Goal: Task Accomplishment & Management: Manage account settings

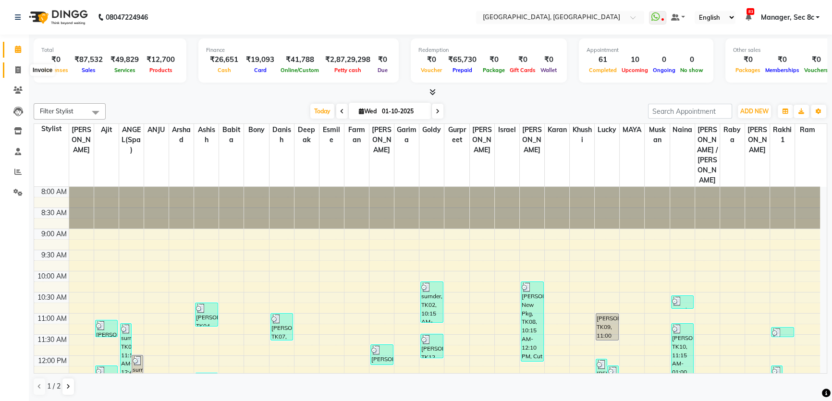
drag, startPoint x: 20, startPoint y: 72, endPoint x: 19, endPoint y: 49, distance: 22.6
click at [20, 71] on icon at bounding box center [17, 69] width 5 height 7
select select "service"
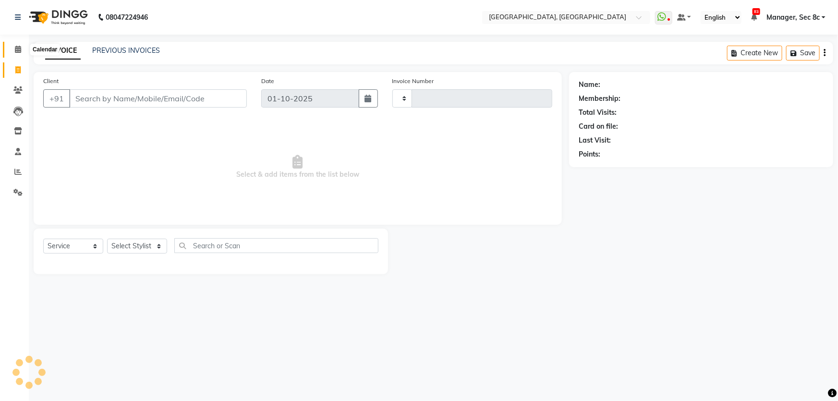
click at [19, 49] on icon at bounding box center [18, 49] width 6 height 7
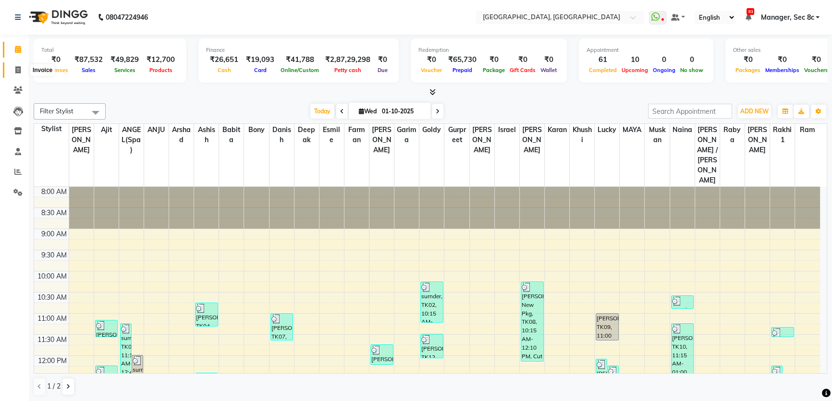
click at [12, 67] on span at bounding box center [18, 70] width 17 height 11
select select "service"
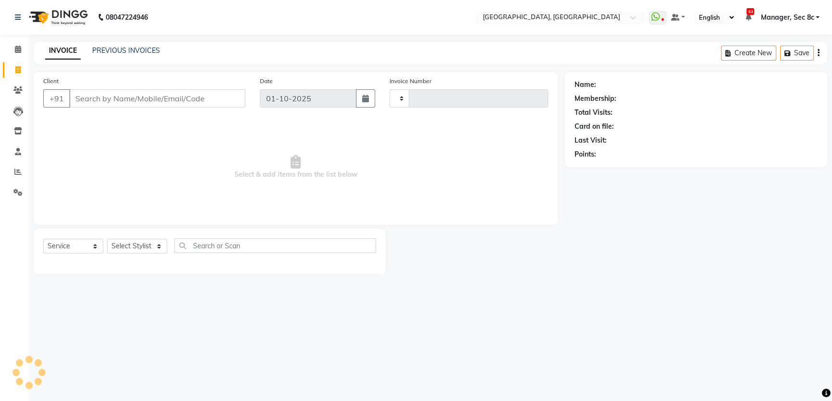
type input "9467"
select select "4281"
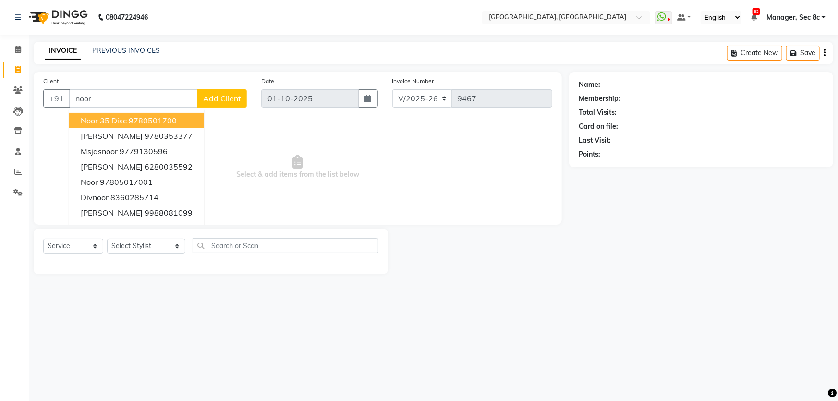
click at [143, 120] on ngb-highlight "9780501700" at bounding box center [153, 121] width 48 height 10
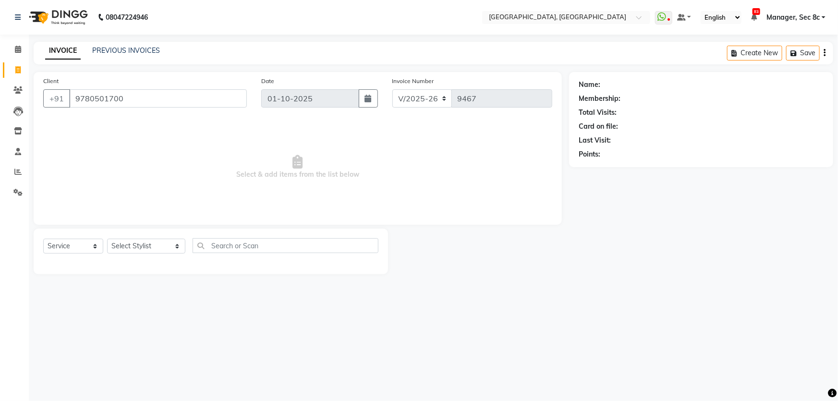
type input "9780501700"
click at [141, 247] on select "Select Stylist [PERSON_NAME] [PERSON_NAME] Aditya [PERSON_NAME] [PERSON_NAME](S…" at bounding box center [146, 246] width 78 height 15
select select "90988"
click at [107, 239] on select "Select Stylist [PERSON_NAME] [PERSON_NAME] Aditya [PERSON_NAME] [PERSON_NAME](S…" at bounding box center [146, 246] width 78 height 15
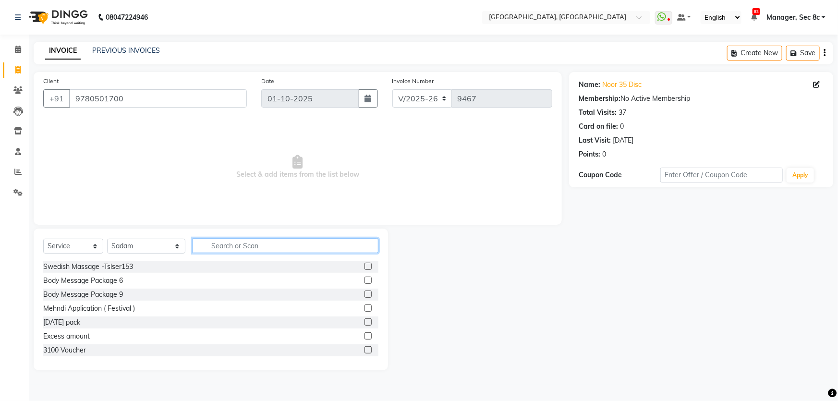
click at [288, 249] on input "text" at bounding box center [286, 245] width 186 height 15
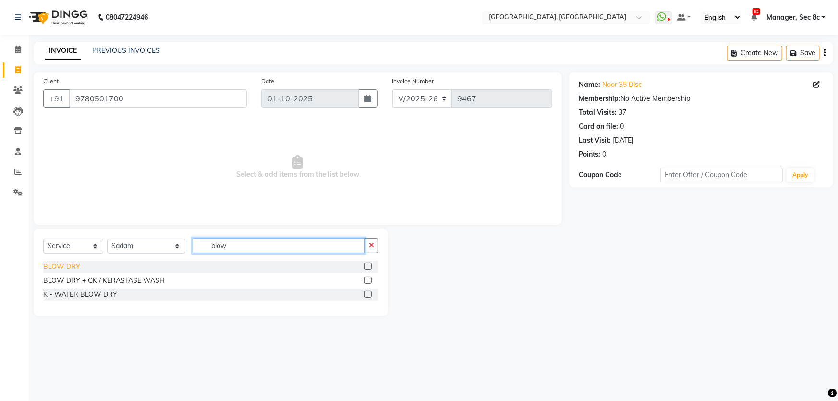
type input "blow"
click at [62, 265] on div "BLOW DRY" at bounding box center [61, 267] width 37 height 10
checkbox input "false"
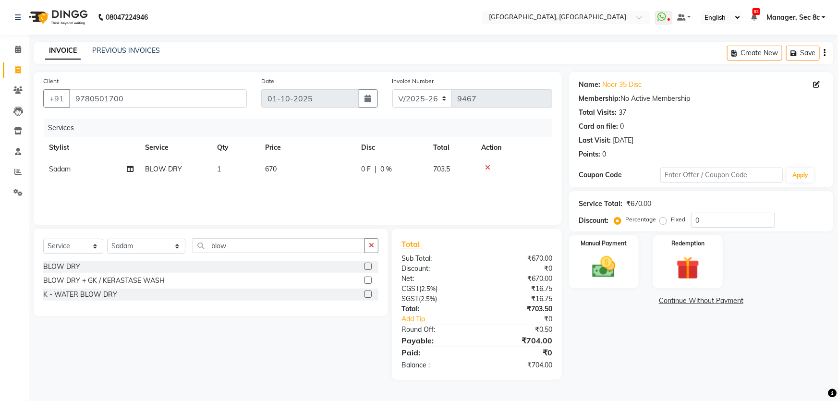
click at [671, 223] on label "Fixed" at bounding box center [678, 219] width 14 height 9
click at [663, 223] on input "Fixed" at bounding box center [665, 219] width 7 height 7
radio input "true"
drag, startPoint x: 710, startPoint y: 217, endPoint x: 693, endPoint y: 222, distance: 17.6
click at [693, 222] on input "0" at bounding box center [733, 220] width 84 height 15
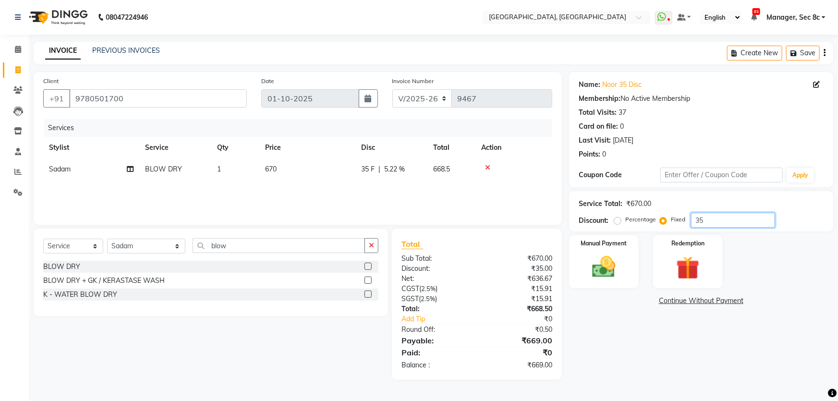
type input "35"
click at [638, 217] on label "Percentage" at bounding box center [640, 219] width 31 height 9
click at [623, 217] on input "Percentage" at bounding box center [619, 219] width 7 height 7
radio input "true"
click at [688, 219] on div "Percentage Fixed" at bounding box center [653, 220] width 75 height 12
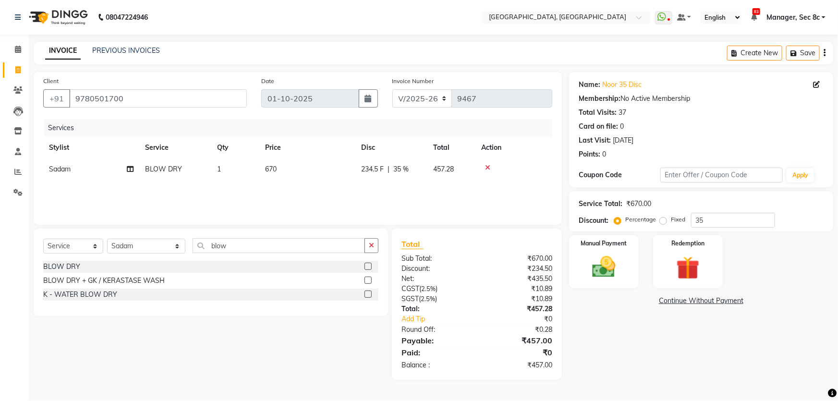
click at [688, 219] on div "Percentage Fixed" at bounding box center [653, 220] width 75 height 12
click at [710, 220] on input "35" at bounding box center [733, 220] width 84 height 15
drag, startPoint x: 665, startPoint y: 220, endPoint x: 708, endPoint y: 222, distance: 42.3
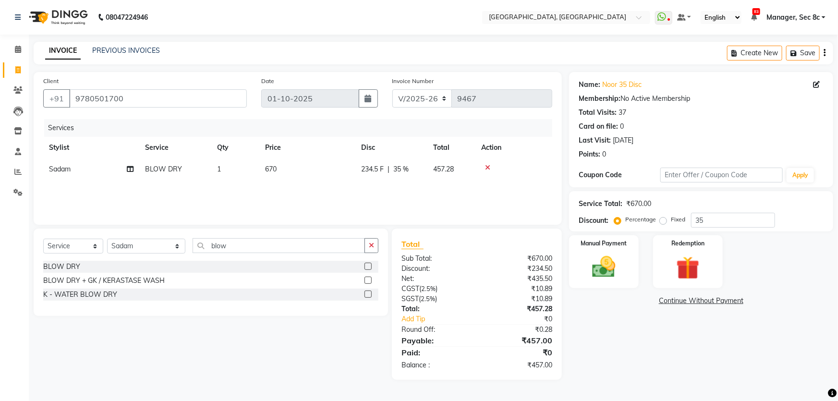
click at [671, 220] on label "Fixed" at bounding box center [678, 219] width 14 height 9
click at [666, 220] on input "Fixed" at bounding box center [665, 219] width 7 height 7
radio input "true"
drag, startPoint x: 719, startPoint y: 221, endPoint x: 545, endPoint y: 220, distance: 173.8
click at [556, 218] on div "Client +91 9780501700 Date 01-10-2025 Invoice Number V/2025 V/2025-26 9467 Serv…" at bounding box center [433, 226] width 814 height 308
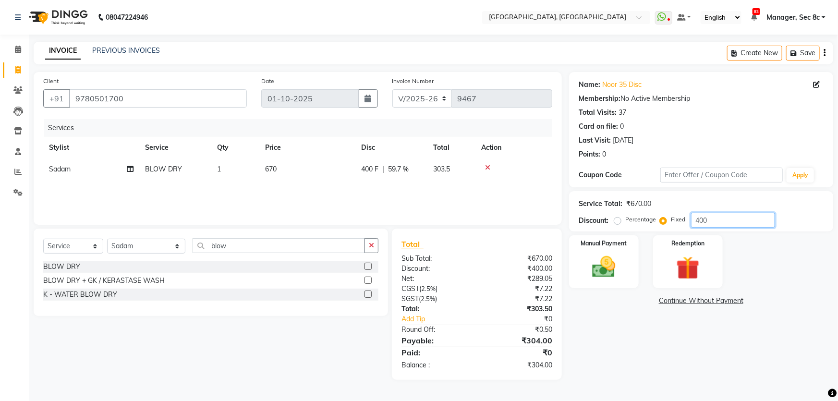
type input "400"
click at [169, 92] on input "9780501700" at bounding box center [158, 98] width 178 height 18
click at [70, 101] on input "9780501700" at bounding box center [158, 98] width 178 height 18
click at [145, 96] on input "9780501700" at bounding box center [158, 98] width 178 height 18
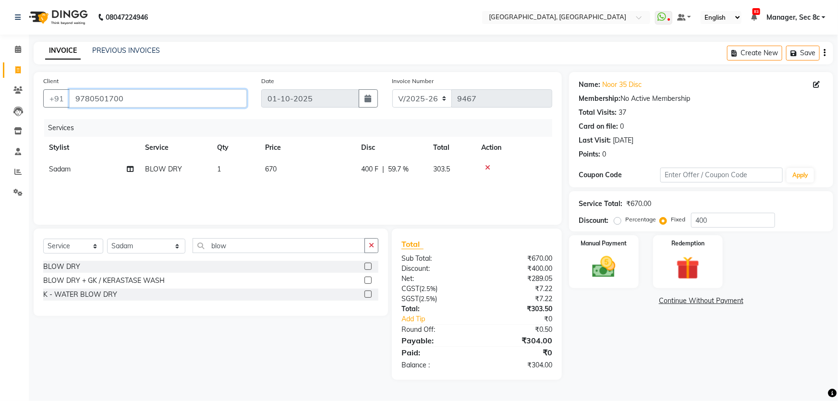
click at [145, 96] on input "9780501700" at bounding box center [158, 98] width 178 height 18
click at [658, 156] on div "Points: 0" at bounding box center [701, 154] width 245 height 10
click at [144, 99] on input "9780501700" at bounding box center [158, 98] width 178 height 18
click at [15, 49] on icon at bounding box center [18, 49] width 6 height 7
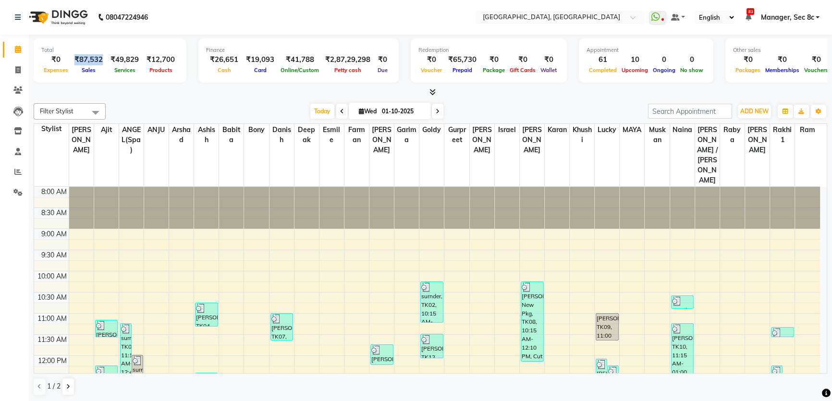
drag, startPoint x: 73, startPoint y: 61, endPoint x: 100, endPoint y: 56, distance: 27.8
click at [100, 56] on div "₹87,532" at bounding box center [89, 59] width 36 height 11
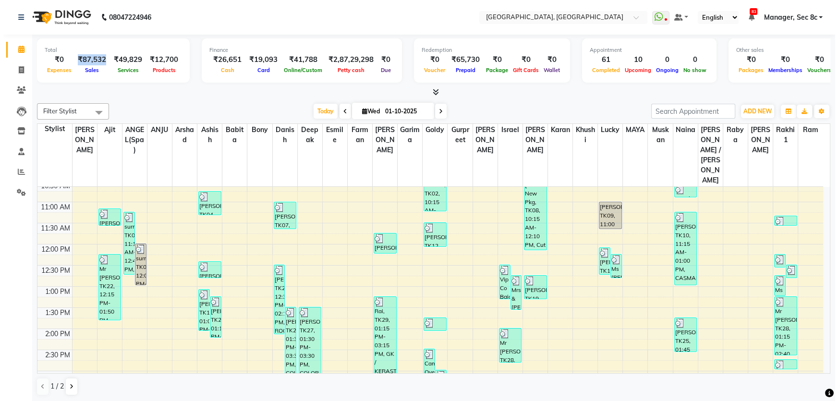
scroll to position [218, 0]
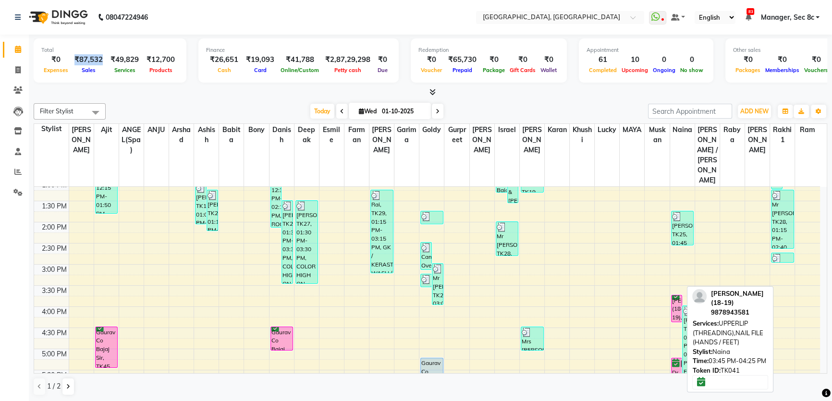
click at [679, 295] on div "[PERSON_NAME] (18-19), TK41, 03:45 PM-04:25 PM, UPPERLIP (THREADING),NAIL FILE …" at bounding box center [676, 308] width 11 height 26
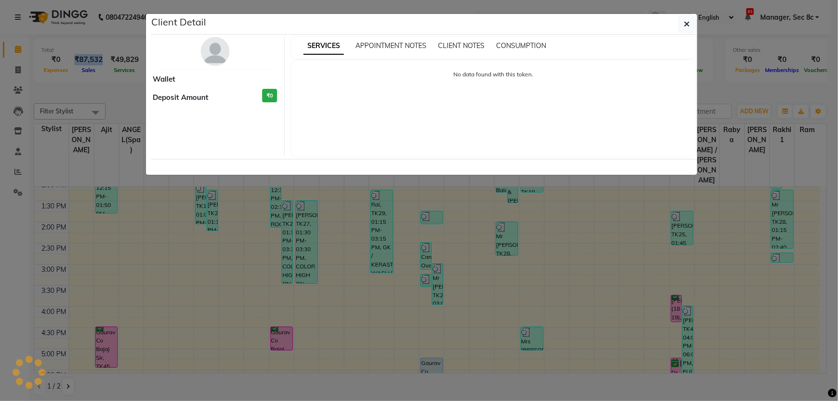
select select "6"
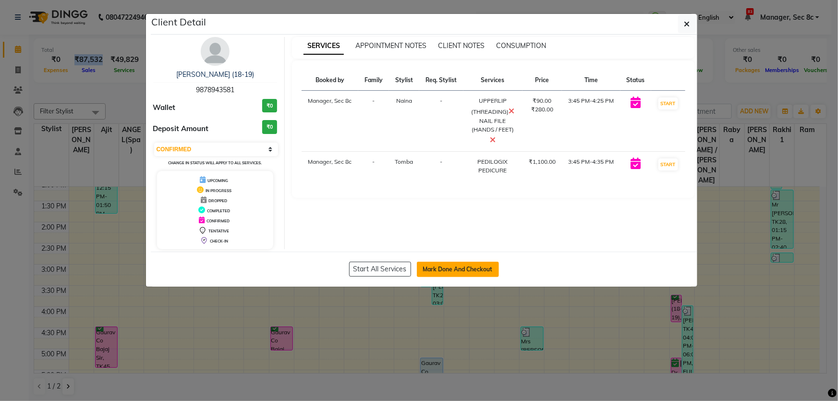
click at [430, 269] on button "Mark Done And Checkout" at bounding box center [458, 269] width 82 height 15
select select "4281"
select select "service"
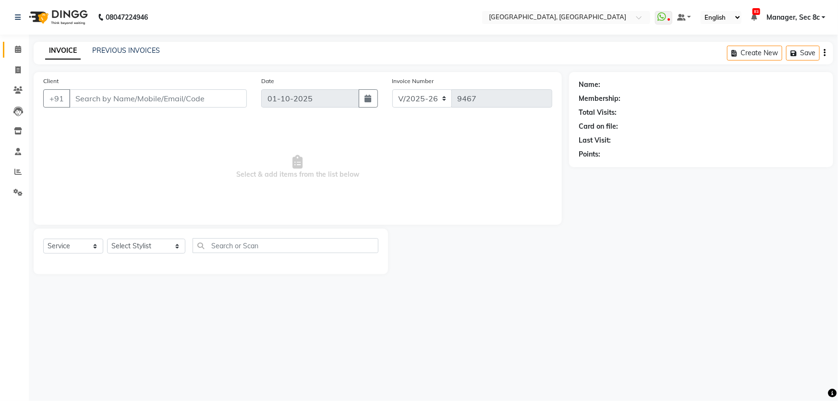
type input "9878943581"
select select "25925"
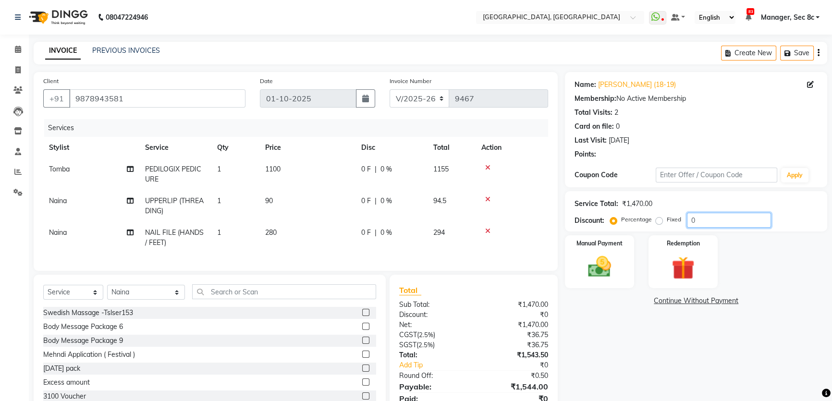
click at [679, 216] on div "Percentage Fixed 0" at bounding box center [691, 220] width 159 height 15
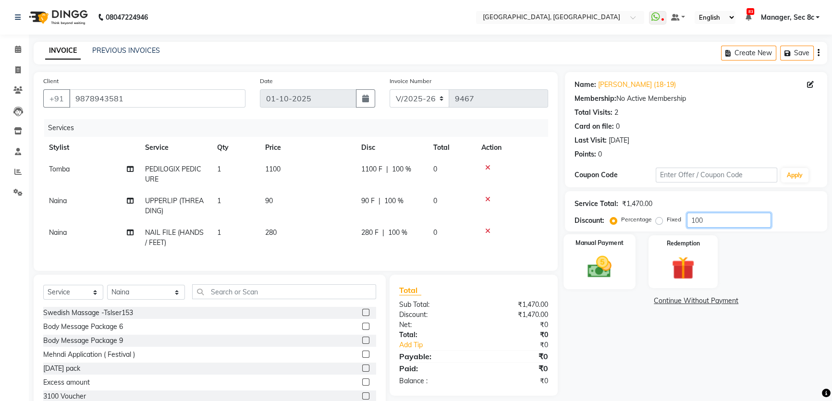
type input "100"
click at [610, 252] on div "Manual Payment" at bounding box center [599, 261] width 72 height 55
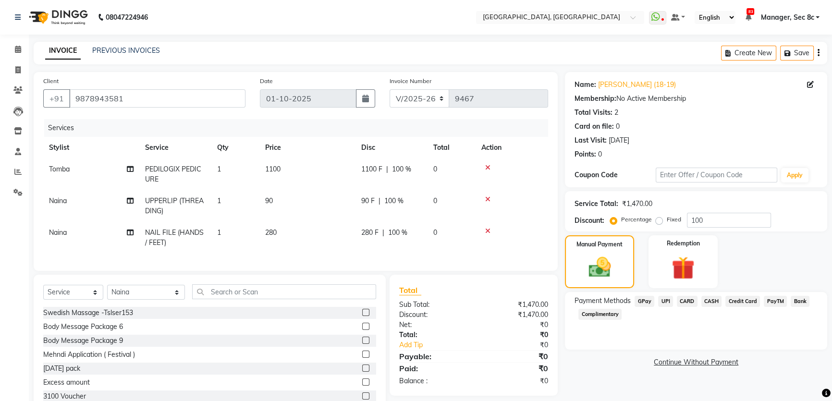
click at [607, 313] on span "Complimentary" at bounding box center [599, 314] width 43 height 11
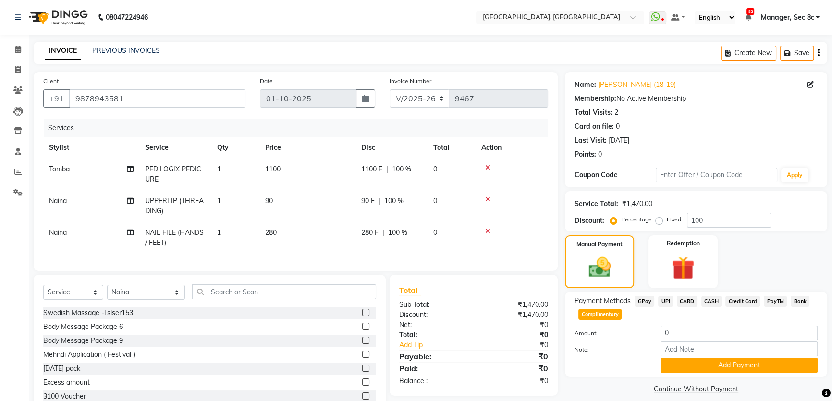
click at [711, 373] on div "Payment Methods GPay UPI CARD CASH Credit Card PayTM Bank Complimentary Amount:…" at bounding box center [696, 334] width 262 height 84
click at [714, 369] on button "Add Payment" at bounding box center [738, 365] width 157 height 15
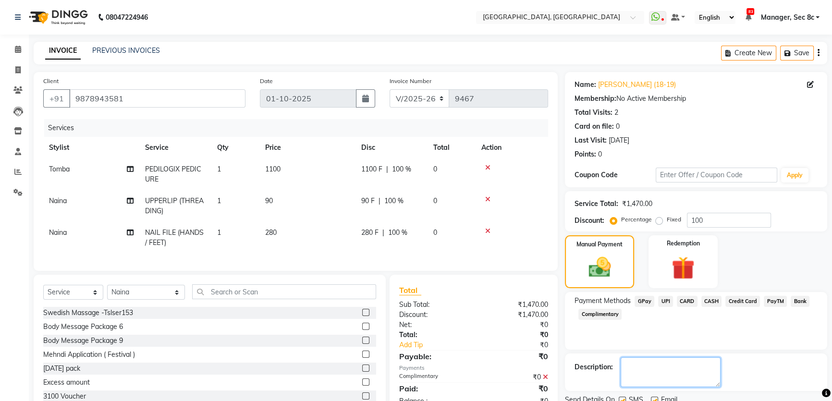
click at [624, 364] on textarea at bounding box center [670, 372] width 100 height 30
click at [624, 397] on label at bounding box center [621, 400] width 7 height 7
click at [624, 398] on input "checkbox" at bounding box center [621, 401] width 6 height 6
click at [623, 397] on label at bounding box center [621, 400] width 7 height 7
click at [623, 398] on input "checkbox" at bounding box center [621, 401] width 6 height 6
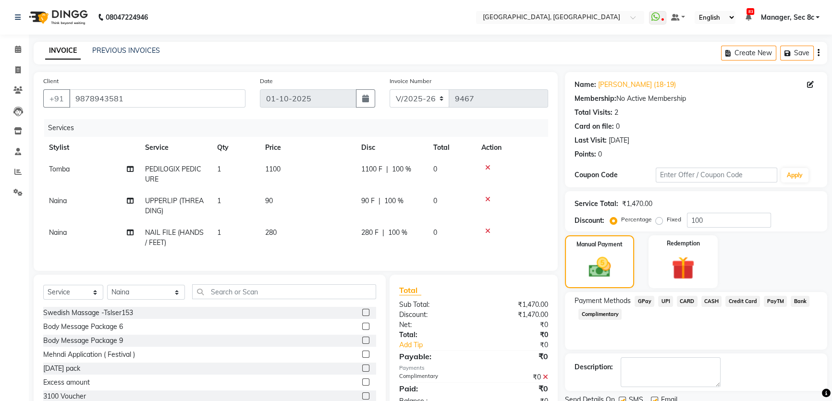
click at [624, 397] on label at bounding box center [621, 400] width 7 height 7
click at [624, 398] on input "checkbox" at bounding box center [621, 401] width 6 height 6
checkbox input "false"
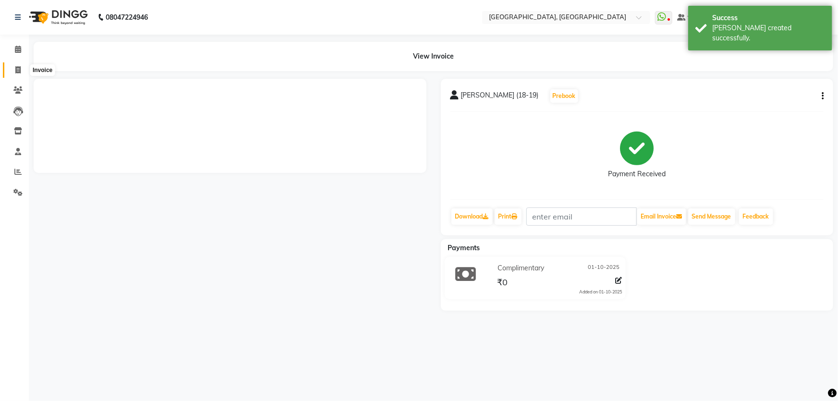
click at [14, 65] on span at bounding box center [18, 70] width 17 height 11
select select "service"
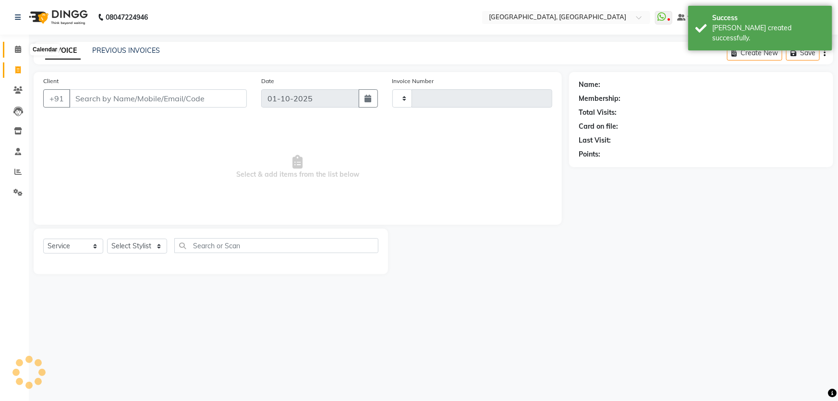
click at [19, 48] on icon at bounding box center [18, 49] width 6 height 7
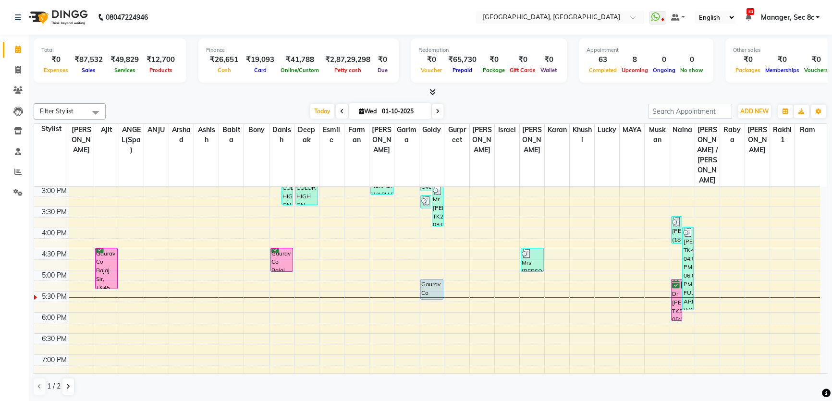
scroll to position [310, 0]
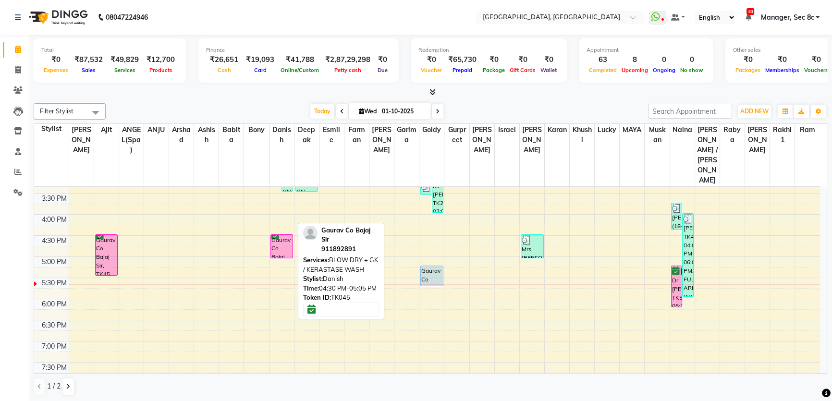
click at [287, 235] on div "Gaurav Co Bajaj Sir, TK45, 04:30 PM-05:05 PM, BLOW DRY + GK / KERASTASE WASH" at bounding box center [282, 246] width 22 height 23
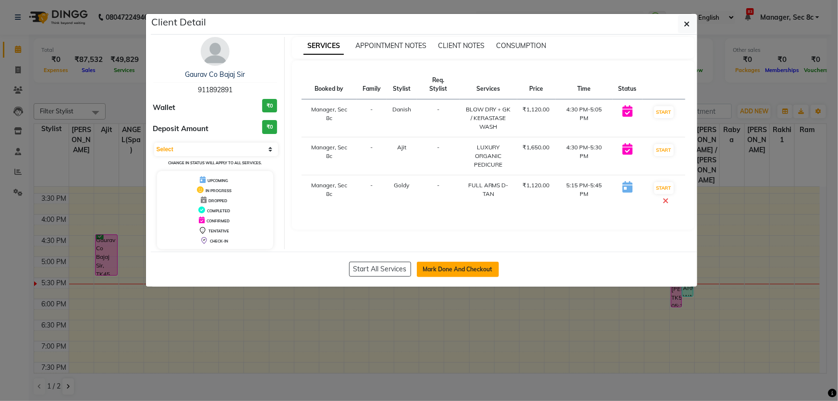
click at [452, 272] on button "Mark Done And Checkout" at bounding box center [458, 269] width 82 height 15
select select "service"
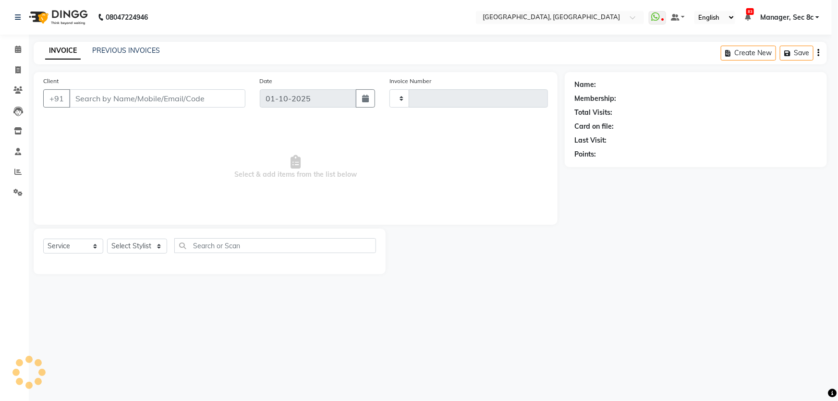
type input "9468"
select select "4281"
type input "911892891"
select select "25427"
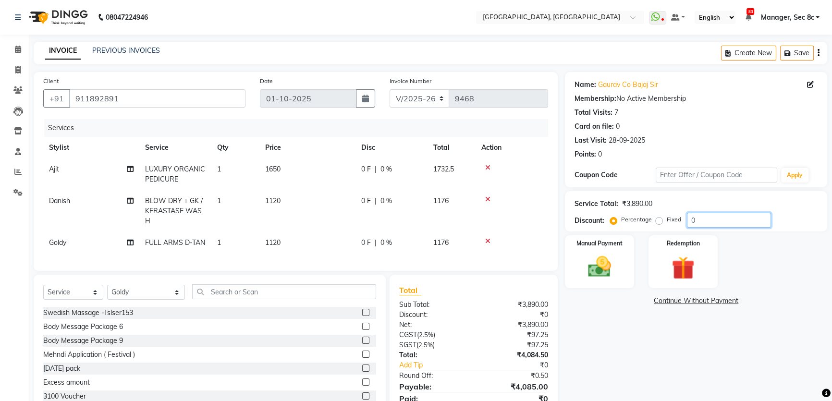
drag, startPoint x: 709, startPoint y: 220, endPoint x: 630, endPoint y: 205, distance: 80.1
click at [630, 205] on div "Service Total: ₹3,890.00 Discount: Percentage Fixed 0" at bounding box center [695, 211] width 243 height 33
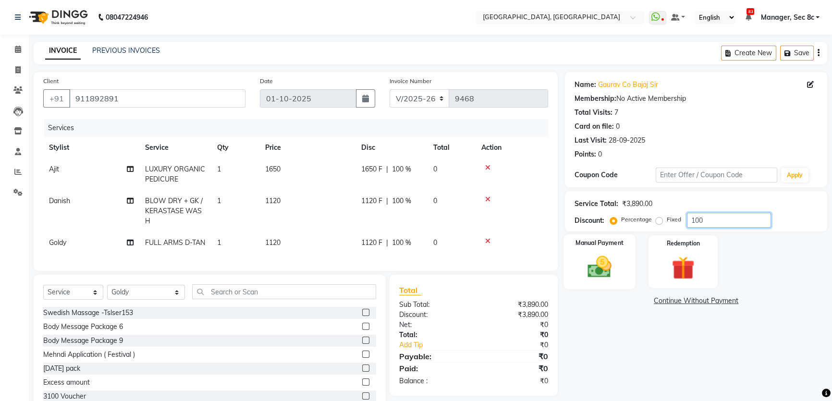
type input "100"
click at [619, 249] on div "Manual Payment" at bounding box center [599, 261] width 72 height 55
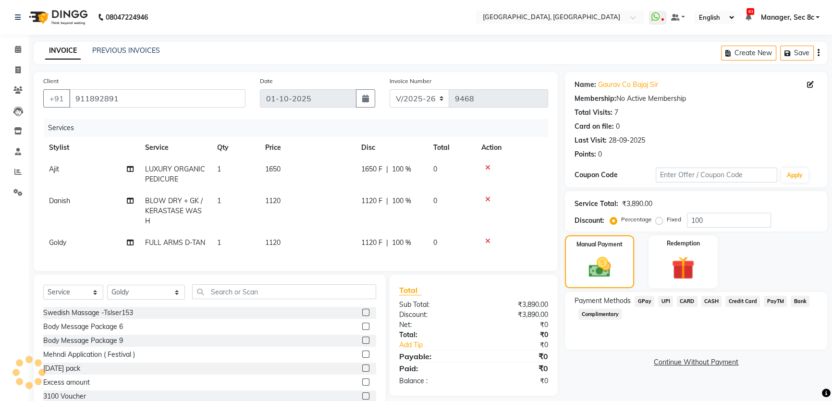
click at [615, 312] on span "Complimentary" at bounding box center [599, 314] width 43 height 11
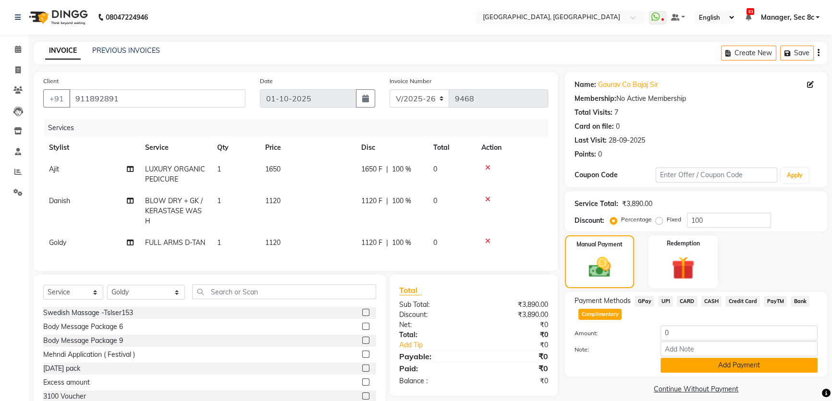
click at [704, 361] on button "Add Payment" at bounding box center [738, 365] width 157 height 15
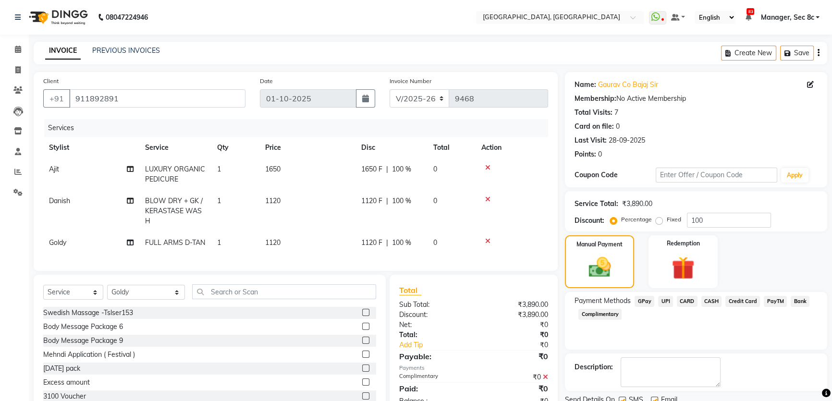
click at [620, 397] on label at bounding box center [621, 400] width 7 height 7
click at [620, 398] on input "checkbox" at bounding box center [621, 401] width 6 height 6
click at [624, 397] on label at bounding box center [621, 400] width 7 height 7
click at [624, 398] on input "checkbox" at bounding box center [621, 401] width 6 height 6
click at [624, 397] on label at bounding box center [621, 400] width 7 height 7
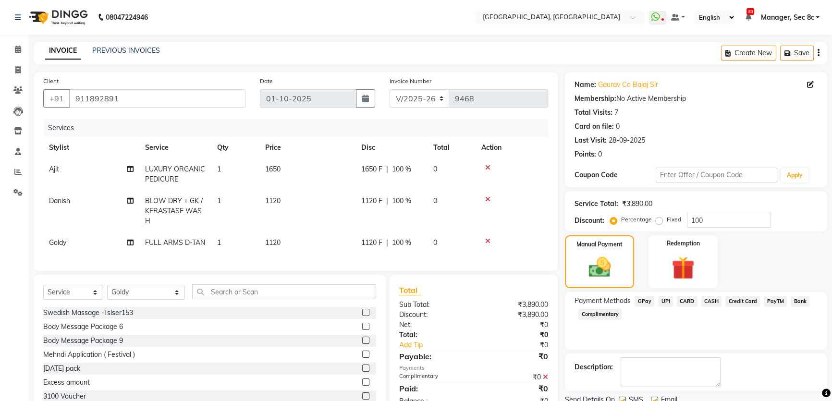
click at [624, 398] on input "checkbox" at bounding box center [621, 401] width 6 height 6
checkbox input "false"
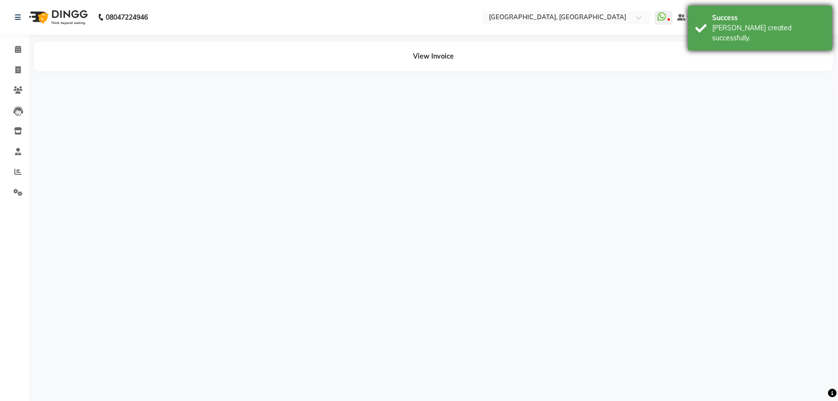
click at [824, 7] on div "Success Bill created successfully." at bounding box center [760, 28] width 144 height 45
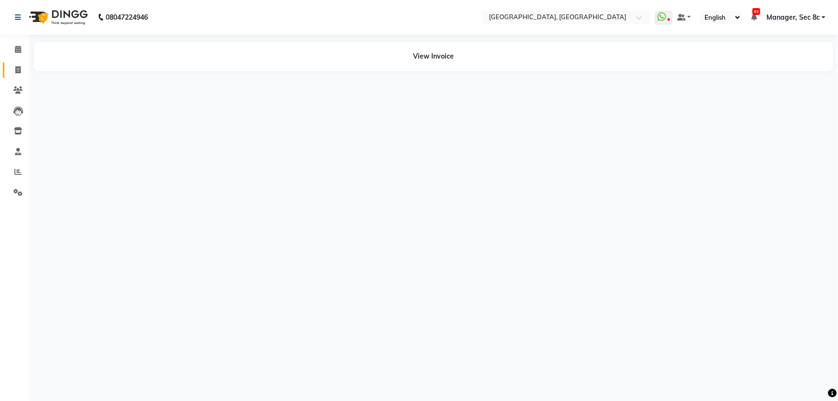
click at [15, 62] on li "Invoice" at bounding box center [14, 70] width 29 height 21
click at [15, 70] on icon at bounding box center [17, 69] width 5 height 7
select select "service"
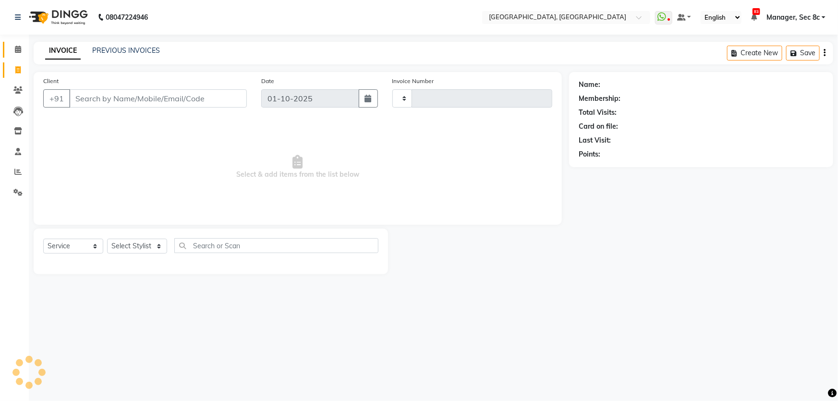
type input "9469"
select select "4281"
click at [16, 55] on link "Calendar" at bounding box center [14, 50] width 23 height 16
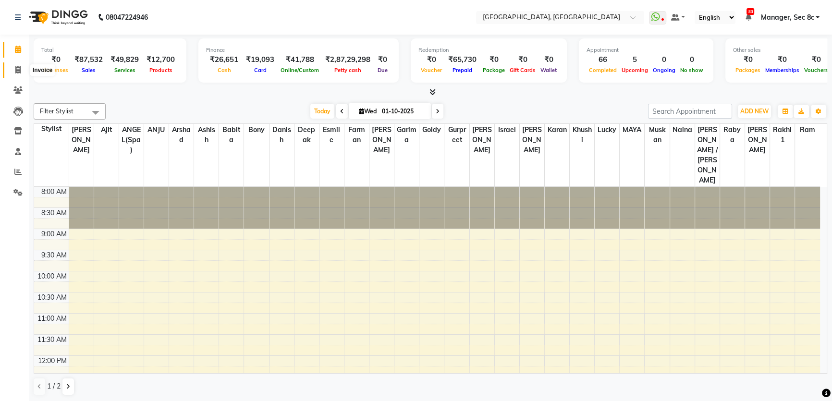
click at [22, 72] on span at bounding box center [18, 70] width 17 height 11
select select "service"
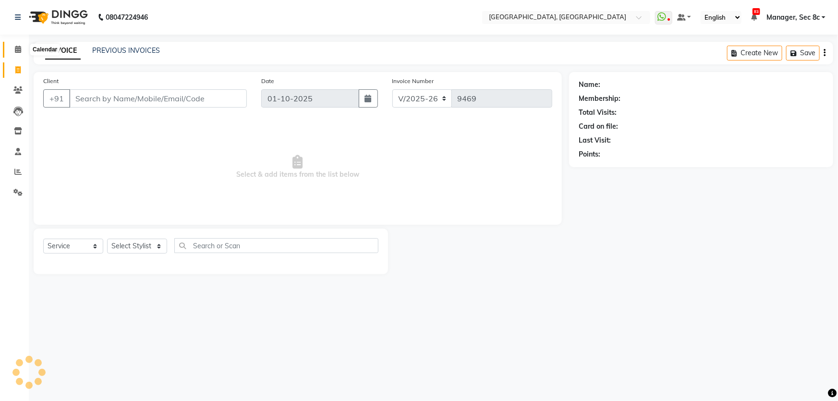
click at [24, 54] on span at bounding box center [18, 49] width 17 height 11
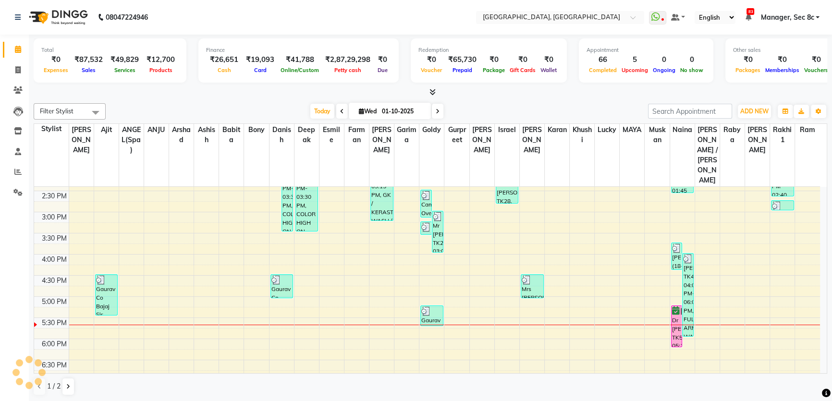
scroll to position [349, 0]
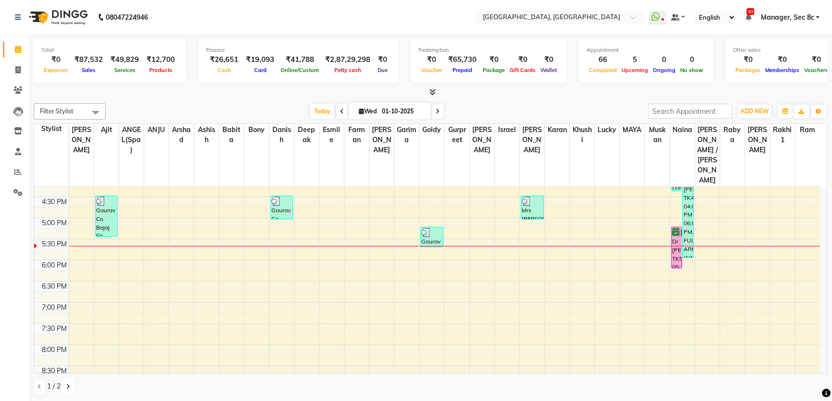
drag, startPoint x: 67, startPoint y: 387, endPoint x: 102, endPoint y: 379, distance: 35.5
click at [67, 387] on icon at bounding box center [68, 387] width 4 height 6
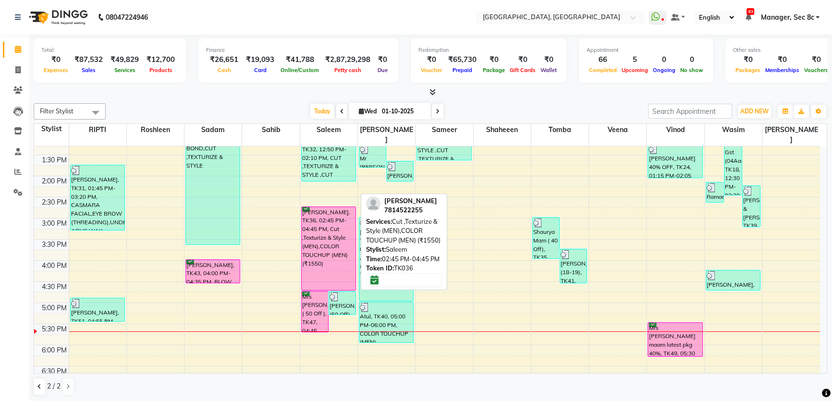
scroll to position [218, 0]
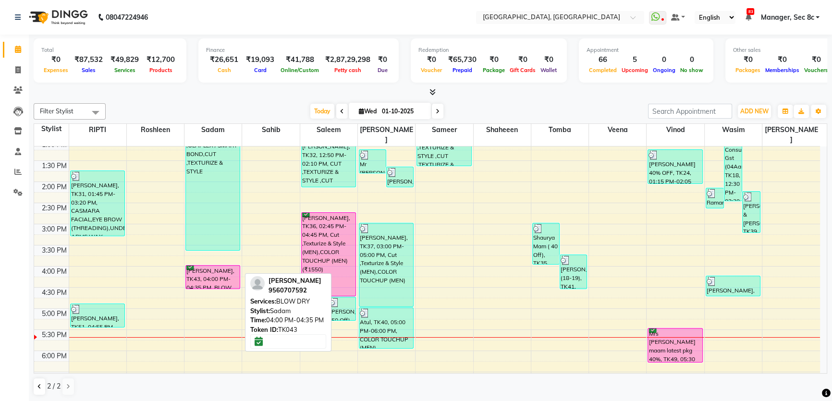
click at [206, 266] on div "[PERSON_NAME], TK43, 04:00 PM-04:35 PM, BLOW DRY" at bounding box center [213, 276] width 54 height 23
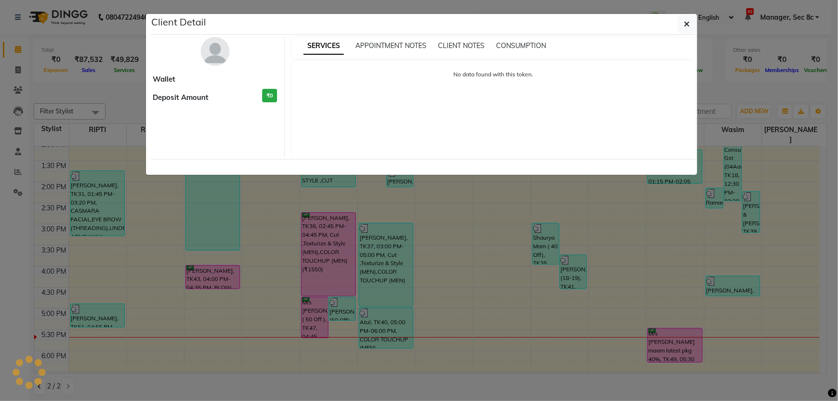
select select "6"
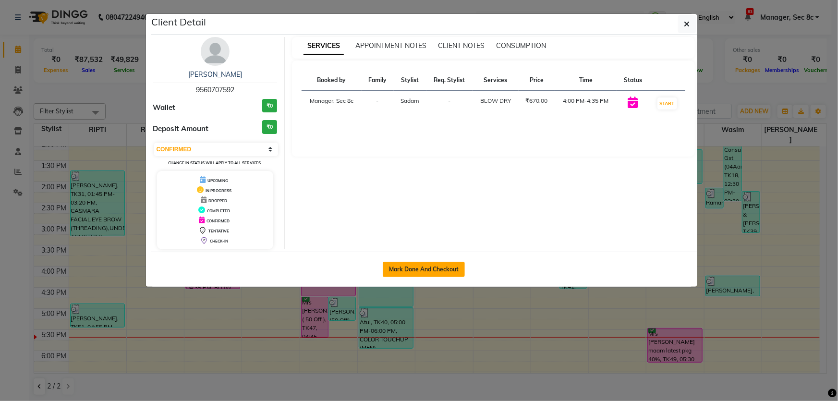
click at [450, 270] on button "Mark Done And Checkout" at bounding box center [424, 269] width 82 height 15
select select "service"
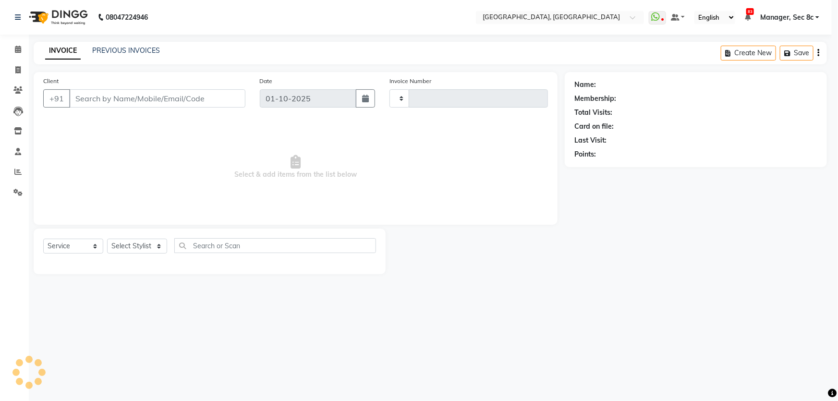
type input "9469"
select select "4281"
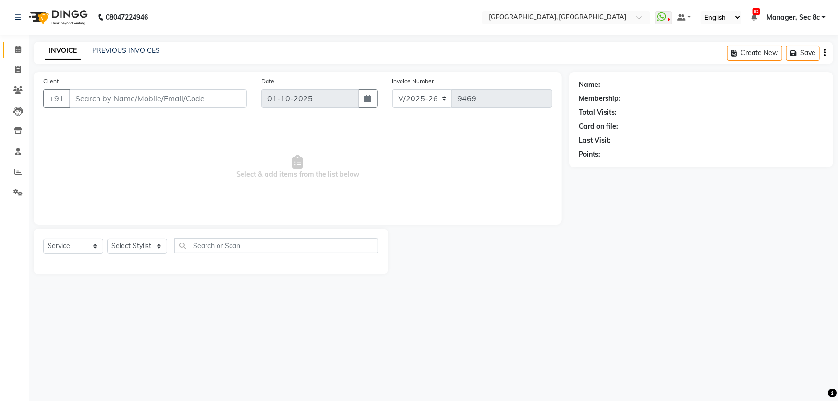
type input "9560707592"
select select "90988"
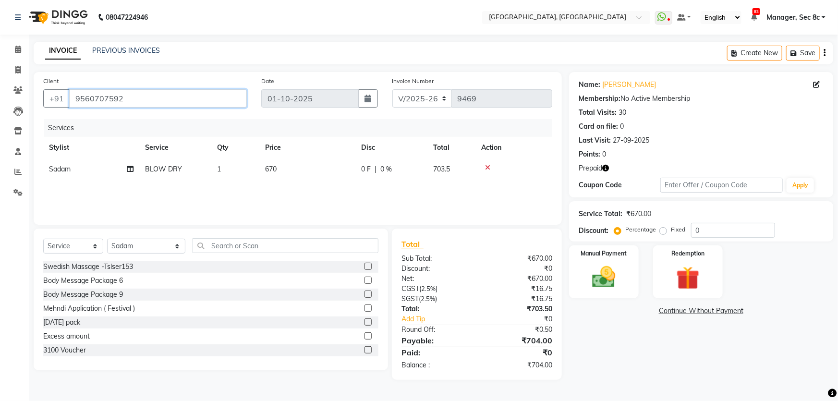
click at [207, 105] on input "9560707592" at bounding box center [158, 98] width 178 height 18
click at [688, 279] on img at bounding box center [687, 278] width 39 height 30
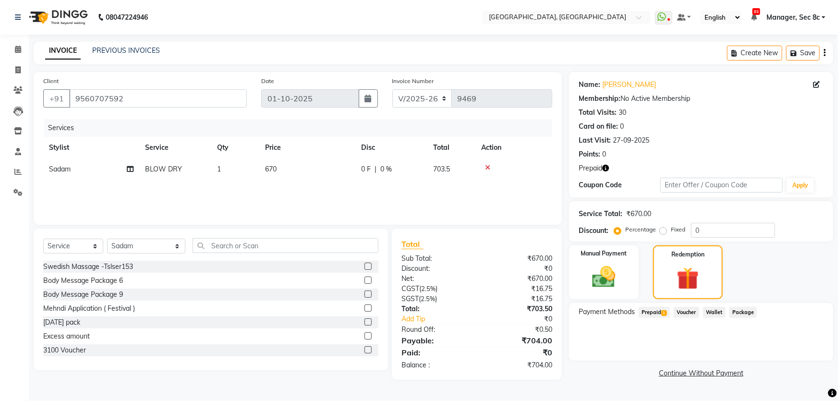
click at [663, 312] on span "1" at bounding box center [663, 313] width 5 height 6
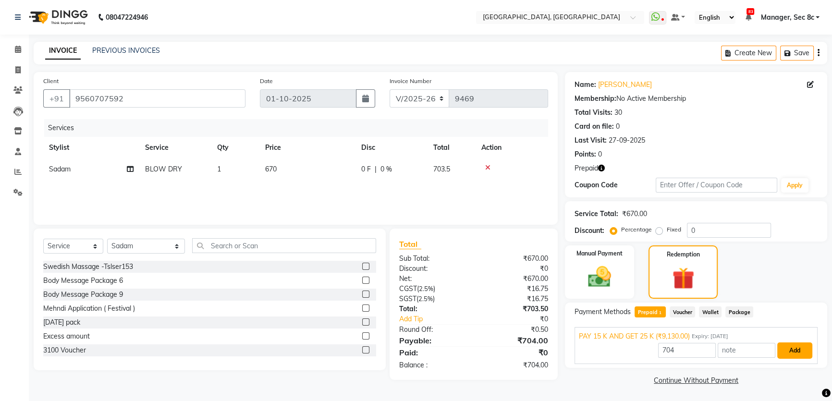
click at [806, 345] on button "Add" at bounding box center [794, 350] width 35 height 16
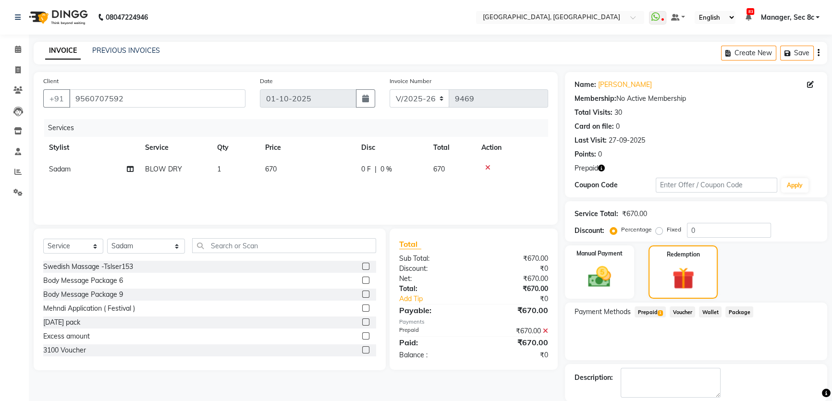
checkbox input "false"
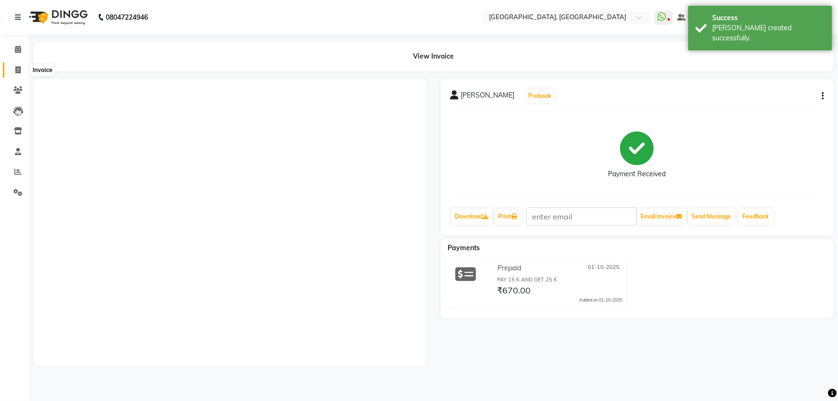
click at [11, 73] on span at bounding box center [18, 70] width 17 height 11
select select "4281"
select select "service"
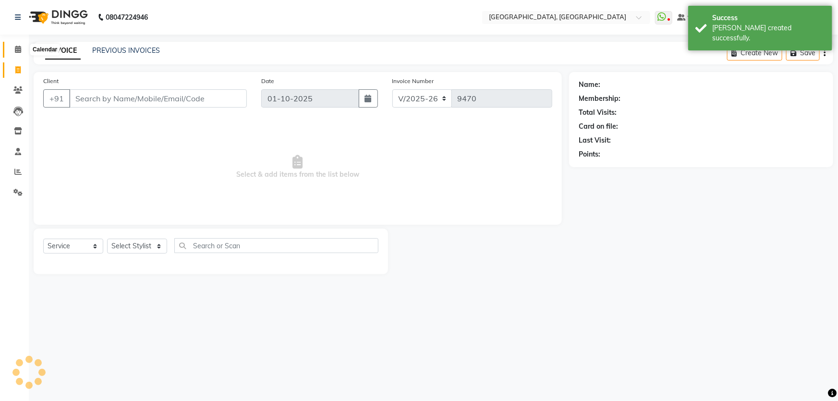
click at [19, 53] on span at bounding box center [18, 49] width 17 height 11
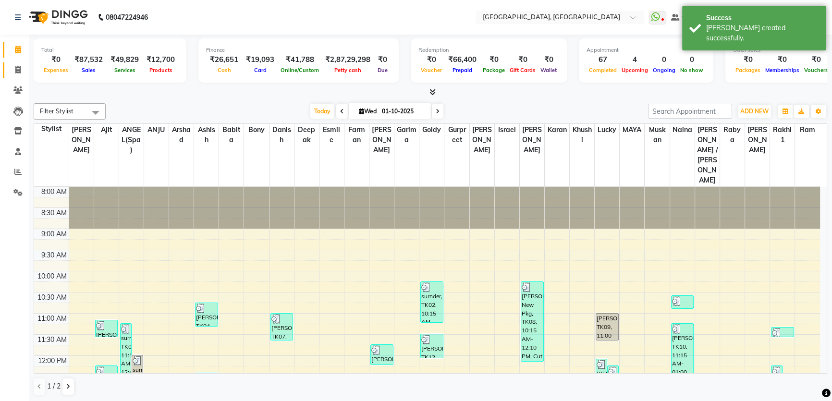
click at [20, 63] on link "Invoice" at bounding box center [14, 70] width 23 height 16
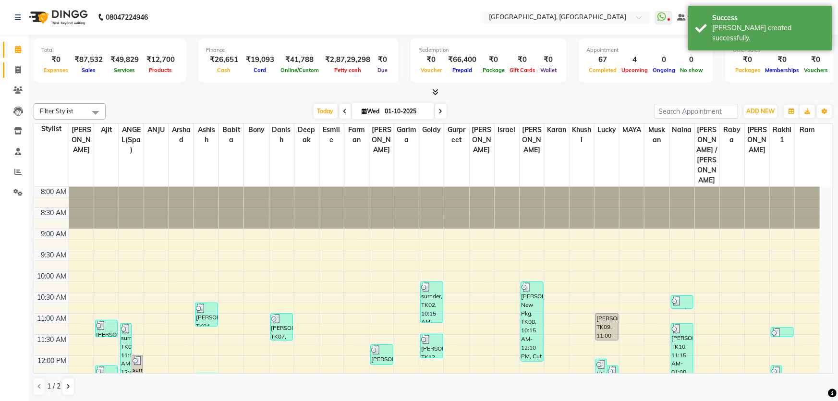
select select "service"
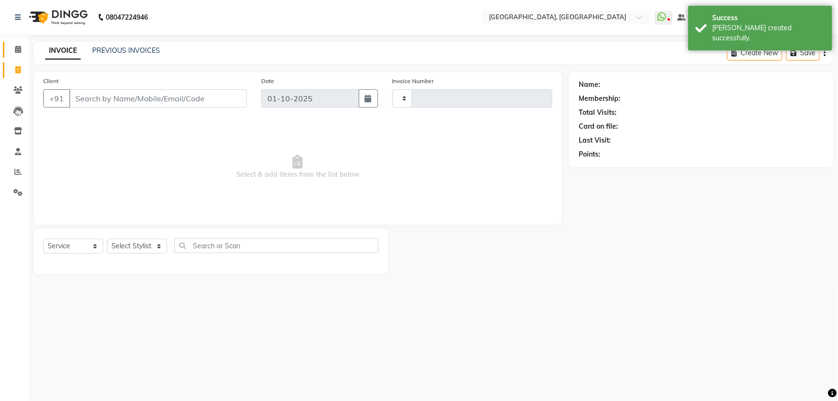
type input "9470"
select select "4281"
click at [126, 91] on input "Client" at bounding box center [158, 98] width 178 height 18
paste input "9560707592"
type input "9560707592"
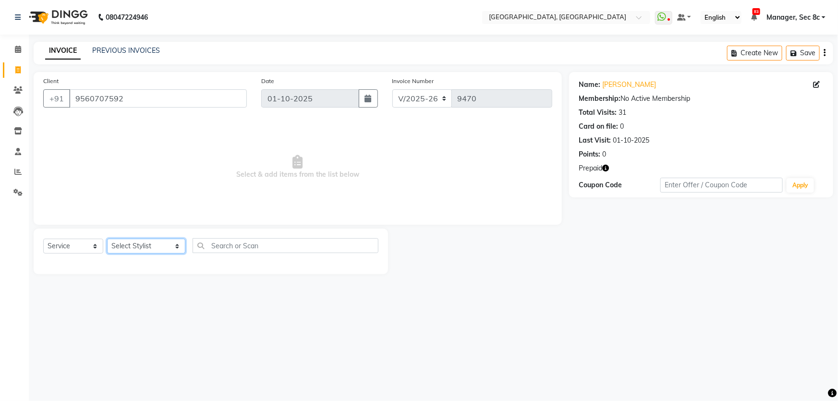
click at [125, 245] on select "Select Stylist [PERSON_NAME] [PERSON_NAME] Aditya [PERSON_NAME] [PERSON_NAME](S…" at bounding box center [146, 246] width 78 height 15
select select "86818"
click at [107, 239] on select "Select Stylist [PERSON_NAME] [PERSON_NAME] Aditya [PERSON_NAME] [PERSON_NAME](S…" at bounding box center [146, 246] width 78 height 15
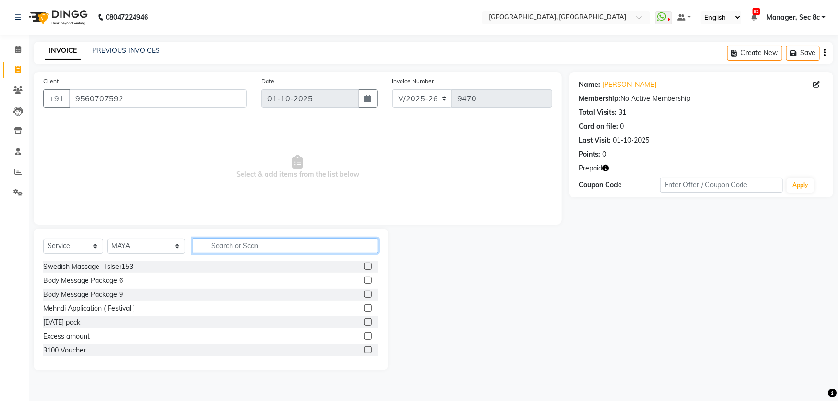
click at [216, 249] on input "text" at bounding box center [286, 245] width 186 height 15
type input "power"
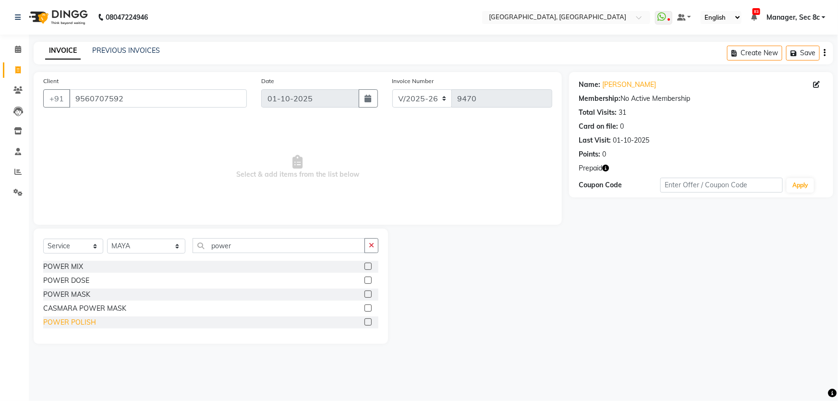
click at [71, 320] on div "POWER POLISH" at bounding box center [69, 322] width 53 height 10
checkbox input "false"
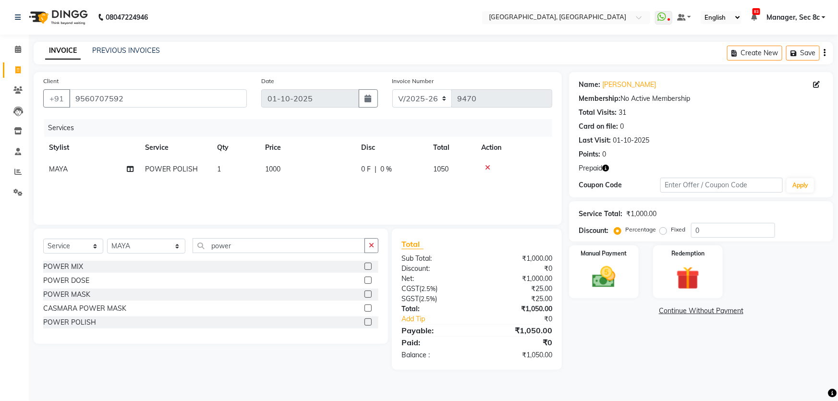
click at [279, 167] on span "1000" at bounding box center [272, 169] width 15 height 9
select select "86818"
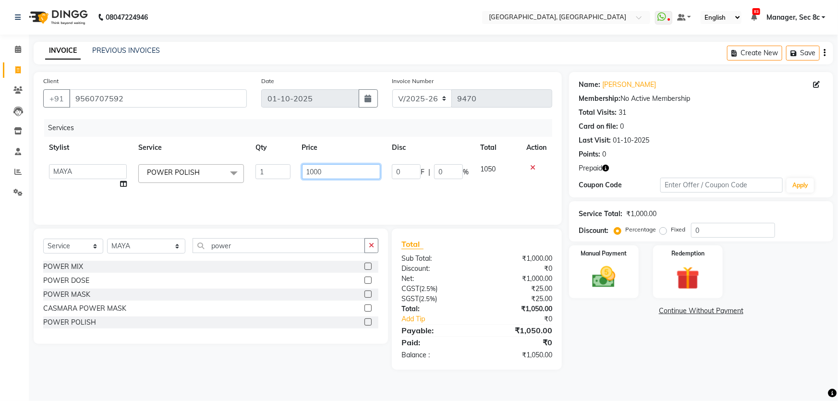
drag, startPoint x: 340, startPoint y: 170, endPoint x: 296, endPoint y: 169, distance: 43.7
click at [296, 169] on td "1000" at bounding box center [341, 176] width 90 height 36
type input "1100"
click at [357, 131] on div "Services" at bounding box center [301, 128] width 515 height 18
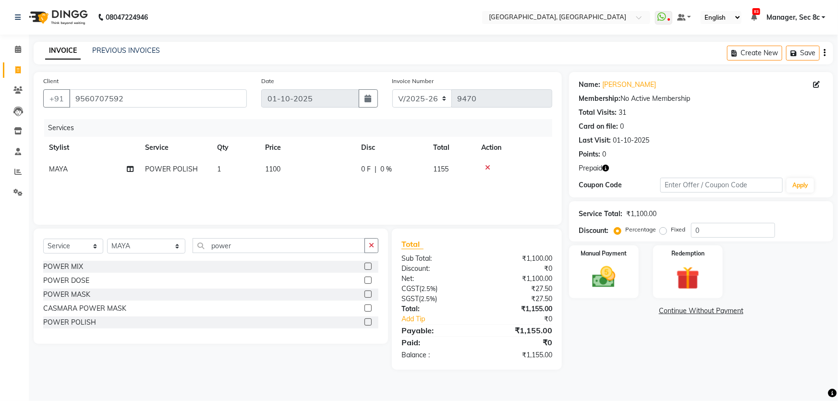
click at [671, 231] on label "Fixed" at bounding box center [678, 229] width 14 height 9
click at [664, 231] on input "Fixed" at bounding box center [665, 229] width 7 height 7
radio input "true"
drag, startPoint x: 711, startPoint y: 225, endPoint x: 654, endPoint y: 229, distance: 56.8
click at [654, 229] on div "Percentage Fixed 0" at bounding box center [695, 230] width 159 height 15
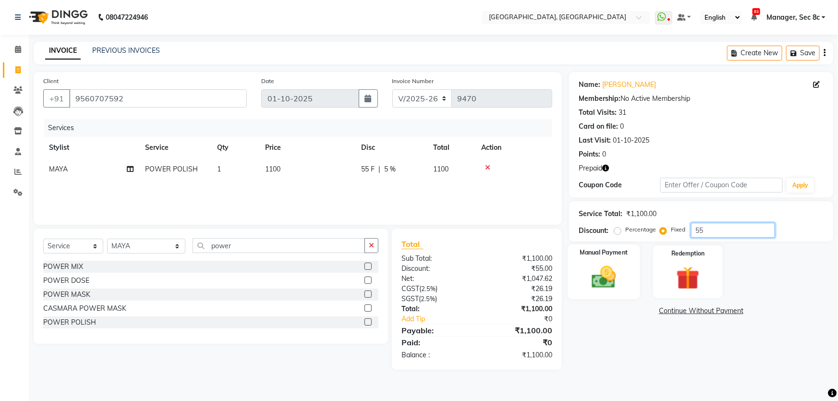
type input "55"
click at [624, 267] on div "Manual Payment" at bounding box center [603, 271] width 72 height 55
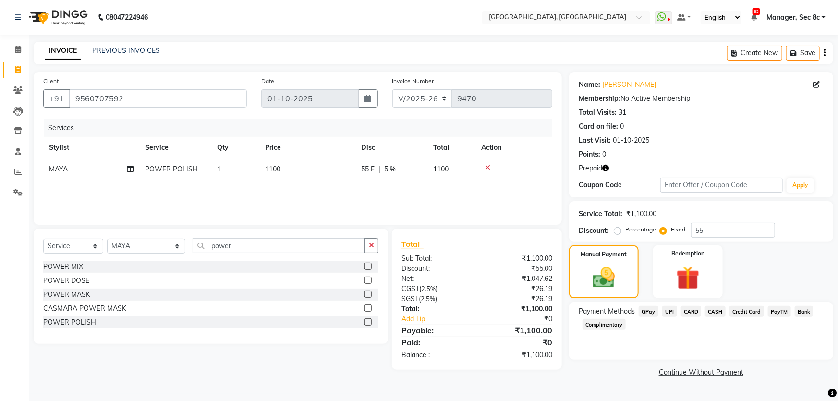
click at [665, 313] on span "UPI" at bounding box center [669, 311] width 15 height 11
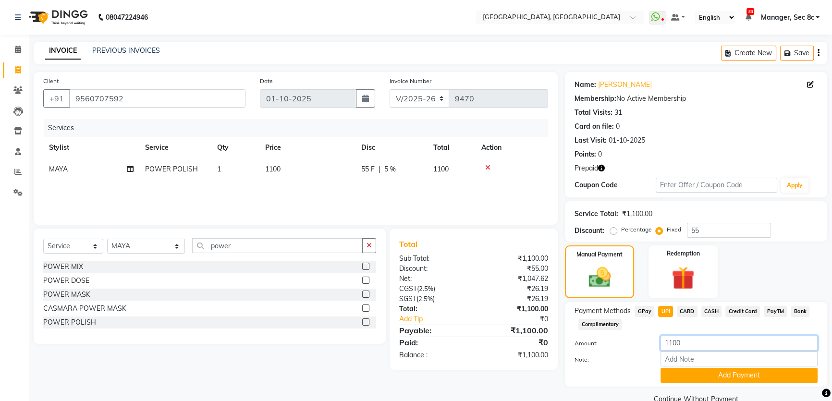
drag, startPoint x: 686, startPoint y: 340, endPoint x: 650, endPoint y: 341, distance: 36.0
click at [650, 341] on div "Amount: 1100" at bounding box center [695, 344] width 257 height 16
click at [707, 310] on span "CASH" at bounding box center [711, 311] width 21 height 11
click at [664, 310] on span "UPI" at bounding box center [665, 311] width 15 height 11
drag, startPoint x: 698, startPoint y: 344, endPoint x: 630, endPoint y: 341, distance: 67.8
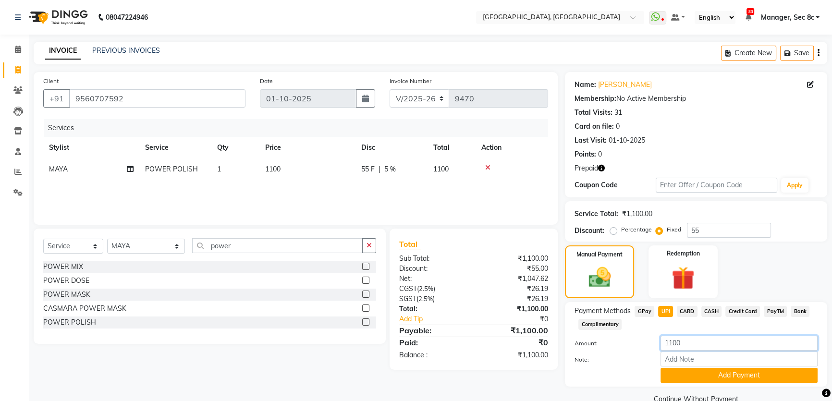
click at [635, 341] on div "Amount: 1100" at bounding box center [695, 344] width 257 height 16
type input "400"
click at [745, 379] on button "Add Payment" at bounding box center [738, 375] width 157 height 15
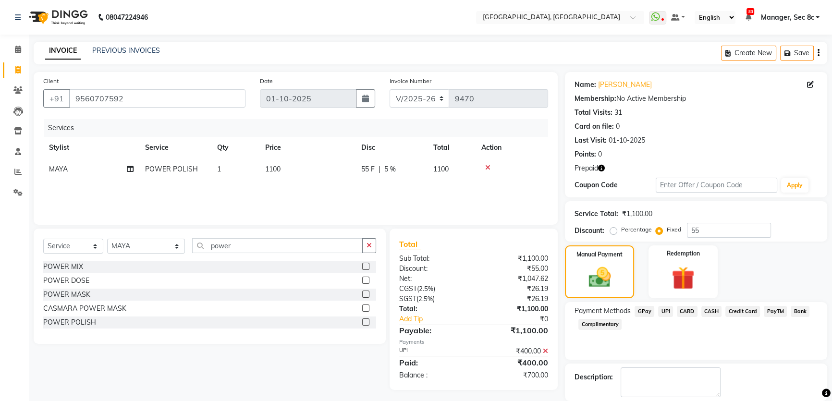
click at [708, 309] on span "CASH" at bounding box center [711, 311] width 21 height 11
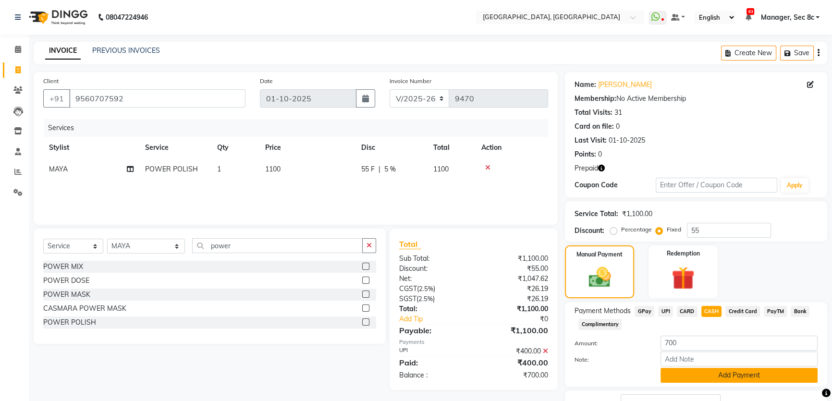
click at [687, 375] on button "Add Payment" at bounding box center [738, 375] width 157 height 15
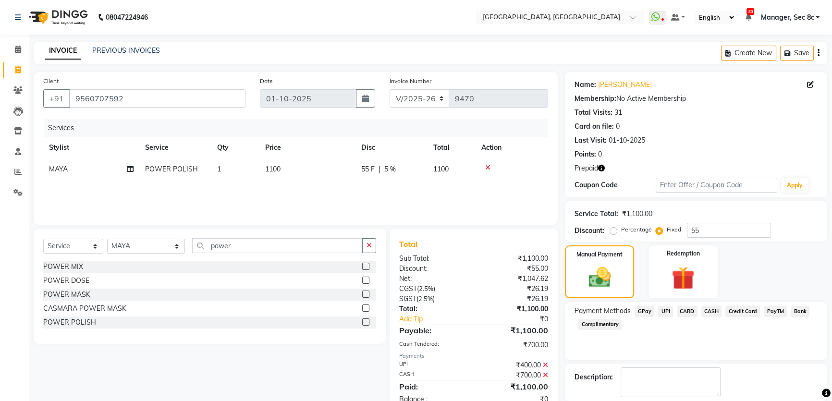
click at [621, 364] on div "Description:" at bounding box center [696, 381] width 262 height 37
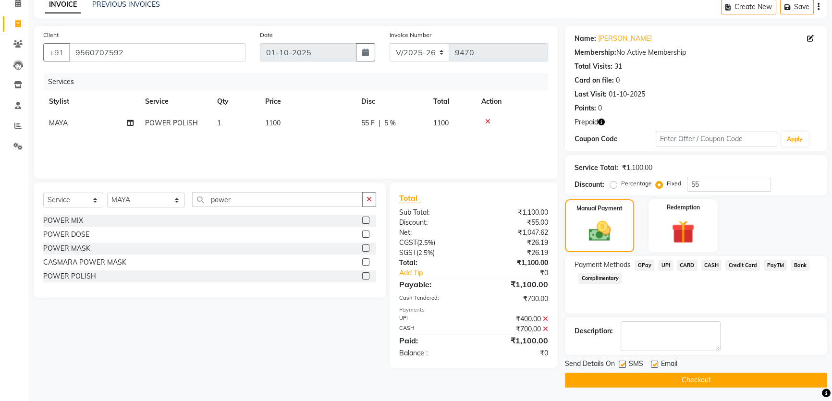
drag, startPoint x: 623, startPoint y: 365, endPoint x: 633, endPoint y: 355, distance: 14.3
click at [622, 365] on label at bounding box center [621, 364] width 7 height 7
click at [622, 365] on input "checkbox" at bounding box center [621, 365] width 6 height 6
checkbox input "false"
click at [648, 375] on button "Checkout" at bounding box center [696, 380] width 262 height 15
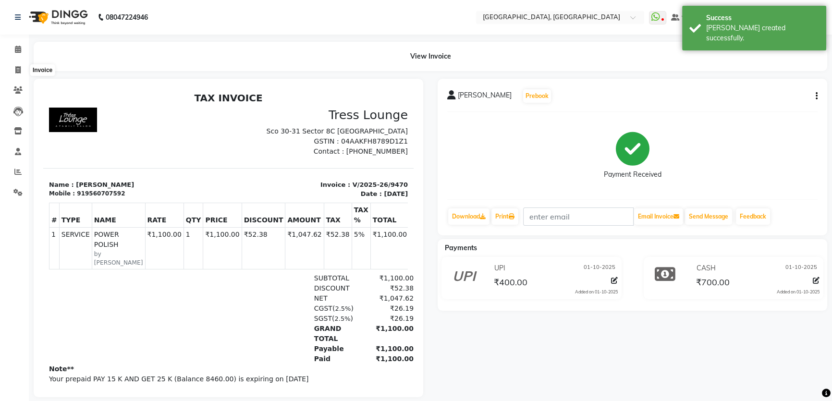
click at [17, 60] on li "Invoice" at bounding box center [14, 70] width 29 height 21
click at [17, 68] on icon at bounding box center [17, 69] width 5 height 7
click at [20, 46] on icon at bounding box center [18, 49] width 6 height 7
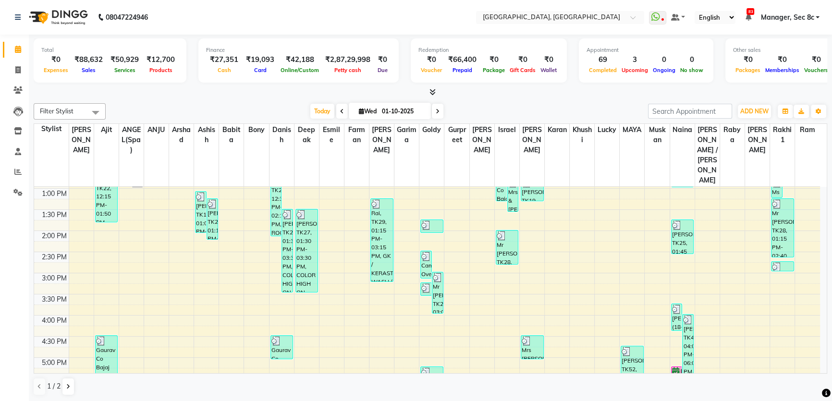
scroll to position [349, 0]
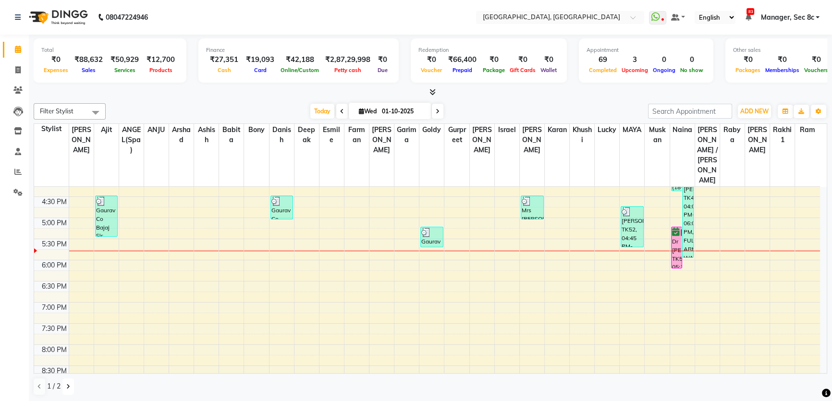
click at [66, 384] on icon at bounding box center [68, 387] width 4 height 6
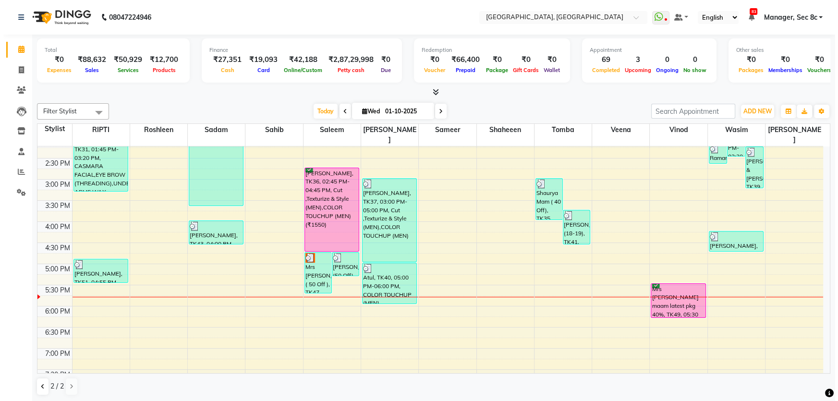
scroll to position [262, 0]
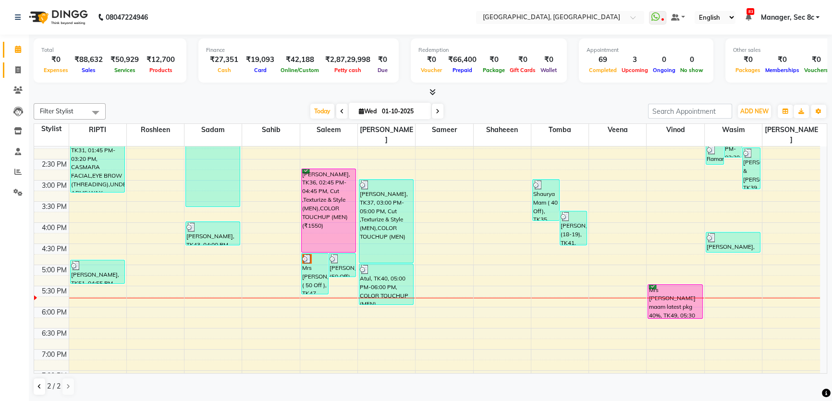
drag, startPoint x: 7, startPoint y: 71, endPoint x: 13, endPoint y: 61, distance: 11.7
click at [7, 71] on link "Invoice" at bounding box center [14, 70] width 23 height 16
select select "service"
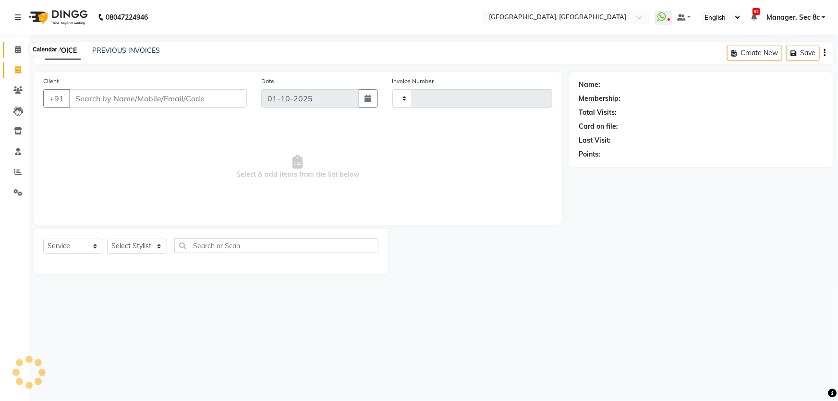
click at [16, 52] on icon at bounding box center [18, 49] width 6 height 7
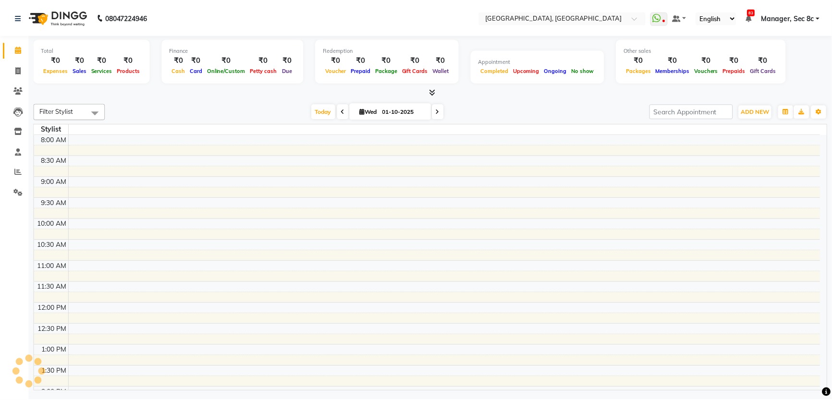
scroll to position [87, 0]
click at [14, 69] on span at bounding box center [18, 70] width 17 height 11
select select "service"
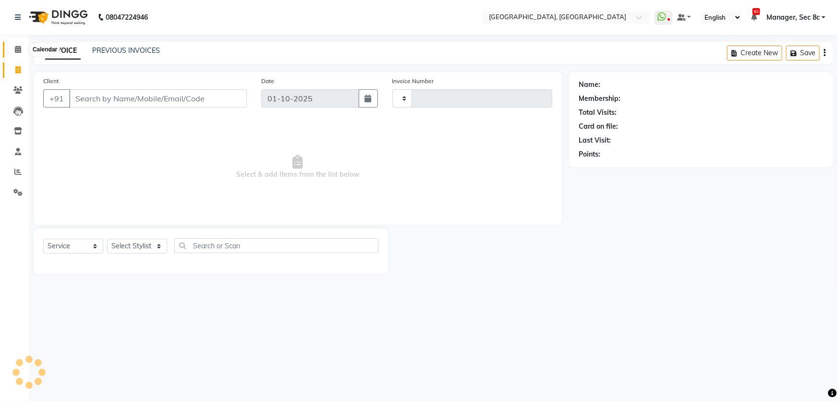
click at [16, 54] on span at bounding box center [18, 49] width 17 height 11
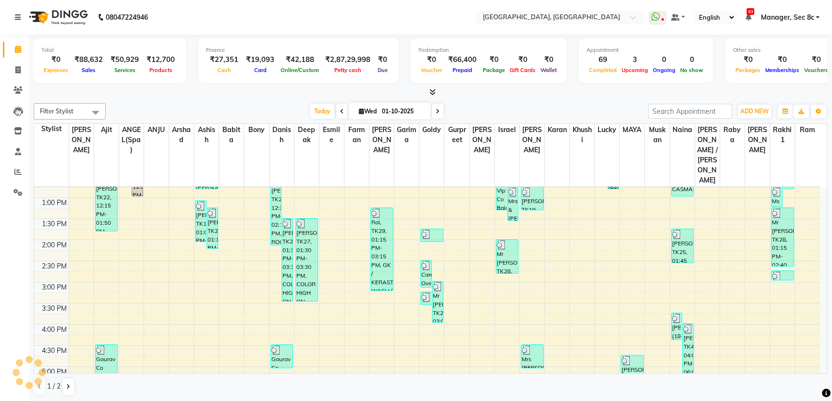
scroll to position [262, 0]
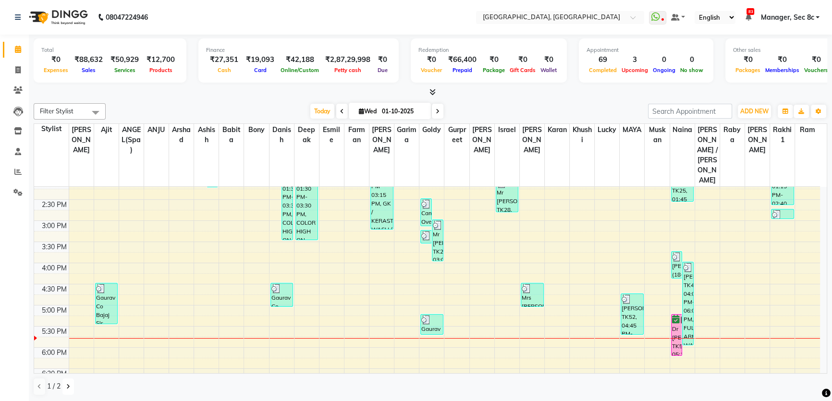
click at [67, 393] on button at bounding box center [68, 386] width 12 height 16
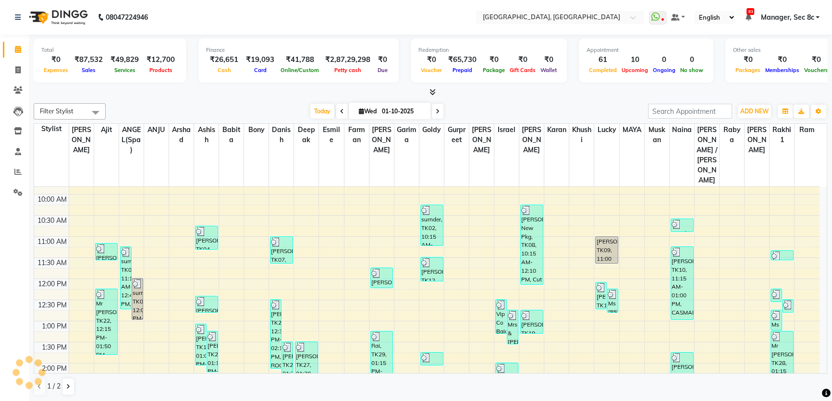
scroll to position [218, 0]
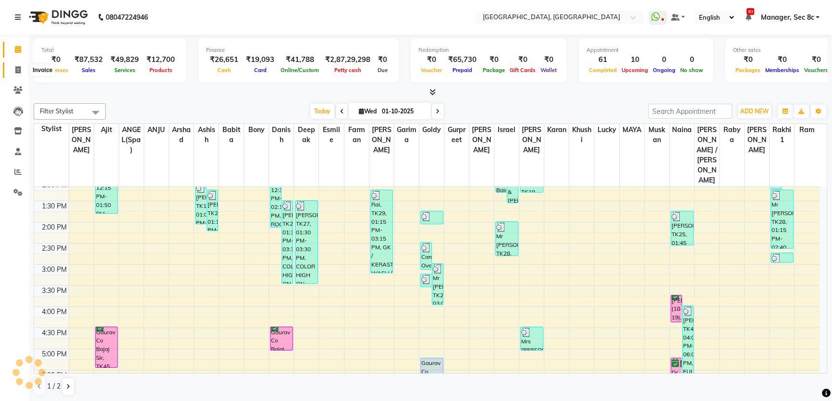
click at [17, 70] on icon at bounding box center [17, 69] width 5 height 7
select select "service"
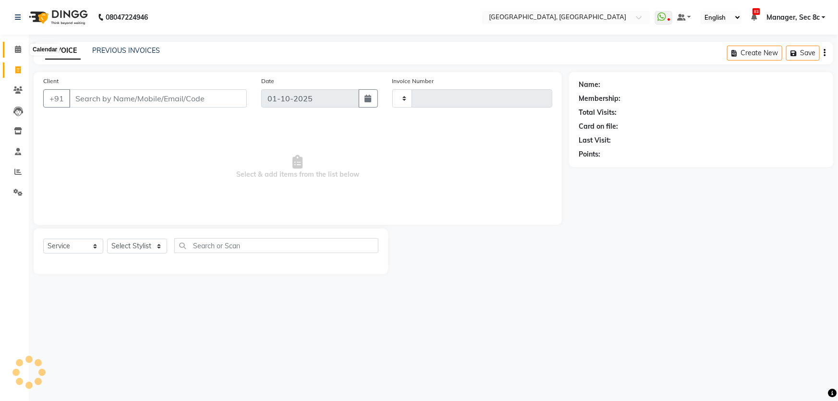
click at [18, 52] on icon at bounding box center [18, 49] width 6 height 7
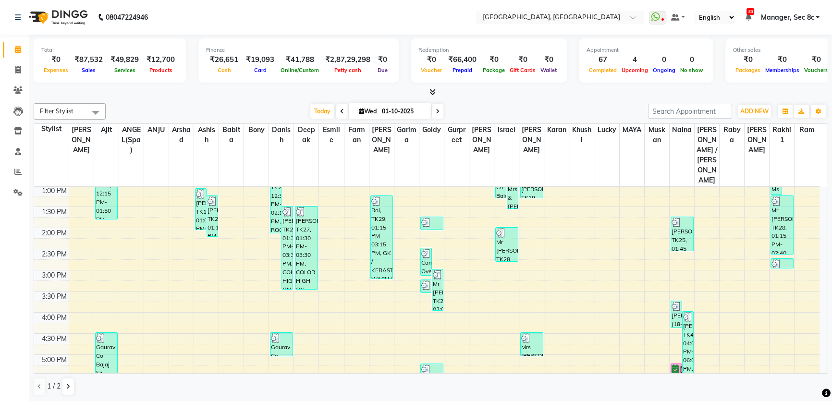
scroll to position [262, 0]
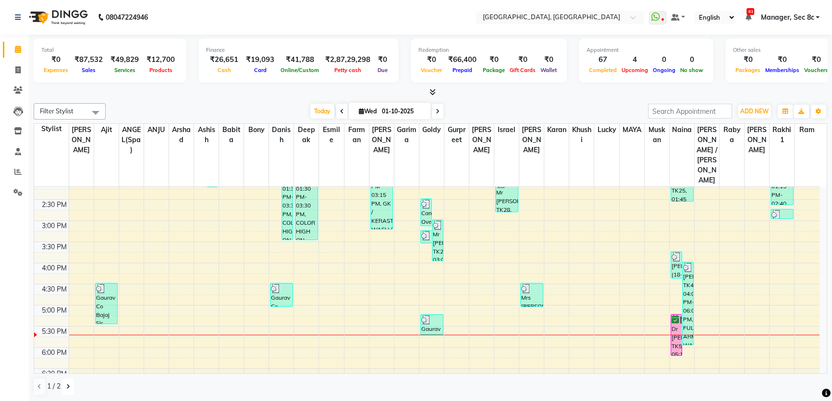
click at [73, 390] on button at bounding box center [68, 386] width 12 height 16
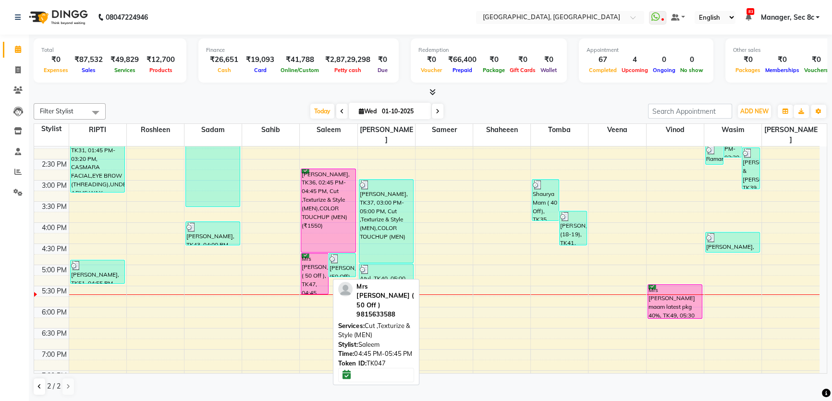
click at [318, 253] on div "Mrs [PERSON_NAME] ( 50 Off ), TK47, 04:45 PM-05:45 PM, Cut ,Texturize & Style (…" at bounding box center [314, 273] width 26 height 40
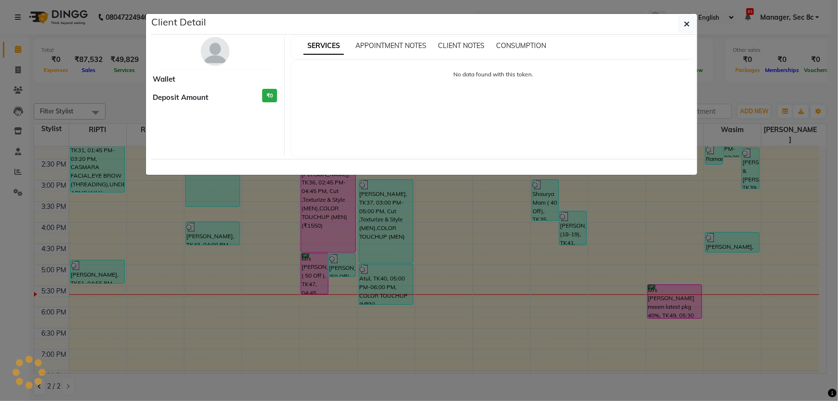
select select "6"
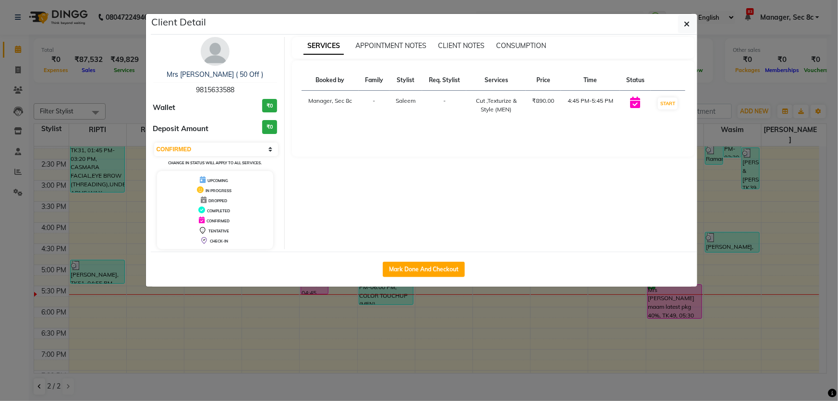
click at [433, 277] on div "Mark Done And Checkout" at bounding box center [424, 269] width 546 height 35
click at [436, 271] on button "Mark Done And Checkout" at bounding box center [424, 269] width 82 height 15
select select "service"
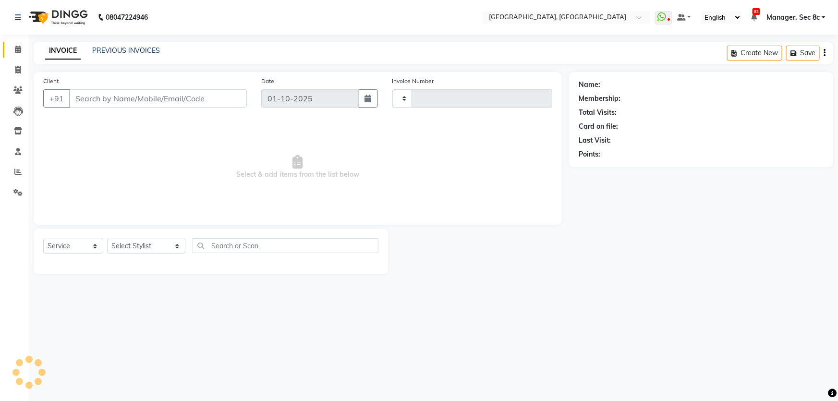
type input "9470"
select select "4281"
click at [12, 68] on span at bounding box center [18, 70] width 17 height 11
select select "service"
click at [12, 51] on span at bounding box center [18, 49] width 17 height 11
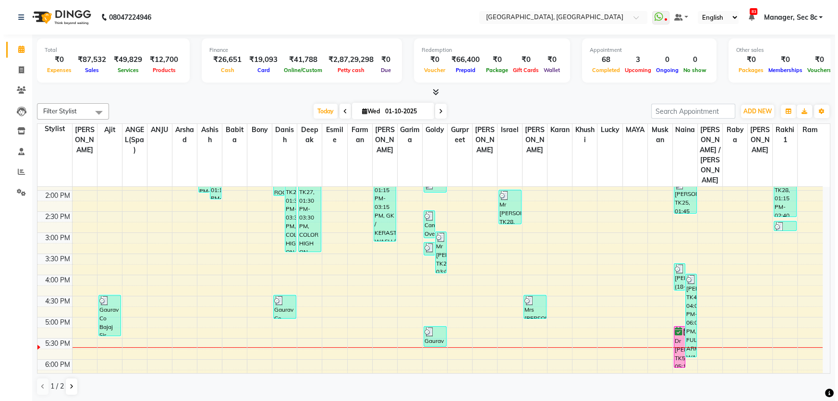
scroll to position [241, 0]
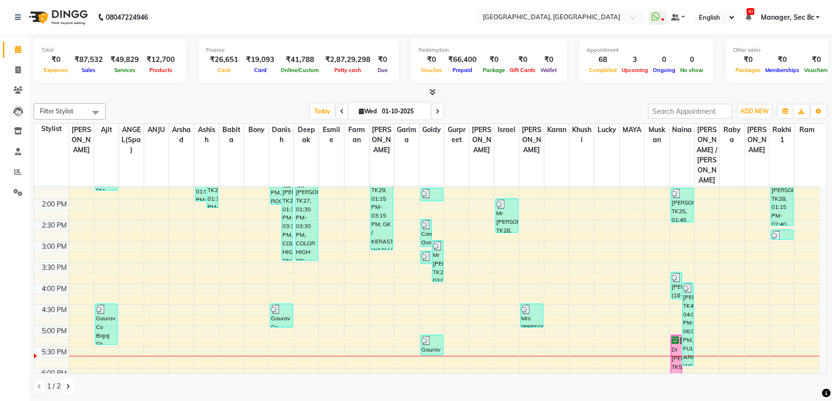
click at [67, 384] on icon at bounding box center [68, 387] width 4 height 6
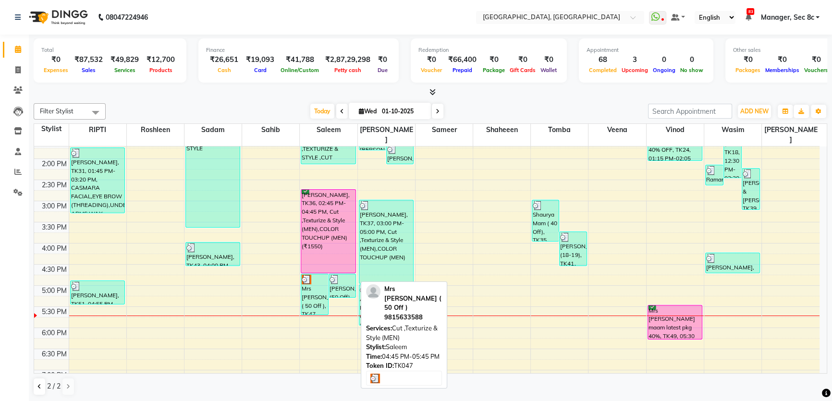
click at [321, 277] on div "Mrs [PERSON_NAME] ( 50 Off ), TK47, 04:45 PM-05:45 PM, Cut ,Texturize & Style (…" at bounding box center [314, 294] width 26 height 40
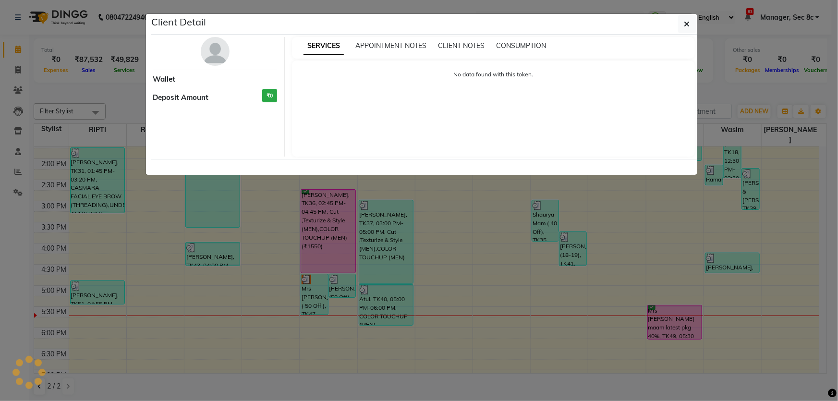
select select "3"
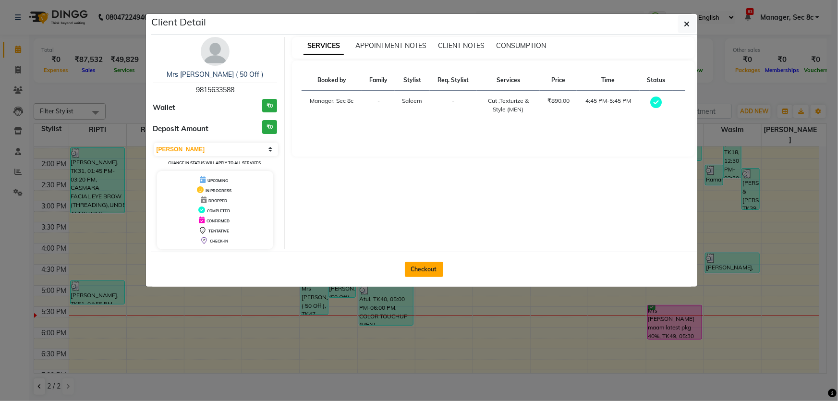
click at [411, 267] on button "Checkout" at bounding box center [424, 269] width 38 height 15
select select "service"
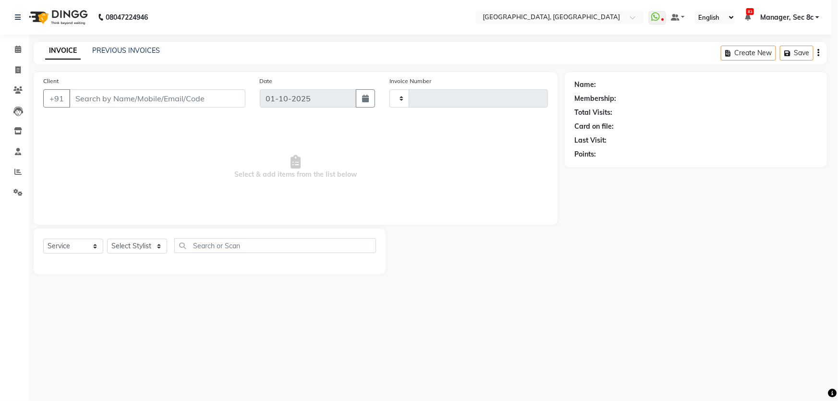
type input "9470"
select select "4281"
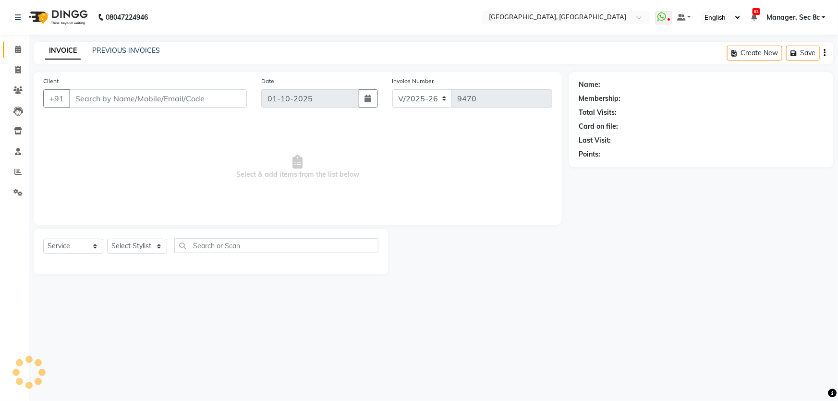
type input "9815633588"
select select "25445"
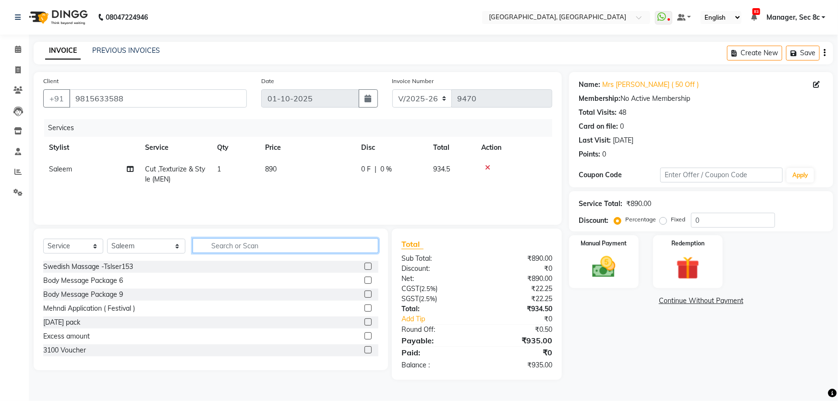
click at [193, 244] on input "text" at bounding box center [286, 245] width 186 height 15
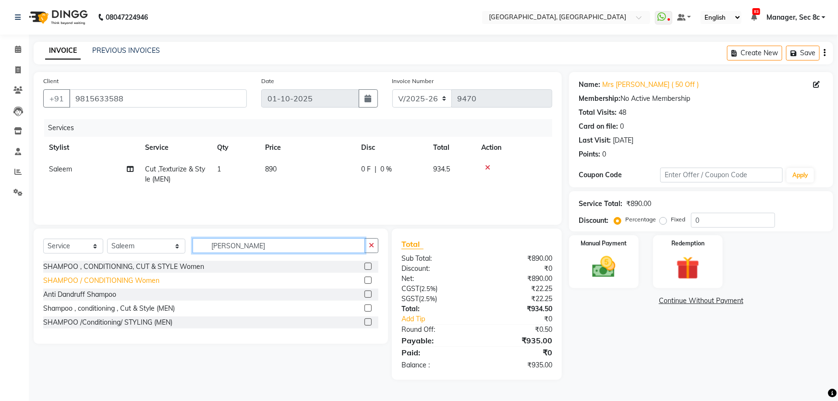
type input "[PERSON_NAME]"
click at [119, 284] on div "SHAMPOO / CONDITIONING Women" at bounding box center [101, 281] width 116 height 10
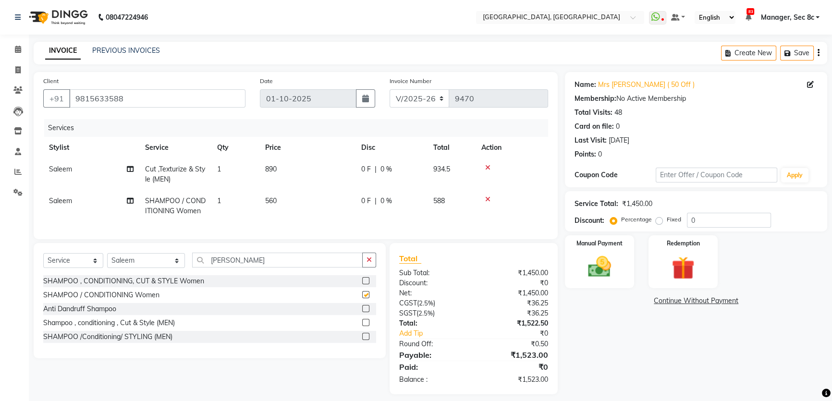
checkbox input "false"
drag, startPoint x: 631, startPoint y: 218, endPoint x: 601, endPoint y: 218, distance: 29.8
click at [604, 218] on div "Discount: Percentage Fixed 0" at bounding box center [695, 220] width 243 height 15
type input "5"
drag, startPoint x: 653, startPoint y: 219, endPoint x: 658, endPoint y: 218, distance: 5.3
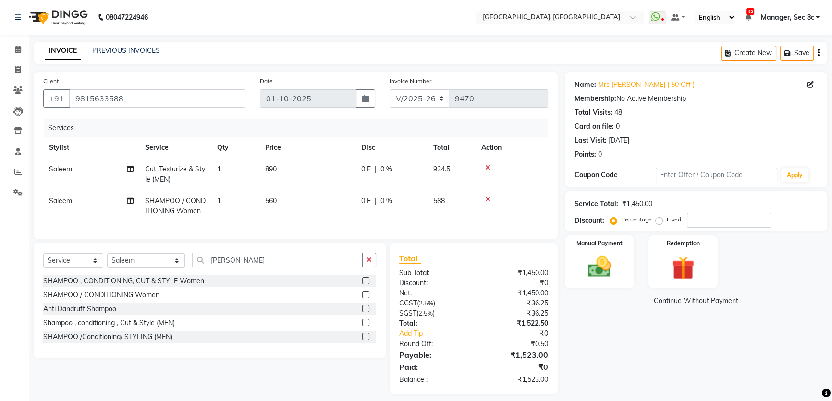
click at [653, 219] on div "Percentage Fixed" at bounding box center [649, 220] width 75 height 12
click at [666, 218] on label "Fixed" at bounding box center [673, 219] width 14 height 9
click at [658, 218] on input "Fixed" at bounding box center [660, 219] width 7 height 7
radio input "true"
drag, startPoint x: 720, startPoint y: 219, endPoint x: 706, endPoint y: 219, distance: 13.4
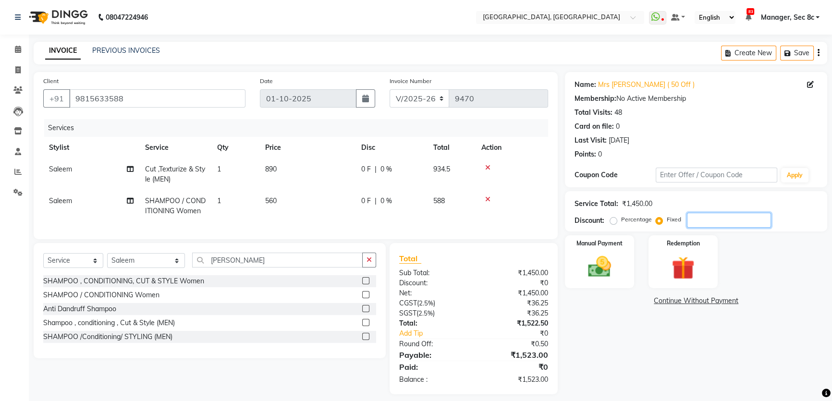
click at [711, 219] on input "number" at bounding box center [729, 220] width 84 height 15
type input "763"
click at [613, 263] on img at bounding box center [599, 266] width 39 height 27
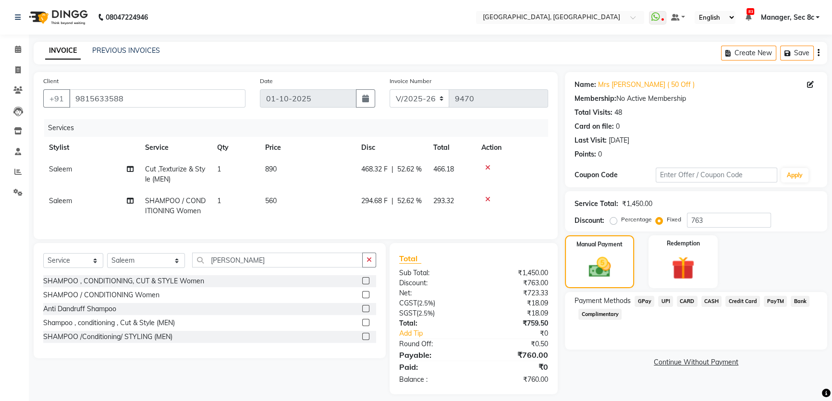
click at [681, 301] on span "CARD" at bounding box center [686, 301] width 21 height 11
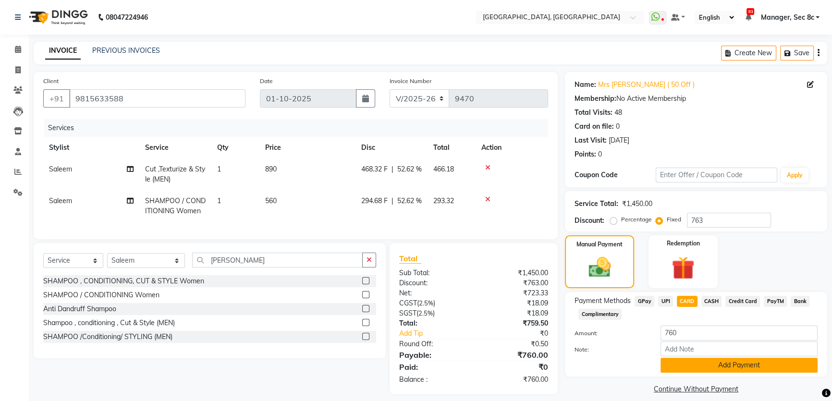
click at [706, 360] on button "Add Payment" at bounding box center [738, 365] width 157 height 15
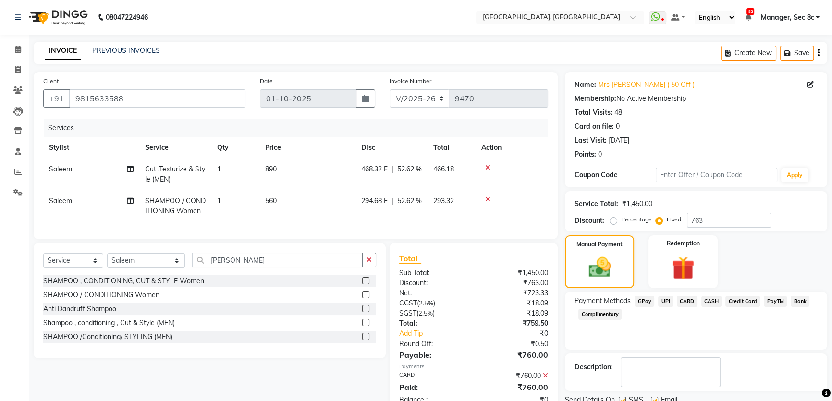
scroll to position [36, 0]
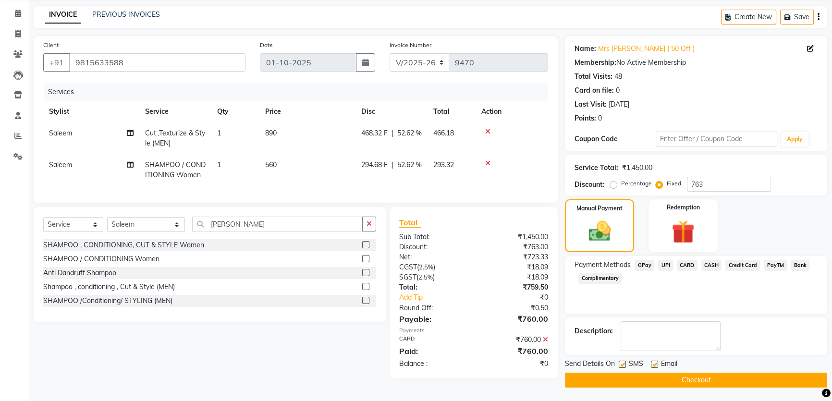
click at [622, 362] on label at bounding box center [621, 364] width 7 height 7
click at [622, 362] on input "checkbox" at bounding box center [621, 365] width 6 height 6
checkbox input "false"
click at [643, 373] on button "Checkout" at bounding box center [696, 380] width 262 height 15
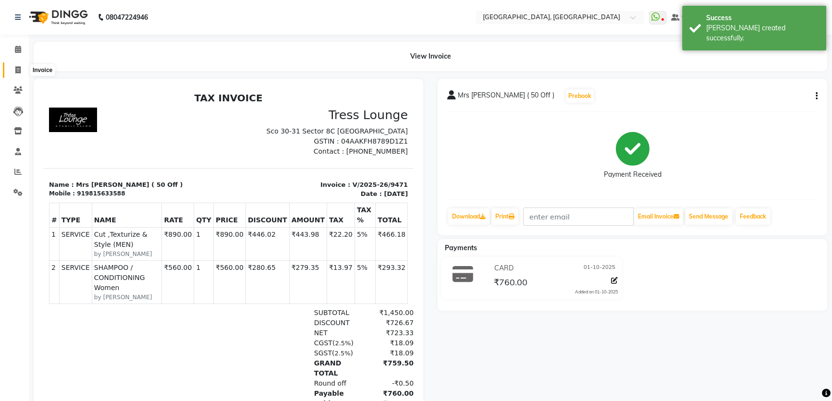
click at [12, 68] on span at bounding box center [18, 70] width 17 height 11
click at [13, 43] on link "Calendar" at bounding box center [14, 50] width 23 height 16
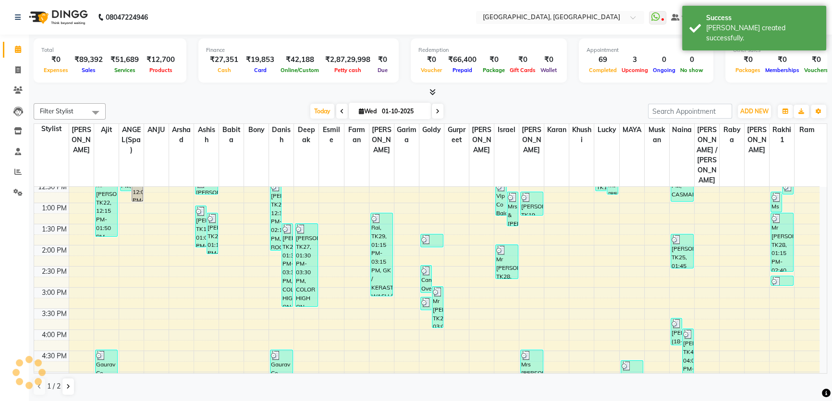
scroll to position [218, 0]
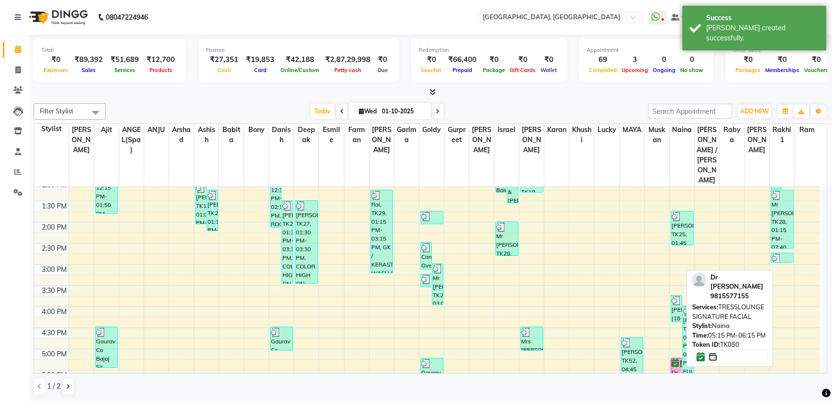
click at [679, 359] on img at bounding box center [684, 364] width 10 height 10
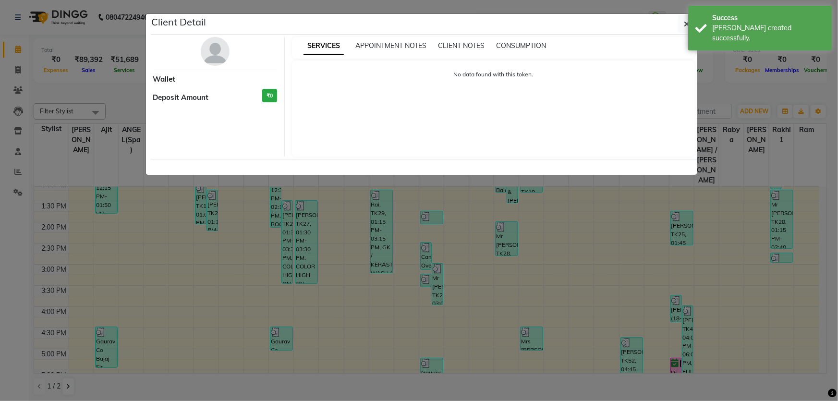
select select "6"
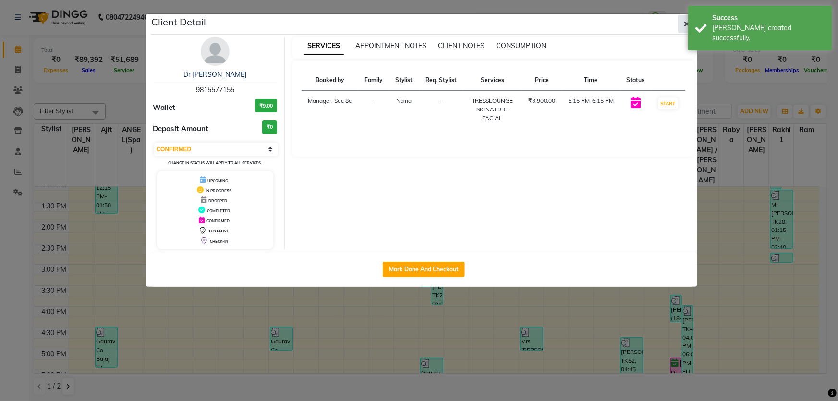
click at [682, 24] on button "button" at bounding box center [687, 24] width 18 height 18
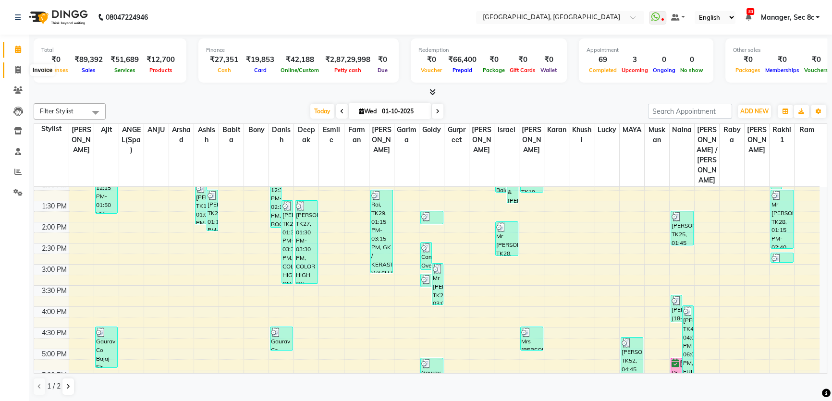
click at [13, 67] on span at bounding box center [18, 70] width 17 height 11
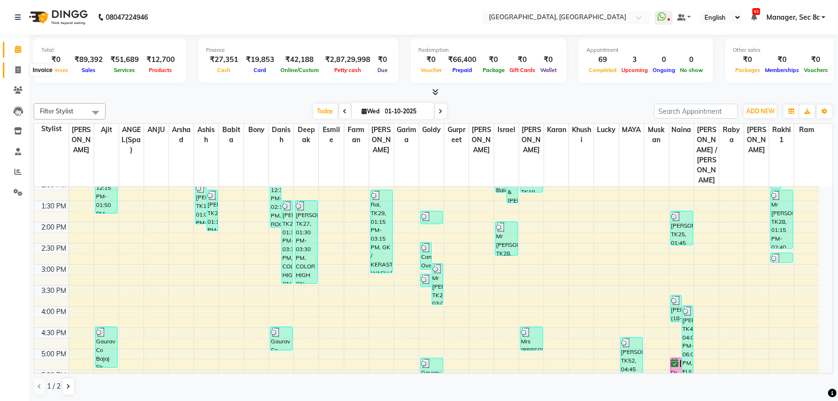
select select "4281"
select select "service"
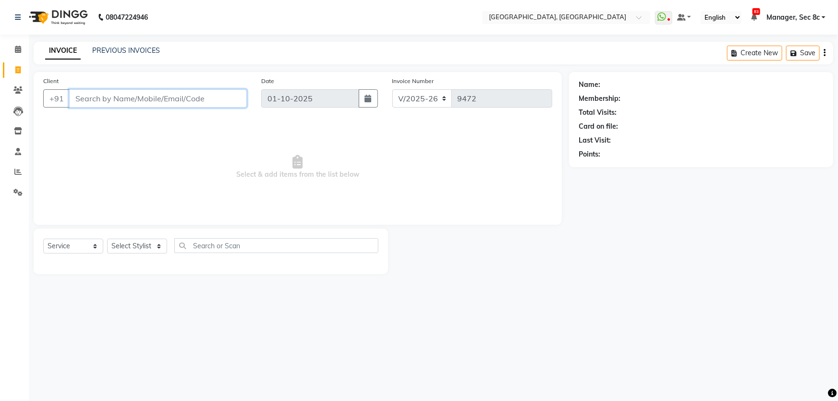
drag, startPoint x: 122, startPoint y: 97, endPoint x: 206, endPoint y: 115, distance: 85.5
click at [123, 97] on input "Client" at bounding box center [158, 98] width 178 height 18
type input "9779925382"
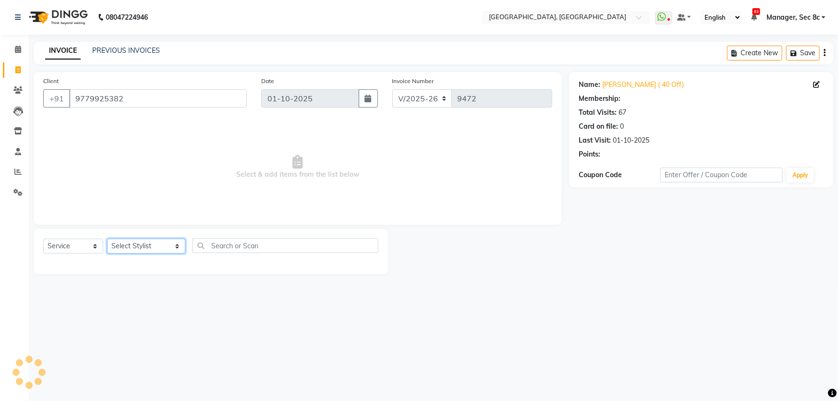
click at [128, 248] on select "Select Stylist [PERSON_NAME] [PERSON_NAME] Aditya [PERSON_NAME] [PERSON_NAME](S…" at bounding box center [146, 246] width 78 height 15
select select "25445"
click at [107, 239] on select "Select Stylist [PERSON_NAME] [PERSON_NAME] Aditya [PERSON_NAME] [PERSON_NAME](S…" at bounding box center [146, 246] width 78 height 15
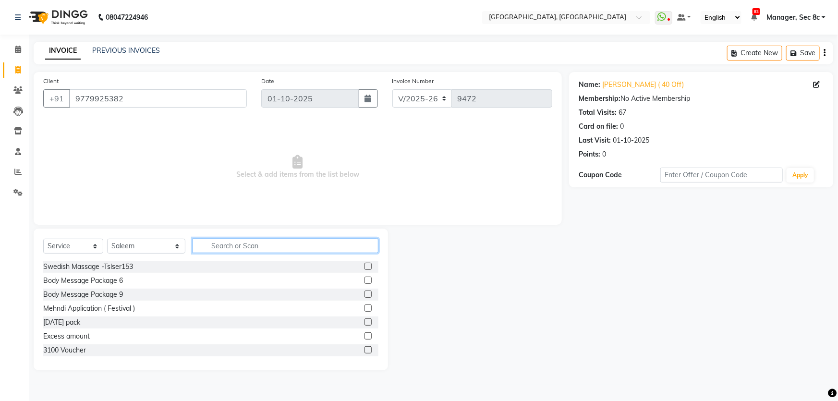
drag, startPoint x: 220, startPoint y: 242, endPoint x: 226, endPoint y: 242, distance: 5.8
click at [222, 242] on input "text" at bounding box center [286, 245] width 186 height 15
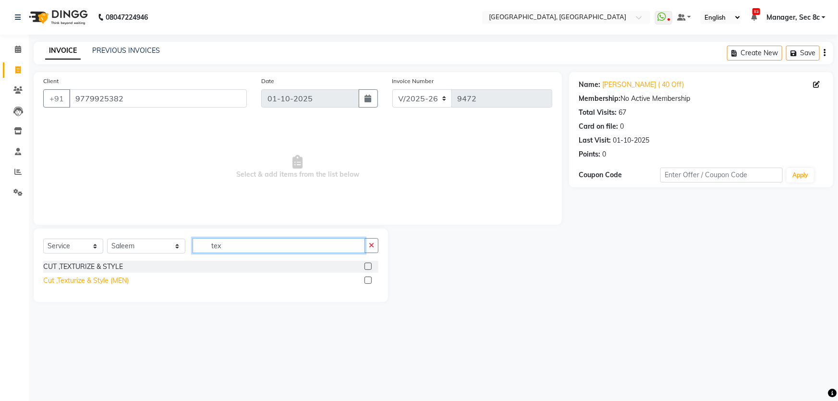
type input "tex"
click at [101, 284] on div "Cut ,Texturize & Style (MEN)" at bounding box center [85, 281] width 85 height 10
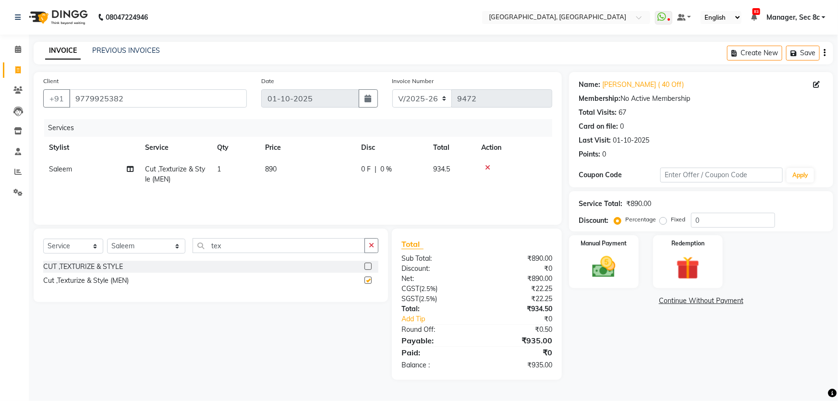
checkbox input "false"
drag, startPoint x: 714, startPoint y: 223, endPoint x: 654, endPoint y: 220, distance: 60.6
click at [654, 220] on div "Percentage Fixed 0" at bounding box center [695, 220] width 159 height 15
type input "40"
click at [671, 224] on label "Fixed" at bounding box center [678, 219] width 14 height 9
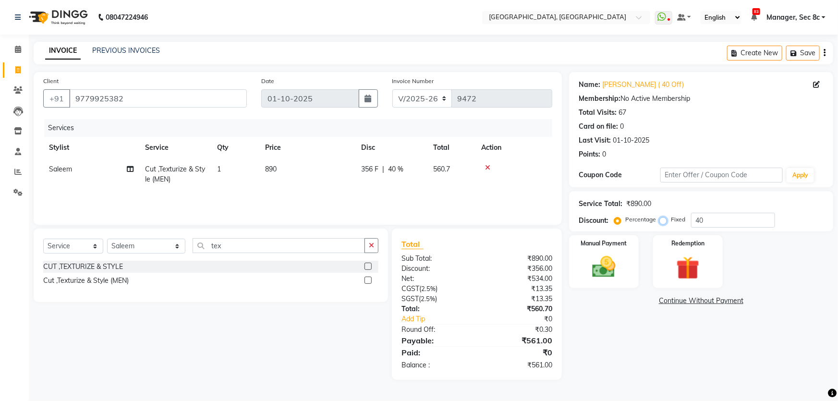
click at [662, 223] on input "Fixed" at bounding box center [665, 219] width 7 height 7
radio input "true"
drag, startPoint x: 692, startPoint y: 220, endPoint x: 673, endPoint y: 220, distance: 18.7
click at [677, 220] on div "Percentage Fixed 40" at bounding box center [695, 220] width 159 height 15
type input "5"
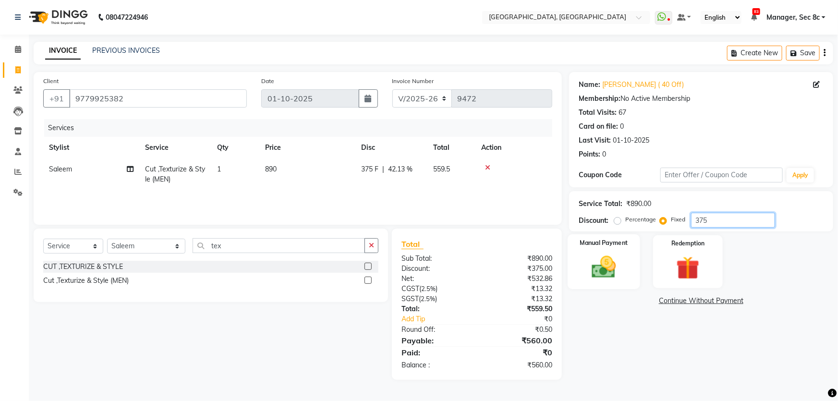
type input "375"
click at [622, 255] on img at bounding box center [603, 267] width 39 height 28
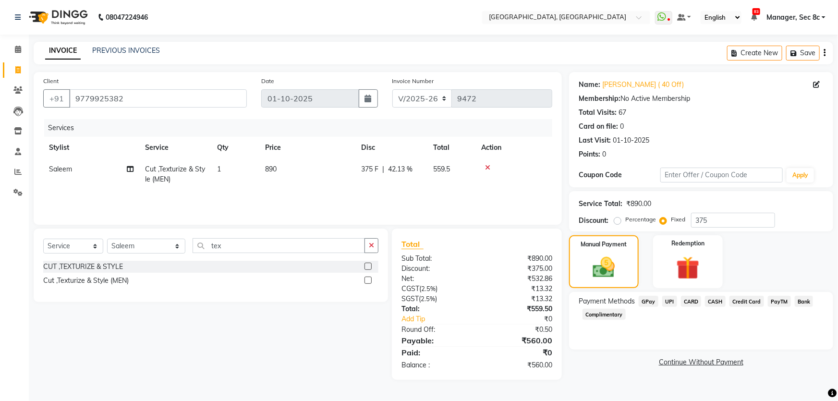
click at [670, 300] on span "UPI" at bounding box center [669, 301] width 15 height 11
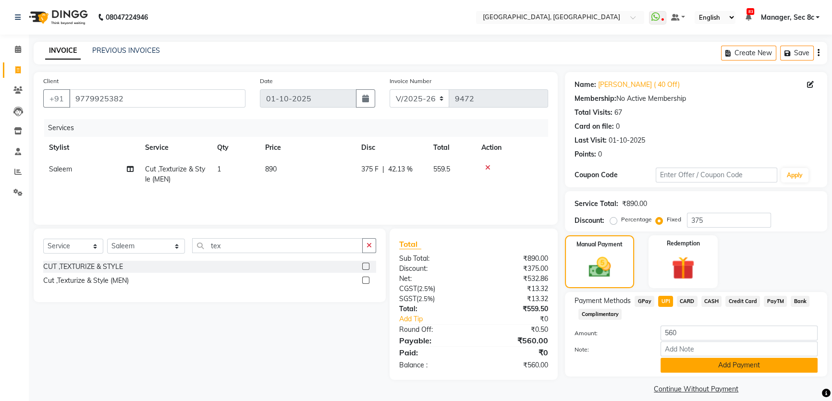
click at [703, 363] on button "Add Payment" at bounding box center [738, 365] width 157 height 15
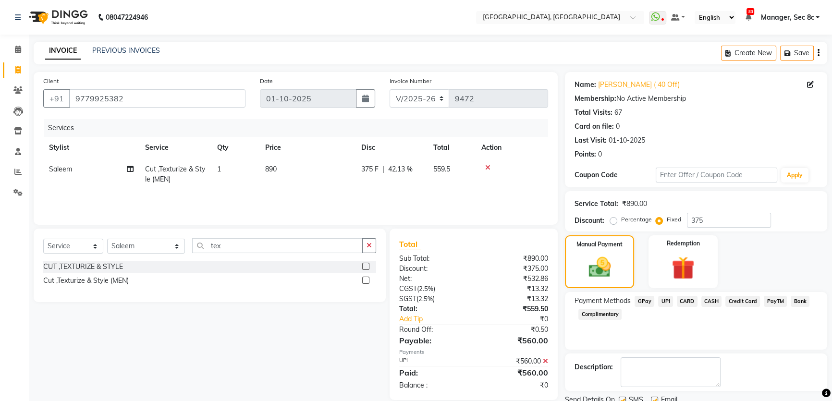
scroll to position [36, 0]
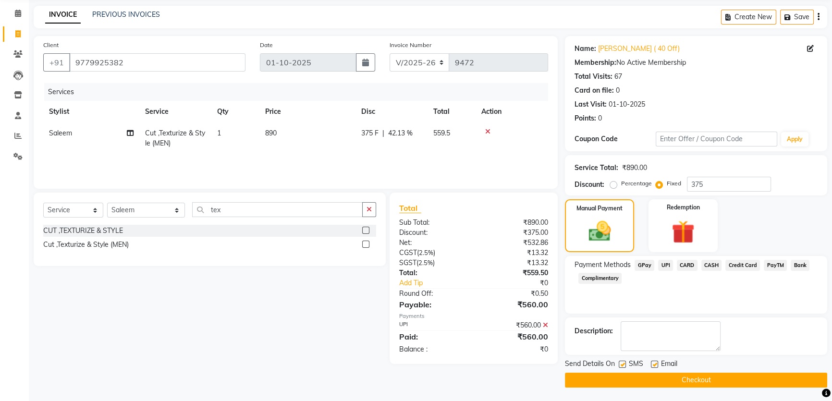
click at [623, 363] on label at bounding box center [621, 364] width 7 height 7
click at [623, 363] on input "checkbox" at bounding box center [621, 365] width 6 height 6
checkbox input "false"
click at [644, 378] on button "Checkout" at bounding box center [696, 380] width 262 height 15
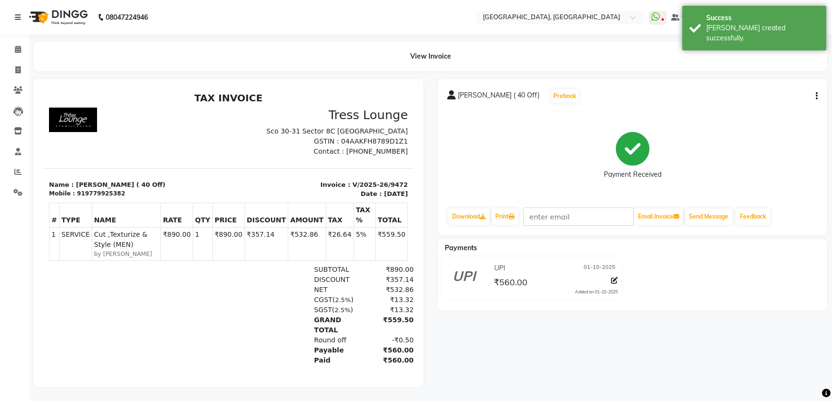
click at [519, 212] on div "Print" at bounding box center [504, 216] width 29 height 18
click at [514, 215] on icon at bounding box center [511, 217] width 6 height 6
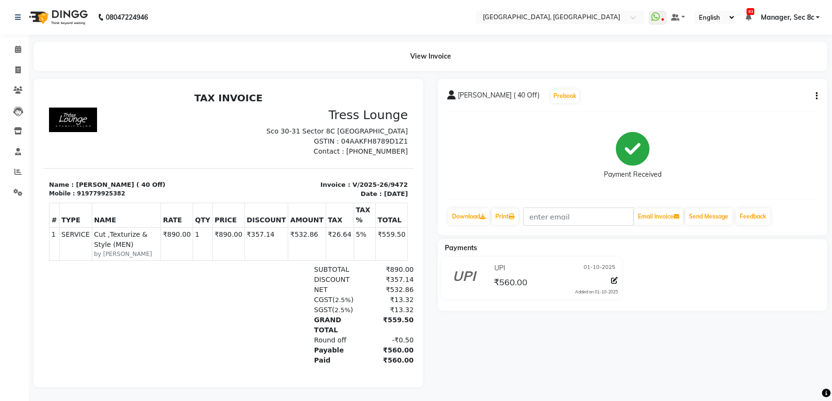
click at [618, 281] on div "UPI 01-10-2025 ₹560.00 Added on 01-10-2025" at bounding box center [554, 278] width 140 height 35
click at [615, 280] on icon at bounding box center [614, 280] width 7 height 7
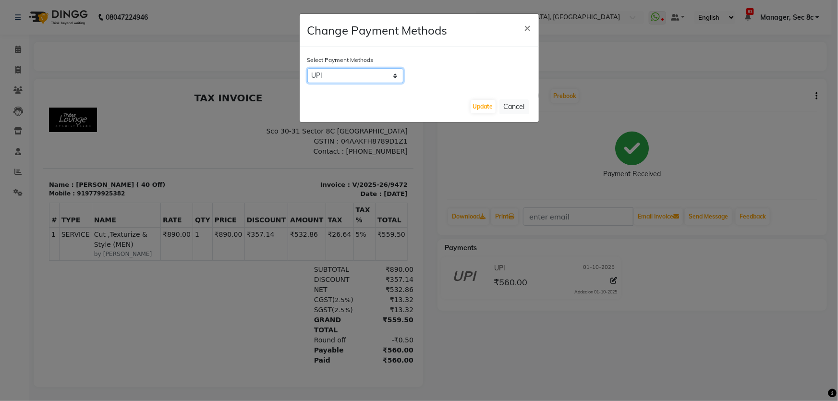
click at [385, 81] on select "GPay UPI CARD CASH Credit Card PayTM Bank Complimentary" at bounding box center [355, 75] width 96 height 15
select select "2"
click at [307, 68] on select "GPay UPI CARD CASH Credit Card PayTM Bank Complimentary" at bounding box center [355, 75] width 96 height 15
click at [475, 104] on button "Update" at bounding box center [482, 106] width 25 height 13
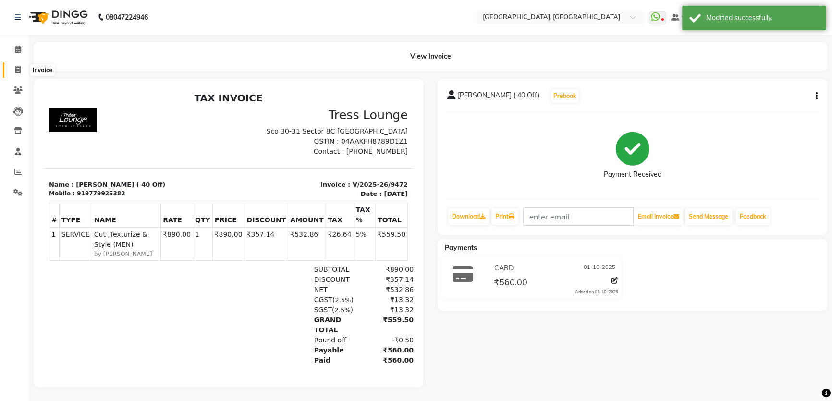
click at [17, 67] on icon at bounding box center [17, 69] width 5 height 7
select select "service"
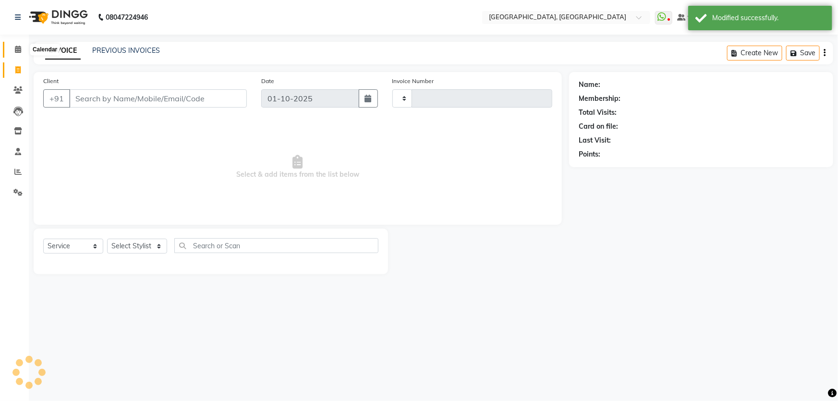
click at [21, 49] on icon at bounding box center [18, 49] width 6 height 7
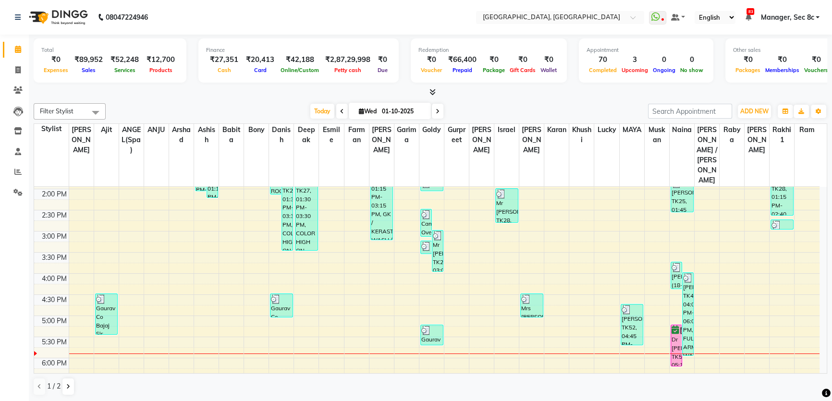
scroll to position [305, 0]
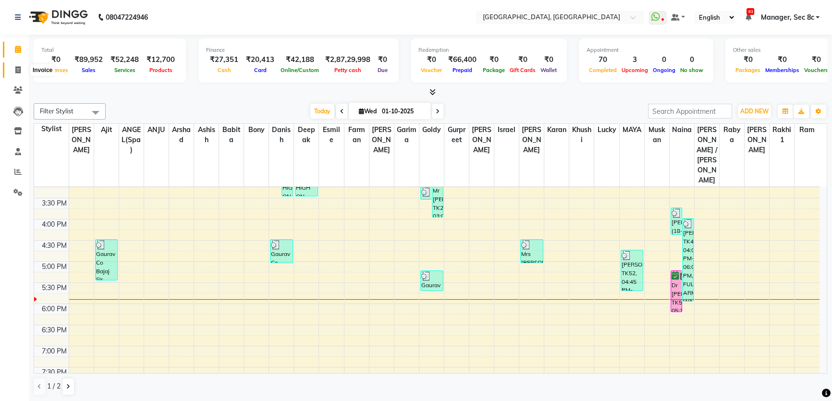
click at [12, 72] on span at bounding box center [18, 70] width 17 height 11
select select "service"
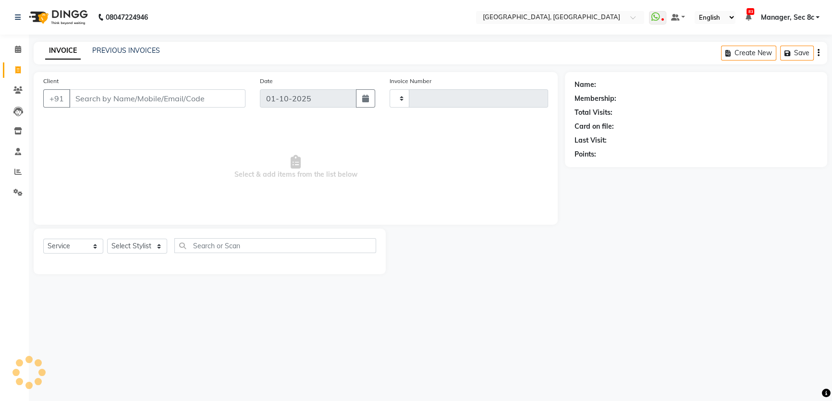
type input "9473"
select select "4281"
click at [105, 95] on input "Client" at bounding box center [158, 98] width 178 height 18
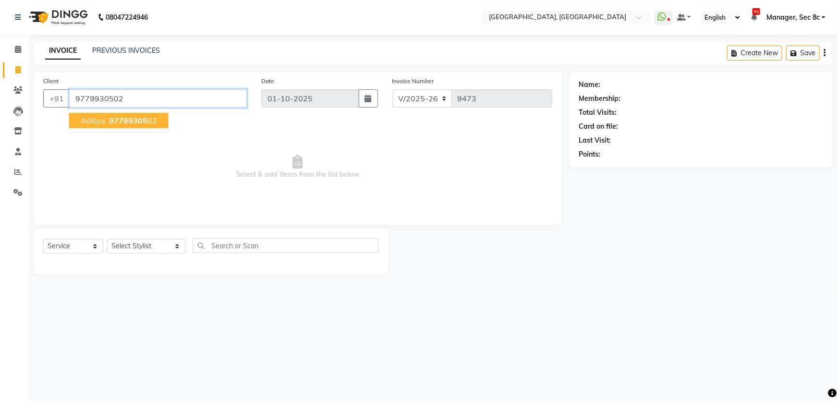
type input "9779930502"
click at [117, 117] on span "97799305" at bounding box center [128, 121] width 38 height 10
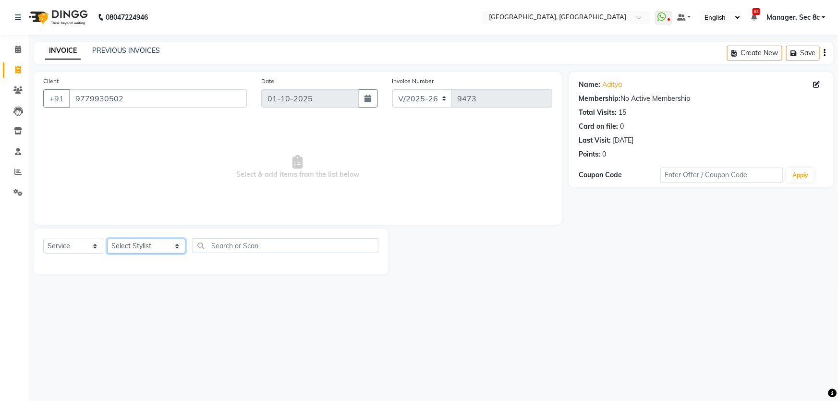
click at [133, 250] on select "Select Stylist [PERSON_NAME] [PERSON_NAME] Aditya [PERSON_NAME] [PERSON_NAME](S…" at bounding box center [146, 246] width 78 height 15
select select "25452"
click at [107, 239] on select "Select Stylist [PERSON_NAME] [PERSON_NAME] Aditya [PERSON_NAME] [PERSON_NAME](S…" at bounding box center [146, 246] width 78 height 15
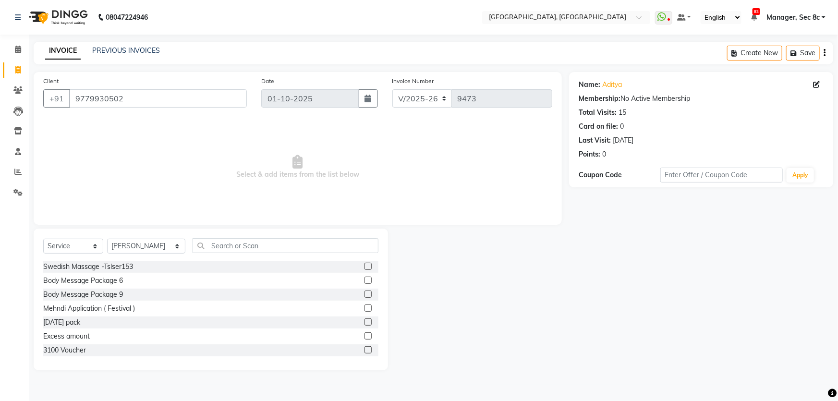
drag, startPoint x: 246, startPoint y: 235, endPoint x: 249, endPoint y: 250, distance: 15.1
click at [246, 235] on div "Select Service Product Membership Package Voucher Prepaid Gift Card Select Styl…" at bounding box center [211, 300] width 354 height 142
click at [249, 250] on input "text" at bounding box center [286, 245] width 186 height 15
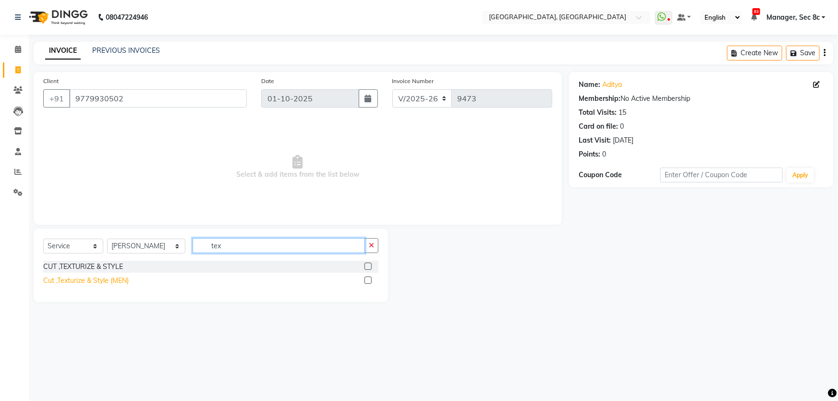
type input "tex"
click at [109, 279] on div "Cut ,Texturize & Style (MEN)" at bounding box center [85, 281] width 85 height 10
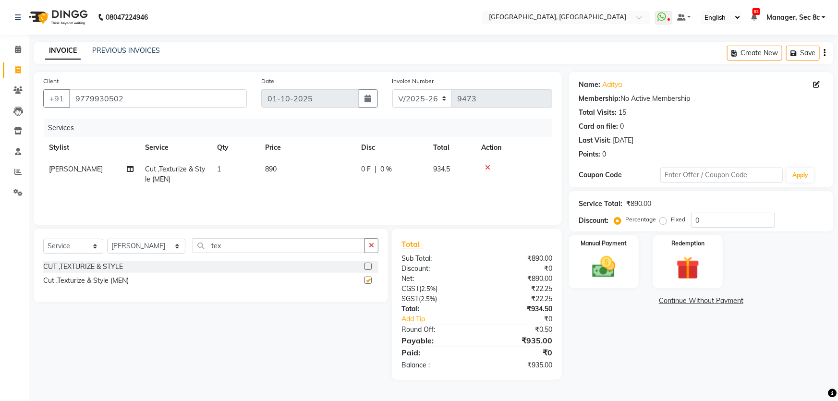
checkbox input "false"
click at [667, 219] on div "Fixed" at bounding box center [674, 220] width 24 height 12
click at [671, 219] on label "Fixed" at bounding box center [678, 219] width 14 height 9
click at [665, 219] on input "Fixed" at bounding box center [665, 219] width 7 height 7
radio input "true"
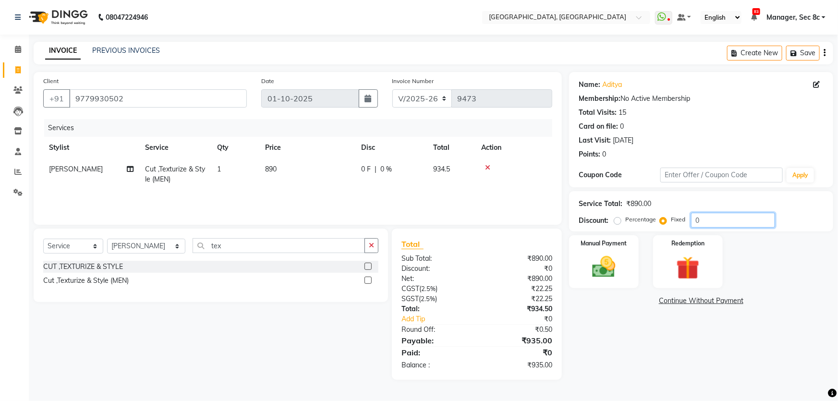
drag, startPoint x: 706, startPoint y: 218, endPoint x: 582, endPoint y: 217, distance: 123.4
click at [584, 217] on div "Discount: Percentage Fixed 0" at bounding box center [701, 220] width 245 height 15
type input "0"
type input "35"
click at [624, 257] on div "Manual Payment" at bounding box center [603, 261] width 72 height 55
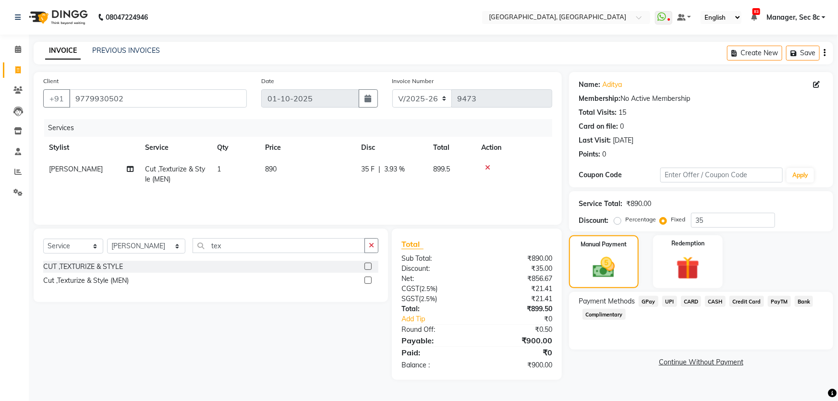
click at [714, 301] on span "CASH" at bounding box center [715, 301] width 21 height 11
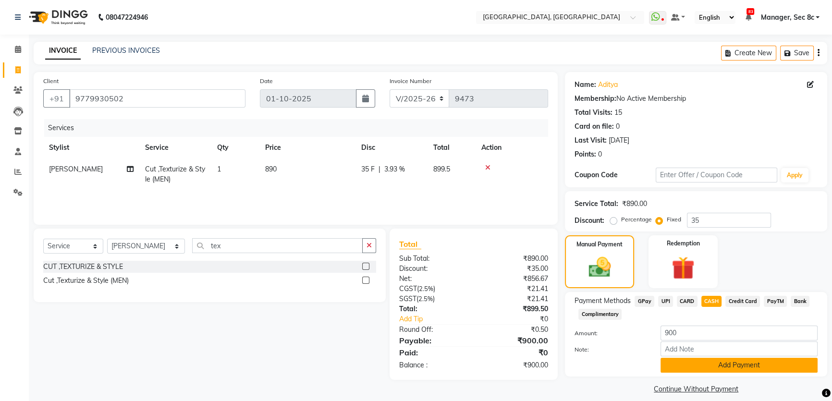
click at [706, 366] on button "Add Payment" at bounding box center [738, 365] width 157 height 15
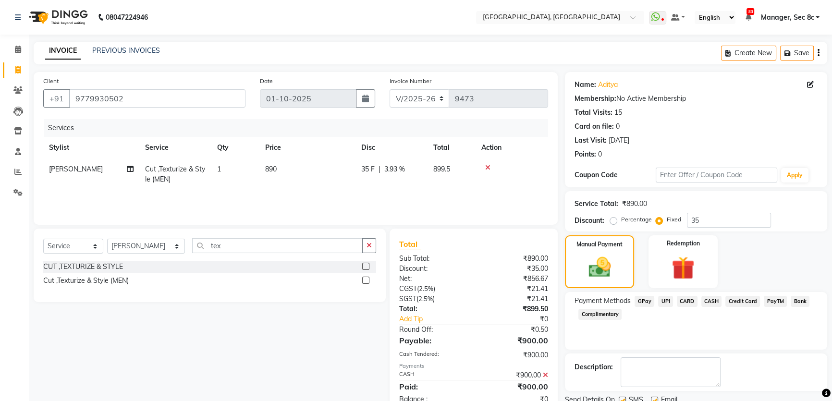
scroll to position [36, 0]
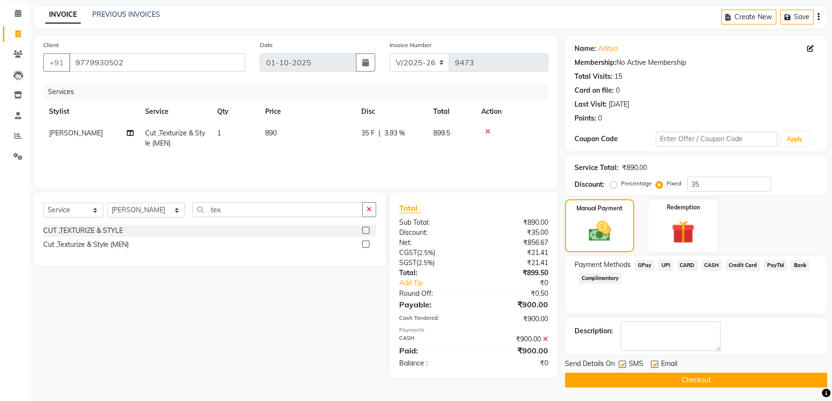
click at [622, 361] on label at bounding box center [621, 364] width 7 height 7
click at [622, 362] on input "checkbox" at bounding box center [621, 365] width 6 height 6
checkbox input "false"
click at [660, 379] on button "Checkout" at bounding box center [696, 380] width 262 height 15
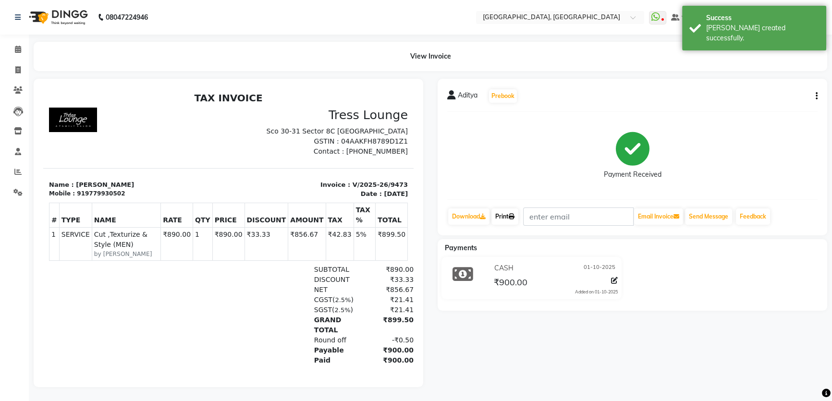
click at [514, 216] on icon at bounding box center [511, 217] width 6 height 6
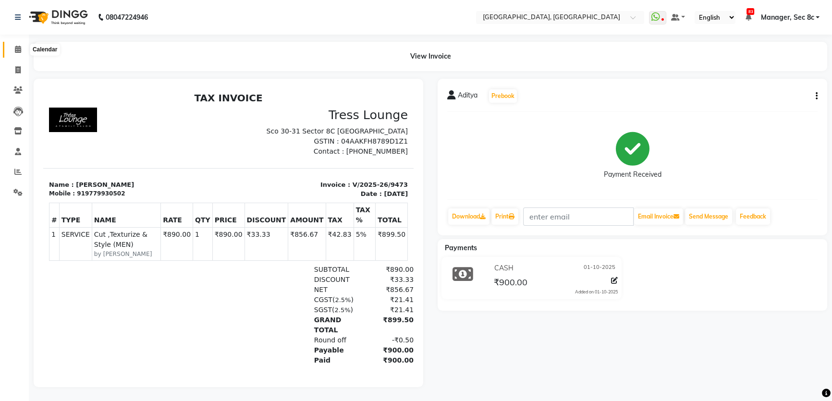
click at [17, 51] on icon at bounding box center [18, 49] width 6 height 7
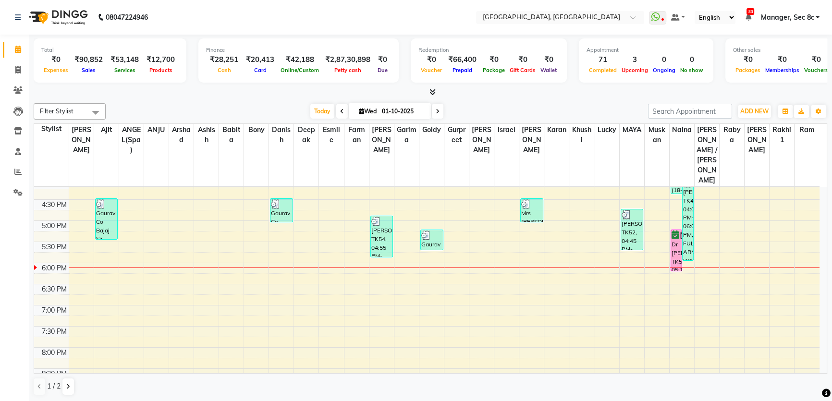
scroll to position [349, 0]
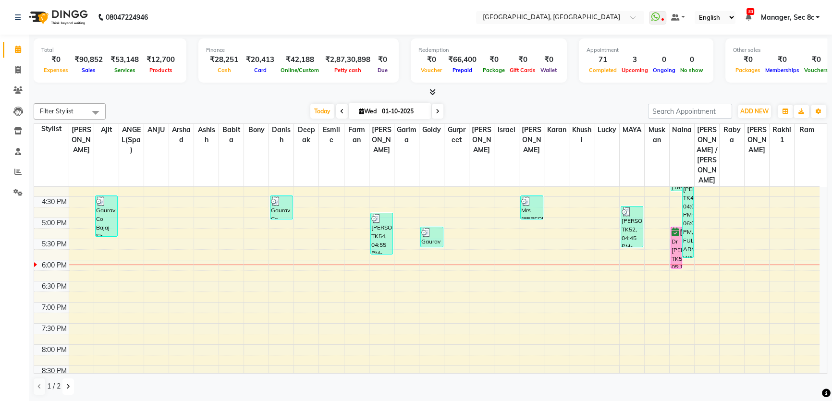
click at [69, 389] on button at bounding box center [68, 386] width 12 height 16
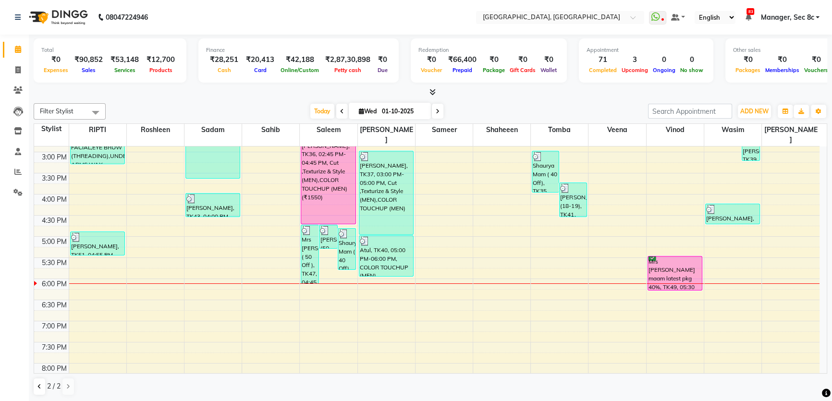
scroll to position [305, 0]
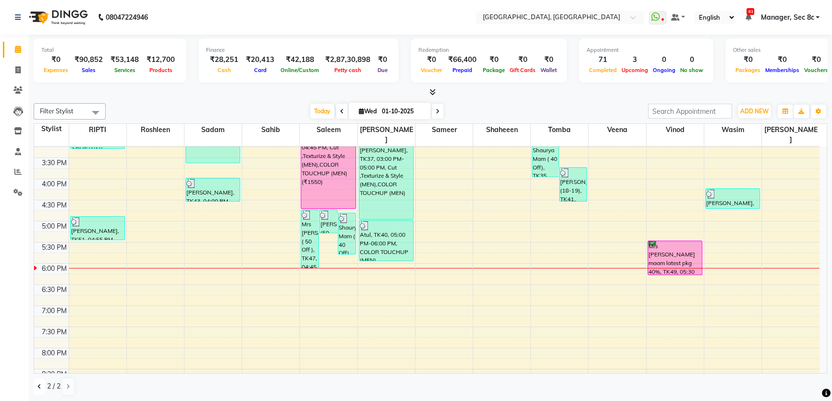
click at [42, 384] on button at bounding box center [40, 386] width 12 height 16
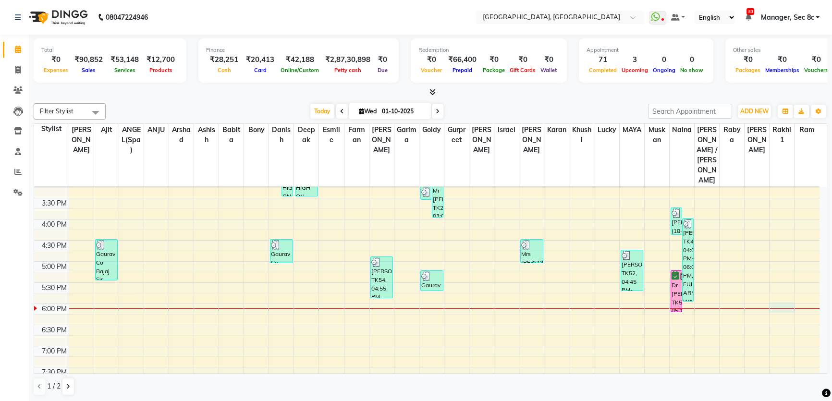
click at [778, 279] on div "8:00 AM 8:30 AM 9:00 AM 9:30 AM 10:00 AM 10:30 AM 11:00 AM 11:30 AM 12:00 PM 12…" at bounding box center [426, 176] width 785 height 591
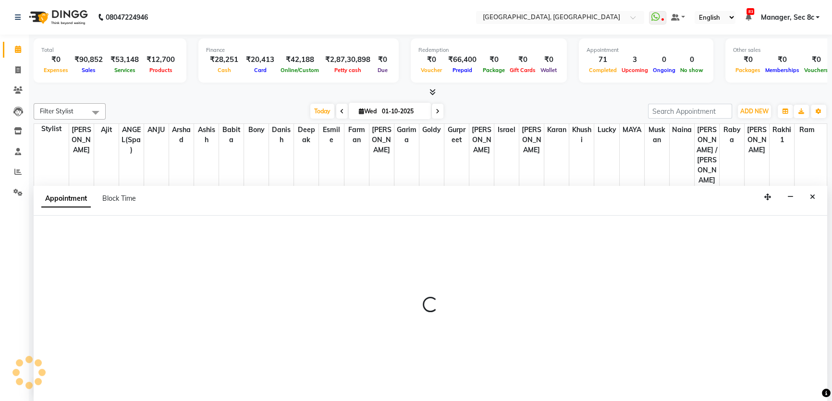
scroll to position [0, 0]
select select "25426"
select select "tentative"
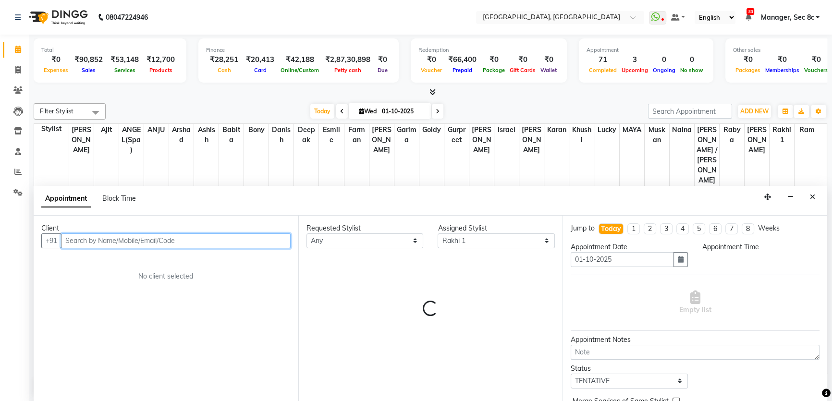
select select "1080"
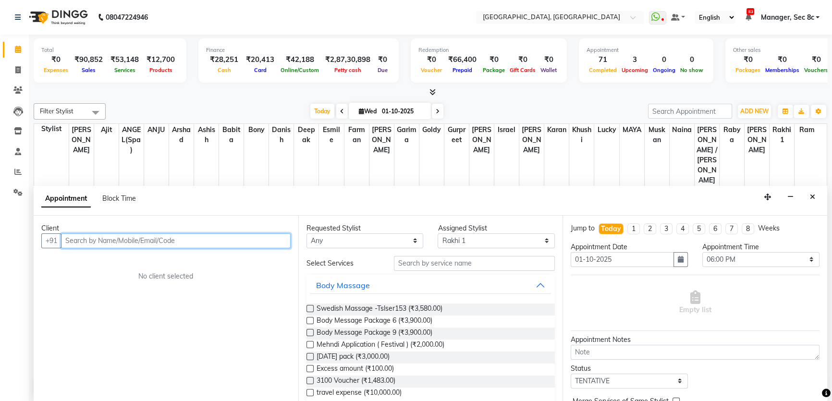
click at [182, 237] on input "text" at bounding box center [175, 240] width 229 height 15
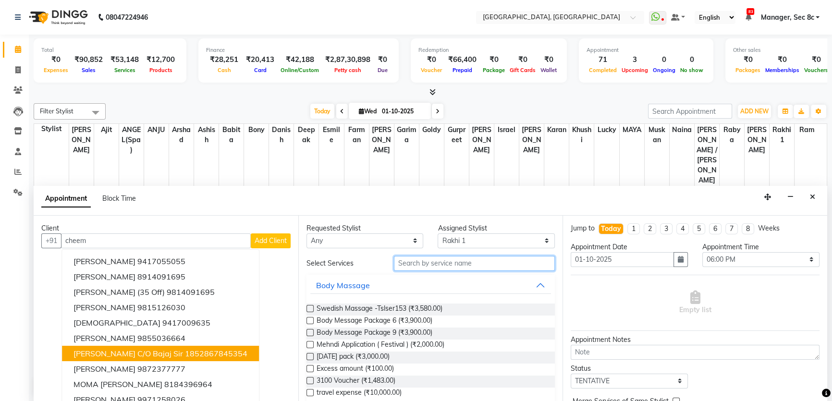
click at [427, 261] on input "text" at bounding box center [474, 263] width 161 height 15
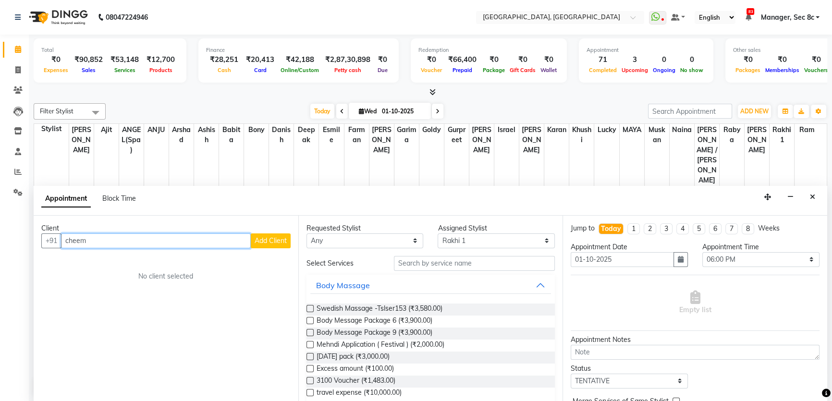
click at [96, 238] on input "cheem" at bounding box center [156, 240] width 190 height 15
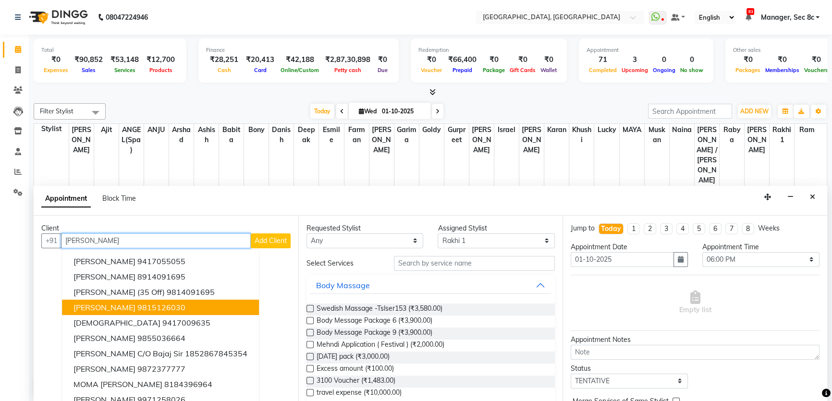
type input "cheema"
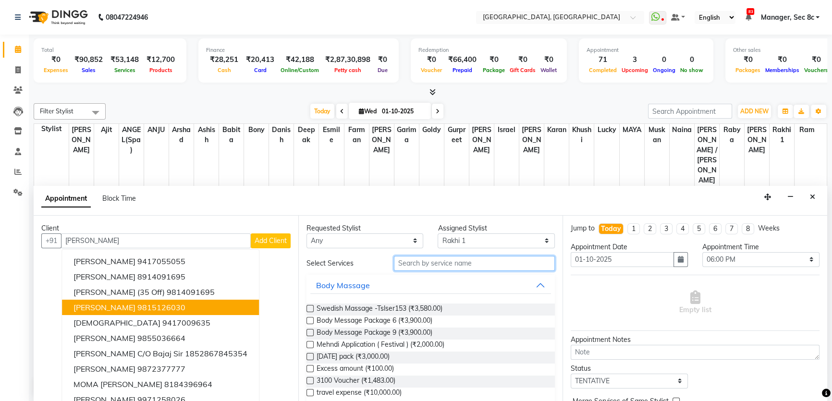
click at [472, 266] on input "text" at bounding box center [474, 263] width 161 height 15
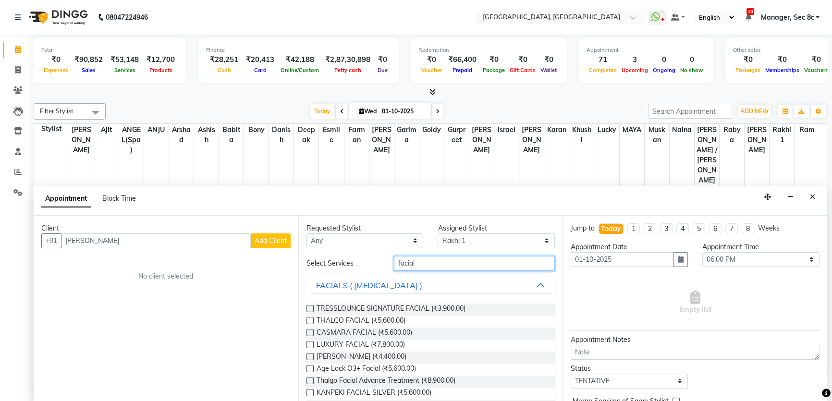
type input "facial"
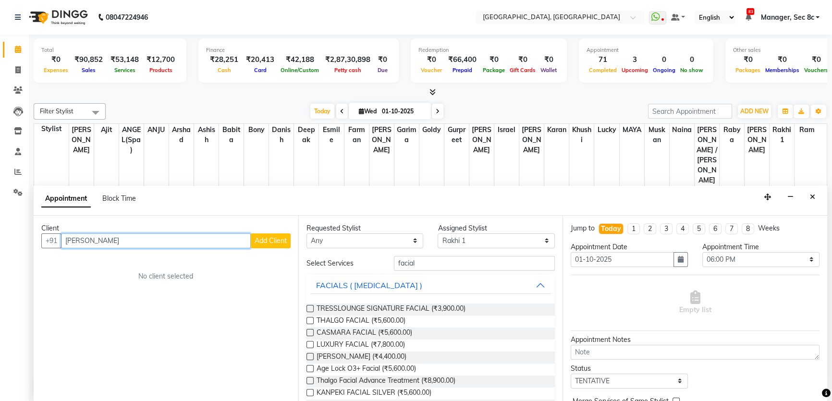
click at [135, 237] on input "cheema" at bounding box center [156, 240] width 190 height 15
type input "c"
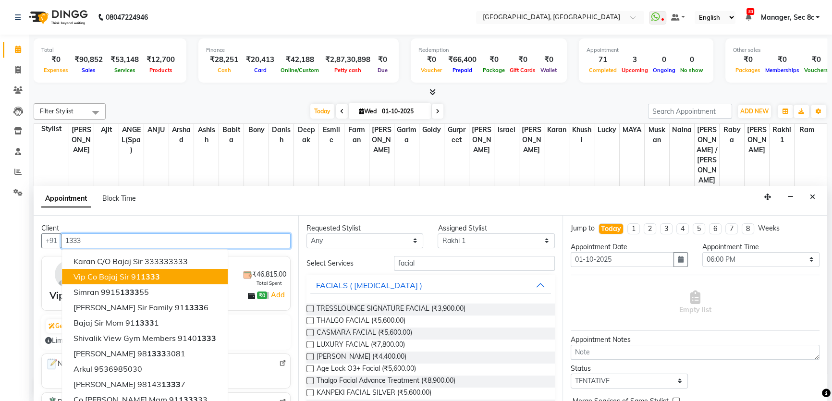
click at [149, 275] on span "1333" at bounding box center [150, 277] width 19 height 10
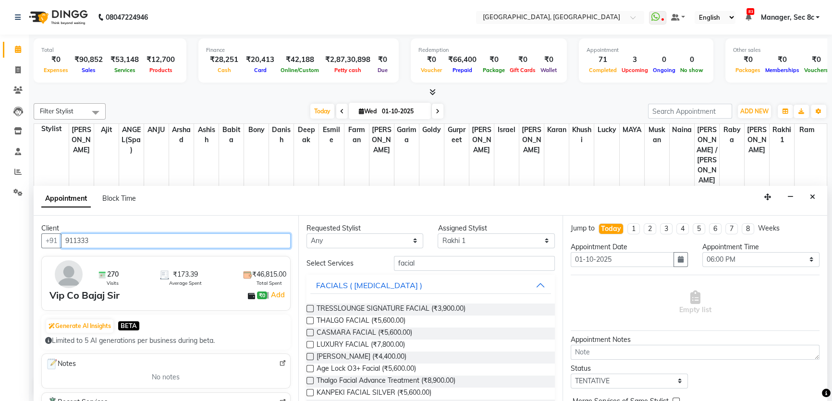
type input "911333"
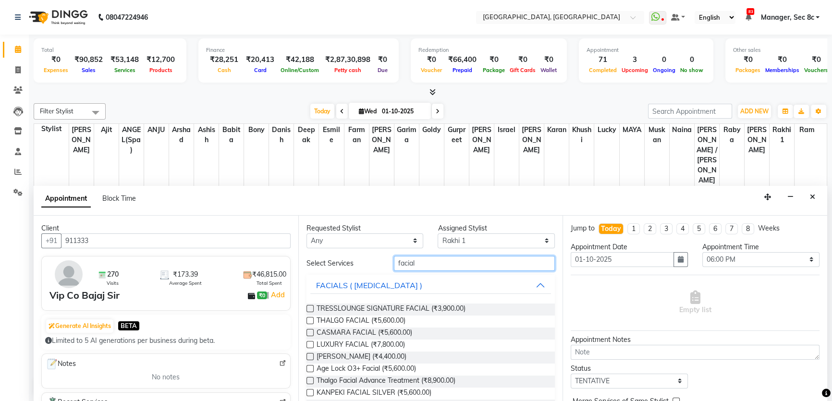
click at [446, 261] on input "facial" at bounding box center [474, 263] width 161 height 15
click at [375, 306] on span "TRESSLOUNGE SIGNATURE FACIAL (₹3,900.00)" at bounding box center [390, 309] width 149 height 12
checkbox input "false"
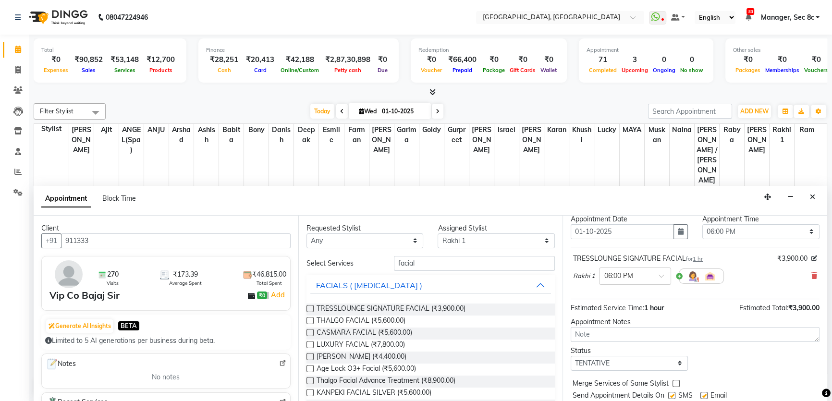
scroll to position [57, 0]
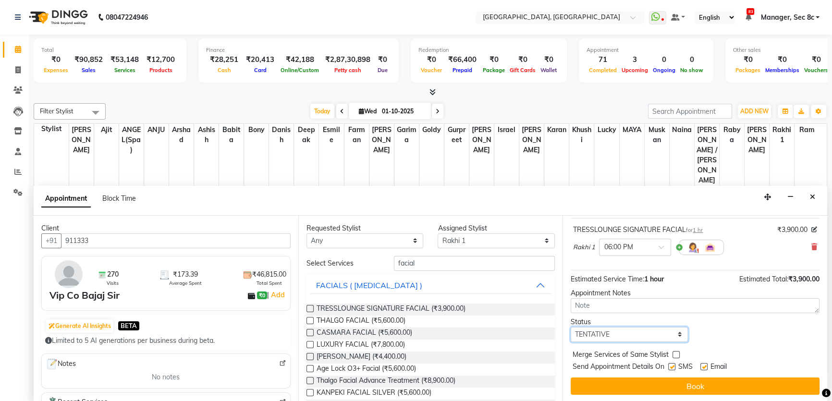
click at [606, 331] on select "Select TENTATIVE CONFIRM CHECK-IN UPCOMING" at bounding box center [628, 334] width 117 height 15
select select "confirm booking"
click at [570, 327] on select "Select TENTATIVE CONFIRM CHECK-IN UPCOMING" at bounding box center [628, 334] width 117 height 15
click at [670, 365] on label at bounding box center [671, 366] width 7 height 7
click at [670, 365] on input "checkbox" at bounding box center [671, 367] width 6 height 6
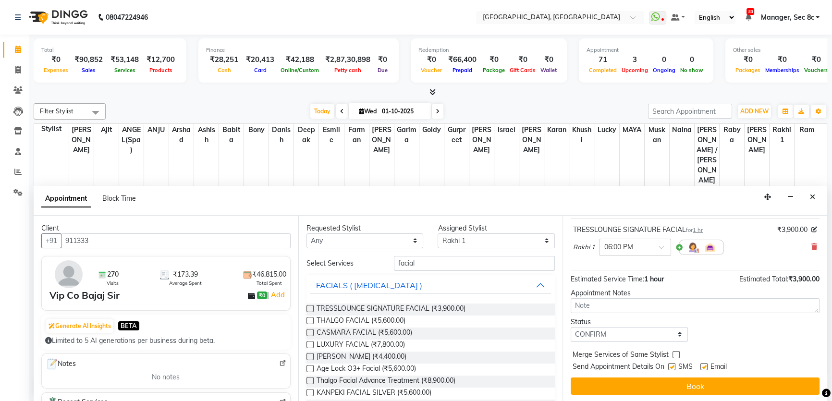
checkbox input "false"
click at [674, 353] on label at bounding box center [675, 354] width 7 height 7
click at [674, 353] on input "checkbox" at bounding box center [675, 355] width 6 height 6
checkbox input "true"
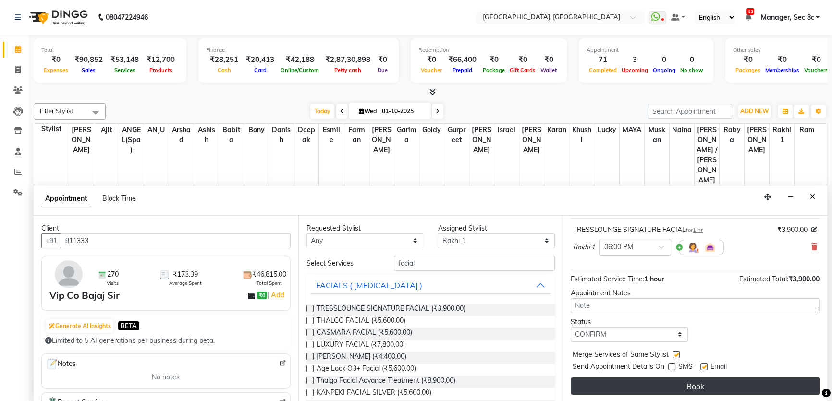
click at [701, 378] on button "Book" at bounding box center [694, 385] width 249 height 17
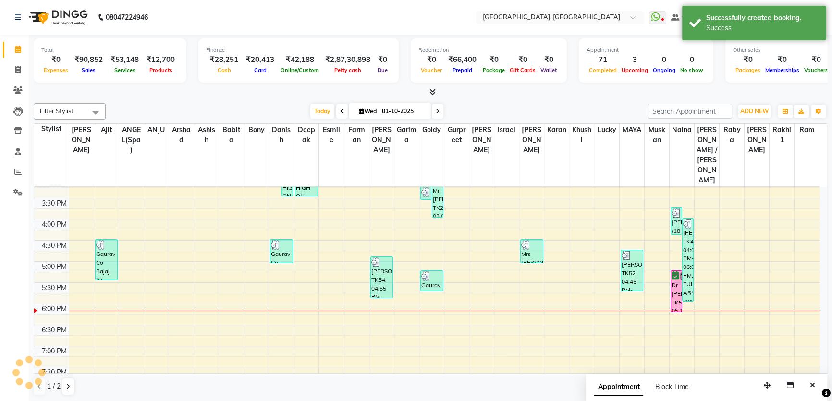
scroll to position [0, 0]
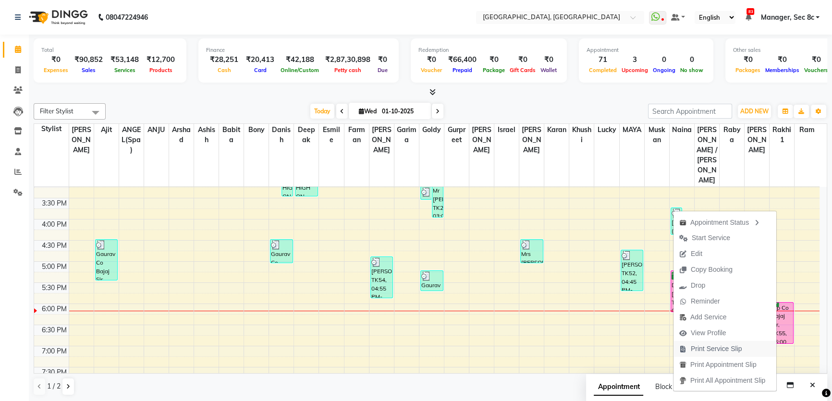
click at [727, 347] on span "Print Service Slip" at bounding box center [715, 349] width 51 height 10
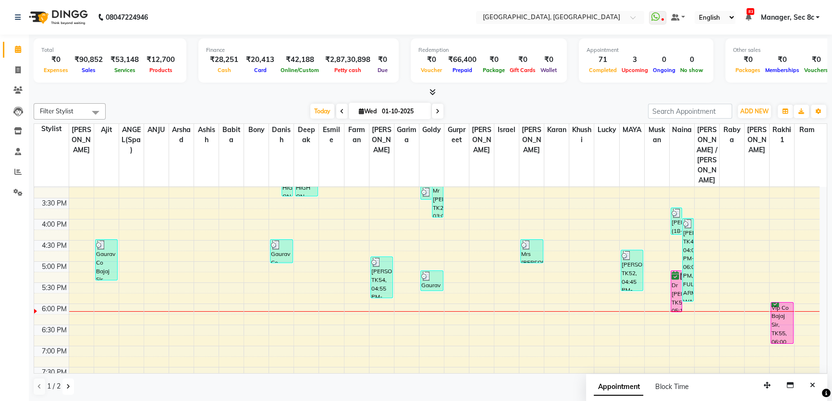
drag, startPoint x: 63, startPoint y: 384, endPoint x: 68, endPoint y: 389, distance: 6.8
click at [64, 384] on button at bounding box center [68, 386] width 12 height 16
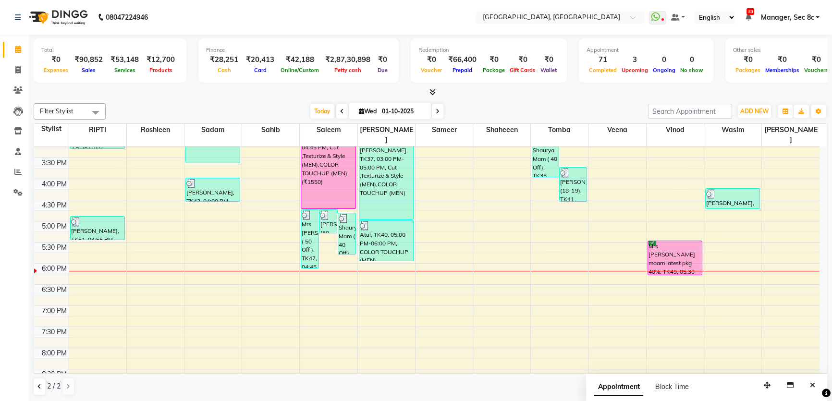
click at [381, 267] on div "8:00 AM 8:30 AM 9:00 AM 9:30 AM 10:00 AM 10:30 AM 11:00 AM 11:30 AM 12:00 PM 12…" at bounding box center [426, 136] width 785 height 591
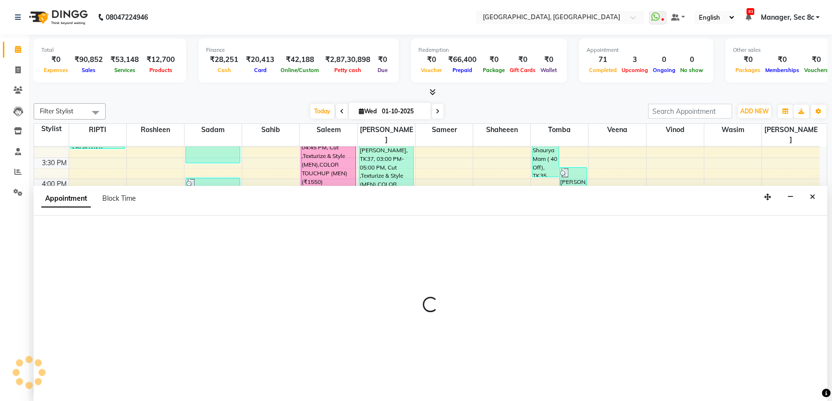
select select "25453"
select select "tentative"
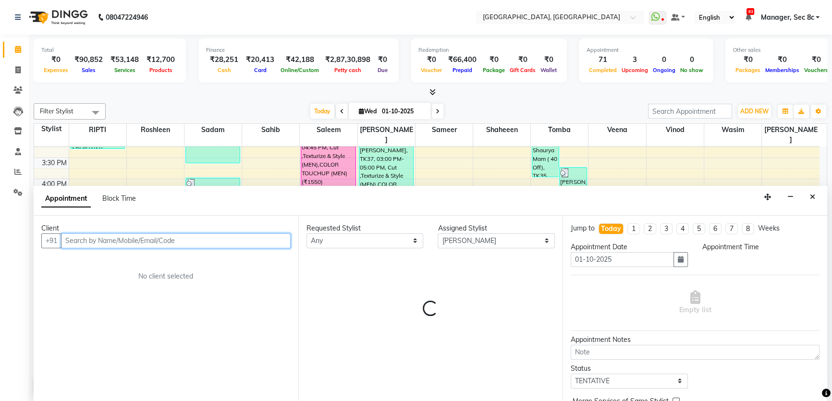
select select "1095"
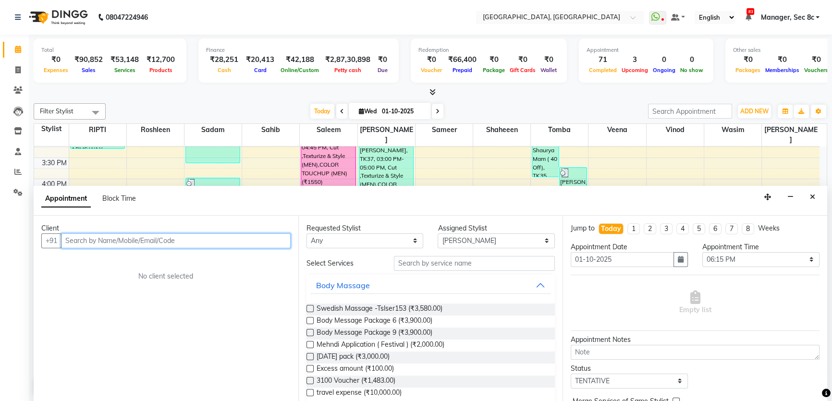
click at [180, 240] on input "text" at bounding box center [175, 240] width 229 height 15
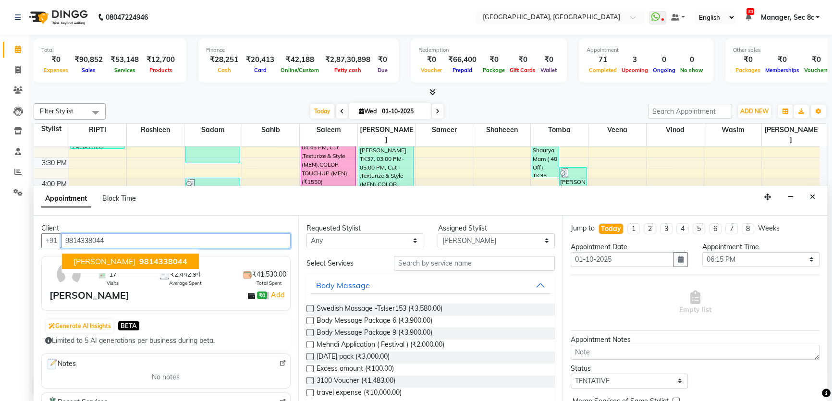
click at [168, 254] on button "Priyatosh sharma 9814338044" at bounding box center [130, 260] width 137 height 15
type input "9814338044"
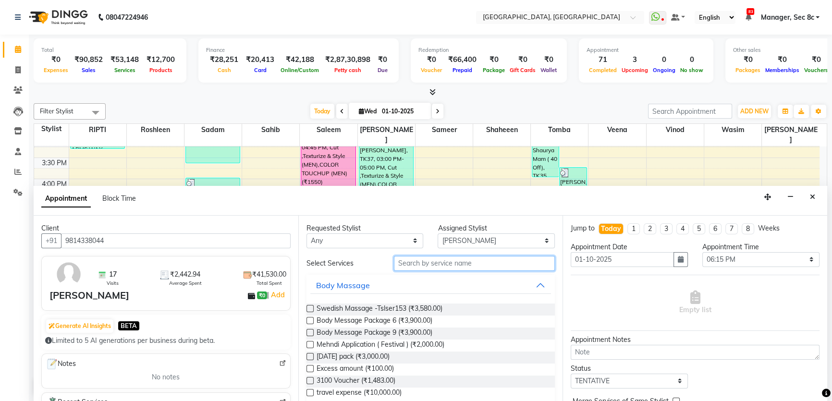
click at [432, 264] on input "text" at bounding box center [474, 263] width 161 height 15
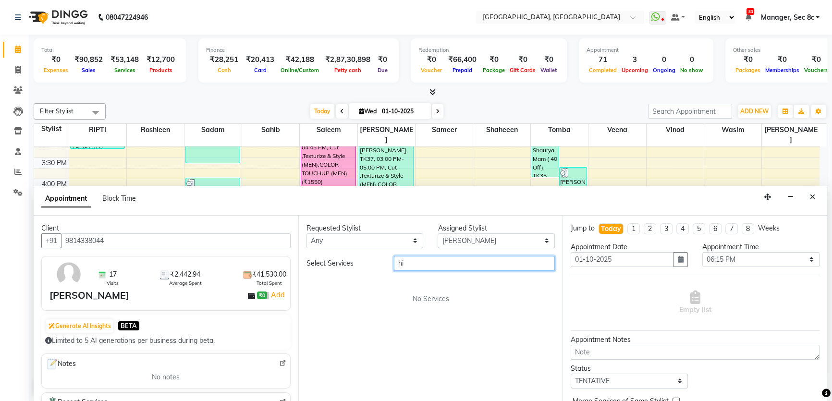
type input "h"
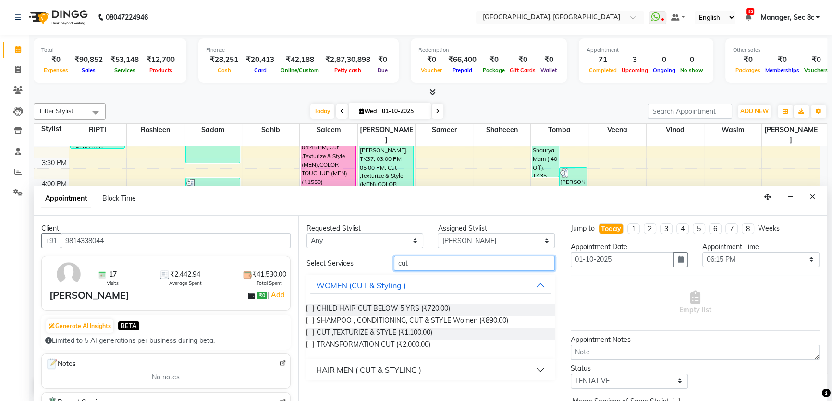
type input "cut"
click at [422, 366] on button "HAIR MEN ( CUT & STYLING )" at bounding box center [430, 369] width 241 height 17
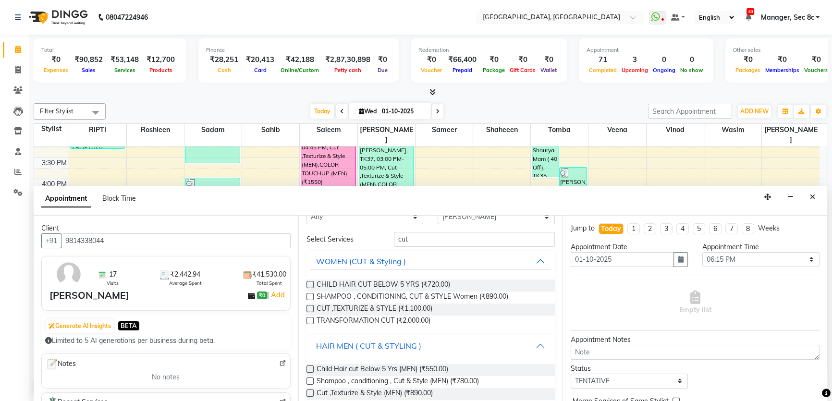
scroll to position [37, 0]
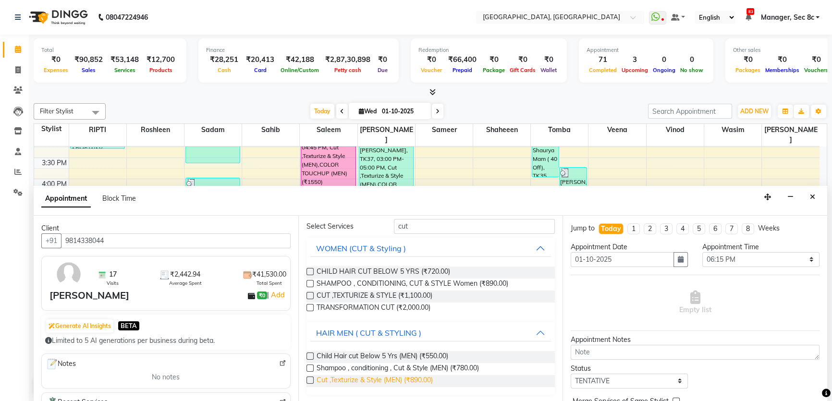
click at [420, 375] on span "Cut ,Texturize & Style (MEN) (₹890.00)" at bounding box center [374, 381] width 116 height 12
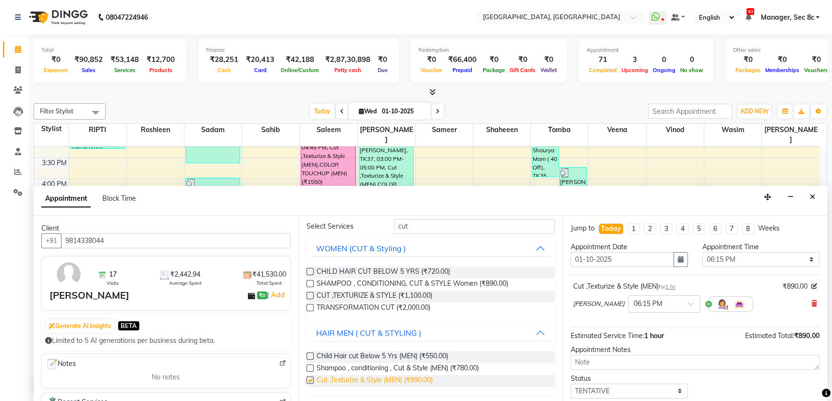
checkbox input "false"
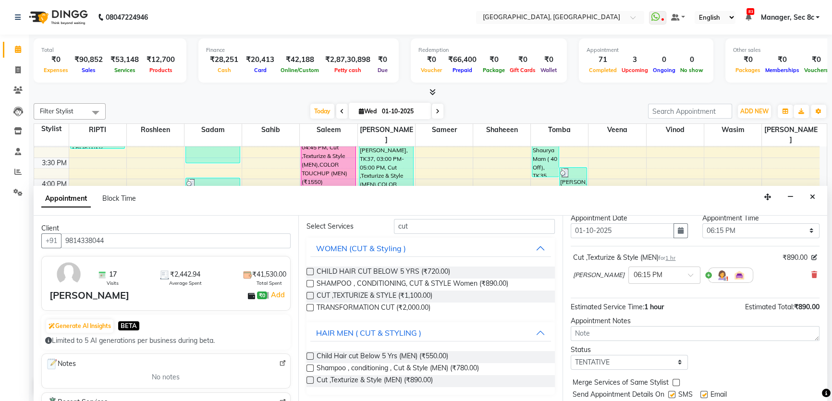
scroll to position [57, 0]
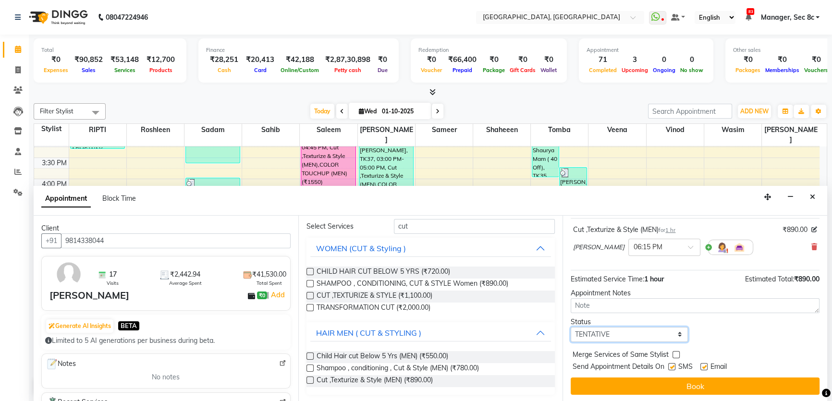
click at [616, 336] on select "Select TENTATIVE CONFIRM CHECK-IN UPCOMING" at bounding box center [628, 334] width 117 height 15
select select "confirm booking"
click at [570, 327] on select "Select TENTATIVE CONFIRM CHECK-IN UPCOMING" at bounding box center [628, 334] width 117 height 15
click at [675, 365] on label at bounding box center [671, 366] width 7 height 7
click at [674, 365] on input "checkbox" at bounding box center [671, 367] width 6 height 6
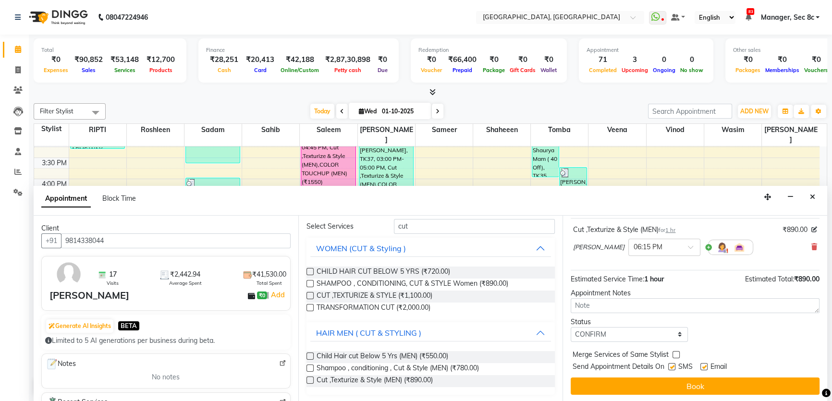
checkbox input "false"
click at [676, 355] on label at bounding box center [675, 354] width 7 height 7
click at [676, 355] on input "checkbox" at bounding box center [675, 355] width 6 height 6
checkbox input "true"
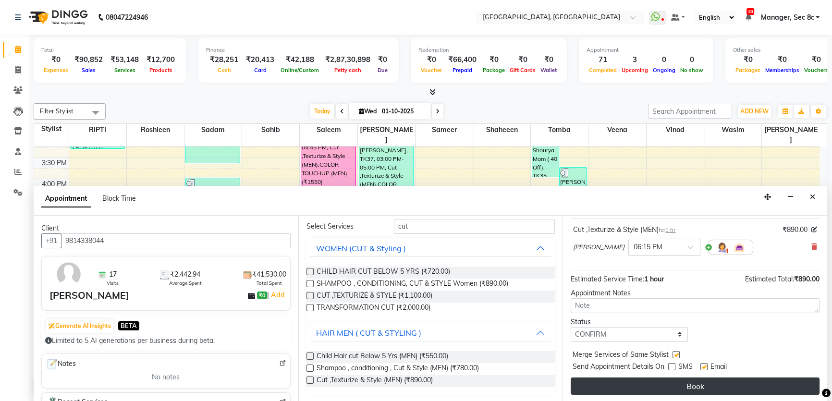
click at [688, 379] on button "Book" at bounding box center [694, 385] width 249 height 17
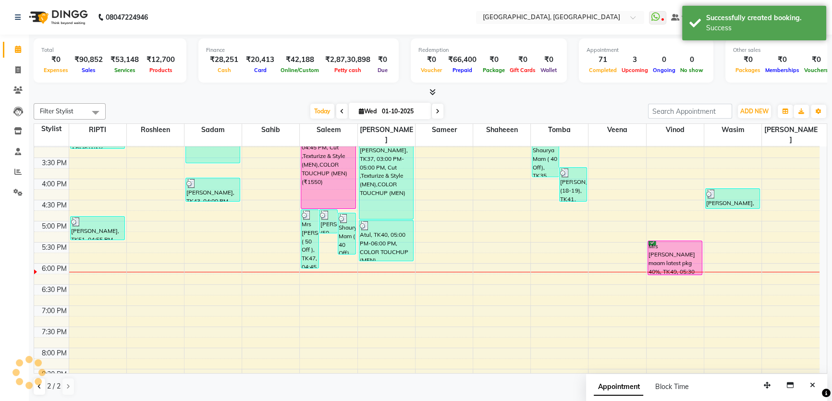
scroll to position [0, 0]
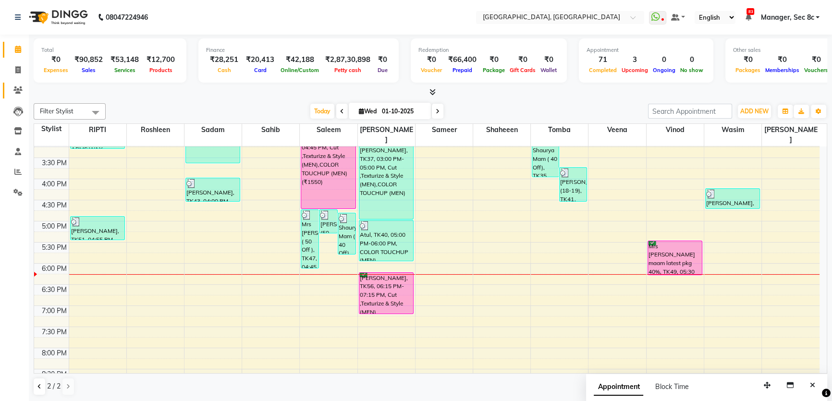
click at [10, 85] on span at bounding box center [18, 90] width 17 height 11
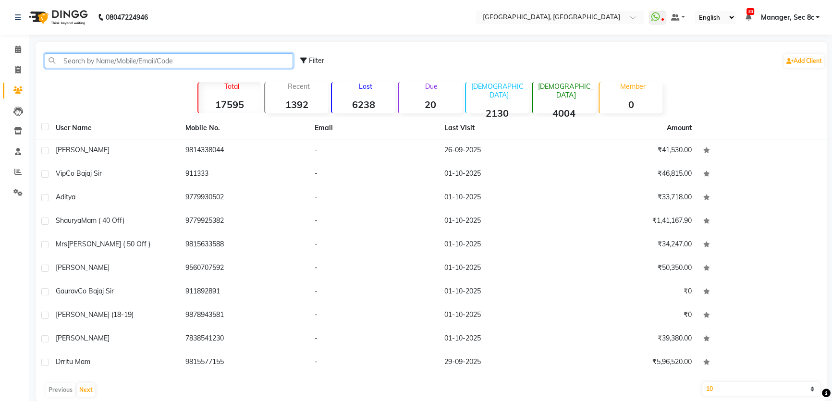
click at [89, 58] on input "text" at bounding box center [169, 60] width 248 height 15
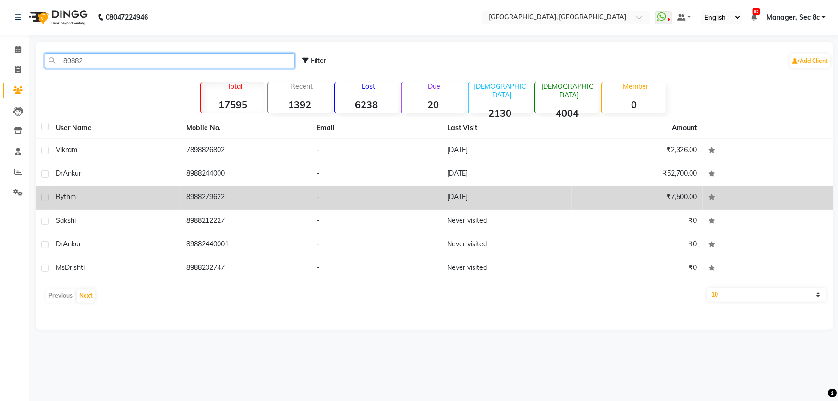
type input "89882"
click at [219, 178] on td "8988244000" at bounding box center [246, 175] width 131 height 24
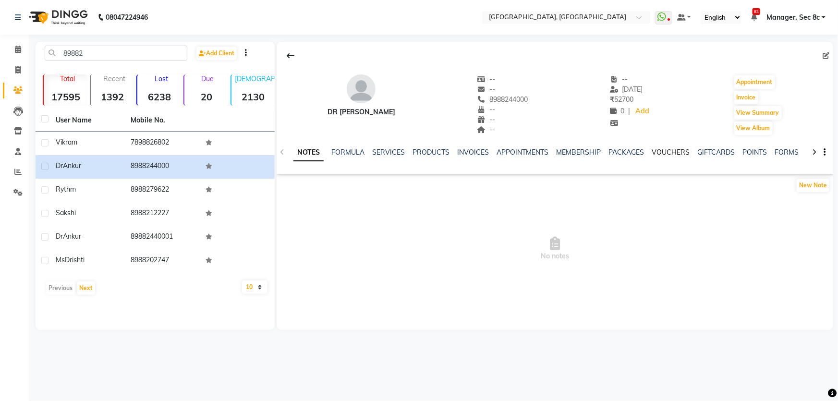
click at [658, 151] on link "VOUCHERS" at bounding box center [670, 152] width 38 height 9
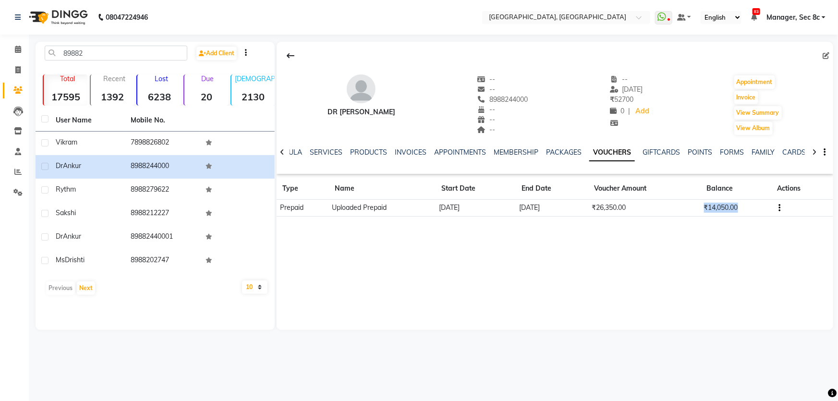
drag, startPoint x: 762, startPoint y: 208, endPoint x: 664, endPoint y: 201, distance: 98.2
click at [664, 201] on tr "Prepaid Uploaded Prepaid 01-01-2023 30-06-2024 ₹26,350.00 ₹14,050.00" at bounding box center [555, 208] width 556 height 17
click at [10, 70] on span at bounding box center [18, 70] width 17 height 11
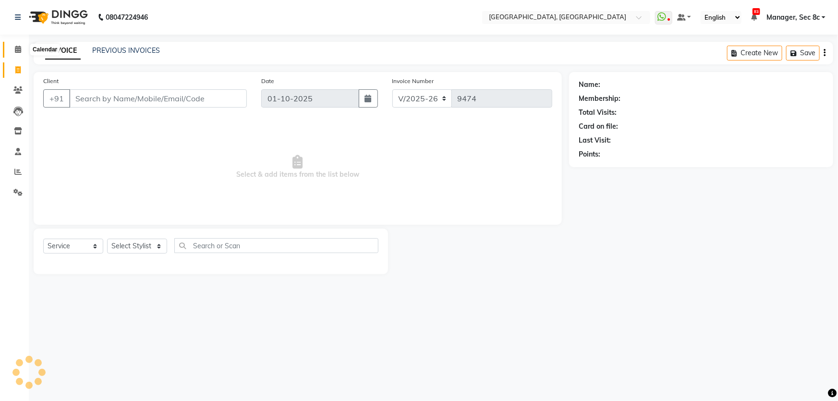
click at [12, 54] on span at bounding box center [18, 49] width 17 height 11
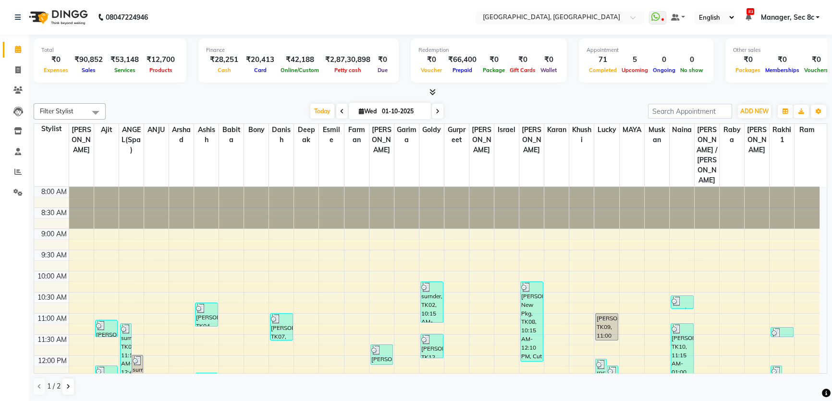
click at [394, 91] on div at bounding box center [430, 92] width 793 height 10
drag, startPoint x: 393, startPoint y: 52, endPoint x: 397, endPoint y: 84, distance: 32.4
click at [397, 84] on div "Total ₹0 Expenses ₹90,852 Sales ₹53,148 Services ₹12,700 Products Finance ₹28,2…" at bounding box center [430, 61] width 793 height 47
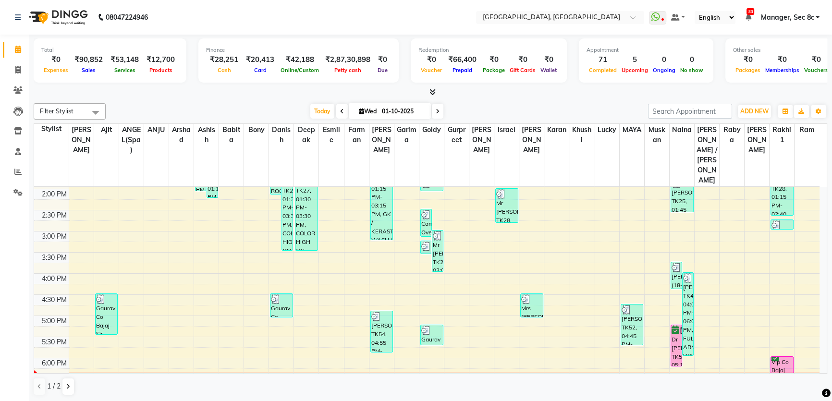
scroll to position [305, 0]
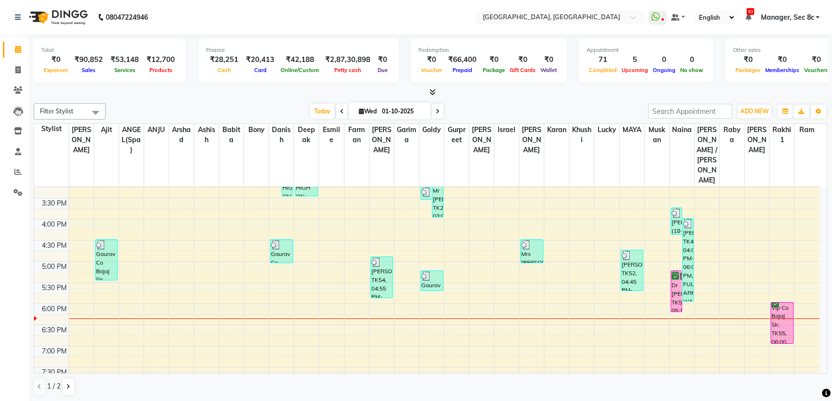
click at [196, 292] on div "8:00 AM 8:30 AM 9:00 AM 9:30 AM 10:00 AM 10:30 AM 11:00 AM 11:30 AM 12:00 PM 12…" at bounding box center [426, 176] width 785 height 591
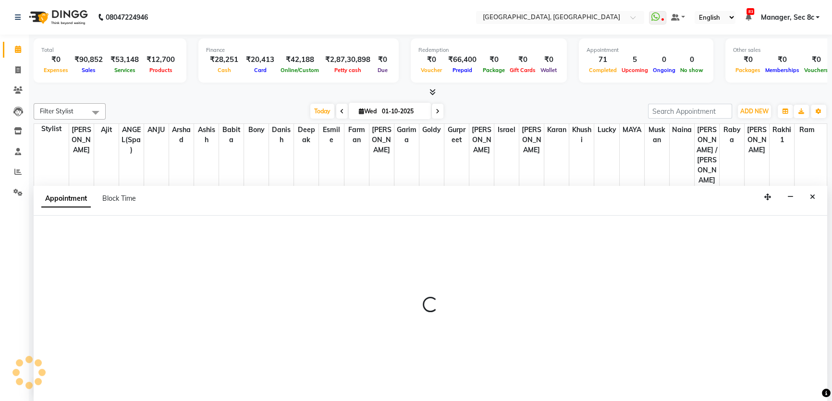
select select "25457"
select select "1095"
select select "tentative"
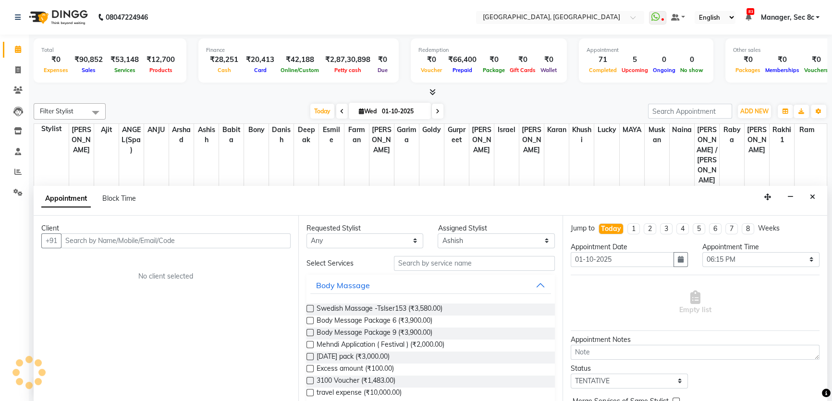
click at [153, 233] on input "text" at bounding box center [175, 240] width 229 height 15
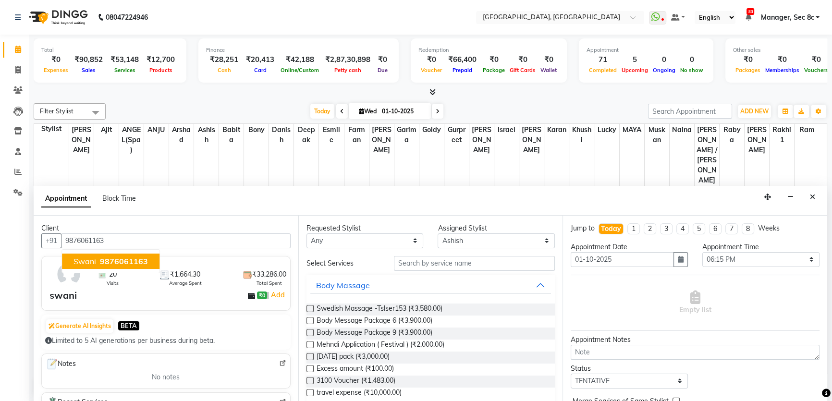
click at [105, 259] on span "9876061163" at bounding box center [124, 261] width 48 height 10
type input "9876061163"
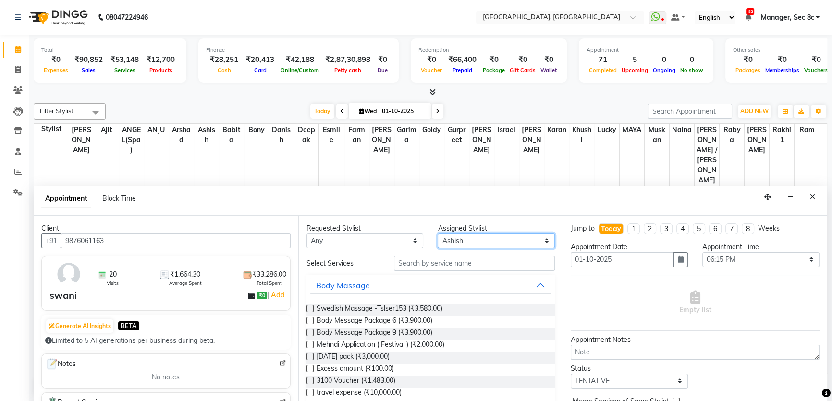
click at [496, 236] on select "Select Aamir Ajit ANGEL(Spa) ANJU Arshad Ashish Babita Bony Danish deepak Esmil…" at bounding box center [495, 240] width 117 height 15
select select "25427"
click at [499, 235] on select "Select Aamir Ajit ANGEL(Spa) ANJU Arshad Ashish Babita Bony Danish deepak Esmil…" at bounding box center [495, 240] width 117 height 15
click at [470, 265] on input "text" at bounding box center [474, 263] width 161 height 15
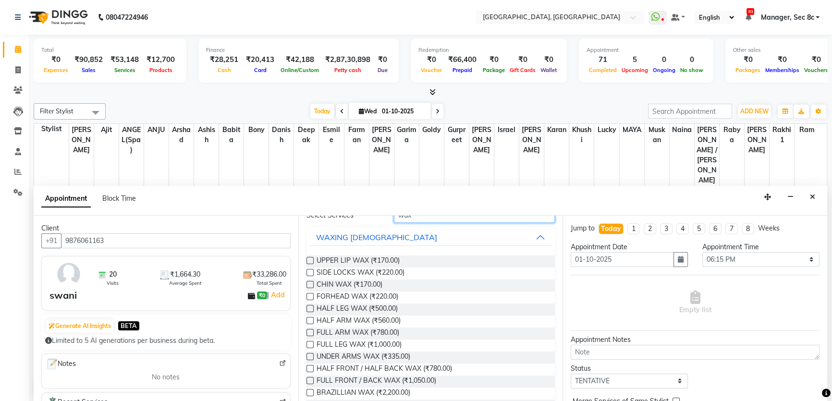
scroll to position [87, 0]
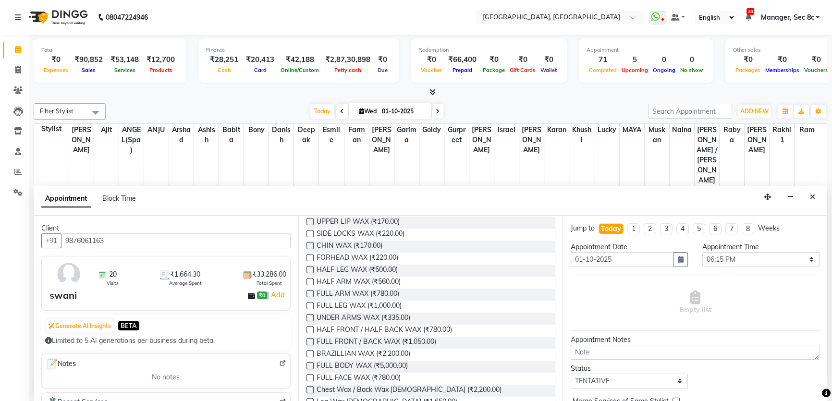
type input "wax"
click at [307, 291] on label at bounding box center [309, 293] width 7 height 7
click at [307, 291] on input "checkbox" at bounding box center [309, 294] width 6 height 6
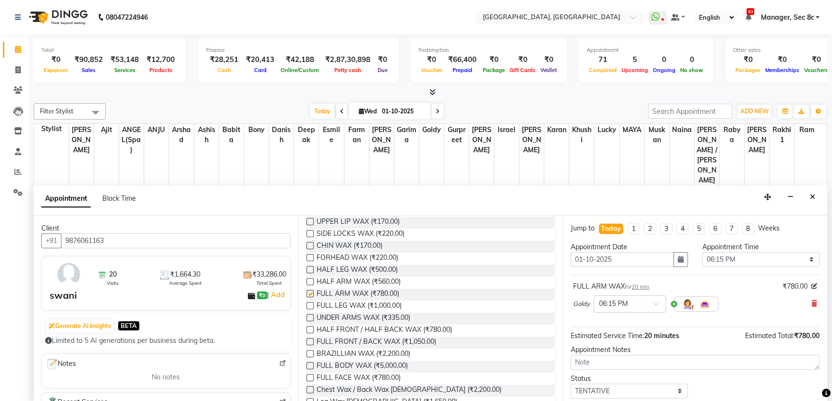
checkbox input "false"
click at [308, 305] on label at bounding box center [309, 305] width 7 height 7
click at [308, 305] on input "checkbox" at bounding box center [309, 306] width 6 height 6
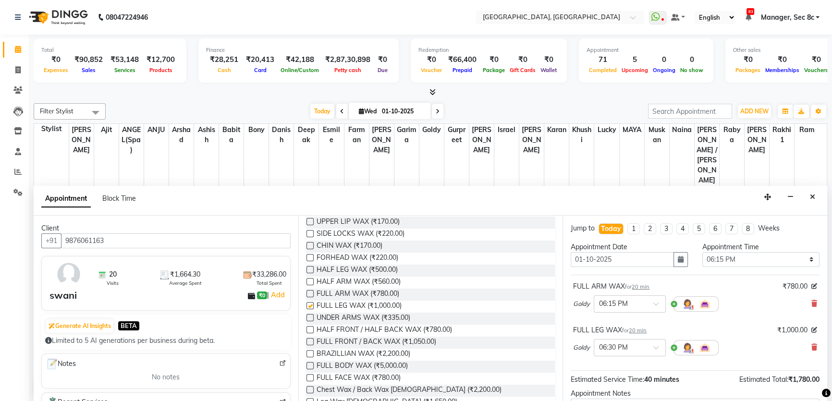
checkbox input "false"
click at [308, 314] on label at bounding box center [309, 317] width 7 height 7
click at [308, 315] on input "checkbox" at bounding box center [309, 318] width 6 height 6
checkbox input "false"
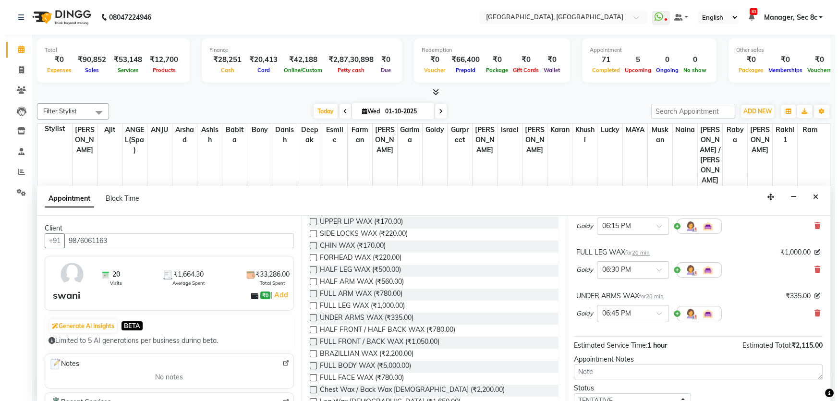
scroll to position [144, 0]
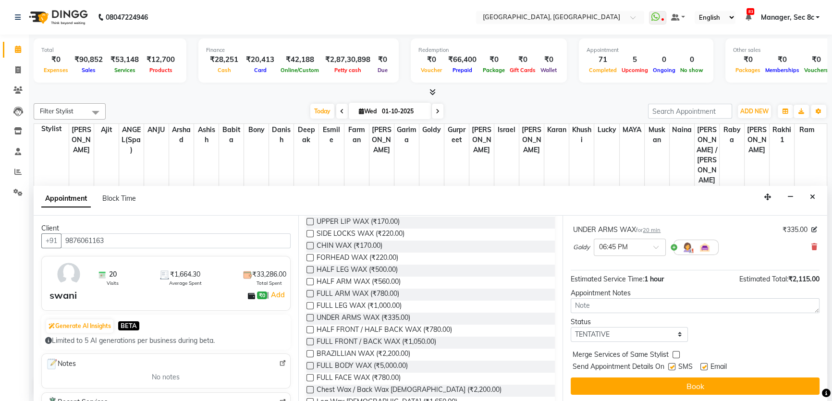
click at [649, 327] on div "Status Select TENTATIVE CONFIRM CHECK-IN UPCOMING" at bounding box center [629, 329] width 132 height 25
click at [639, 332] on select "Select TENTATIVE CONFIRM CHECK-IN UPCOMING" at bounding box center [628, 334] width 117 height 15
select select "confirm booking"
click at [570, 327] on select "Select TENTATIVE CONFIRM CHECK-IN UPCOMING" at bounding box center [628, 334] width 117 height 15
click at [671, 365] on label at bounding box center [671, 366] width 7 height 7
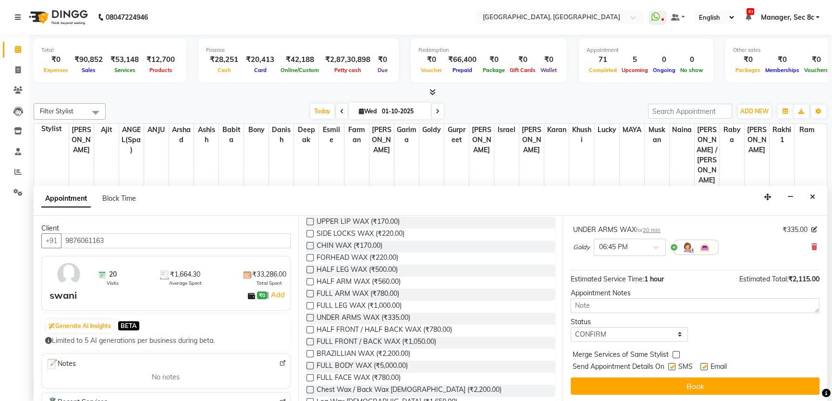
click at [671, 365] on input "checkbox" at bounding box center [671, 367] width 6 height 6
checkbox input "false"
click at [673, 354] on label at bounding box center [675, 354] width 7 height 7
click at [673, 354] on input "checkbox" at bounding box center [675, 355] width 6 height 6
checkbox input "true"
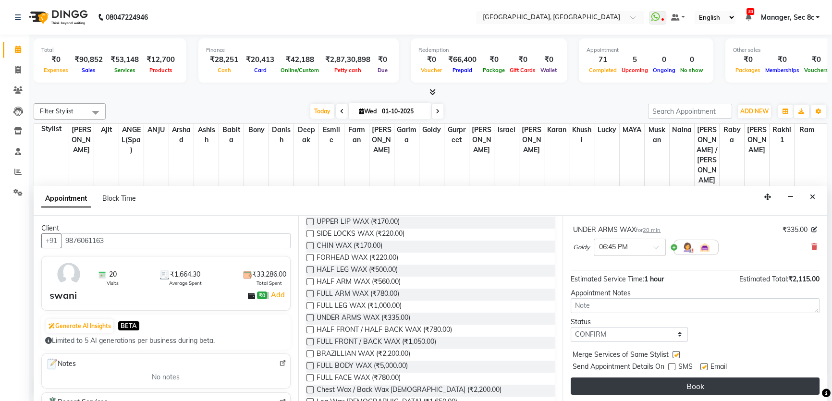
click at [663, 380] on button "Book" at bounding box center [694, 385] width 249 height 17
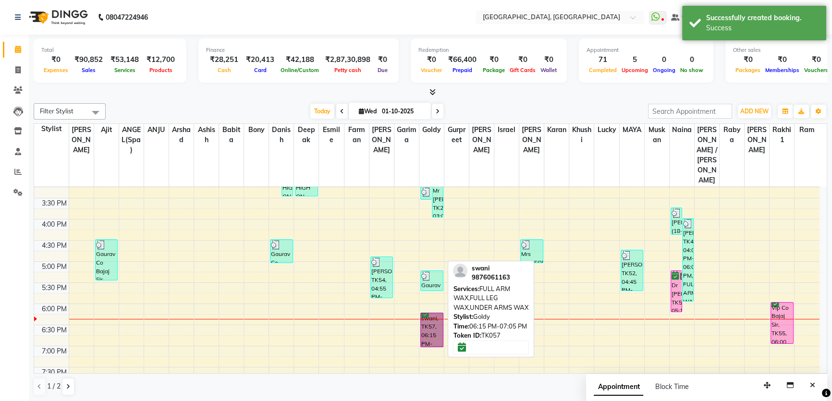
drag, startPoint x: 437, startPoint y: 299, endPoint x: 429, endPoint y: 302, distance: 9.0
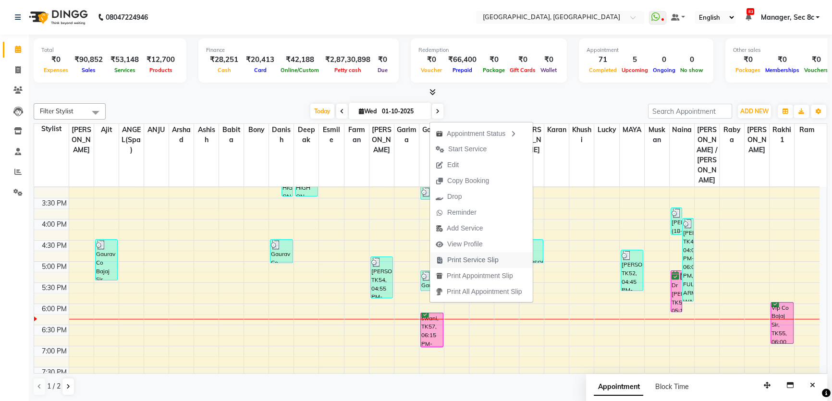
click at [493, 266] on span "Print Service Slip" at bounding box center [467, 260] width 74 height 16
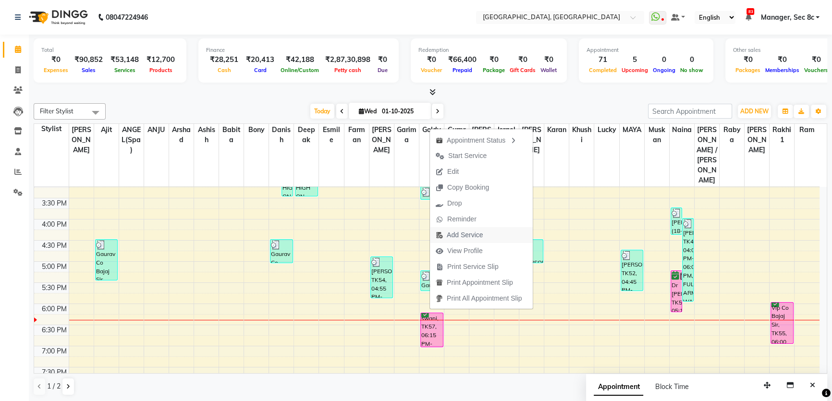
click at [491, 233] on button "Add Service" at bounding box center [481, 235] width 103 height 16
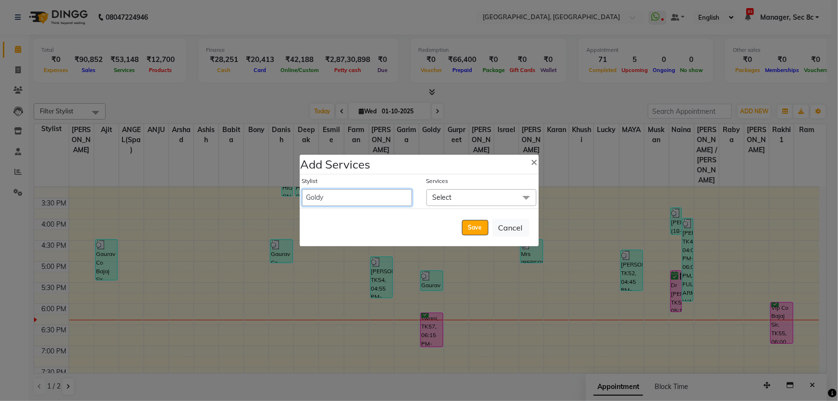
click at [396, 197] on select "Aamid Aamir Aditya Ajit Akhil ANGEL(Spa) ANJU Arshad Ashish Babita Bajaj Sir / …" at bounding box center [357, 197] width 110 height 17
select select "25426"
select select "1155"
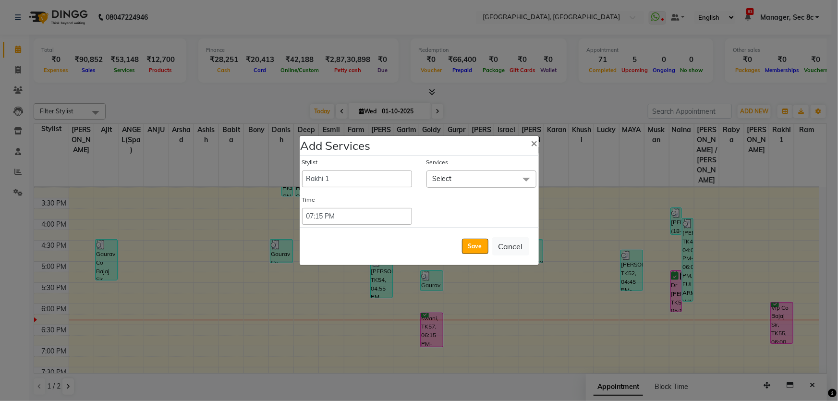
click at [476, 176] on span "Select" at bounding box center [481, 178] width 110 height 17
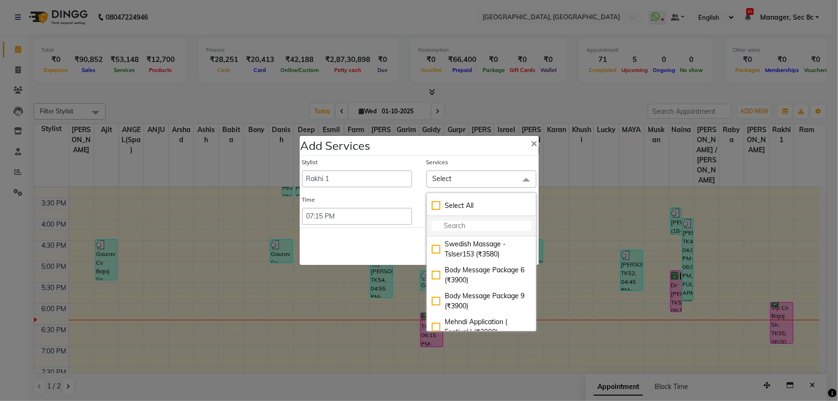
click at [470, 217] on li at bounding box center [481, 226] width 109 height 20
click at [454, 221] on input "multiselect-search" at bounding box center [481, 226] width 99 height 10
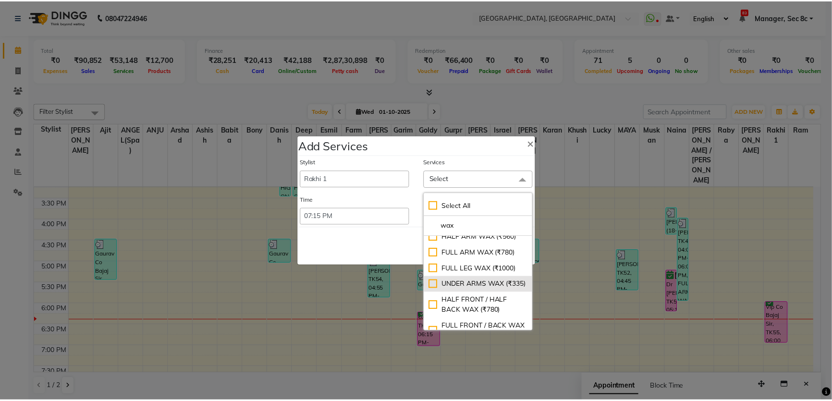
scroll to position [87, 0]
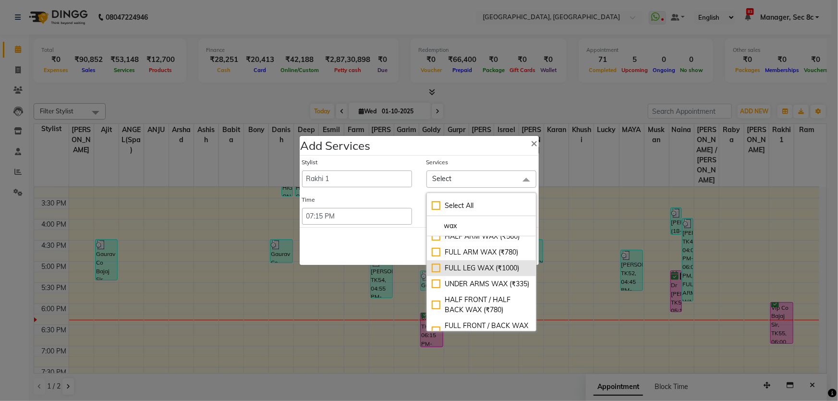
type input "wax"
click at [433, 264] on div "FULL LEG WAX (₹1000)" at bounding box center [481, 268] width 99 height 10
checkbox input "true"
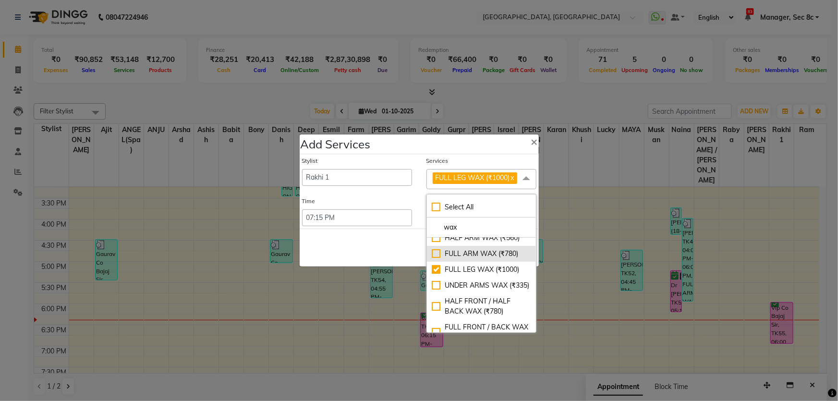
click at [433, 254] on div "FULL ARM WAX (₹780)" at bounding box center [481, 254] width 99 height 10
checkbox input "true"
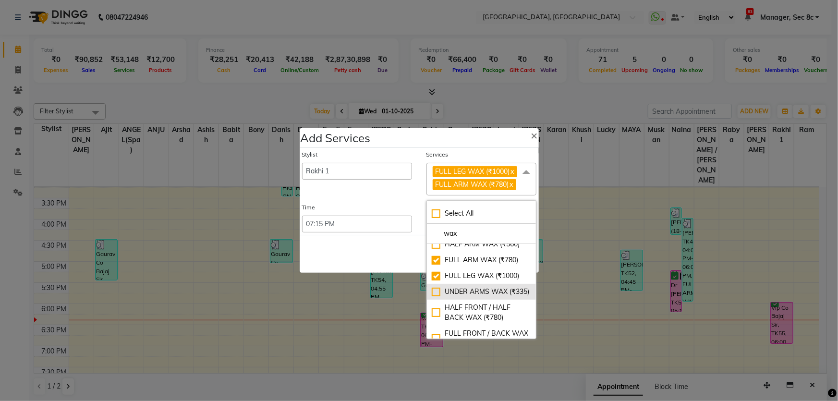
click at [433, 297] on div "UNDER ARMS WAX (₹335)" at bounding box center [481, 292] width 99 height 10
checkbox input "true"
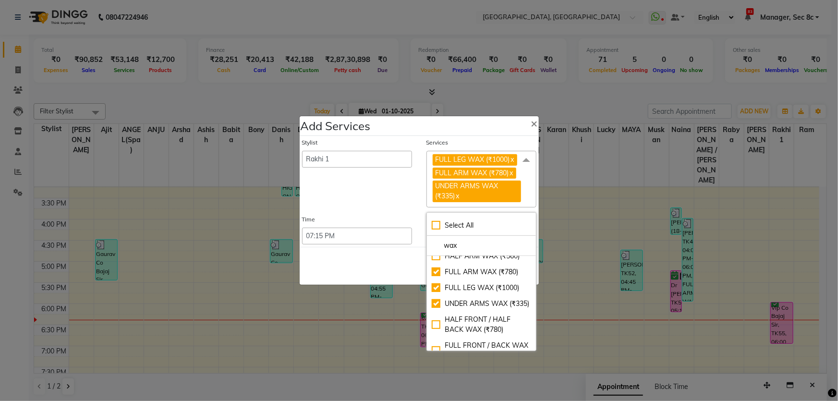
click at [398, 263] on div "Save Cancel" at bounding box center [419, 266] width 239 height 38
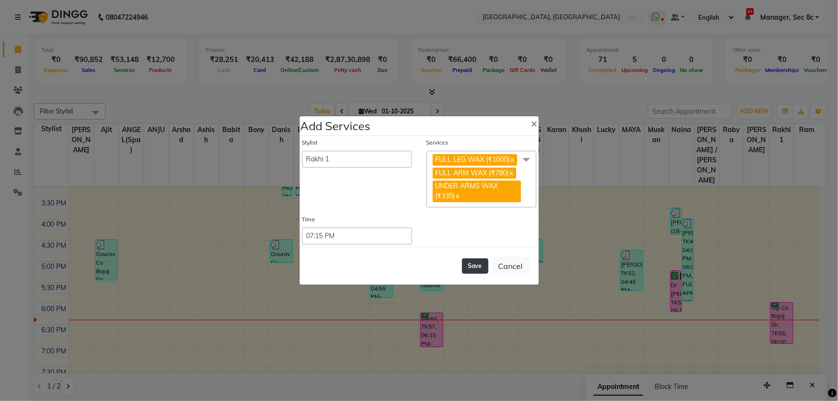
click at [474, 265] on button "Save" at bounding box center [475, 265] width 26 height 15
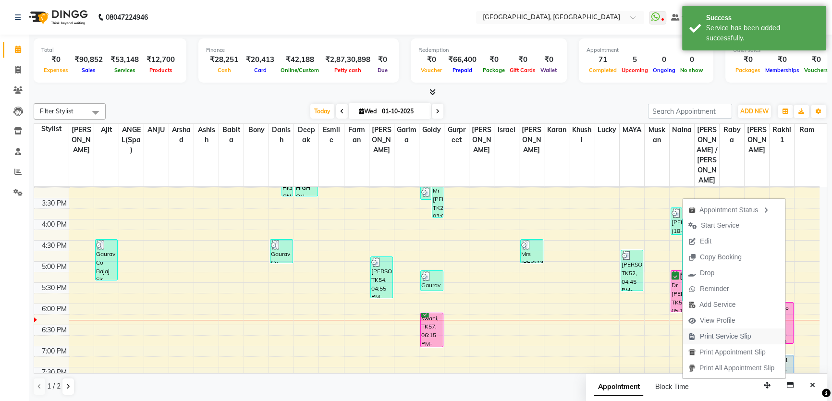
click at [722, 339] on span "Print Service Slip" at bounding box center [724, 336] width 51 height 10
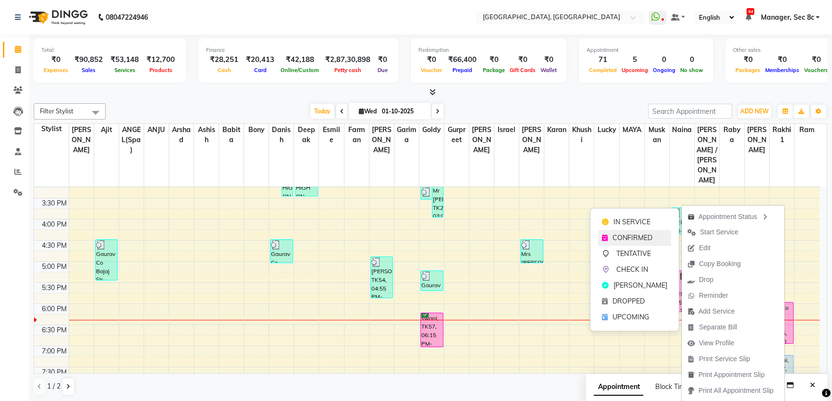
click at [644, 242] on span "CONFIRMED" at bounding box center [632, 238] width 40 height 10
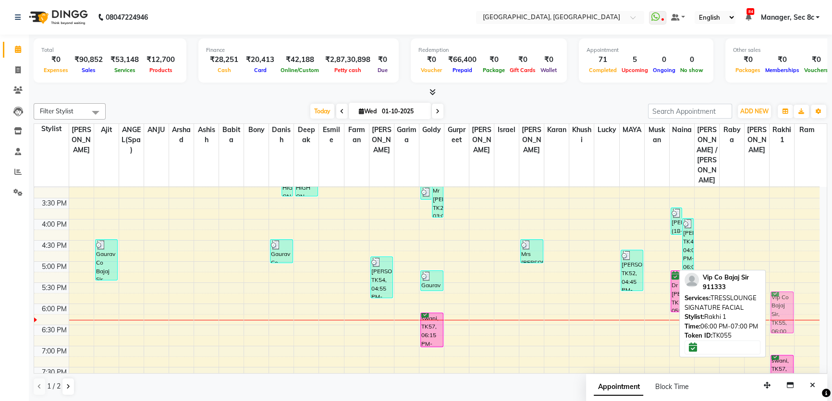
drag, startPoint x: 781, startPoint y: 292, endPoint x: 779, endPoint y: 278, distance: 14.5
click at [779, 278] on div "geetank, TK15, 12:15 PM-12:35 PM, CHIN/CHEEKS (THREADING) Rima Diwan, TK19, 12:…" at bounding box center [781, 176] width 24 height 591
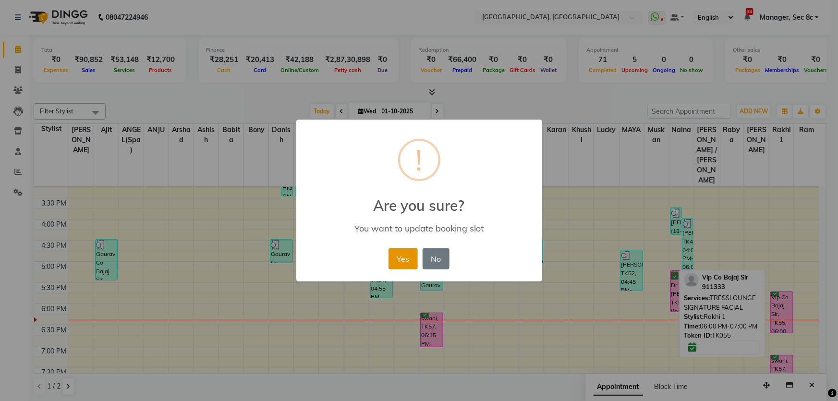
click at [408, 265] on button "Yes" at bounding box center [402, 258] width 29 height 21
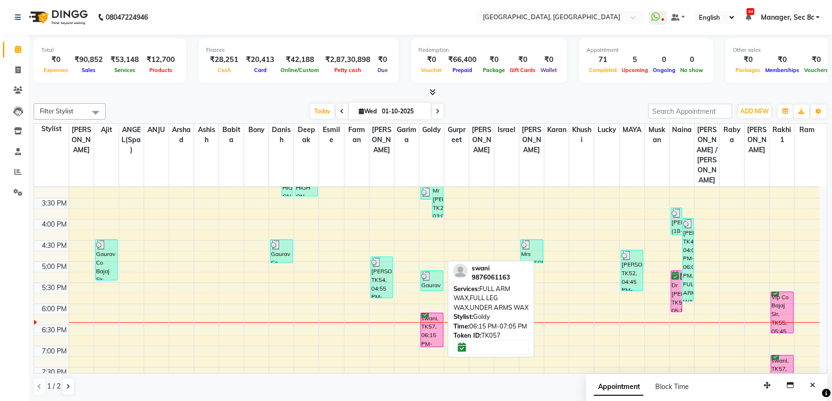
click at [425, 313] on div "swani, TK57, 06:15 PM-07:05 PM, FULL ARM WAX,FULL LEG WAX,UNDER ARMS WAX" at bounding box center [432, 330] width 22 height 34
click at [431, 313] on div "swani, TK57, 06:15 PM-07:05 PM, FULL ARM WAX,FULL LEG WAX,UNDER ARMS WAX" at bounding box center [432, 330] width 22 height 34
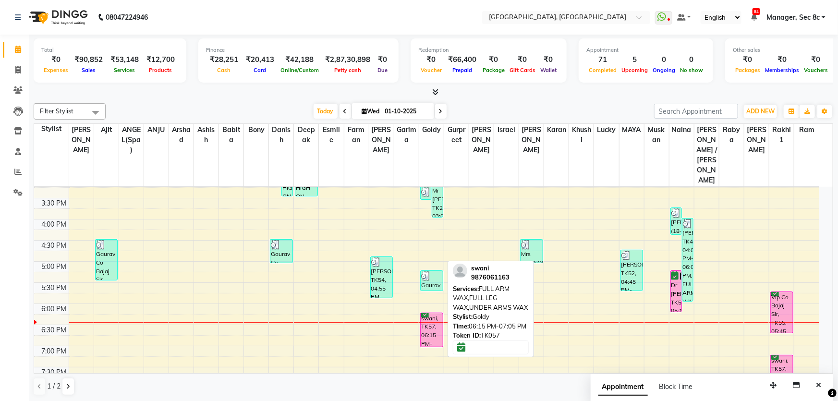
select select "6"
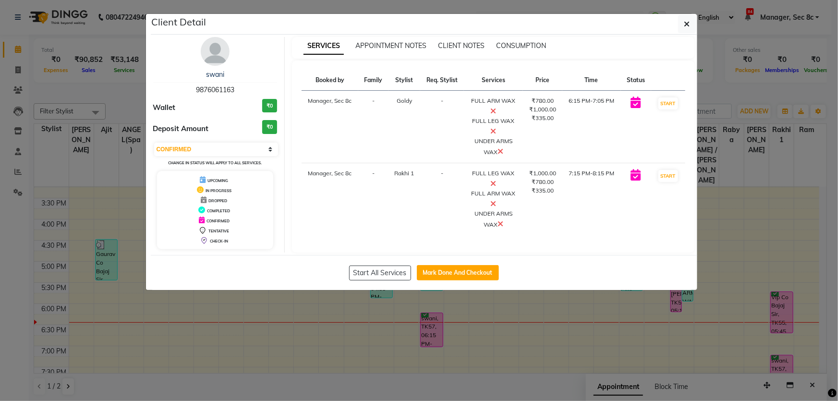
drag, startPoint x: 391, startPoint y: 171, endPoint x: 678, endPoint y: 184, distance: 287.4
click at [678, 184] on tr "Manager, Sec 8c - Rakhi 1 - FULL LEG WAX FULL ARM WAX UNDER ARMS WAX ₹1,000.00 …" at bounding box center [493, 199] width 384 height 72
drag, startPoint x: 385, startPoint y: 102, endPoint x: 675, endPoint y: 140, distance: 292.4
click at [675, 140] on tr "Manager, Sec 8c - Goldy - FULL ARM WAX FULL LEG WAX UNDER ARMS WAX ₹780.00 ₹1,0…" at bounding box center [493, 127] width 384 height 72
click at [692, 26] on button "button" at bounding box center [687, 24] width 18 height 18
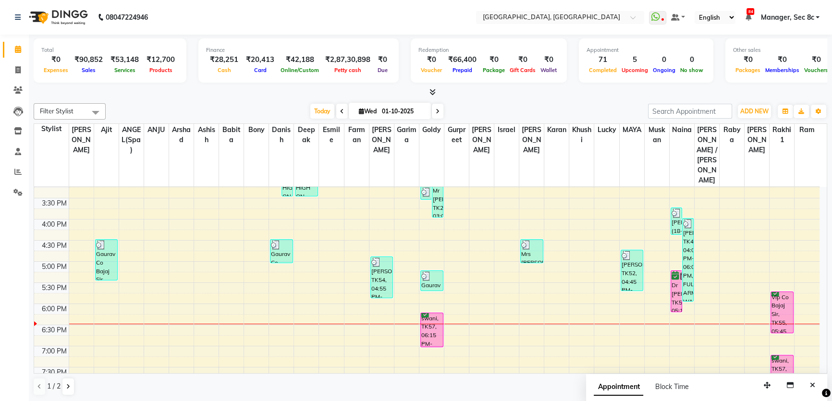
click at [191, 78] on div "Total ₹0 Expenses ₹90,852 Sales ₹53,148 Services ₹12,700 Products Finance ₹28,2…" at bounding box center [430, 61] width 793 height 47
click at [432, 93] on icon at bounding box center [432, 91] width 6 height 7
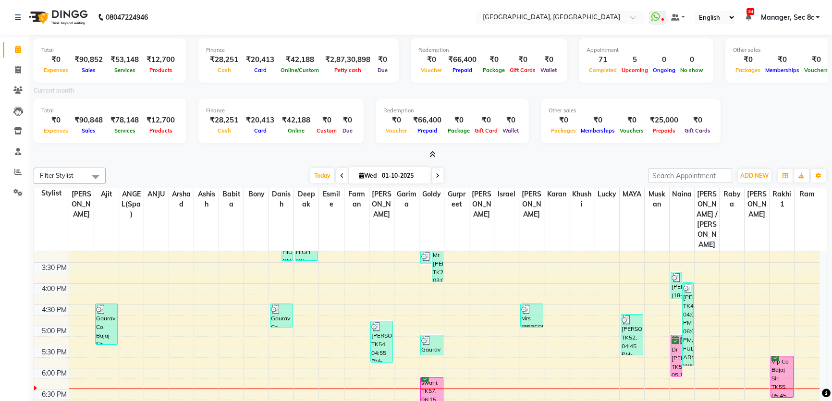
click at [429, 152] on icon at bounding box center [432, 154] width 6 height 7
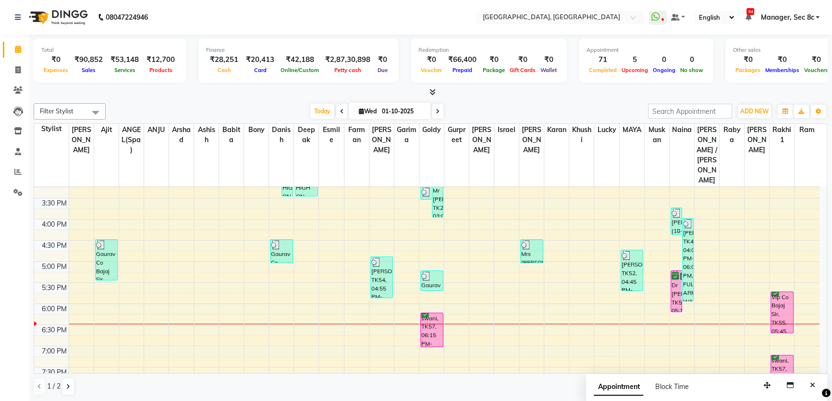
click at [434, 93] on icon at bounding box center [432, 91] width 6 height 7
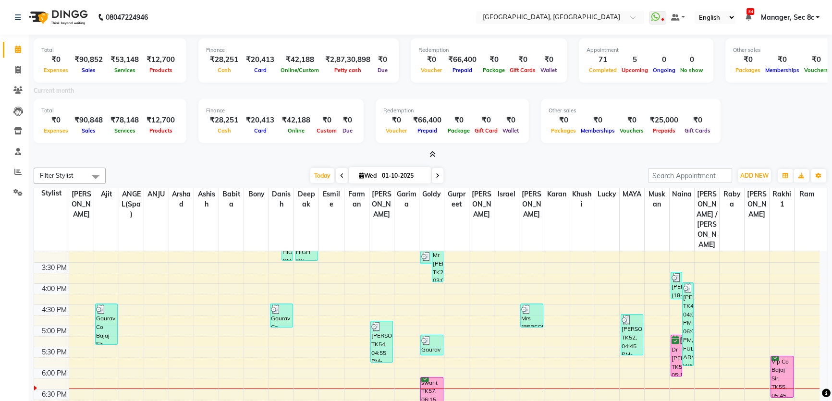
click at [434, 153] on icon at bounding box center [432, 154] width 6 height 7
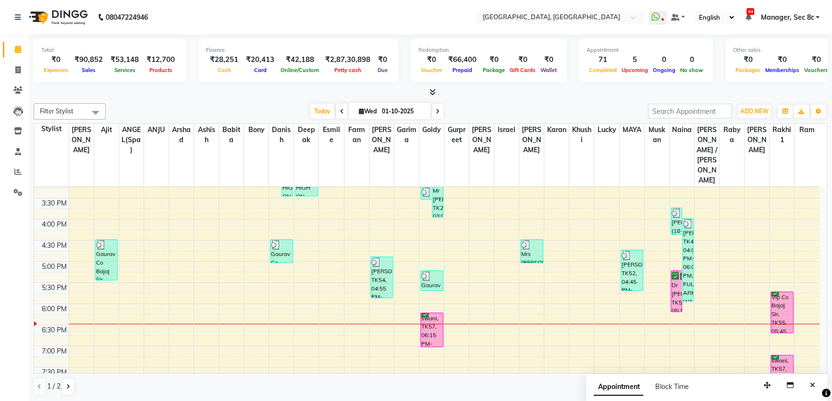
click at [434, 94] on icon at bounding box center [432, 91] width 6 height 7
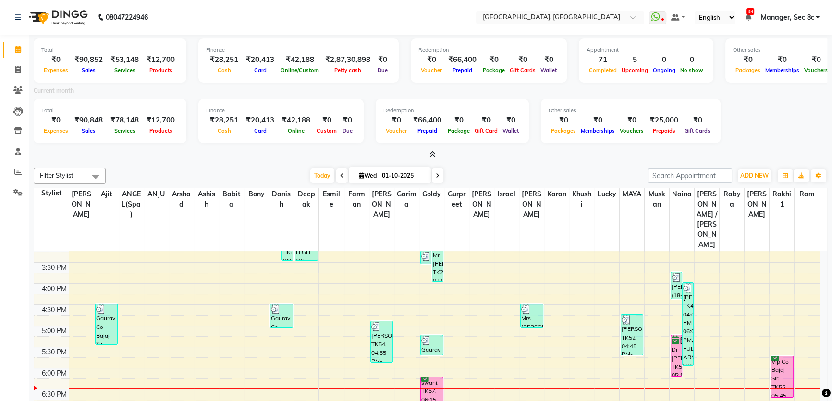
click at [429, 155] on icon at bounding box center [432, 154] width 6 height 7
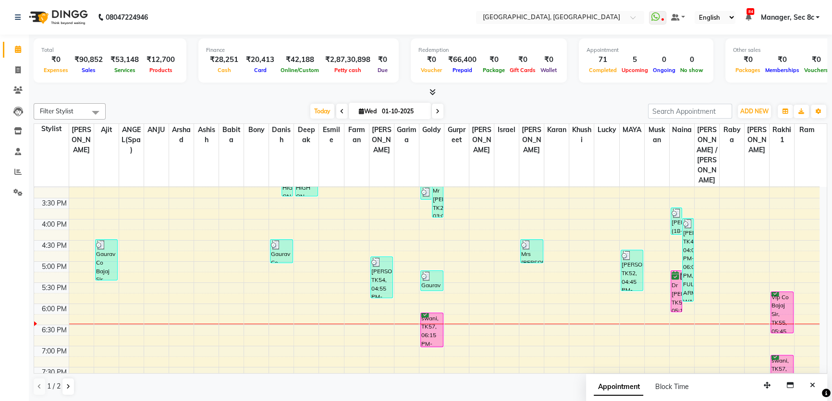
click at [431, 94] on icon at bounding box center [432, 91] width 6 height 7
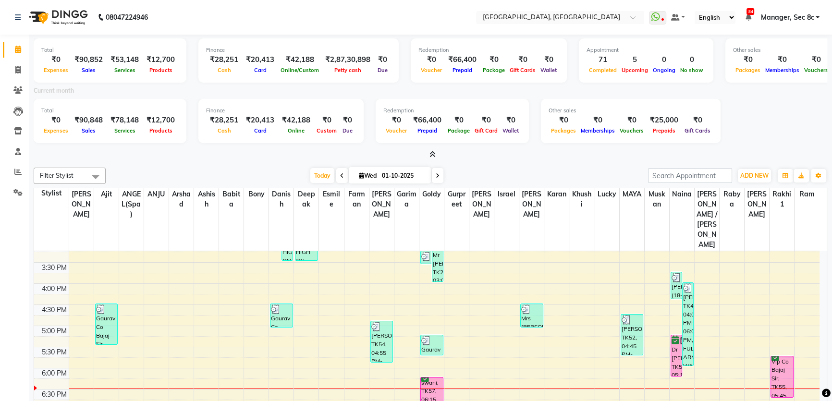
click at [435, 158] on div at bounding box center [430, 155] width 793 height 10
click at [434, 157] on icon at bounding box center [432, 154] width 6 height 7
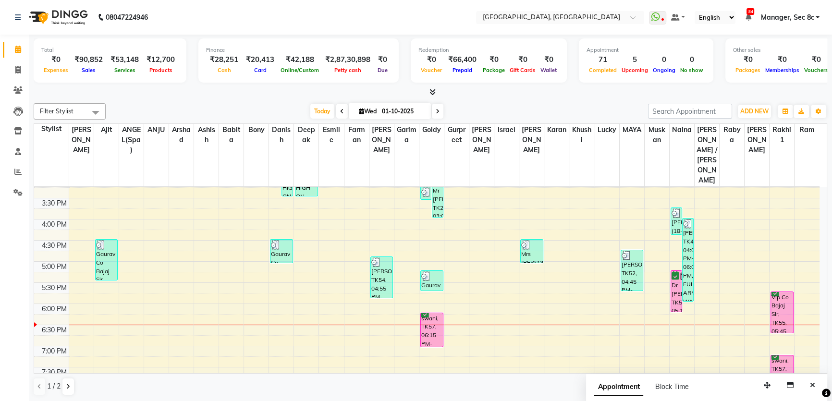
click at [355, 300] on div "8:00 AM 8:30 AM 9:00 AM 9:30 AM 10:00 AM 10:30 AM 11:00 AM 11:30 AM 12:00 PM 12…" at bounding box center [426, 176] width 785 height 591
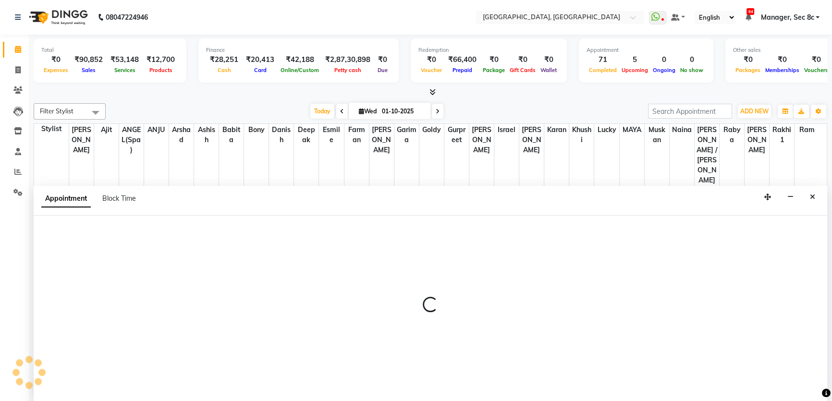
scroll to position [0, 0]
select select "65627"
select select "1110"
select select "tentative"
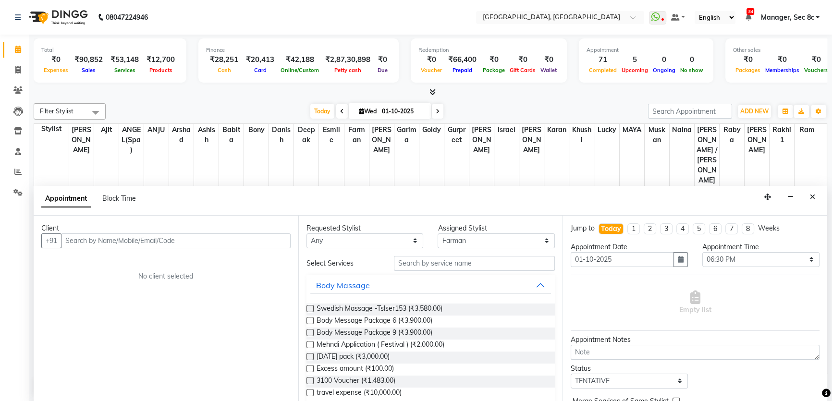
click at [272, 236] on input "text" at bounding box center [175, 240] width 229 height 15
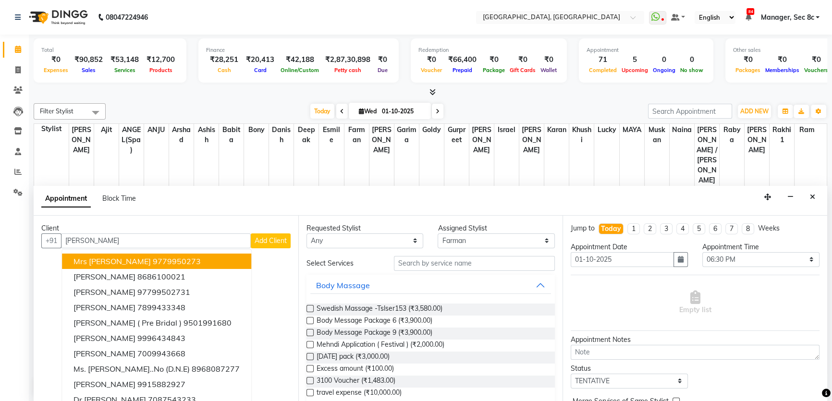
click at [135, 235] on input "parneet" at bounding box center [156, 240] width 190 height 15
click at [137, 240] on input "parneet" at bounding box center [156, 240] width 190 height 15
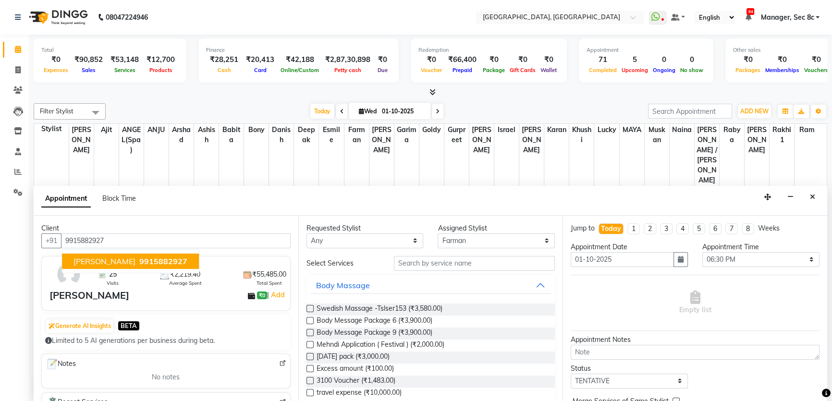
click at [139, 257] on span "9915882927" at bounding box center [163, 261] width 48 height 10
type input "9915882927"
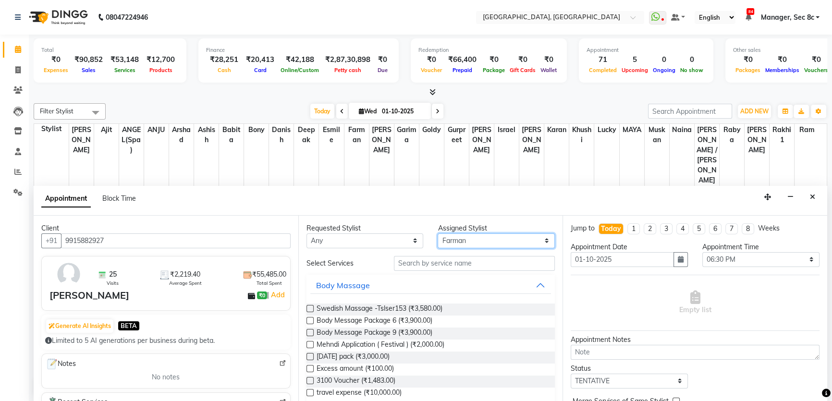
click at [479, 240] on select "Select Aamir Ajit ANGEL(Spa) ANJU Arshad Ashish Babita Bony Danish deepak Esmil…" at bounding box center [495, 240] width 117 height 15
select select "25446"
click at [437, 233] on select "Select Aamir Ajit ANGEL(Spa) ANJU Arshad Ashish Babita Bony Danish deepak Esmil…" at bounding box center [495, 240] width 117 height 15
click at [421, 259] on input "text" at bounding box center [474, 263] width 161 height 15
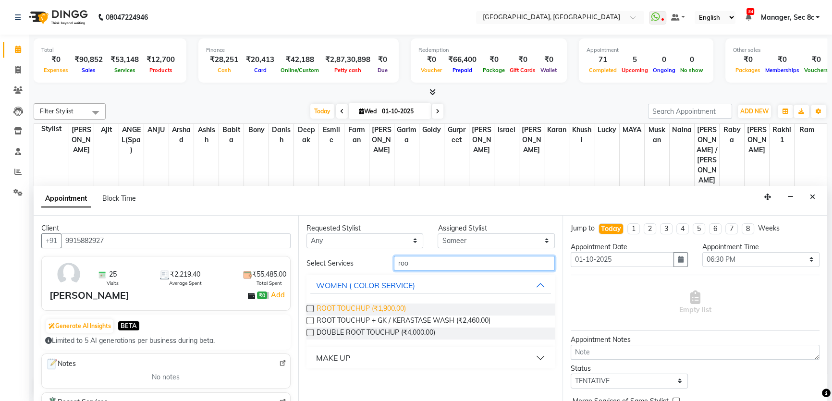
type input "roo"
click at [389, 311] on span "ROOT TOUCHUP (₹1,900.00)" at bounding box center [360, 309] width 89 height 12
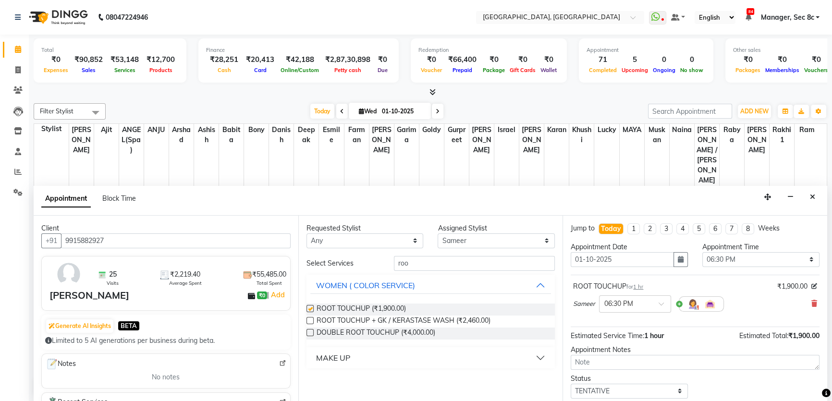
checkbox input "false"
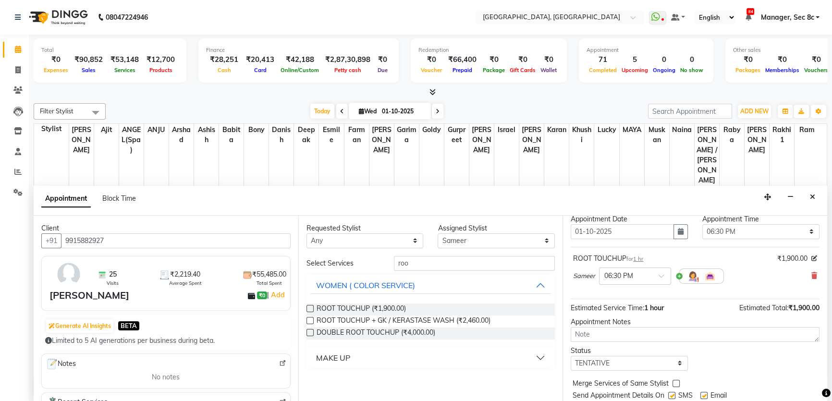
scroll to position [57, 0]
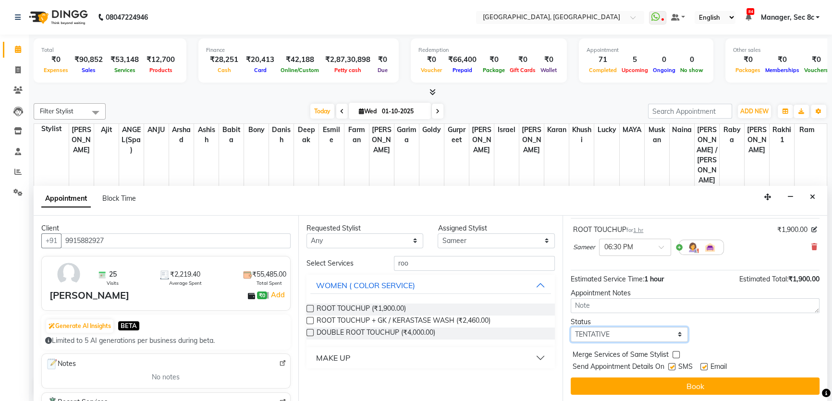
click at [615, 330] on select "Select TENTATIVE CONFIRM CHECK-IN UPCOMING" at bounding box center [628, 334] width 117 height 15
select select "confirm booking"
click at [570, 327] on select "Select TENTATIVE CONFIRM CHECK-IN UPCOMING" at bounding box center [628, 334] width 117 height 15
click at [671, 354] on div "Merge Services of Same Stylist" at bounding box center [694, 356] width 249 height 12
click at [674, 354] on label at bounding box center [675, 354] width 7 height 7
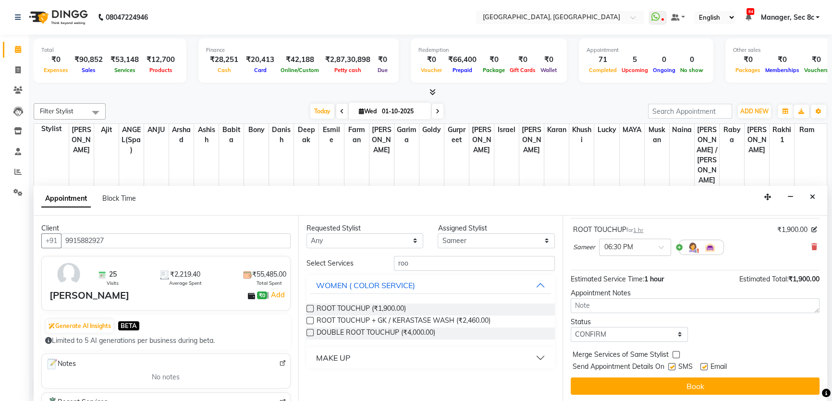
click at [674, 354] on input "checkbox" at bounding box center [675, 355] width 6 height 6
checkbox input "true"
click at [671, 368] on label at bounding box center [671, 366] width 7 height 7
click at [671, 368] on input "checkbox" at bounding box center [671, 367] width 6 height 6
checkbox input "false"
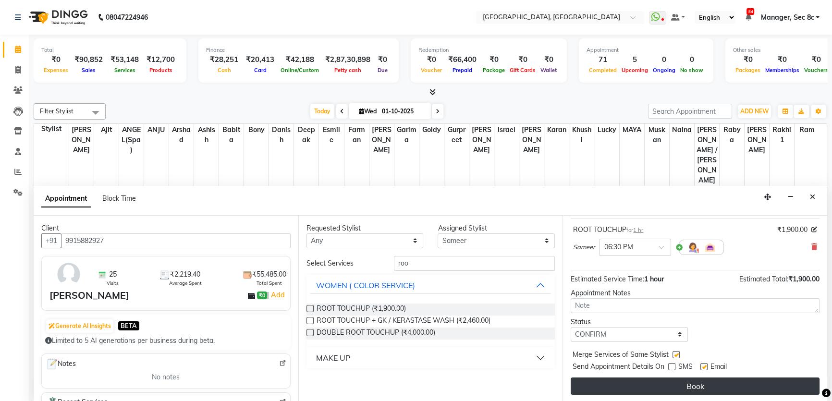
click at [671, 388] on button "Book" at bounding box center [694, 385] width 249 height 17
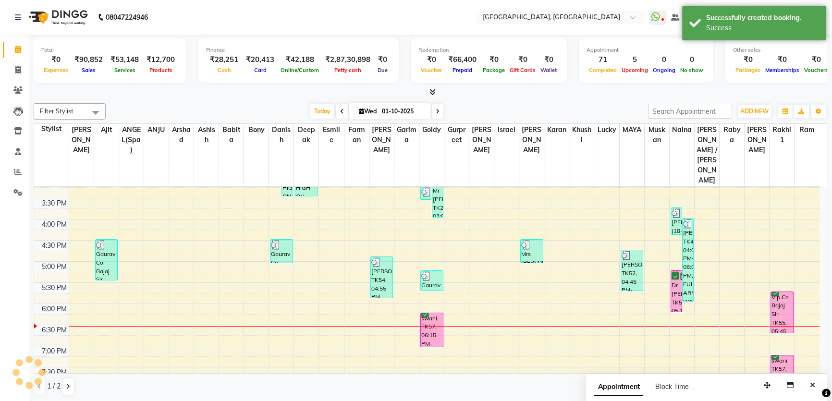
scroll to position [0, 0]
click at [64, 390] on button at bounding box center [68, 386] width 12 height 16
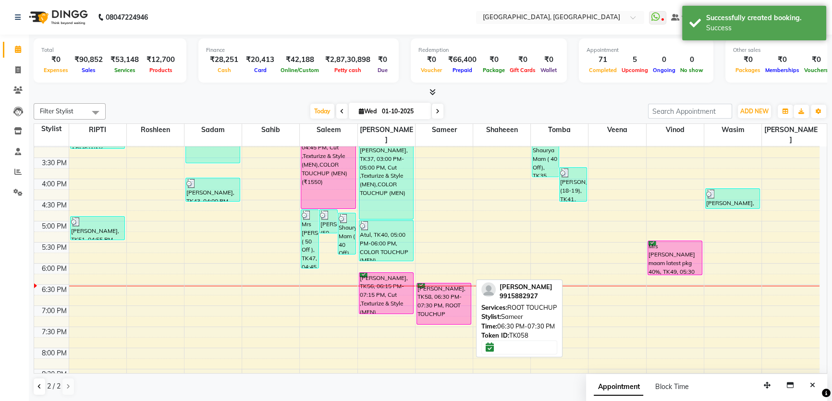
click at [451, 296] on div "[PERSON_NAME], TK58, 06:30 PM-07:30 PM, ROOT TOUCHUP" at bounding box center [444, 303] width 54 height 41
select select "6"
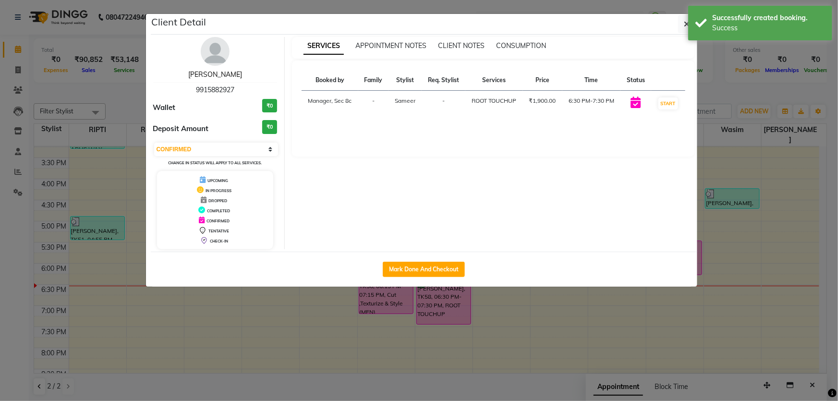
click at [223, 71] on link "pARNEET" at bounding box center [215, 74] width 54 height 9
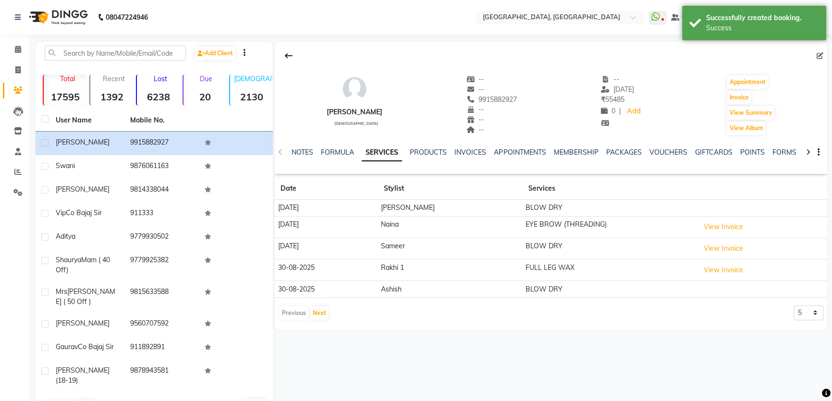
click at [666, 157] on div "VOUCHERS" at bounding box center [668, 152] width 38 height 10
click at [667, 154] on link "VOUCHERS" at bounding box center [668, 152] width 38 height 9
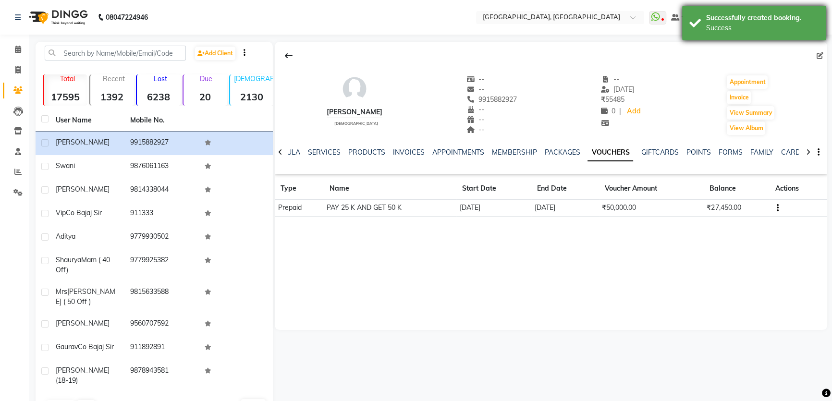
click at [823, 7] on div "Successfully created booking. Success" at bounding box center [754, 23] width 144 height 35
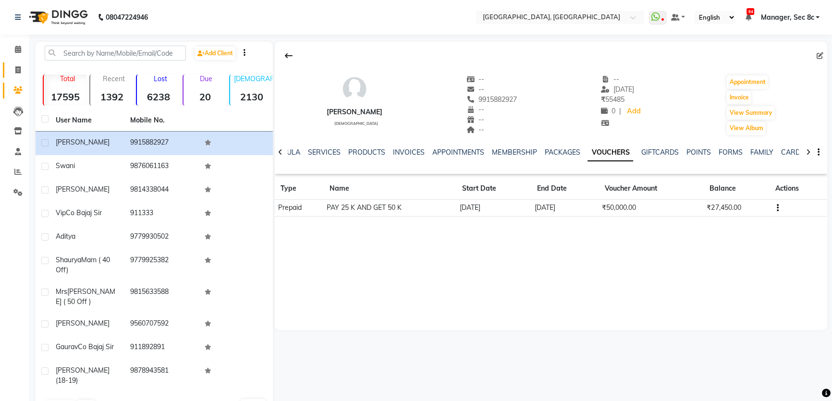
click at [17, 76] on link "Invoice" at bounding box center [14, 70] width 23 height 16
select select "4281"
select select "service"
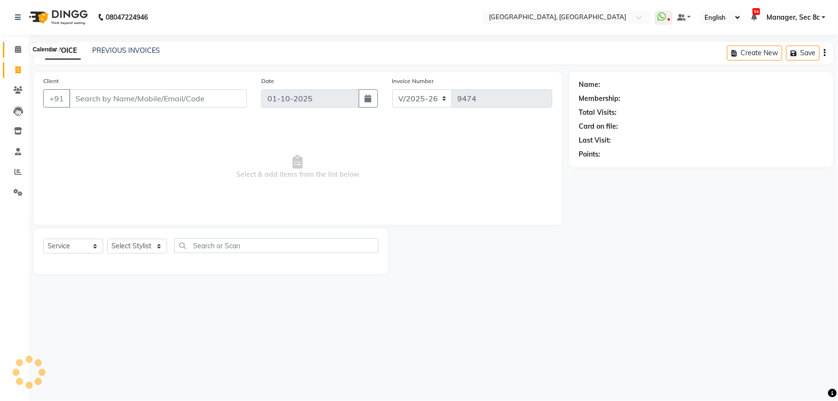
click at [15, 51] on icon at bounding box center [18, 49] width 6 height 7
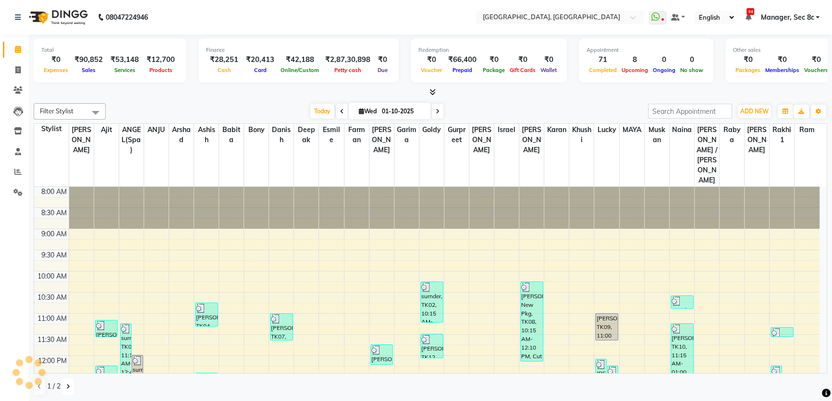
click at [67, 387] on icon at bounding box center [68, 387] width 4 height 6
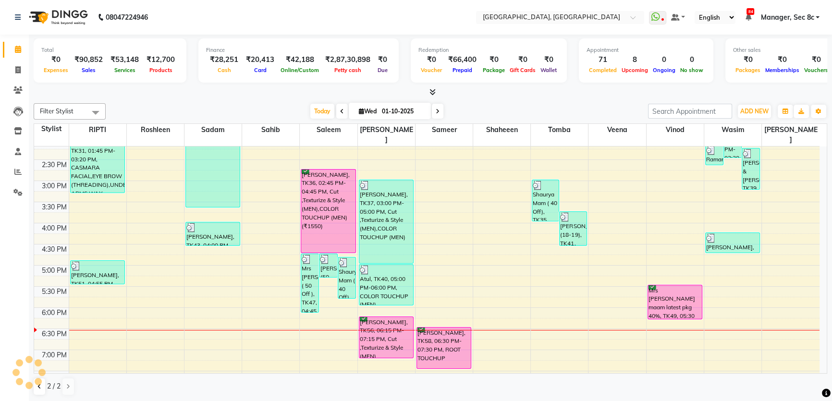
scroll to position [262, 0]
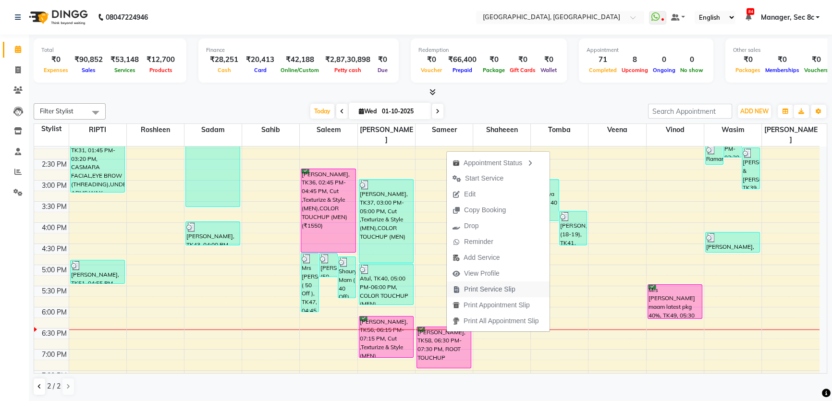
click at [476, 285] on span "Print Service Slip" at bounding box center [489, 289] width 51 height 10
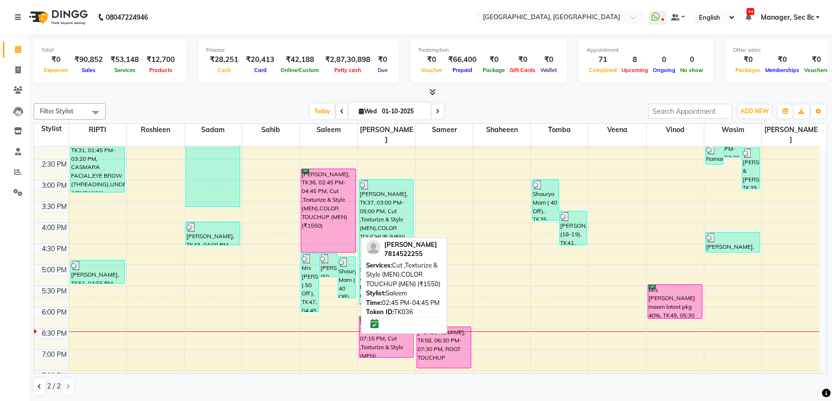
click at [337, 206] on div "[PERSON_NAME], TK36, 02:45 PM-04:45 PM, Cut ,Texturize & Style (MEN),COLOR TOUC…" at bounding box center [328, 210] width 54 height 83
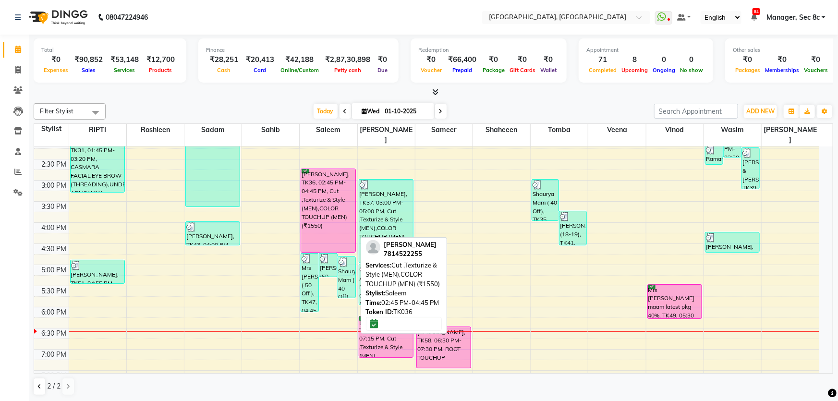
select select "6"
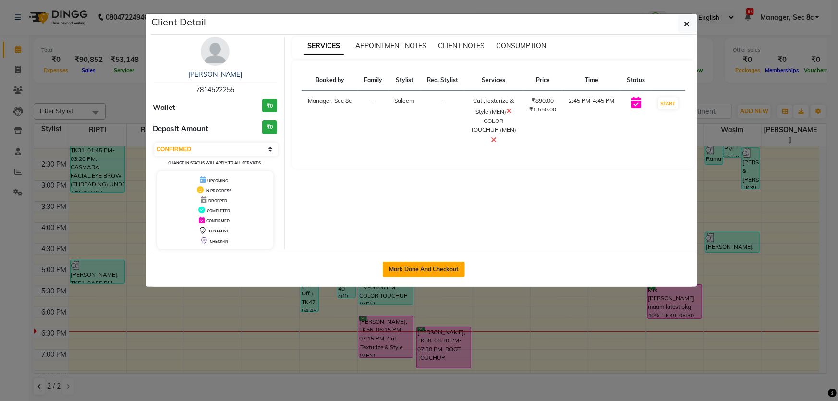
click at [415, 264] on button "Mark Done And Checkout" at bounding box center [424, 269] width 82 height 15
select select "service"
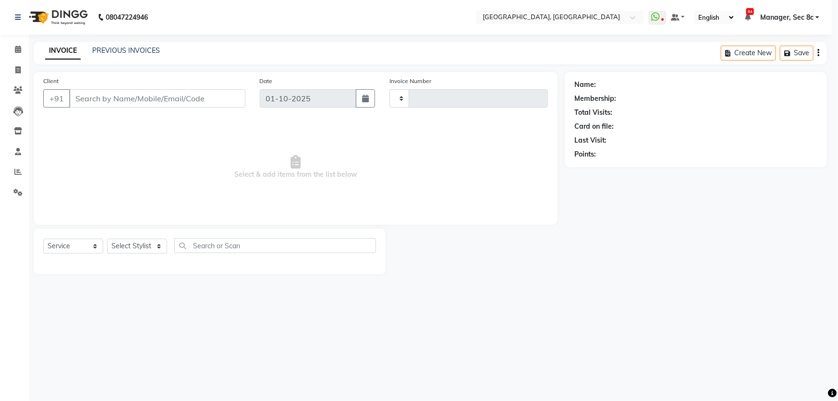
type input "9474"
select select "4281"
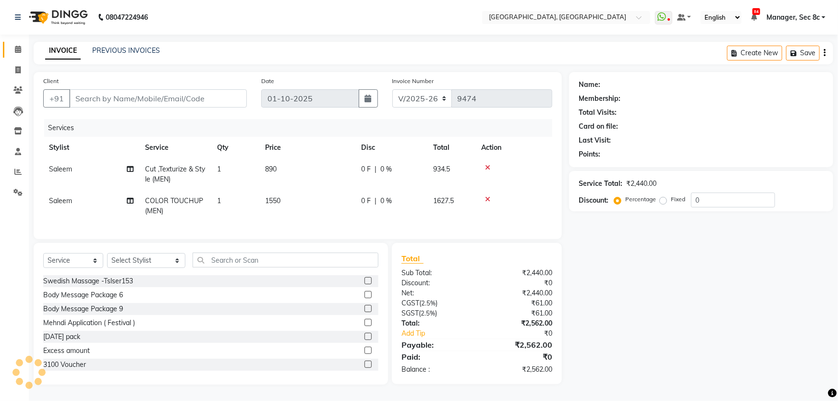
type input "7814522255"
select select "25445"
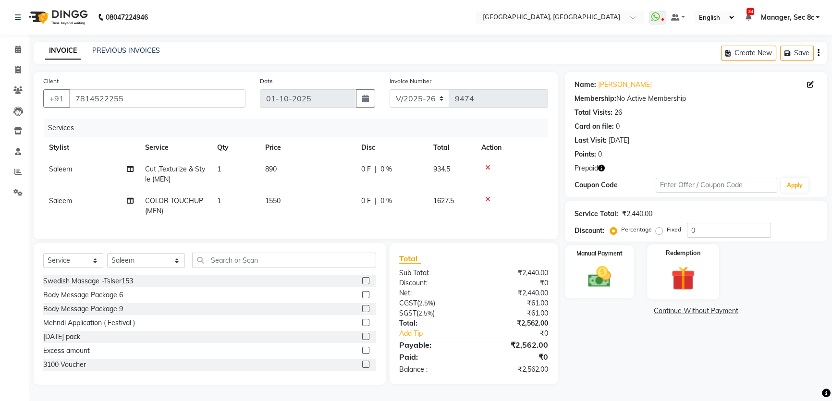
click at [675, 263] on img at bounding box center [682, 278] width 39 height 30
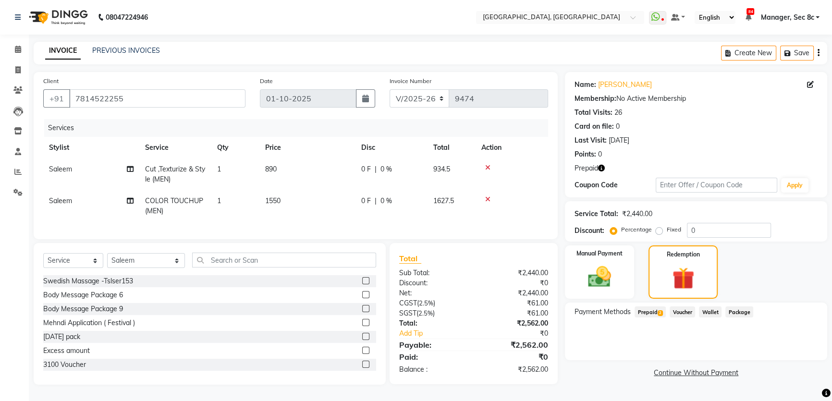
click at [658, 312] on span "2" at bounding box center [659, 313] width 5 height 6
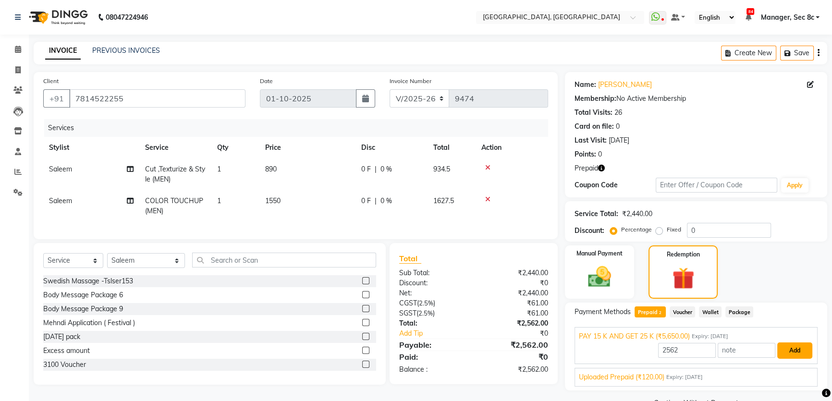
click at [783, 346] on button "Add" at bounding box center [794, 350] width 35 height 16
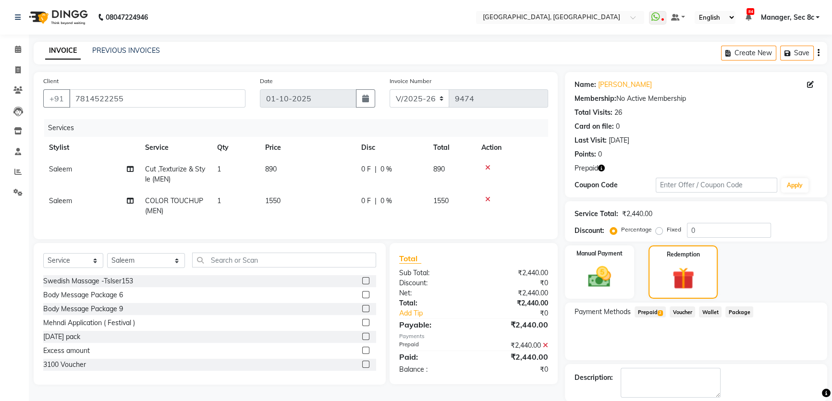
scroll to position [47, 0]
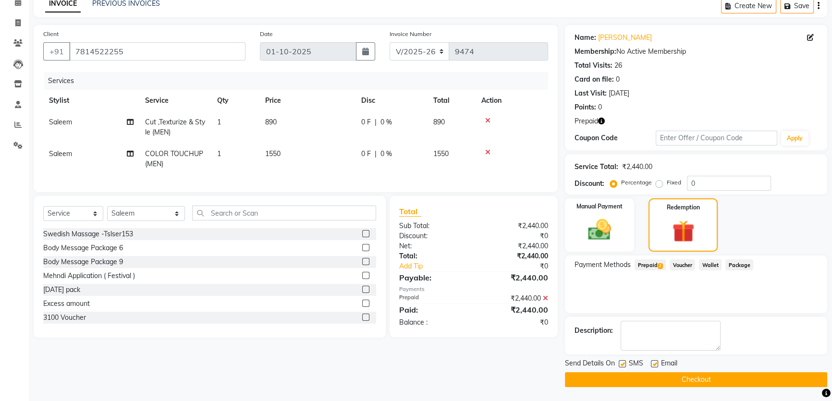
click at [620, 368] on div at bounding box center [621, 365] width 6 height 10
click at [620, 365] on label at bounding box center [621, 363] width 7 height 7
click at [620, 365] on input "checkbox" at bounding box center [621, 364] width 6 height 6
checkbox input "false"
click at [627, 376] on button "Checkout" at bounding box center [696, 379] width 262 height 15
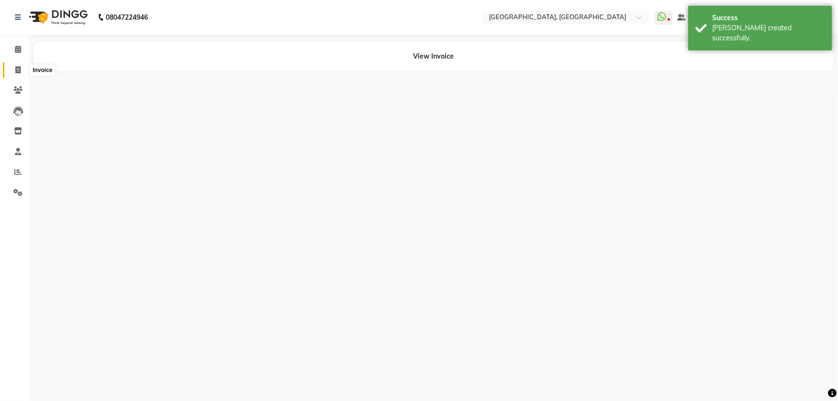
click at [12, 71] on span at bounding box center [18, 70] width 17 height 11
select select "service"
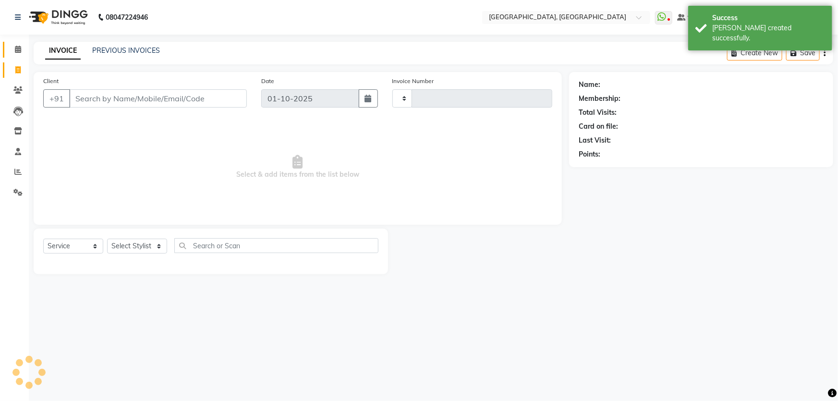
type input "9475"
click at [13, 55] on link "Calendar" at bounding box center [14, 50] width 23 height 16
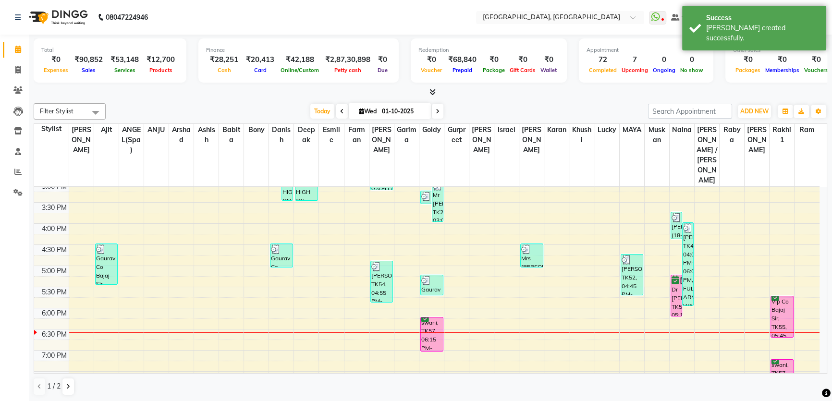
scroll to position [305, 0]
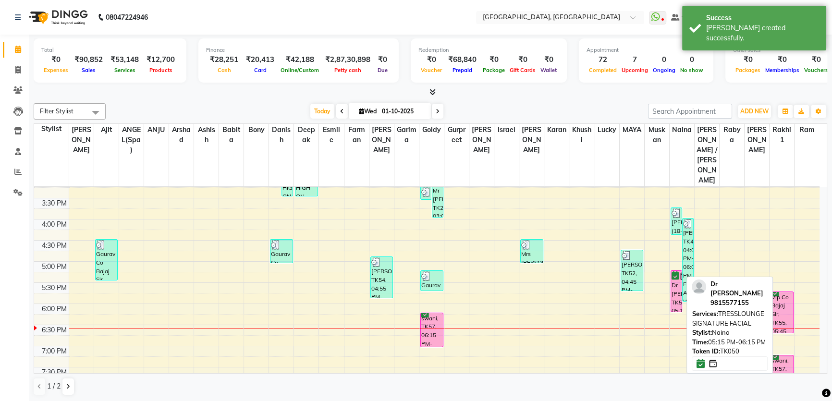
click at [673, 271] on div "Dr [PERSON_NAME], TK50, 05:15 PM-06:15 PM, TRESSLOUNGE SIGNATURE FACIAL" at bounding box center [676, 291] width 11 height 41
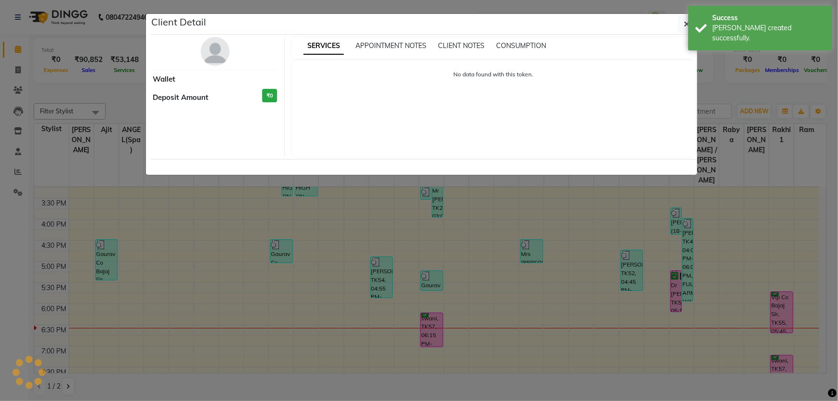
select select "6"
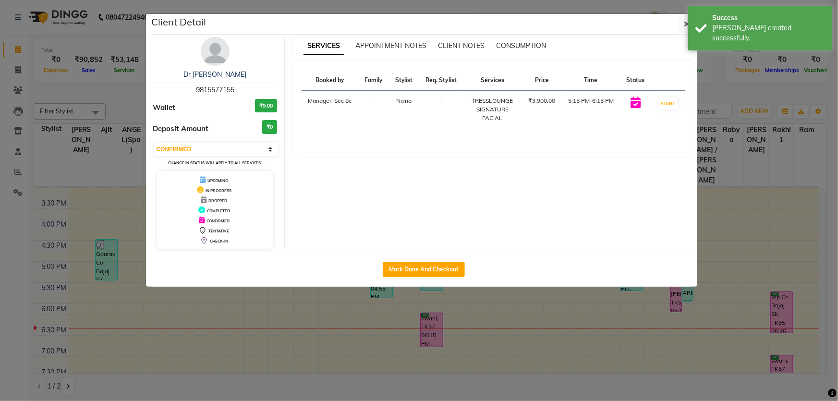
click at [456, 265] on button "Mark Done And Checkout" at bounding box center [424, 269] width 82 height 15
select select "service"
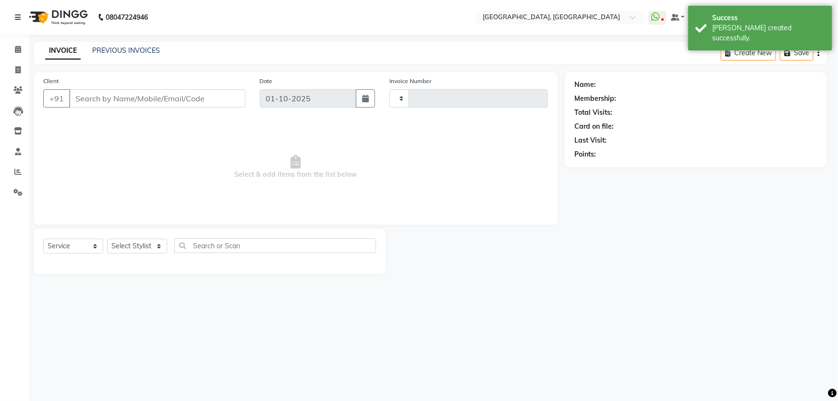
type input "9475"
select select "4281"
type input "9815577155"
select select "25925"
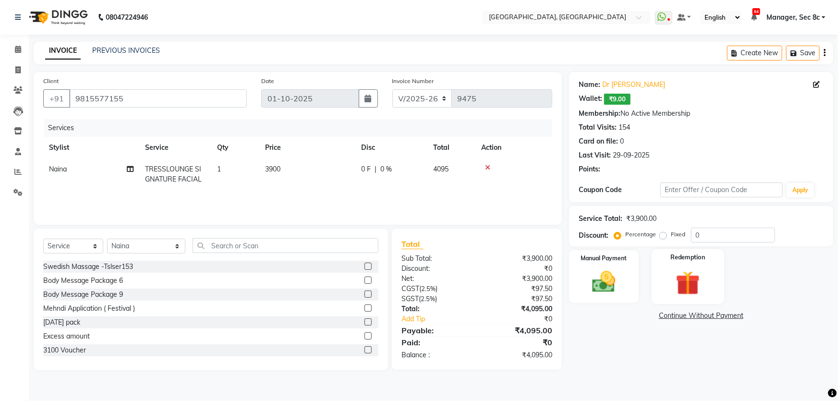
click at [665, 278] on div "Redemption" at bounding box center [687, 276] width 72 height 55
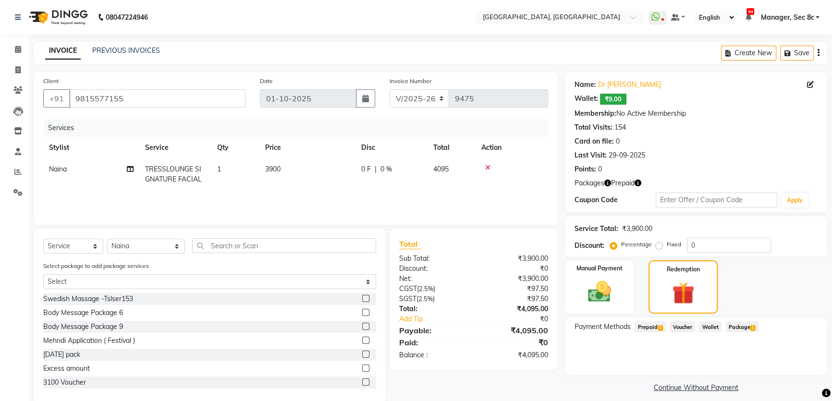
click at [652, 322] on span "Prepaid 1" at bounding box center [649, 326] width 31 height 11
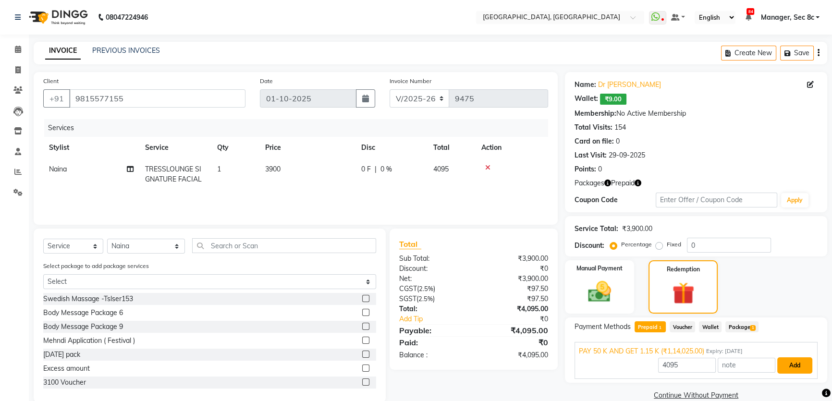
click at [802, 358] on button "Add" at bounding box center [794, 365] width 35 height 16
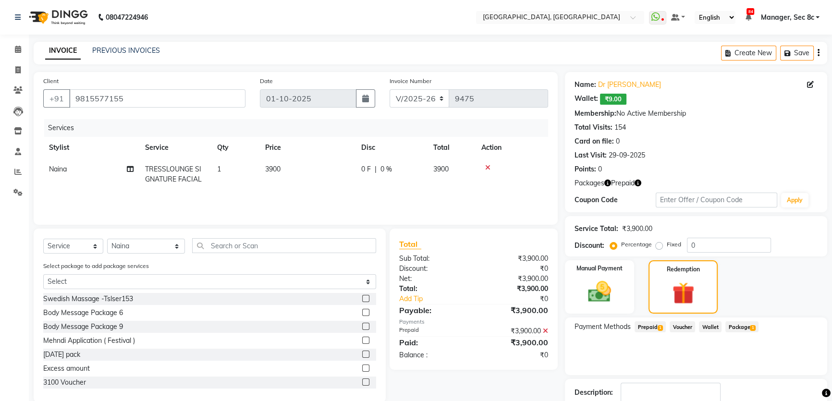
scroll to position [62, 0]
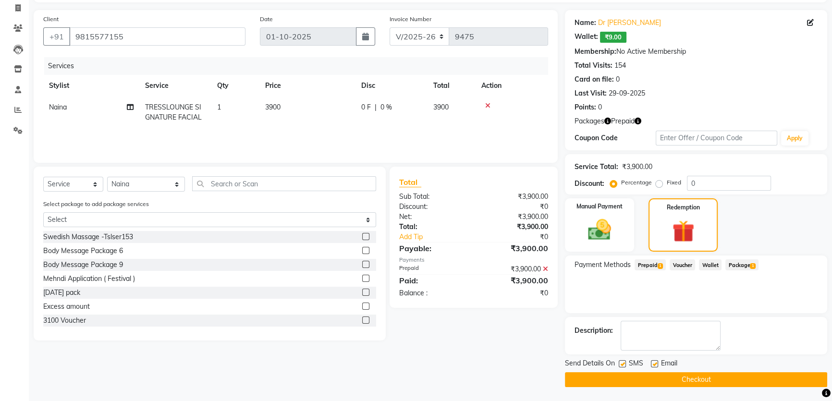
click at [621, 365] on label at bounding box center [621, 363] width 7 height 7
click at [621, 365] on input "checkbox" at bounding box center [621, 364] width 6 height 6
checkbox input "false"
click at [638, 373] on button "Checkout" at bounding box center [696, 379] width 262 height 15
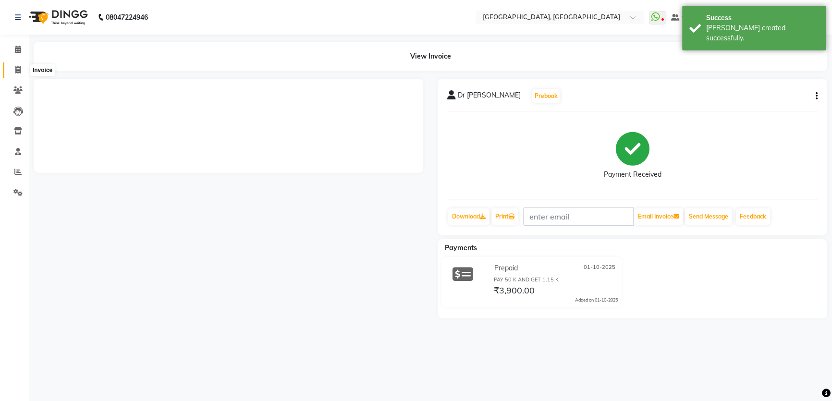
click at [22, 65] on span at bounding box center [18, 70] width 17 height 11
select select "service"
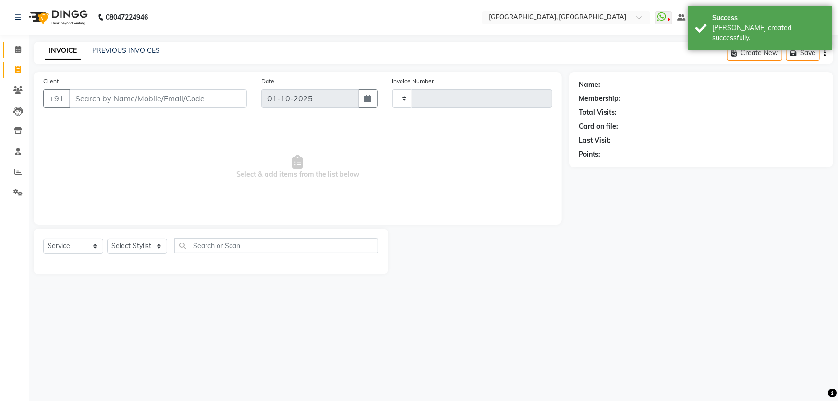
type input "9476"
select select "4281"
click at [21, 55] on link "Calendar" at bounding box center [14, 50] width 23 height 16
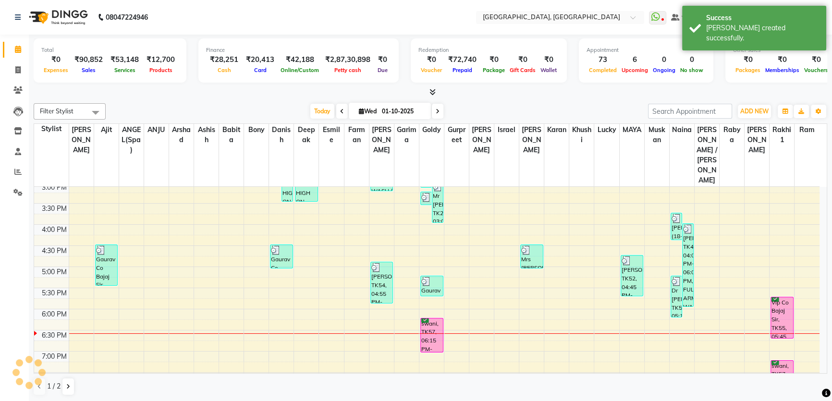
scroll to position [349, 0]
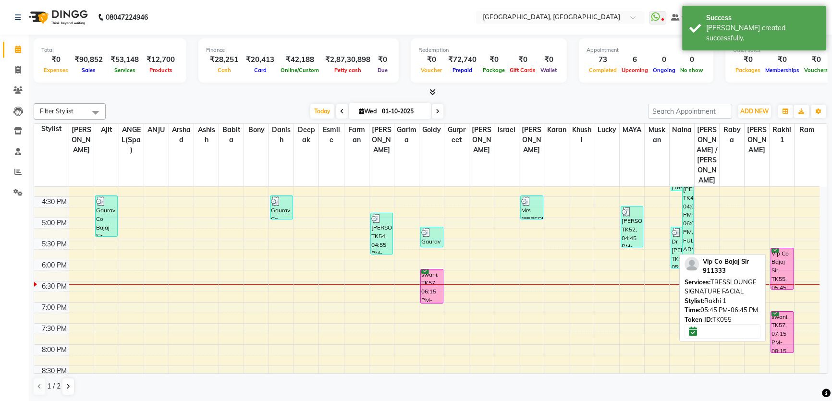
click at [781, 248] on div "Vip Co Bajaj Sir, TK55, 05:45 PM-06:45 PM, TRESSLOUNGE SIGNATURE FACIAL" at bounding box center [782, 268] width 22 height 41
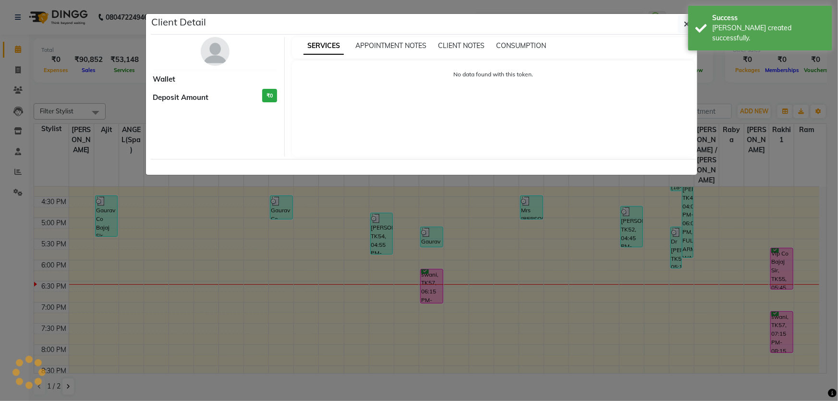
select select "6"
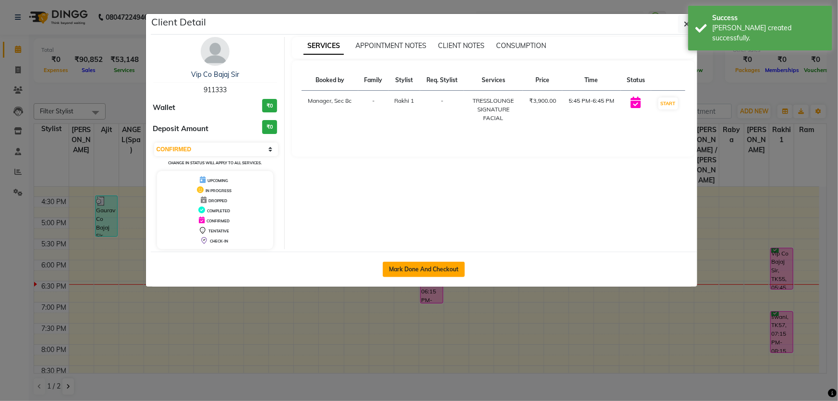
click at [451, 264] on button "Mark Done And Checkout" at bounding box center [424, 269] width 82 height 15
select select "service"
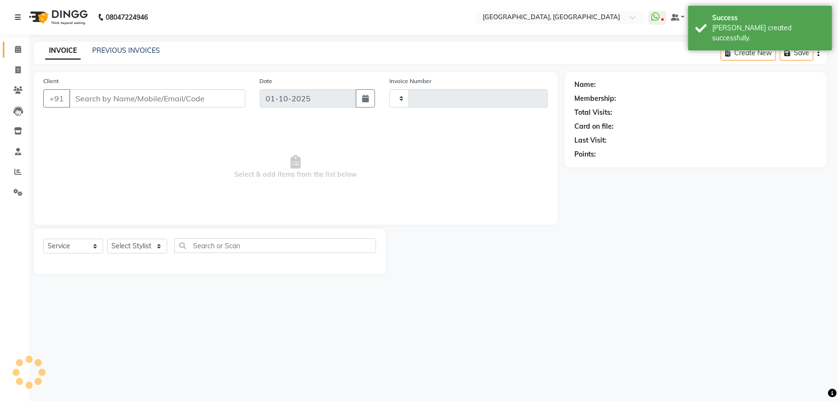
type input "9476"
select select "4281"
type input "911333"
select select "25426"
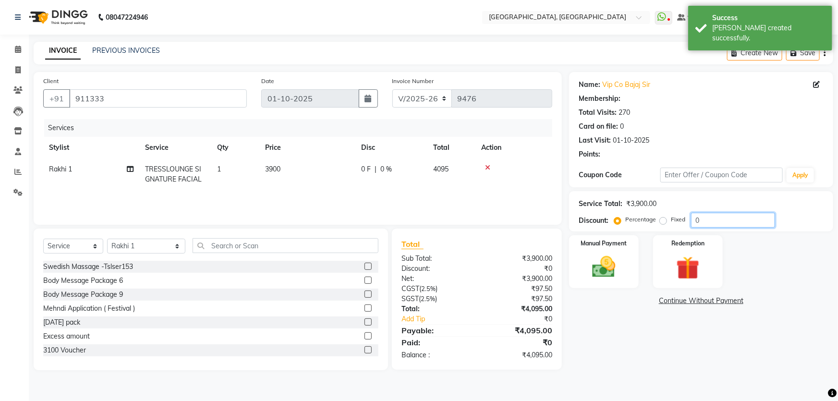
drag, startPoint x: 700, startPoint y: 220, endPoint x: 662, endPoint y: 228, distance: 39.2
click at [662, 228] on div "Service Total: ₹3,900.00 Discount: Percentage Fixed 0" at bounding box center [701, 211] width 264 height 40
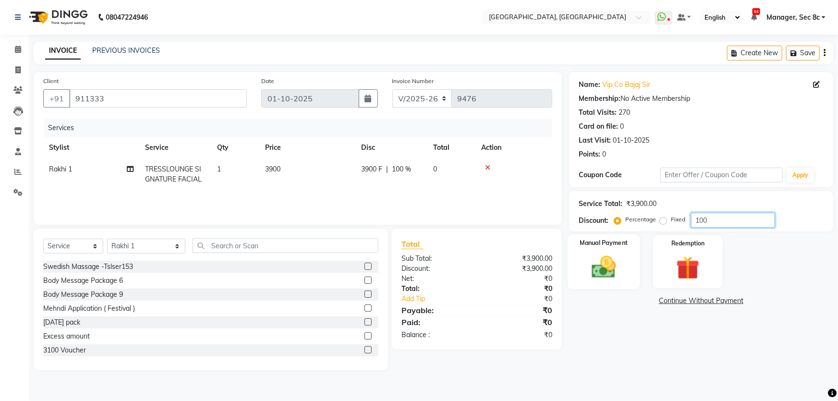
type input "100"
click at [620, 257] on img at bounding box center [603, 267] width 39 height 28
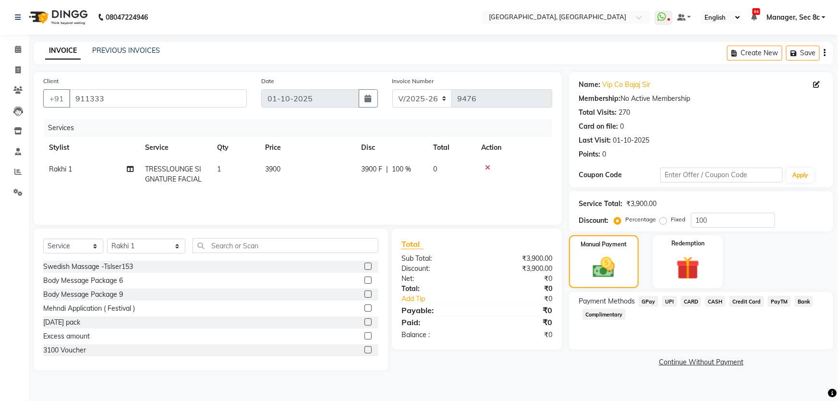
click at [605, 320] on div "Complimentary" at bounding box center [602, 315] width 47 height 13
click at [606, 317] on span "Complimentary" at bounding box center [603, 314] width 43 height 11
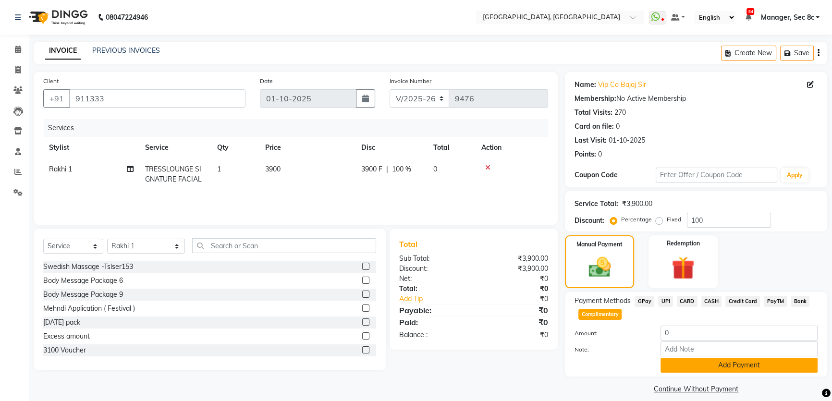
click at [713, 359] on button "Add Payment" at bounding box center [738, 365] width 157 height 15
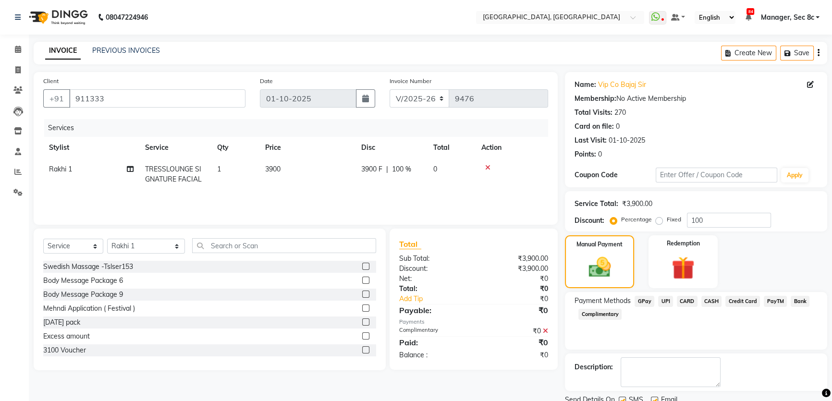
click at [610, 313] on span "Complimentary" at bounding box center [599, 314] width 43 height 11
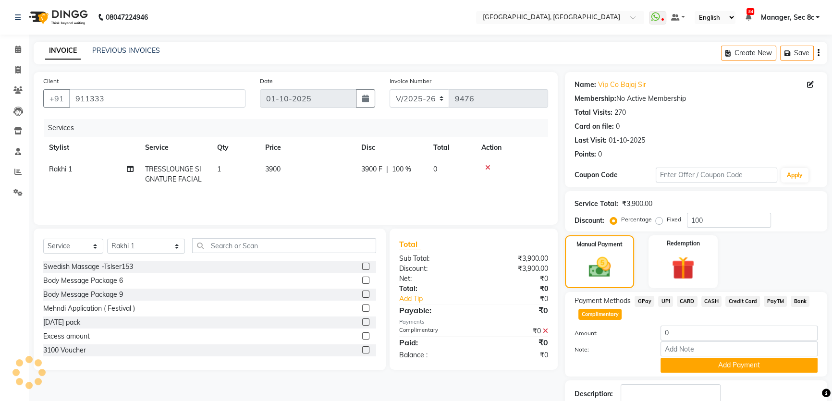
scroll to position [63, 0]
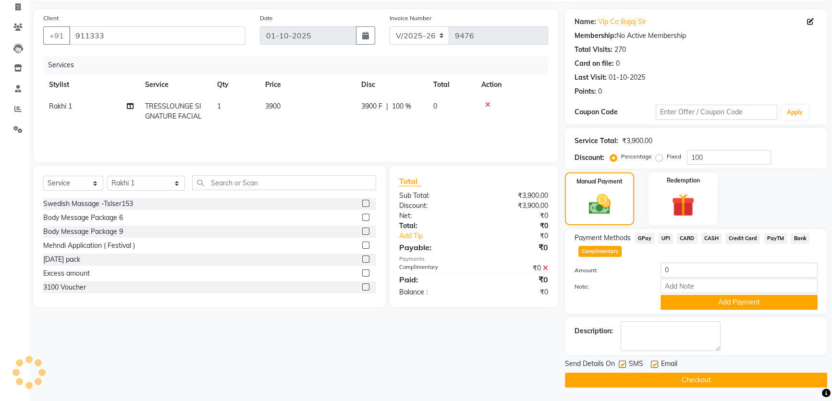
click at [624, 365] on label at bounding box center [621, 364] width 7 height 7
click at [624, 365] on input "checkbox" at bounding box center [621, 365] width 6 height 6
checkbox input "false"
click at [639, 373] on button "Checkout" at bounding box center [696, 380] width 262 height 15
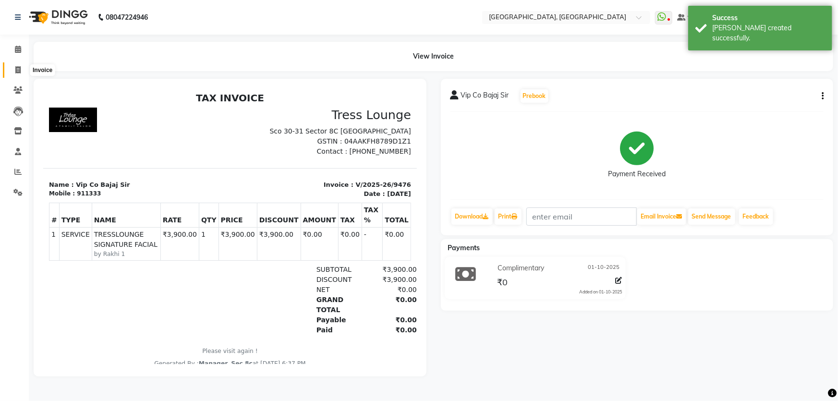
click at [10, 69] on span at bounding box center [18, 70] width 17 height 11
select select "service"
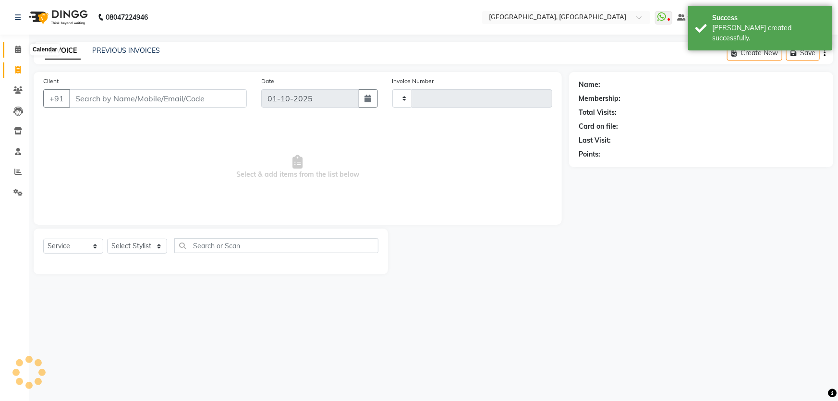
type input "9477"
select select "4281"
click at [11, 50] on span at bounding box center [18, 49] width 17 height 11
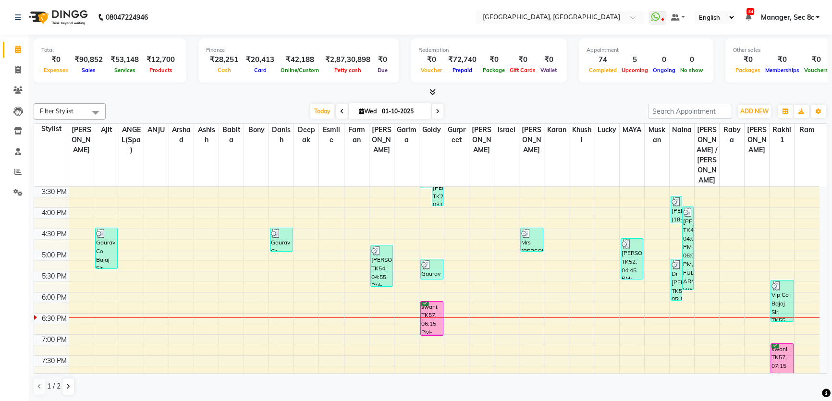
scroll to position [355, 0]
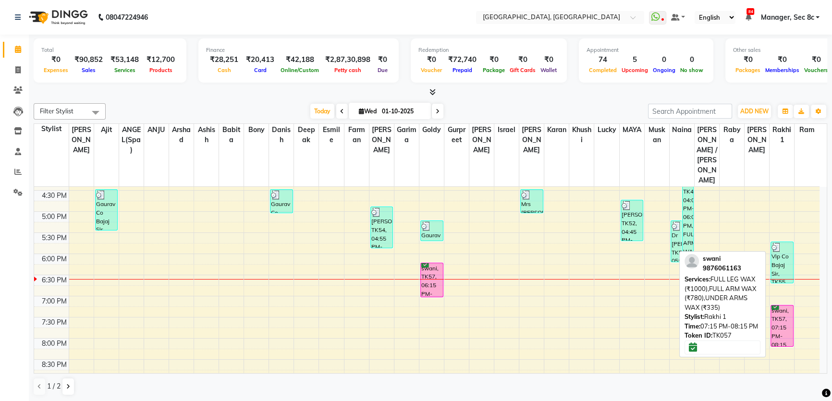
click at [778, 305] on div "swani, TK57, 07:15 PM-08:15 PM, FULL LEG WAX (₹1000),FULL ARM WAX (₹780),UNDER …" at bounding box center [782, 325] width 22 height 41
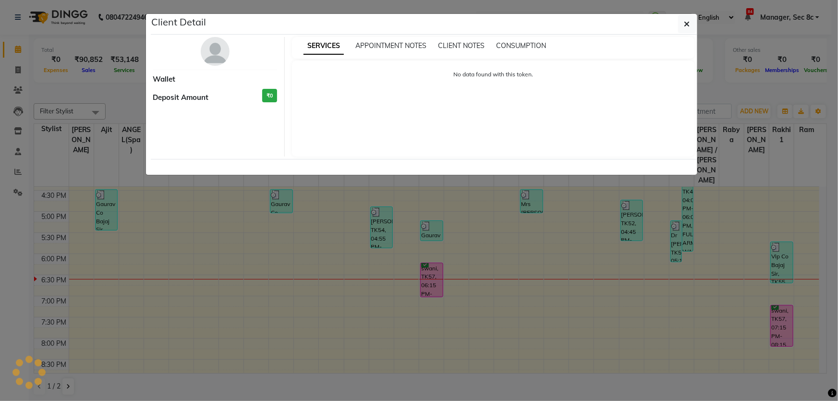
select select "6"
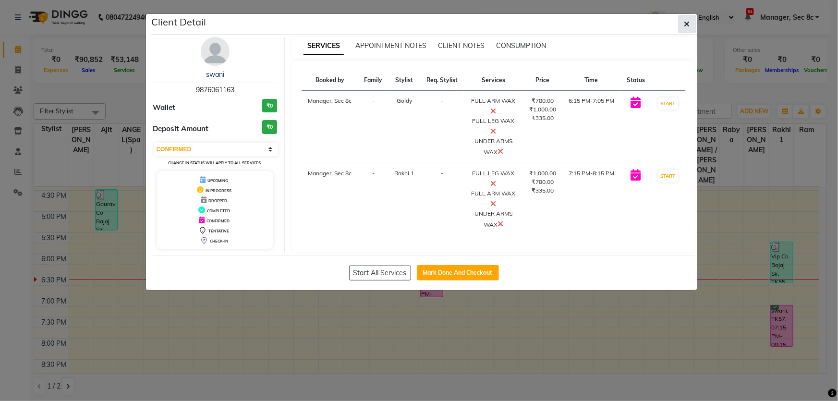
click at [689, 19] on span "button" at bounding box center [687, 24] width 6 height 10
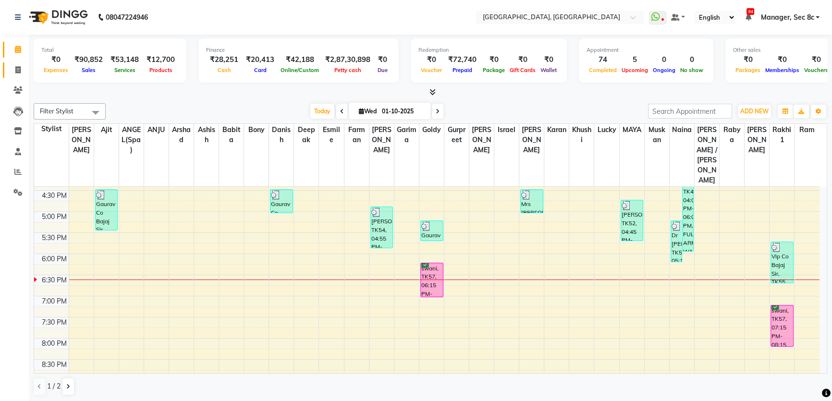
click at [9, 62] on link "Invoice" at bounding box center [14, 70] width 23 height 16
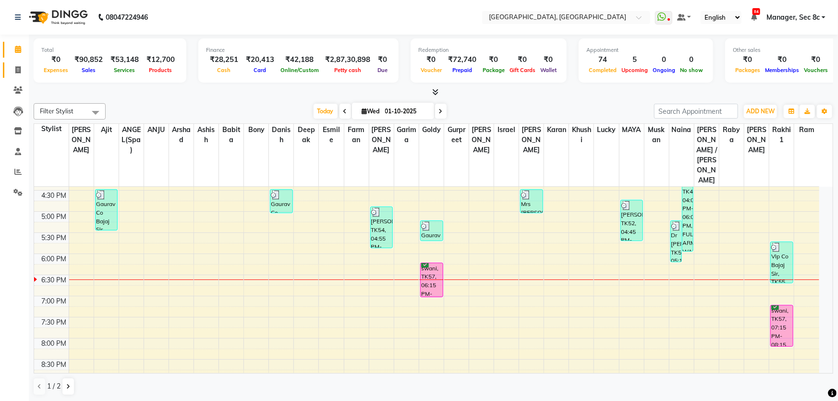
select select "4281"
select select "service"
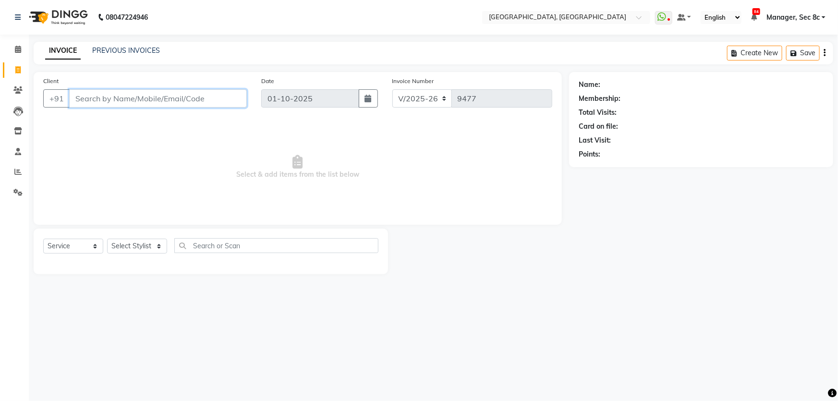
click at [108, 104] on input "Client" at bounding box center [158, 98] width 178 height 18
type input "98145092210"
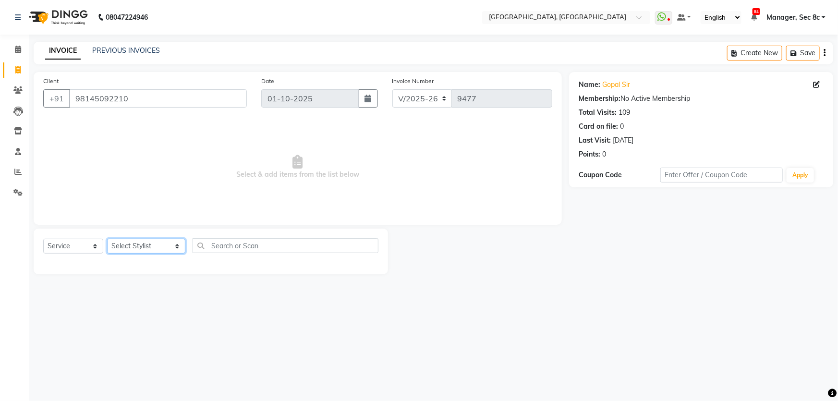
click at [170, 241] on select "Select Stylist [PERSON_NAME] [PERSON_NAME] Aditya [PERSON_NAME] [PERSON_NAME](S…" at bounding box center [146, 246] width 78 height 15
select select "25445"
click at [107, 239] on select "Select Stylist [PERSON_NAME] [PERSON_NAME] Aditya [PERSON_NAME] [PERSON_NAME](S…" at bounding box center [146, 246] width 78 height 15
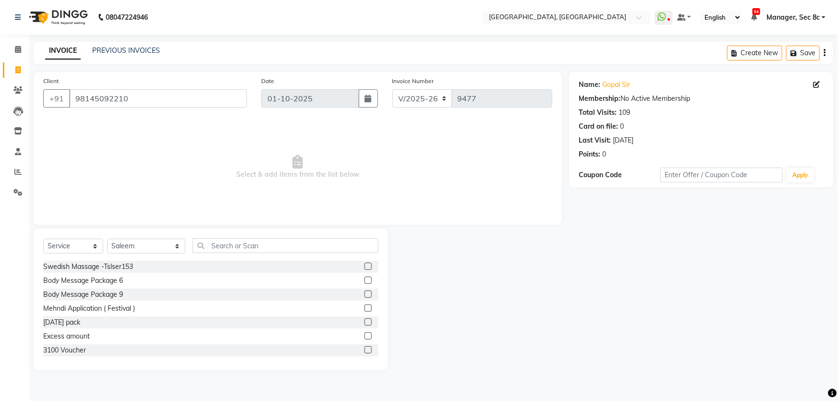
click at [272, 255] on div "Select Service Product Membership Package Voucher Prepaid Gift Card Select Styl…" at bounding box center [210, 249] width 335 height 23
click at [272, 253] on div "Select Service Product Membership Package Voucher Prepaid Gift Card Select Styl…" at bounding box center [210, 249] width 335 height 23
click at [277, 246] on input "text" at bounding box center [286, 245] width 186 height 15
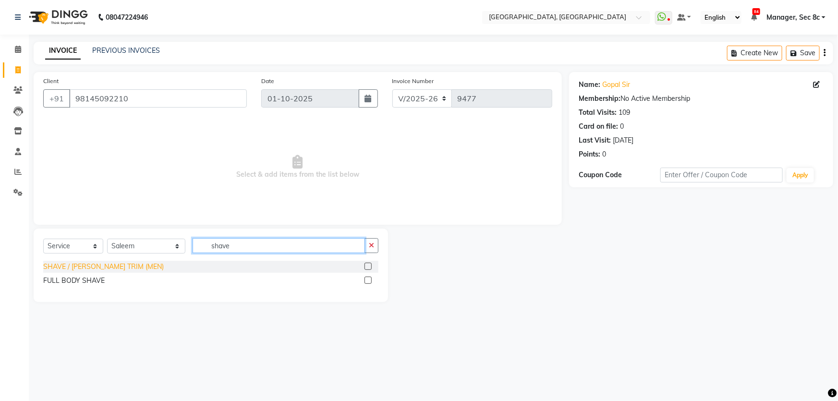
type input "shave"
click at [79, 264] on div "SHAVE / [PERSON_NAME] TRIM (MEN)" at bounding box center [103, 267] width 121 height 10
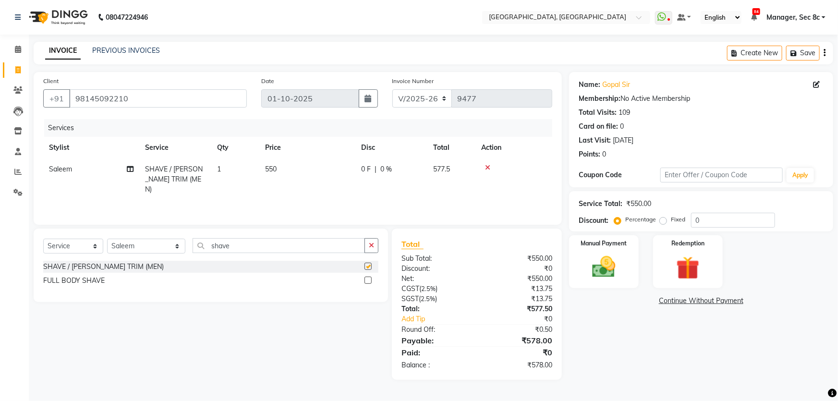
checkbox input "false"
click at [671, 218] on label "Fixed" at bounding box center [678, 219] width 14 height 9
click at [663, 218] on input "Fixed" at bounding box center [665, 219] width 7 height 7
radio input "true"
drag, startPoint x: 709, startPoint y: 217, endPoint x: 642, endPoint y: 224, distance: 66.6
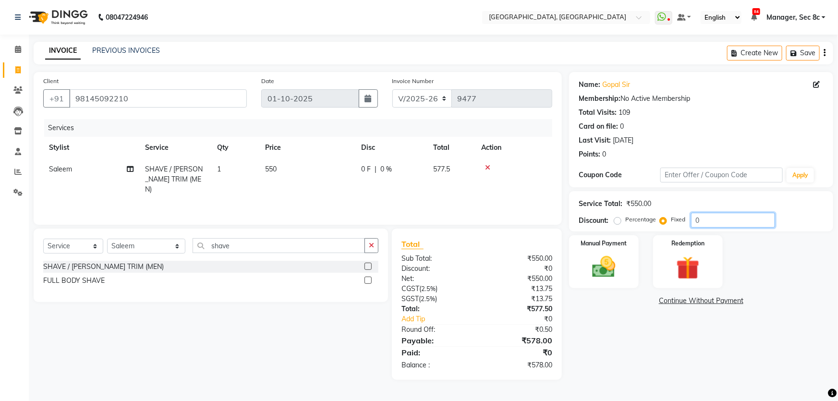
click at [642, 224] on div "Percentage Fixed 0" at bounding box center [695, 220] width 159 height 15
type input "78"
click at [605, 256] on img at bounding box center [603, 267] width 39 height 28
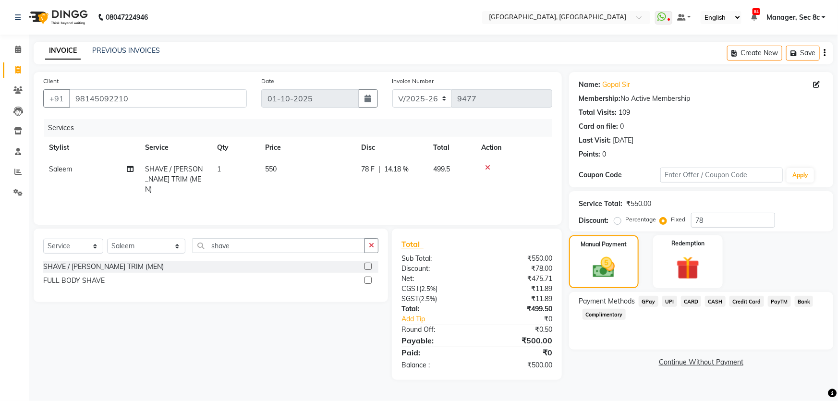
click at [715, 300] on span "CASH" at bounding box center [715, 301] width 21 height 11
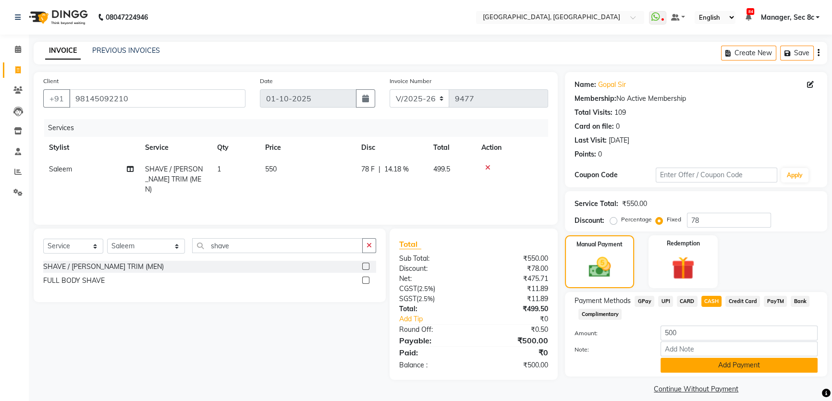
click at [712, 364] on button "Add Payment" at bounding box center [738, 365] width 157 height 15
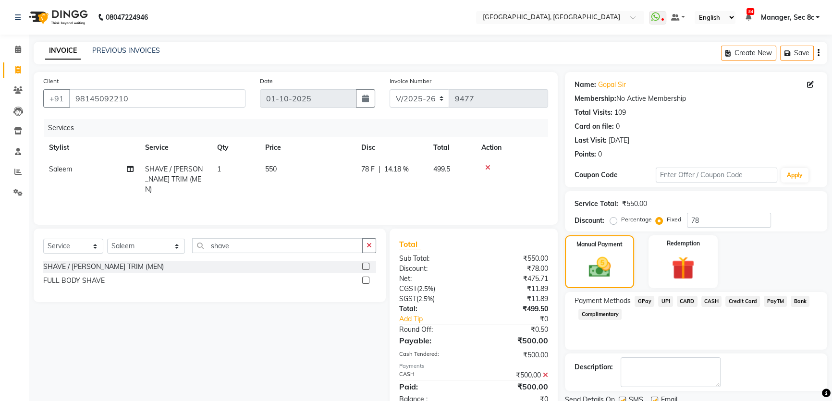
click at [621, 397] on label at bounding box center [621, 400] width 7 height 7
click at [621, 398] on input "checkbox" at bounding box center [621, 401] width 6 height 6
checkbox input "false"
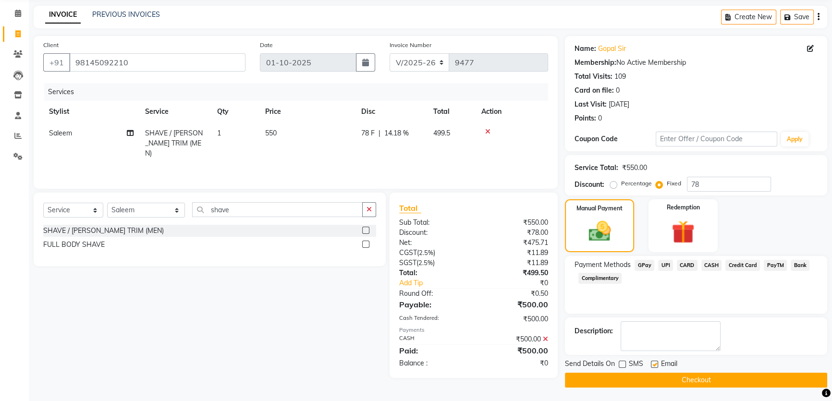
click at [637, 374] on button "Checkout" at bounding box center [696, 380] width 262 height 15
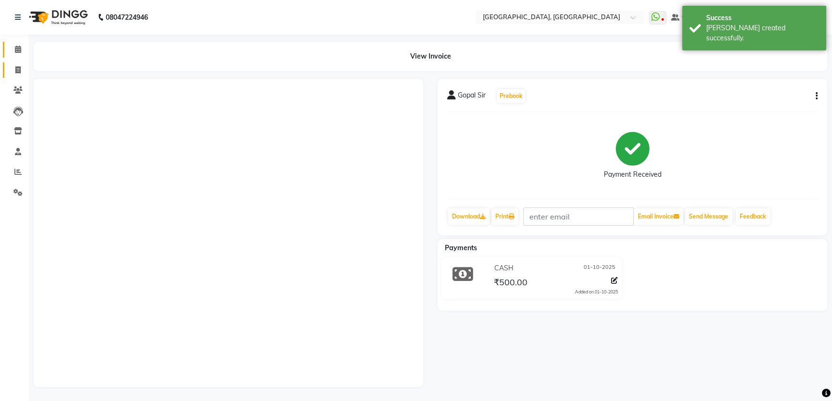
click at [18, 70] on icon at bounding box center [17, 69] width 5 height 7
select select "service"
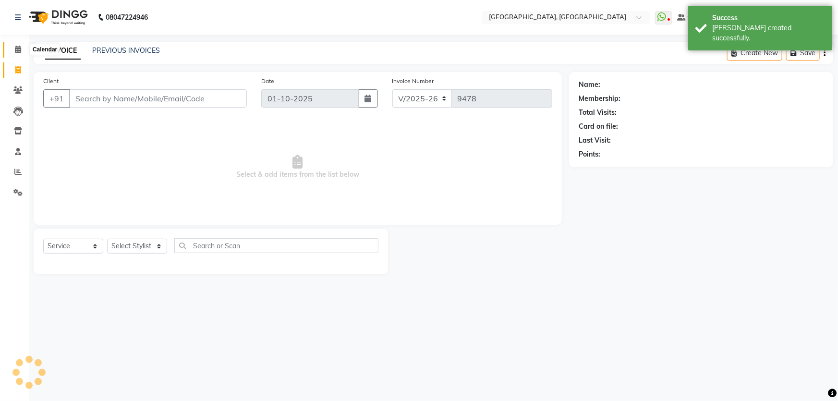
click at [14, 49] on span at bounding box center [18, 49] width 17 height 11
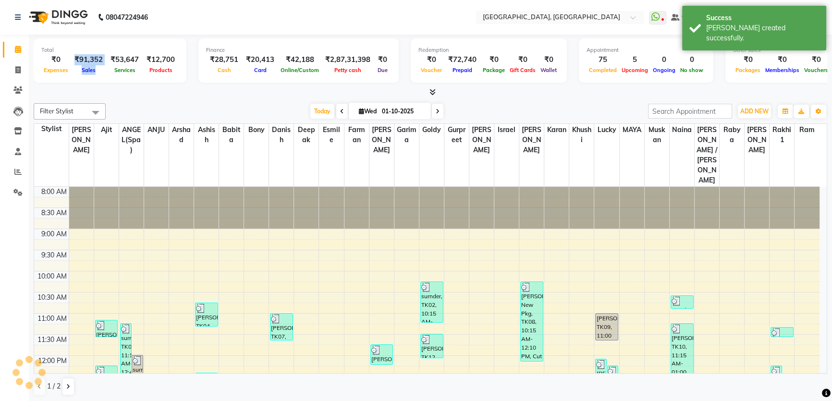
drag, startPoint x: 79, startPoint y: 60, endPoint x: 107, endPoint y: 59, distance: 27.9
click at [107, 59] on div "₹0 Expenses ₹91,352 Sales ₹53,647 Services ₹12,700 Products" at bounding box center [109, 64] width 137 height 21
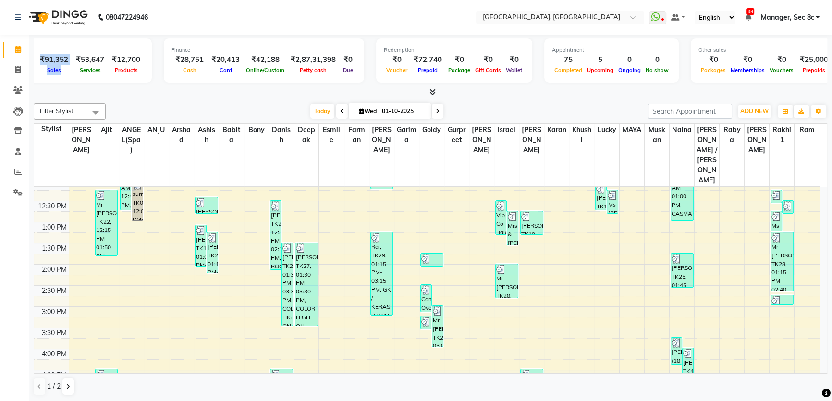
scroll to position [349, 0]
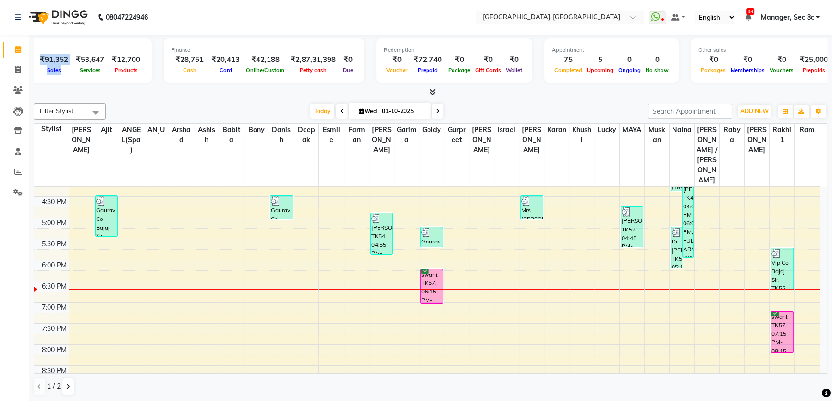
click at [465, 265] on div "8:00 AM 8:30 AM 9:00 AM 9:30 AM 10:00 AM 10:30 AM 11:00 AM 11:30 AM 12:00 PM 12…" at bounding box center [426, 133] width 785 height 591
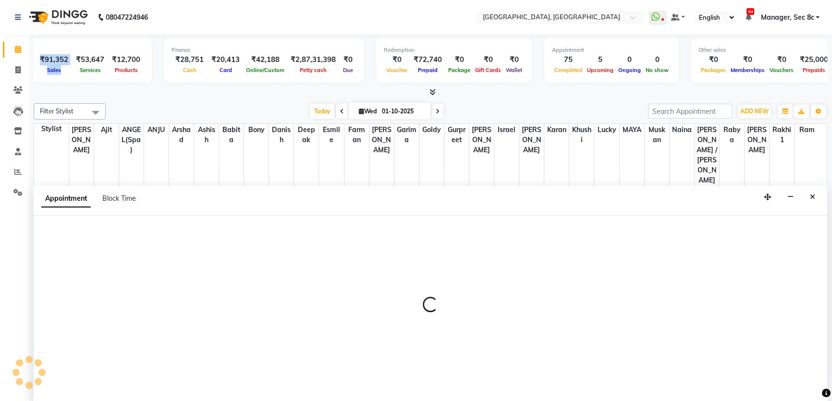
scroll to position [0, 0]
select select "68768"
select select "1125"
select select "tentative"
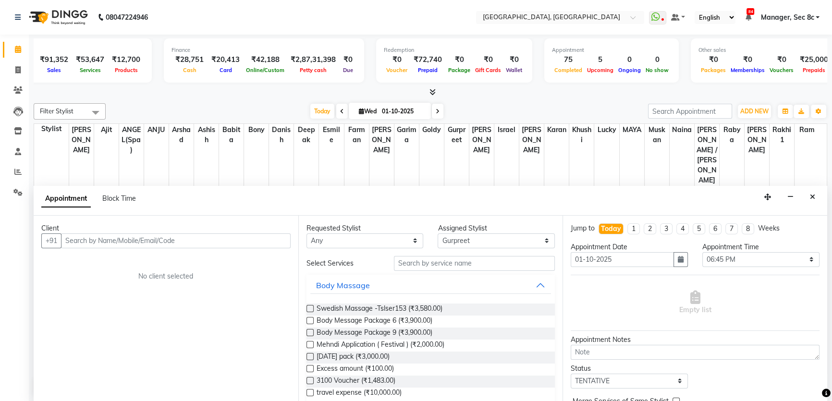
click at [177, 238] on input "text" at bounding box center [175, 240] width 229 height 15
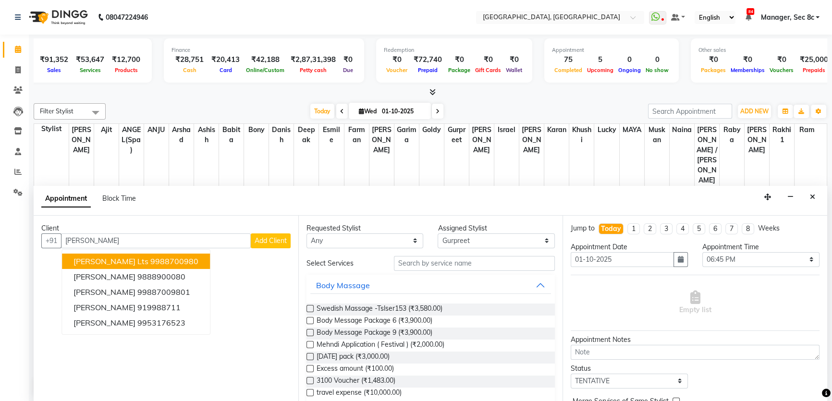
click at [182, 257] on ngb-highlight "9988700980" at bounding box center [174, 261] width 48 height 10
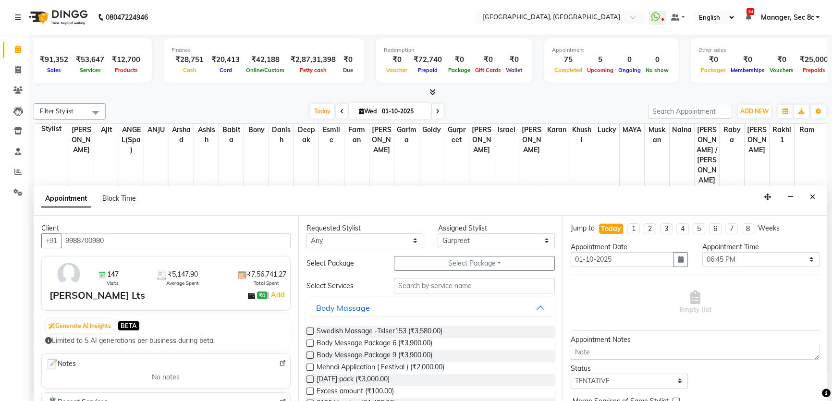
type input "9988700980"
drag, startPoint x: 470, startPoint y: 241, endPoint x: 542, endPoint y: 253, distance: 73.3
click at [470, 241] on select "Select Aamir Ajit ANGEL(Spa) ANJU Arshad Ashish Babita Bony Danish deepak Esmil…" at bounding box center [495, 240] width 117 height 15
select select "25434"
click at [437, 233] on select "Select Aamir Ajit ANGEL(Spa) ANJU Arshad Ashish Babita Bony Danish deepak Esmil…" at bounding box center [495, 240] width 117 height 15
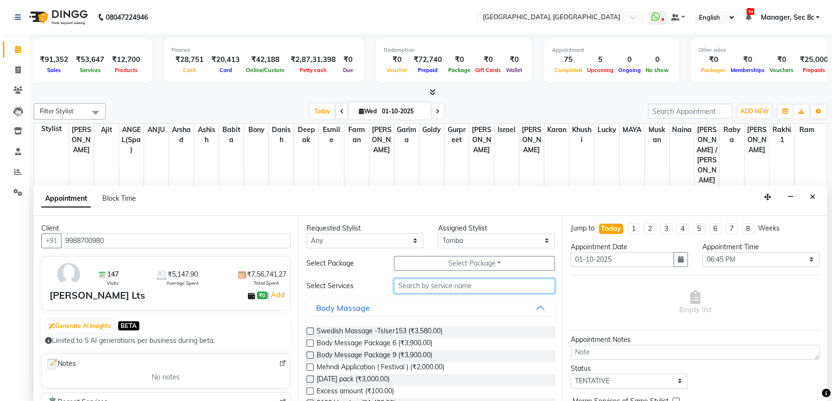
click at [502, 285] on input "text" at bounding box center [474, 285] width 161 height 15
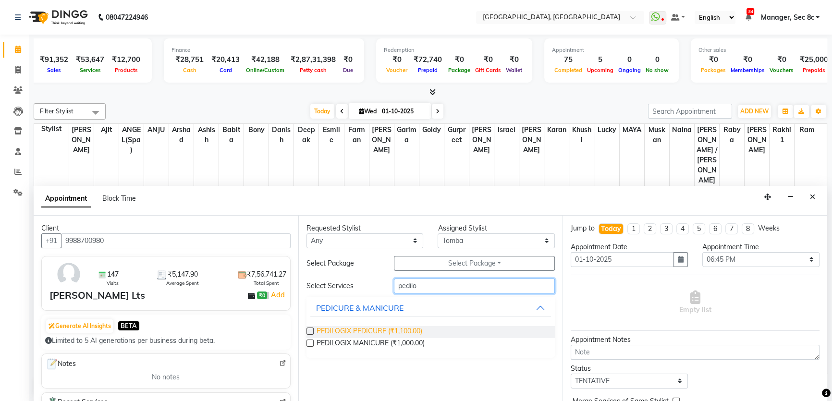
type input "pedilo"
click at [342, 331] on span "PEDILOGIX PEDICURE (₹1,100.00)" at bounding box center [369, 332] width 106 height 12
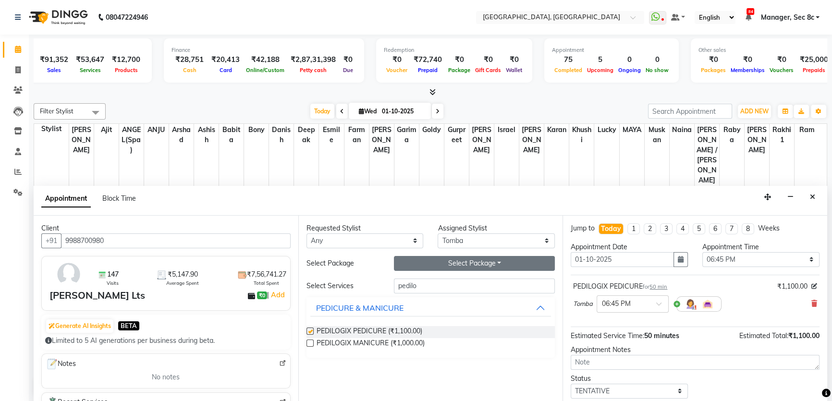
checkbox input "false"
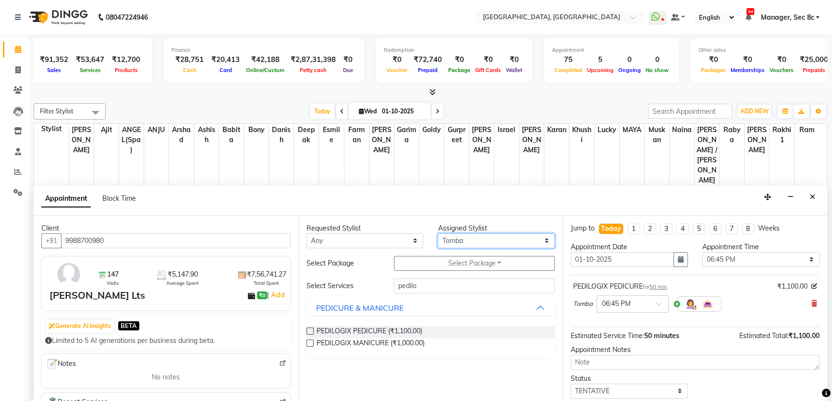
click at [463, 244] on select "Select Aamir Ajit ANGEL(Spa) ANJU Arshad Ashish Babita Bony Danish deepak Esmil…" at bounding box center [495, 240] width 117 height 15
select select "25452"
click at [437, 233] on select "Select Aamir Ajit ANGEL(Spa) ANJU Arshad Ashish Babita Bony Danish deepak Esmil…" at bounding box center [495, 240] width 117 height 15
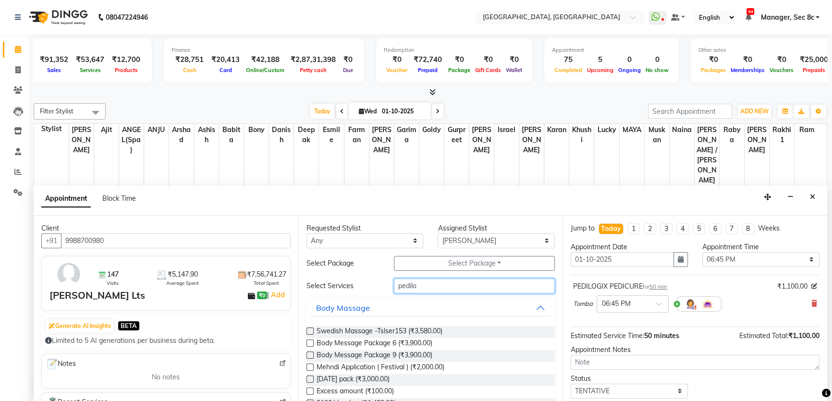
click at [478, 286] on input "pedilo" at bounding box center [474, 285] width 161 height 15
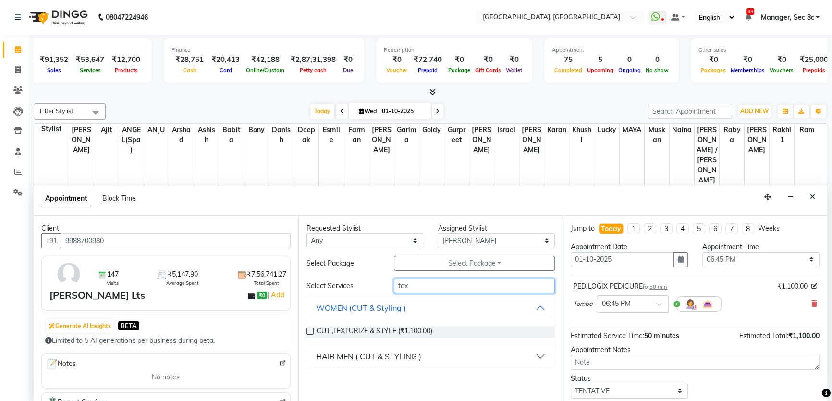
type input "tex"
click at [390, 352] on div "HAIR MEN ( CUT & STYLING )" at bounding box center [368, 356] width 105 height 12
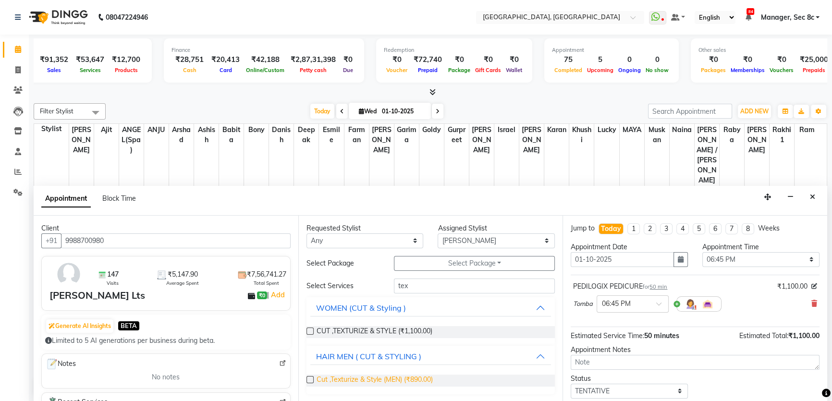
click at [390, 375] on span "Cut ,Texturize & Style (MEN) (₹890.00)" at bounding box center [374, 380] width 116 height 12
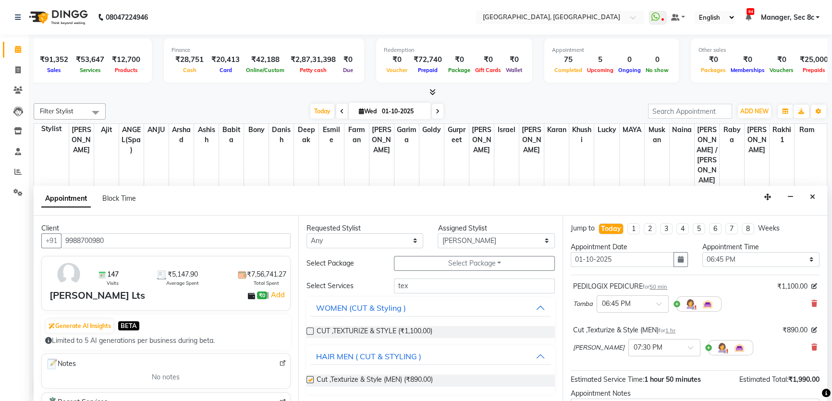
checkbox input "false"
click at [445, 285] on input "tex" at bounding box center [474, 285] width 161 height 15
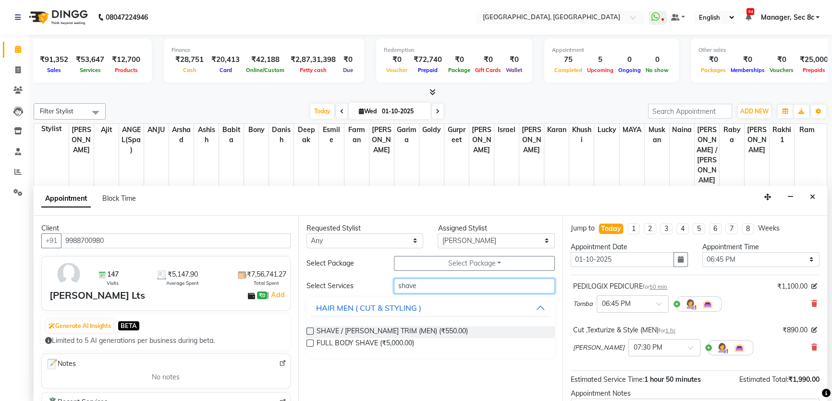
type input "shave"
click at [434, 324] on div "SHAVE / BEARD TRIM (MEN) (₹550.00) FULL BODY SHAVE (₹5,000.00)" at bounding box center [430, 337] width 249 height 39
click at [427, 332] on span "SHAVE / BEARD TRIM (MEN) (₹550.00)" at bounding box center [391, 332] width 151 height 12
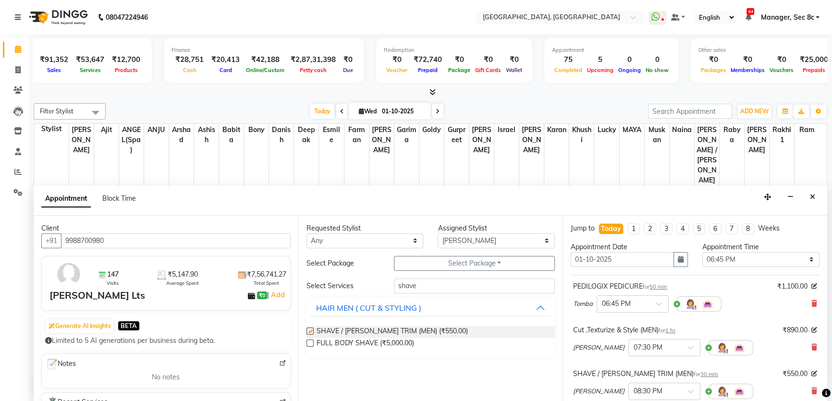
checkbox input "false"
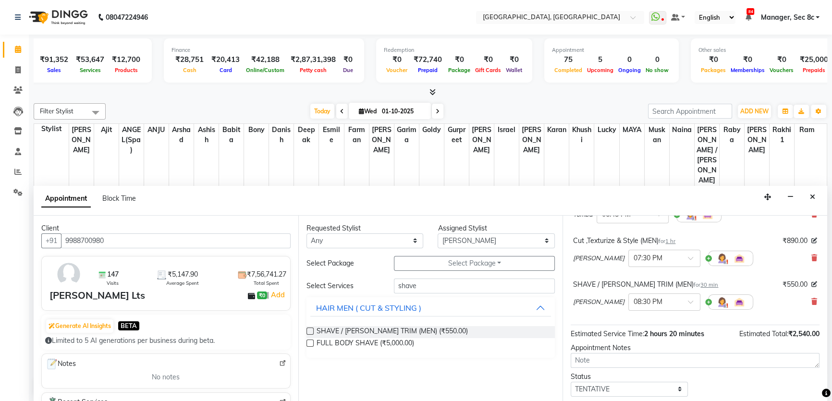
scroll to position [144, 0]
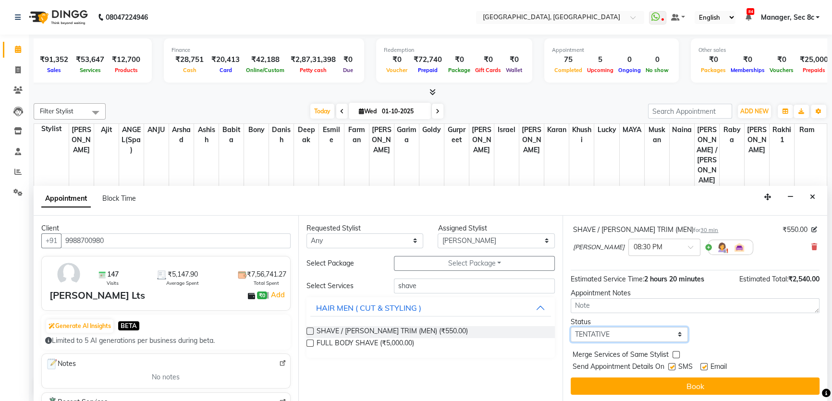
click at [632, 337] on select "Select TENTATIVE CONFIRM CHECK-IN UPCOMING" at bounding box center [628, 334] width 117 height 15
click at [570, 327] on select "Select TENTATIVE CONFIRM CHECK-IN UPCOMING" at bounding box center [628, 334] width 117 height 15
drag, startPoint x: 632, startPoint y: 331, endPoint x: 629, endPoint y: 336, distance: 5.5
click at [632, 331] on select "Select TENTATIVE CONFIRM CHECK-IN UPCOMING" at bounding box center [628, 334] width 117 height 15
select select "tentative"
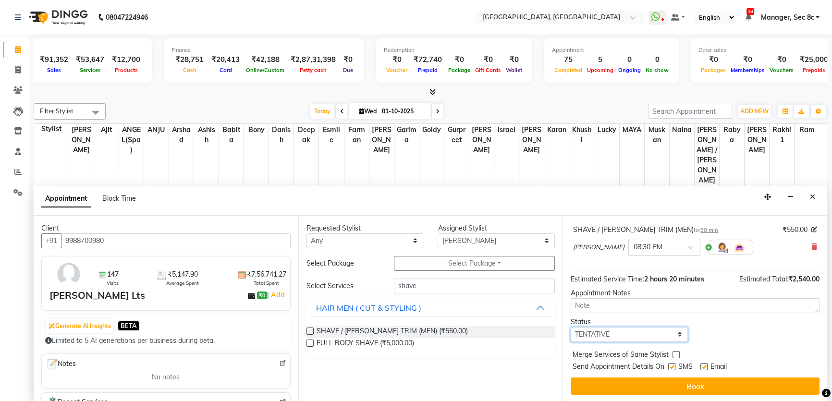
click at [570, 327] on select "Select TENTATIVE CONFIRM CHECK-IN UPCOMING" at bounding box center [628, 334] width 117 height 15
click at [672, 354] on label at bounding box center [675, 354] width 7 height 7
click at [672, 354] on input "checkbox" at bounding box center [675, 355] width 6 height 6
checkbox input "true"
click at [672, 360] on div at bounding box center [675, 356] width 6 height 10
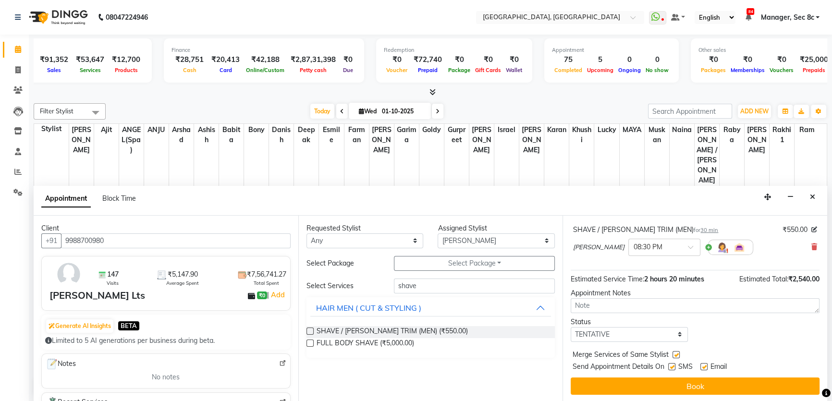
click at [674, 363] on label at bounding box center [671, 366] width 7 height 7
click at [674, 364] on input "checkbox" at bounding box center [671, 367] width 6 height 6
checkbox input "false"
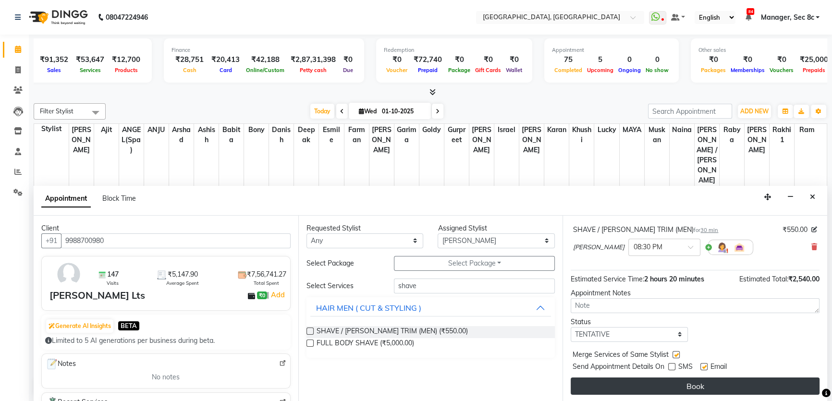
click at [687, 379] on button "Book" at bounding box center [694, 385] width 249 height 17
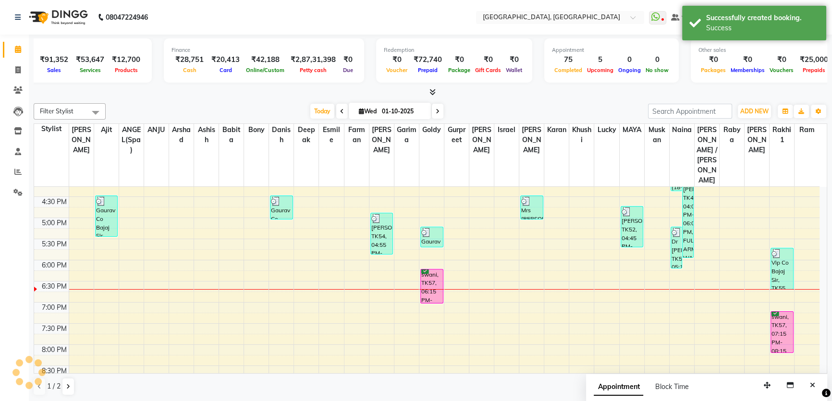
scroll to position [0, 0]
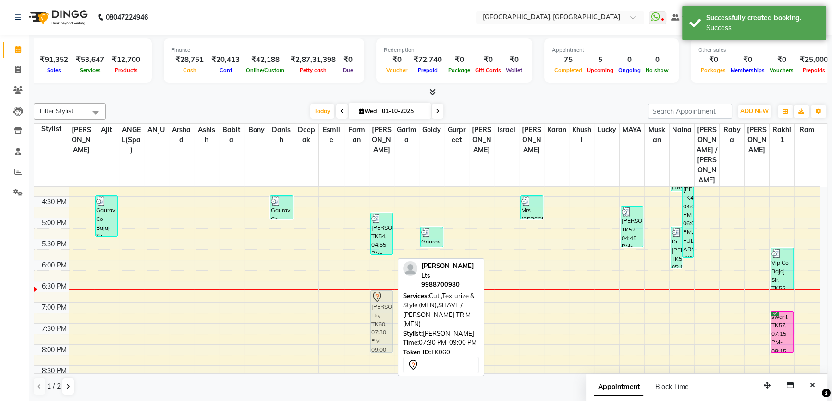
drag, startPoint x: 379, startPoint y: 307, endPoint x: 385, endPoint y: 277, distance: 30.3
click at [385, 277] on div "geetank, TK15, 11:45 AM-12:15 PM, SHAVE / BEARD TRIM (MEN) Rai, TK29, 01:15 PM-…" at bounding box center [381, 133] width 24 height 591
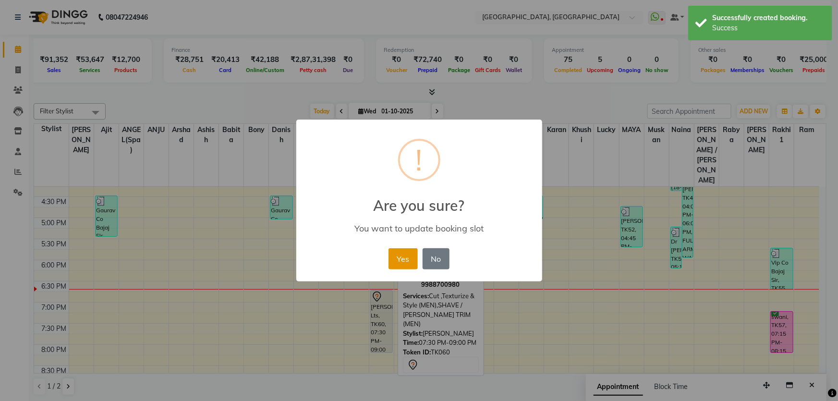
click at [410, 261] on button "Yes" at bounding box center [402, 258] width 29 height 21
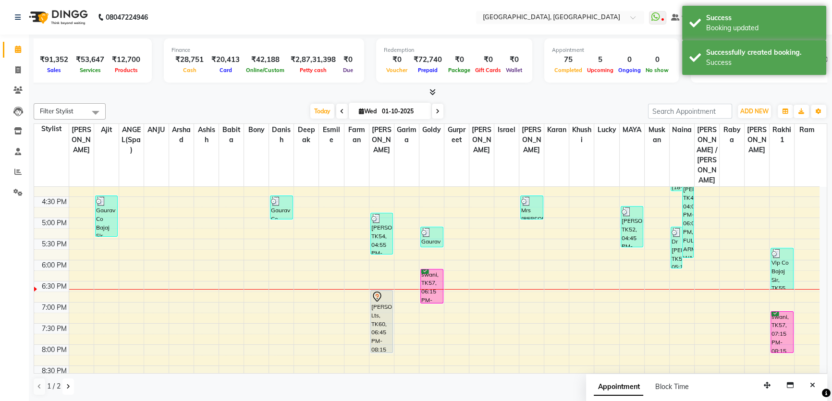
click at [68, 384] on icon at bounding box center [68, 387] width 4 height 6
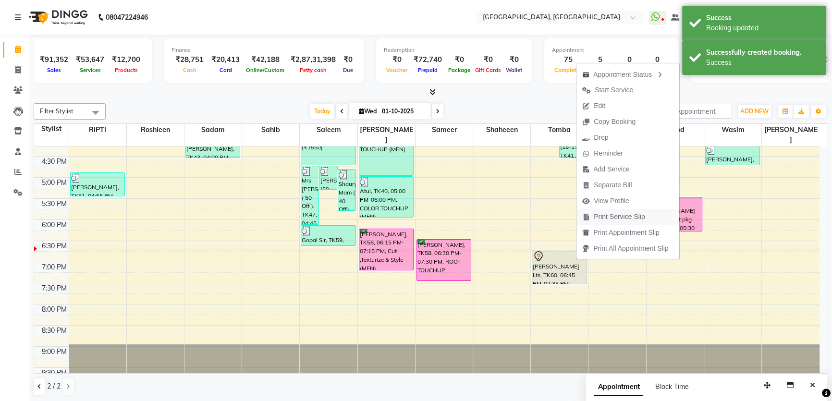
click at [604, 212] on span "Print Service Slip" at bounding box center [618, 217] width 51 height 10
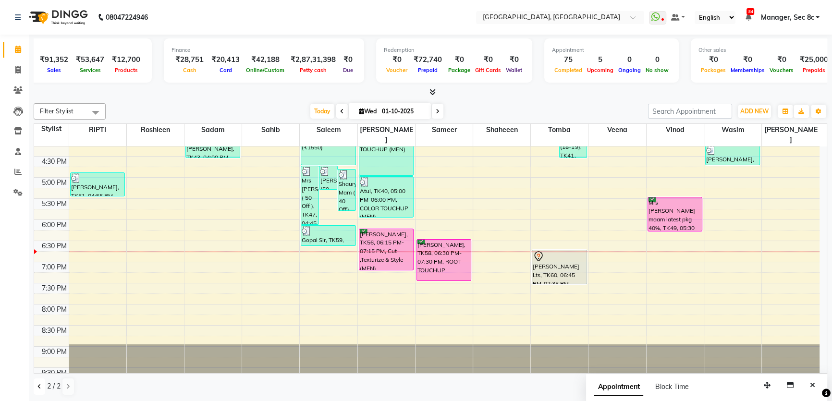
click at [37, 388] on icon at bounding box center [39, 387] width 4 height 6
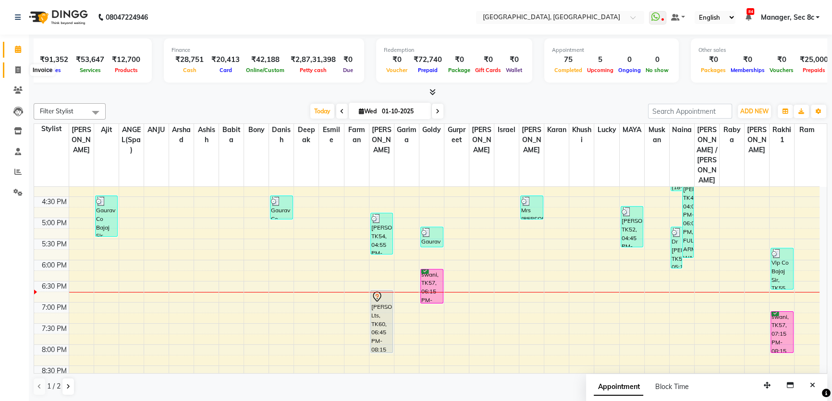
click at [14, 67] on span at bounding box center [18, 70] width 17 height 11
click at [18, 46] on icon at bounding box center [18, 49] width 6 height 7
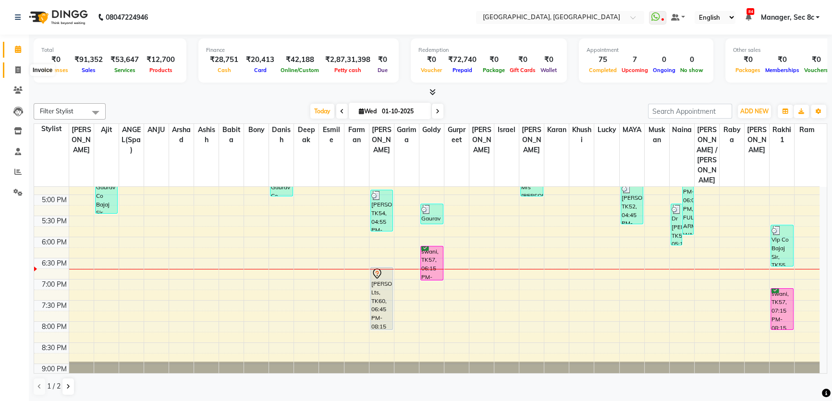
click at [19, 72] on icon at bounding box center [17, 69] width 5 height 7
select select "4281"
select select "service"
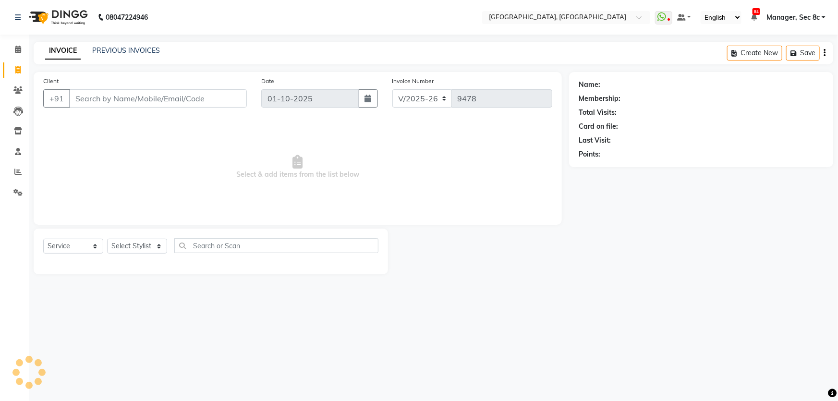
drag, startPoint x: 23, startPoint y: 72, endPoint x: 116, endPoint y: 103, distance: 97.8
click at [116, 103] on input "Client" at bounding box center [158, 98] width 178 height 18
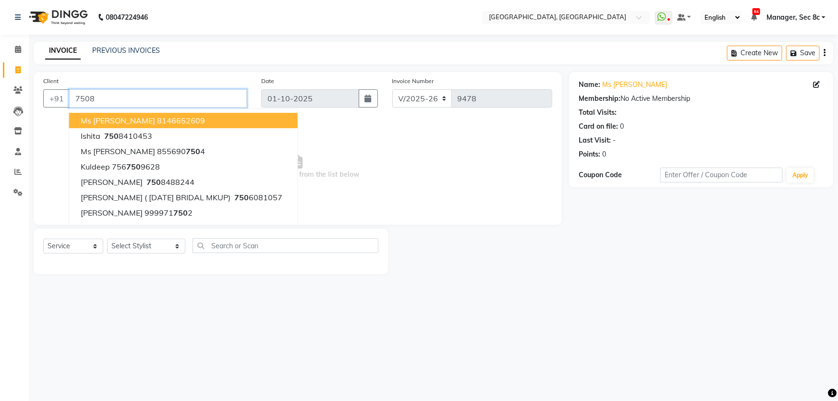
click at [107, 96] on input "7508" at bounding box center [158, 98] width 178 height 18
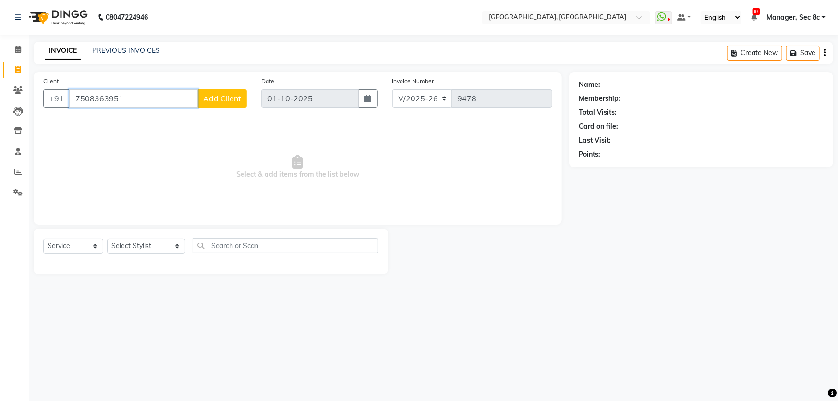
type input "7508363951"
click at [211, 92] on button "Add Client" at bounding box center [221, 98] width 49 height 18
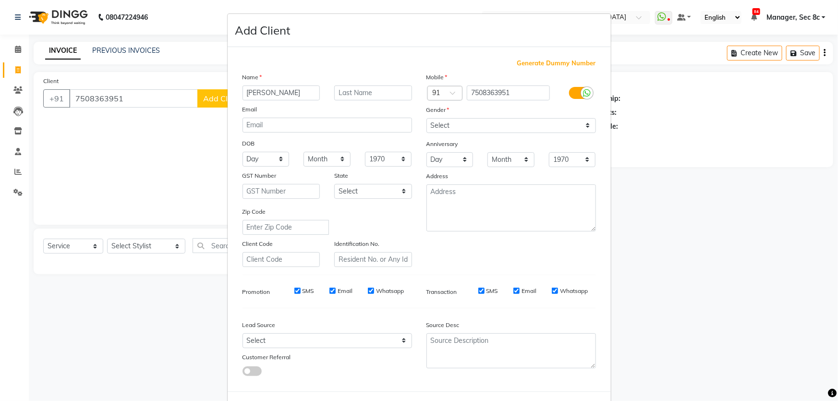
type input "[PERSON_NAME]"
drag, startPoint x: 485, startPoint y: 125, endPoint x: 486, endPoint y: 130, distance: 4.8
click at [485, 125] on select "Select Male Female Other Prefer Not To Say" at bounding box center [510, 125] width 169 height 15
select select "female"
click at [426, 118] on select "Select Male Female Other Prefer Not To Say" at bounding box center [510, 125] width 169 height 15
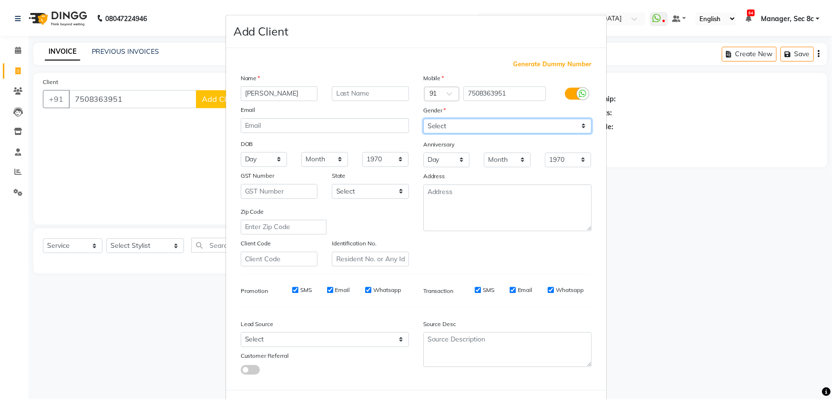
scroll to position [45, 0]
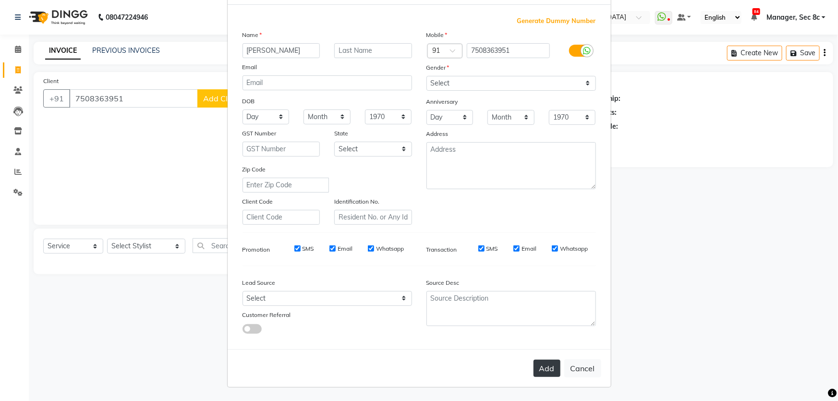
click at [542, 363] on button "Add" at bounding box center [546, 368] width 27 height 17
select select
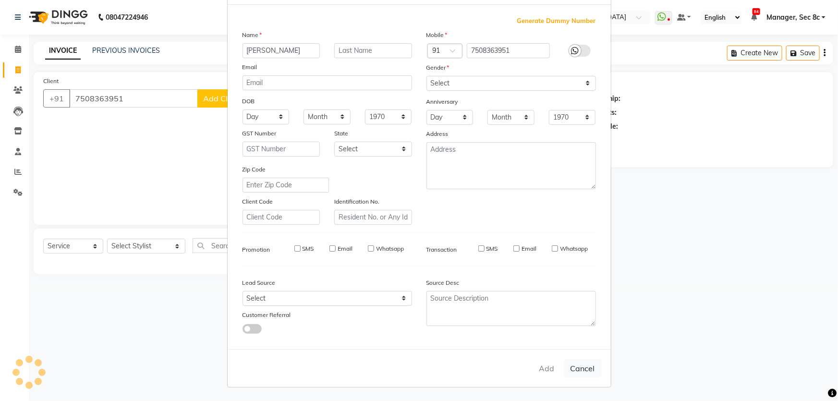
select select
checkbox input "false"
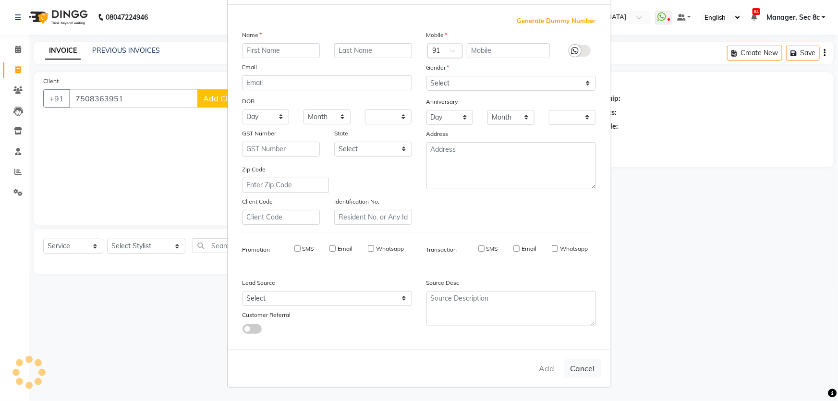
checkbox input "false"
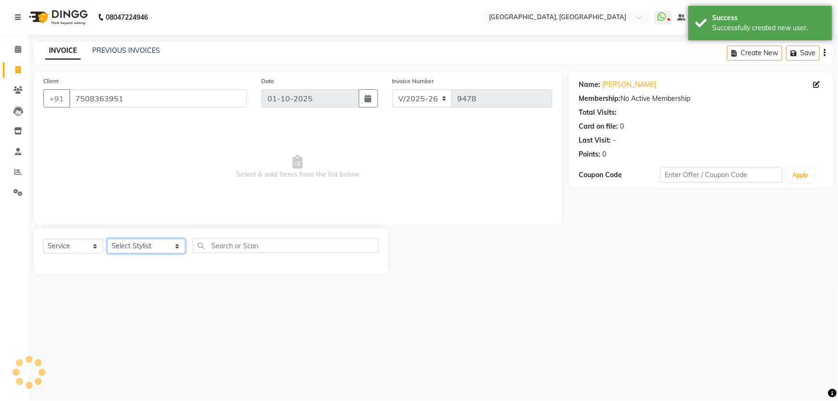
drag, startPoint x: 138, startPoint y: 243, endPoint x: 169, endPoint y: 243, distance: 30.2
click at [138, 243] on select "Select Stylist [PERSON_NAME] [PERSON_NAME] Aditya [PERSON_NAME] [PERSON_NAME](S…" at bounding box center [146, 246] width 78 height 15
select select "25443"
click at [107, 239] on select "Select Stylist [PERSON_NAME] [PERSON_NAME] Aditya [PERSON_NAME] [PERSON_NAME](S…" at bounding box center [146, 246] width 78 height 15
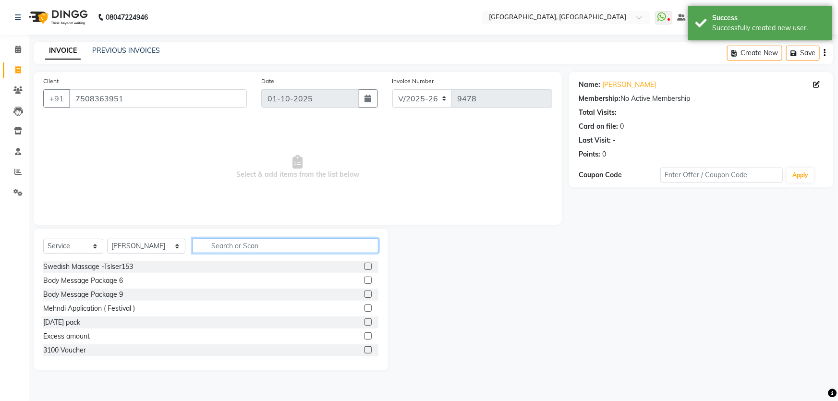
click at [277, 241] on input "text" at bounding box center [286, 245] width 186 height 15
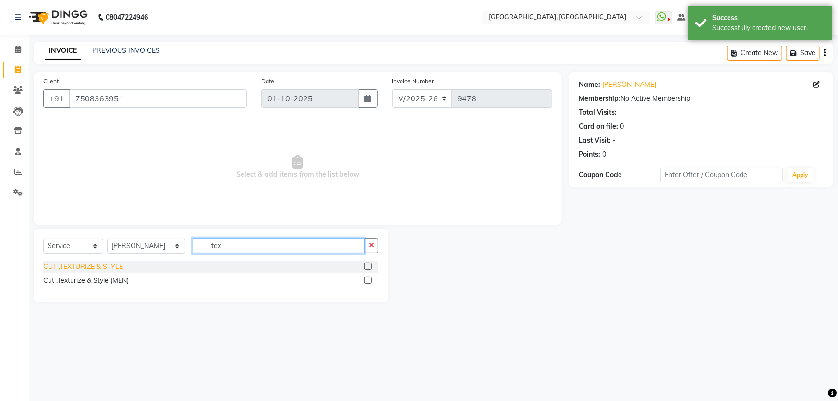
type input "tex"
click at [119, 268] on div "CUT ,TEXTURIZE & STYLE" at bounding box center [83, 267] width 80 height 10
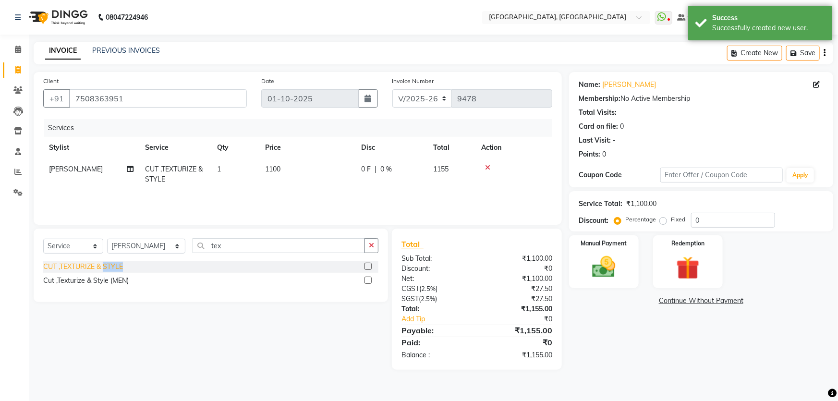
click at [119, 268] on div "CUT ,TEXTURIZE & STYLE" at bounding box center [83, 267] width 80 height 10
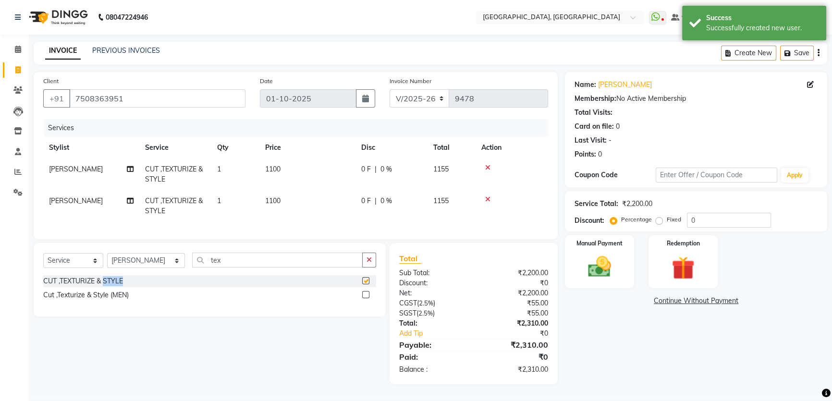
checkbox input "false"
drag, startPoint x: 713, startPoint y: 219, endPoint x: 616, endPoint y: 215, distance: 97.6
click at [616, 215] on div "Percentage Fixed 0" at bounding box center [691, 220] width 159 height 15
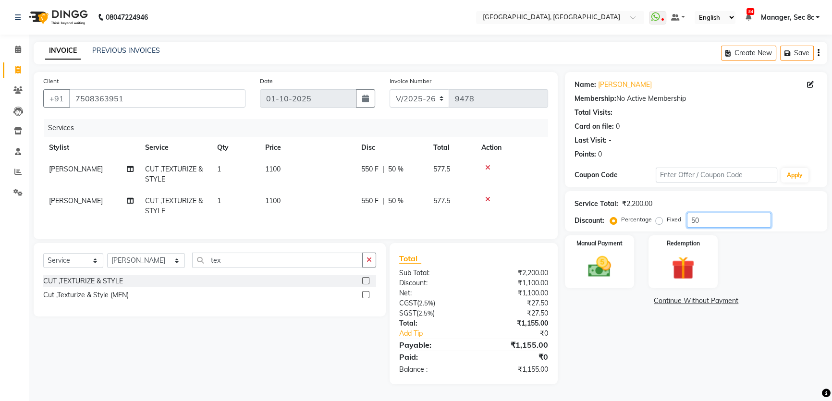
type input "5"
type input "50"
click at [666, 219] on label "Fixed" at bounding box center [673, 219] width 14 height 9
click at [657, 219] on input "Fixed" at bounding box center [660, 219] width 7 height 7
radio input "true"
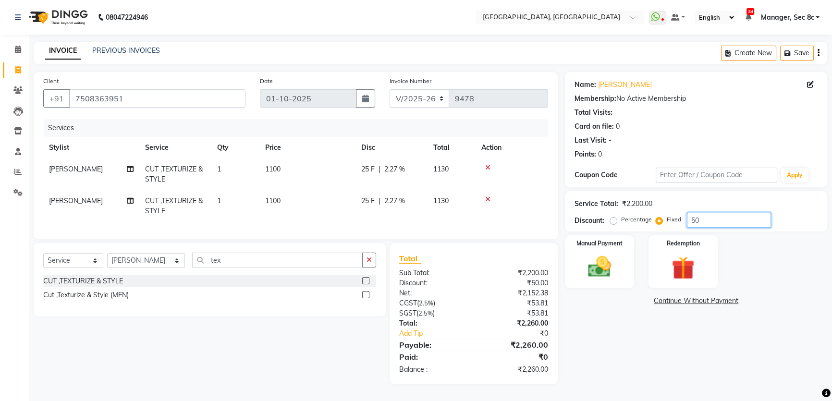
drag, startPoint x: 725, startPoint y: 222, endPoint x: 683, endPoint y: 222, distance: 42.7
click at [683, 222] on div "Percentage Fixed 50" at bounding box center [691, 220] width 159 height 15
type input "1160"
click at [600, 262] on img at bounding box center [599, 266] width 39 height 27
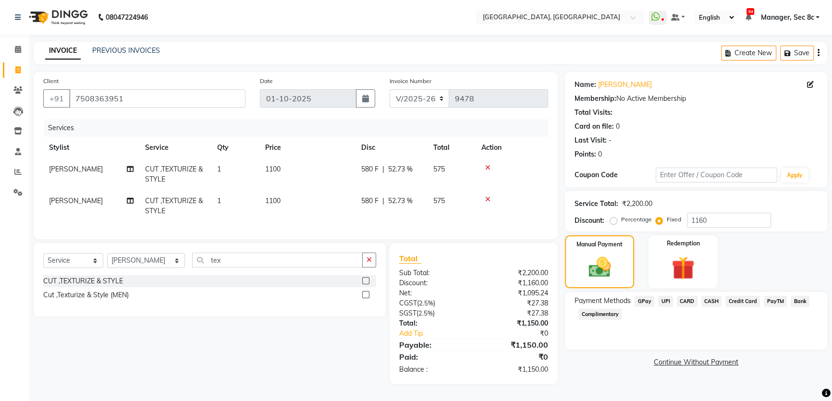
click at [709, 301] on span "CASH" at bounding box center [711, 301] width 21 height 11
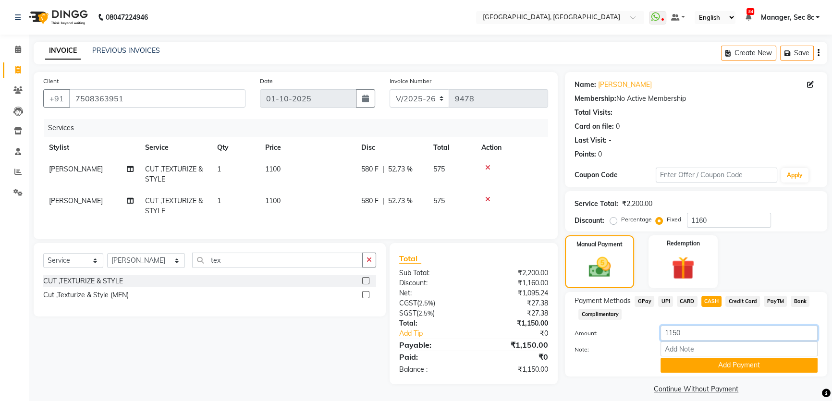
drag, startPoint x: 704, startPoint y: 337, endPoint x: 606, endPoint y: 326, distance: 98.1
click at [606, 326] on div "Amount: 1150" at bounding box center [695, 333] width 257 height 16
type input "1000"
click at [716, 371] on button "Add Payment" at bounding box center [738, 365] width 157 height 15
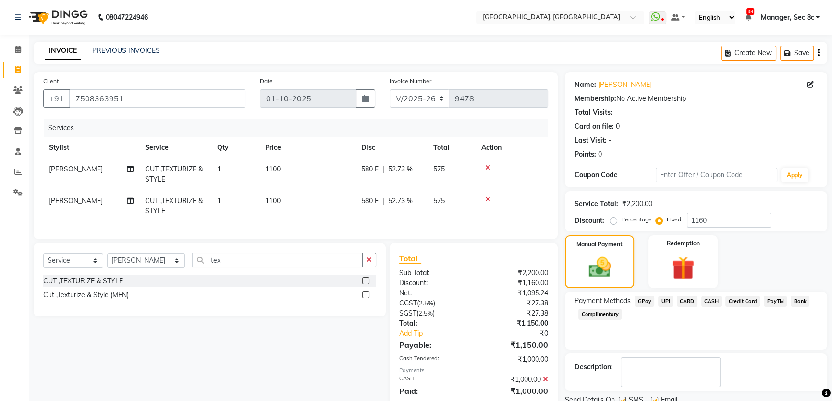
click at [667, 303] on span "UPI" at bounding box center [665, 301] width 15 height 11
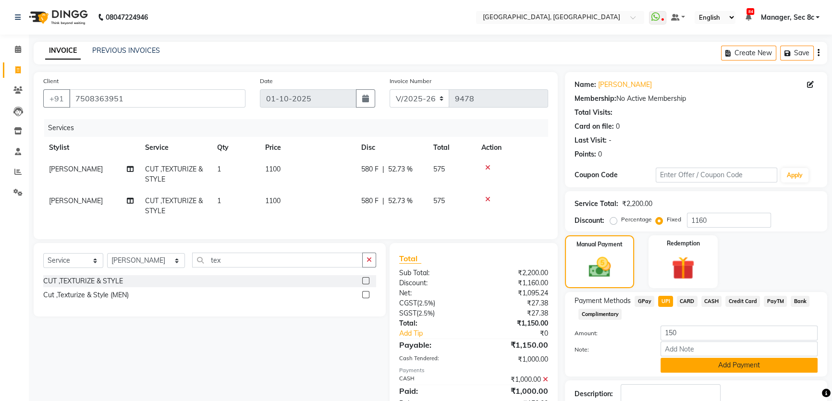
click at [697, 361] on button "Add Payment" at bounding box center [738, 365] width 157 height 15
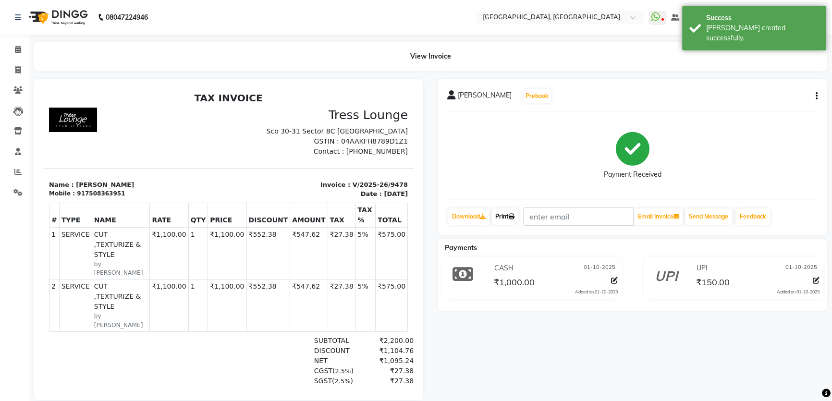
click at [499, 215] on link "Print" at bounding box center [504, 216] width 27 height 16
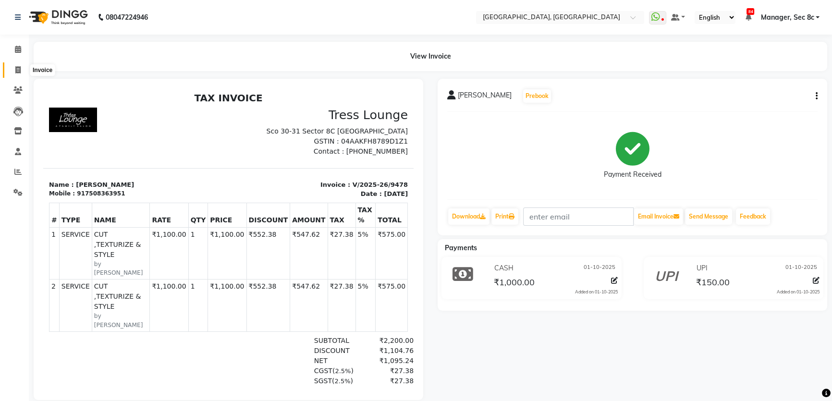
click at [16, 66] on icon at bounding box center [17, 69] width 5 height 7
select select "service"
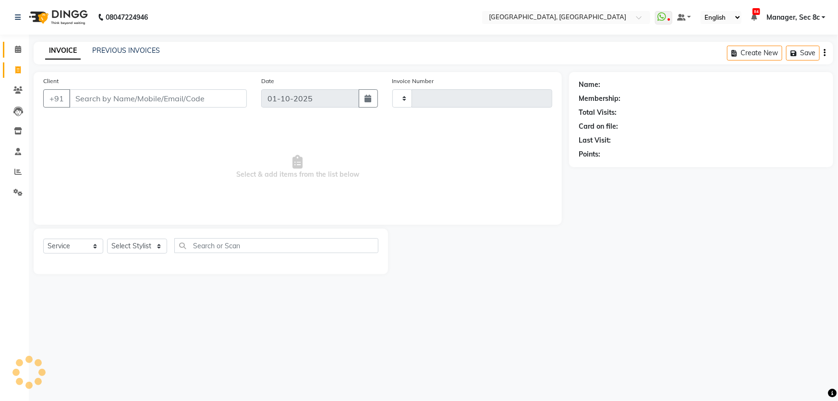
type input "9479"
select select "4281"
click at [19, 49] on icon at bounding box center [18, 49] width 6 height 7
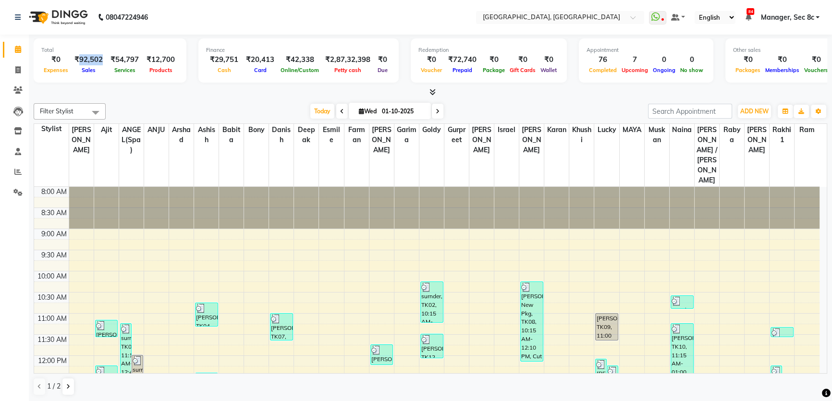
drag, startPoint x: 76, startPoint y: 58, endPoint x: 100, endPoint y: 58, distance: 24.0
click at [100, 58] on div "₹92,502" at bounding box center [89, 59] width 36 height 11
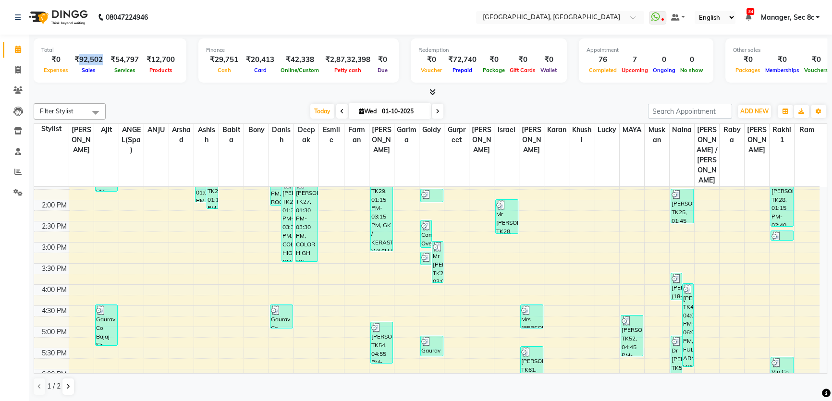
scroll to position [349, 0]
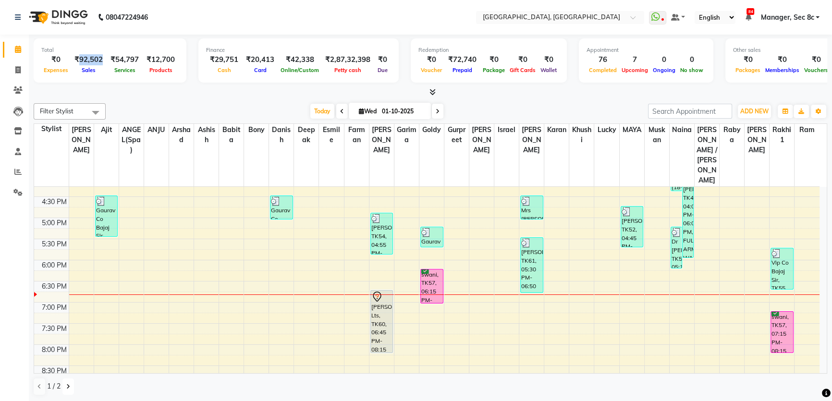
click at [66, 386] on icon at bounding box center [68, 387] width 4 height 6
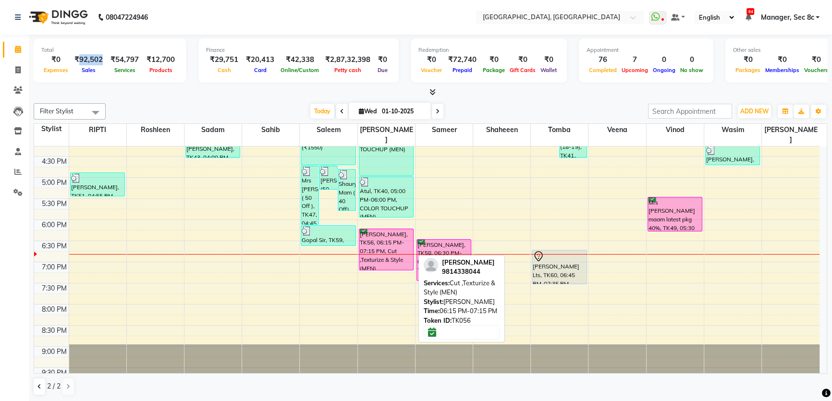
click at [397, 237] on div "Priyatosh sharma, TK56, 06:15 PM-07:15 PM, Cut ,Texturize & Style (MEN)" at bounding box center [386, 249] width 54 height 41
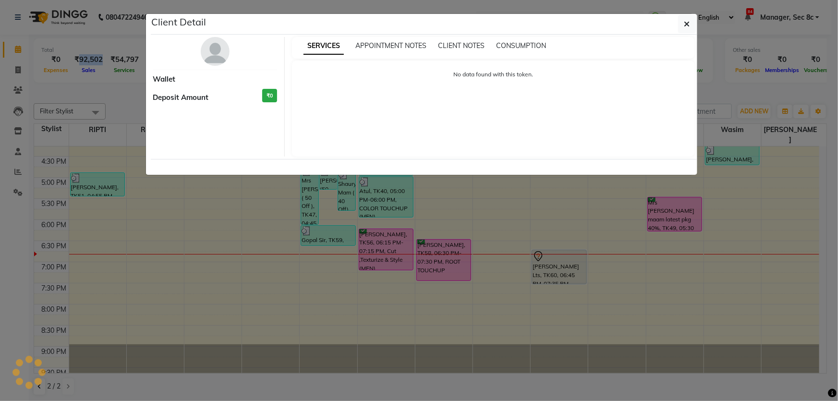
select select "6"
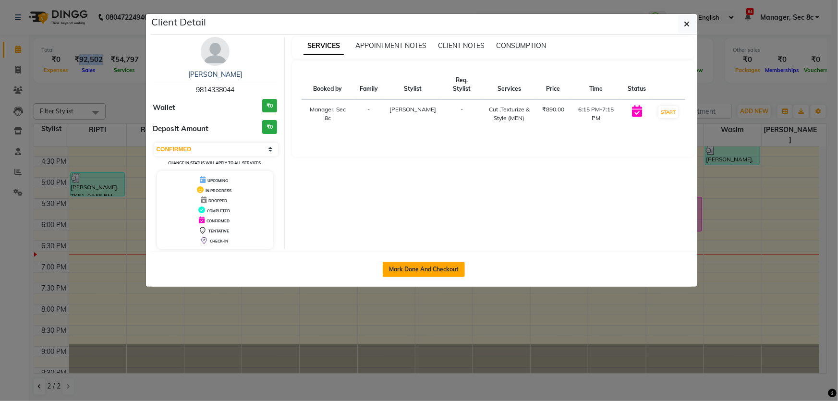
click at [421, 269] on button "Mark Done And Checkout" at bounding box center [424, 269] width 82 height 15
select select "service"
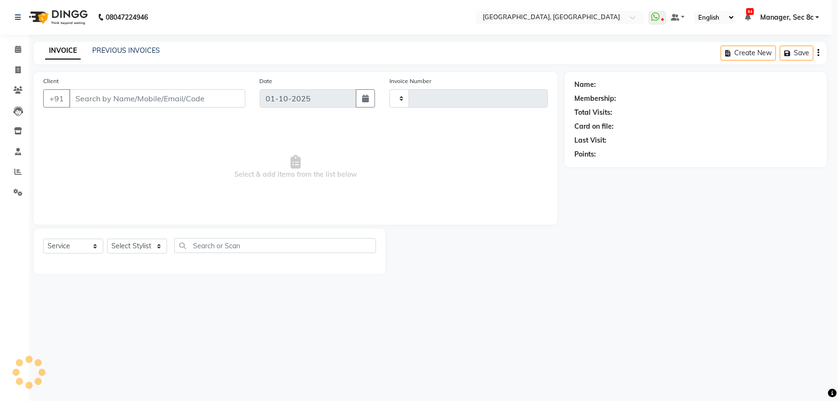
type input "9479"
select select "4281"
type input "9814338044"
select select "25453"
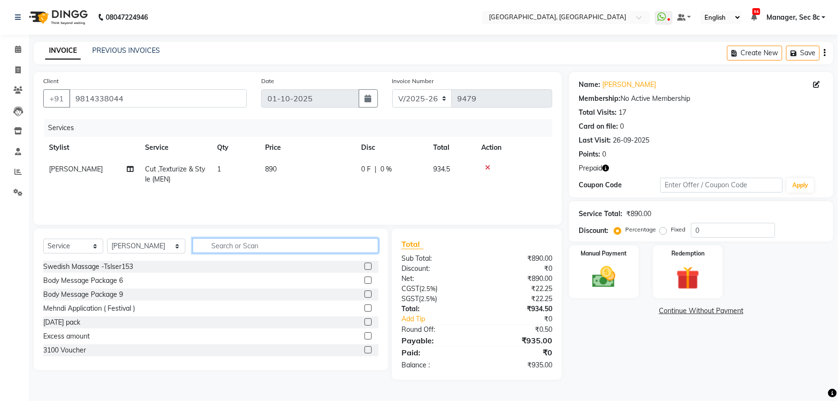
click at [272, 243] on input "text" at bounding box center [286, 245] width 186 height 15
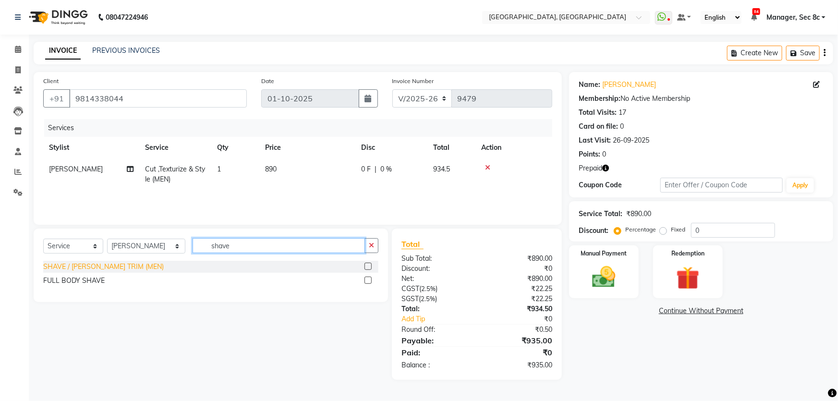
type input "shave"
click at [89, 265] on div "SHAVE / [PERSON_NAME] TRIM (MEN)" at bounding box center [103, 267] width 121 height 10
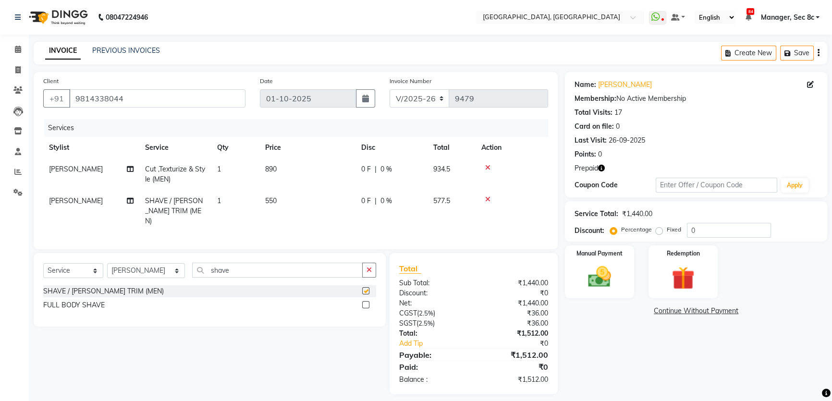
checkbox input "false"
click at [648, 281] on div "Redemption" at bounding box center [683, 271] width 72 height 55
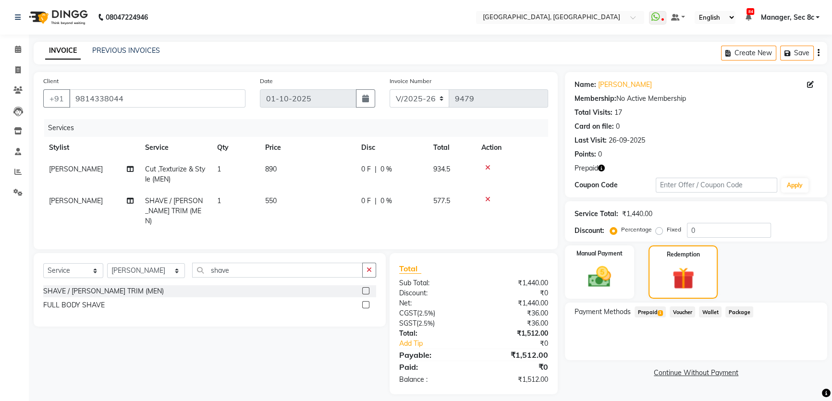
click at [651, 309] on span "Prepaid 1" at bounding box center [649, 311] width 31 height 11
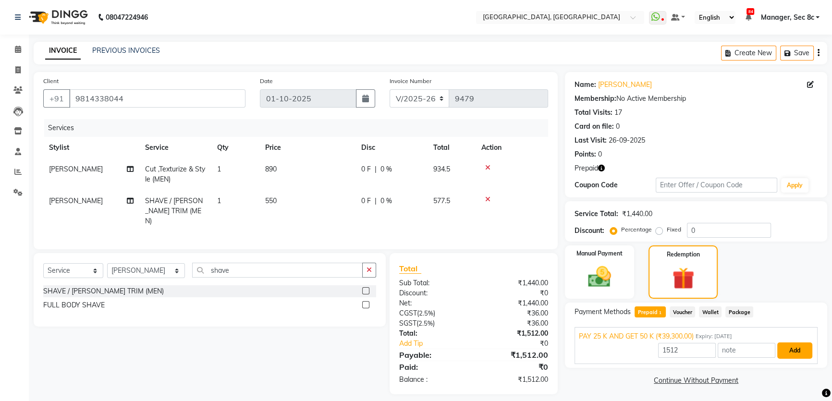
click at [789, 346] on button "Add" at bounding box center [794, 350] width 35 height 16
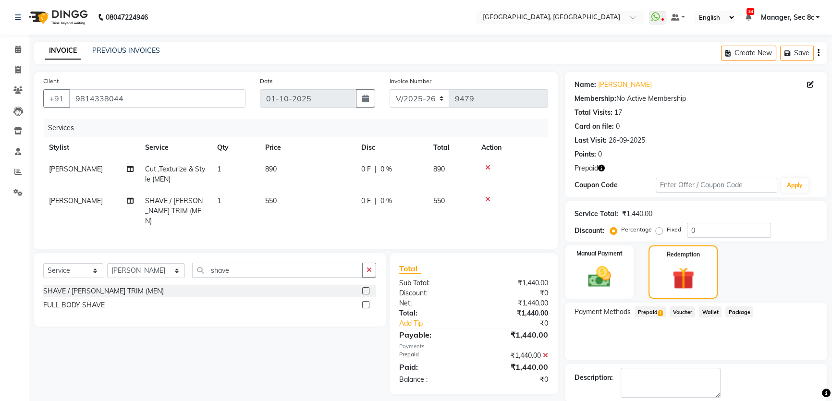
scroll to position [47, 0]
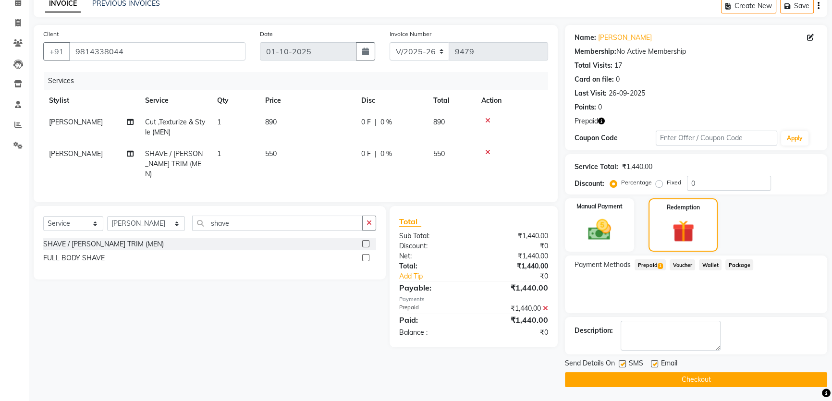
click at [627, 364] on div "SMS" at bounding box center [634, 364] width 32 height 12
click at [625, 364] on label at bounding box center [621, 363] width 7 height 7
click at [625, 364] on input "checkbox" at bounding box center [621, 364] width 6 height 6
checkbox input "false"
click at [668, 372] on button "Checkout" at bounding box center [696, 379] width 262 height 15
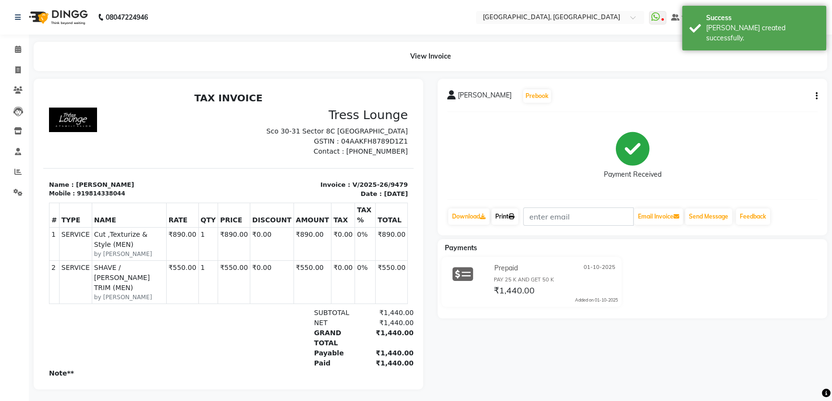
click at [509, 213] on link "Print" at bounding box center [504, 216] width 27 height 16
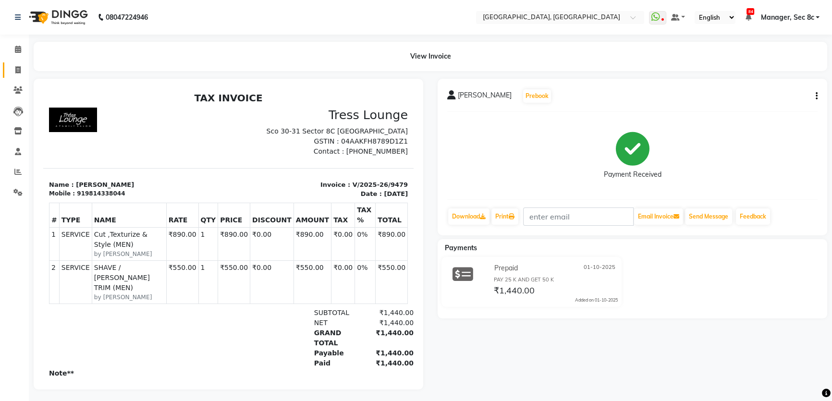
click at [5, 68] on link "Invoice" at bounding box center [14, 70] width 23 height 16
select select "service"
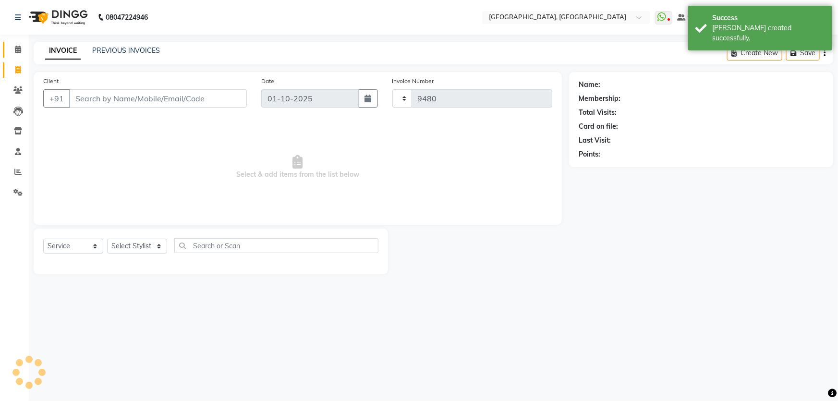
click at [13, 53] on span at bounding box center [18, 49] width 17 height 11
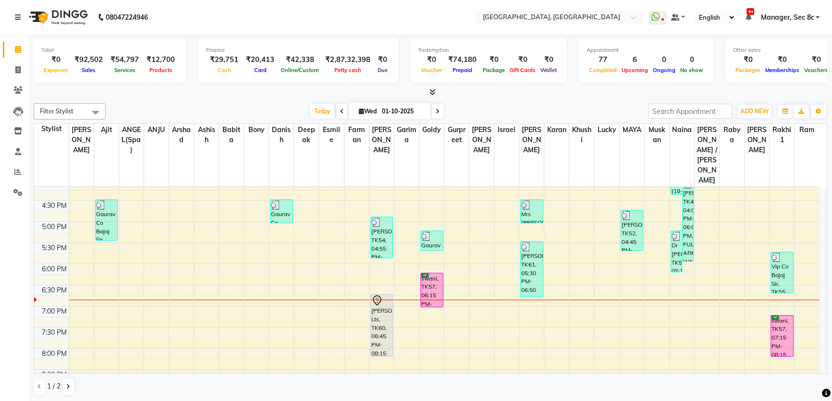
scroll to position [349, 0]
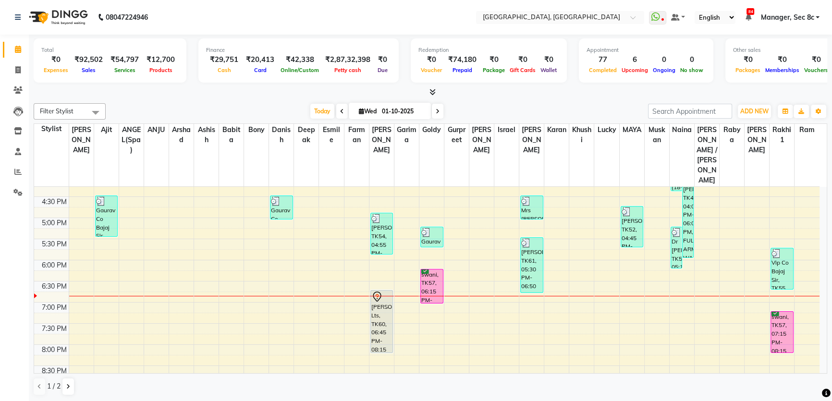
click at [324, 272] on div "8:00 AM 8:30 AM 9:00 AM 9:30 AM 10:00 AM 10:30 AM 11:00 AM 11:30 AM 12:00 PM 12…" at bounding box center [426, 133] width 785 height 591
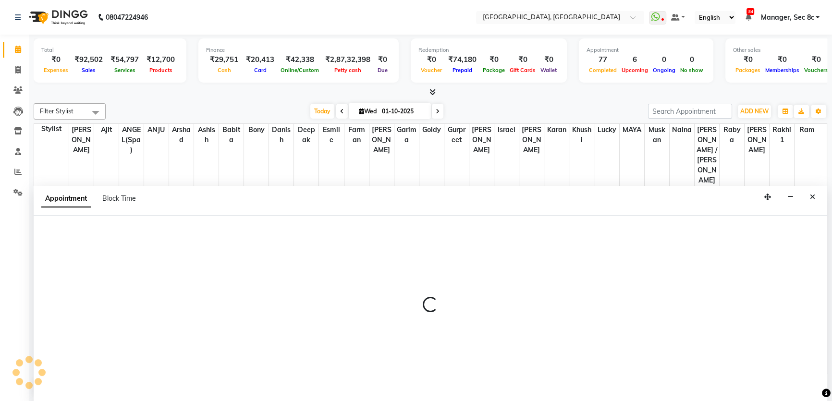
scroll to position [0, 0]
select select "66685"
select select "1140"
select select "tentative"
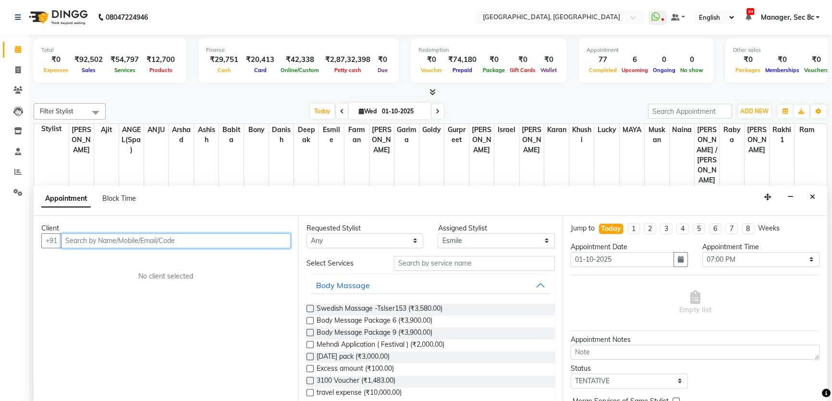
click at [130, 240] on input "text" at bounding box center [175, 240] width 229 height 15
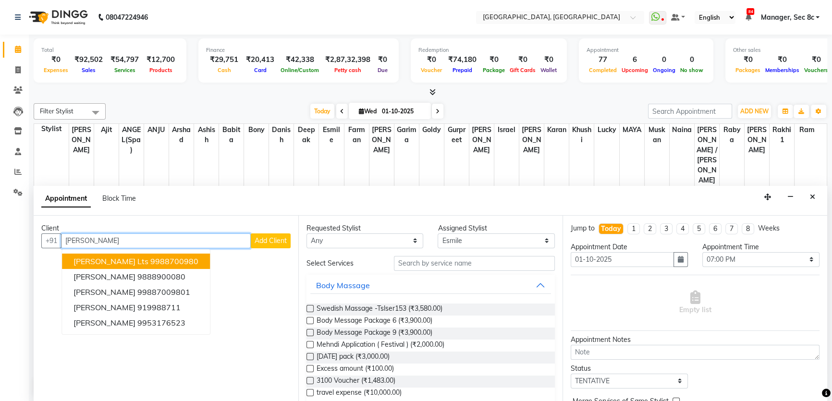
drag, startPoint x: 109, startPoint y: 260, endPoint x: 341, endPoint y: 272, distance: 231.7
click at [110, 260] on span "Mrs Jagmohan Lts" at bounding box center [110, 261] width 75 height 10
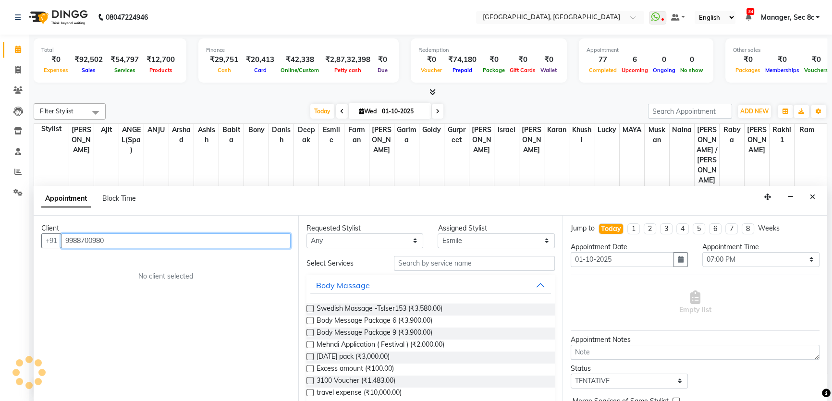
type input "9988700980"
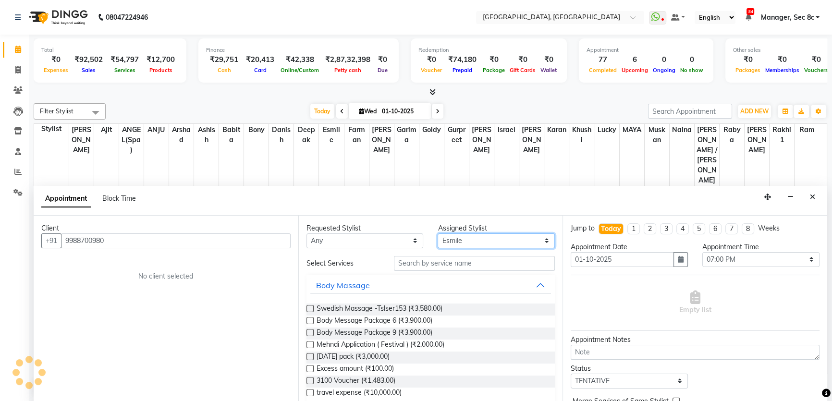
drag, startPoint x: 480, startPoint y: 241, endPoint x: 507, endPoint y: 253, distance: 29.9
click at [480, 241] on select "Select Aamir Ajit ANGEL(Spa) ANJU Arshad Ashish Babita Bony Danish deepak Esmil…" at bounding box center [495, 240] width 117 height 15
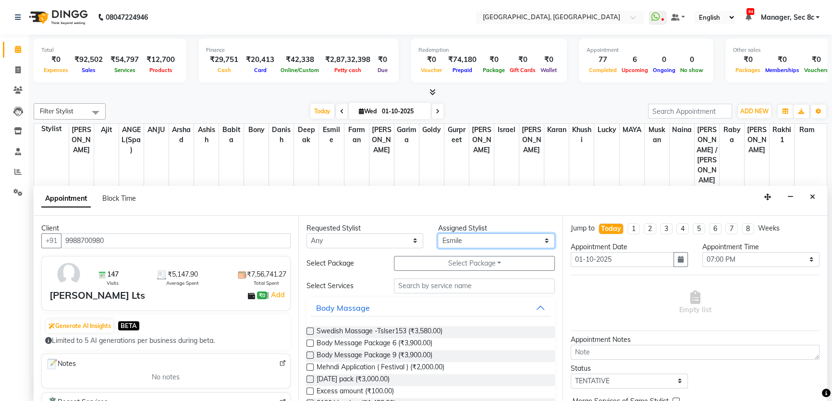
select select "25434"
click at [437, 233] on select "Select Aamir Ajit ANGEL(Spa) ANJU Arshad Ashish Babita Bony Danish deepak Esmil…" at bounding box center [495, 240] width 117 height 15
click at [460, 285] on input "text" at bounding box center [474, 285] width 161 height 15
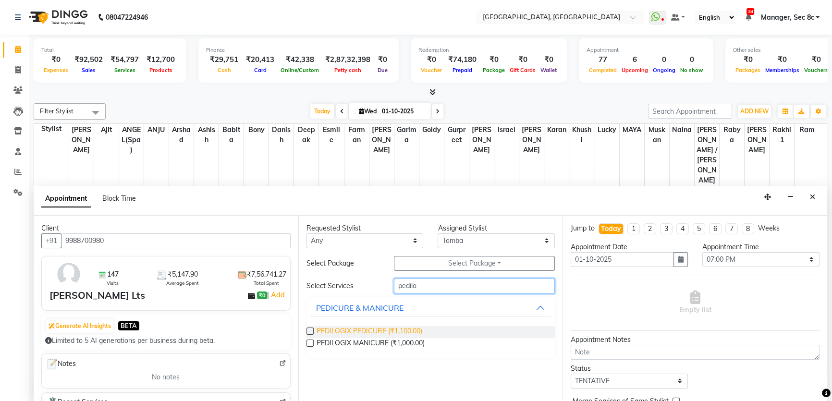
type input "pedilo"
click at [390, 329] on span "PEDILOGIX PEDICURE (₹1,100.00)" at bounding box center [369, 332] width 106 height 12
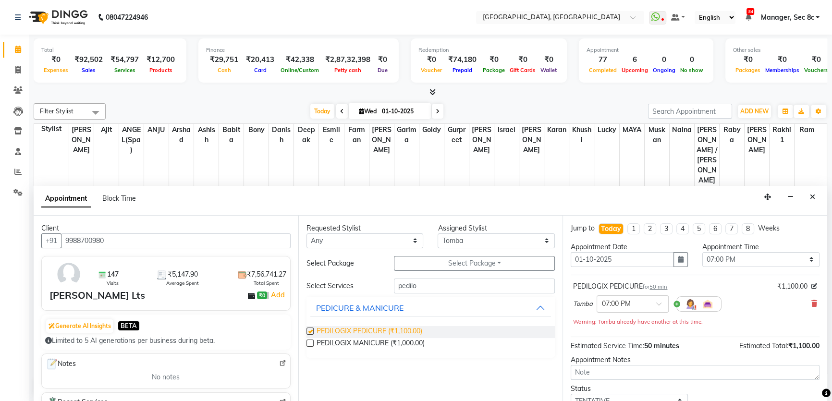
checkbox input "false"
click at [433, 287] on input "pedilo" at bounding box center [474, 285] width 161 height 15
click at [386, 330] on span "NAIL FILE (HANDS / FEET) (₹280.00)" at bounding box center [372, 332] width 112 height 12
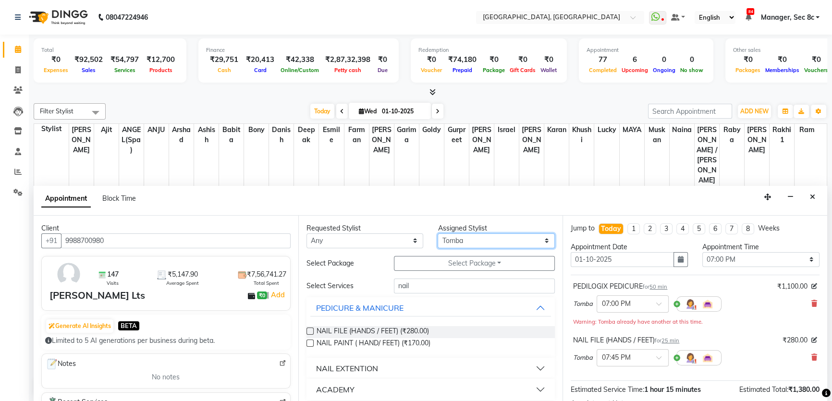
click at [464, 236] on select "Select Aamir Ajit ANGEL(Spa) ANJU Arshad Ashish Babita Bony Danish deepak Esmil…" at bounding box center [495, 240] width 117 height 15
click at [437, 233] on select "Select Aamir Ajit ANGEL(Spa) ANJU Arshad Ashish Babita Bony Danish deepak Esmil…" at bounding box center [495, 240] width 117 height 15
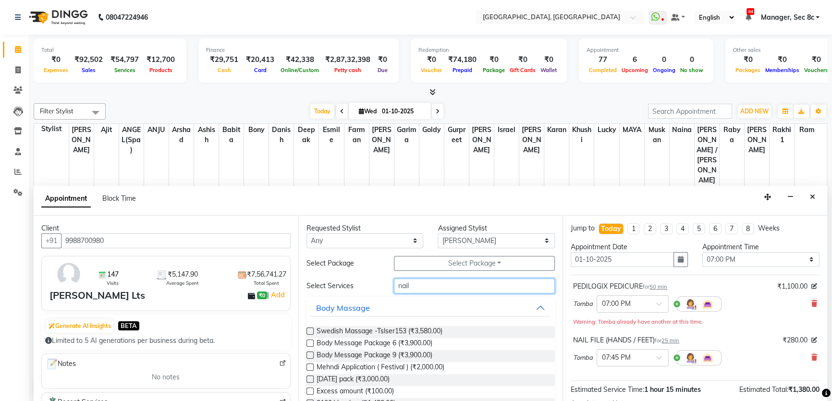
click at [439, 291] on input "nail" at bounding box center [474, 285] width 161 height 15
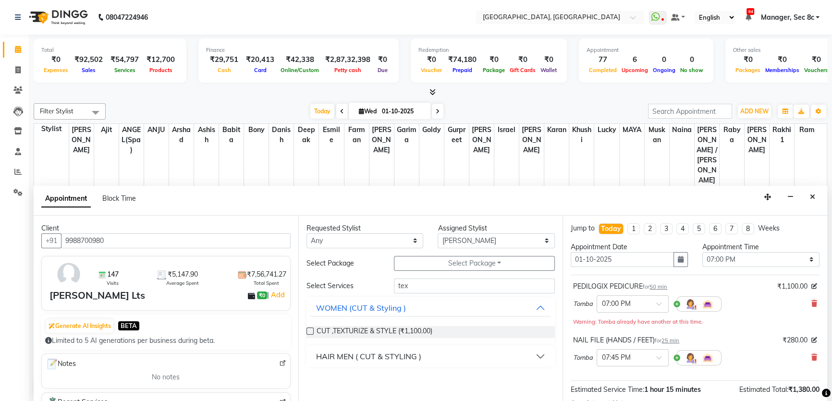
click at [374, 352] on div "HAIR MEN ( CUT & STYLING )" at bounding box center [368, 356] width 105 height 12
click at [376, 375] on span "Cut ,Texturize & Style (MEN) (₹890.00)" at bounding box center [374, 380] width 116 height 12
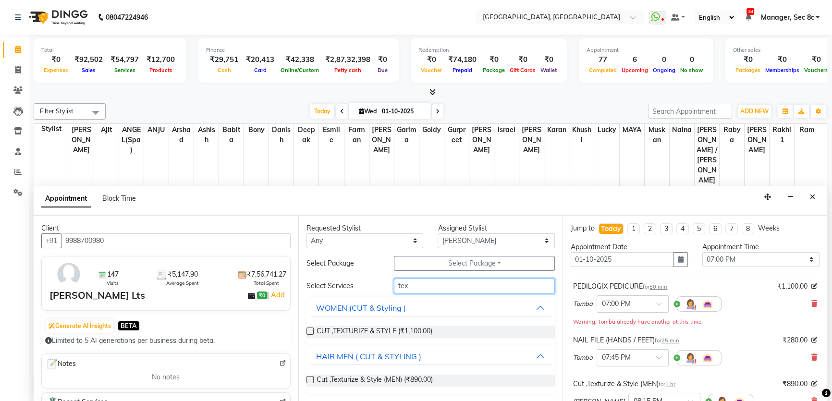
click at [425, 281] on input "tex" at bounding box center [474, 285] width 161 height 15
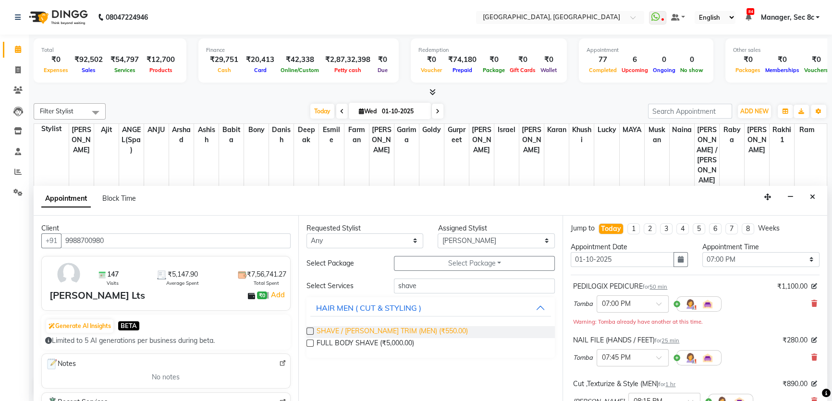
click at [413, 328] on span "SHAVE / BEARD TRIM (MEN) (₹550.00)" at bounding box center [391, 332] width 151 height 12
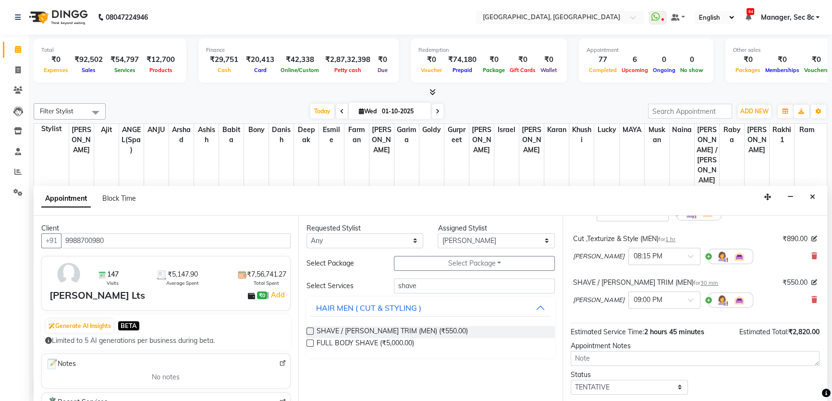
scroll to position [197, 0]
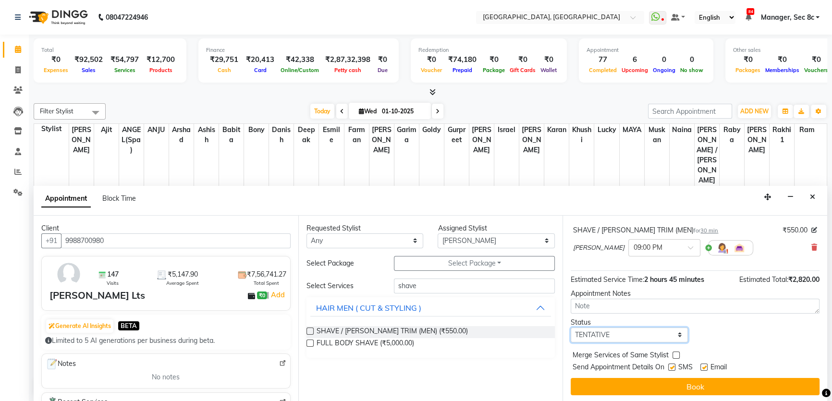
drag, startPoint x: 632, startPoint y: 333, endPoint x: 633, endPoint y: 340, distance: 7.3
click at [632, 333] on select "Select TENTATIVE CONFIRM CHECK-IN UPCOMING" at bounding box center [628, 334] width 117 height 15
click at [570, 327] on select "Select TENTATIVE CONFIRM CHECK-IN UPCOMING" at bounding box center [628, 334] width 117 height 15
drag, startPoint x: 666, startPoint y: 353, endPoint x: 683, endPoint y: 354, distance: 16.4
click at [669, 353] on div "Merge Services of Same Stylist" at bounding box center [694, 356] width 249 height 12
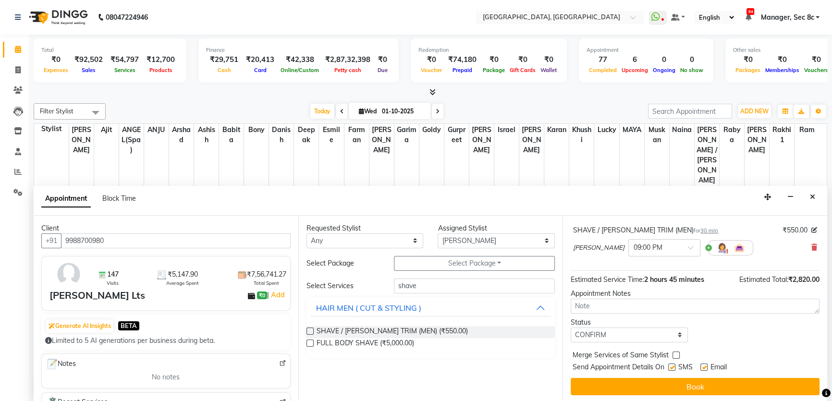
click at [683, 354] on div "Merge Services of Same Stylist" at bounding box center [694, 356] width 249 height 12
click at [677, 354] on label at bounding box center [675, 354] width 7 height 7
click at [677, 354] on input "checkbox" at bounding box center [675, 356] width 6 height 6
click at [671, 368] on label at bounding box center [671, 366] width 7 height 7
click at [671, 368] on input "checkbox" at bounding box center [671, 368] width 6 height 6
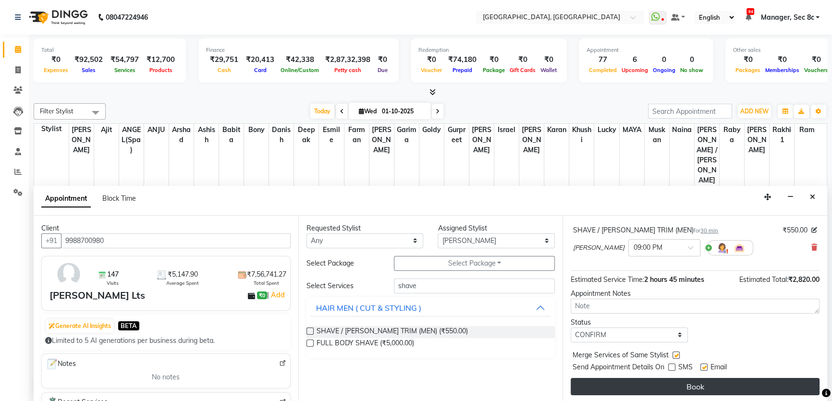
click at [675, 379] on button "Book" at bounding box center [694, 386] width 249 height 17
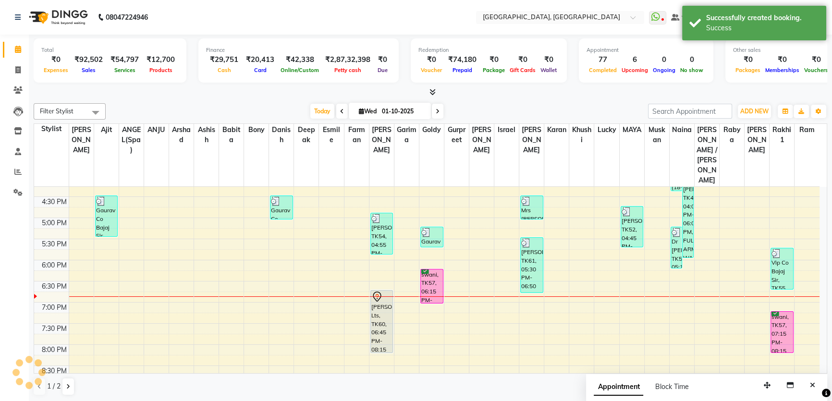
scroll to position [0, 0]
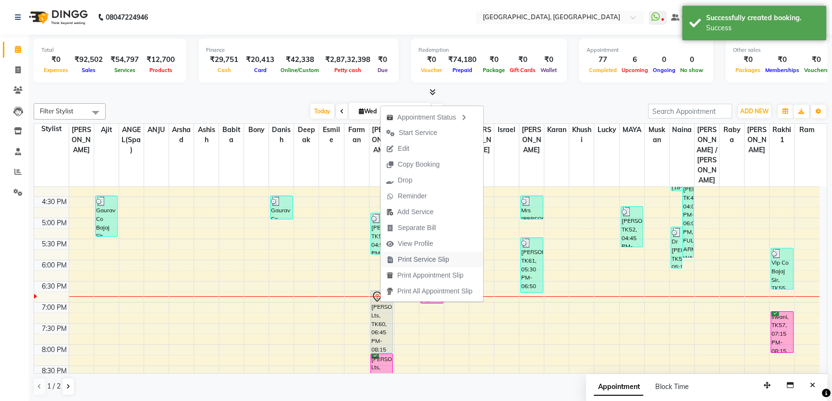
click at [398, 256] on span "Print Service Slip" at bounding box center [423, 259] width 51 height 10
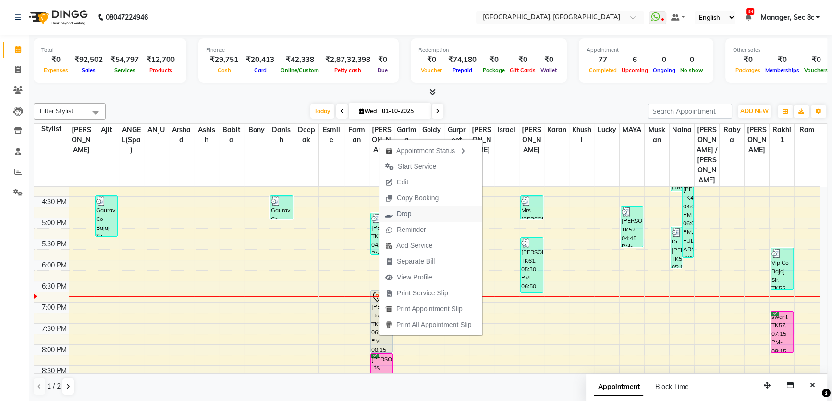
click at [411, 215] on span "Drop" at bounding box center [397, 214] width 37 height 16
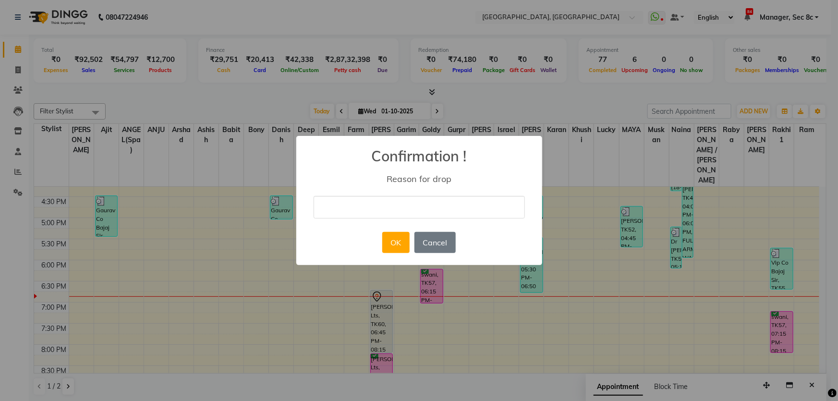
click at [381, 210] on input "text" at bounding box center [418, 207] width 211 height 23
click at [394, 244] on button "OK" at bounding box center [395, 242] width 27 height 21
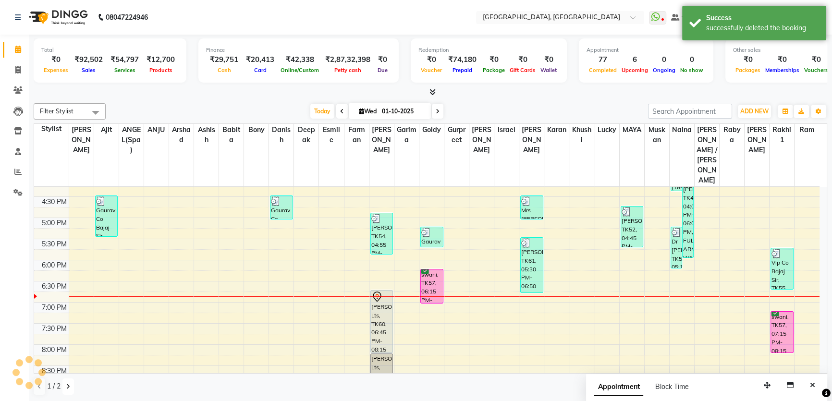
drag, startPoint x: 64, startPoint y: 381, endPoint x: 96, endPoint y: 376, distance: 31.6
click at [65, 381] on button at bounding box center [68, 386] width 12 height 16
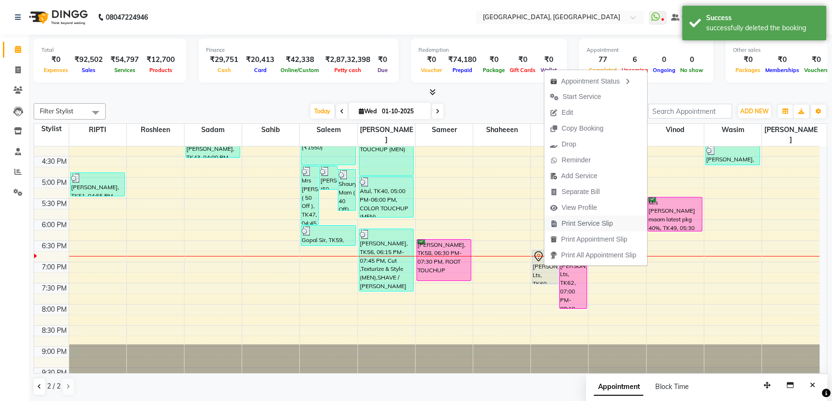
click at [577, 223] on span "Print Service Slip" at bounding box center [586, 223] width 51 height 10
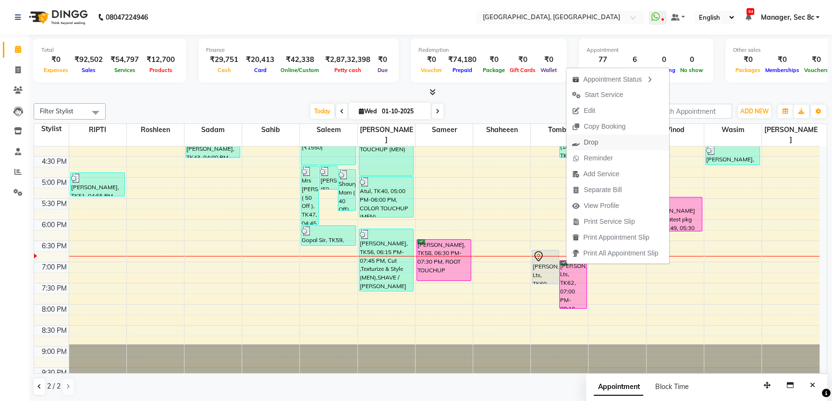
click at [593, 143] on span "Drop" at bounding box center [590, 142] width 14 height 10
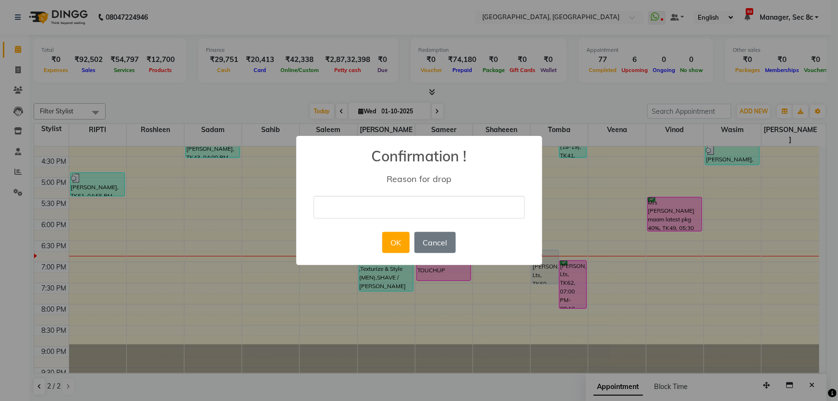
drag, startPoint x: 428, startPoint y: 203, endPoint x: 433, endPoint y: 217, distance: 14.3
click at [428, 203] on input "text" at bounding box center [418, 207] width 211 height 23
click at [398, 253] on button "OK" at bounding box center [395, 242] width 27 height 21
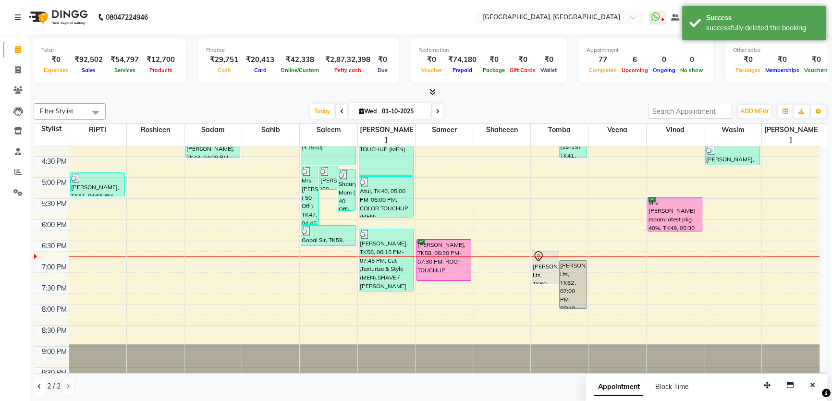
click at [41, 385] on button at bounding box center [40, 386] width 12 height 16
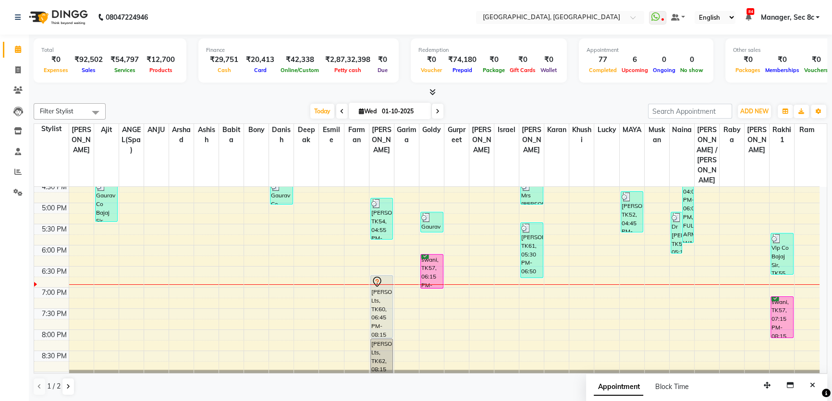
scroll to position [372, 0]
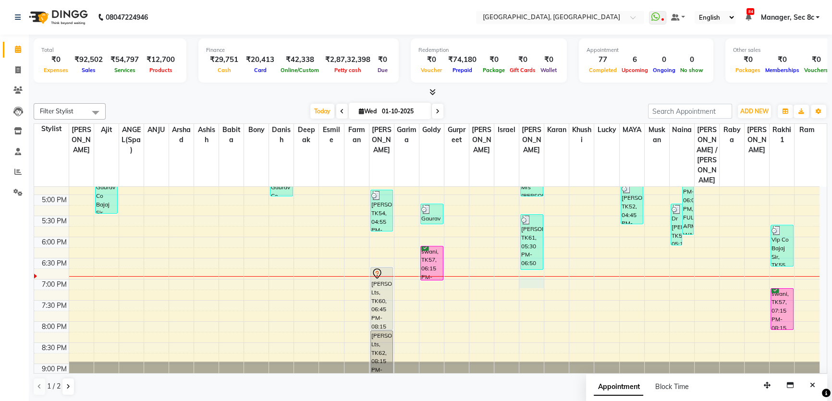
click at [530, 249] on div "8:00 AM 8:30 AM 9:00 AM 9:30 AM 10:00 AM 10:30 AM 11:00 AM 11:30 AM 12:00 PM 12…" at bounding box center [426, 110] width 785 height 591
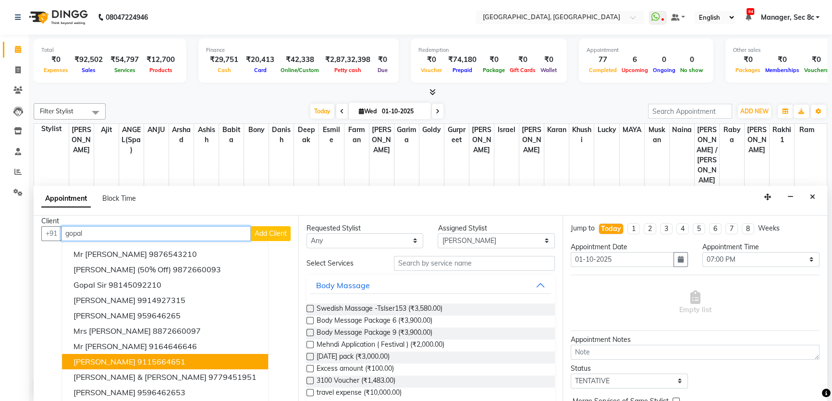
scroll to position [9, 0]
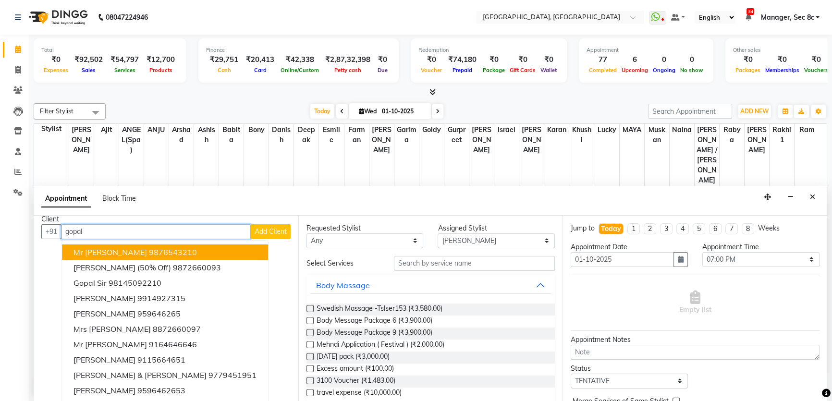
click at [115, 230] on input "gopal" at bounding box center [156, 231] width 190 height 15
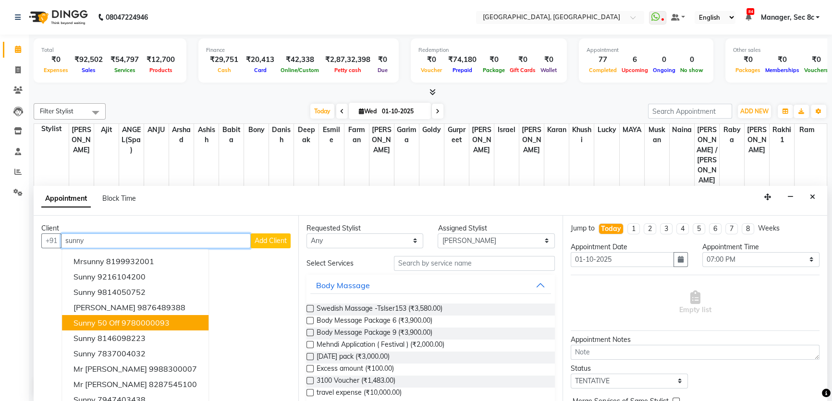
click at [119, 326] on span "Sunny 50 Off" at bounding box center [96, 323] width 46 height 10
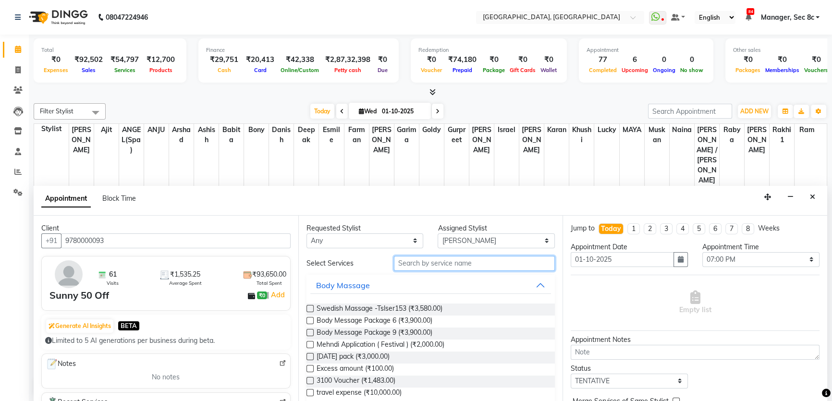
click at [450, 268] on input "text" at bounding box center [474, 263] width 161 height 15
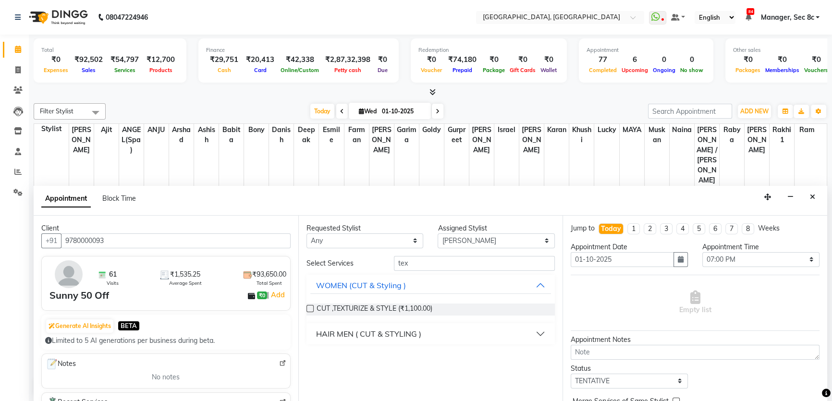
click at [388, 328] on div "HAIR MEN ( CUT & STYLING )" at bounding box center [368, 334] width 105 height 12
click at [384, 354] on span "Cut ,Texturize & Style (MEN) (₹890.00)" at bounding box center [374, 358] width 116 height 12
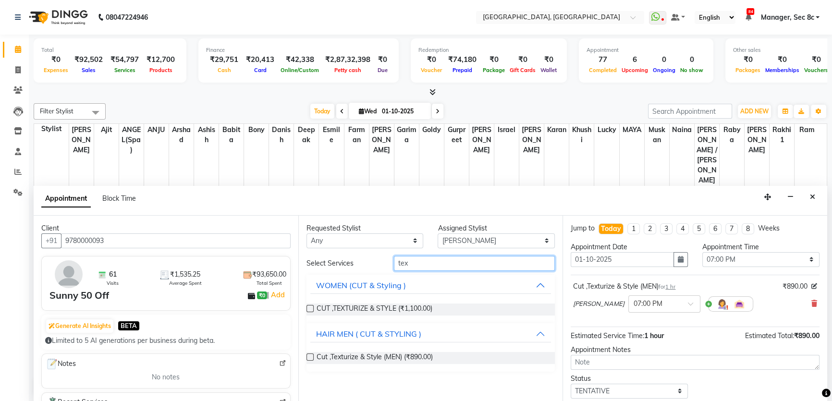
click at [421, 263] on input "tex" at bounding box center [474, 263] width 161 height 15
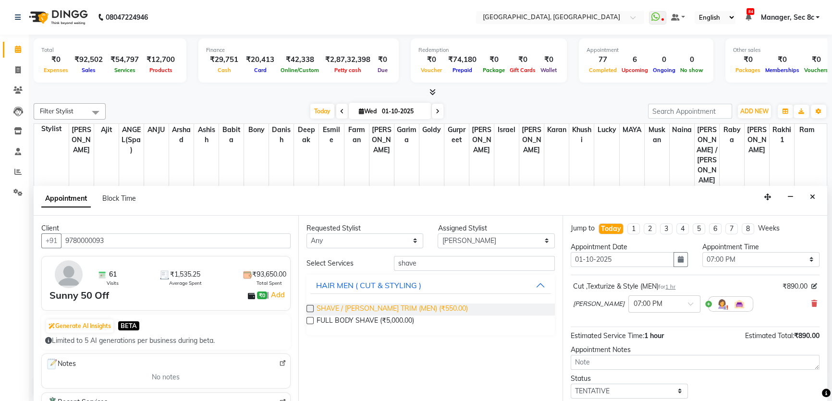
click at [358, 306] on span "SHAVE / BEARD TRIM (MEN) (₹550.00)" at bounding box center [391, 309] width 151 height 12
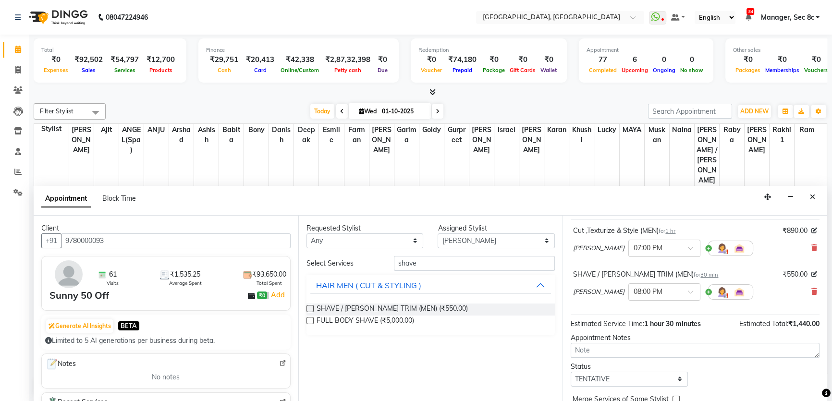
scroll to position [100, 0]
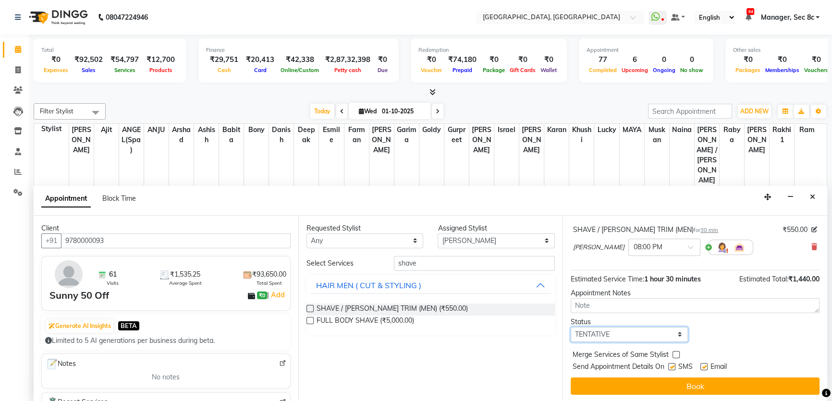
click at [640, 334] on select "Select TENTATIVE CONFIRM CHECK-IN UPCOMING" at bounding box center [628, 334] width 117 height 15
click at [570, 327] on select "Select TENTATIVE CONFIRM CHECK-IN UPCOMING" at bounding box center [628, 334] width 117 height 15
click at [670, 345] on div "Jump to Today 1 2 3 4 5 6 7 8 Weeks Appointment Date 01-10-2025 Appointment Tim…" at bounding box center [694, 309] width 265 height 186
click at [672, 351] on label at bounding box center [675, 354] width 7 height 7
click at [672, 352] on input "checkbox" at bounding box center [675, 355] width 6 height 6
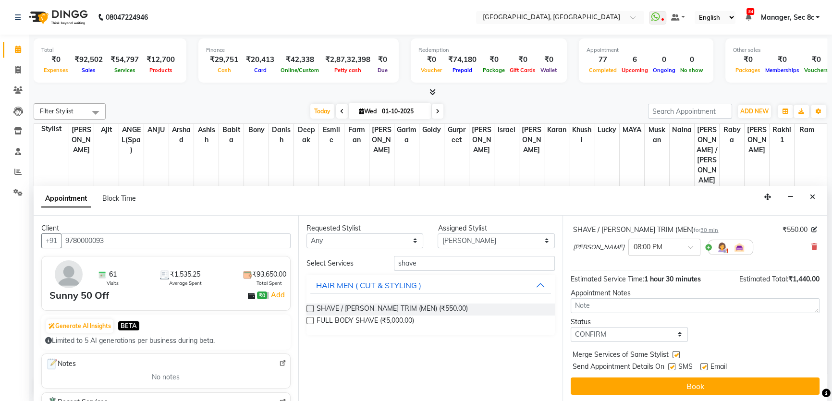
click at [672, 364] on label at bounding box center [671, 366] width 7 height 7
click at [672, 364] on input "checkbox" at bounding box center [671, 367] width 6 height 6
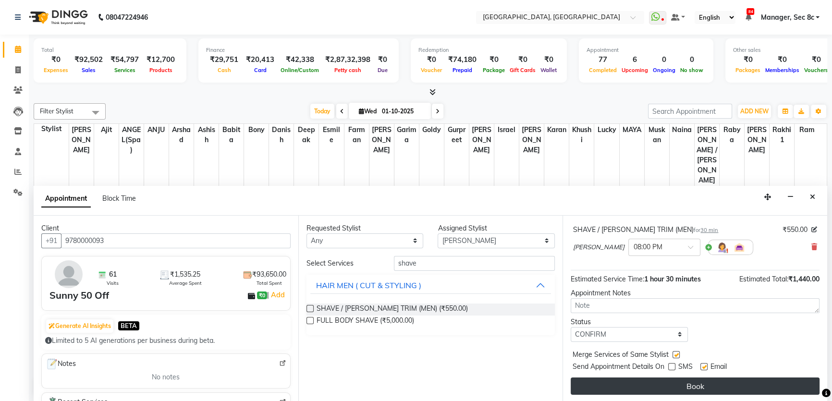
click at [689, 385] on button "Book" at bounding box center [694, 385] width 249 height 17
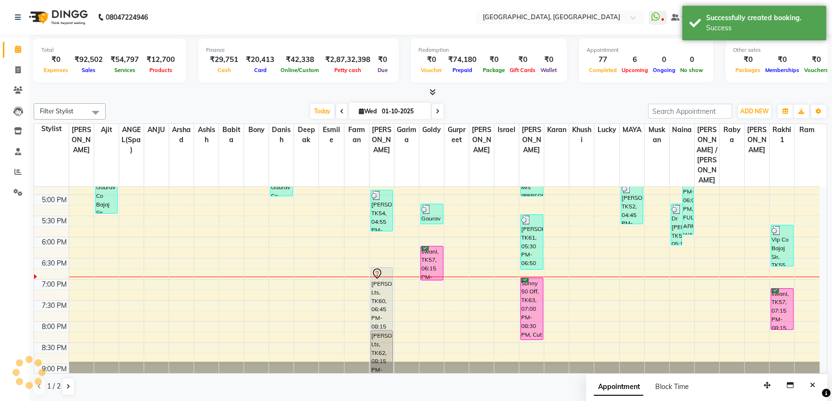
scroll to position [0, 0]
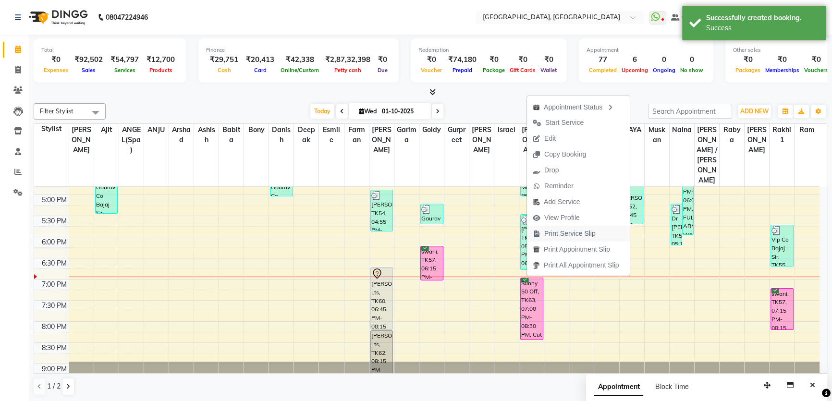
click at [568, 231] on span "Print Service Slip" at bounding box center [569, 234] width 51 height 10
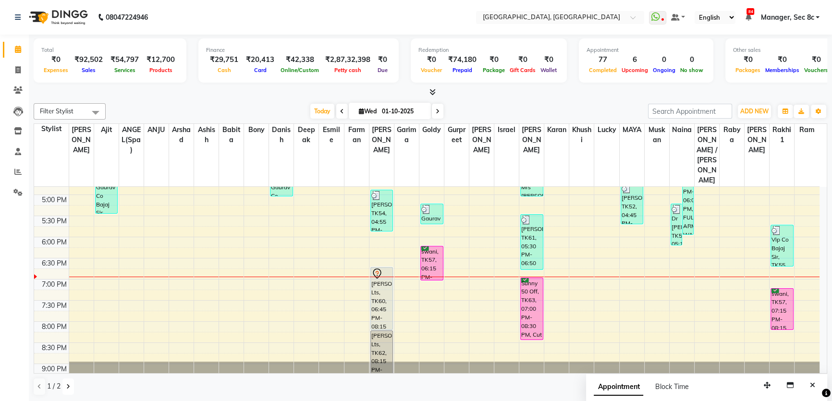
click at [67, 389] on button at bounding box center [68, 386] width 12 height 16
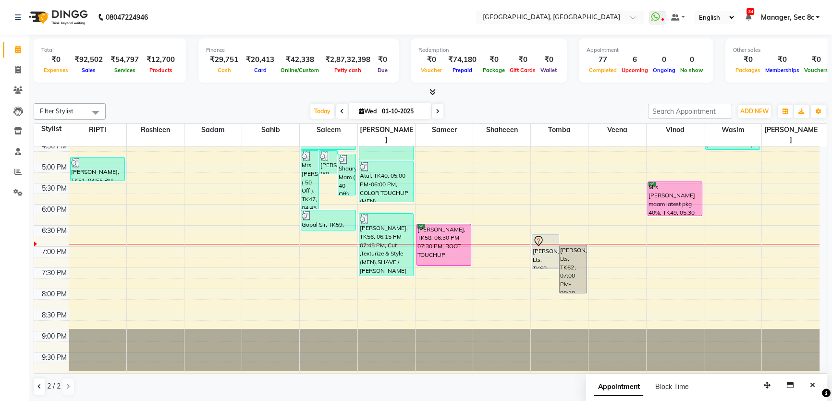
scroll to position [352, 0]
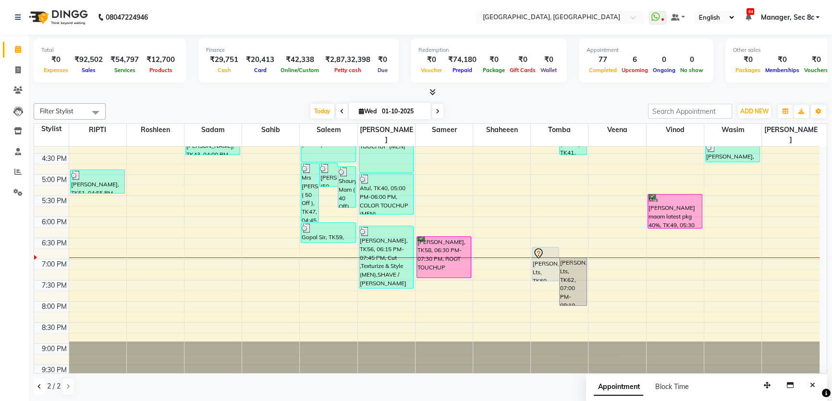
click at [41, 385] on icon at bounding box center [39, 387] width 4 height 6
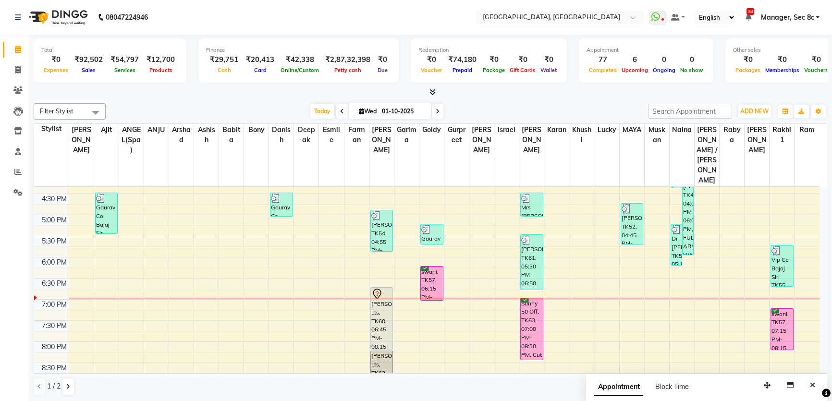
scroll to position [372, 0]
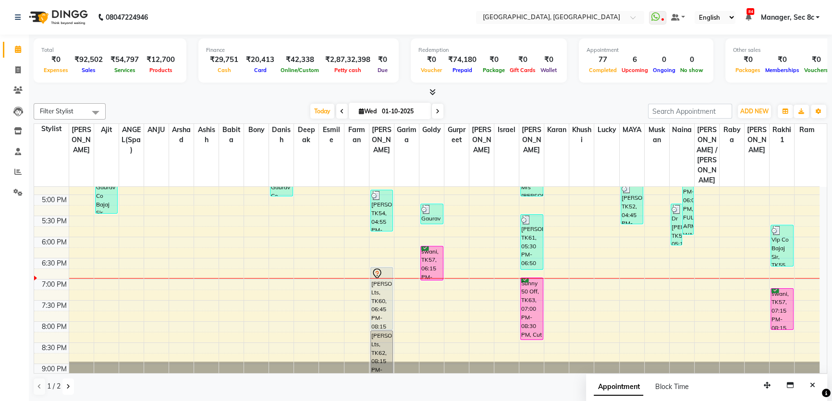
click at [65, 386] on button at bounding box center [68, 386] width 12 height 16
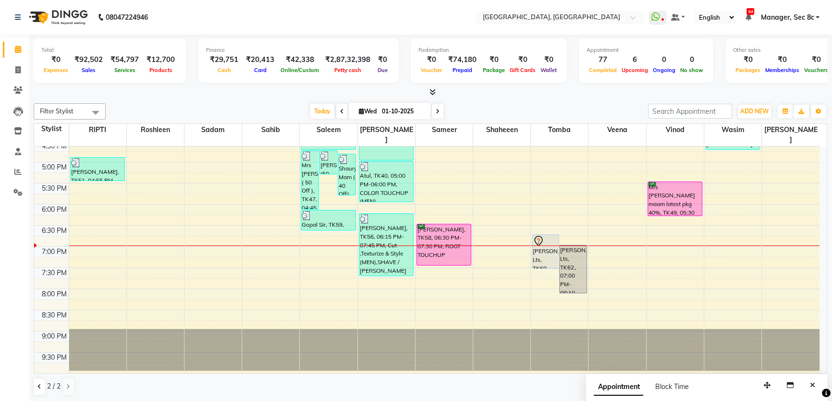
scroll to position [352, 0]
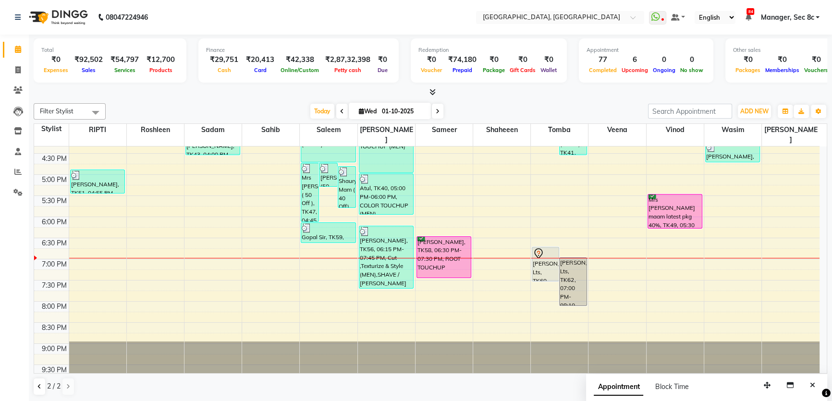
click at [719, 248] on div "8:00 AM 8:30 AM 9:00 AM 9:30 AM 10:00 AM 10:30 AM 11:00 AM 11:30 AM 12:00 PM 12…" at bounding box center [426, 90] width 785 height 591
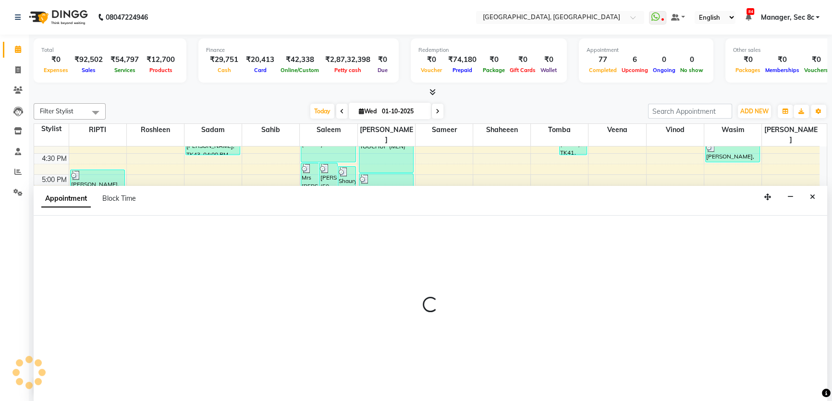
scroll to position [0, 0]
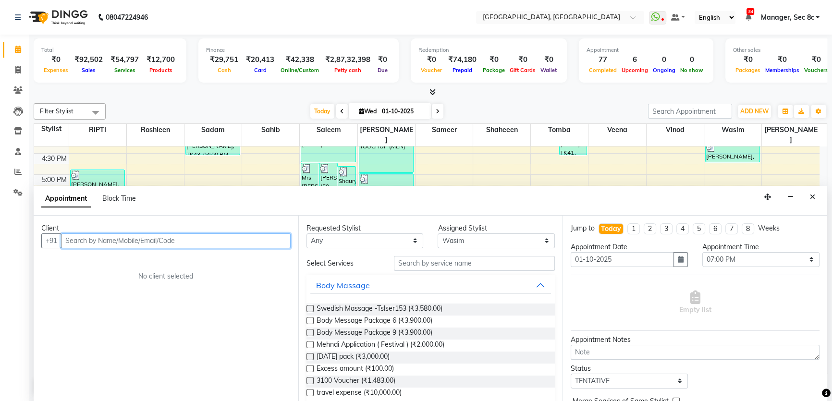
click at [144, 237] on input "text" at bounding box center [175, 240] width 229 height 15
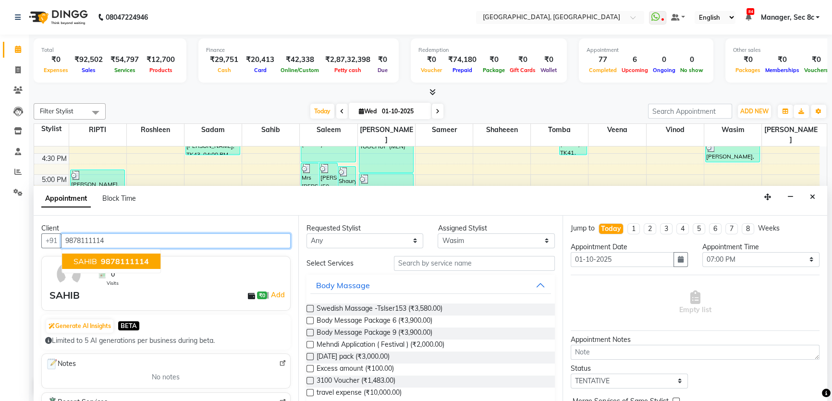
click at [132, 261] on span "9878111114" at bounding box center [125, 261] width 48 height 10
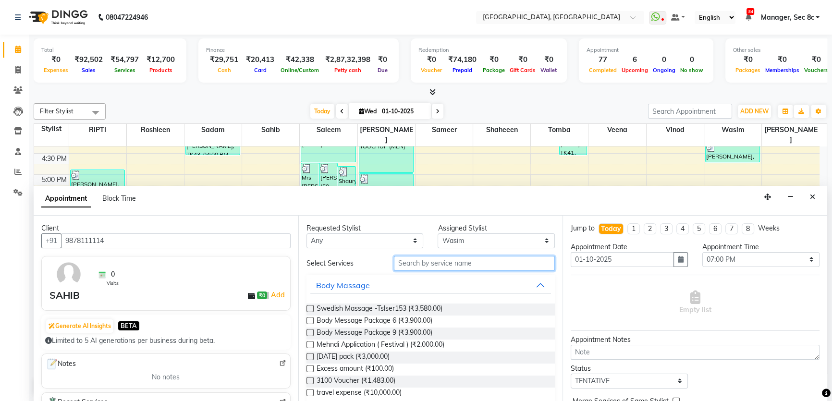
click at [471, 257] on input "text" at bounding box center [474, 263] width 161 height 15
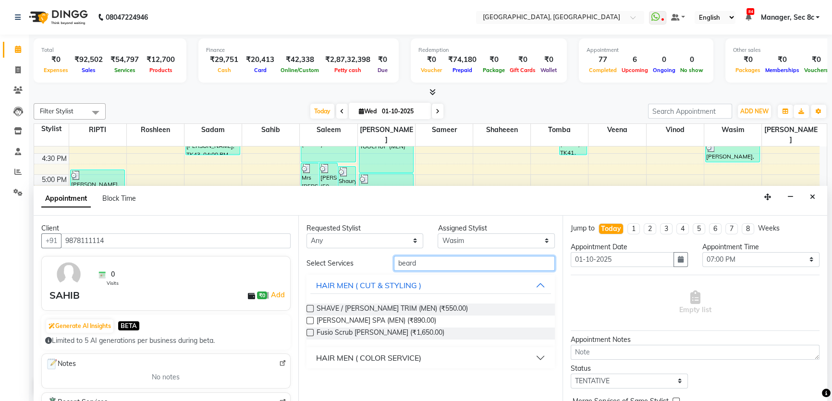
click at [470, 263] on input "beard" at bounding box center [474, 263] width 161 height 15
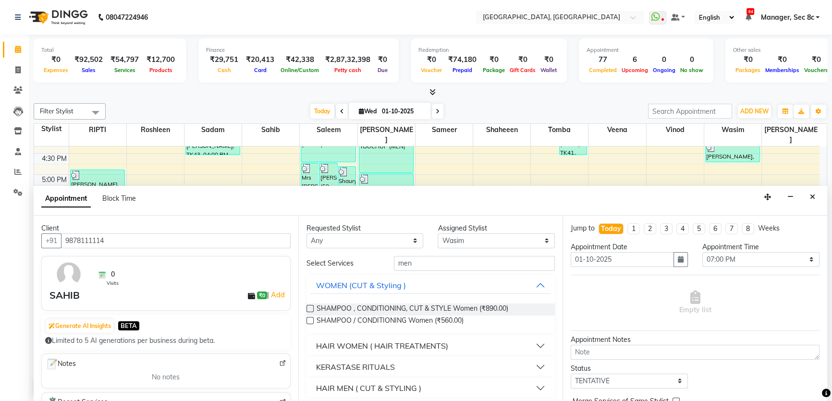
click at [427, 385] on button "HAIR MEN ( CUT & STYLING )" at bounding box center [430, 387] width 241 height 17
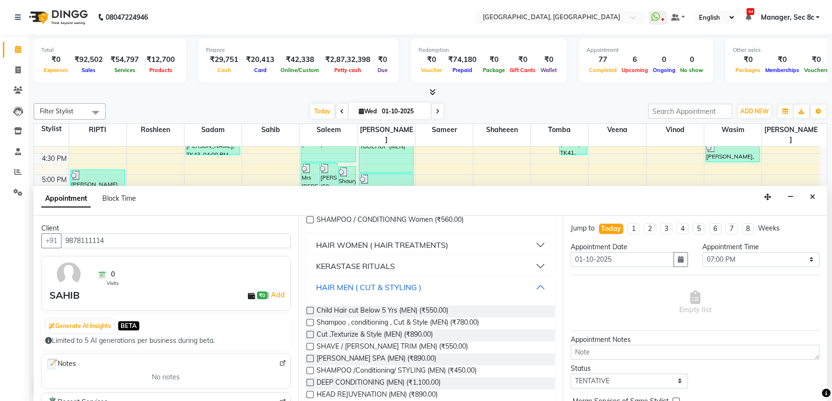
scroll to position [131, 0]
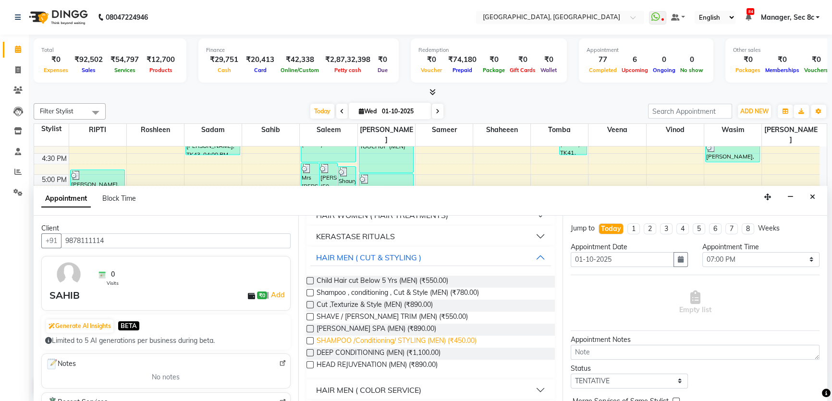
click at [470, 337] on span "SHAMPOO /Conditioning/ STYLING (MEN) (₹450.00)" at bounding box center [396, 342] width 160 height 12
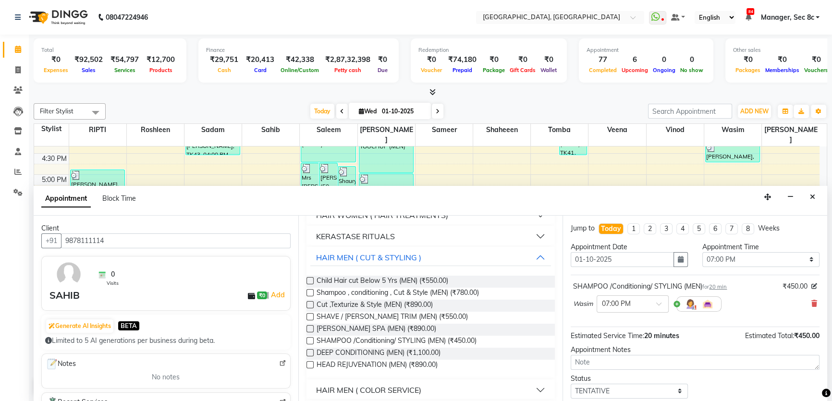
scroll to position [57, 0]
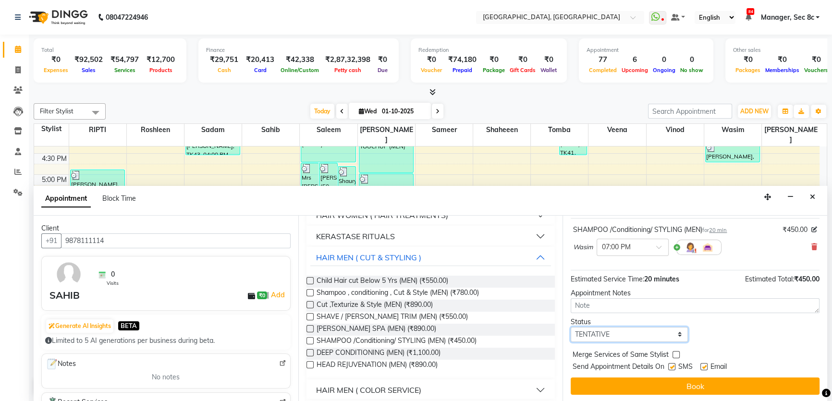
drag, startPoint x: 617, startPoint y: 332, endPoint x: 615, endPoint y: 339, distance: 8.0
click at [617, 332] on select "Select TENTATIVE CONFIRM CHECK-IN UPCOMING" at bounding box center [628, 334] width 117 height 15
click at [570, 327] on select "Select TENTATIVE CONFIRM CHECK-IN UPCOMING" at bounding box center [628, 334] width 117 height 15
click at [619, 334] on select "Select TENTATIVE CONFIRM CHECK-IN UPCOMING" at bounding box center [628, 334] width 117 height 15
click at [570, 327] on select "Select TENTATIVE CONFIRM CHECK-IN UPCOMING" at bounding box center [628, 334] width 117 height 15
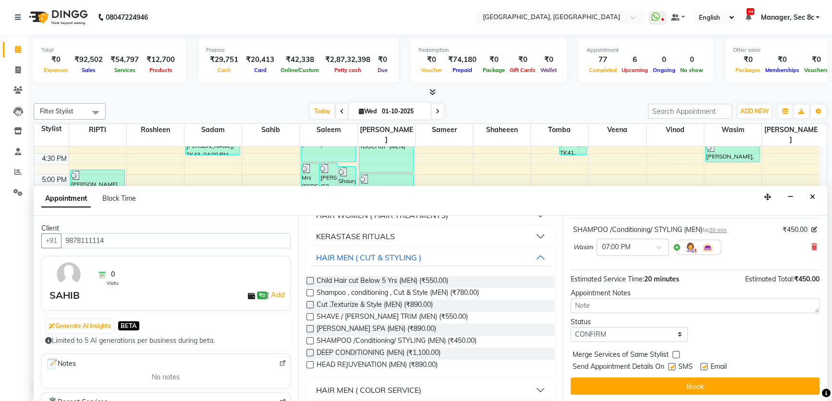
click at [673, 366] on label at bounding box center [671, 366] width 7 height 7
click at [673, 366] on input "checkbox" at bounding box center [671, 367] width 6 height 6
click at [675, 354] on label at bounding box center [675, 354] width 7 height 7
click at [675, 354] on input "checkbox" at bounding box center [675, 355] width 6 height 6
click at [675, 378] on button "Book" at bounding box center [694, 385] width 249 height 17
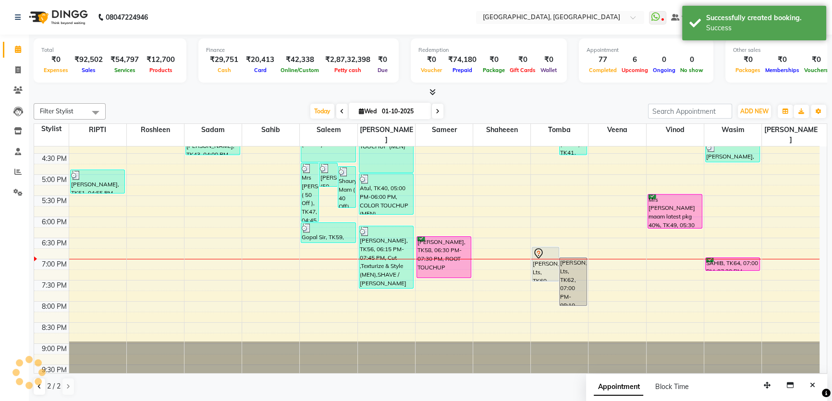
scroll to position [0, 0]
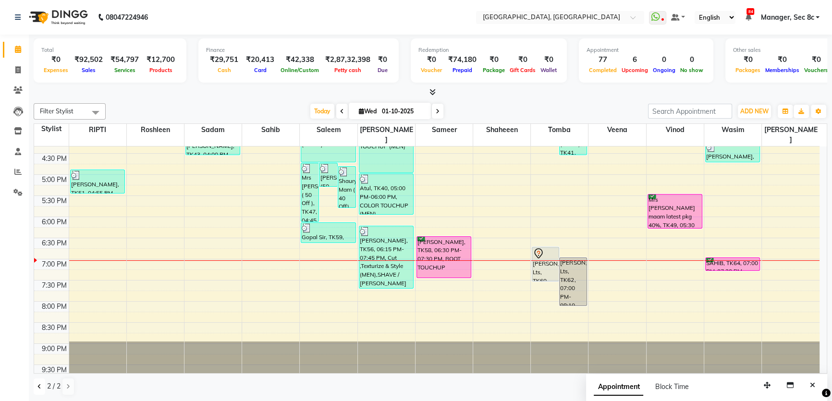
click at [40, 386] on icon at bounding box center [39, 387] width 4 height 6
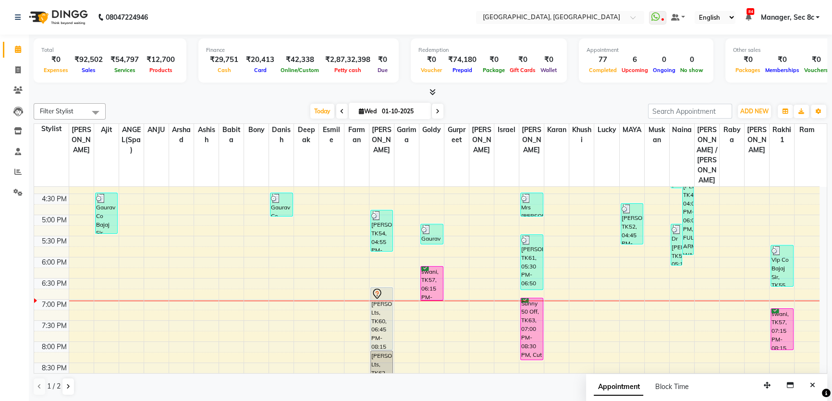
scroll to position [372, 0]
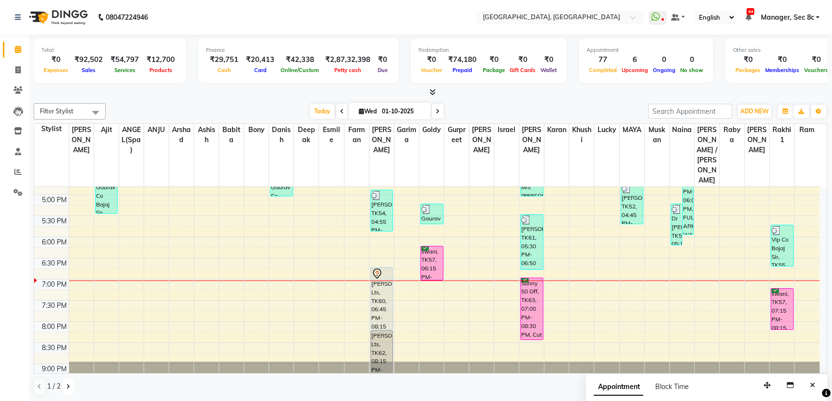
click at [69, 386] on icon at bounding box center [68, 387] width 4 height 6
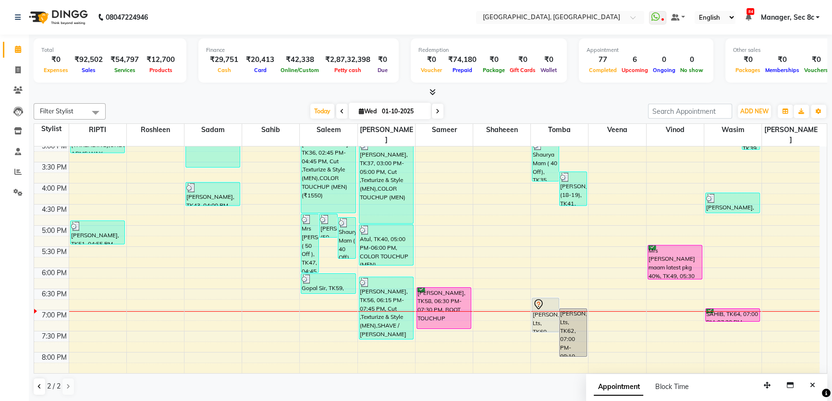
scroll to position [308, 0]
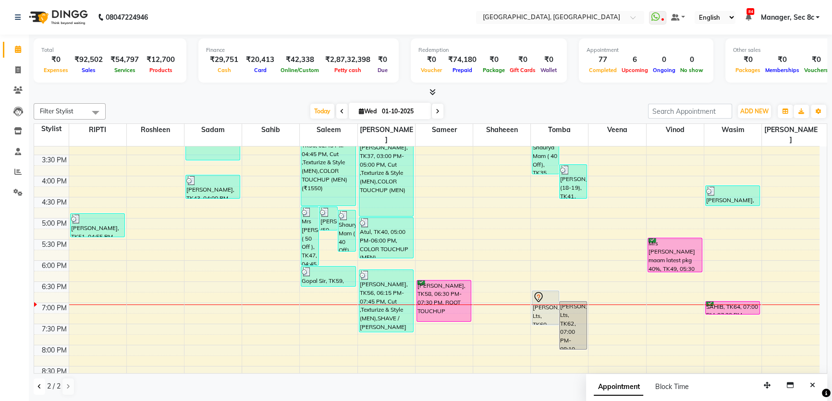
click at [40, 389] on button at bounding box center [40, 386] width 12 height 16
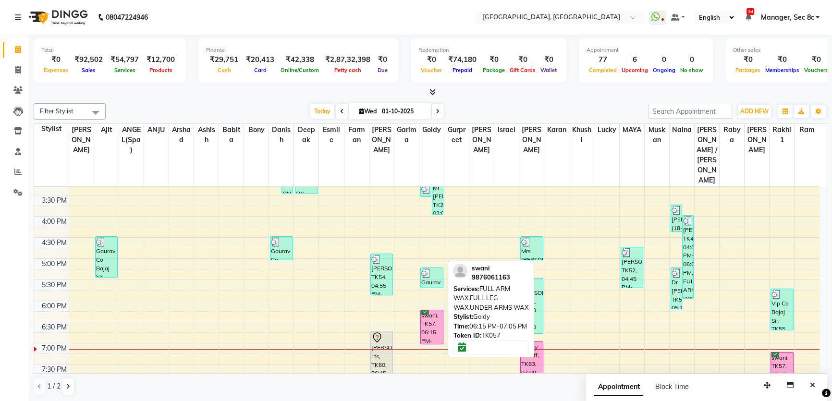
click at [421, 310] on div "swani, TK57, 06:15 PM-07:05 PM, FULL ARM WAX,FULL LEG WAX,UNDER ARMS WAX" at bounding box center [432, 327] width 22 height 34
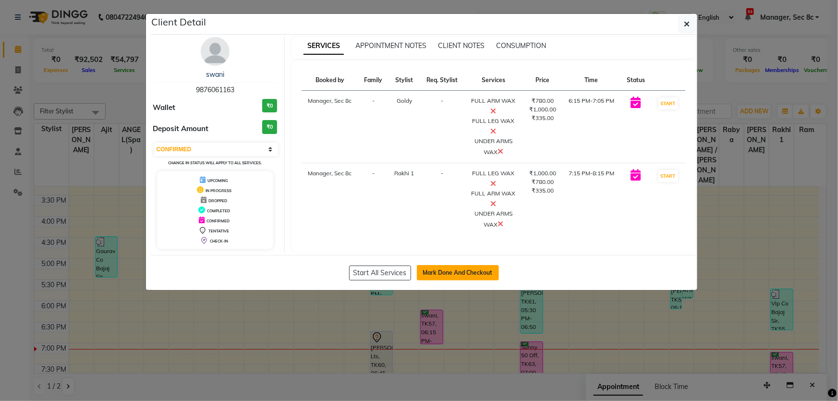
click at [448, 266] on button "Mark Done And Checkout" at bounding box center [458, 272] width 82 height 15
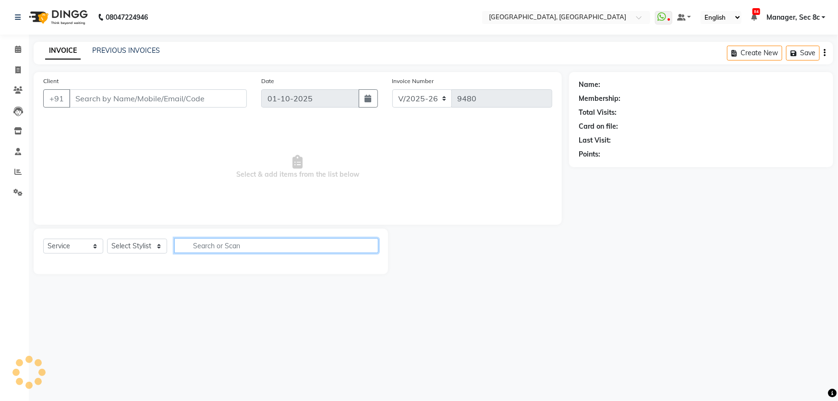
click at [255, 244] on input "text" at bounding box center [276, 245] width 204 height 15
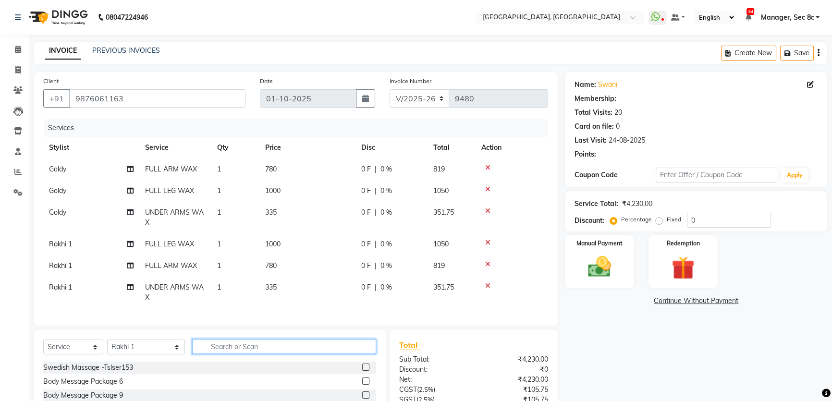
click at [284, 351] on input "text" at bounding box center [284, 346] width 184 height 15
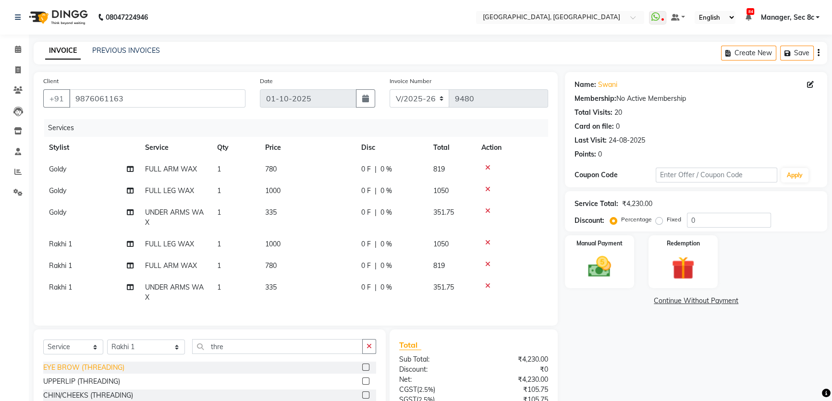
click at [108, 371] on div "EYE BROW (THREADING)" at bounding box center [83, 367] width 81 height 10
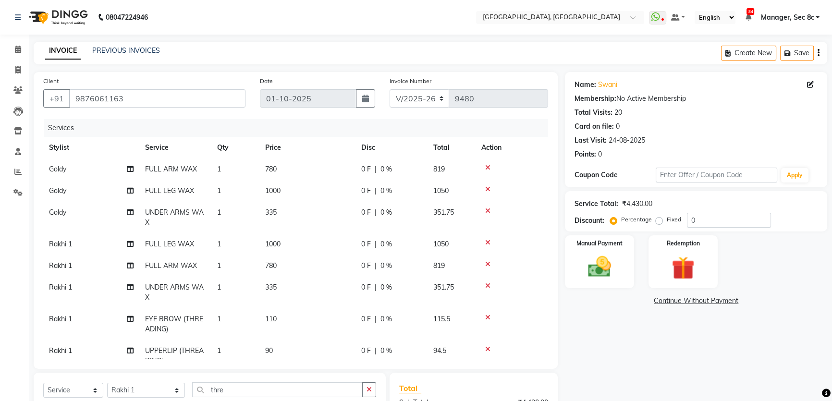
scroll to position [122, 0]
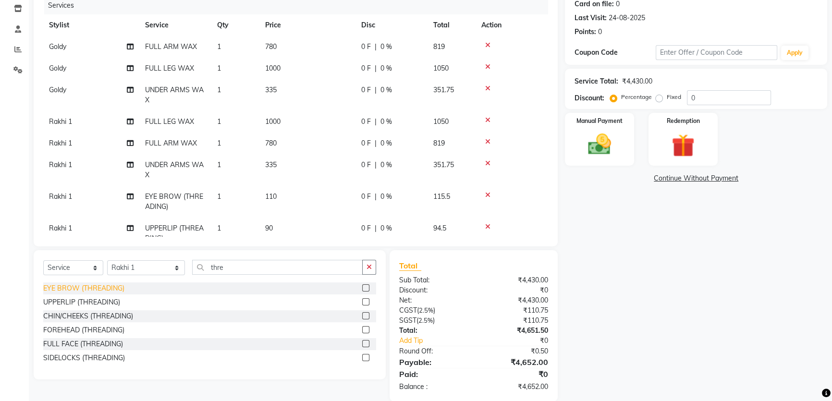
click at [115, 292] on div "EYE BROW (THREADING)" at bounding box center [83, 288] width 81 height 10
click at [109, 304] on div "UPPERLIP (THREADING)" at bounding box center [81, 302] width 77 height 10
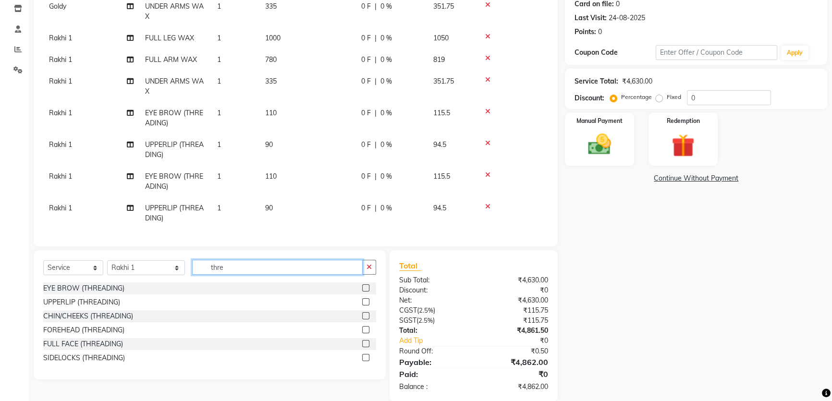
click at [217, 268] on input "thre" at bounding box center [277, 267] width 170 height 15
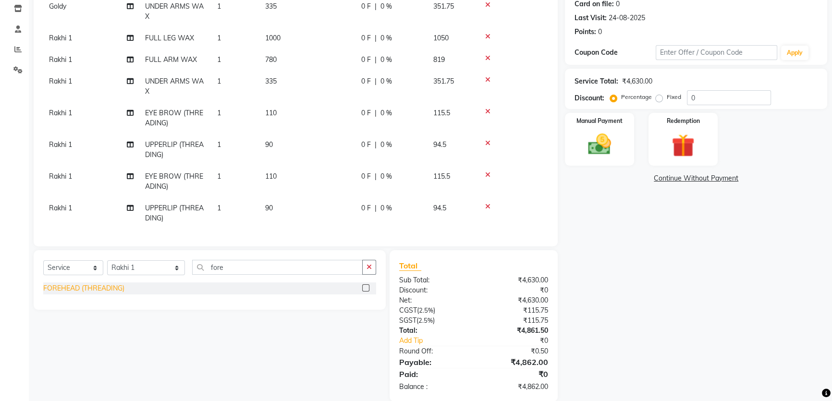
click at [82, 291] on div "FOREHEAD (THREADING)" at bounding box center [83, 288] width 81 height 10
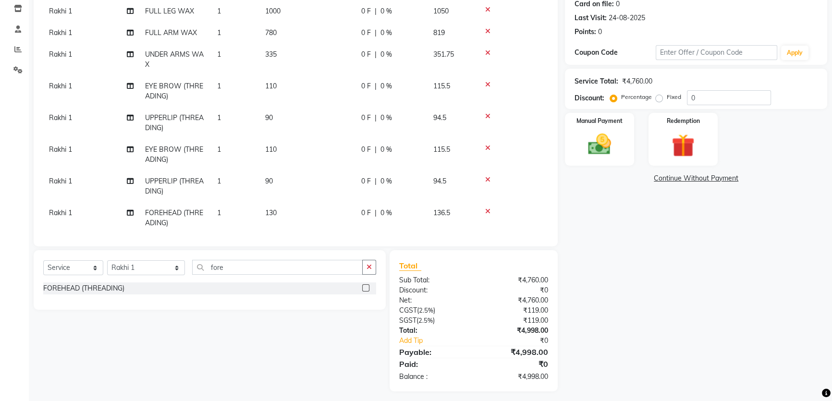
scroll to position [121, 0]
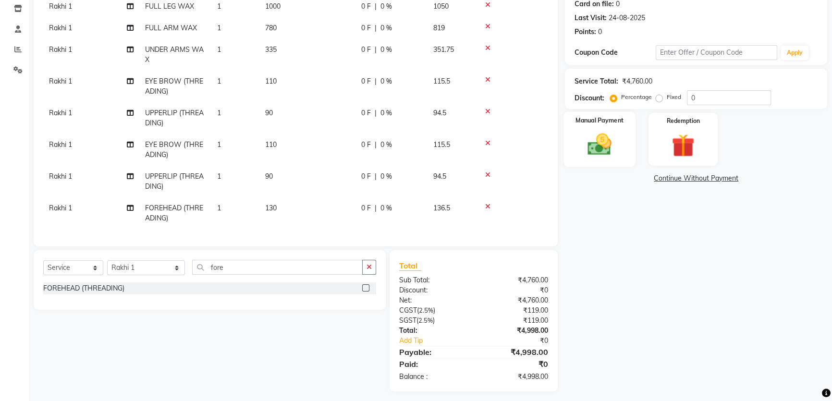
click at [613, 150] on img at bounding box center [599, 144] width 39 height 27
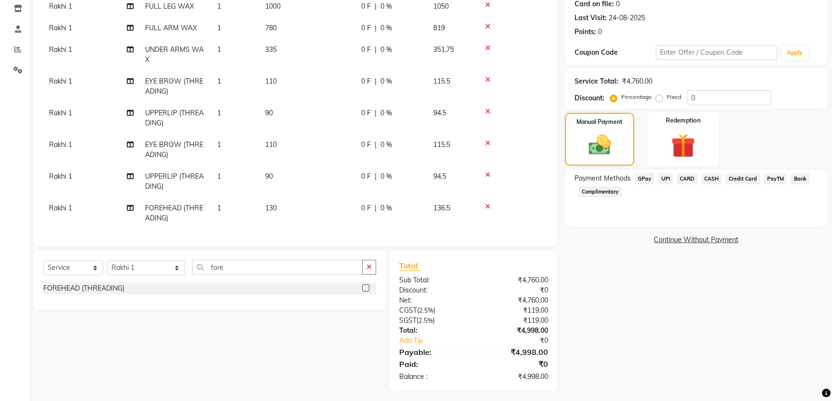
click at [684, 168] on div "Name: Swani Membership: No Active Membership Total Visits: 20 Card on file: 0 L…" at bounding box center [699, 171] width 269 height 442
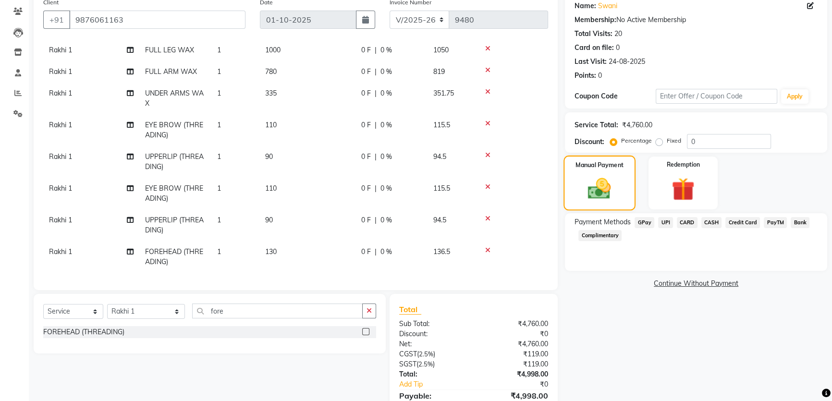
click at [593, 187] on img at bounding box center [598, 188] width 37 height 26
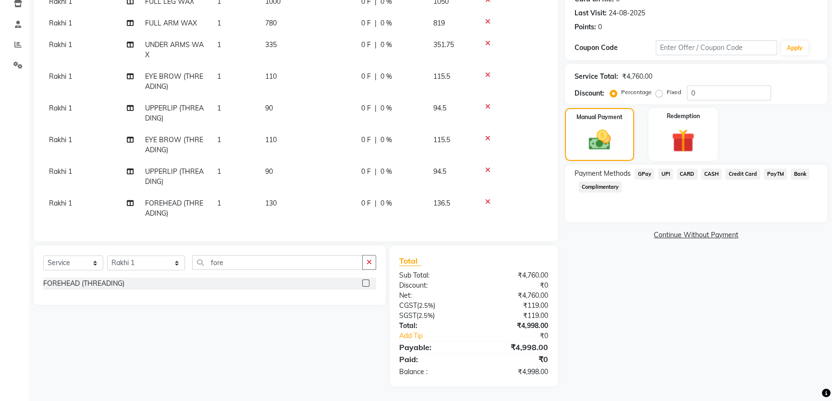
click at [663, 93] on div "Fixed" at bounding box center [669, 92] width 24 height 12
click at [666, 93] on label "Fixed" at bounding box center [673, 92] width 14 height 9
click at [658, 93] on input "Fixed" at bounding box center [660, 92] width 7 height 7
drag, startPoint x: 718, startPoint y: 95, endPoint x: 621, endPoint y: 86, distance: 97.8
click at [624, 88] on div "Percentage Fixed 0" at bounding box center [691, 92] width 159 height 15
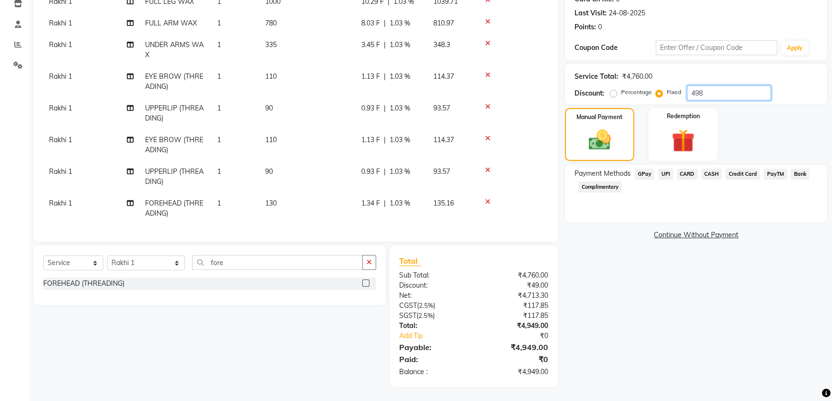
scroll to position [132, 0]
click at [713, 175] on span "CASH" at bounding box center [711, 174] width 21 height 11
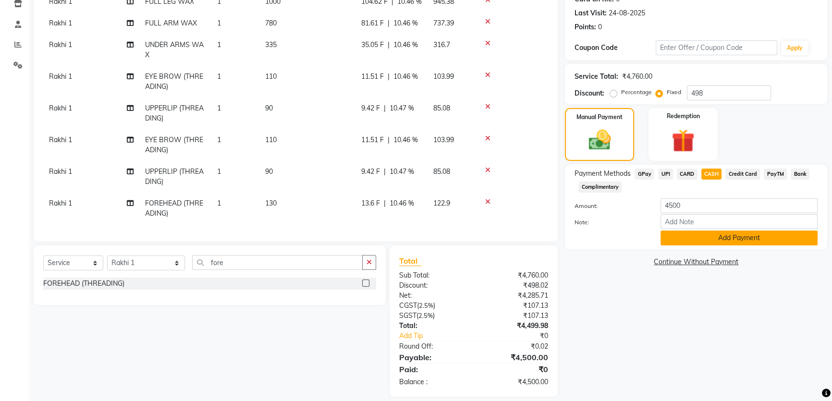
click at [732, 232] on button "Add Payment" at bounding box center [738, 237] width 157 height 15
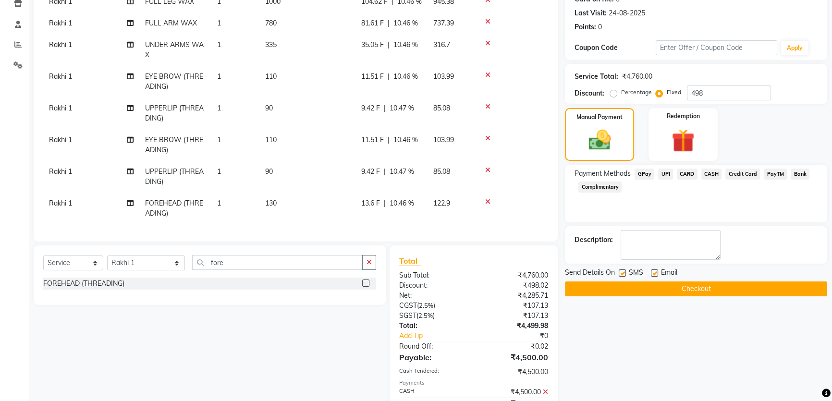
click at [547, 388] on icon at bounding box center [544, 391] width 5 height 7
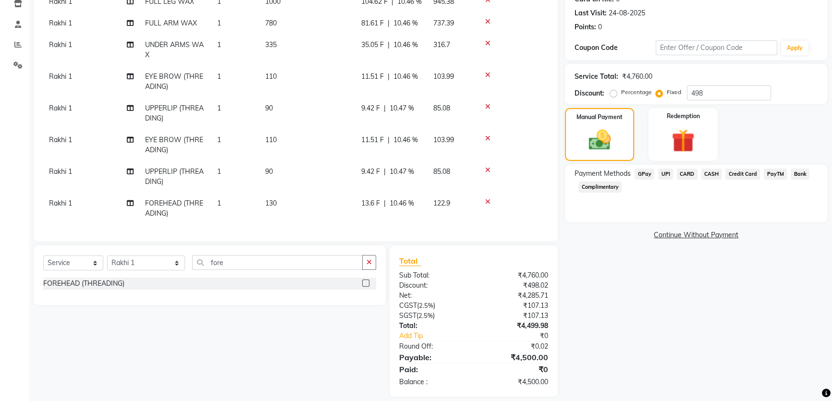
scroll to position [137, 0]
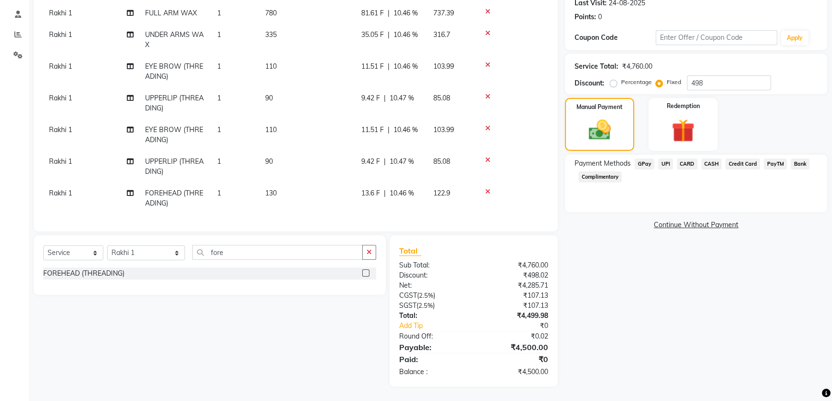
click at [689, 165] on span "CARD" at bounding box center [686, 163] width 21 height 11
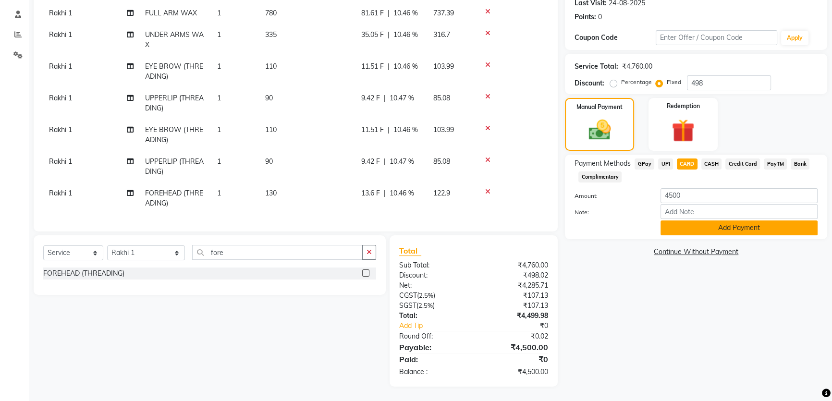
click at [714, 225] on button "Add Payment" at bounding box center [738, 227] width 157 height 15
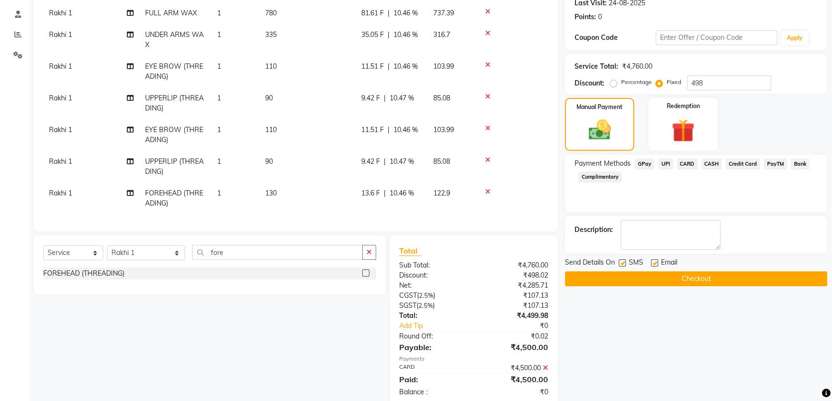
click at [718, 280] on button "Checkout" at bounding box center [696, 278] width 262 height 15
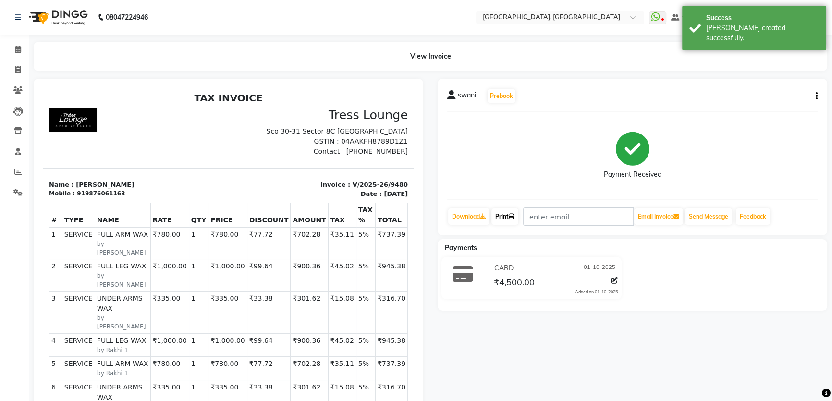
click at [514, 214] on icon at bounding box center [511, 217] width 6 height 6
click at [503, 216] on link "Print" at bounding box center [504, 216] width 27 height 16
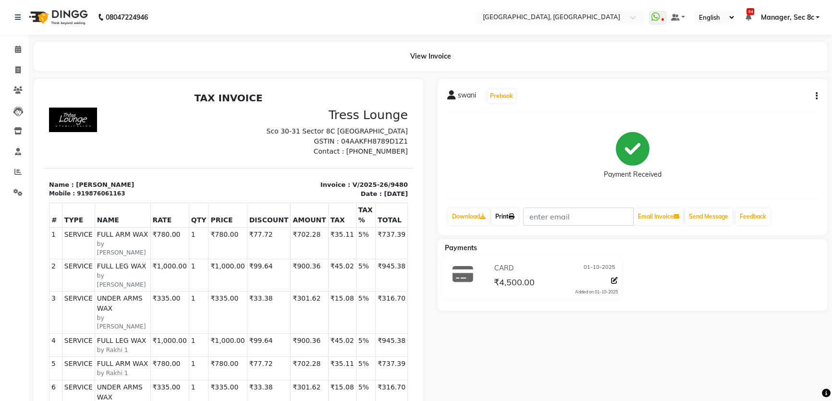
click at [509, 218] on link "Print" at bounding box center [504, 216] width 27 height 16
click at [13, 67] on span at bounding box center [18, 70] width 17 height 11
click at [16, 53] on span at bounding box center [18, 49] width 17 height 11
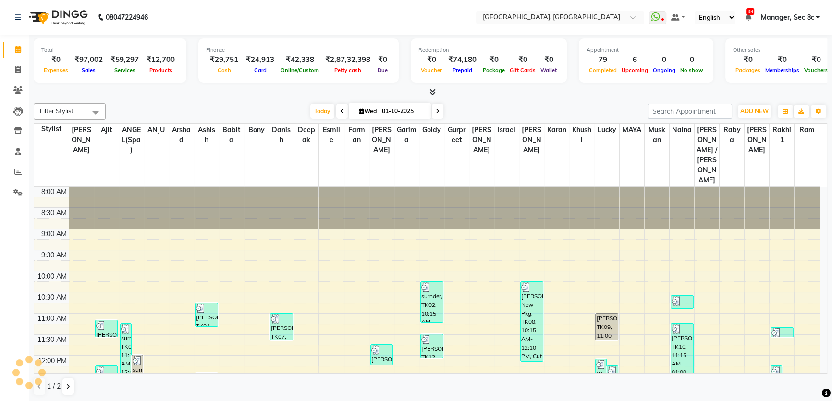
click at [290, 96] on div at bounding box center [430, 92] width 793 height 10
click at [392, 96] on div at bounding box center [430, 92] width 793 height 10
click at [504, 101] on div "Filter Stylist Select All Aamir Ajit ANGEL(Spa) ANJU Arshad Ashish Babita Bony …" at bounding box center [430, 249] width 793 height 300
drag, startPoint x: 504, startPoint y: 101, endPoint x: 410, endPoint y: 99, distance: 94.1
click at [410, 99] on div "Filter Stylist Select All Aamir Ajit ANGEL(Spa) ANJU Arshad Ashish Babita Bony …" at bounding box center [430, 249] width 793 height 300
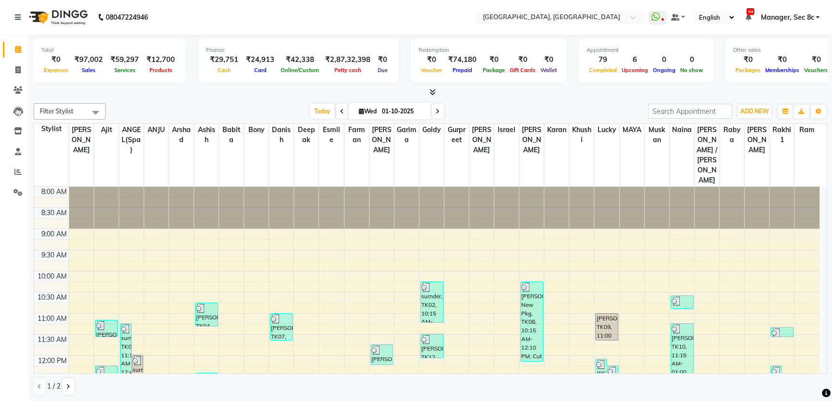
drag, startPoint x: 418, startPoint y: 95, endPoint x: 454, endPoint y: 95, distance: 36.5
click at [454, 95] on div at bounding box center [430, 92] width 793 height 10
drag, startPoint x: 444, startPoint y: 90, endPoint x: 415, endPoint y: 90, distance: 29.3
click at [415, 90] on div at bounding box center [430, 92] width 793 height 10
drag, startPoint x: 417, startPoint y: 89, endPoint x: 435, endPoint y: 89, distance: 17.8
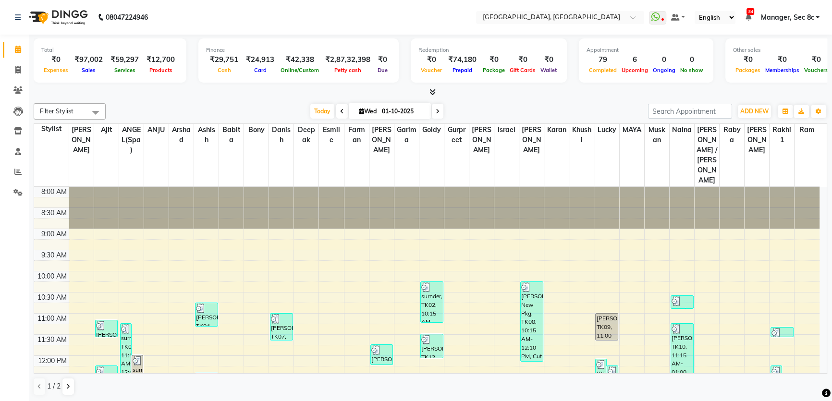
click at [434, 89] on div at bounding box center [430, 92] width 793 height 10
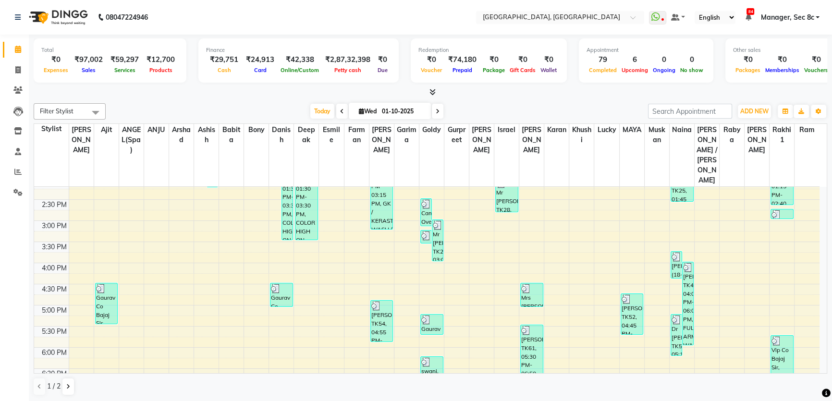
scroll to position [372, 0]
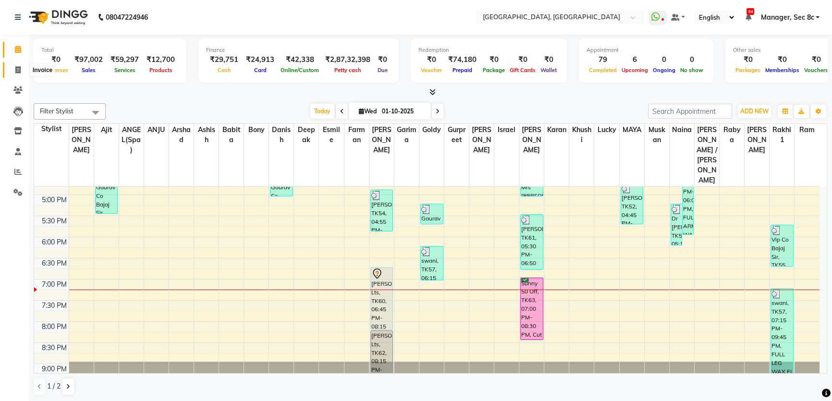
click at [17, 72] on icon at bounding box center [17, 69] width 5 height 7
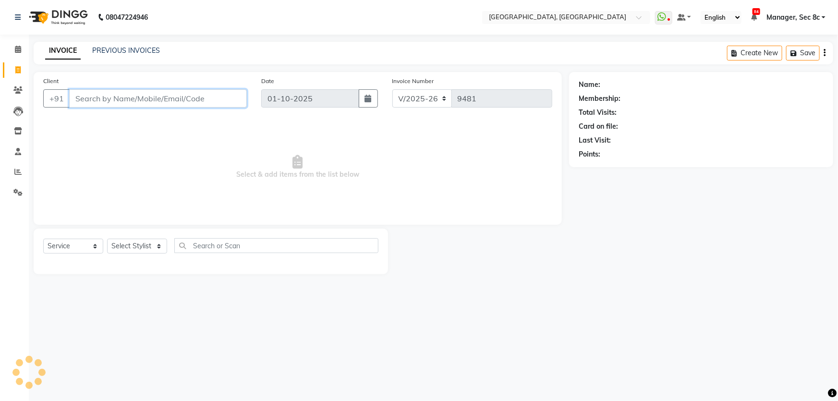
drag, startPoint x: 148, startPoint y: 104, endPoint x: 554, endPoint y: 177, distance: 412.7
click at [149, 104] on input "Client" at bounding box center [158, 98] width 178 height 18
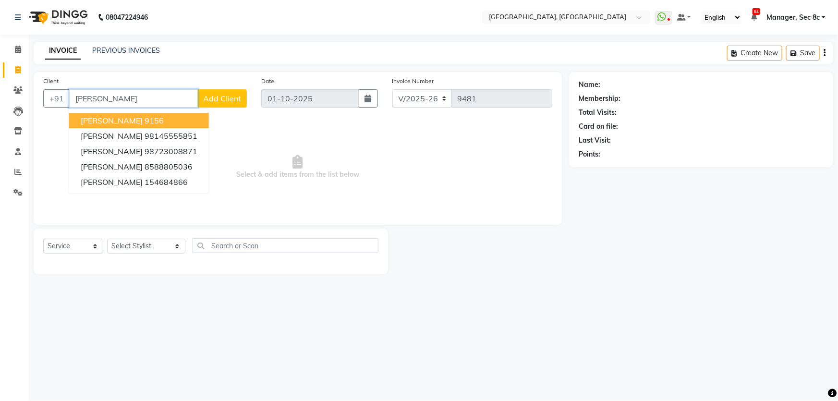
click at [127, 101] on input "garewal" at bounding box center [133, 98] width 129 height 18
click at [148, 123] on button "Mr Garewal 9156" at bounding box center [139, 120] width 140 height 15
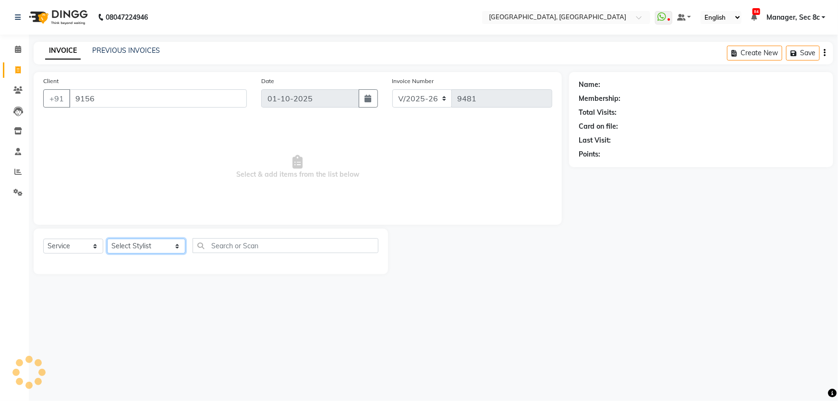
click at [130, 244] on select "Select Stylist [PERSON_NAME] [PERSON_NAME] Aditya [PERSON_NAME] [PERSON_NAME](S…" at bounding box center [146, 246] width 78 height 15
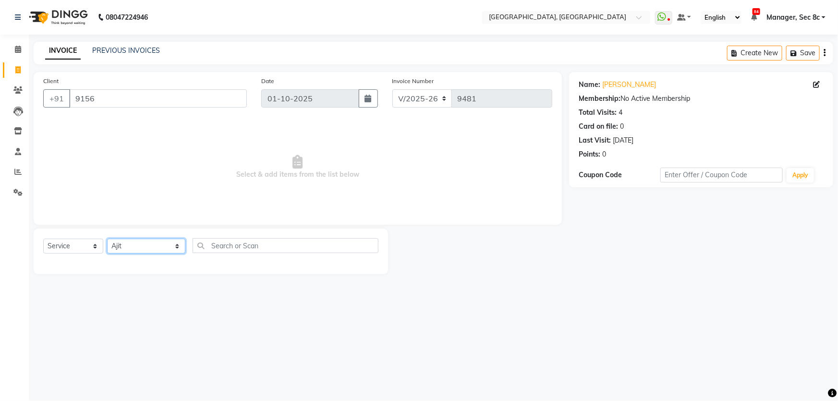
click at [107, 239] on select "Select Stylist [PERSON_NAME] [PERSON_NAME] Aditya [PERSON_NAME] [PERSON_NAME](S…" at bounding box center [146, 246] width 78 height 15
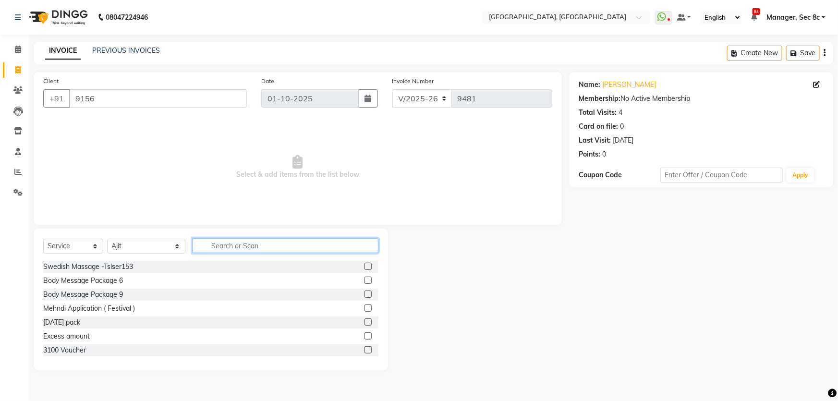
click at [256, 246] on input "text" at bounding box center [286, 245] width 186 height 15
click at [81, 274] on div "NAIL FILE (HANDS / FEET) NAIL PAINT ( HAND/ FEET) GEL NAIL EXTENTION ACRYLIC NA…" at bounding box center [210, 309] width 335 height 96
click at [83, 271] on div "NAIL FILE (HANDS / FEET)" at bounding box center [84, 267] width 82 height 10
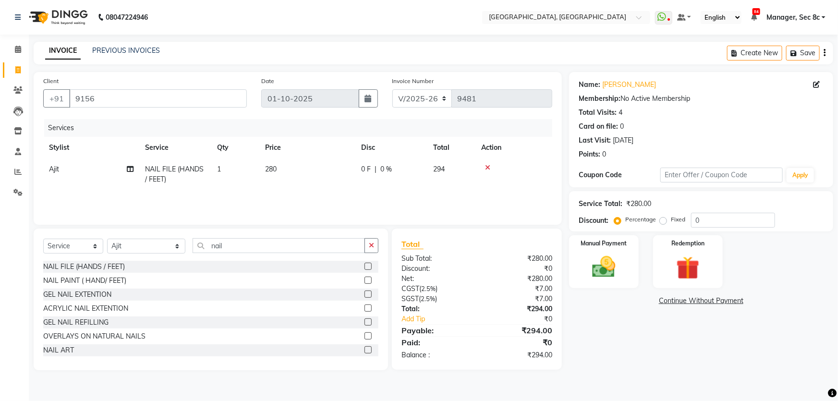
click at [671, 219] on label "Fixed" at bounding box center [678, 219] width 14 height 9
click at [664, 219] on input "Fixed" at bounding box center [665, 219] width 7 height 7
drag, startPoint x: 683, startPoint y: 222, endPoint x: 659, endPoint y: 221, distance: 24.0
click at [660, 221] on div "Percentage Fixed 0" at bounding box center [695, 220] width 159 height 15
click at [617, 271] on img at bounding box center [603, 267] width 39 height 28
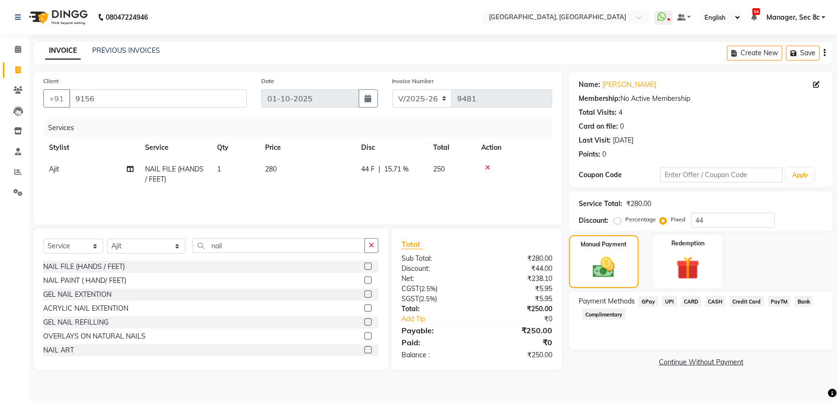
click at [713, 298] on span "CASH" at bounding box center [715, 301] width 21 height 11
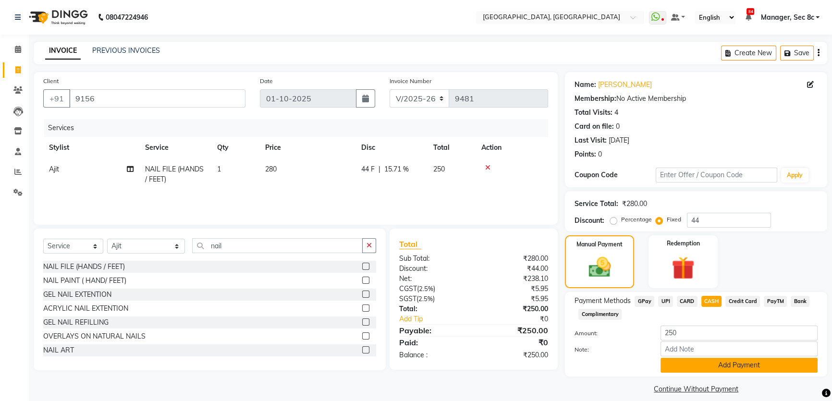
click at [702, 367] on button "Add Payment" at bounding box center [738, 365] width 157 height 15
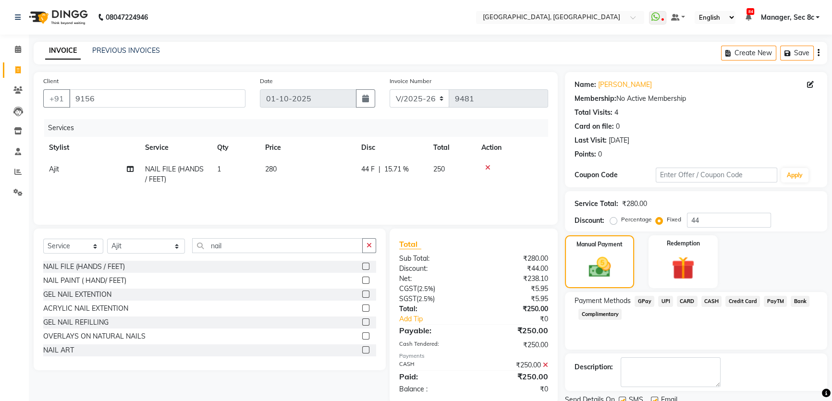
drag, startPoint x: 624, startPoint y: 364, endPoint x: 687, endPoint y: 386, distance: 66.3
click at [624, 397] on label at bounding box center [621, 400] width 7 height 7
click at [624, 398] on input "checkbox" at bounding box center [621, 401] width 6 height 6
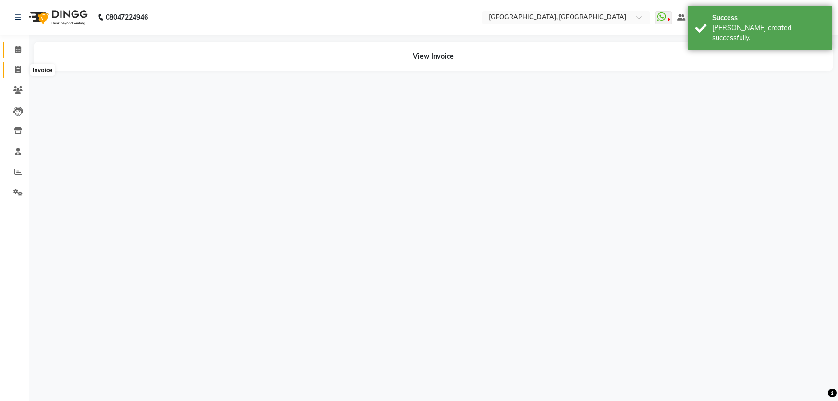
drag, startPoint x: 18, startPoint y: 70, endPoint x: 22, endPoint y: 48, distance: 22.3
click at [19, 70] on icon at bounding box center [17, 69] width 5 height 7
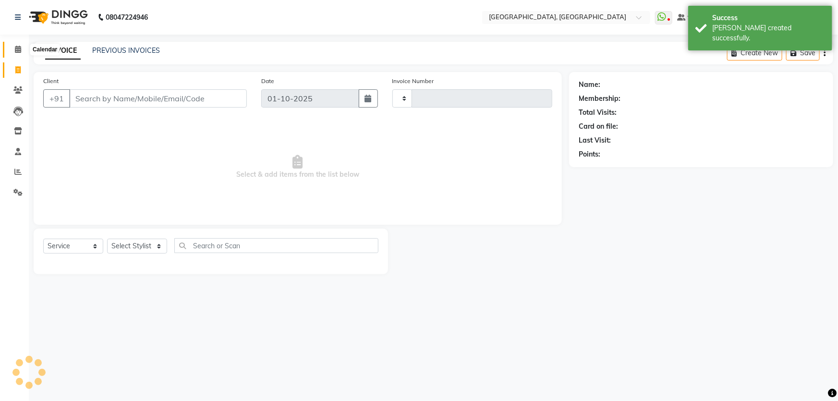
click at [22, 48] on span at bounding box center [18, 49] width 17 height 11
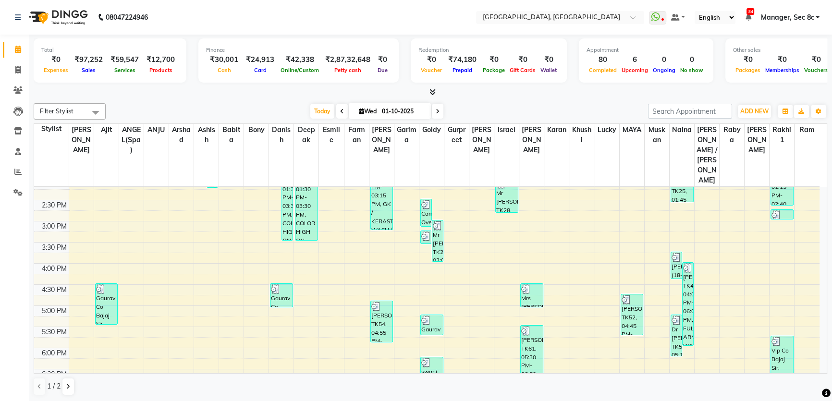
scroll to position [349, 0]
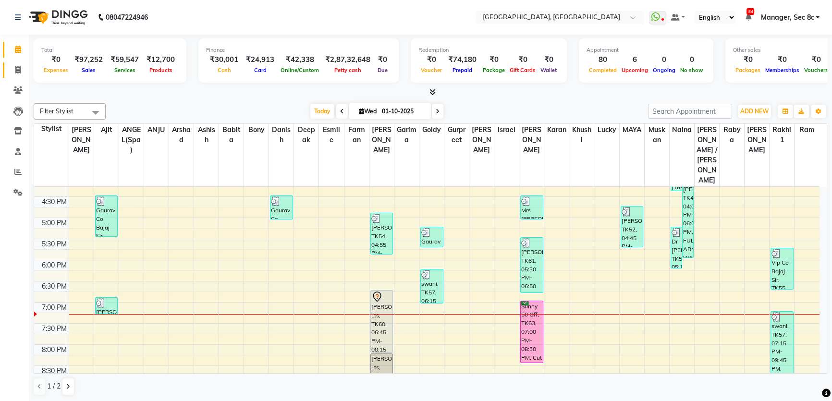
click at [9, 68] on link "Invoice" at bounding box center [14, 70] width 23 height 16
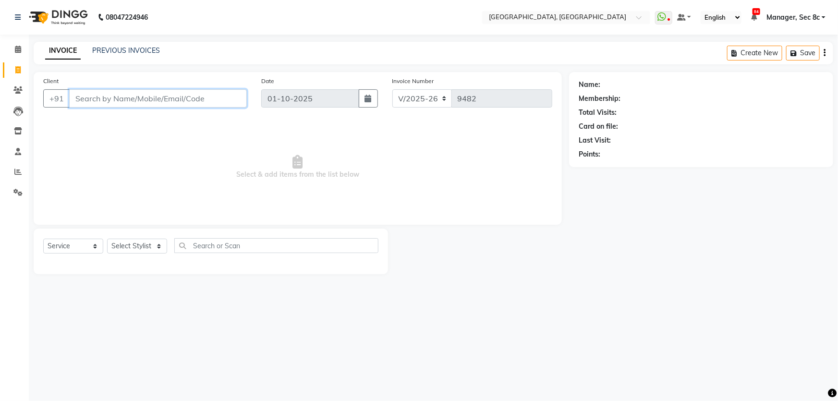
click at [115, 103] on input "Client" at bounding box center [158, 98] width 178 height 18
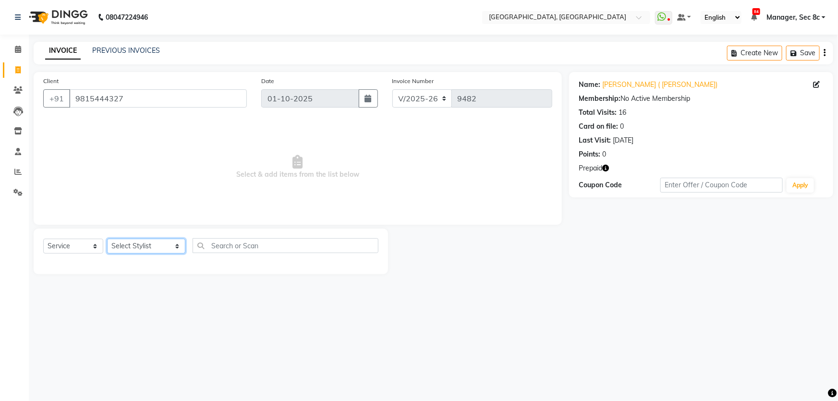
click at [155, 240] on select "Select Stylist [PERSON_NAME] [PERSON_NAME] Aditya [PERSON_NAME] [PERSON_NAME](S…" at bounding box center [146, 246] width 78 height 15
click at [107, 239] on select "Select Stylist [PERSON_NAME] [PERSON_NAME] Aditya [PERSON_NAME] [PERSON_NAME](S…" at bounding box center [146, 246] width 78 height 15
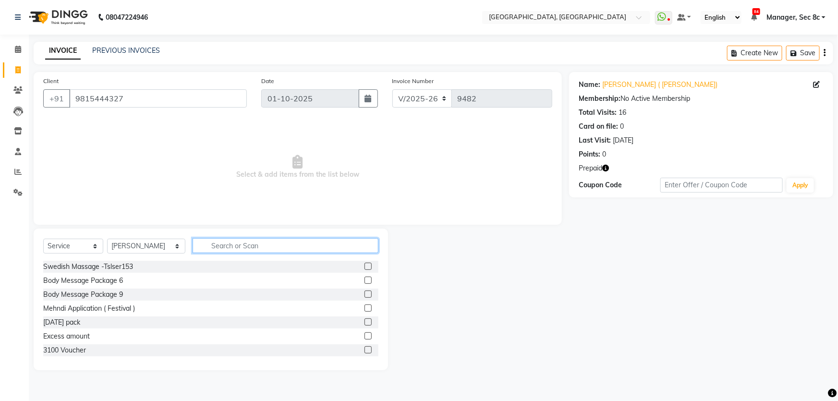
click at [211, 253] on input "text" at bounding box center [286, 245] width 186 height 15
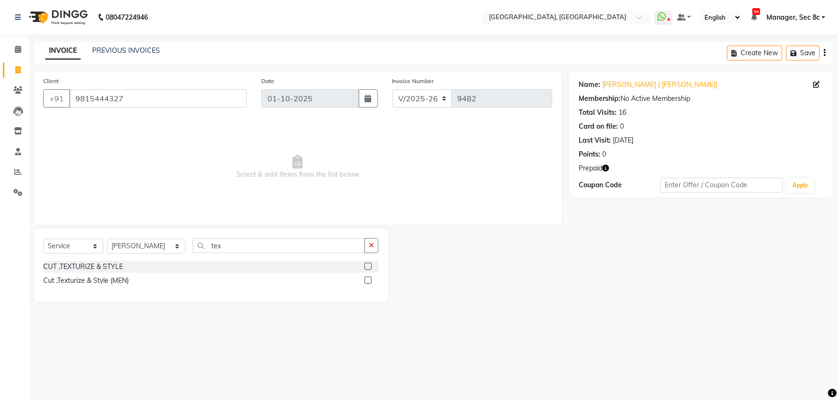
click at [120, 288] on div "CUT ,TEXTURIZE & STYLE Cut ,Texturize & Style (MEN)" at bounding box center [210, 275] width 335 height 28
click at [125, 281] on div "Cut ,Texturize & Style (MEN)" at bounding box center [85, 281] width 85 height 10
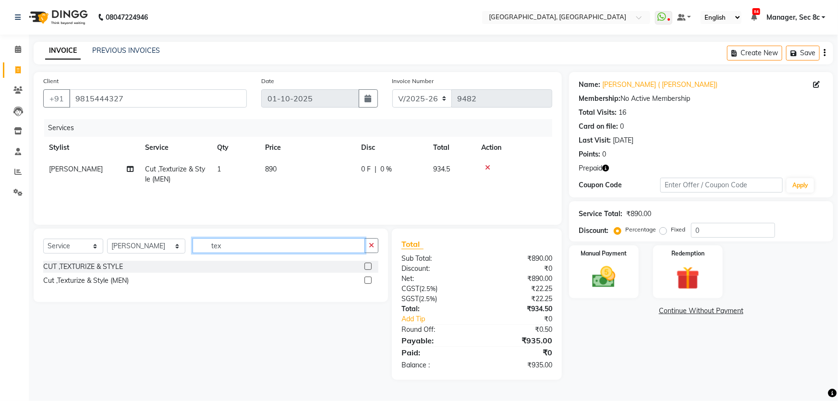
click at [252, 251] on input "tex" at bounding box center [279, 245] width 173 height 15
click at [113, 265] on div "SHAVE / [PERSON_NAME] TRIM (MEN)" at bounding box center [103, 267] width 121 height 10
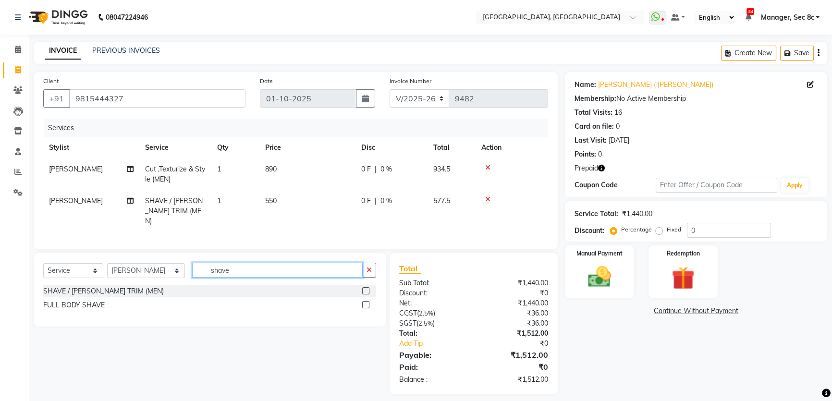
click at [237, 266] on input "shave" at bounding box center [277, 270] width 170 height 15
click at [124, 270] on select "Select Stylist [PERSON_NAME] [PERSON_NAME] Aditya [PERSON_NAME] [PERSON_NAME](S…" at bounding box center [146, 270] width 78 height 15
click at [107, 263] on select "Select Stylist [PERSON_NAME] [PERSON_NAME] Aditya [PERSON_NAME] [PERSON_NAME](S…" at bounding box center [146, 270] width 78 height 15
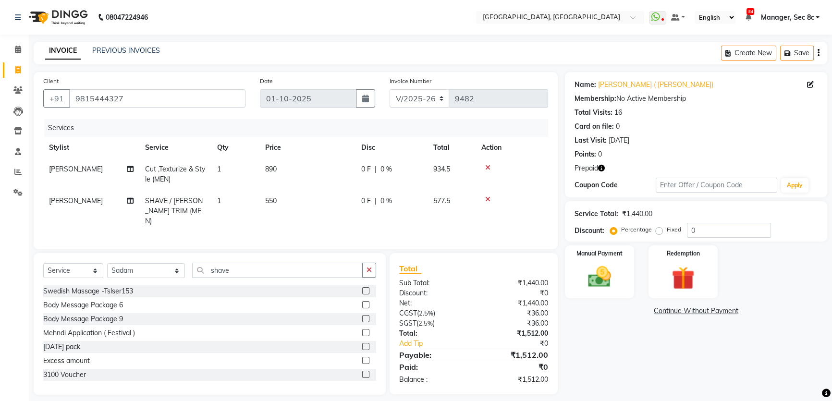
click at [230, 258] on div "Select Service Product Membership Package Voucher Prepaid Gift Card Select Styl…" at bounding box center [210, 324] width 352 height 142
click at [227, 264] on input "shave" at bounding box center [277, 270] width 170 height 15
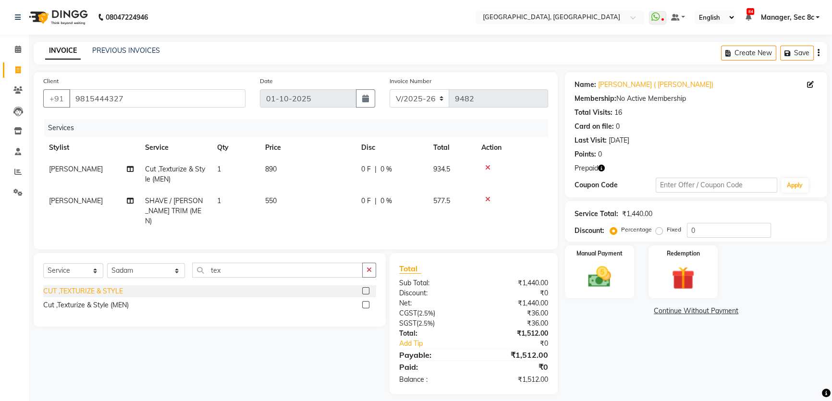
click at [120, 288] on div "CUT ,TEXTURIZE & STYLE" at bounding box center [83, 291] width 80 height 10
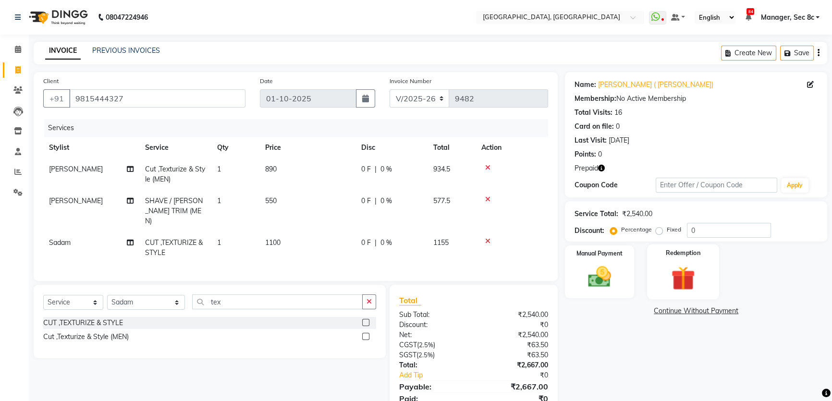
click at [705, 280] on div "Redemption" at bounding box center [683, 271] width 72 height 55
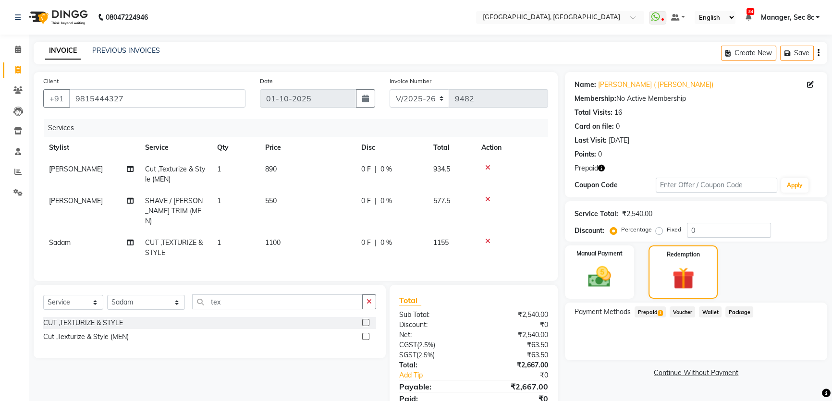
click at [630, 304] on div "Payment Methods Prepaid 1 Voucher Wallet Package" at bounding box center [696, 331] width 262 height 58
click at [647, 307] on span "Prepaid 1" at bounding box center [649, 311] width 31 height 11
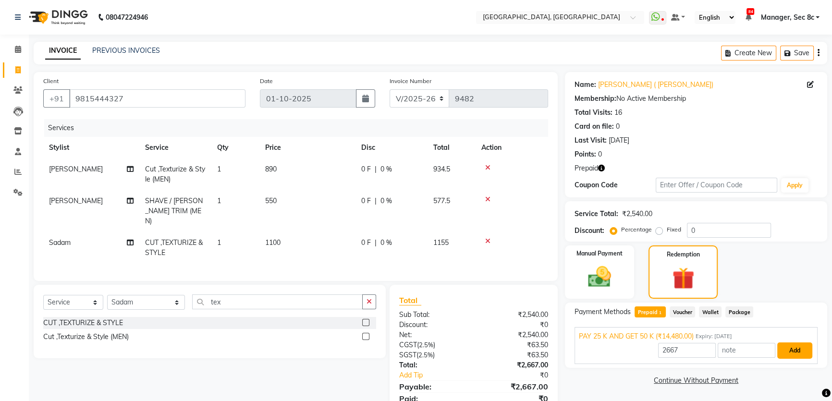
click at [800, 349] on button "Add" at bounding box center [794, 350] width 35 height 16
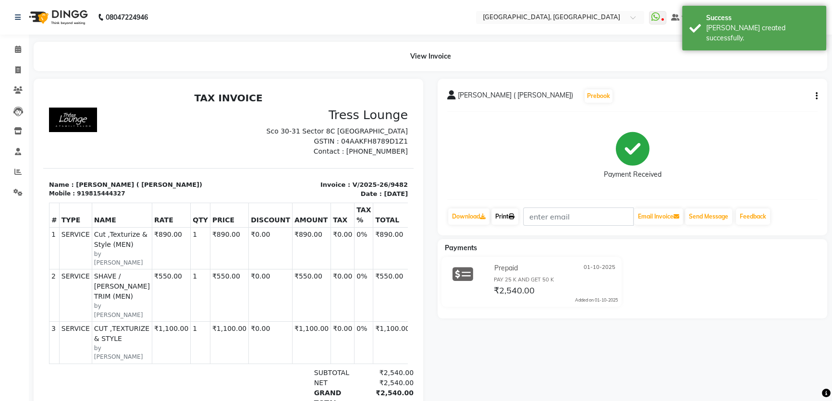
click at [514, 217] on icon at bounding box center [511, 217] width 6 height 6
drag, startPoint x: 20, startPoint y: 65, endPoint x: 23, endPoint y: 29, distance: 35.6
click at [20, 65] on span at bounding box center [18, 70] width 17 height 11
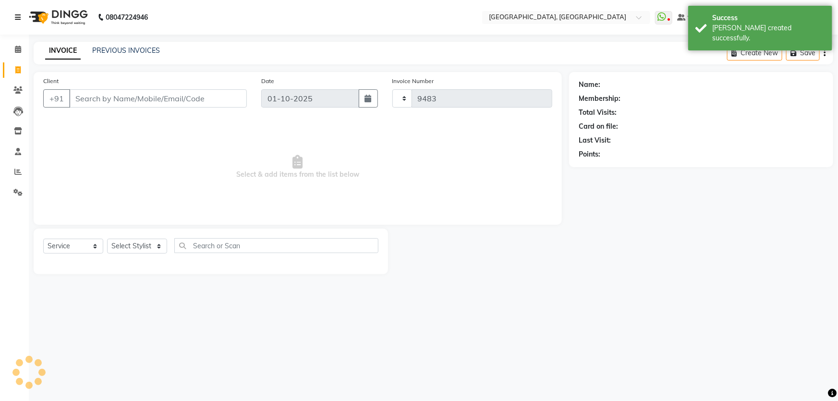
click at [22, 24] on link at bounding box center [20, 17] width 10 height 27
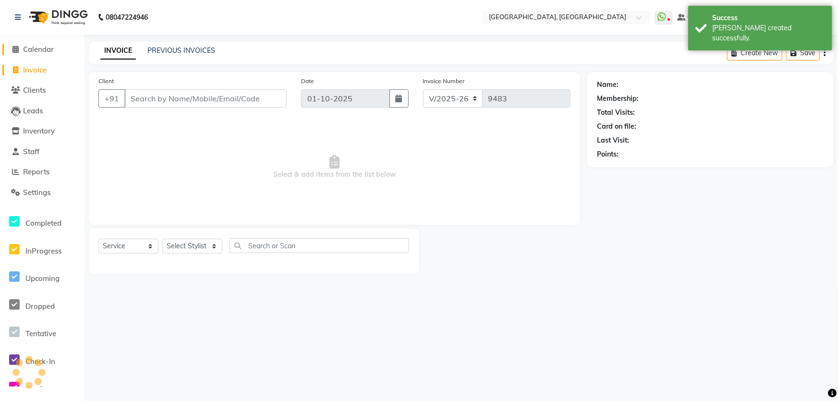
click at [19, 44] on span at bounding box center [16, 49] width 14 height 11
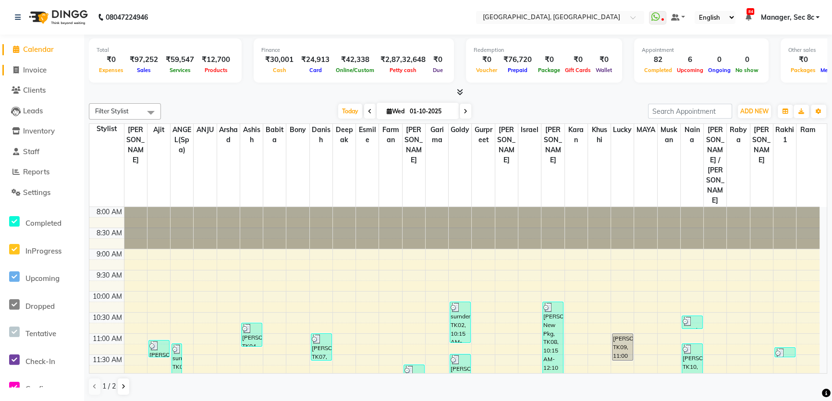
click at [34, 67] on span "Invoice" at bounding box center [35, 69] width 24 height 9
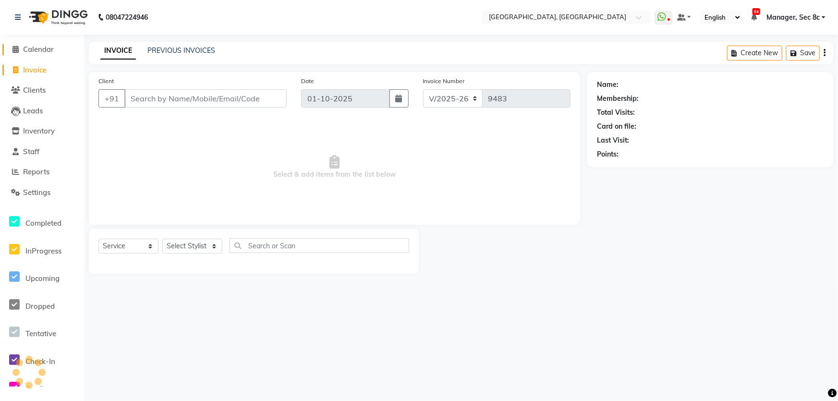
click at [38, 51] on span "Calendar" at bounding box center [38, 49] width 31 height 9
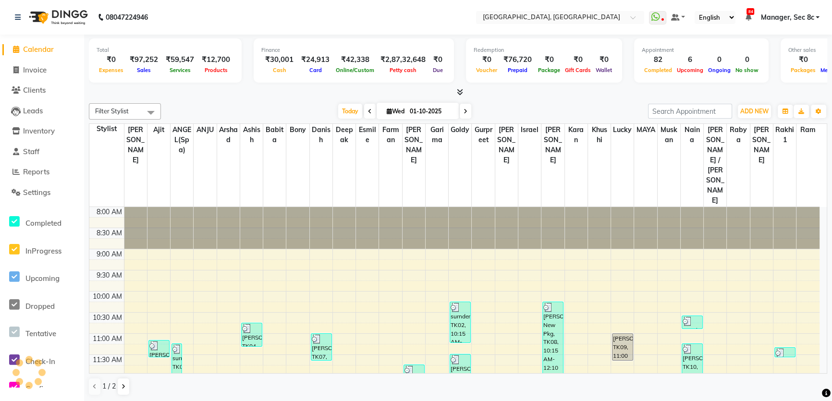
click at [14, 12] on div "08047224946" at bounding box center [81, 17] width 147 height 27
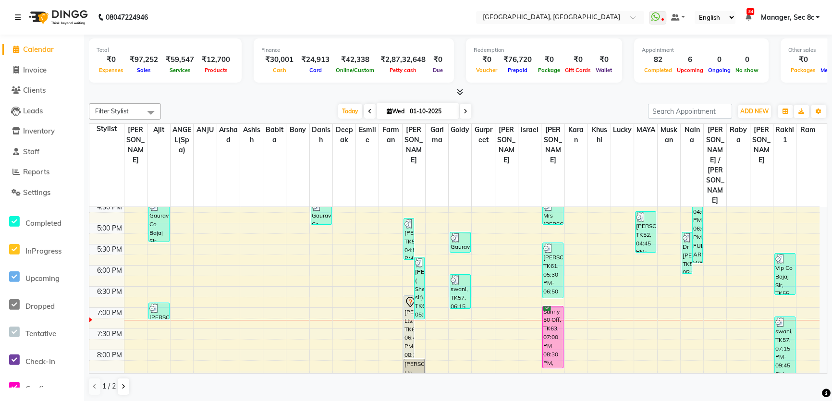
click at [16, 15] on icon at bounding box center [18, 17] width 6 height 7
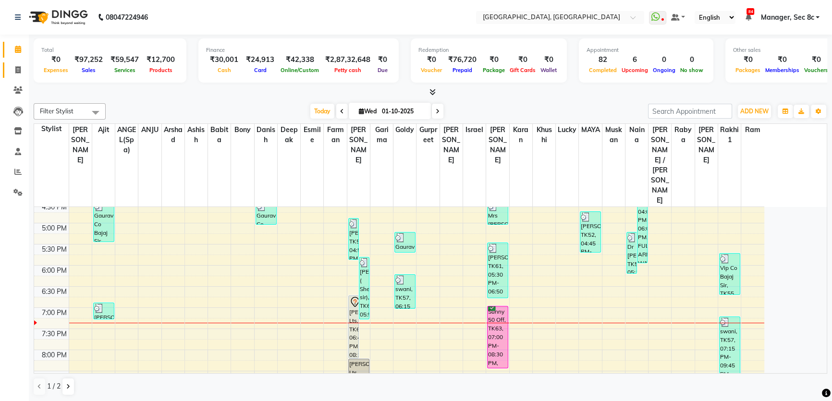
click at [14, 66] on span at bounding box center [18, 70] width 17 height 11
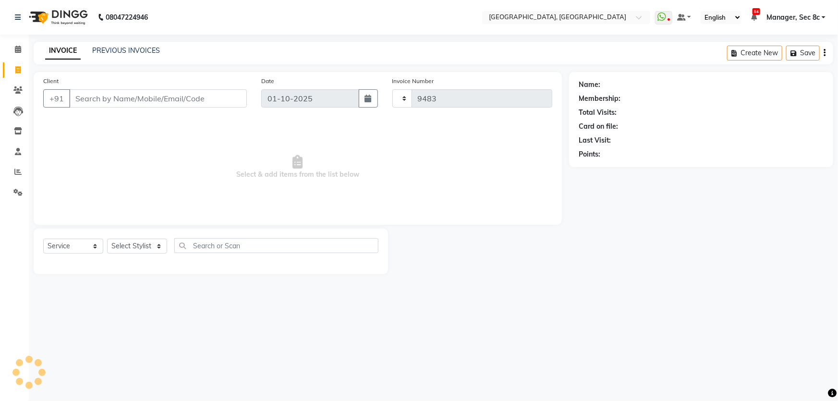
click at [109, 107] on input "Client" at bounding box center [158, 98] width 178 height 18
drag, startPoint x: 224, startPoint y: 102, endPoint x: 232, endPoint y: 104, distance: 8.9
click at [224, 103] on input "Client" at bounding box center [158, 98] width 178 height 18
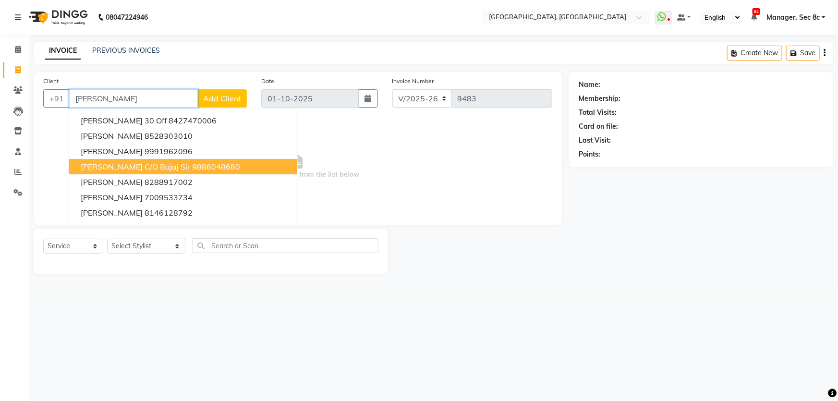
click at [158, 166] on span "Tanu Sehaj C/o Bajaj Sir" at bounding box center [135, 167] width 109 height 10
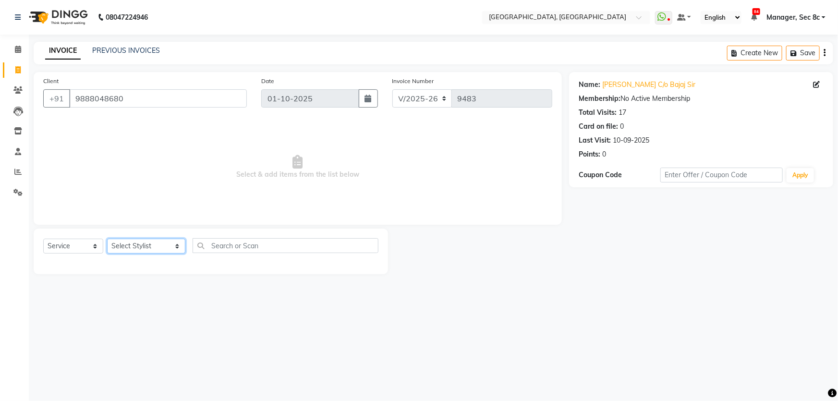
click at [142, 242] on select "Select Stylist [PERSON_NAME] [PERSON_NAME] Aditya [PERSON_NAME] [PERSON_NAME](S…" at bounding box center [146, 246] width 78 height 15
click at [12, 48] on span at bounding box center [18, 49] width 17 height 11
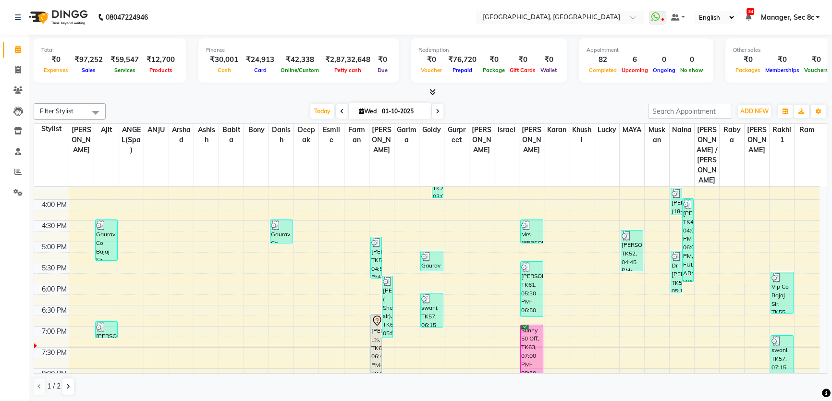
scroll to position [372, 0]
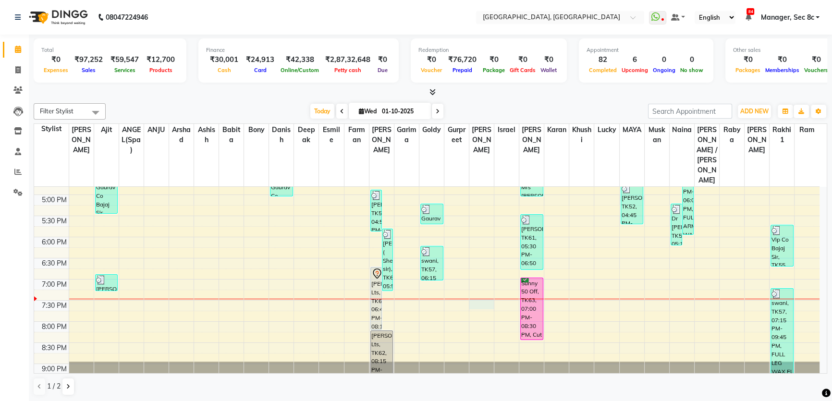
click at [472, 273] on div "8:00 AM 8:30 AM 9:00 AM 9:30 AM 10:00 AM 10:30 AM 11:00 AM 11:30 AM 12:00 PM 12…" at bounding box center [426, 110] width 785 height 591
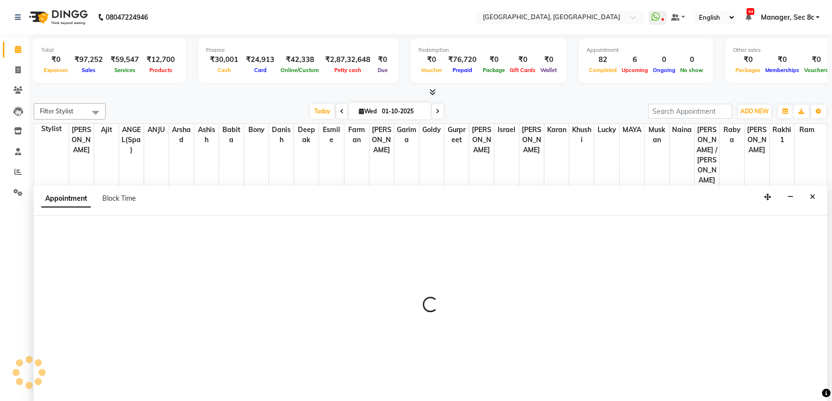
scroll to position [0, 0]
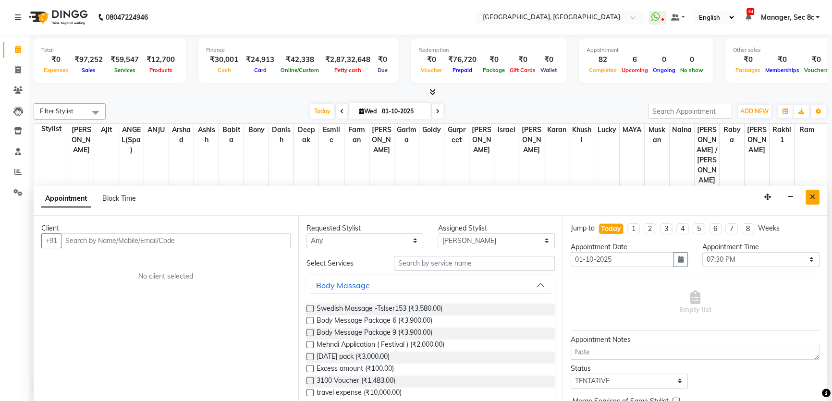
click at [809, 201] on button "Close" at bounding box center [812, 197] width 14 height 15
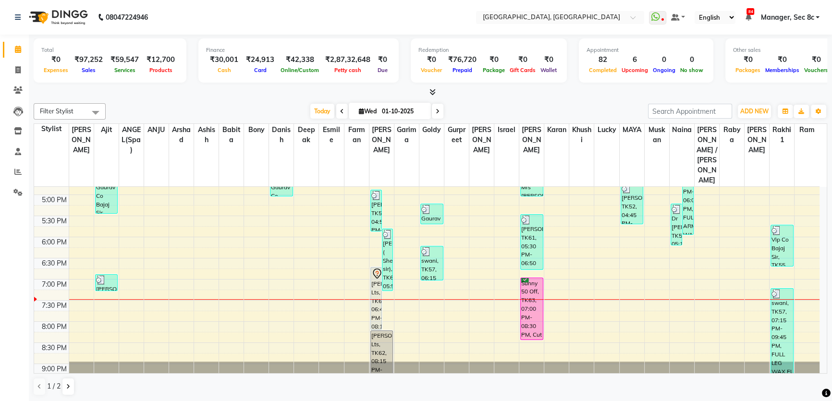
click at [429, 275] on div "8:00 AM 8:30 AM 9:00 AM 9:30 AM 10:00 AM 10:30 AM 11:00 AM 11:30 AM 12:00 PM 12…" at bounding box center [426, 110] width 785 height 591
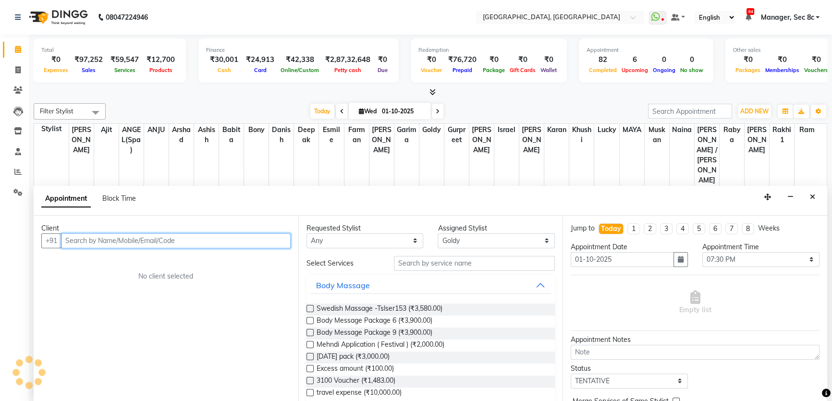
drag, startPoint x: 204, startPoint y: 244, endPoint x: 630, endPoint y: 305, distance: 431.2
click at [204, 244] on input "text" at bounding box center [175, 240] width 229 height 15
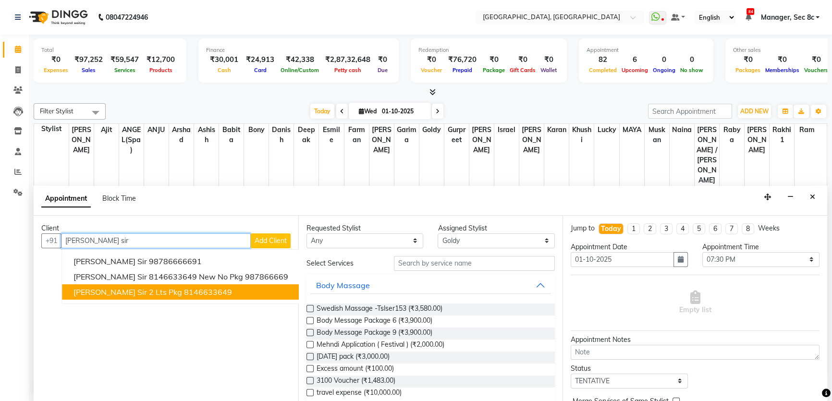
click at [184, 287] on ngb-highlight "8146633649" at bounding box center [208, 292] width 48 height 10
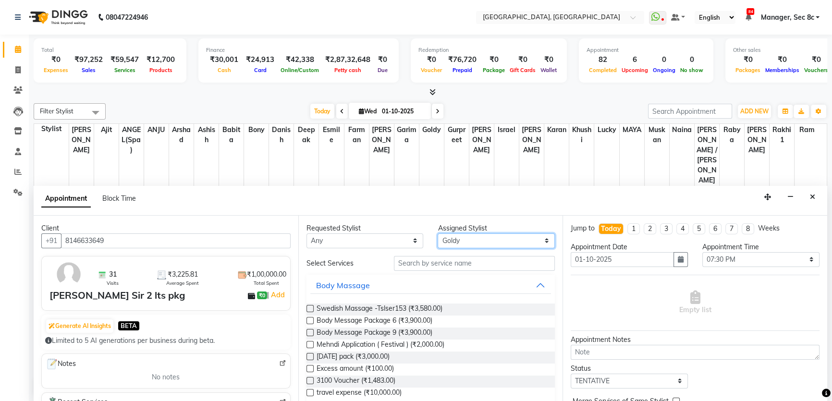
click at [474, 240] on select "Select Aamir Ajit ANGEL(Spa) ANJU Arshad Ashish Babita Bony Danish deepak Esmil…" at bounding box center [495, 240] width 117 height 15
click at [437, 233] on select "Select Aamir Ajit ANGEL(Spa) ANJU Arshad Ashish Babita Bony Danish deepak Esmil…" at bounding box center [495, 240] width 117 height 15
click at [436, 262] on input "text" at bounding box center [474, 263] width 161 height 15
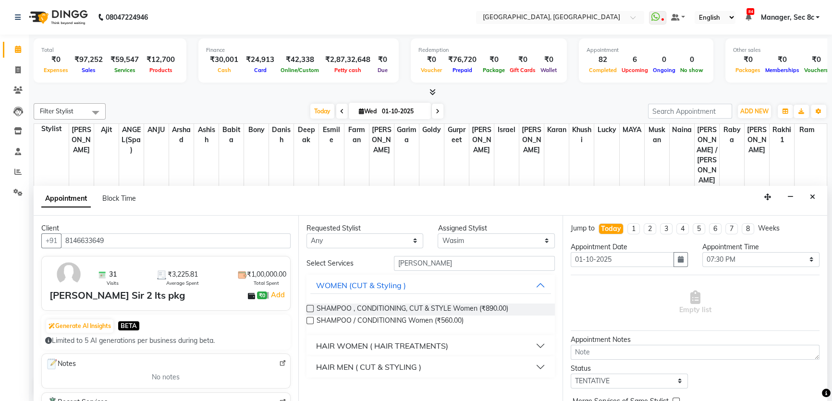
click at [441, 341] on div "HAIR WOMEN ( HAIR TREATMENTS)" at bounding box center [382, 346] width 132 height 12
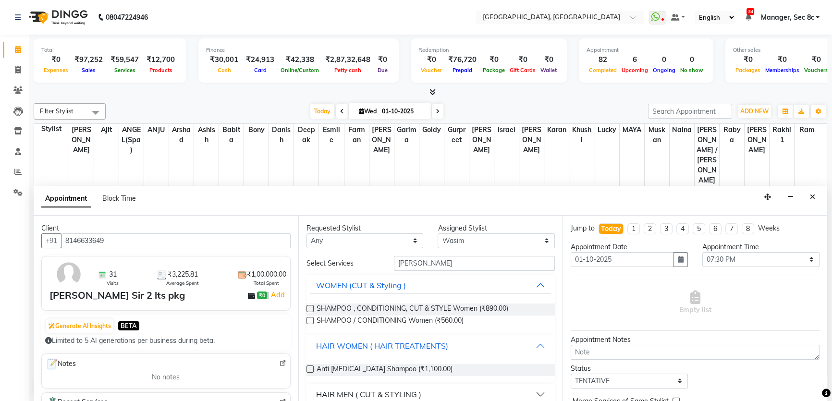
click at [441, 341] on div "HAIR WOMEN ( HAIR TREATMENTS)" at bounding box center [382, 346] width 132 height 12
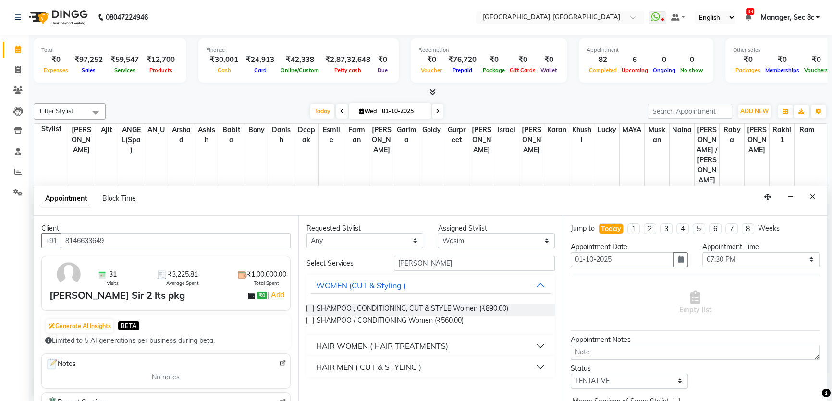
click at [409, 361] on div "HAIR MEN ( CUT & STYLING )" at bounding box center [368, 367] width 105 height 12
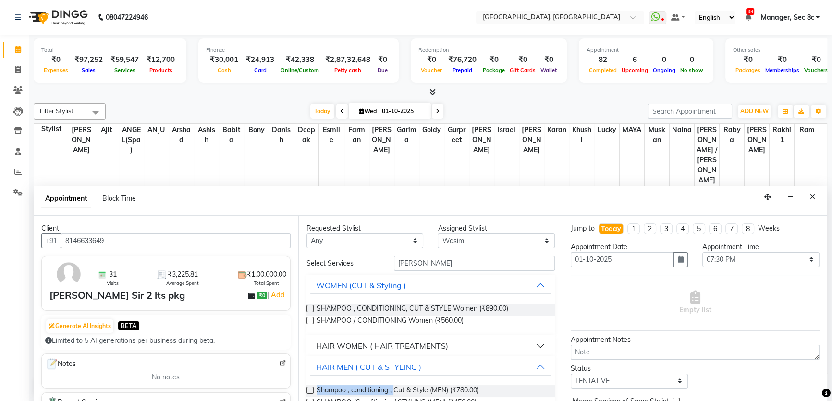
drag, startPoint x: 395, startPoint y: 388, endPoint x: 480, endPoint y: 358, distance: 89.9
click at [479, 359] on div "HAIR MEN ( CUT & STYLING ) Shampoo , conditioning , Cut & Style (MEN) (₹780.00)…" at bounding box center [430, 386] width 249 height 60
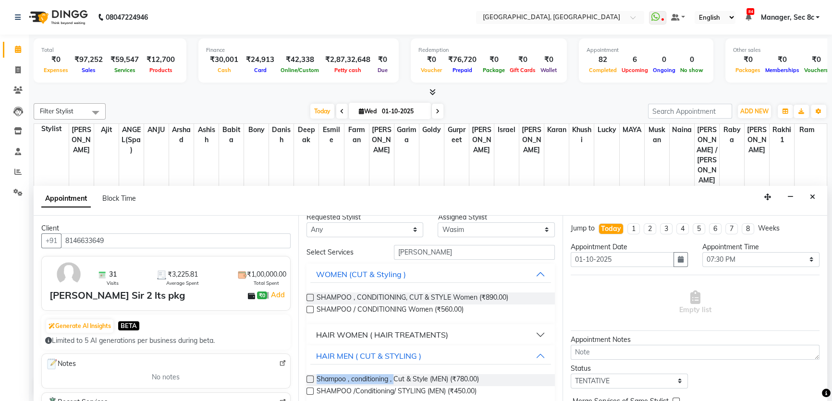
scroll to position [22, 0]
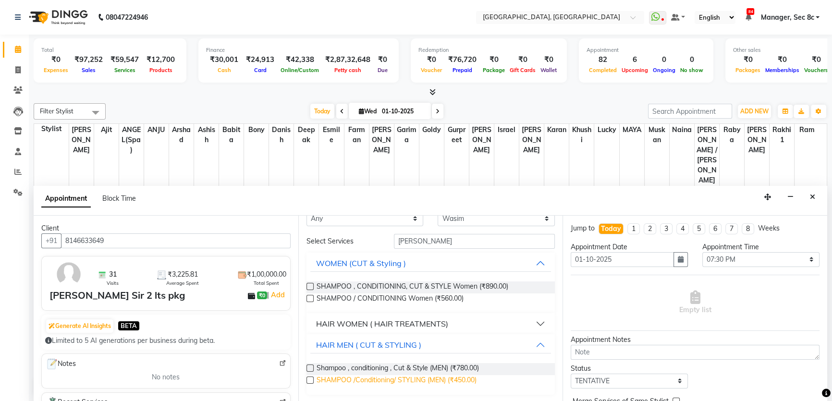
click at [463, 376] on span "SHAMPOO /Conditioning/ STYLING (MEN) (₹450.00)" at bounding box center [396, 381] width 160 height 12
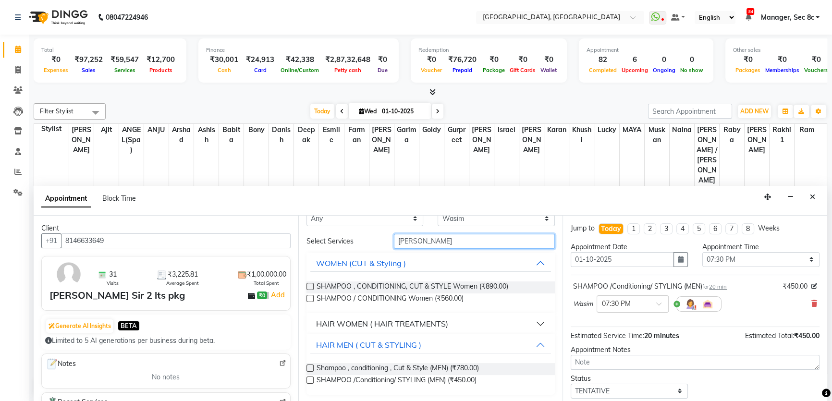
click at [465, 241] on input "shamp" at bounding box center [474, 241] width 161 height 15
click at [491, 221] on select "Select Aamir Ajit ANGEL(Spa) ANJU Arshad Ashish Babita Bony Danish deepak Esmil…" at bounding box center [495, 218] width 117 height 15
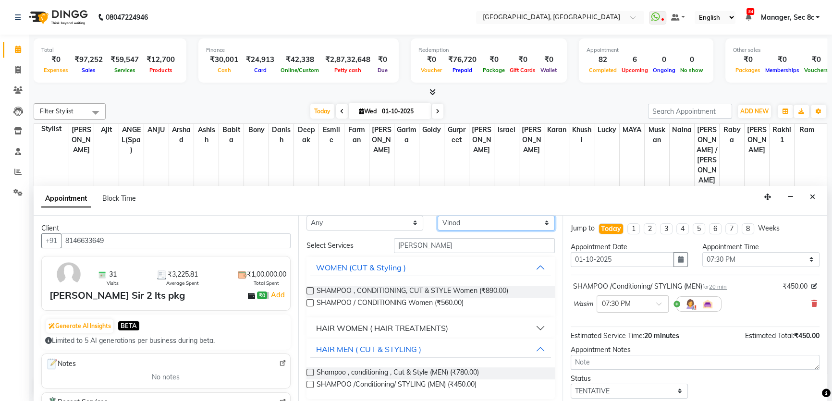
click at [437, 230] on select "Select Aamir Ajit ANGEL(Spa) ANJU Arshad Ashish Babita Bony Danish deepak Esmil…" at bounding box center [495, 223] width 117 height 15
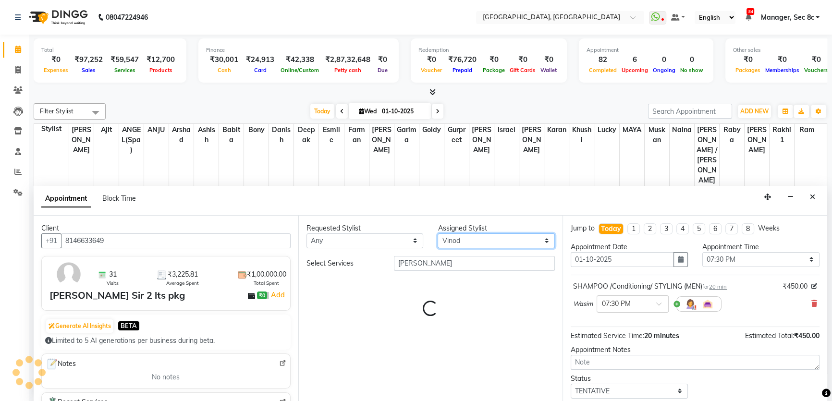
scroll to position [0, 0]
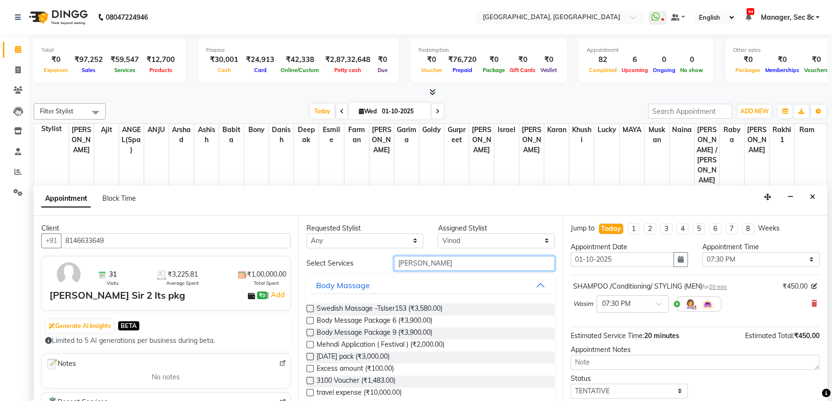
click at [418, 263] on input "shamp" at bounding box center [474, 263] width 161 height 15
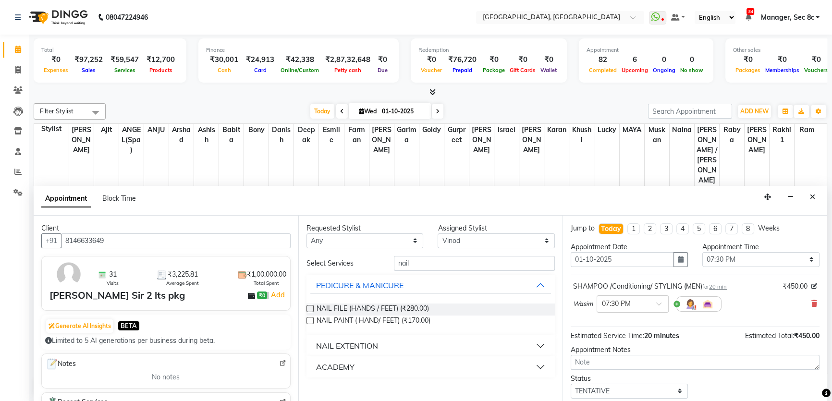
click at [438, 306] on div "NAIL FILE (HANDS / FEET) (₹280.00)" at bounding box center [430, 309] width 249 height 12
drag, startPoint x: 417, startPoint y: 306, endPoint x: 543, endPoint y: 318, distance: 126.8
click at [423, 307] on span "NAIL FILE (HANDS / FEET) (₹280.00)" at bounding box center [372, 309] width 112 height 12
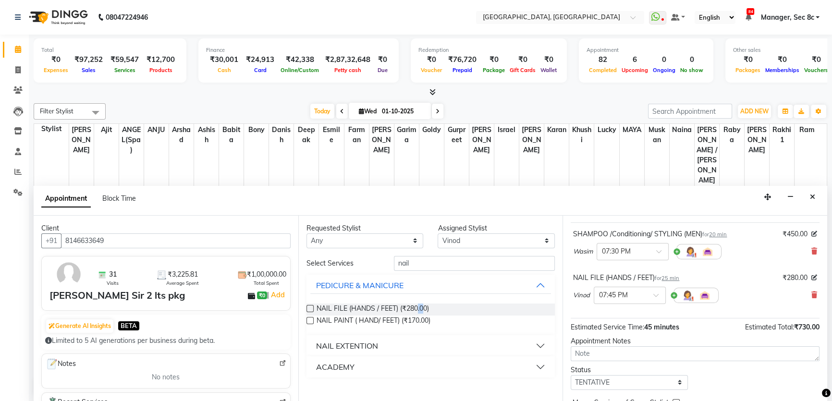
scroll to position [100, 0]
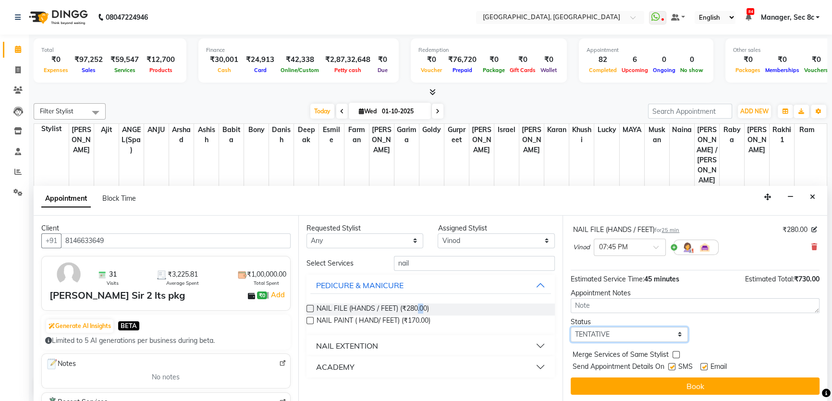
click at [627, 331] on select "Select TENTATIVE CONFIRM CHECK-IN UPCOMING" at bounding box center [628, 334] width 117 height 15
click at [570, 327] on select "Select TENTATIVE CONFIRM CHECK-IN UPCOMING" at bounding box center [628, 334] width 117 height 15
click at [675, 351] on label at bounding box center [675, 354] width 7 height 7
click at [675, 352] on input "checkbox" at bounding box center [675, 355] width 6 height 6
click at [675, 363] on label at bounding box center [671, 366] width 7 height 7
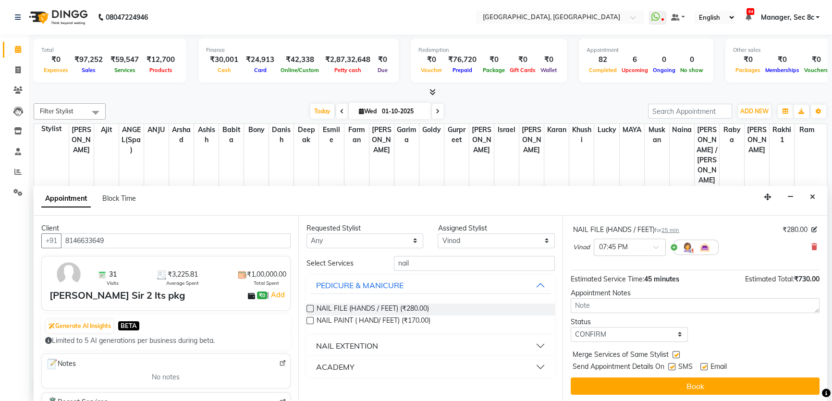
click at [674, 364] on input "checkbox" at bounding box center [671, 367] width 6 height 6
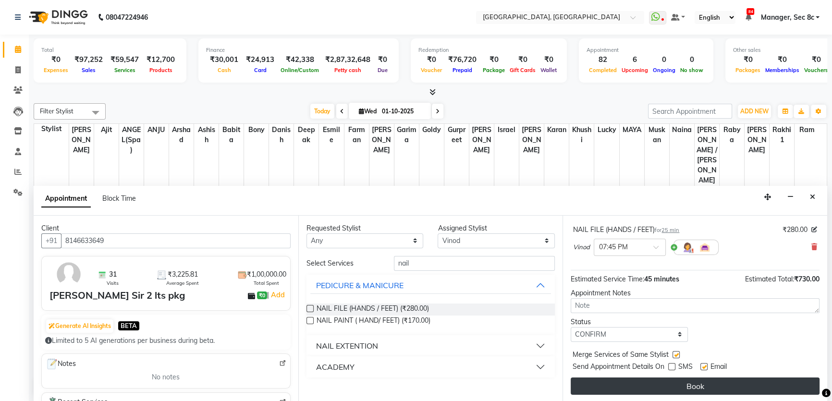
click at [679, 382] on button "Book" at bounding box center [694, 385] width 249 height 17
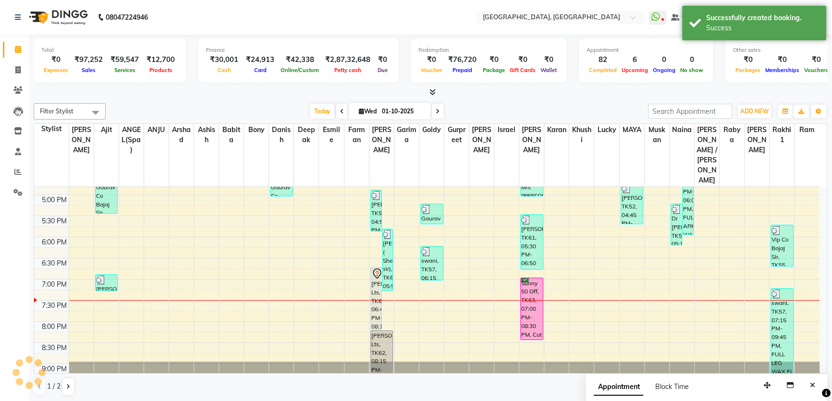
scroll to position [0, 0]
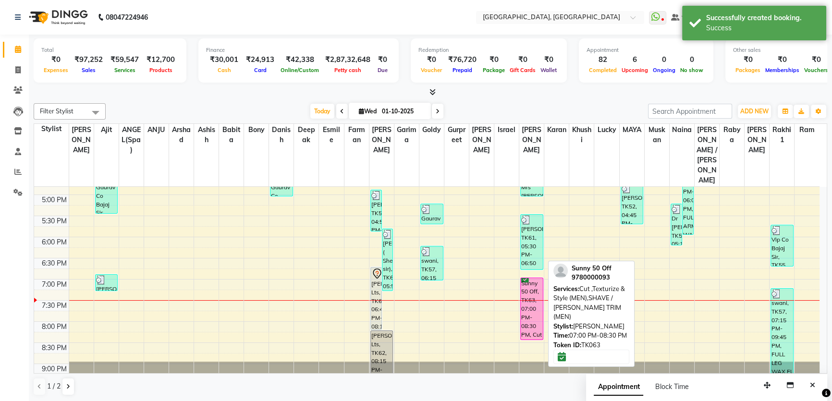
click at [535, 278] on div "Sunny 50 Off, TK63, 07:00 PM-08:30 PM, Cut ,Texturize & Style (MEN),SHAVE / BEA…" at bounding box center [531, 308] width 22 height 61
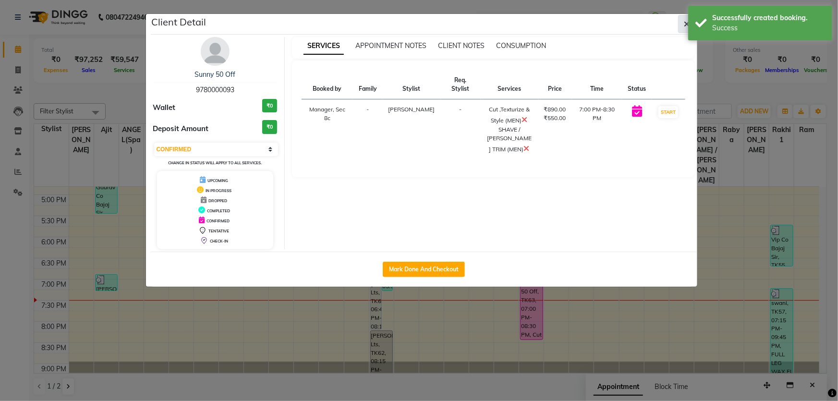
click at [687, 24] on icon "button" at bounding box center [687, 24] width 6 height 8
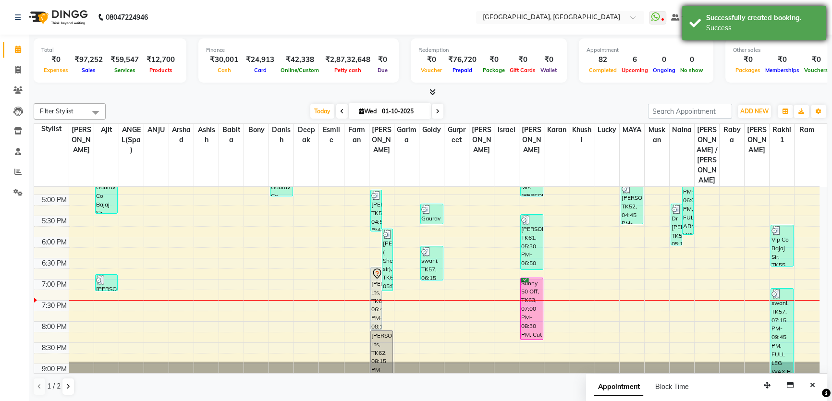
click at [820, 10] on div "Successfully created booking. Success" at bounding box center [754, 23] width 144 height 35
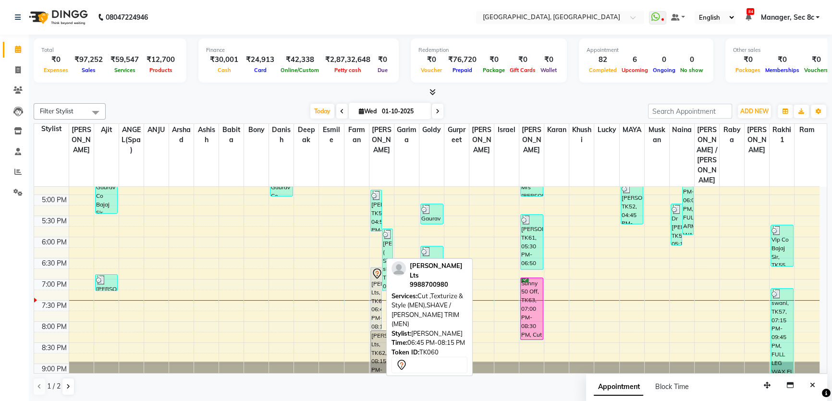
click at [379, 267] on div "Mrs Jagmohan Lts, TK60, 06:45 PM-08:15 PM, Cut ,Texturize & Style (MEN),SHAVE /…" at bounding box center [376, 298] width 11 height 62
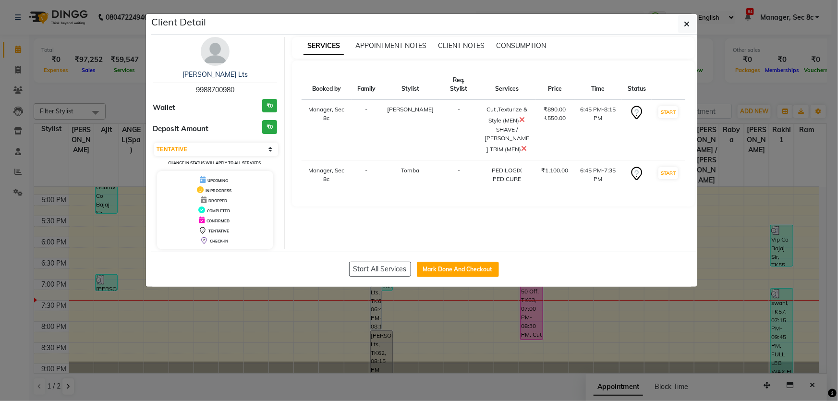
drag, startPoint x: 691, startPoint y: 21, endPoint x: 688, endPoint y: 25, distance: 5.5
click at [691, 21] on button "button" at bounding box center [687, 24] width 18 height 18
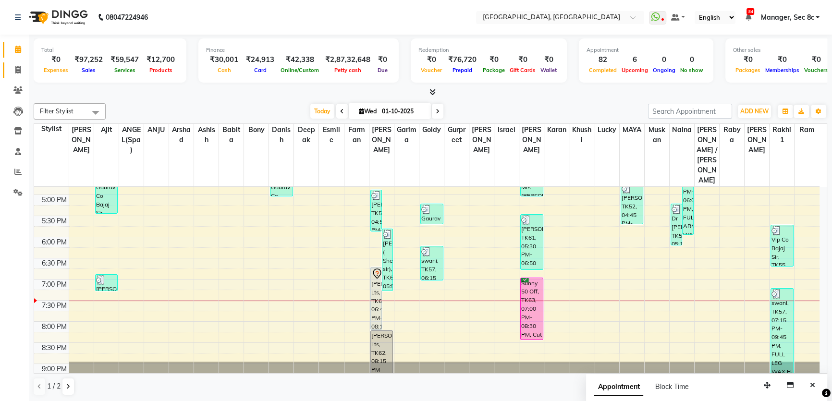
click at [14, 63] on link "Invoice" at bounding box center [14, 70] width 23 height 16
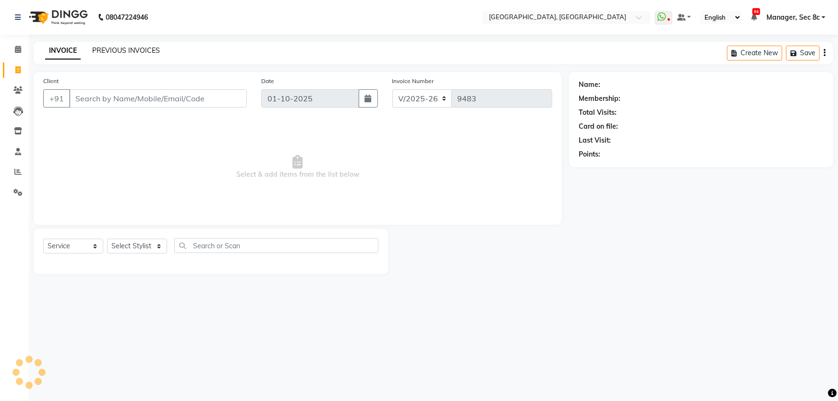
click at [121, 52] on link "PREVIOUS INVOICES" at bounding box center [126, 50] width 68 height 9
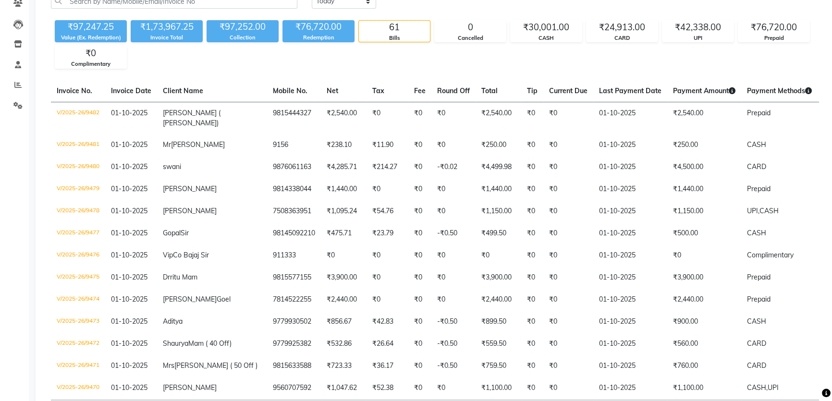
scroll to position [200, 0]
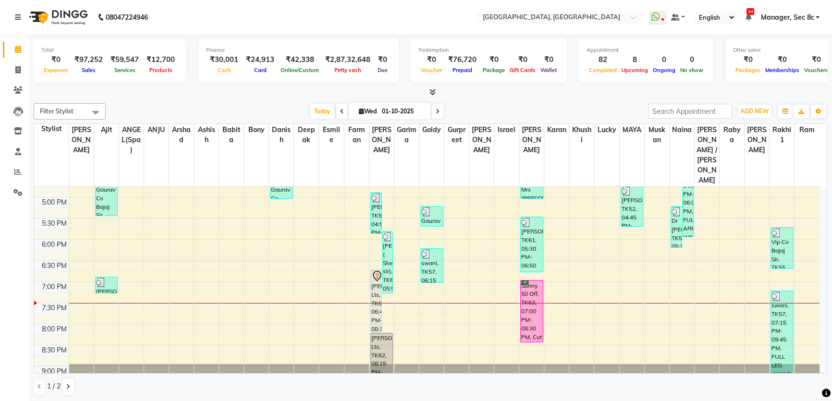
scroll to position [372, 0]
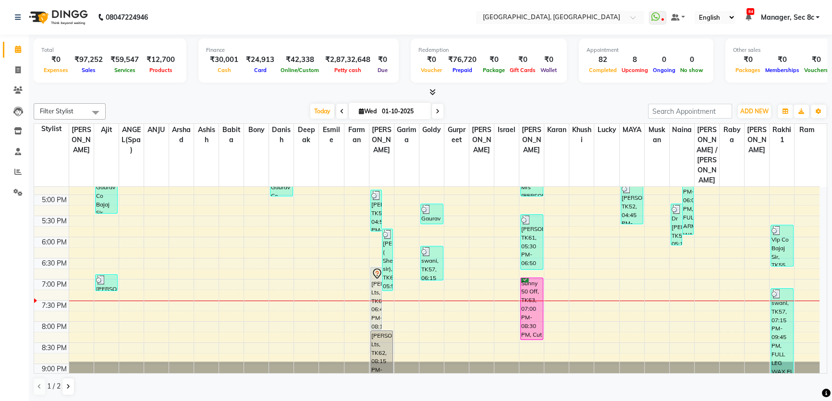
click at [331, 273] on div "8:00 AM 8:30 AM 9:00 AM 9:30 AM 10:00 AM 10:30 AM 11:00 AM 11:30 AM 12:00 PM 12…" at bounding box center [426, 110] width 785 height 591
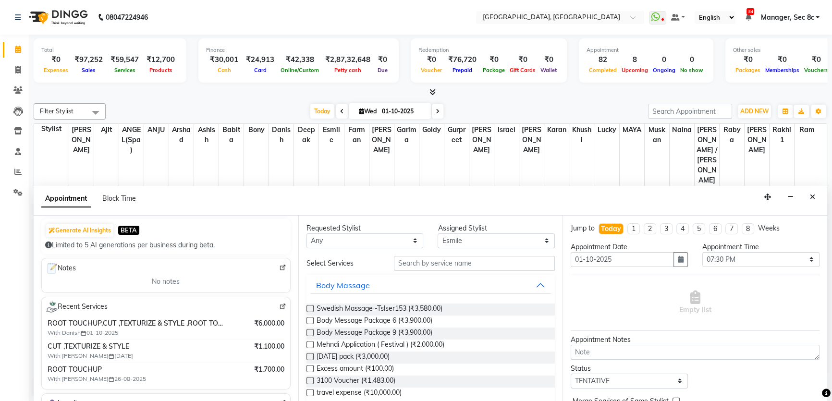
scroll to position [0, 0]
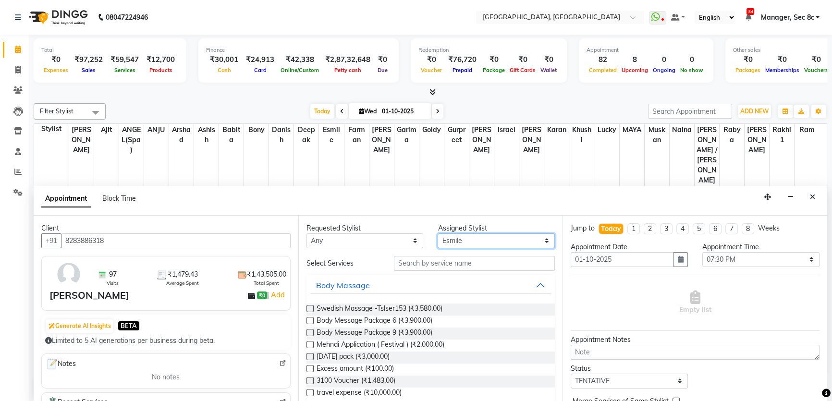
click at [444, 241] on select "Select Aamir Ajit ANGEL(Spa) ANJU Arshad Ashish Babita Bony Danish deepak Esmil…" at bounding box center [495, 240] width 117 height 15
click at [437, 233] on select "Select Aamir Ajit ANGEL(Spa) ANJU Arshad Ashish Babita Bony Danish deepak Esmil…" at bounding box center [495, 240] width 117 height 15
click at [430, 259] on input "text" at bounding box center [474, 263] width 161 height 15
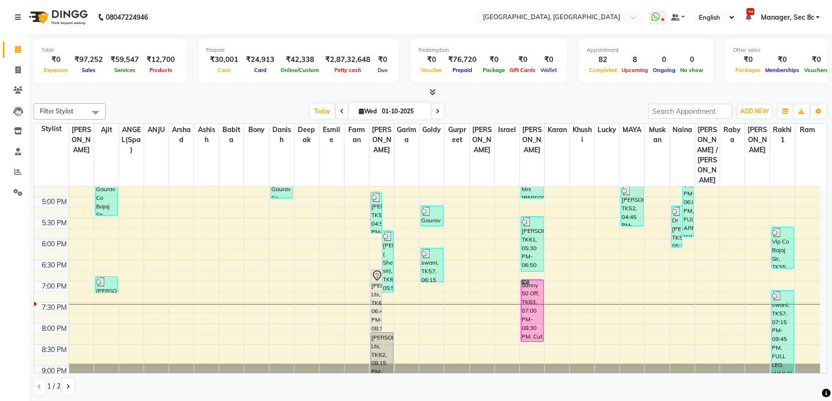
scroll to position [372, 0]
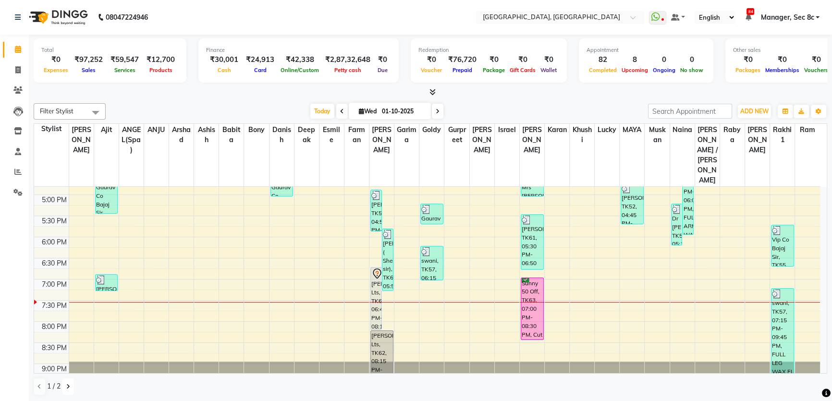
click at [72, 384] on button at bounding box center [68, 386] width 12 height 16
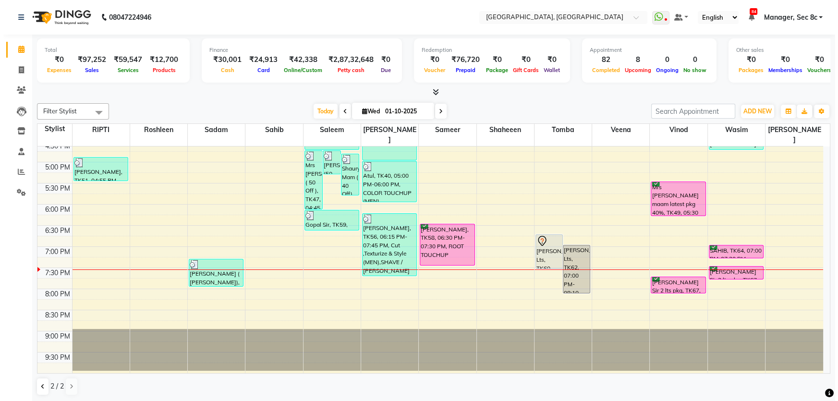
scroll to position [352, 0]
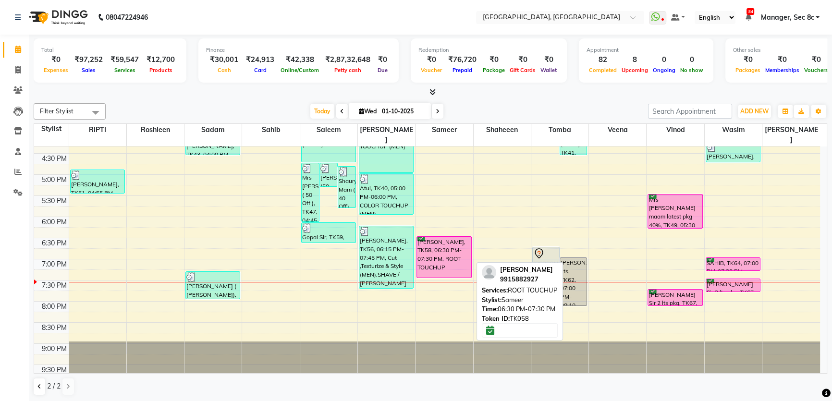
click at [440, 237] on div "[PERSON_NAME], TK58, 06:30 PM-07:30 PM, ROOT TOUCHUP" at bounding box center [444, 257] width 54 height 41
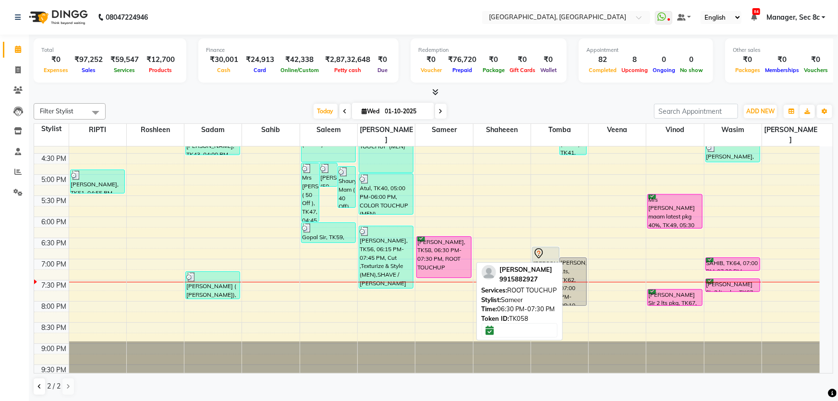
select select "6"
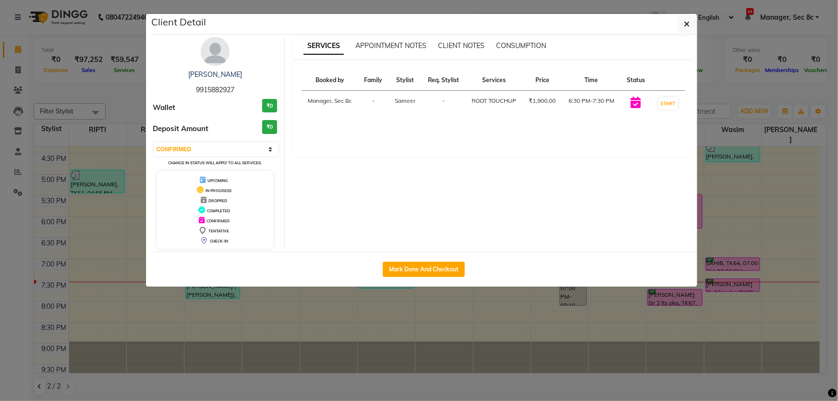
drag, startPoint x: 683, startPoint y: 23, endPoint x: 681, endPoint y: 28, distance: 5.8
click at [684, 24] on button "button" at bounding box center [687, 24] width 18 height 18
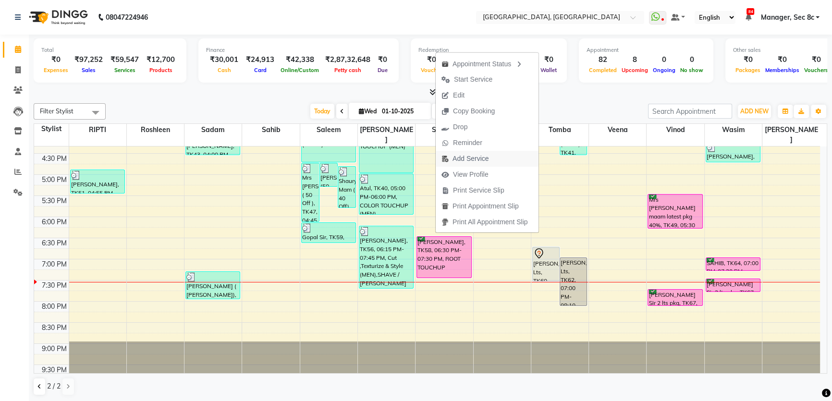
click at [470, 158] on span "Add Service" at bounding box center [470, 159] width 36 height 10
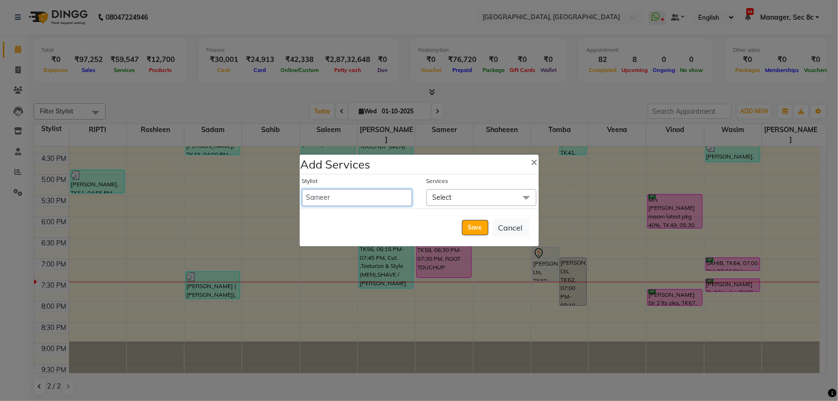
click at [386, 194] on select "[PERSON_NAME] [PERSON_NAME] Aditya [PERSON_NAME] [PERSON_NAME](Spa) [PERSON_NAM…" at bounding box center [357, 197] width 110 height 17
select select "25925"
click at [302, 189] on select "[PERSON_NAME] [PERSON_NAME] Aditya [PERSON_NAME] [PERSON_NAME](Spa) [PERSON_NAM…" at bounding box center [357, 197] width 110 height 17
select select "1170"
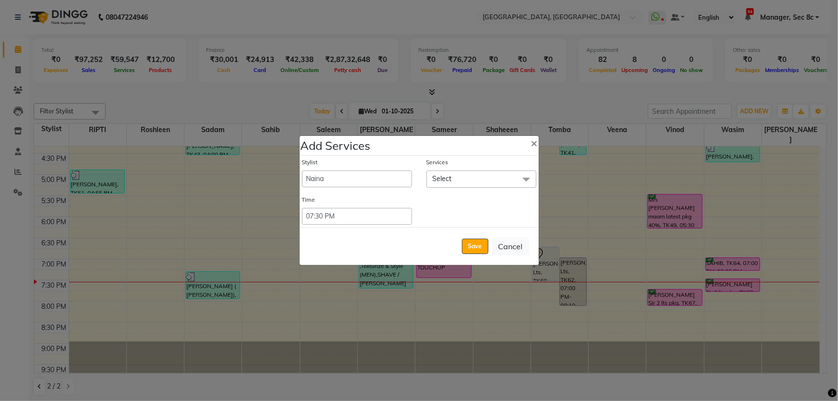
click at [470, 177] on span "Select" at bounding box center [481, 178] width 110 height 17
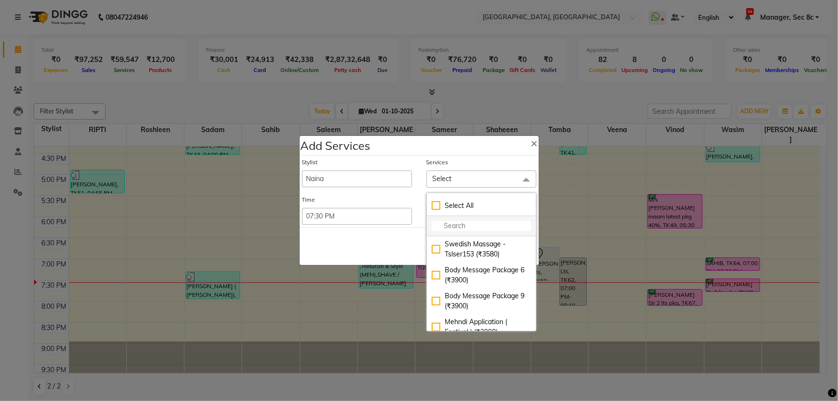
click at [456, 228] on input "multiselect-search" at bounding box center [481, 226] width 99 height 10
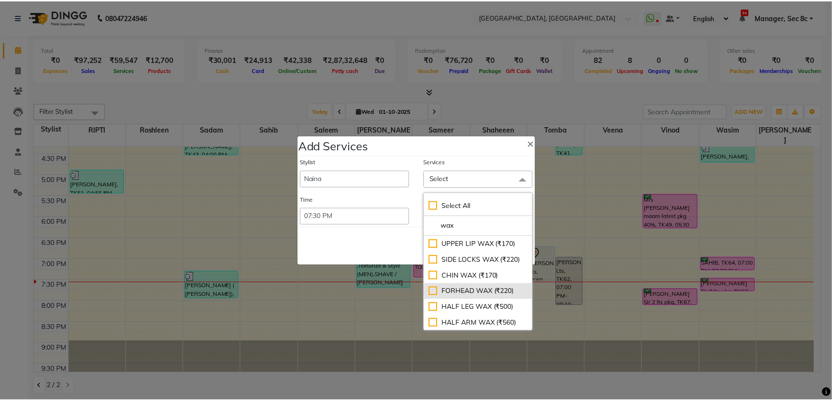
scroll to position [43, 0]
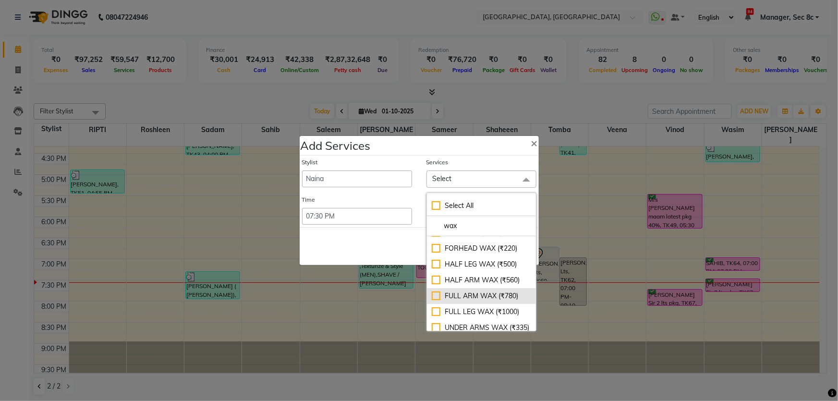
type input "wax"
click at [513, 292] on div "FULL ARM WAX (₹780)" at bounding box center [481, 296] width 99 height 10
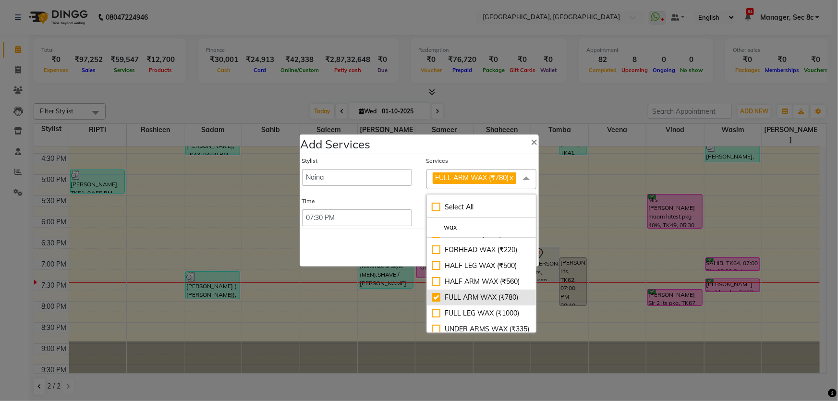
click at [506, 303] on li "FULL ARM WAX (₹780)" at bounding box center [481, 297] width 109 height 16
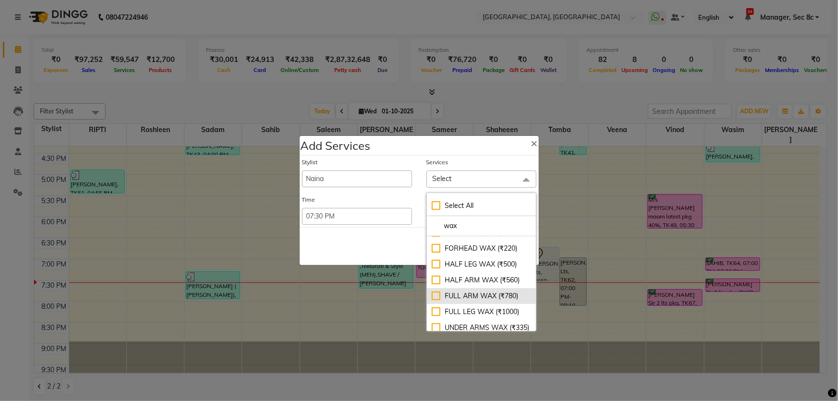
click at [508, 292] on div "FULL ARM WAX (₹780)" at bounding box center [481, 296] width 99 height 10
checkbox input "true"
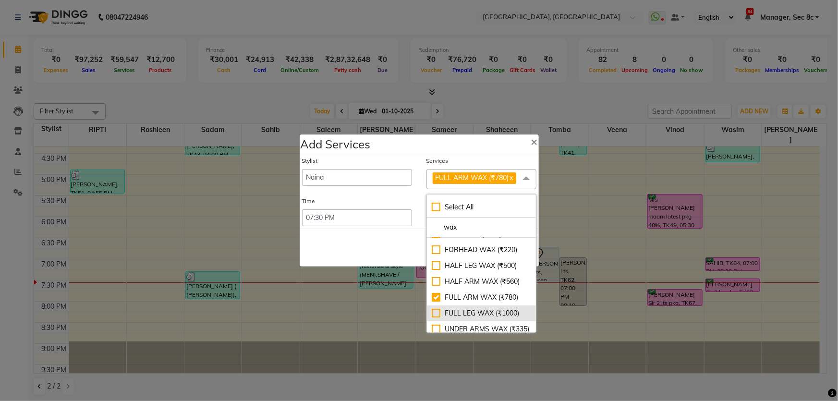
click at [502, 309] on div "FULL LEG WAX (₹1000)" at bounding box center [481, 313] width 99 height 10
checkbox input "true"
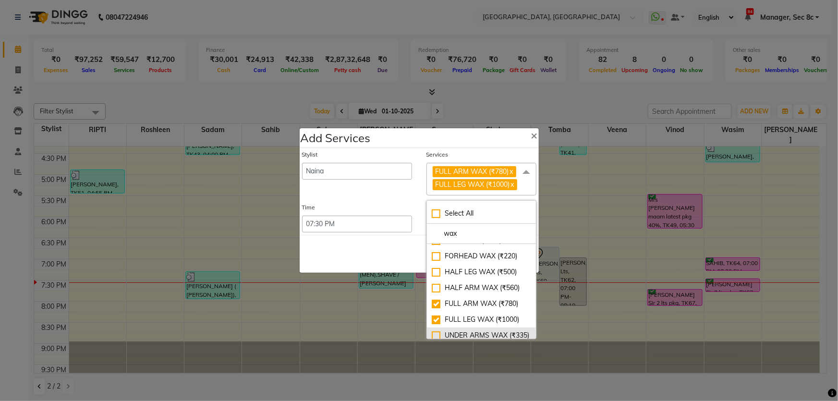
click at [489, 329] on li "UNDER ARMS WAX (₹335)" at bounding box center [481, 335] width 109 height 16
checkbox input "true"
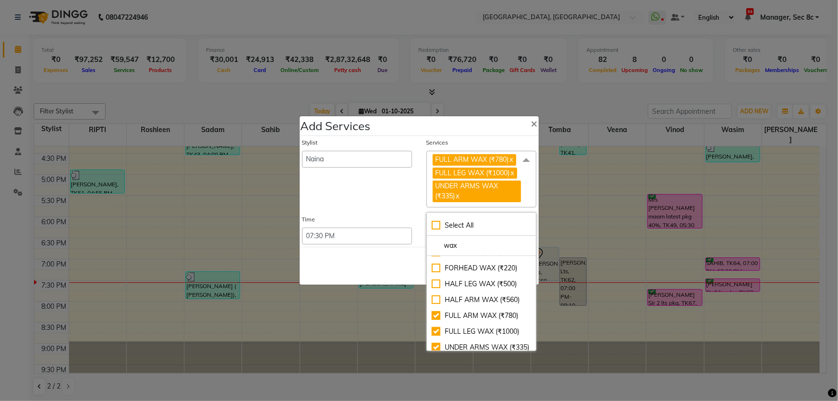
drag, startPoint x: 362, startPoint y: 188, endPoint x: 432, endPoint y: 233, distance: 82.6
click at [365, 188] on div "Stylist Aamid Aamir Aditya Ajit Akhil ANGEL(Spa) ANJU Arshad Ashish Babita Baja…" at bounding box center [357, 172] width 124 height 69
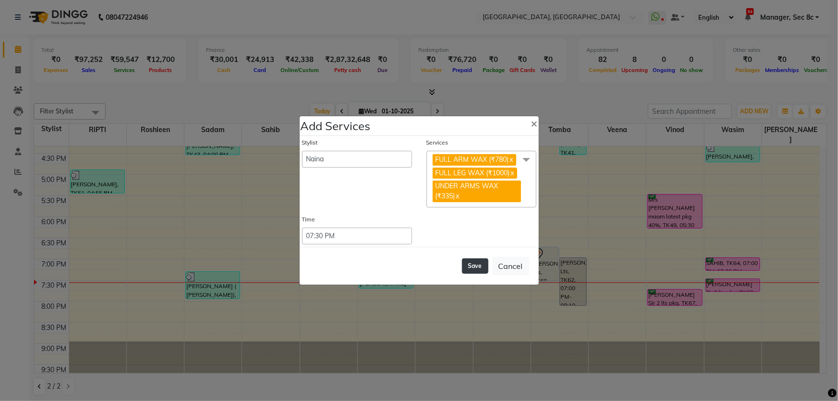
click at [475, 265] on button "Save" at bounding box center [475, 265] width 26 height 15
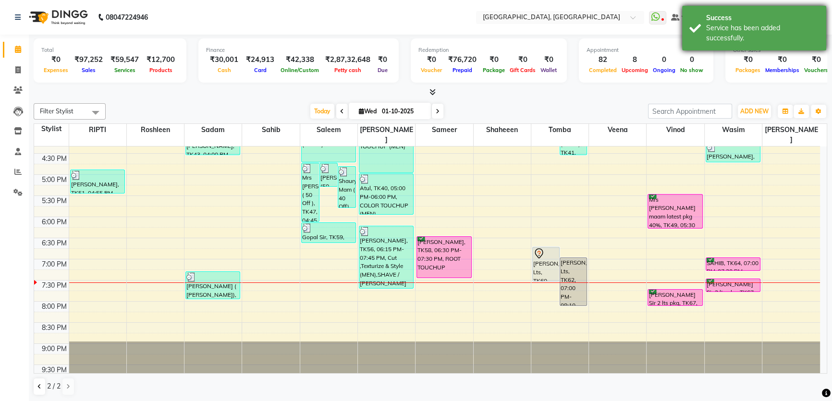
click at [815, 6] on div "Success Service has been added successfully." at bounding box center [754, 28] width 144 height 45
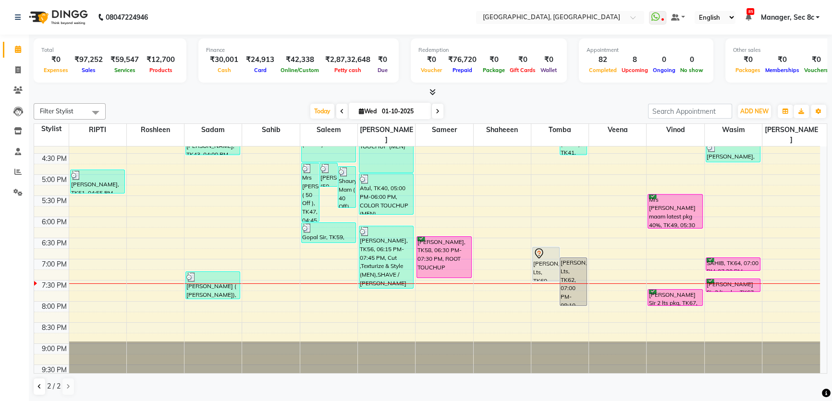
click at [45, 383] on div "2 / 2" at bounding box center [58, 386] width 48 height 18
click at [44, 383] on button at bounding box center [40, 386] width 12 height 16
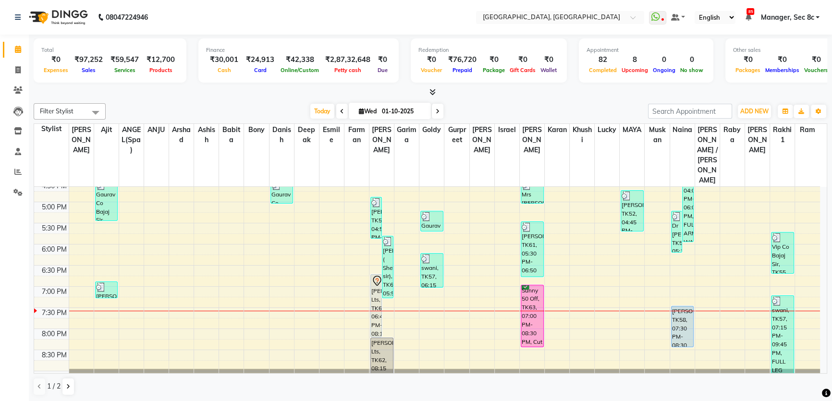
scroll to position [372, 0]
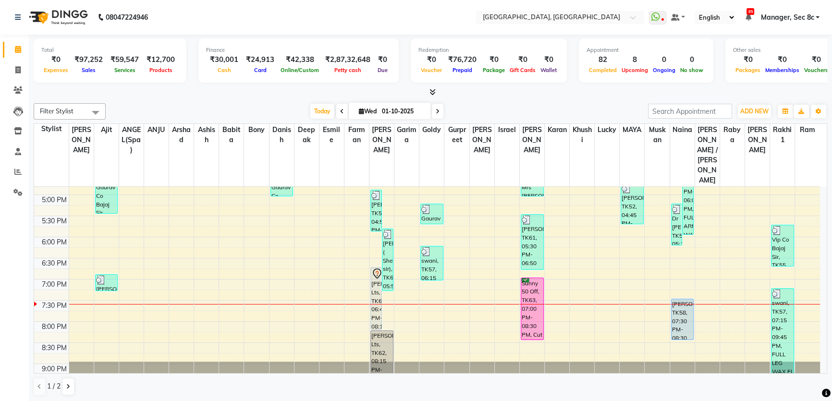
click at [532, 316] on div "8:00 AM 8:30 AM 9:00 AM 9:30 AM 10:00 AM 10:30 AM 11:00 AM 11:30 AM 12:00 PM 12…" at bounding box center [426, 110] width 785 height 591
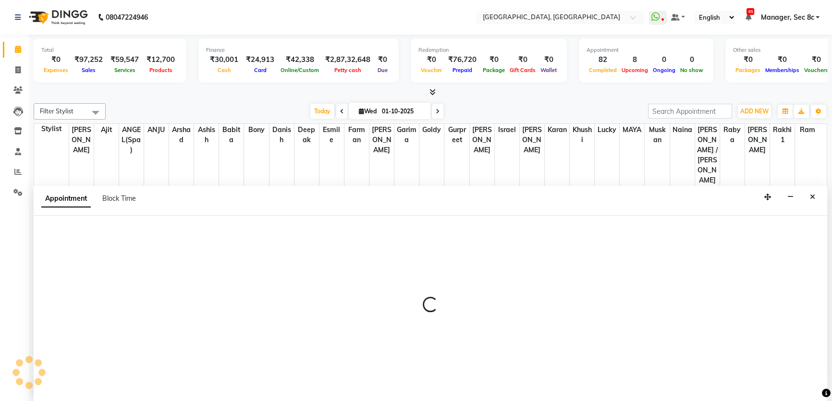
scroll to position [0, 0]
click at [121, 232] on div at bounding box center [430, 309] width 793 height 186
select select "25443"
select select "1230"
select select "tentative"
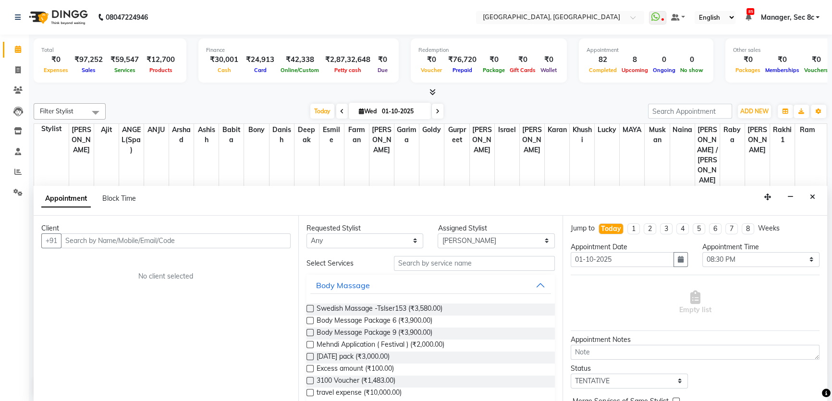
click at [123, 241] on input "text" at bounding box center [175, 240] width 229 height 15
type input "r"
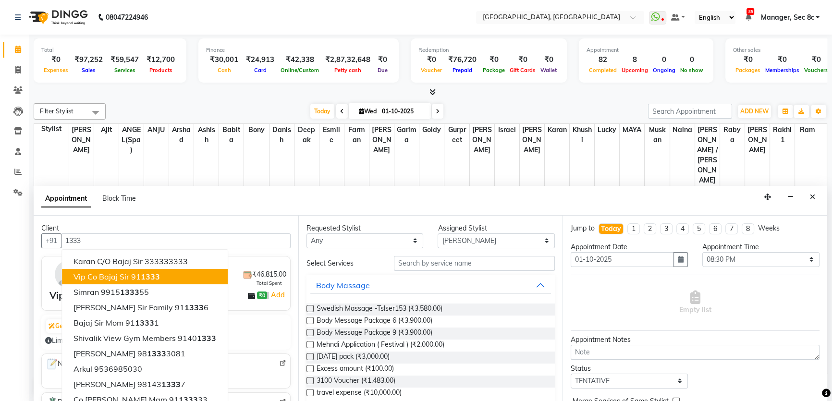
click at [77, 277] on span "Vip Co Bajaj Sir" at bounding box center [101, 277] width 56 height 10
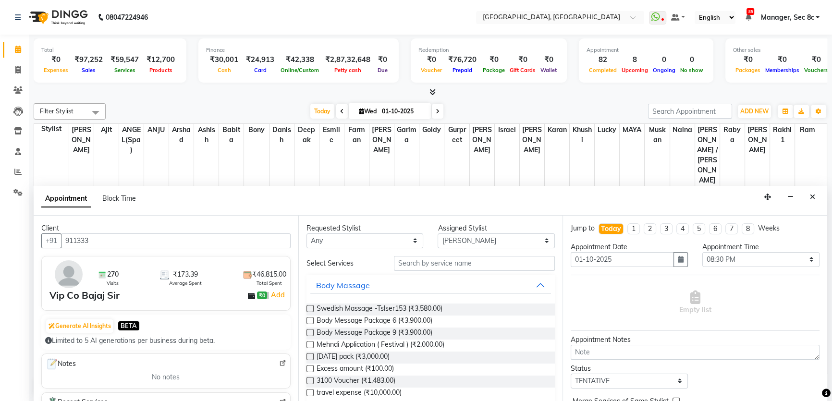
type input "911333"
click at [446, 260] on input "text" at bounding box center [474, 263] width 161 height 15
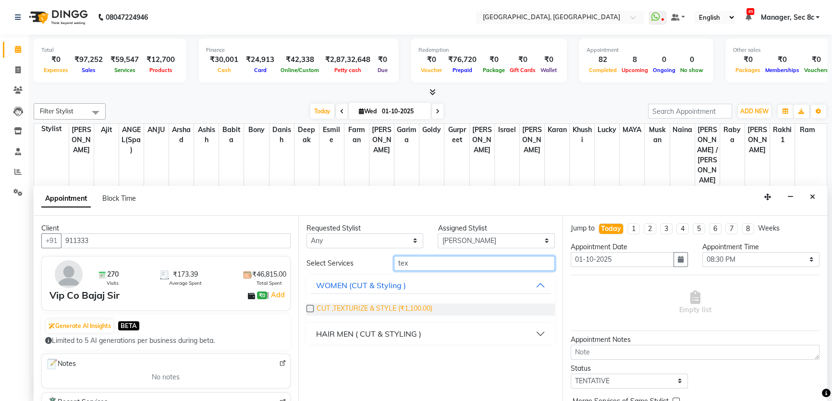
type input "tex"
click at [375, 311] on span "CUT ,TEXTURIZE & STYLE (₹1,100.00)" at bounding box center [374, 309] width 116 height 12
checkbox input "false"
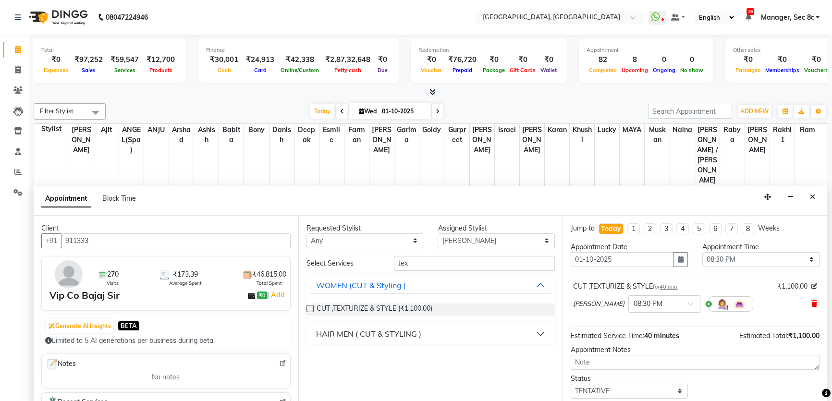
click at [811, 300] on icon at bounding box center [814, 303] width 6 height 7
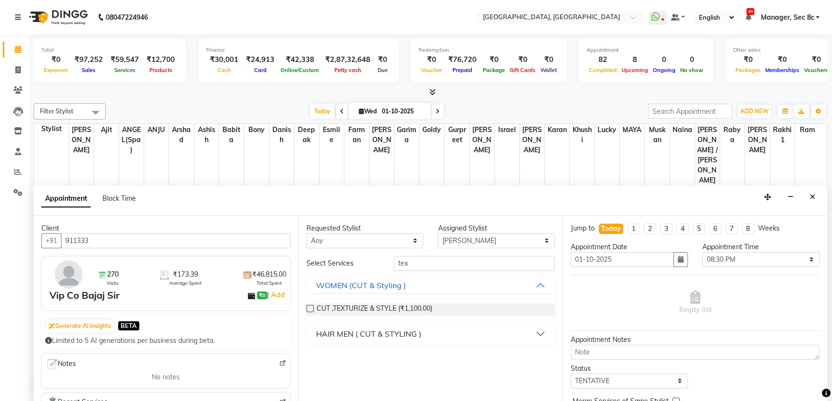
click at [320, 332] on div "HAIR MEN ( CUT & STYLING )" at bounding box center [368, 334] width 105 height 12
click at [375, 359] on span "Cut ,Texturize & Style (MEN) (₹890.00)" at bounding box center [374, 358] width 116 height 12
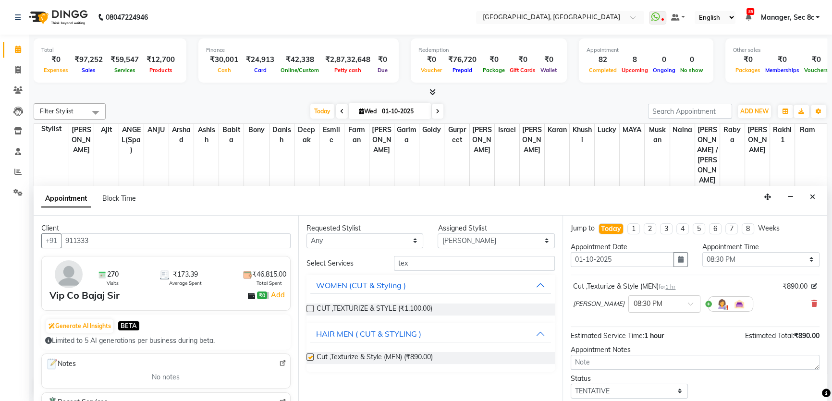
checkbox input "false"
click at [457, 259] on input "tex" at bounding box center [474, 263] width 161 height 15
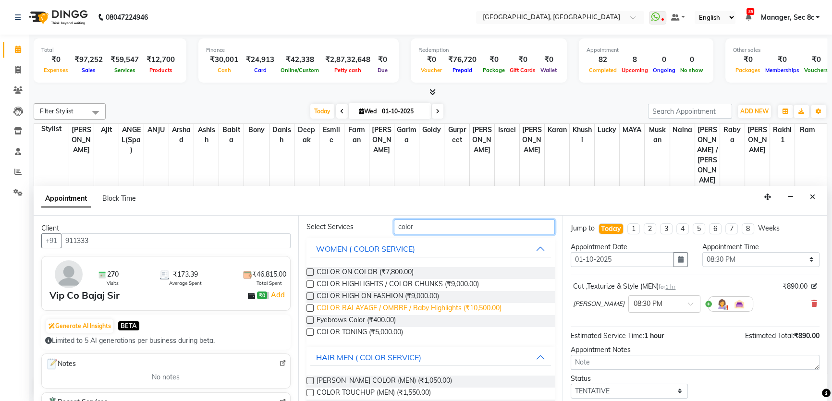
scroll to position [73, 0]
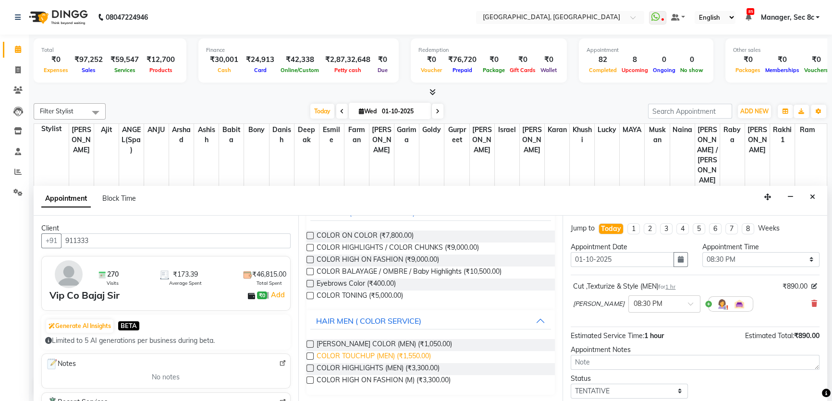
type input "color"
click at [382, 352] on span "COLOR TOUCHUP (MEN) (₹1,550.00)" at bounding box center [373, 357] width 114 height 12
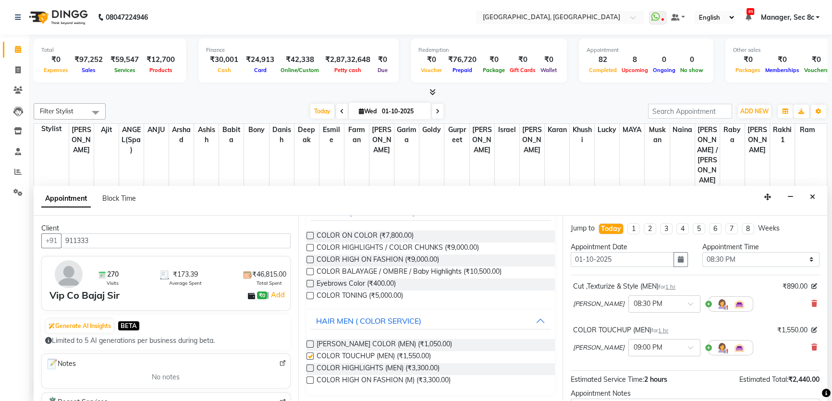
checkbox input "false"
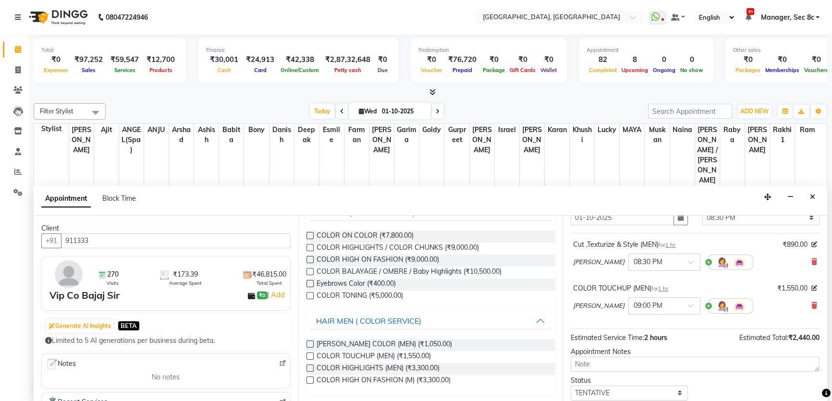
scroll to position [100, 0]
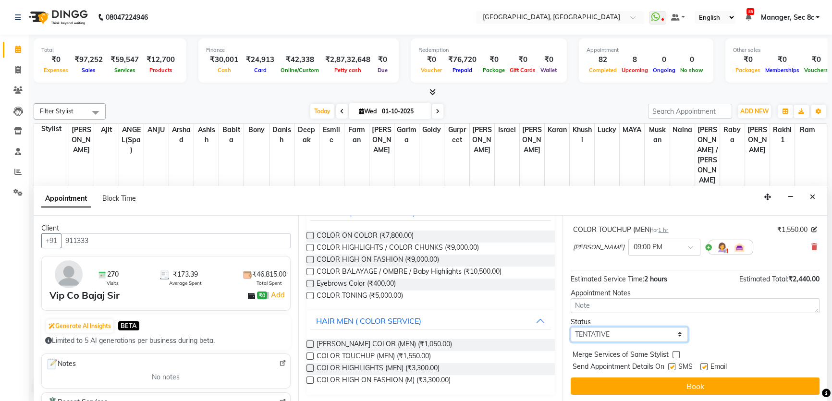
click at [624, 332] on select "Select TENTATIVE CONFIRM CHECK-IN UPCOMING" at bounding box center [628, 334] width 117 height 15
select select "confirm booking"
click at [570, 327] on select "Select TENTATIVE CONFIRM CHECK-IN UPCOMING" at bounding box center [628, 334] width 117 height 15
click at [670, 353] on div "Merge Services of Same Stylist" at bounding box center [694, 356] width 249 height 12
click at [675, 355] on label at bounding box center [675, 354] width 7 height 7
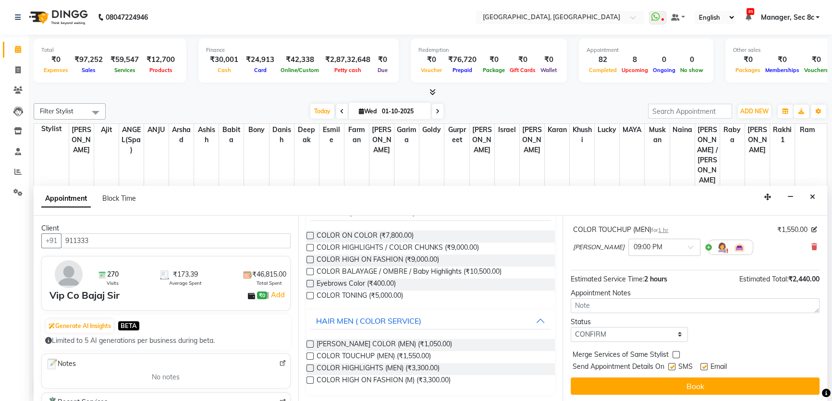
click at [675, 355] on input "checkbox" at bounding box center [675, 355] width 6 height 6
checkbox input "true"
click at [673, 364] on label at bounding box center [671, 366] width 7 height 7
click at [673, 364] on input "checkbox" at bounding box center [671, 367] width 6 height 6
checkbox input "false"
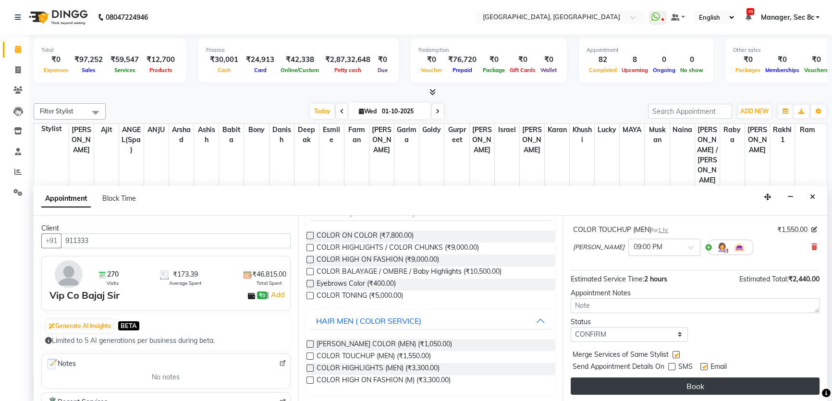
click at [669, 377] on button "Book" at bounding box center [694, 385] width 249 height 17
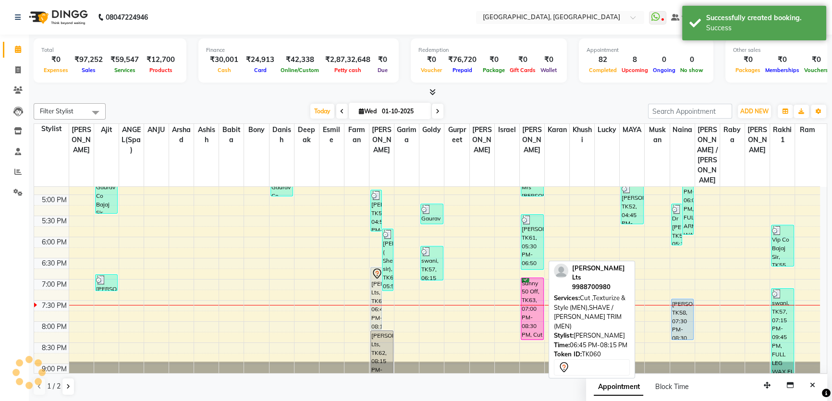
scroll to position [0, 0]
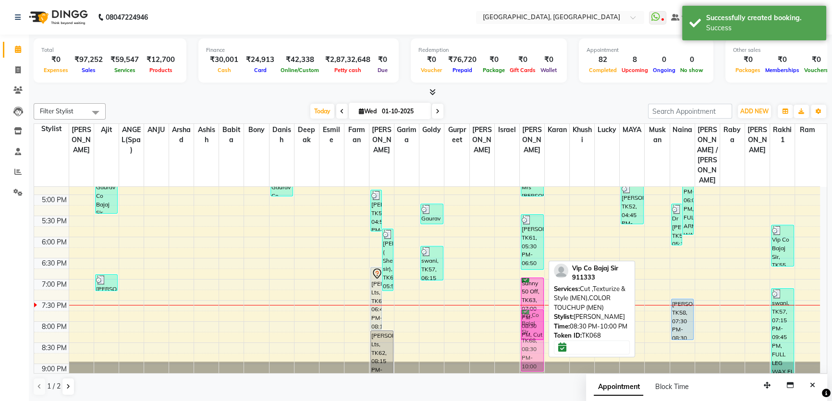
drag, startPoint x: 536, startPoint y: 319, endPoint x: 538, endPoint y: 285, distance: 34.1
click at [538, 285] on div "Mr Ranjan Jain New Pkg, TK08, 10:15 AM-12:10 PM, Cut ,Texturize & Style (MEN),S…" at bounding box center [531, 110] width 24 height 591
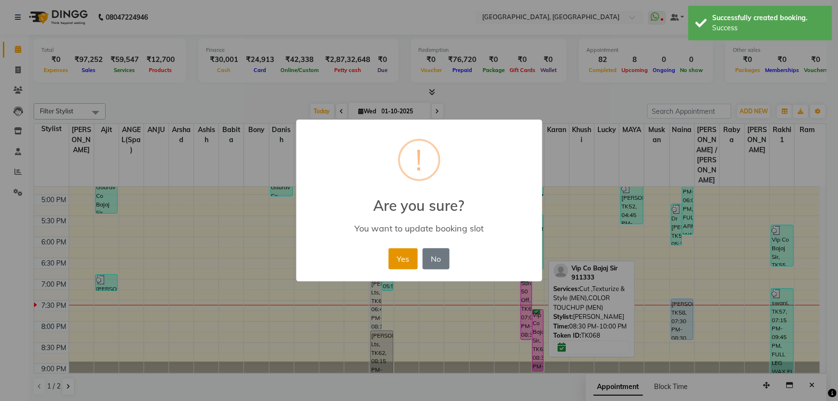
click at [400, 256] on button "Yes" at bounding box center [402, 258] width 29 height 21
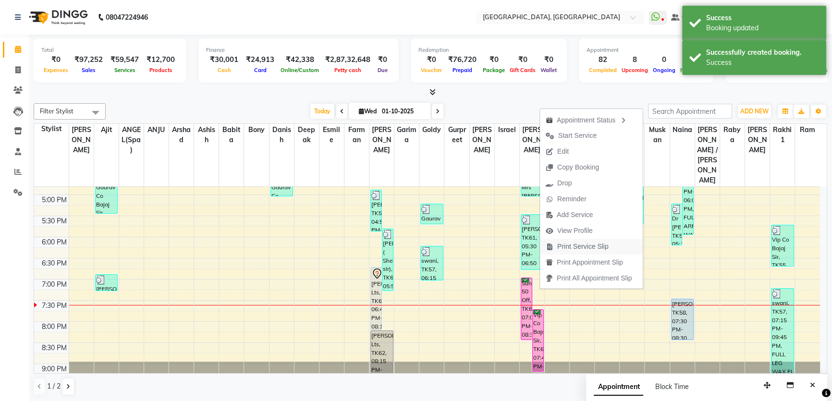
click at [562, 249] on span "Print Service Slip" at bounding box center [582, 246] width 51 height 10
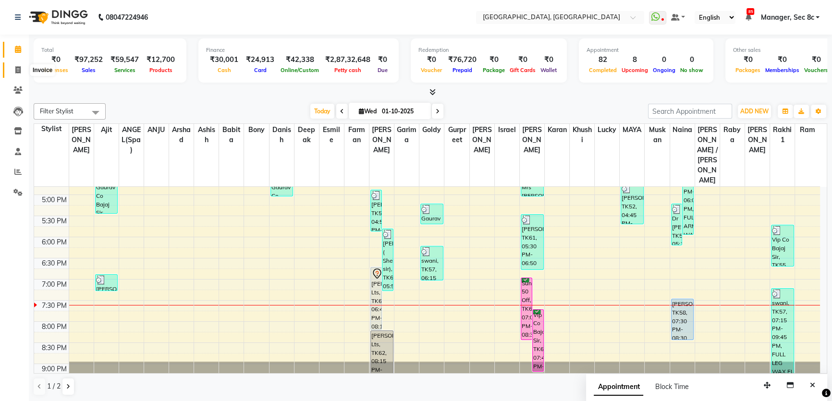
click at [19, 69] on icon at bounding box center [17, 69] width 5 height 7
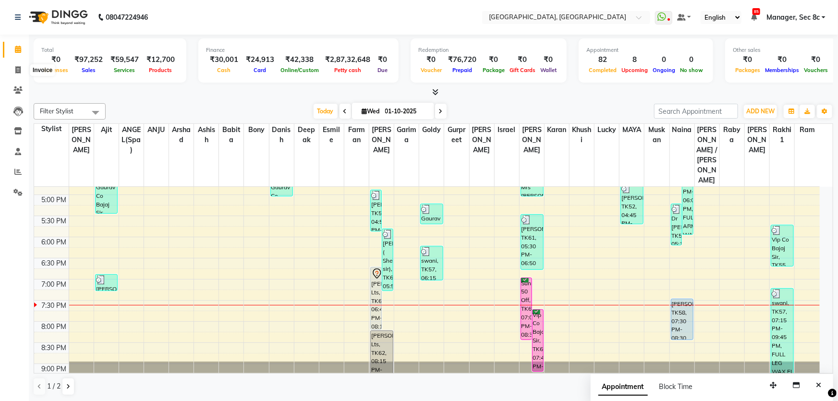
select select "service"
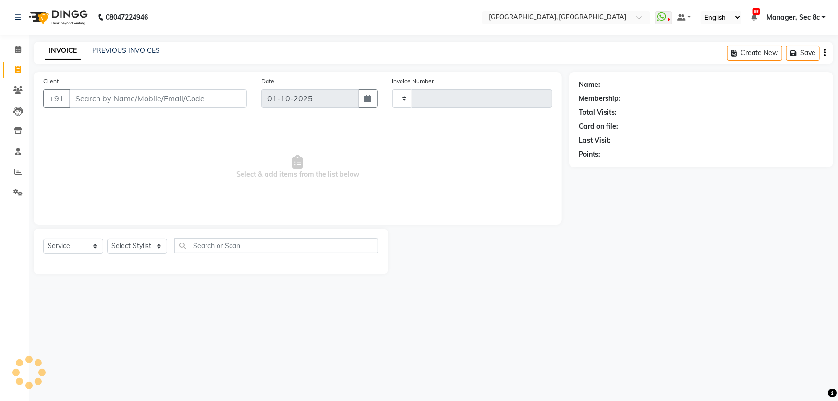
type input "9483"
select select "4281"
drag, startPoint x: 101, startPoint y: 99, endPoint x: 107, endPoint y: 99, distance: 5.8
click at [102, 99] on input "Client" at bounding box center [158, 98] width 178 height 18
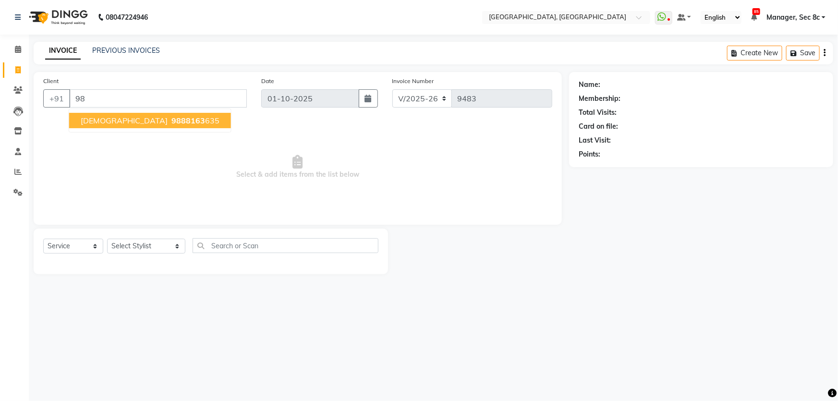
type input "9"
click at [185, 120] on button "Ms charu Malik 8283886318" at bounding box center [136, 120] width 135 height 15
type input "8283886318"
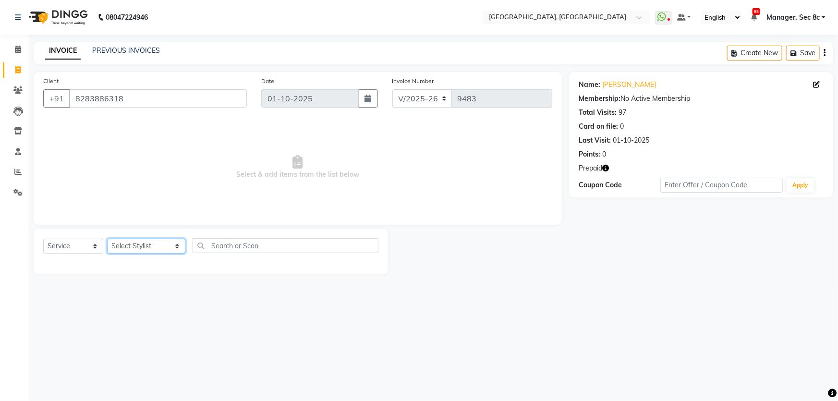
click at [127, 242] on select "Select Stylist [PERSON_NAME] [PERSON_NAME] Aditya [PERSON_NAME] [PERSON_NAME](S…" at bounding box center [146, 246] width 78 height 15
select select "25445"
click at [107, 239] on select "Select Stylist [PERSON_NAME] [PERSON_NAME] Aditya [PERSON_NAME] [PERSON_NAME](S…" at bounding box center [146, 246] width 78 height 15
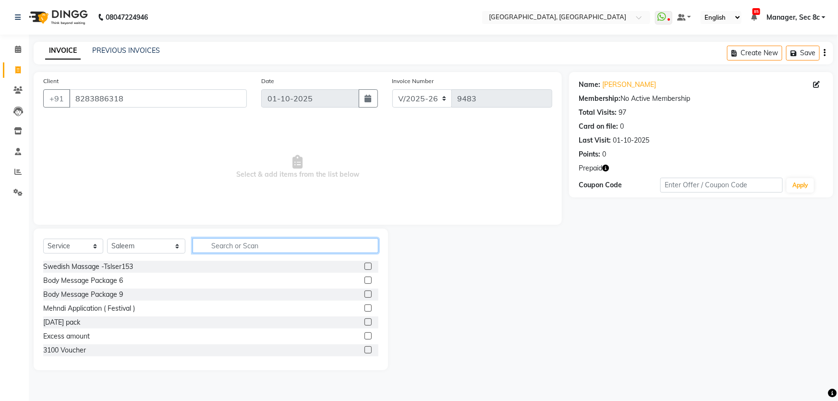
click at [259, 245] on input "text" at bounding box center [286, 245] width 186 height 15
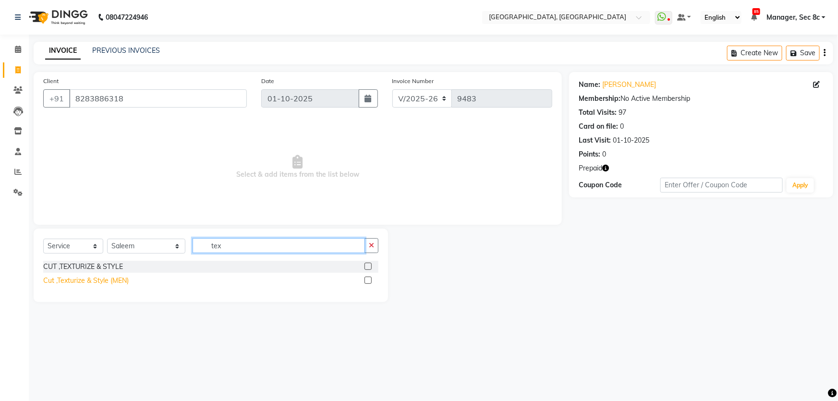
type input "tex"
click at [99, 278] on div "Cut ,Texturize & Style (MEN)" at bounding box center [85, 281] width 85 height 10
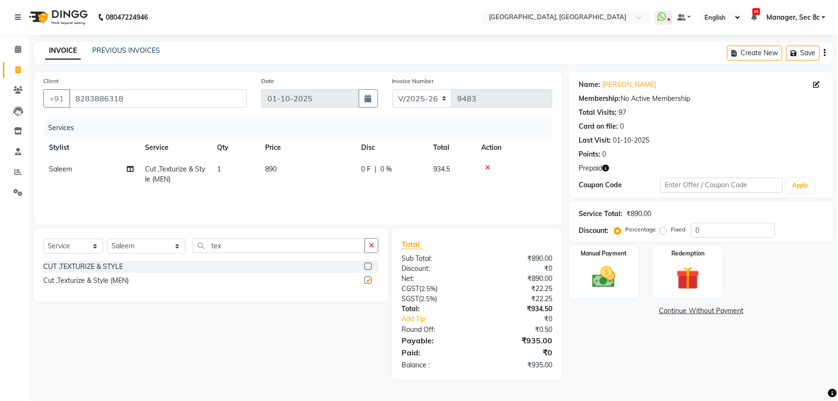
checkbox input "false"
click at [606, 168] on icon "button" at bounding box center [605, 168] width 7 height 7
drag, startPoint x: 676, startPoint y: 267, endPoint x: 681, endPoint y: 275, distance: 9.1
click at [676, 267] on img at bounding box center [687, 278] width 39 height 30
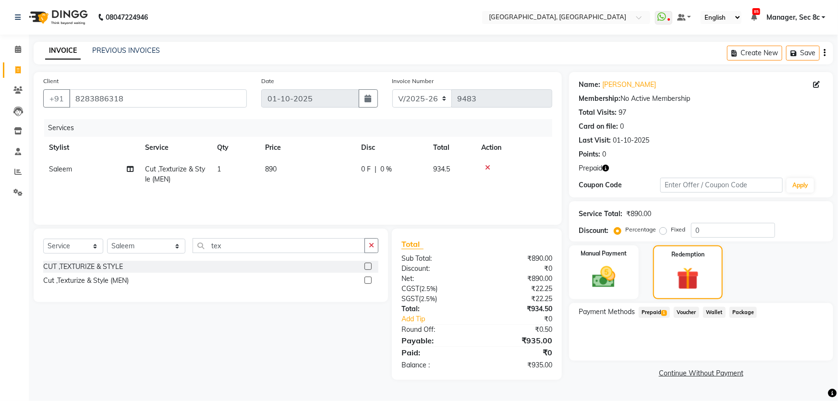
click at [660, 310] on span "Prepaid 1" at bounding box center [654, 312] width 31 height 11
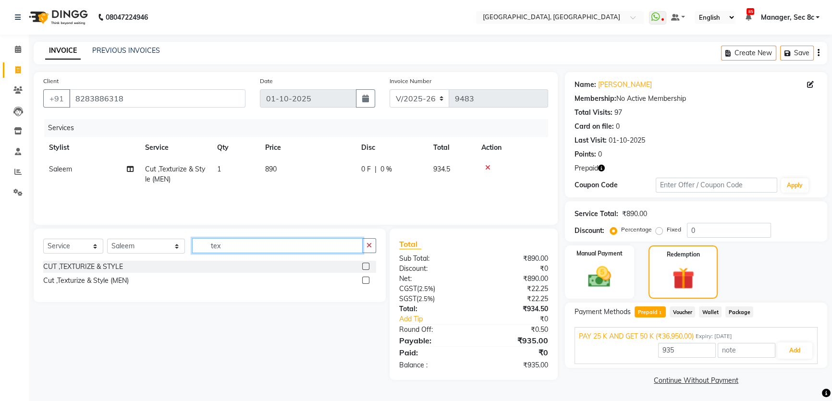
click at [255, 253] on input "tex" at bounding box center [277, 245] width 170 height 15
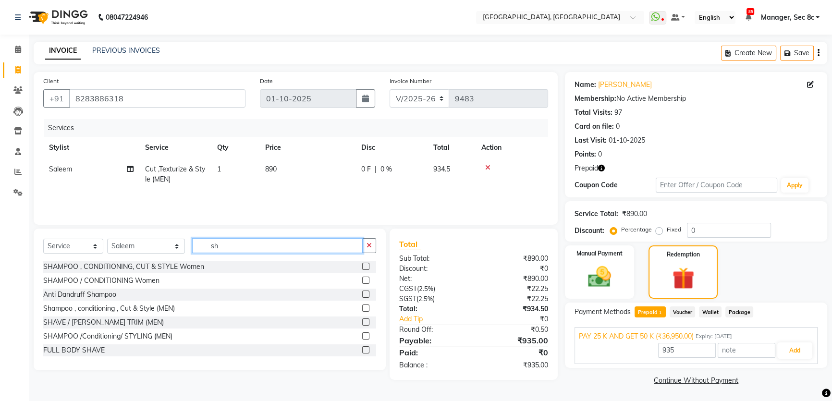
type input "s"
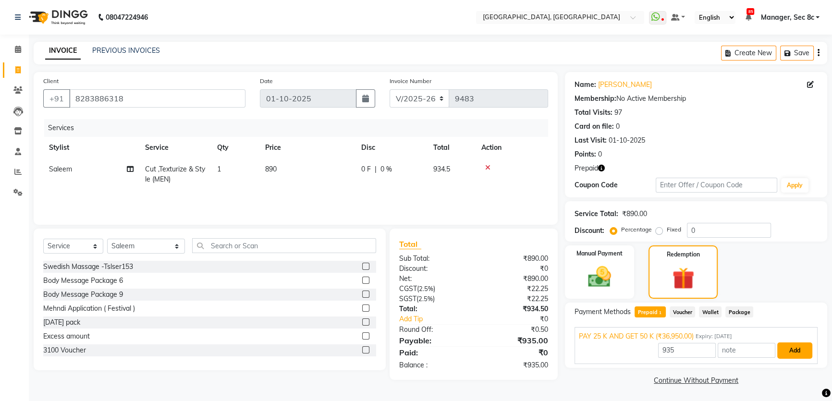
click at [787, 353] on button "Add" at bounding box center [794, 350] width 35 height 16
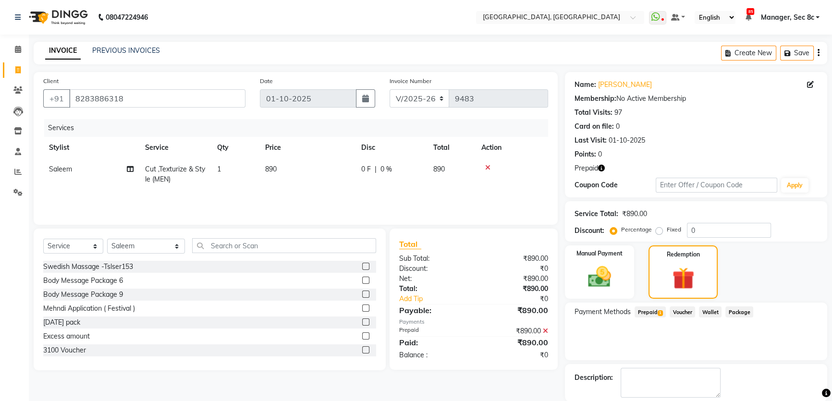
scroll to position [47, 0]
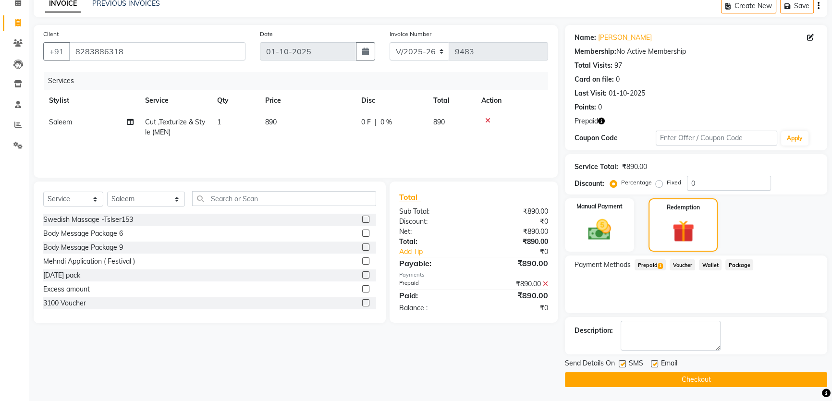
click at [619, 362] on label at bounding box center [621, 363] width 7 height 7
click at [619, 362] on input "checkbox" at bounding box center [621, 364] width 6 height 6
checkbox input "false"
click at [633, 378] on button "Checkout" at bounding box center [696, 379] width 262 height 15
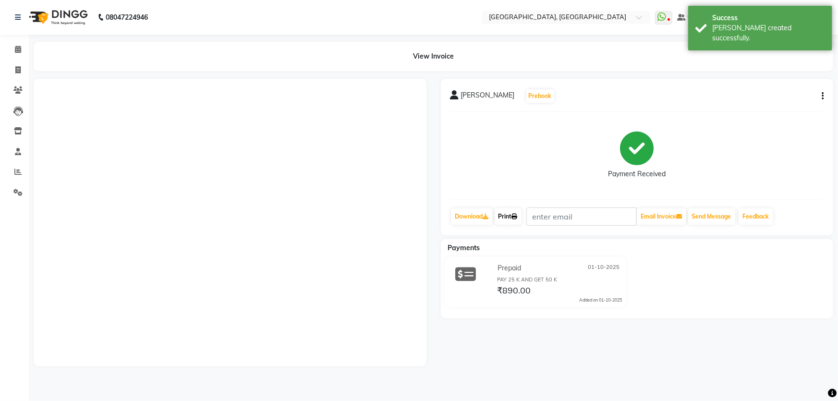
click at [504, 215] on link "Print" at bounding box center [507, 216] width 27 height 16
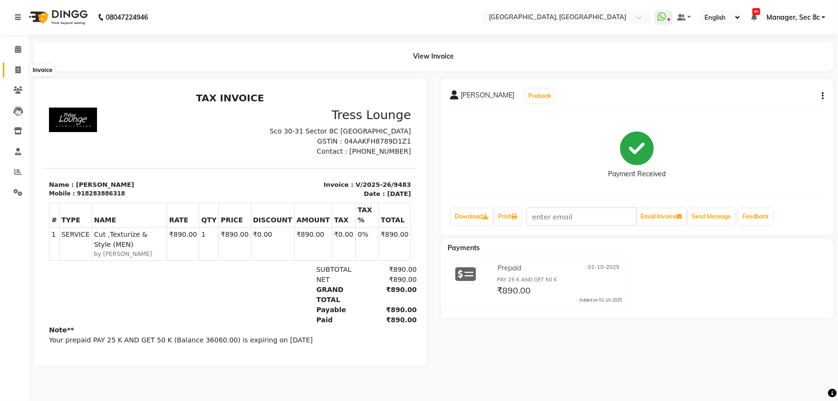
click at [11, 65] on span at bounding box center [18, 70] width 17 height 11
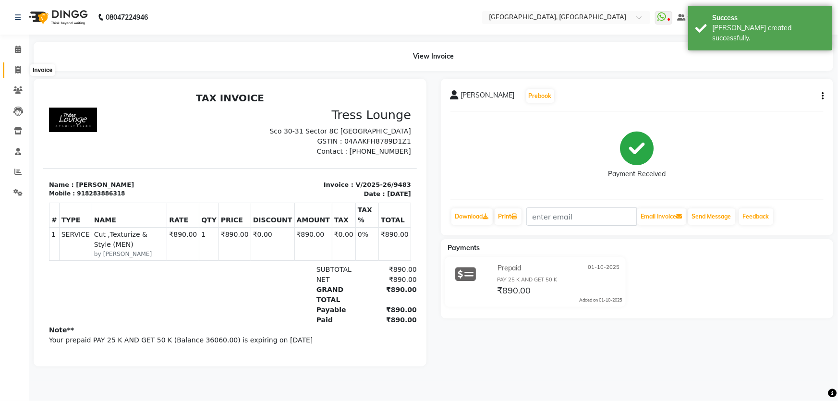
select select "service"
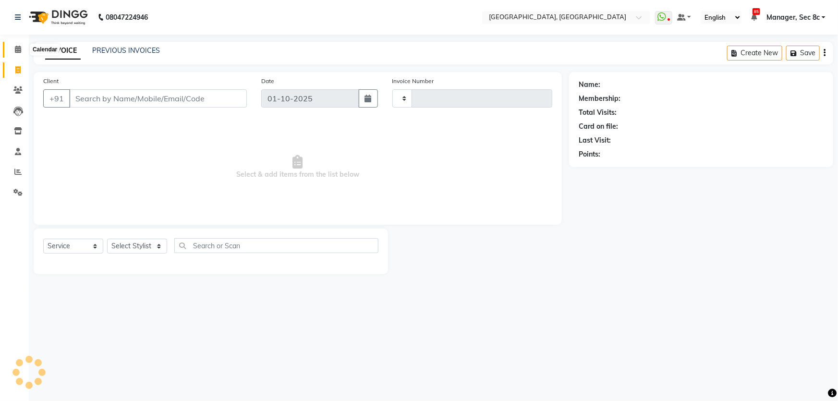
click at [11, 53] on span at bounding box center [18, 49] width 17 height 11
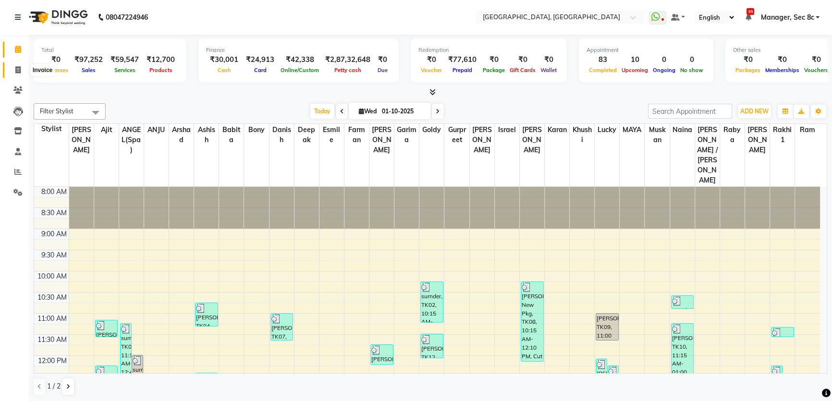
click at [10, 67] on span at bounding box center [18, 70] width 17 height 11
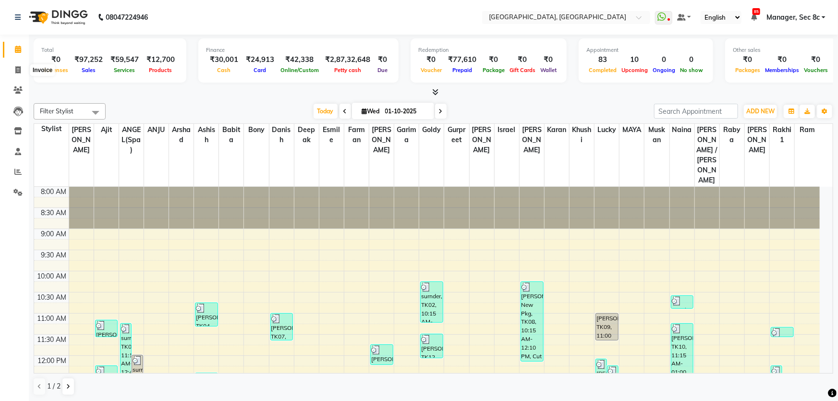
select select "4281"
select select "service"
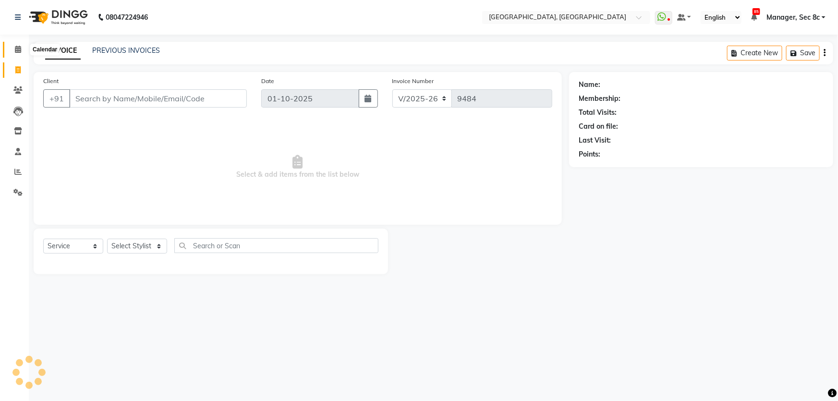
click at [12, 49] on span at bounding box center [18, 49] width 17 height 11
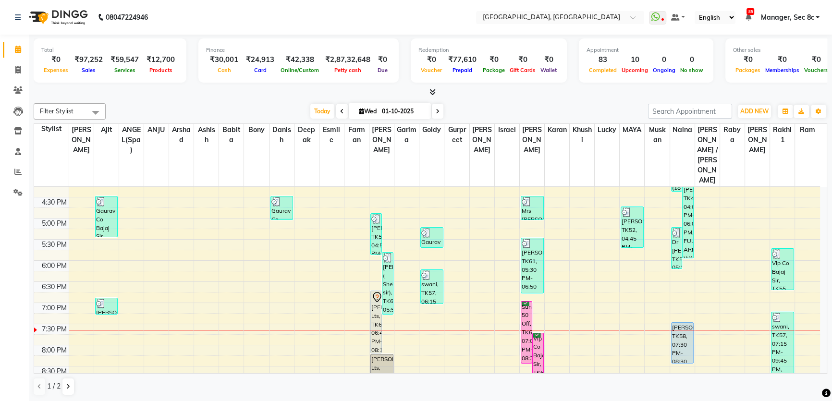
scroll to position [349, 0]
click at [73, 385] on button at bounding box center [68, 386] width 12 height 16
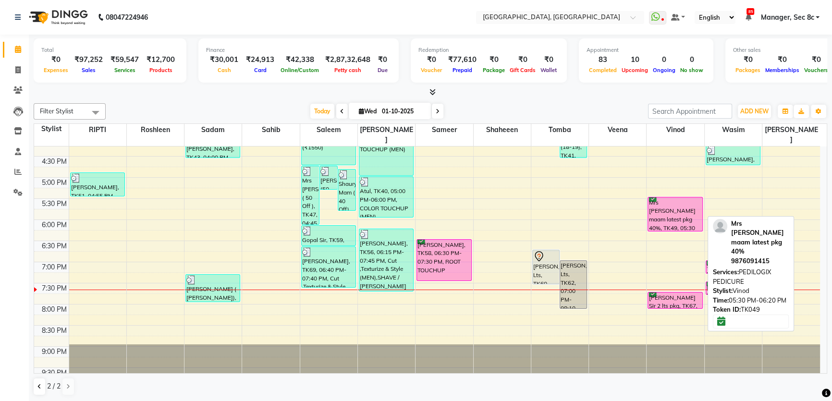
click at [680, 213] on div "Mrs [PERSON_NAME] maam latest pkg 40%, TK49, 05:30 PM-06:20 PM, PEDILOGIX PEDIC…" at bounding box center [675, 214] width 54 height 34
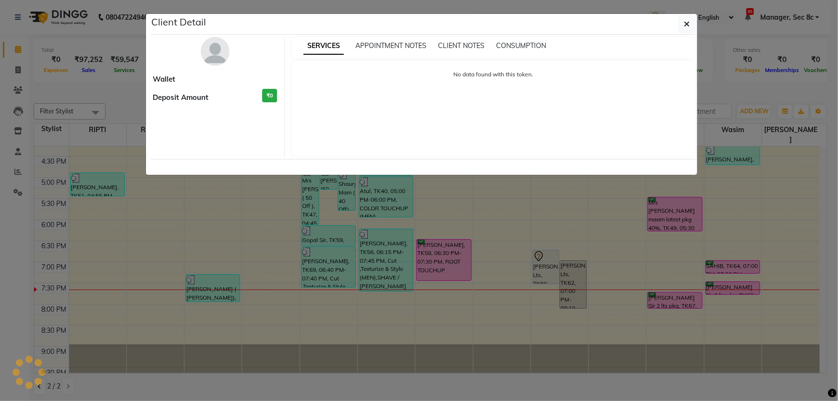
select select "6"
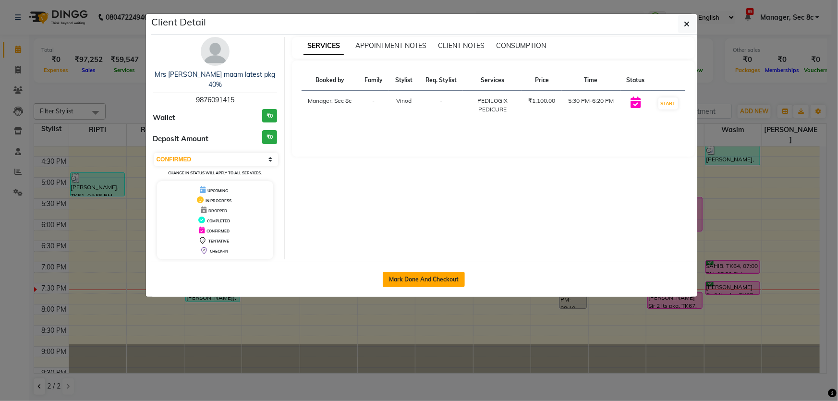
click at [442, 272] on button "Mark Done And Checkout" at bounding box center [424, 279] width 82 height 15
select select "service"
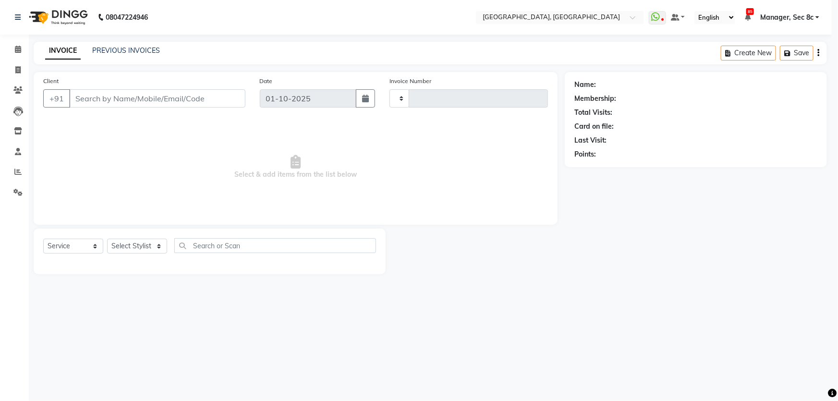
type input "9484"
select select "4281"
type input "9876091415"
select select "25431"
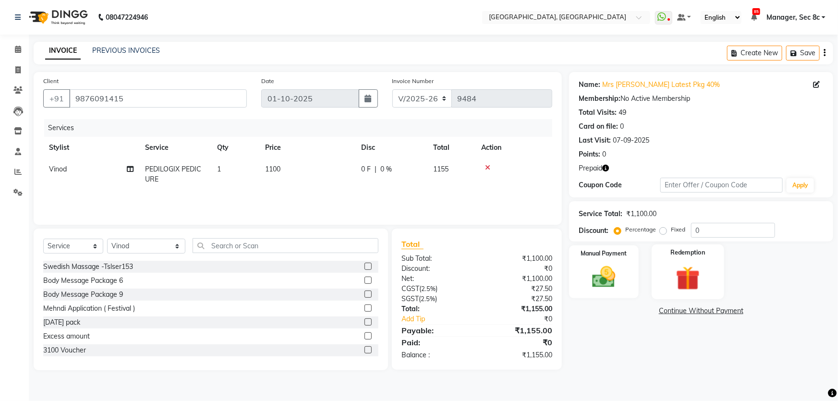
click at [675, 265] on img at bounding box center [687, 278] width 39 height 30
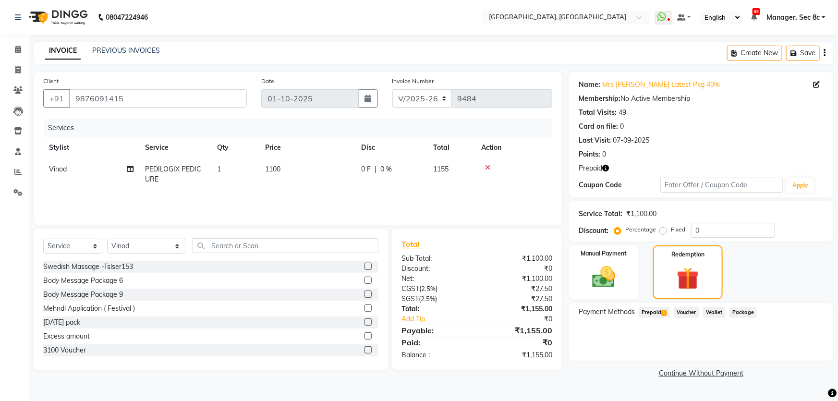
click at [667, 308] on span "Prepaid 1" at bounding box center [654, 312] width 31 height 11
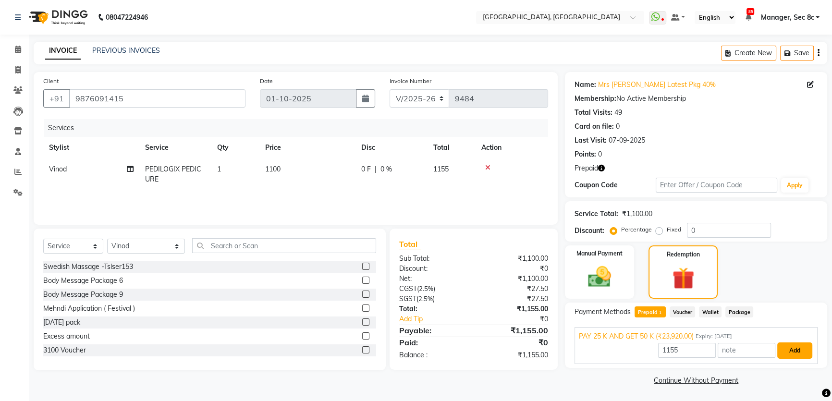
click at [790, 350] on button "Add" at bounding box center [794, 350] width 35 height 16
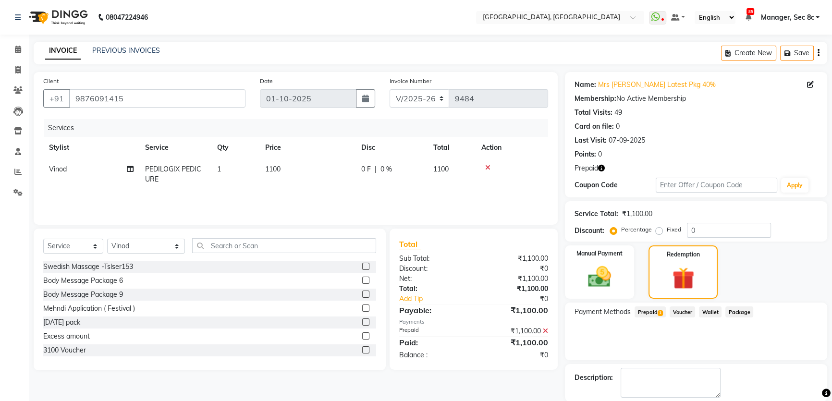
scroll to position [47, 0]
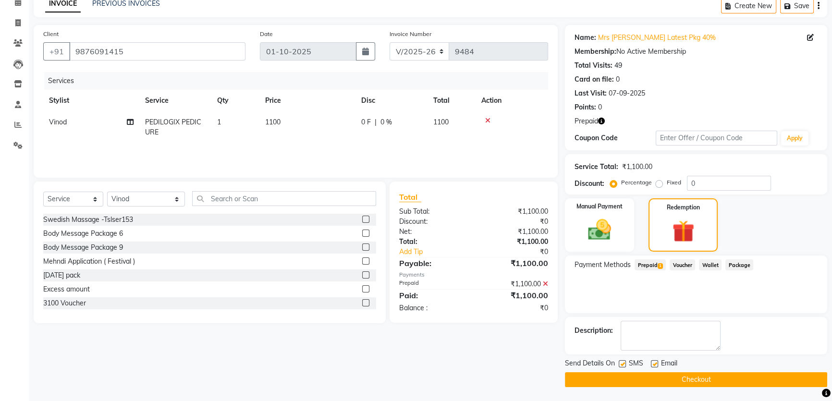
click at [621, 362] on label at bounding box center [621, 363] width 7 height 7
click at [621, 362] on input "checkbox" at bounding box center [621, 364] width 6 height 6
checkbox input "false"
click at [619, 376] on button "Checkout" at bounding box center [696, 379] width 262 height 15
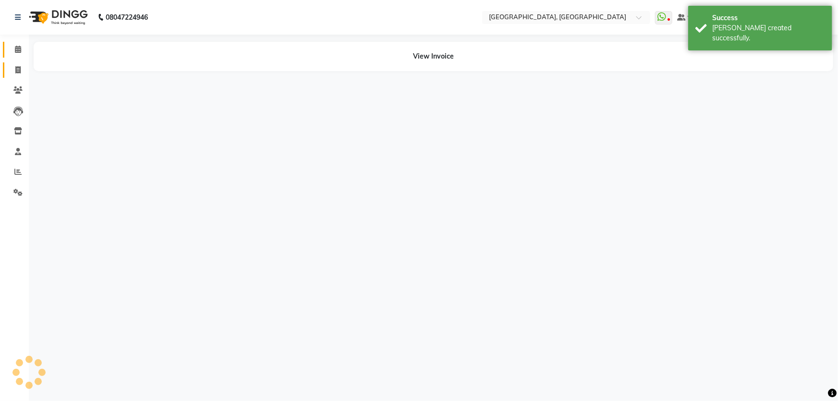
drag, startPoint x: 9, startPoint y: 70, endPoint x: 12, endPoint y: 54, distance: 16.2
click at [10, 69] on span at bounding box center [18, 70] width 17 height 11
click at [12, 54] on span at bounding box center [18, 49] width 17 height 11
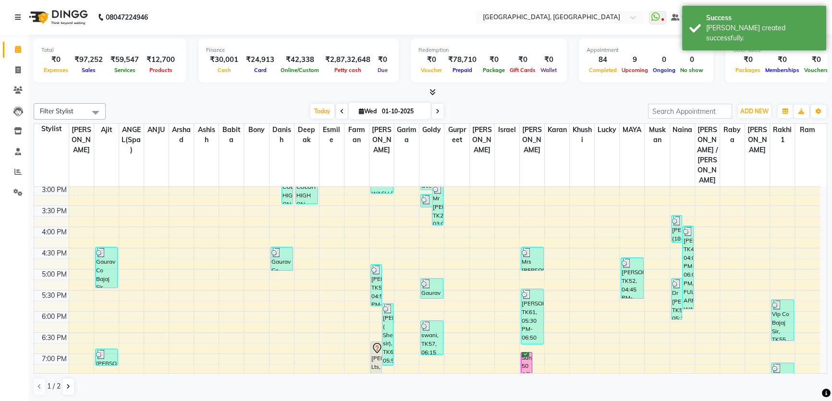
scroll to position [372, 0]
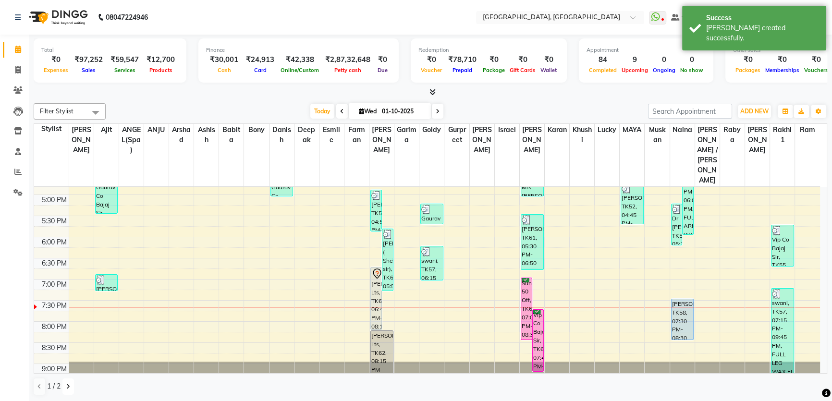
click at [63, 386] on button at bounding box center [68, 386] width 12 height 16
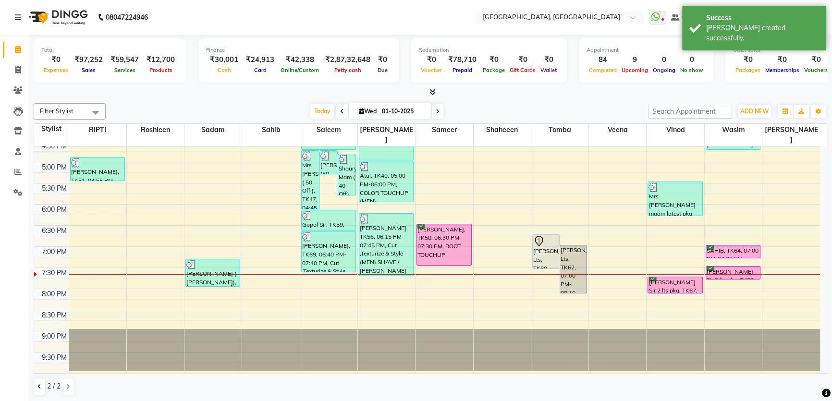
scroll to position [352, 0]
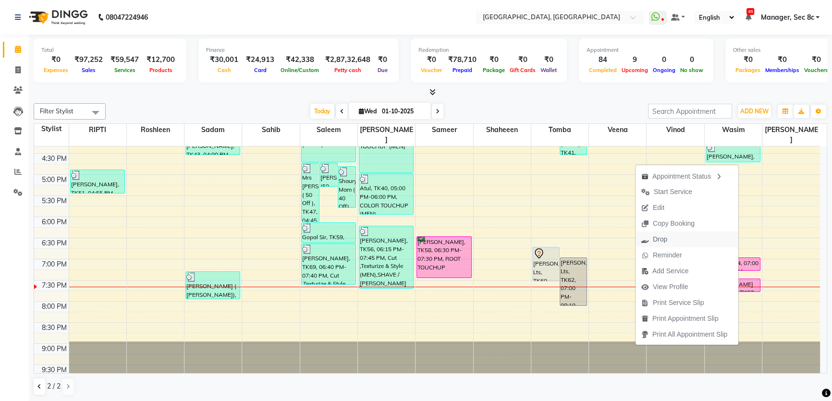
click at [661, 235] on span "Drop" at bounding box center [659, 239] width 14 height 10
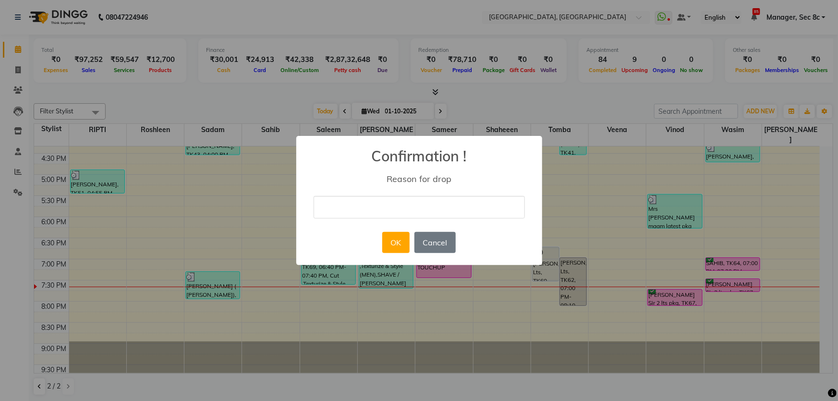
click at [410, 206] on input "text" at bounding box center [418, 207] width 211 height 23
type input "billed"
click at [386, 241] on button "OK" at bounding box center [395, 242] width 27 height 21
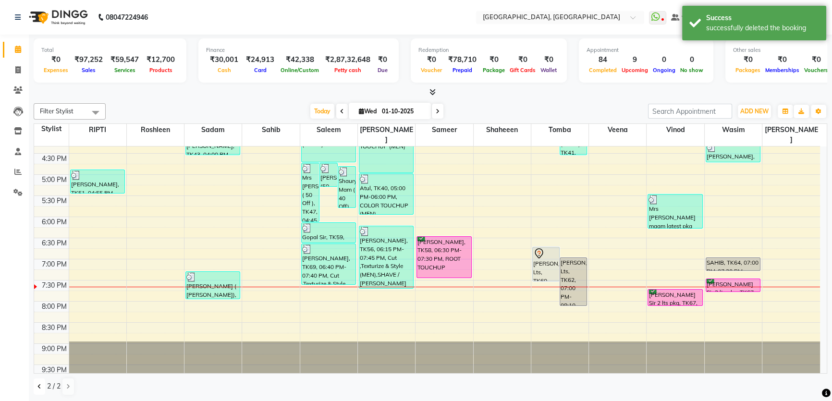
click at [35, 388] on button at bounding box center [40, 386] width 12 height 16
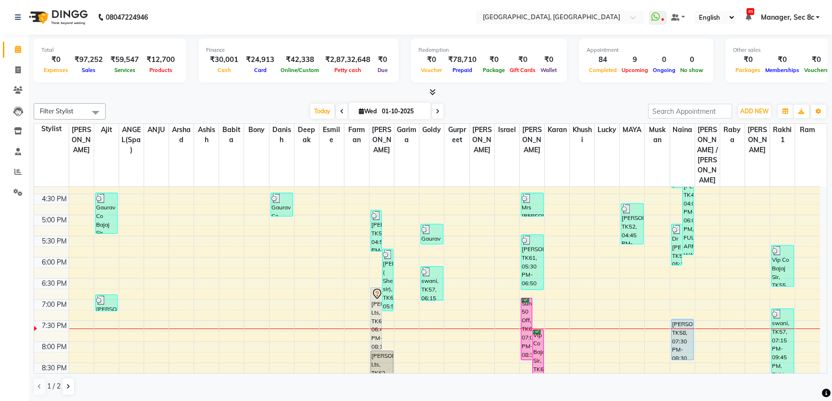
click at [658, 173] on div "8:00 AM 8:30 AM 9:00 AM 9:30 AM 10:00 AM 10:30 AM 11:00 AM 11:30 AM 12:00 PM 12…" at bounding box center [426, 130] width 785 height 591
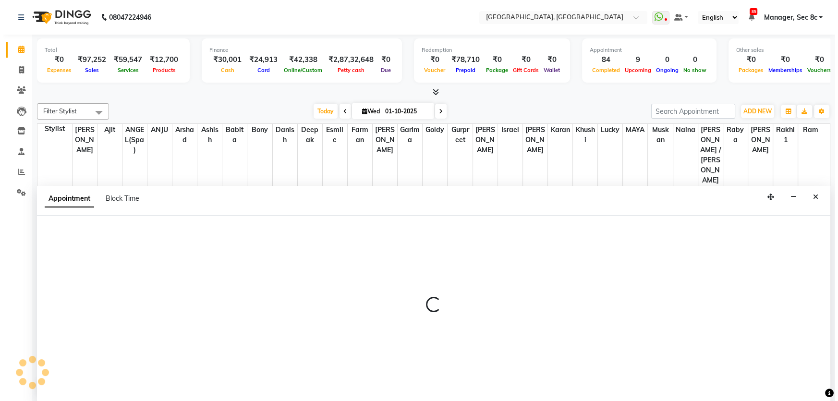
scroll to position [0, 0]
click at [818, 194] on button "Close" at bounding box center [812, 197] width 14 height 15
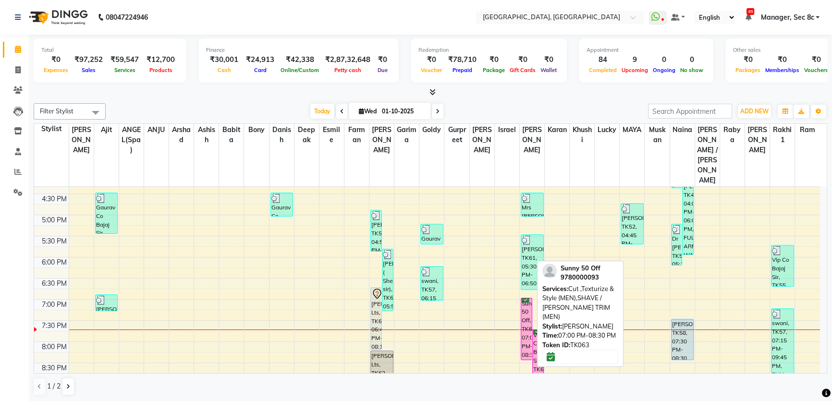
click at [527, 298] on div "Sunny 50 Off, TK63, 07:00 PM-08:30 PM, Cut ,Texturize & Style (MEN),SHAVE / BEA…" at bounding box center [526, 328] width 11 height 61
select select "6"
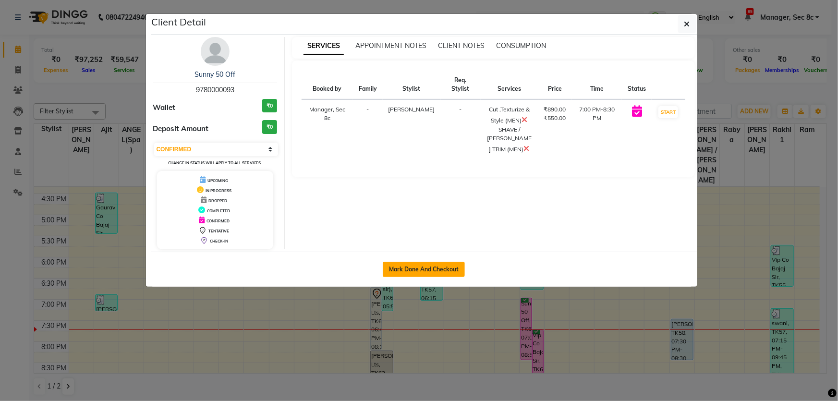
click at [436, 268] on button "Mark Done And Checkout" at bounding box center [424, 269] width 82 height 15
select select "service"
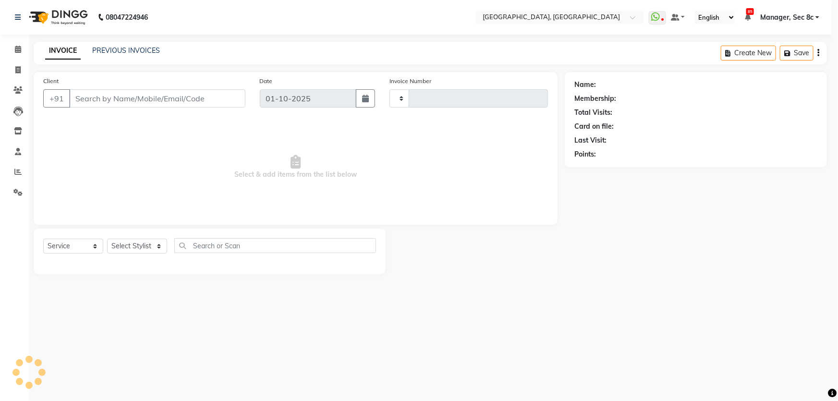
type input "9485"
select select "4281"
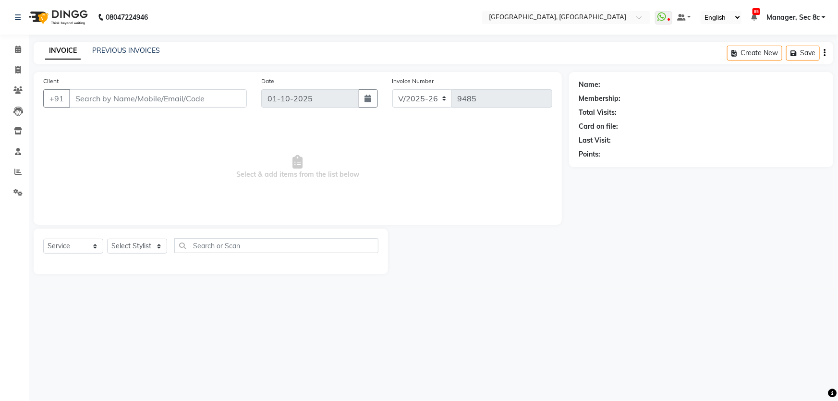
type input "9780000093"
select select "25443"
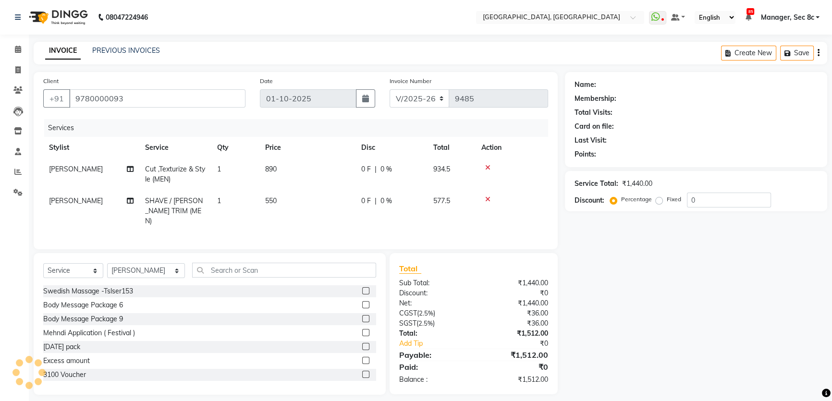
click at [227, 245] on div "Client +91 9780000093 Date 01-10-2025 Invoice Number V/2025 V/2025-26 9485 Serv…" at bounding box center [296, 160] width 524 height 177
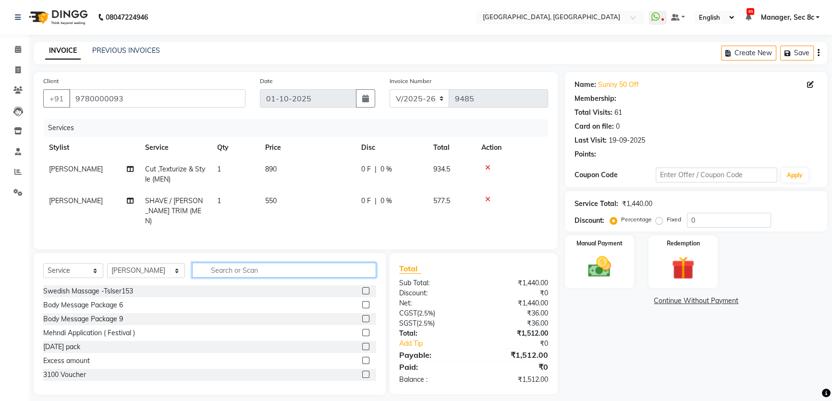
click at [227, 266] on input "text" at bounding box center [284, 270] width 184 height 15
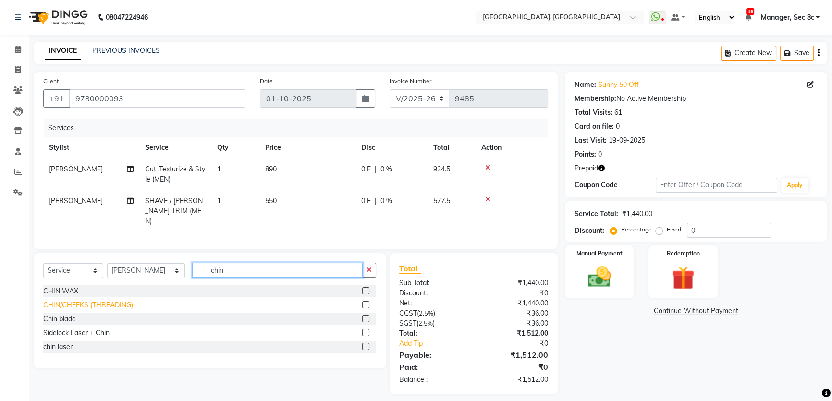
type input "chin"
click at [128, 304] on div "CHIN/CHEEKS (THREADING)" at bounding box center [88, 305] width 90 height 10
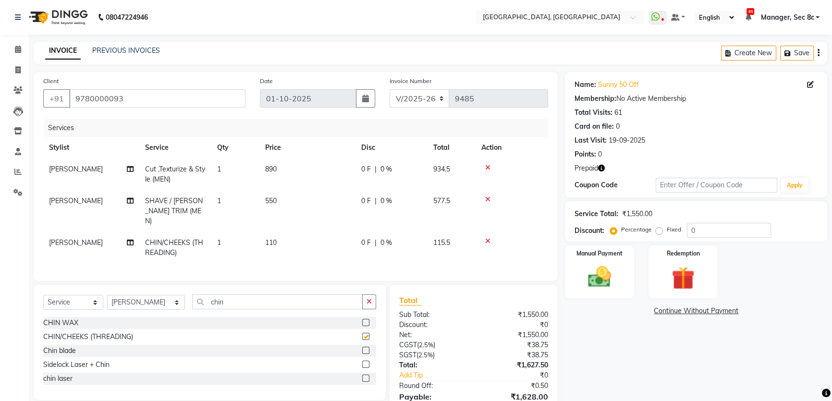
checkbox input "false"
click at [601, 228] on div "Discount: Percentage Fixed 0" at bounding box center [695, 230] width 243 height 15
type input "50"
click at [666, 230] on label "Fixed" at bounding box center [673, 229] width 14 height 9
click at [658, 230] on input "Fixed" at bounding box center [660, 229] width 7 height 7
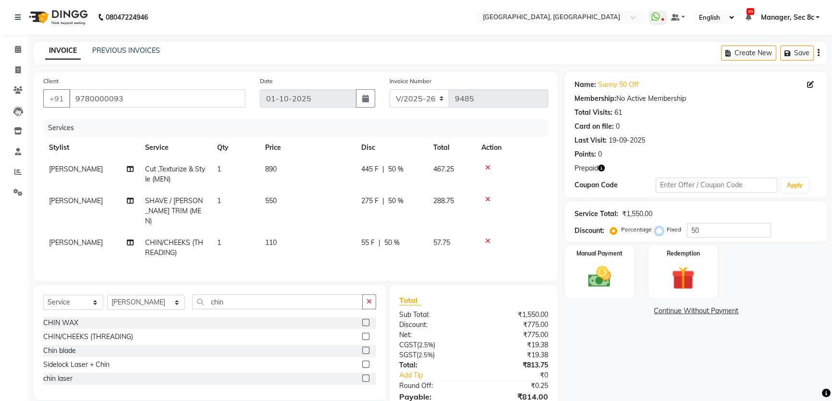
radio input "true"
click at [627, 263] on div "Manual Payment" at bounding box center [599, 271] width 72 height 55
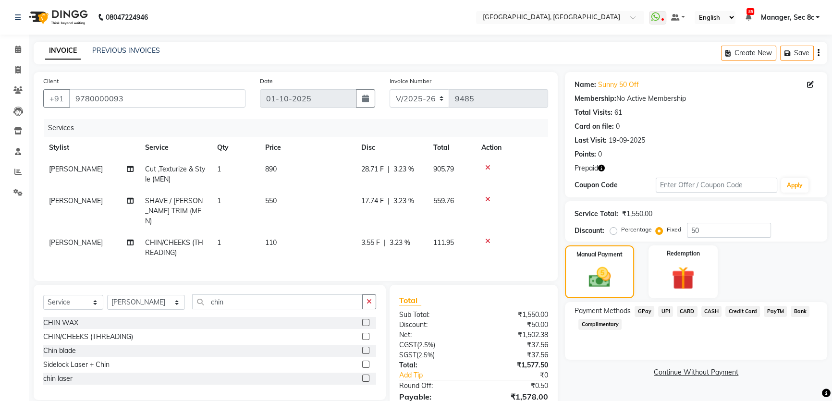
click at [689, 314] on span "CARD" at bounding box center [686, 311] width 21 height 11
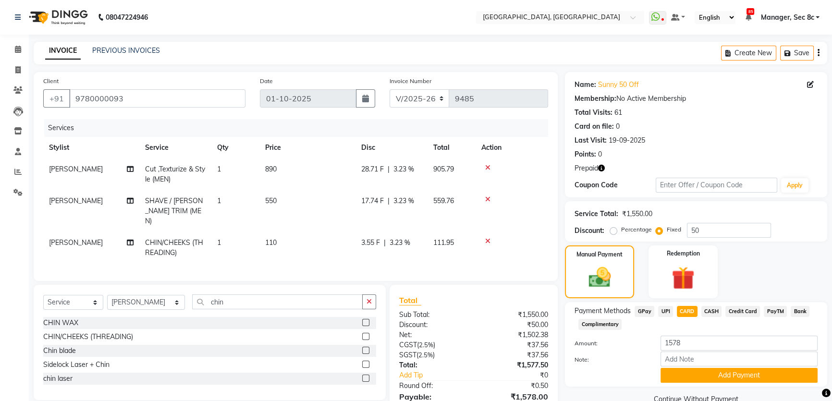
click at [621, 231] on label "Percentage" at bounding box center [636, 229] width 31 height 9
click at [614, 231] on input "Percentage" at bounding box center [615, 229] width 7 height 7
radio input "true"
click at [701, 228] on input "50" at bounding box center [729, 230] width 84 height 15
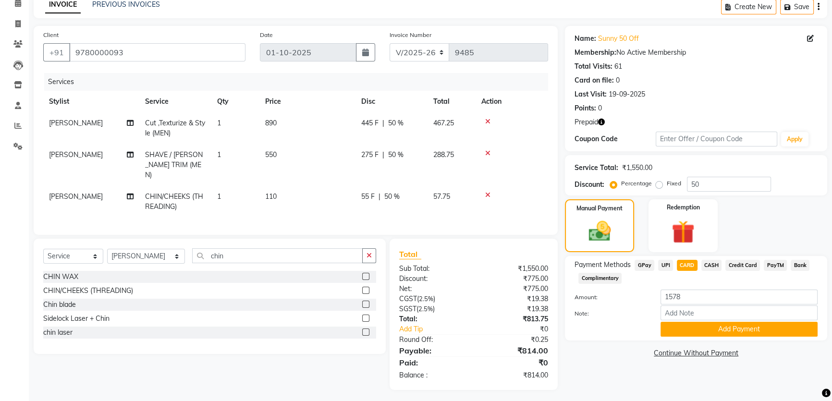
click at [688, 257] on div "Payment Methods GPay UPI CARD CASH Credit Card PayTM Bank Complimentary Amount:…" at bounding box center [696, 298] width 262 height 84
click at [689, 261] on span "CARD" at bounding box center [686, 265] width 21 height 11
type input "814"
click at [711, 325] on button "Add Payment" at bounding box center [738, 329] width 157 height 15
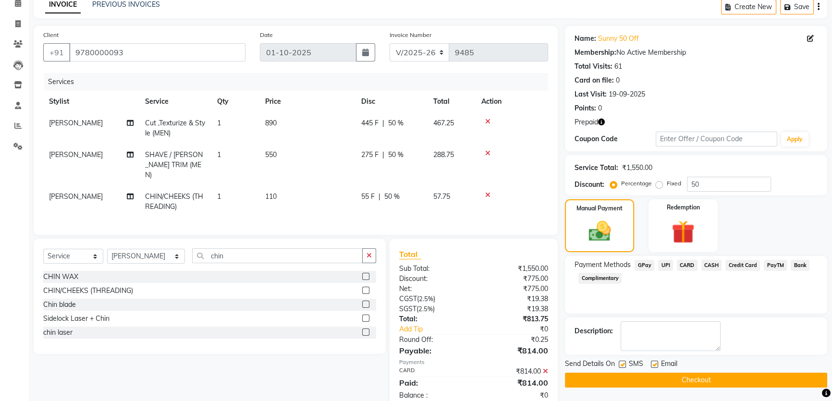
scroll to position [66, 0]
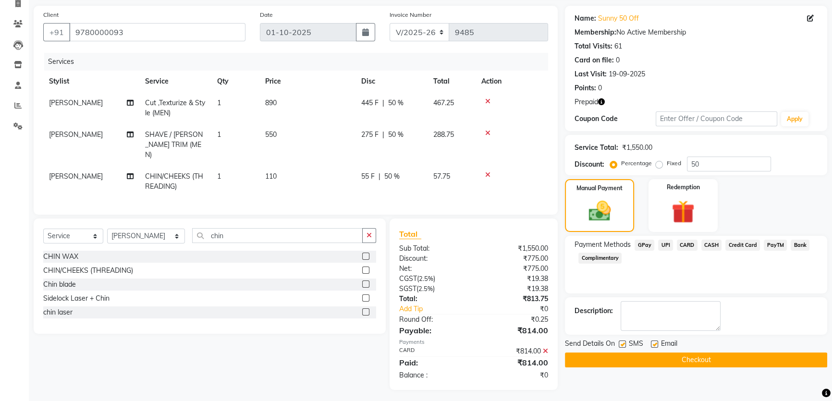
click at [623, 342] on label at bounding box center [621, 343] width 7 height 7
click at [623, 342] on input "checkbox" at bounding box center [621, 344] width 6 height 6
checkbox input "false"
drag, startPoint x: 653, startPoint y: 361, endPoint x: 658, endPoint y: 358, distance: 5.4
click at [654, 360] on button "Checkout" at bounding box center [696, 359] width 262 height 15
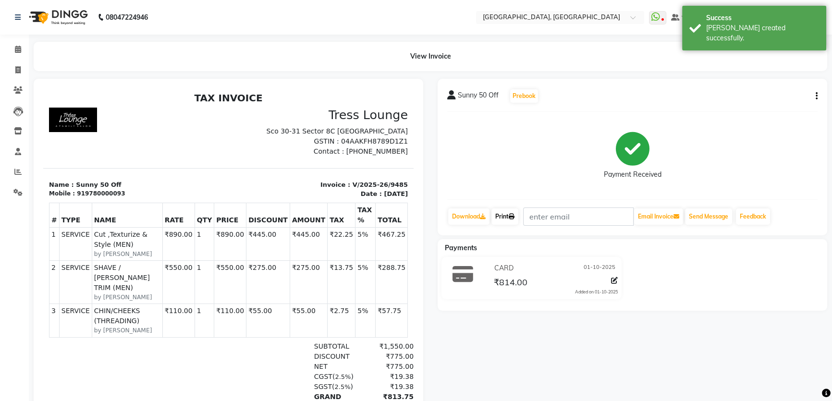
click at [518, 220] on link "Print" at bounding box center [504, 216] width 27 height 16
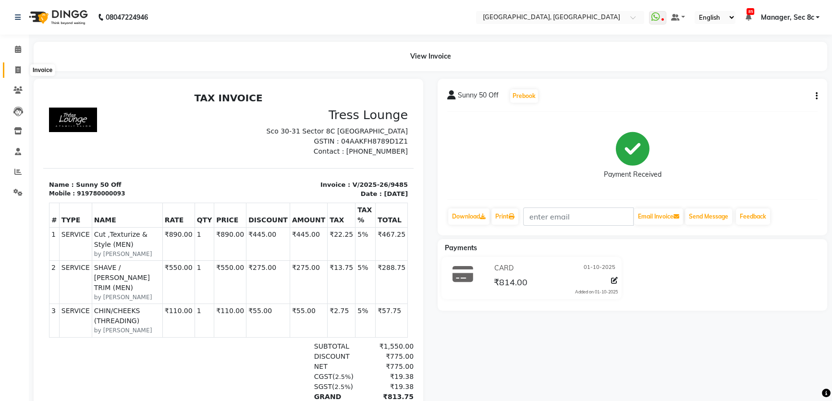
click at [20, 69] on icon at bounding box center [17, 69] width 5 height 7
select select "service"
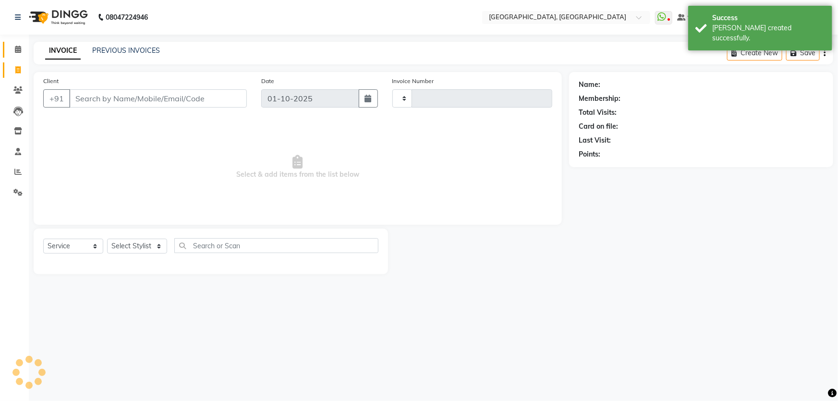
click at [18, 50] on icon at bounding box center [18, 49] width 6 height 7
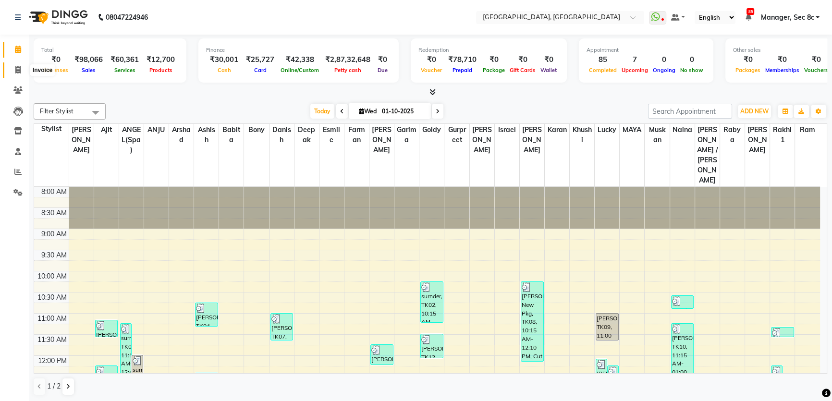
click at [19, 72] on icon at bounding box center [17, 69] width 5 height 7
select select "service"
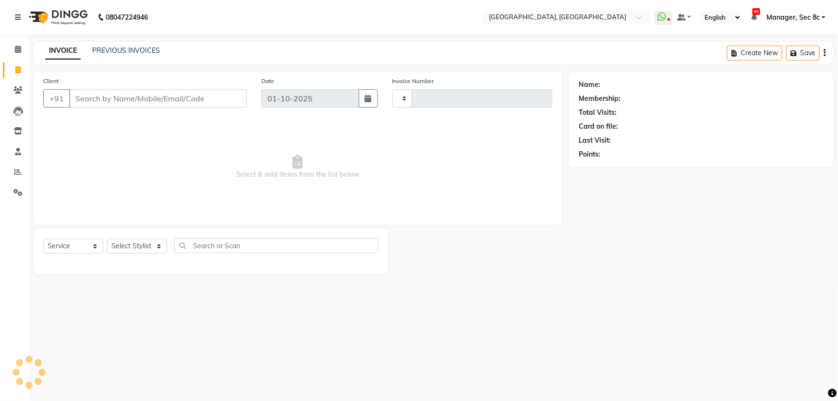
type input "9486"
select select "4281"
click at [19, 51] on icon at bounding box center [18, 49] width 6 height 7
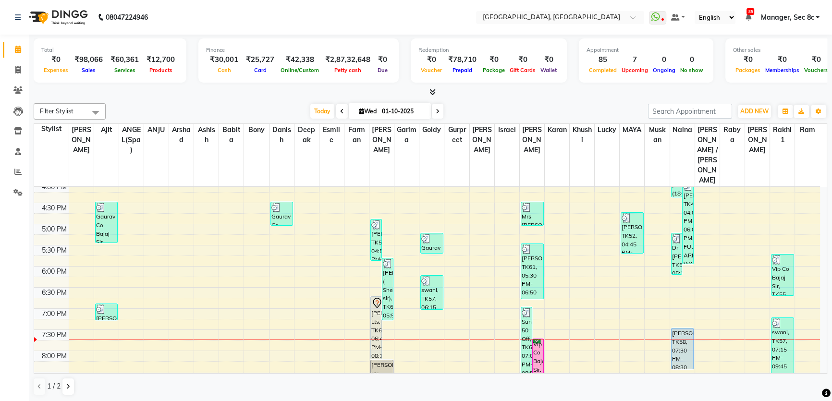
scroll to position [349, 0]
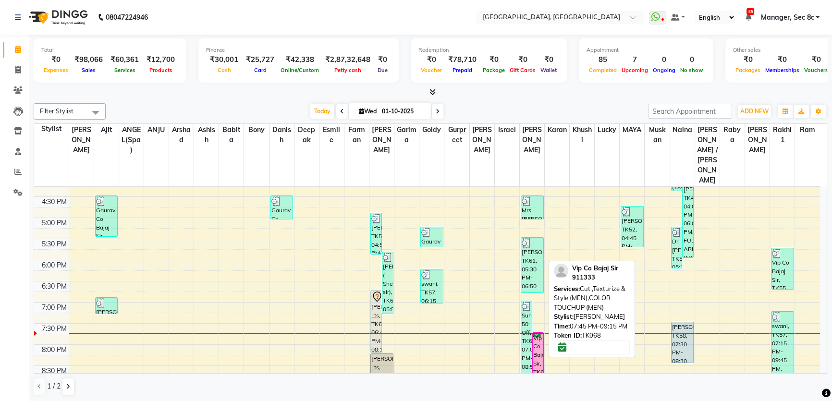
click at [538, 333] on div "Vip Co Bajaj Sir, TK68, 07:45 PM-09:15 PM, Cut ,Texturize & Style (MEN),COLOR T…" at bounding box center [537, 363] width 11 height 61
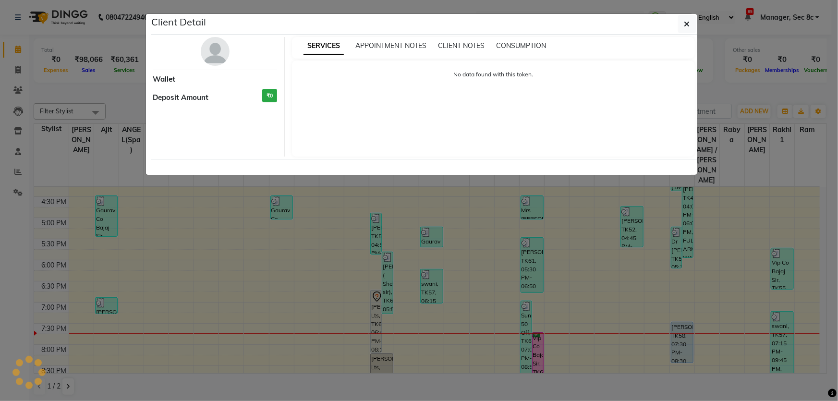
select select "6"
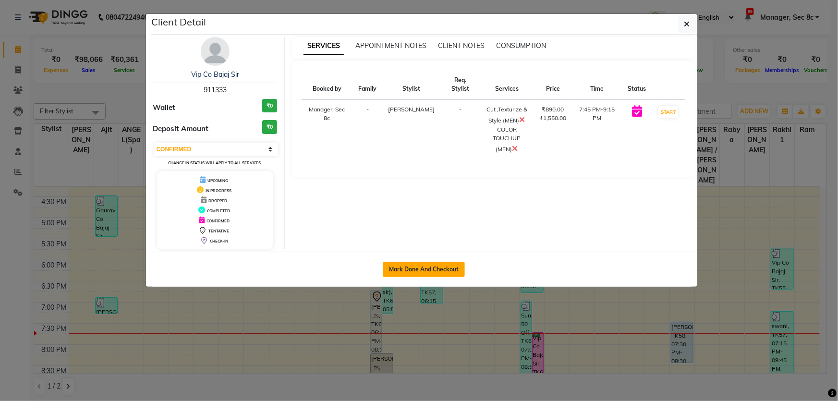
click at [441, 273] on button "Mark Done And Checkout" at bounding box center [424, 269] width 82 height 15
select select "service"
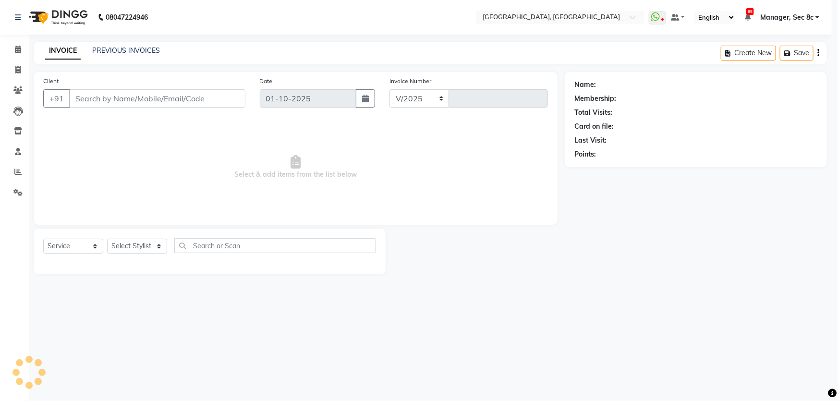
select select "4281"
type input "9486"
type input "911333"
select select "25443"
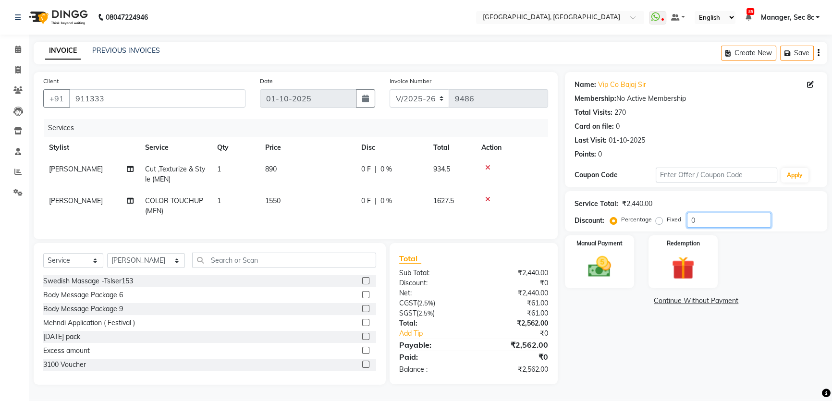
drag, startPoint x: 703, startPoint y: 218, endPoint x: 653, endPoint y: 229, distance: 50.8
click at [655, 229] on div "Service Total: ₹2,440.00 Discount: Percentage Fixed 0" at bounding box center [696, 211] width 262 height 40
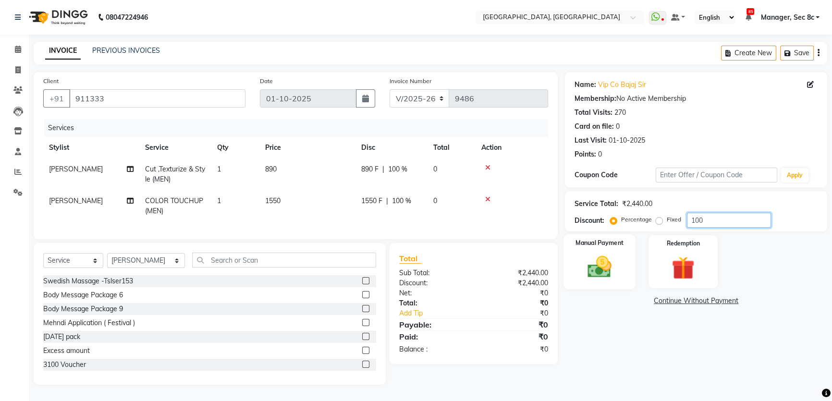
type input "100"
click at [598, 254] on img at bounding box center [599, 266] width 39 height 27
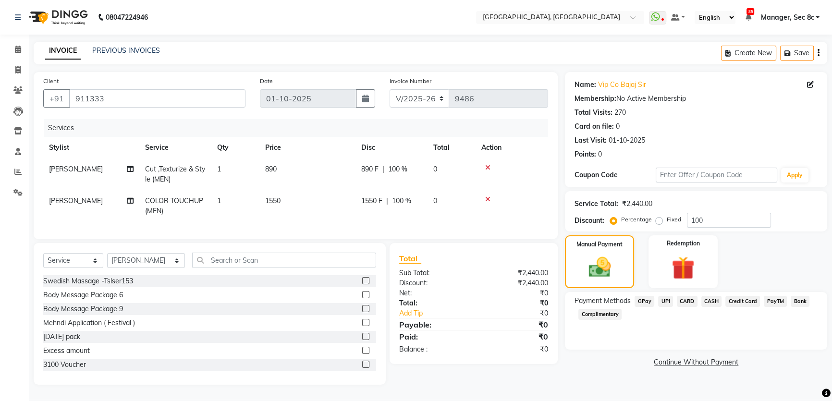
click at [593, 320] on div "Complimentary" at bounding box center [597, 315] width 47 height 13
click at [615, 316] on span "Complimentary" at bounding box center [599, 314] width 43 height 11
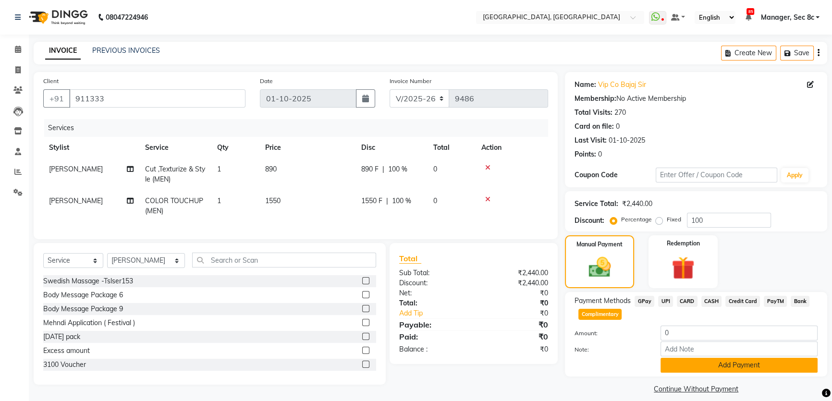
click at [719, 367] on button "Add Payment" at bounding box center [738, 365] width 157 height 15
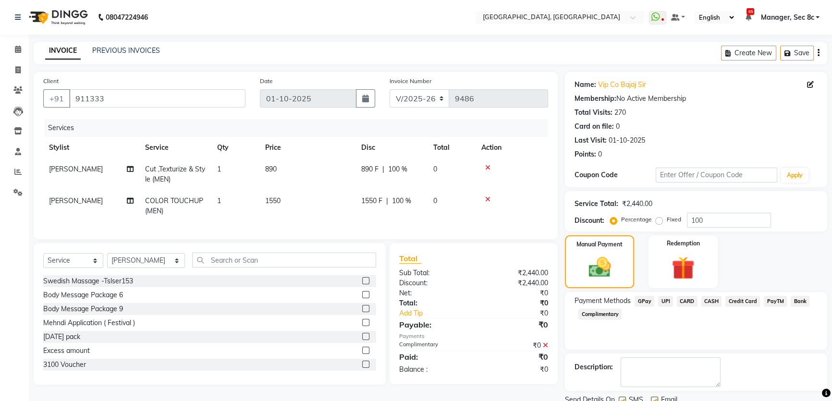
scroll to position [36, 0]
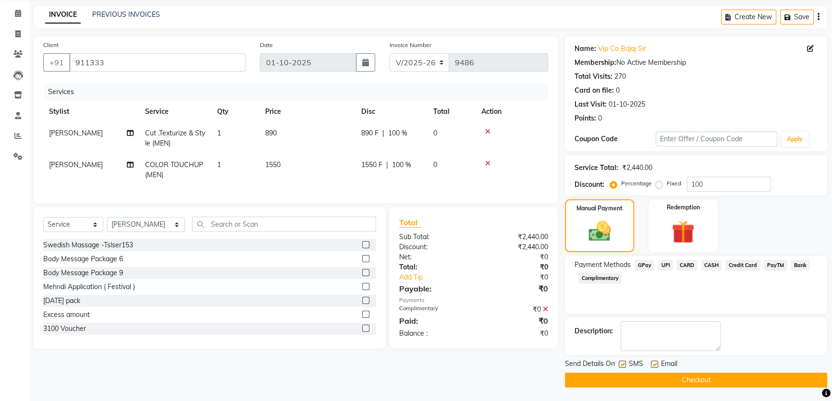
click at [619, 365] on label at bounding box center [621, 364] width 7 height 7
click at [619, 365] on input "checkbox" at bounding box center [621, 365] width 6 height 6
checkbox input "false"
click at [630, 373] on button "Checkout" at bounding box center [696, 380] width 262 height 15
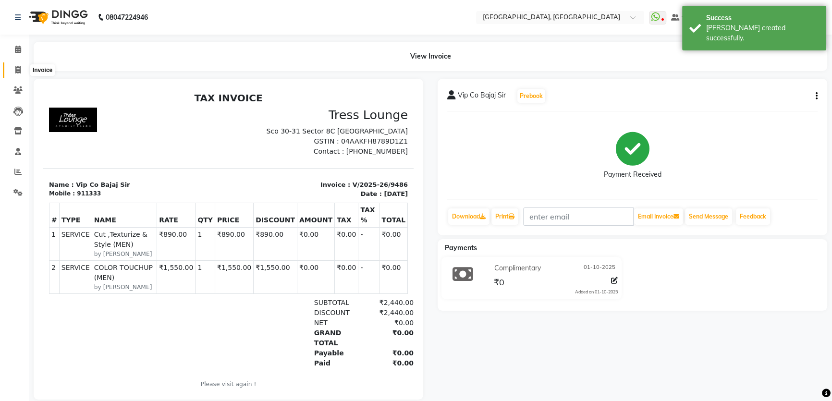
click at [24, 70] on span at bounding box center [18, 70] width 17 height 11
select select "service"
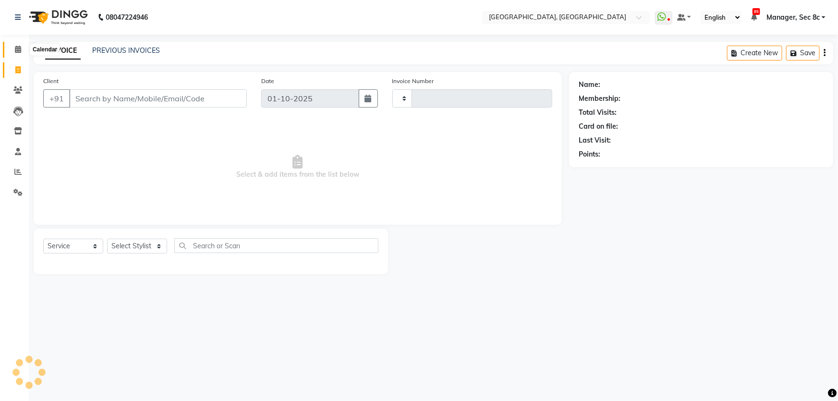
click at [16, 47] on icon at bounding box center [18, 49] width 6 height 7
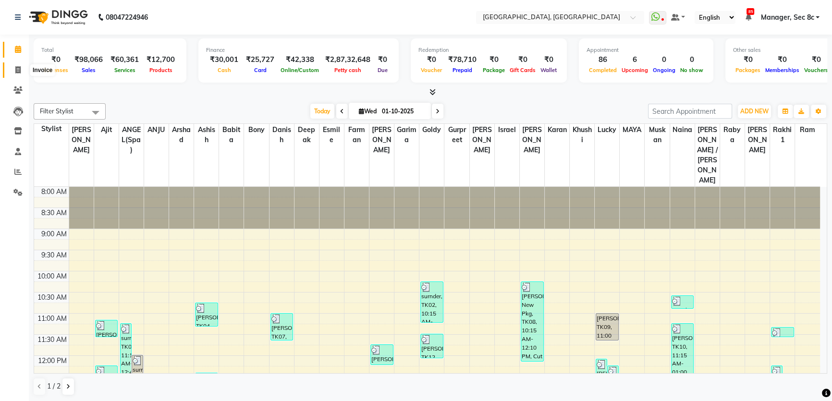
click at [16, 68] on icon at bounding box center [17, 69] width 5 height 7
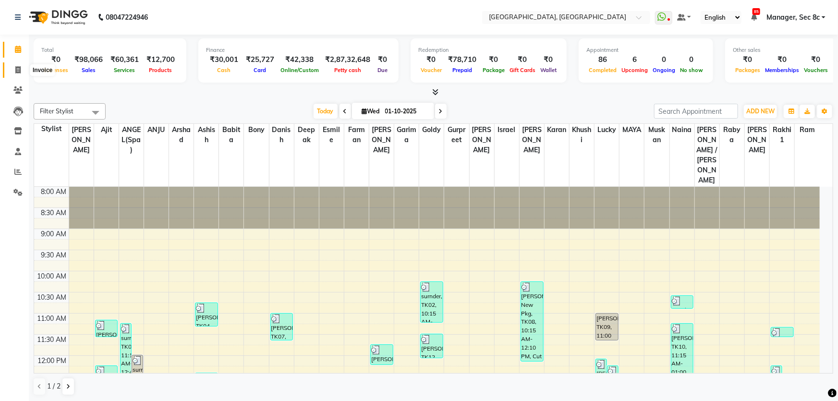
select select "4281"
select select "service"
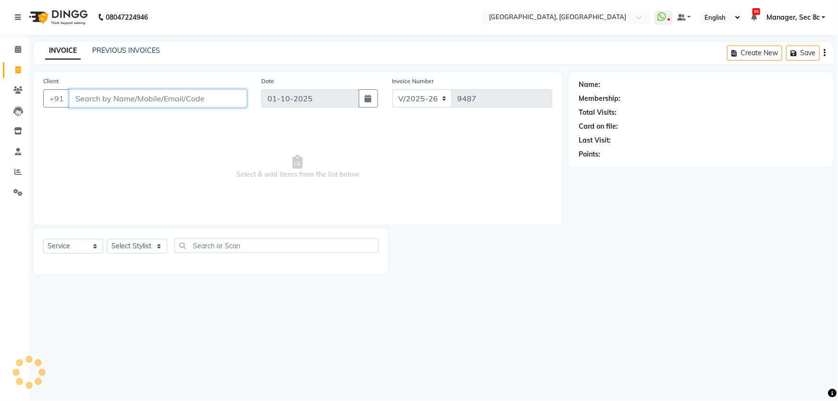
drag, startPoint x: 175, startPoint y: 98, endPoint x: 182, endPoint y: 98, distance: 7.7
click at [175, 98] on input "Client" at bounding box center [158, 98] width 178 height 18
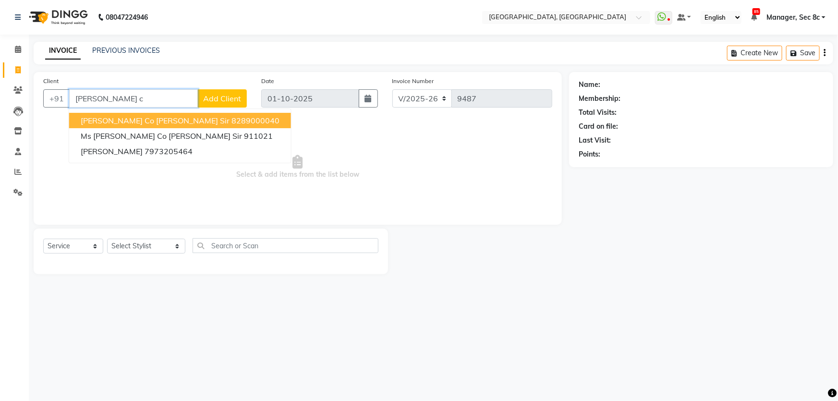
click at [144, 118] on span "Aashna Co Ashmit Sir" at bounding box center [155, 121] width 149 height 10
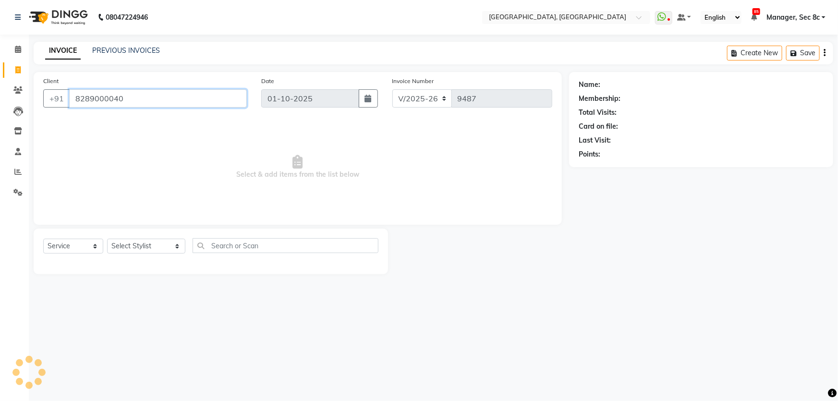
type input "8289000040"
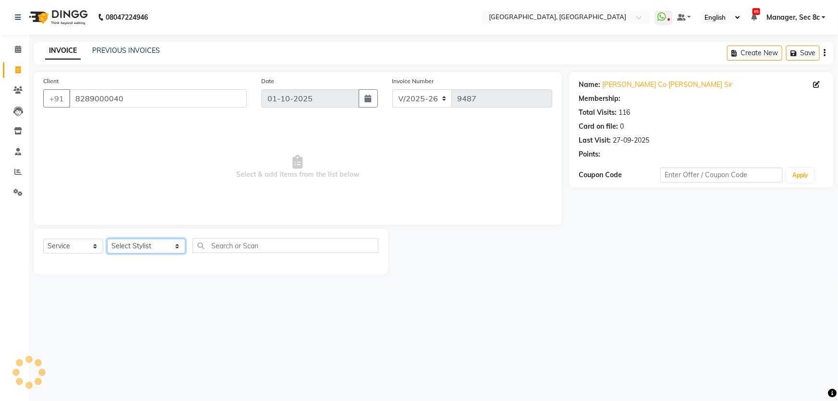
drag, startPoint x: 130, startPoint y: 246, endPoint x: 174, endPoint y: 250, distance: 44.9
click at [130, 246] on select "Select Stylist [PERSON_NAME] [PERSON_NAME] Aditya [PERSON_NAME] [PERSON_NAME](S…" at bounding box center [146, 246] width 78 height 15
select select "25446"
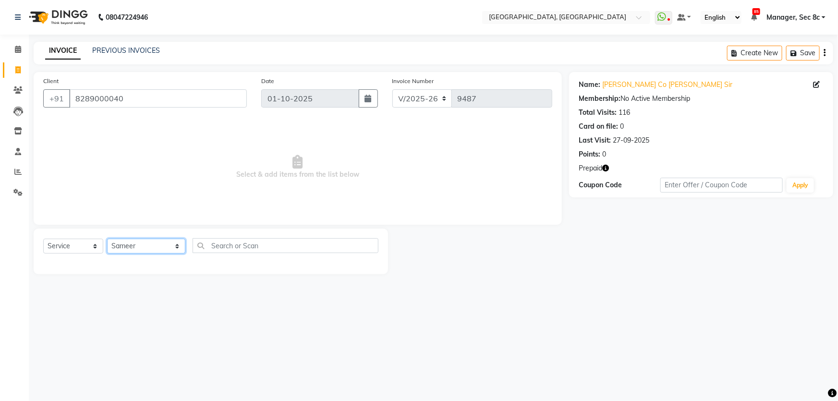
click at [107, 239] on select "Select Stylist [PERSON_NAME] [PERSON_NAME] Aditya [PERSON_NAME] [PERSON_NAME](S…" at bounding box center [146, 246] width 78 height 15
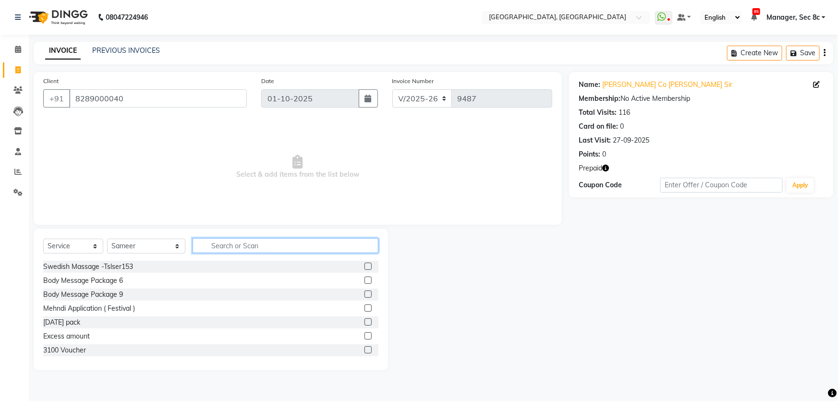
click at [275, 244] on input "text" at bounding box center [286, 245] width 186 height 15
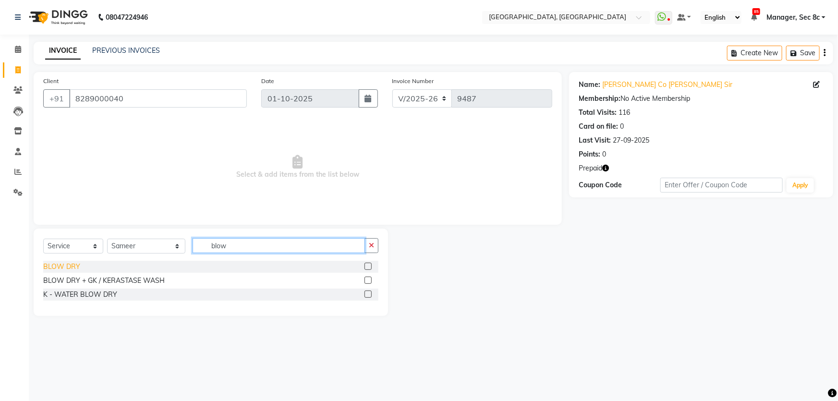
type input "blow"
click at [69, 269] on div "BLOW DRY" at bounding box center [61, 267] width 37 height 10
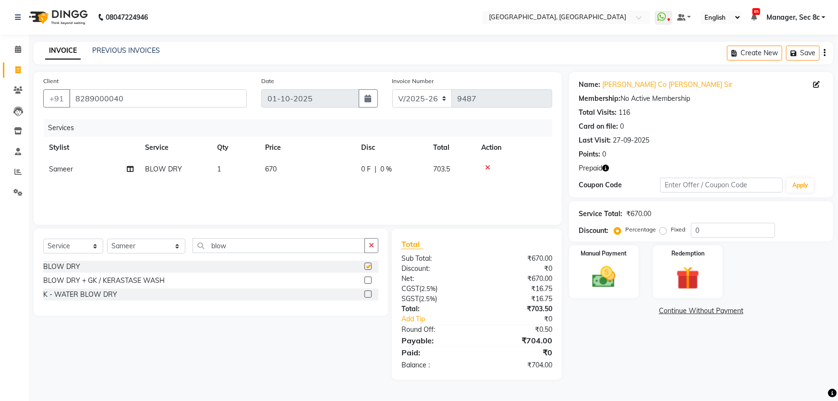
checkbox input "false"
click at [685, 267] on img at bounding box center [687, 278] width 39 height 30
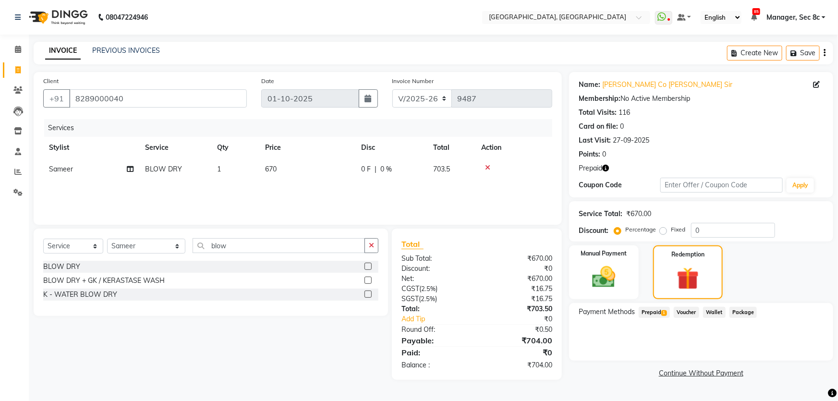
click at [663, 314] on span "1" at bounding box center [663, 313] width 5 height 6
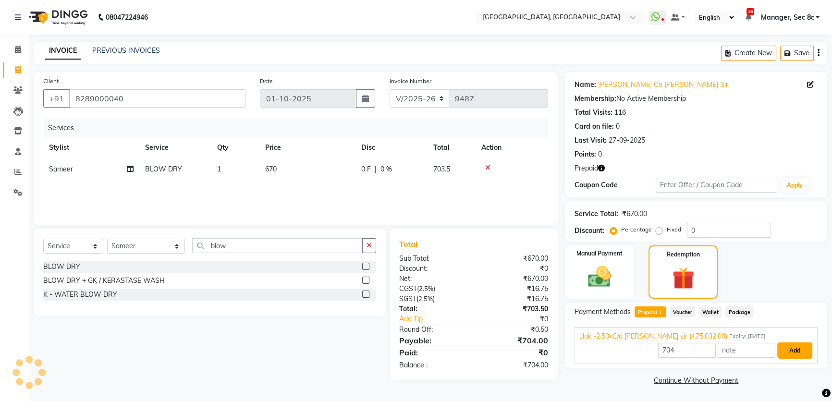
click at [808, 353] on button "Add" at bounding box center [794, 350] width 35 height 16
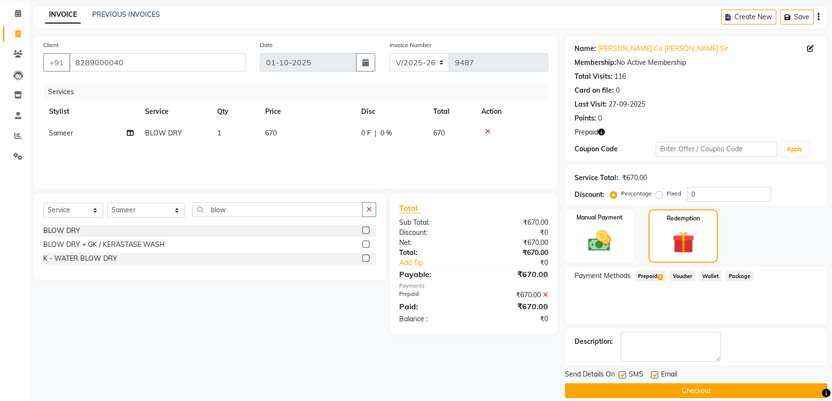
scroll to position [47, 0]
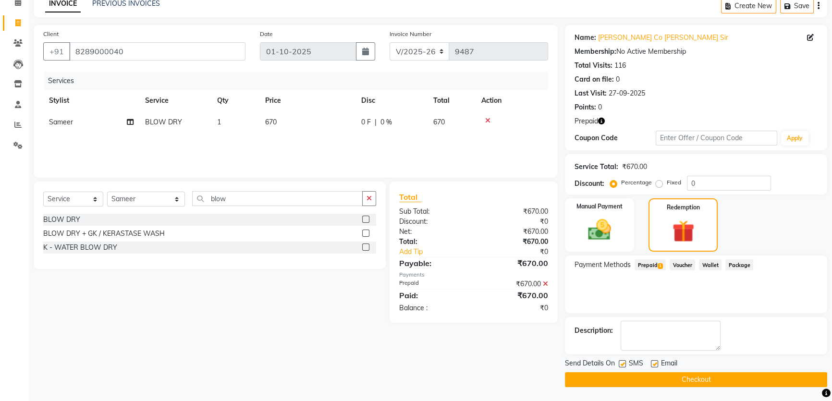
click at [624, 365] on label at bounding box center [621, 363] width 7 height 7
click at [624, 365] on input "checkbox" at bounding box center [621, 364] width 6 height 6
checkbox input "false"
click at [650, 373] on button "Checkout" at bounding box center [696, 379] width 262 height 15
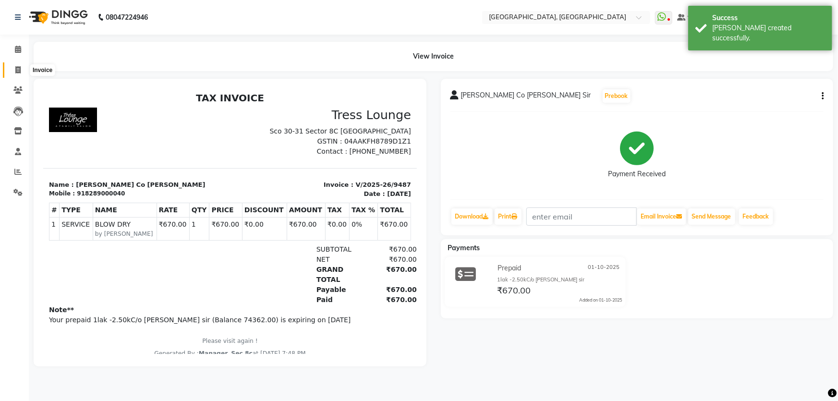
click at [18, 66] on icon at bounding box center [17, 69] width 5 height 7
select select "service"
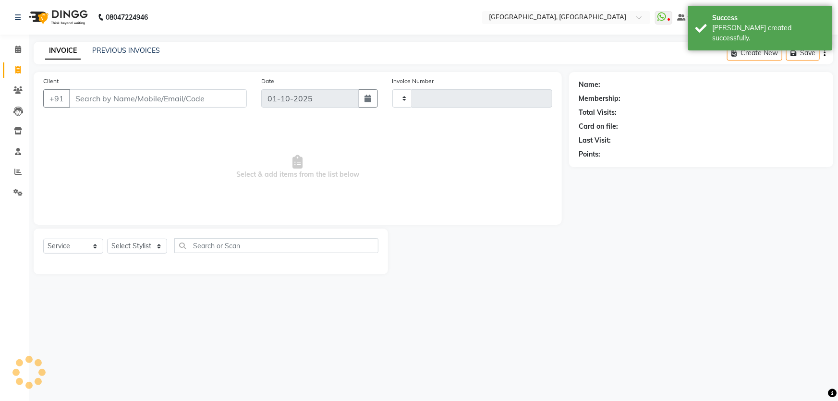
click at [18, 58] on li "Calendar" at bounding box center [14, 49] width 29 height 21
click at [16, 48] on icon at bounding box center [18, 49] width 6 height 7
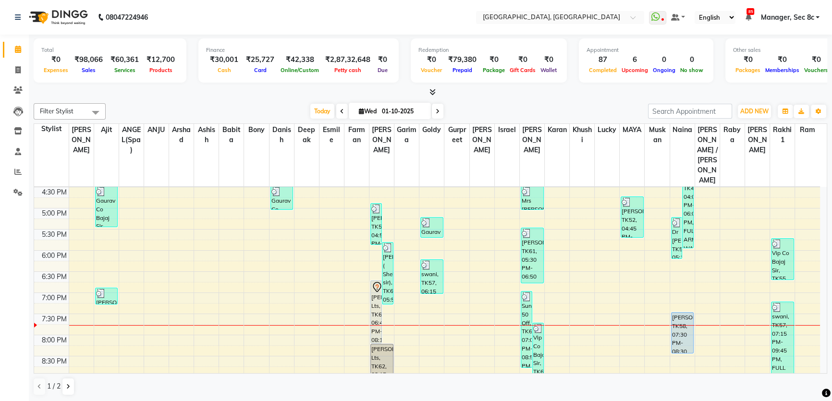
scroll to position [372, 0]
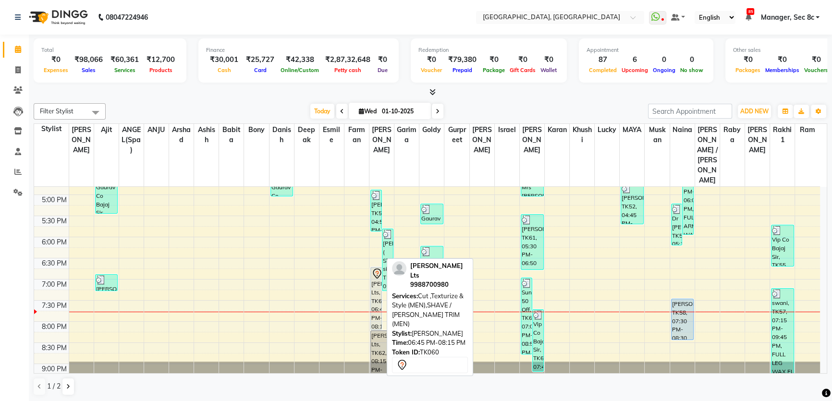
click at [378, 267] on div "Mrs Jagmohan Lts, TK60, 06:45 PM-08:15 PM, Cut ,Texturize & Style (MEN),SHAVE /…" at bounding box center [376, 298] width 11 height 62
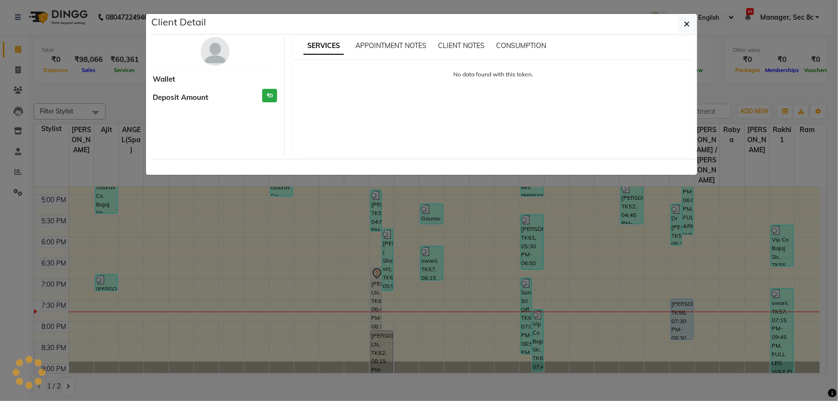
select select "7"
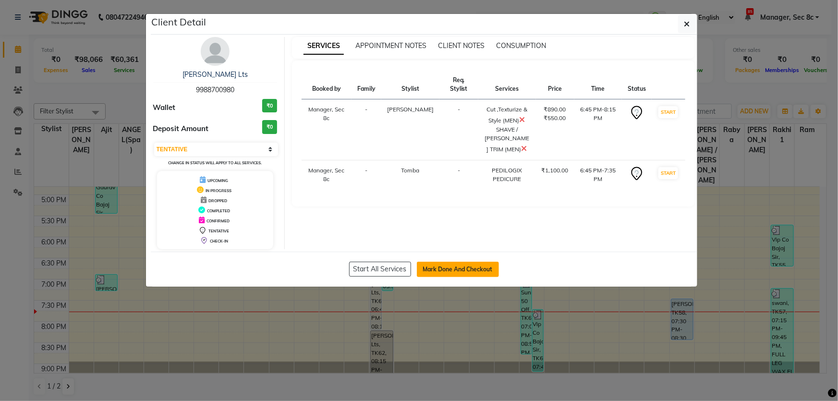
click at [453, 264] on button "Mark Done And Checkout" at bounding box center [458, 269] width 82 height 15
select select "4281"
select select "service"
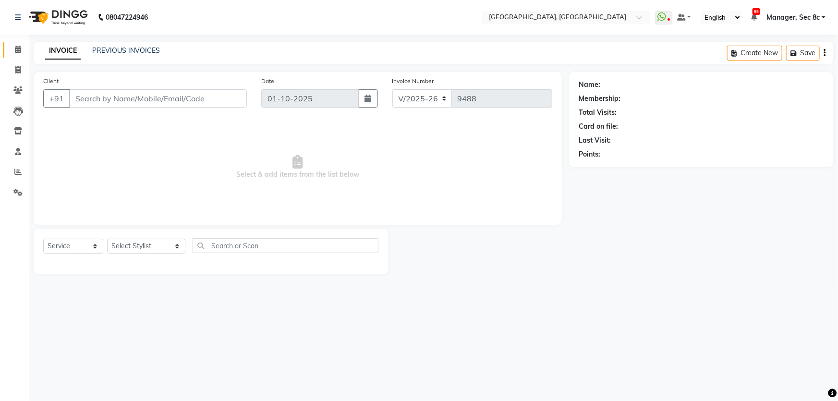
type input "9988700980"
select select "25452"
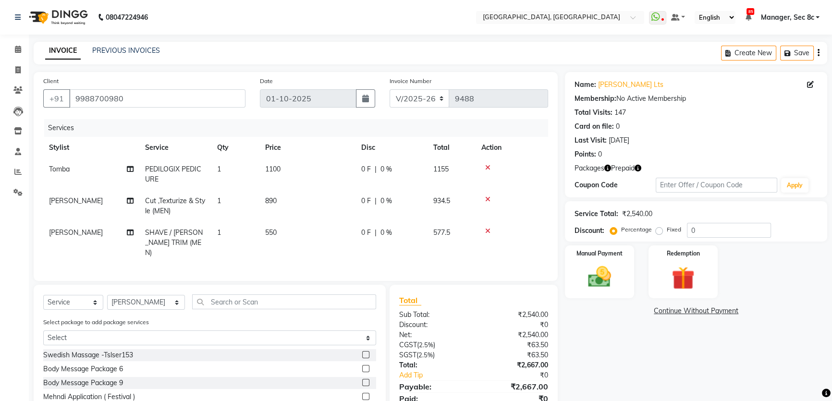
click at [488, 200] on icon at bounding box center [487, 199] width 5 height 7
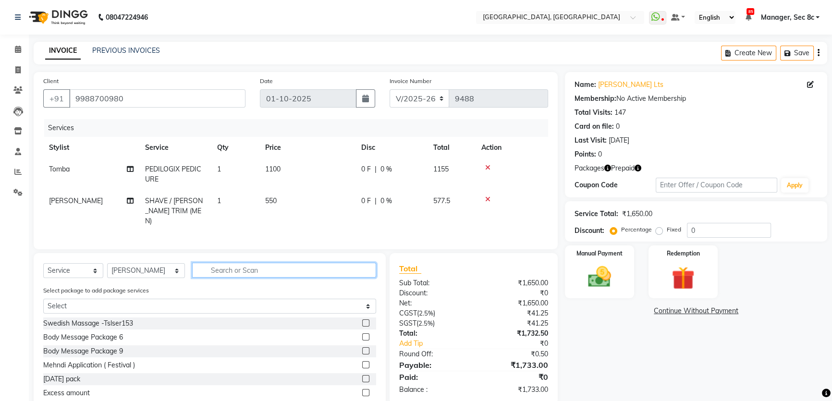
click at [234, 266] on input "text" at bounding box center [284, 270] width 184 height 15
type input "thre"
click at [111, 318] on div "EYE BROW (THREADING)" at bounding box center [83, 323] width 81 height 10
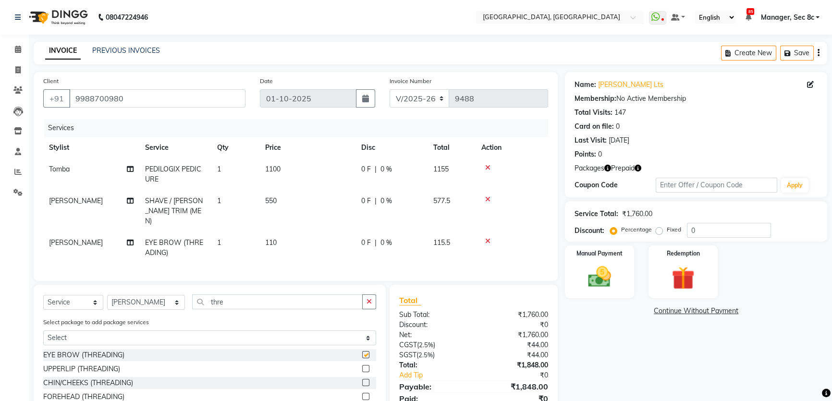
checkbox input "false"
click at [233, 295] on input "thre" at bounding box center [277, 301] width 170 height 15
type input "nail"
click at [96, 351] on div "NAIL FILE (HANDS / FEET)" at bounding box center [84, 355] width 82 height 10
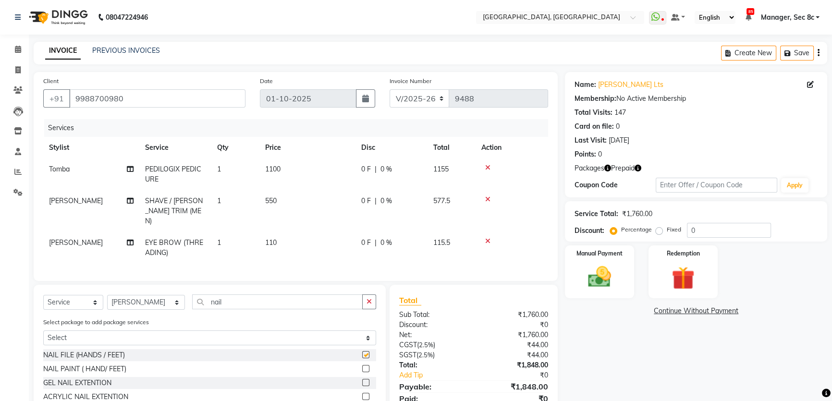
checkbox input "false"
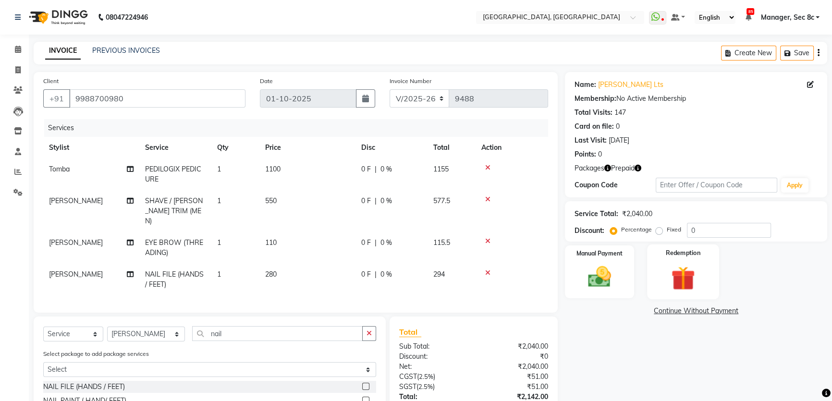
drag, startPoint x: 687, startPoint y: 269, endPoint x: 692, endPoint y: 281, distance: 13.4
click at [687, 269] on img at bounding box center [682, 278] width 39 height 30
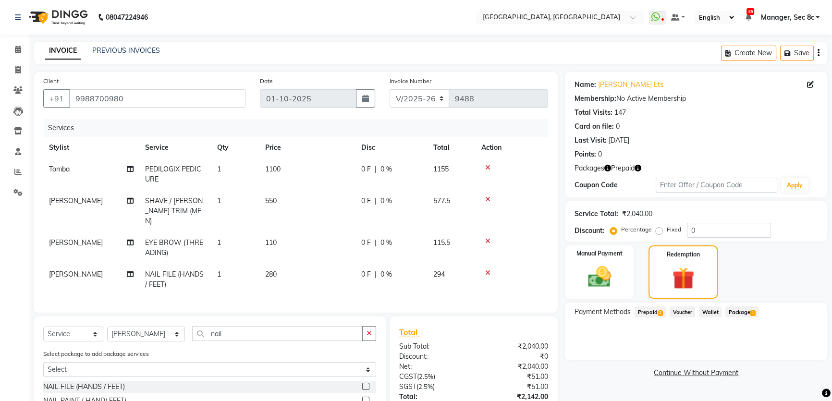
click at [663, 316] on span "Prepaid 2" at bounding box center [649, 311] width 31 height 11
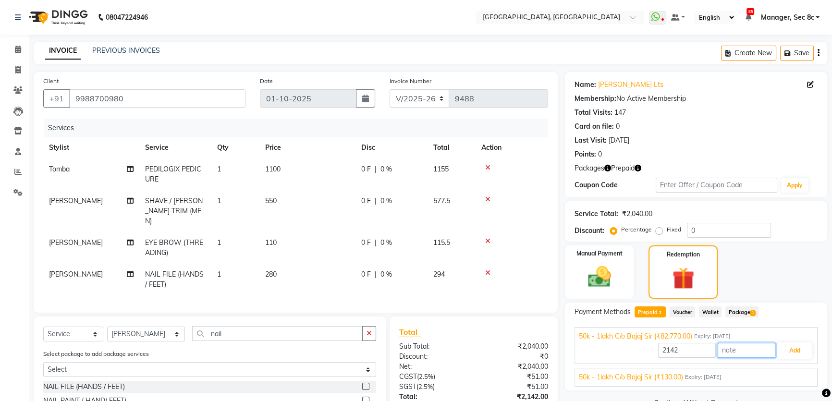
click at [774, 346] on input "text" at bounding box center [746, 350] width 58 height 15
click at [789, 348] on button "Add" at bounding box center [794, 350] width 35 height 16
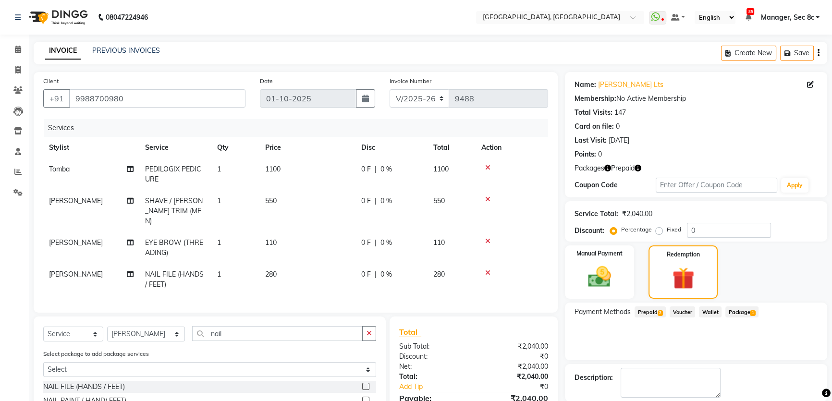
scroll to position [100, 0]
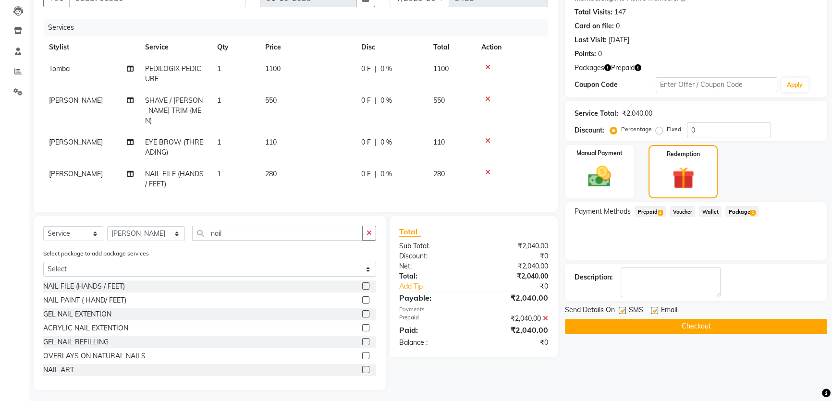
click at [679, 328] on button "Checkout" at bounding box center [696, 326] width 262 height 15
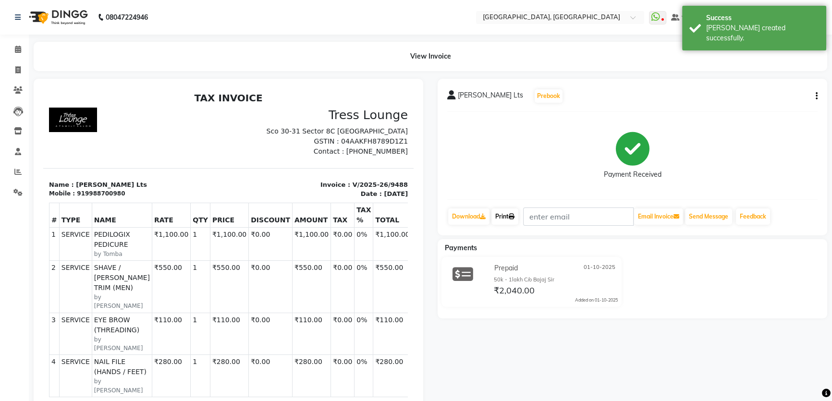
click at [514, 215] on icon at bounding box center [511, 217] width 6 height 6
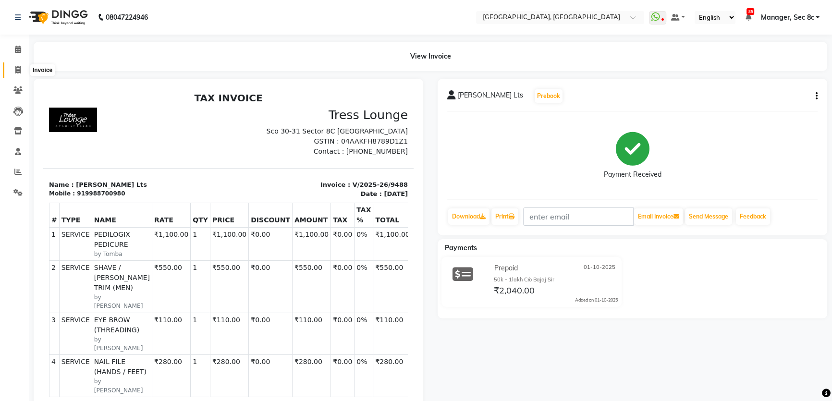
click at [15, 68] on icon at bounding box center [17, 69] width 5 height 7
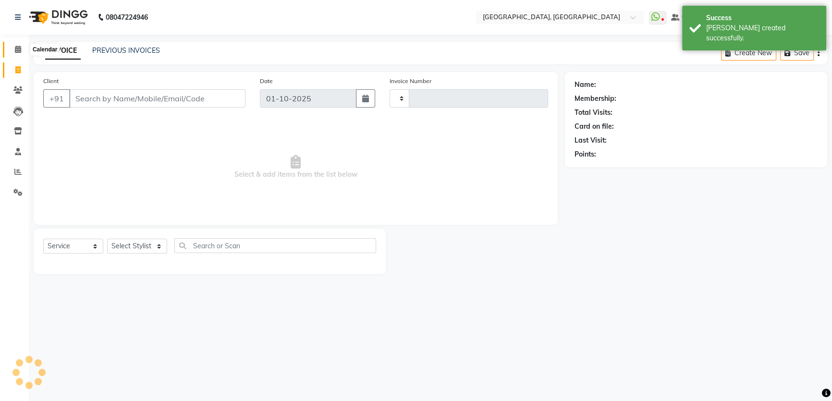
click at [15, 49] on icon at bounding box center [18, 49] width 6 height 7
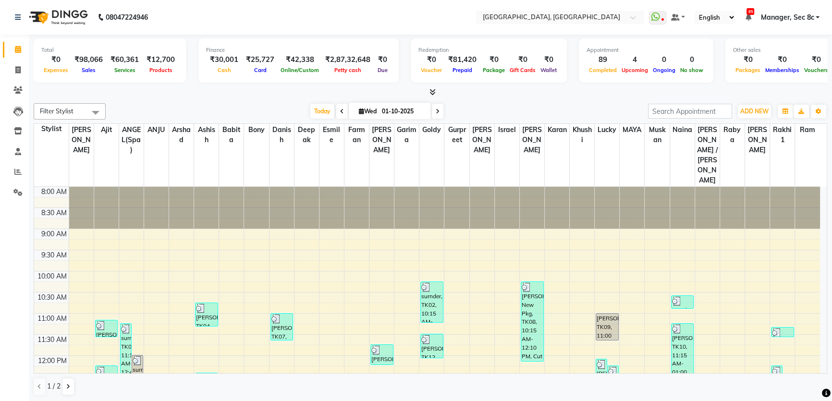
click at [27, 66] on li "Invoice" at bounding box center [14, 70] width 29 height 21
click at [21, 67] on span at bounding box center [18, 70] width 17 height 11
select select "service"
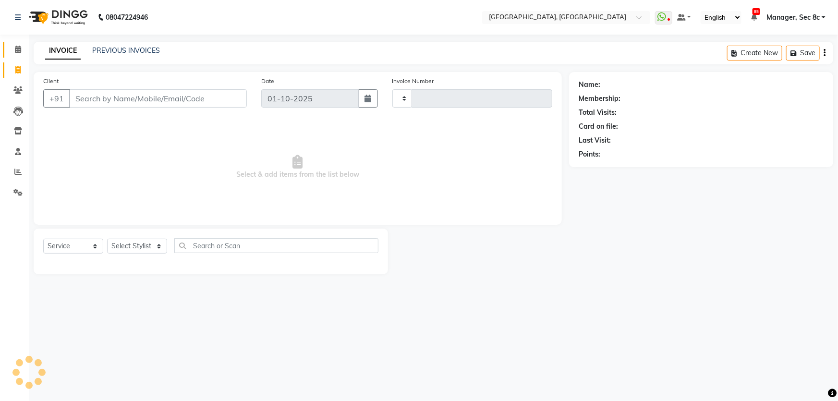
click at [21, 52] on icon at bounding box center [18, 49] width 6 height 7
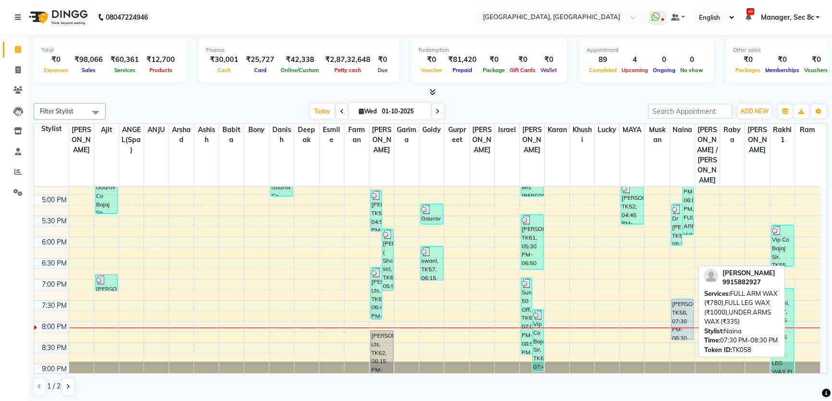
click at [679, 299] on div "pARNEET, TK58, 07:30 PM-08:30 PM, FULL ARM WAX (₹780),FULL LEG WAX (₹1000),UNDE…" at bounding box center [682, 319] width 22 height 40
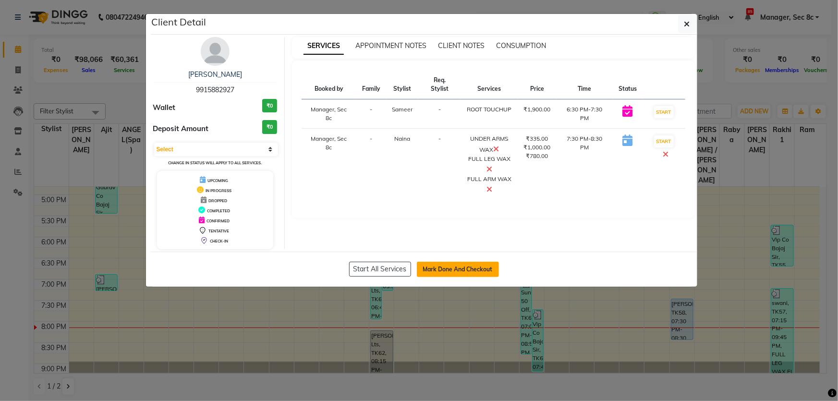
click at [460, 269] on button "Mark Done And Checkout" at bounding box center [458, 269] width 82 height 15
select select "4281"
select select "service"
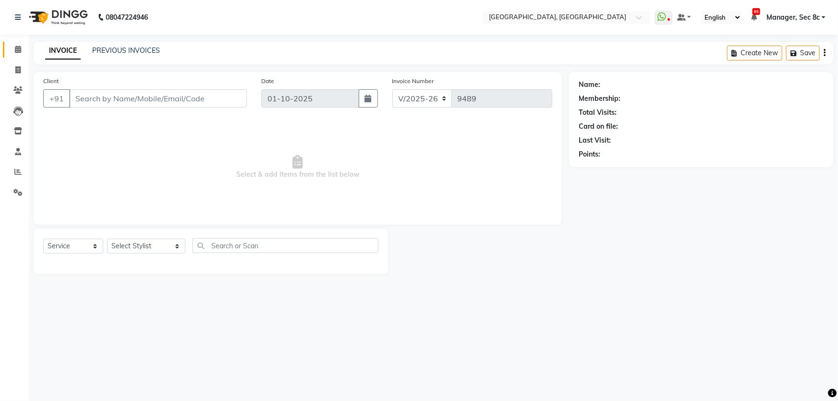
type input "9915882927"
select select "25925"
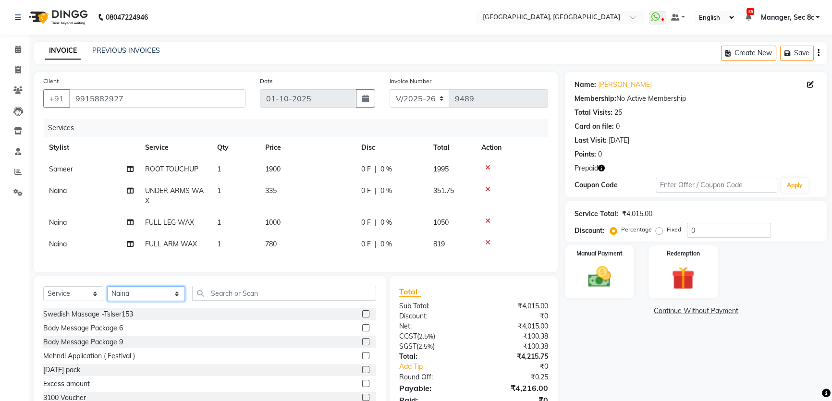
click at [134, 301] on select "Select Stylist [PERSON_NAME] [PERSON_NAME] Aditya [PERSON_NAME] [PERSON_NAME](S…" at bounding box center [146, 293] width 78 height 15
click at [251, 298] on input "text" at bounding box center [284, 293] width 184 height 15
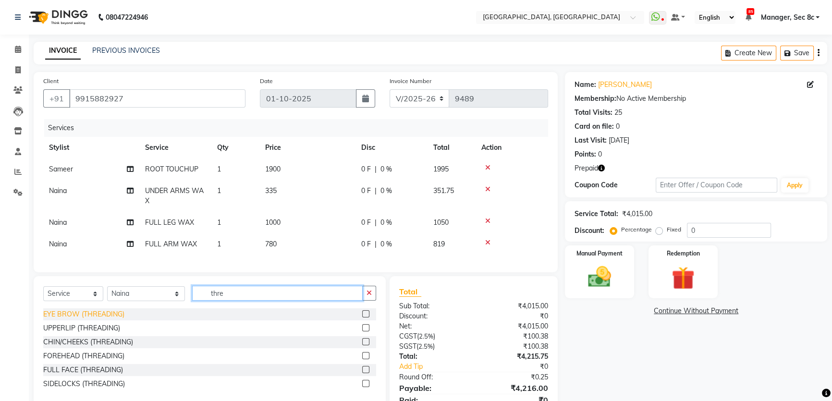
type input "thre"
click at [91, 319] on div "EYE BROW (THREADING)" at bounding box center [83, 314] width 81 height 10
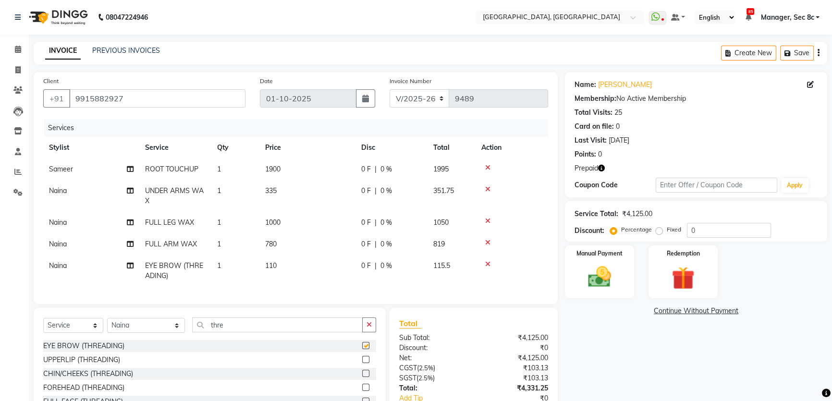
checkbox input "false"
click at [698, 274] on img at bounding box center [682, 278] width 39 height 30
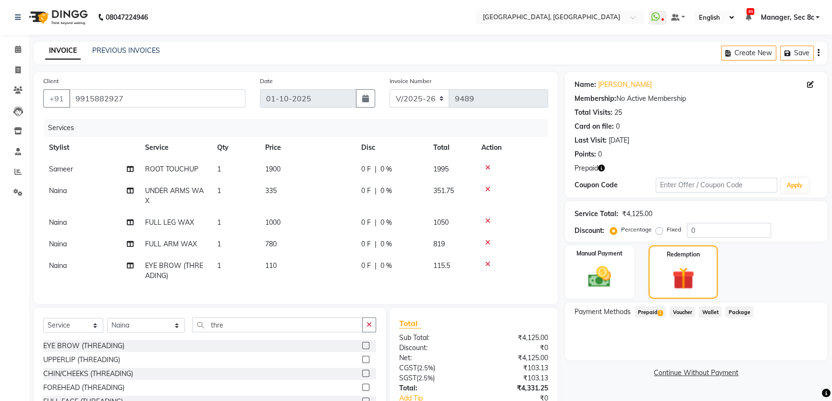
click at [653, 318] on div "Prepaid 1" at bounding box center [647, 312] width 35 height 13
click at [643, 313] on span "Prepaid 1" at bounding box center [649, 311] width 31 height 11
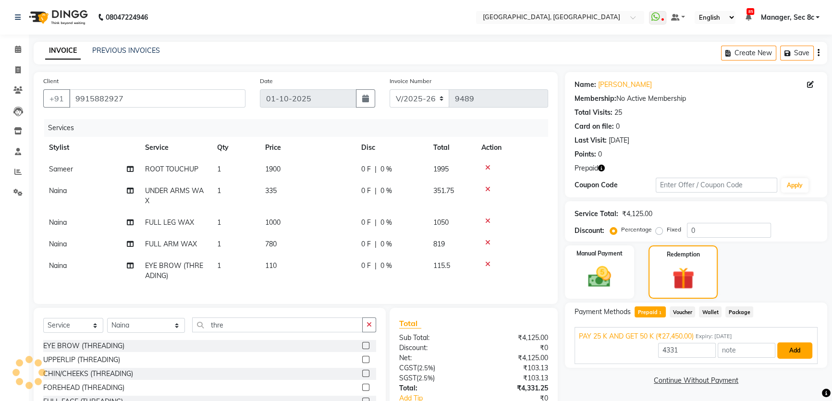
click at [800, 350] on button "Add" at bounding box center [794, 350] width 35 height 16
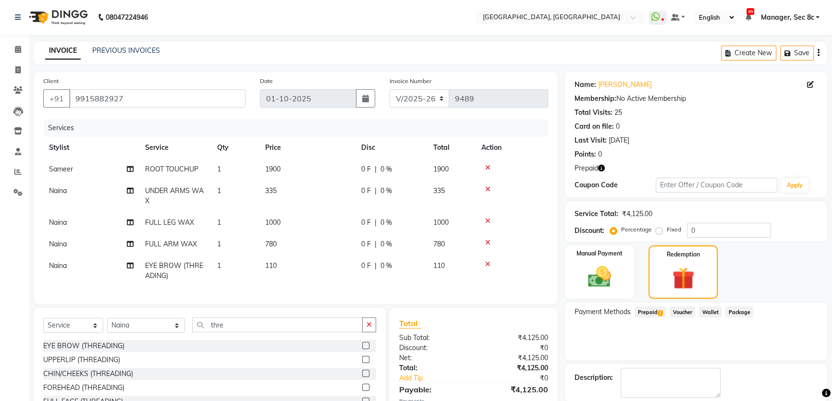
scroll to position [69, 0]
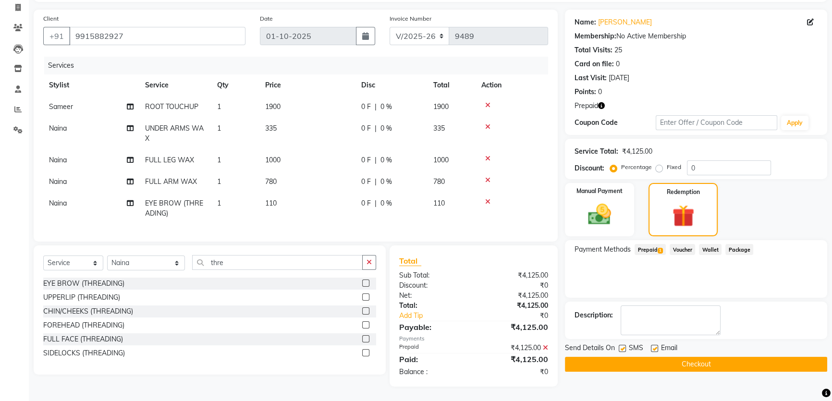
click at [681, 358] on button "Checkout" at bounding box center [696, 364] width 262 height 15
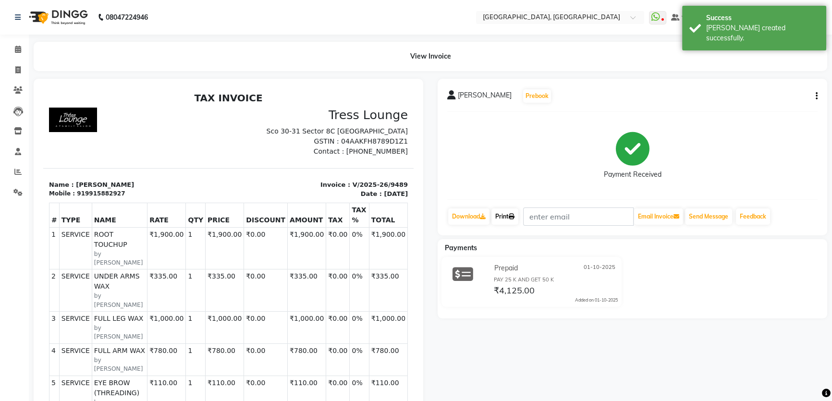
click at [505, 217] on link "Print" at bounding box center [504, 216] width 27 height 16
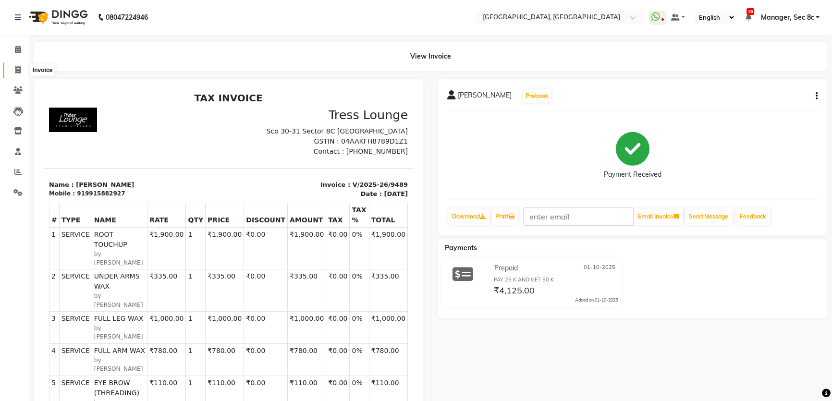
click at [20, 68] on icon at bounding box center [17, 69] width 5 height 7
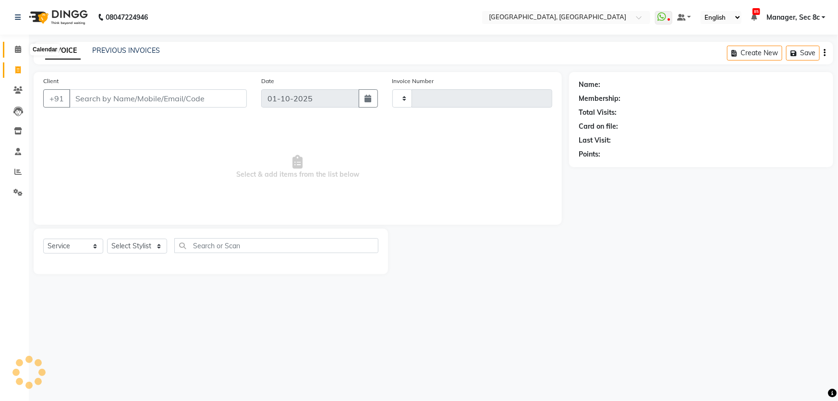
click at [19, 50] on icon at bounding box center [18, 49] width 6 height 7
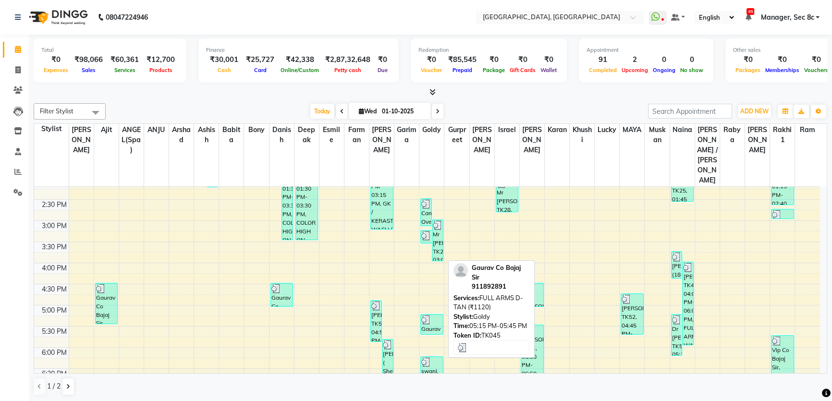
scroll to position [372, 0]
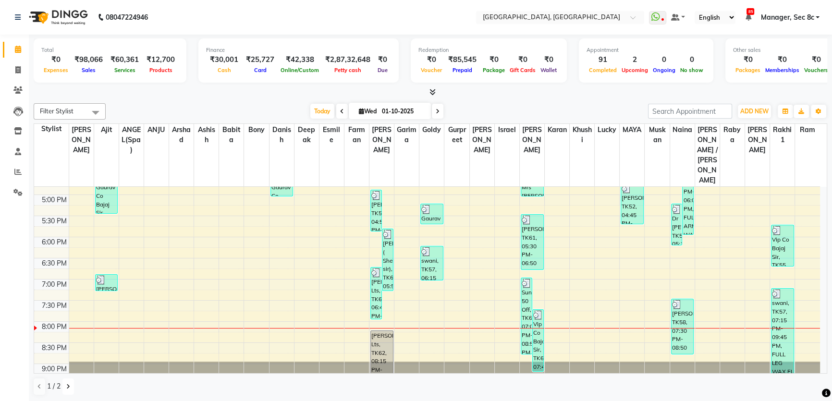
click at [67, 385] on icon at bounding box center [68, 387] width 4 height 6
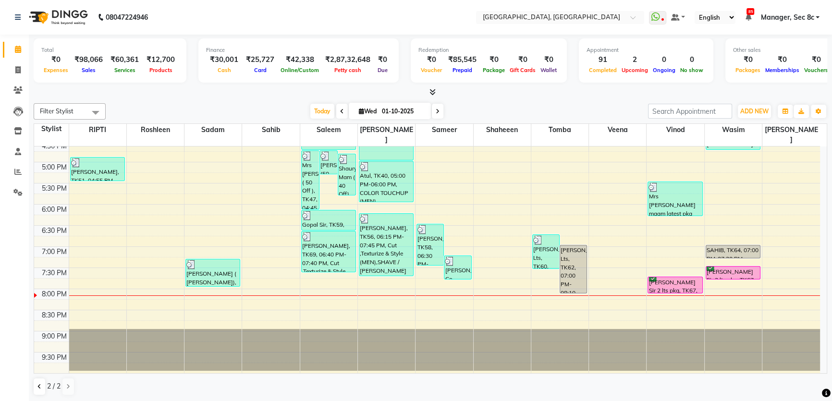
scroll to position [352, 0]
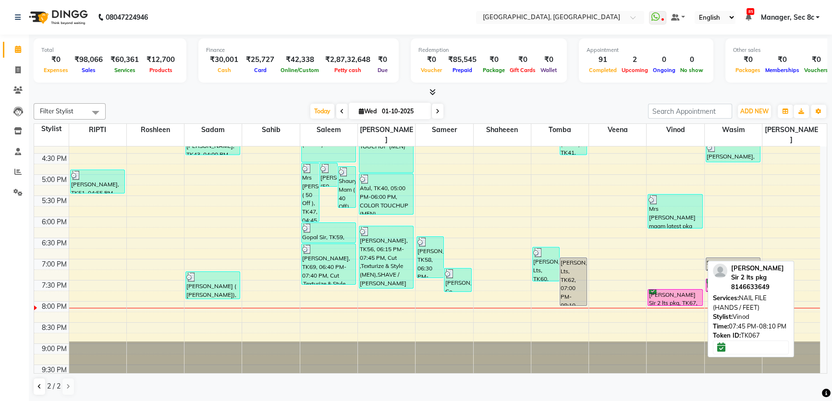
click at [662, 289] on div "[PERSON_NAME] Sir 2 lts pkg, TK67, 07:45 PM-08:10 PM, NAIL FILE (HANDS / FEET)" at bounding box center [675, 297] width 54 height 16
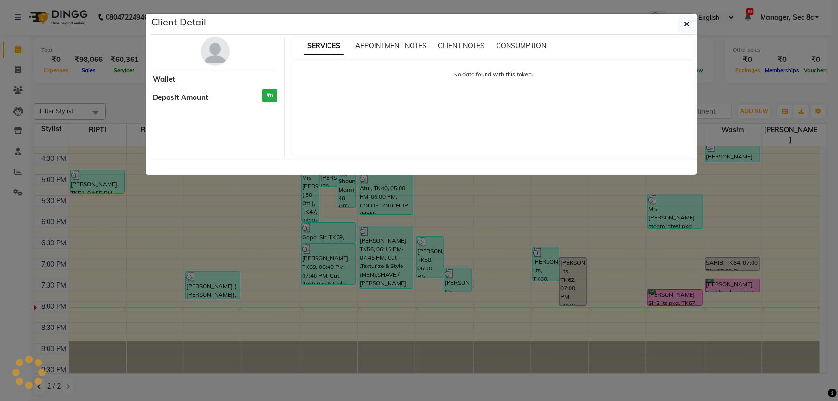
select select "6"
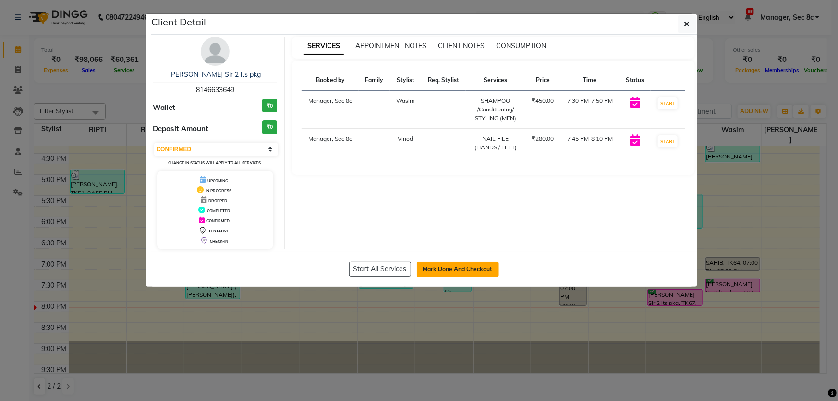
click at [467, 264] on button "Mark Done And Checkout" at bounding box center [458, 269] width 82 height 15
select select "service"
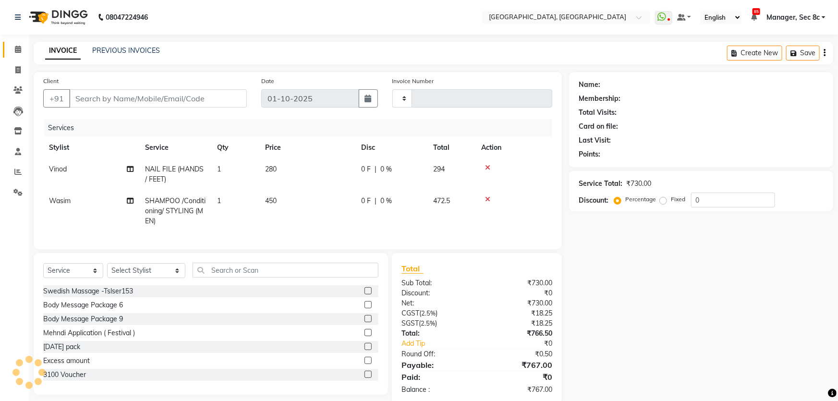
type input "8146633649"
select select "25451"
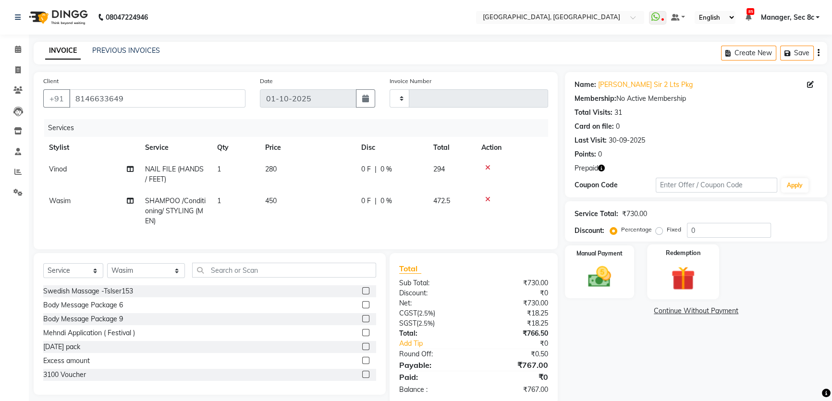
click at [661, 273] on div "Redemption" at bounding box center [683, 271] width 72 height 55
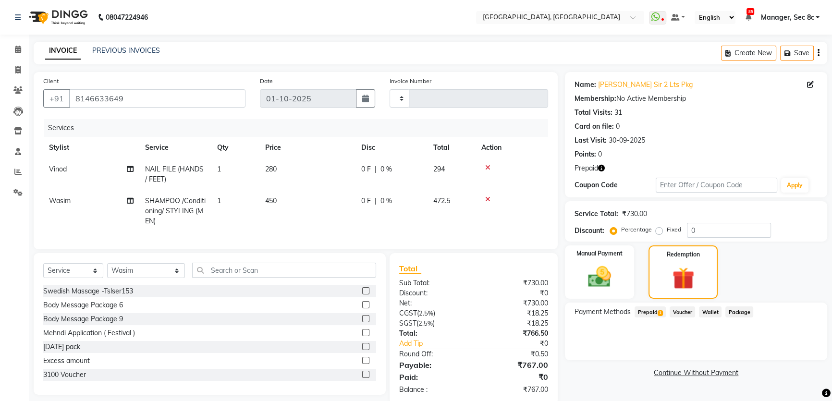
click at [656, 311] on span "Prepaid 1" at bounding box center [649, 311] width 31 height 11
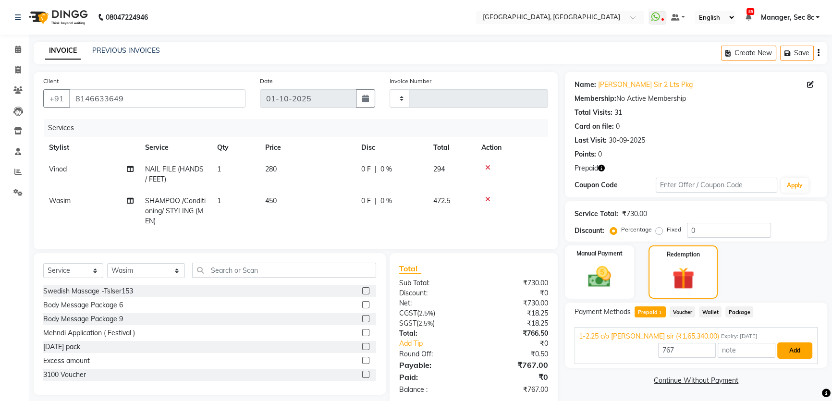
click at [784, 349] on button "Add" at bounding box center [794, 350] width 35 height 16
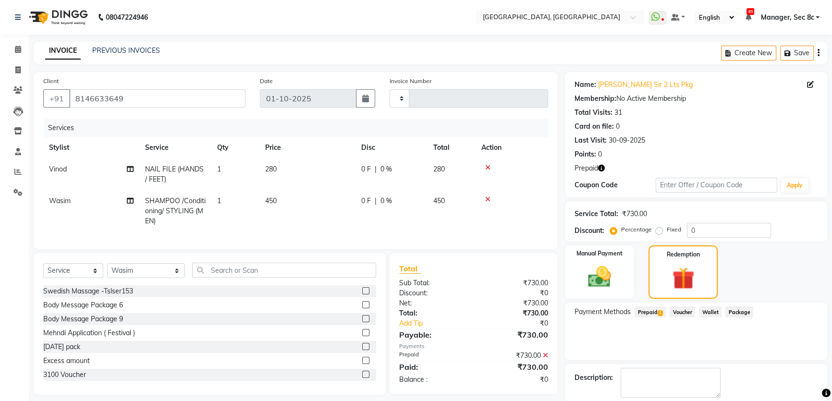
scroll to position [47, 0]
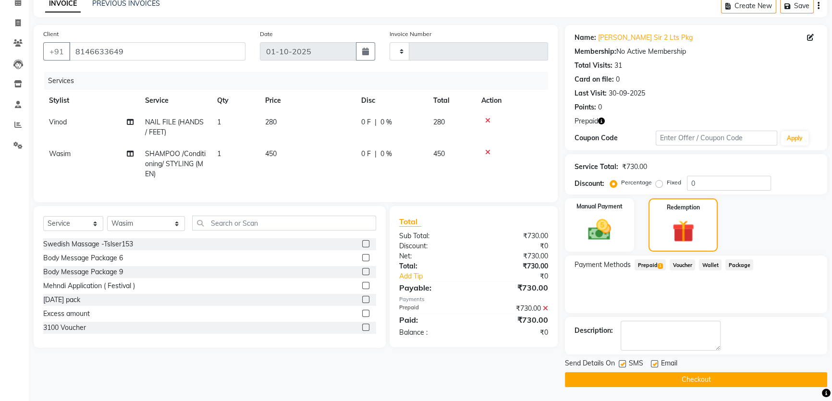
click at [693, 375] on button "Checkout" at bounding box center [696, 379] width 262 height 15
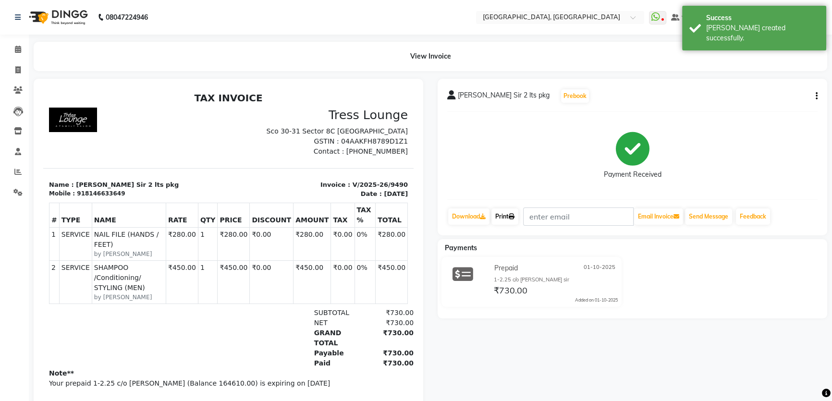
click at [508, 218] on link "Print" at bounding box center [504, 216] width 27 height 16
click at [16, 65] on span at bounding box center [18, 70] width 17 height 11
select select "service"
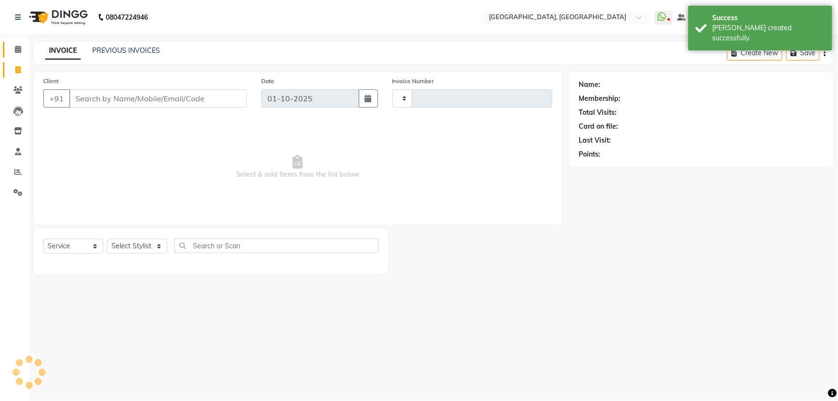
type input "9491"
click at [16, 54] on span at bounding box center [18, 49] width 17 height 11
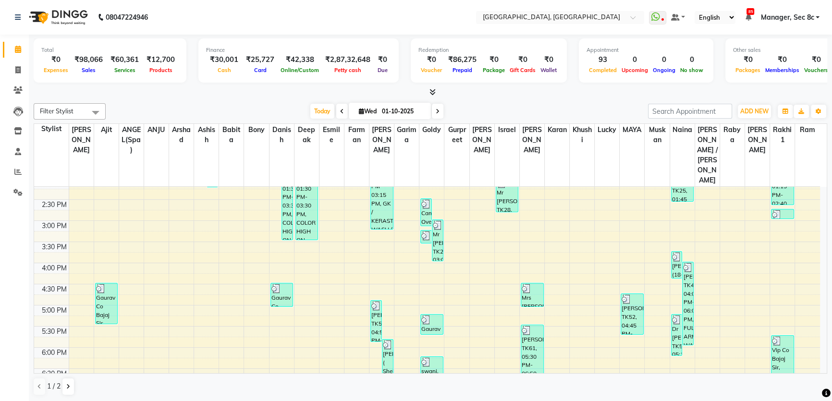
scroll to position [372, 0]
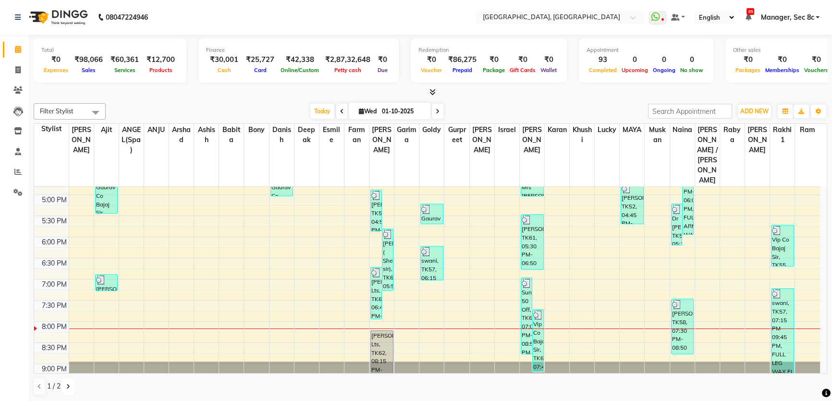
click at [67, 384] on icon at bounding box center [68, 387] width 4 height 6
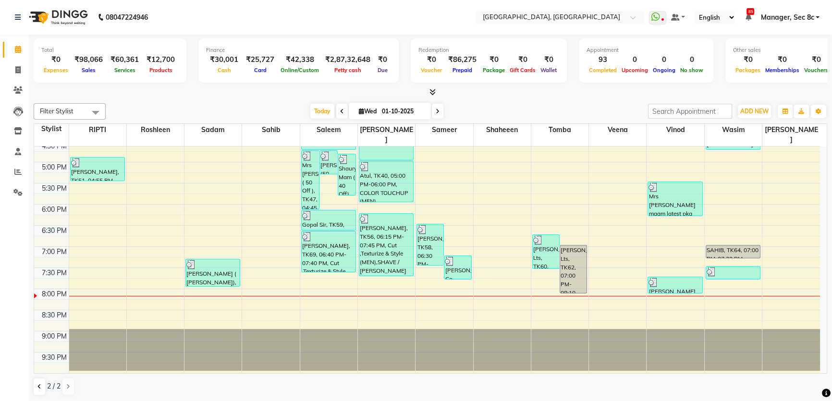
scroll to position [352, 0]
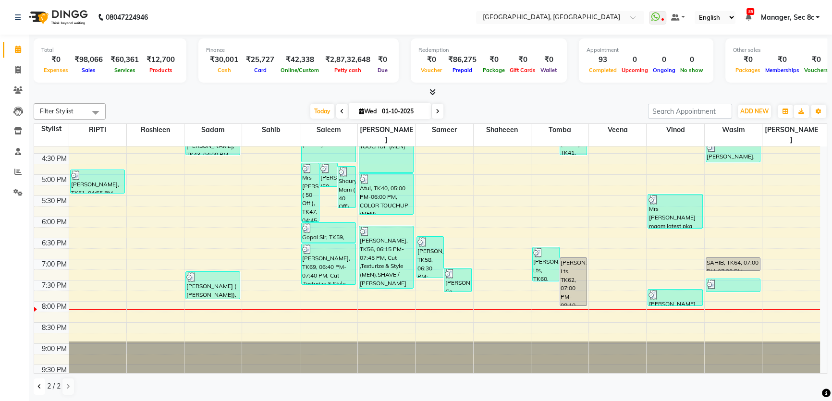
click at [42, 387] on button at bounding box center [40, 386] width 12 height 16
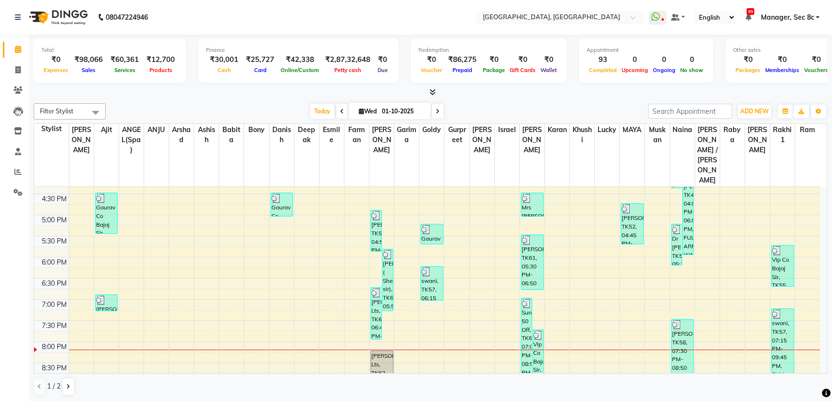
scroll to position [372, 0]
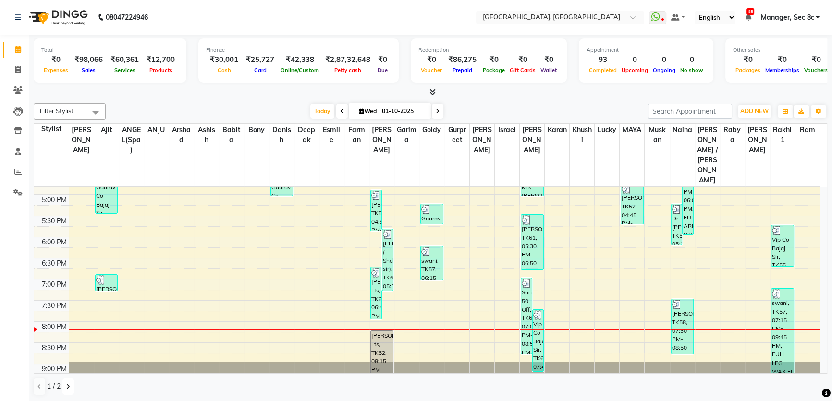
click at [64, 386] on button at bounding box center [68, 386] width 12 height 16
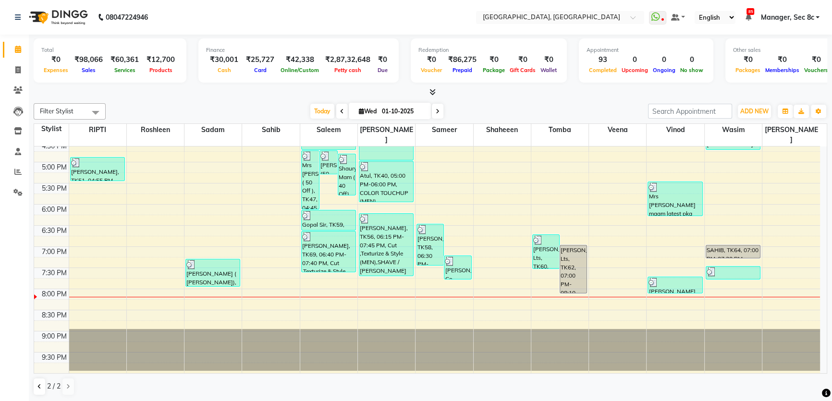
scroll to position [352, 0]
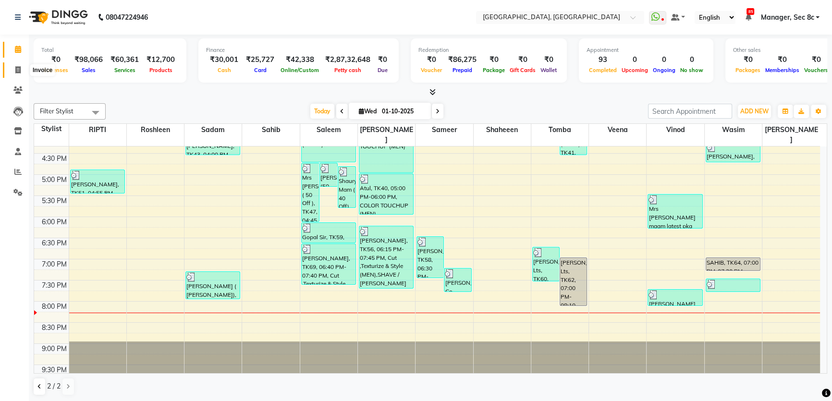
click at [17, 66] on icon at bounding box center [17, 69] width 5 height 7
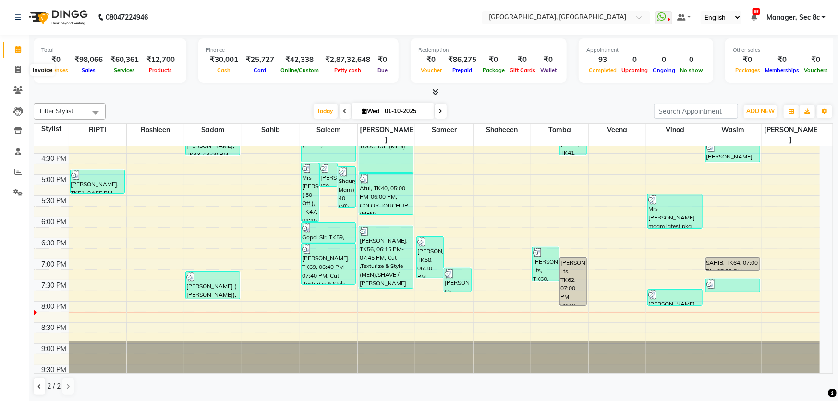
select select "service"
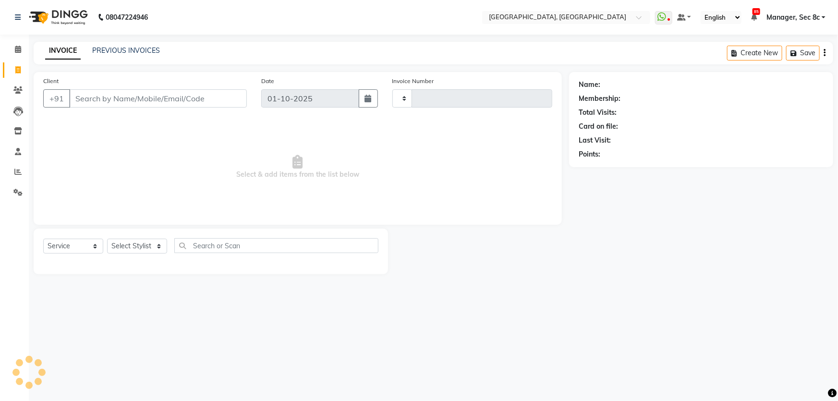
type input "9491"
select select "4281"
click at [16, 51] on icon at bounding box center [18, 49] width 6 height 7
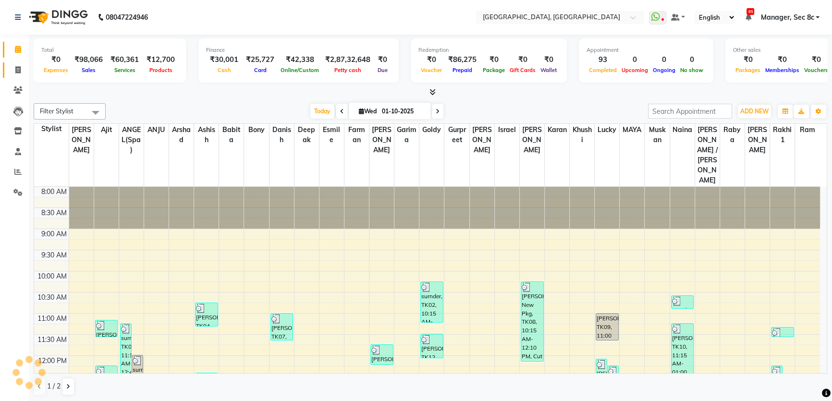
click at [14, 71] on span at bounding box center [18, 70] width 17 height 11
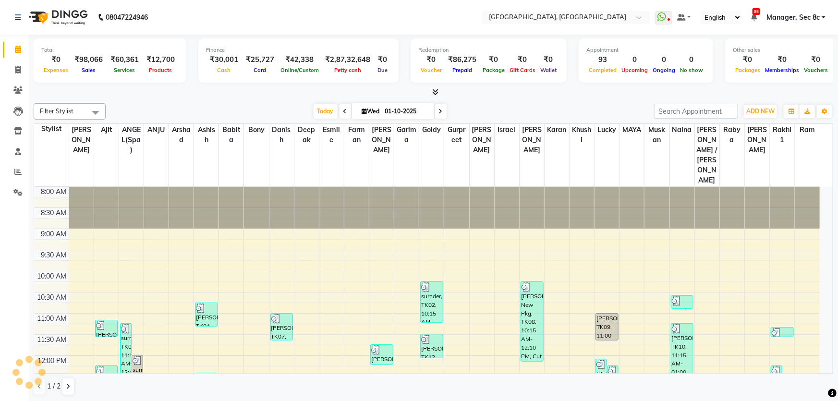
select select "4281"
select select "service"
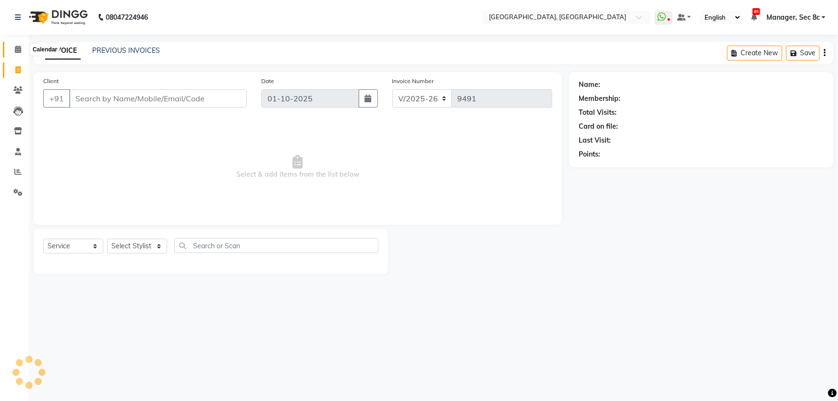
click at [19, 52] on icon at bounding box center [18, 49] width 6 height 7
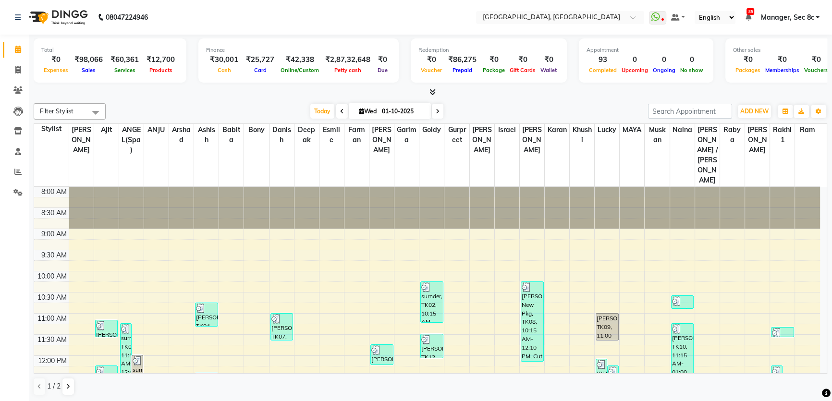
click at [808, 19] on span "Manager, Sec 8c" at bounding box center [786, 17] width 53 height 10
click at [596, 4] on nav "08047224946 Select Location × Tress Lounge, Sector 8c WhatsApp Status ✕ Status:…" at bounding box center [416, 17] width 832 height 35
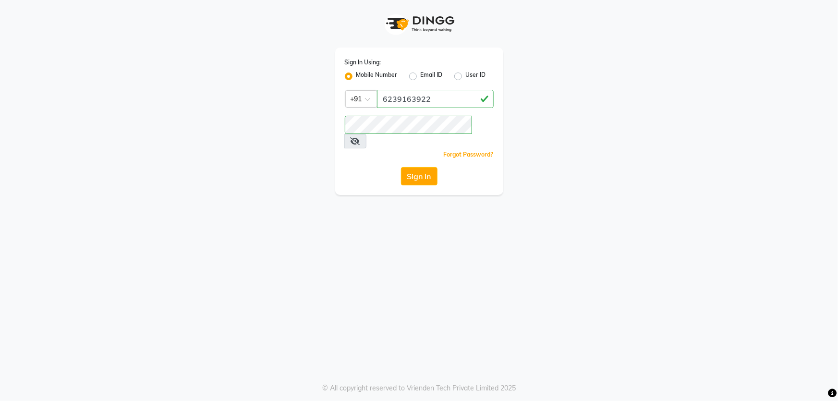
click at [369, 79] on label "Mobile Number" at bounding box center [376, 77] width 41 height 12
click at [362, 77] on input "Mobile Number" at bounding box center [359, 74] width 6 height 6
click at [431, 96] on input "Username" at bounding box center [435, 99] width 117 height 18
type input "1724656581"
click at [434, 167] on button "Sign In" at bounding box center [419, 176] width 36 height 18
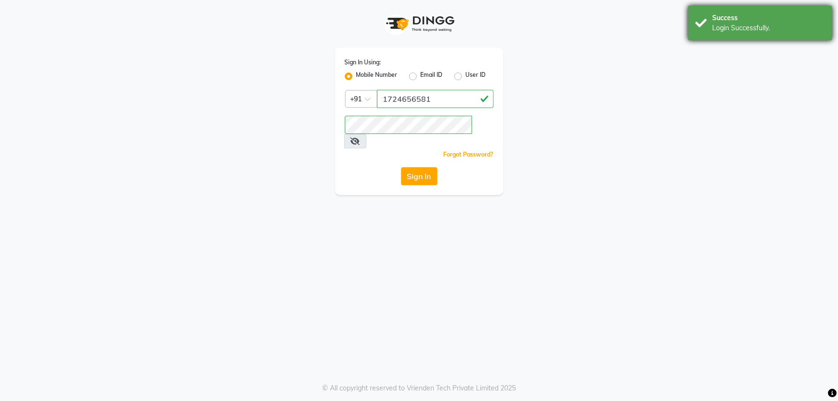
click at [819, 7] on div "Success Login Successfully." at bounding box center [760, 23] width 144 height 35
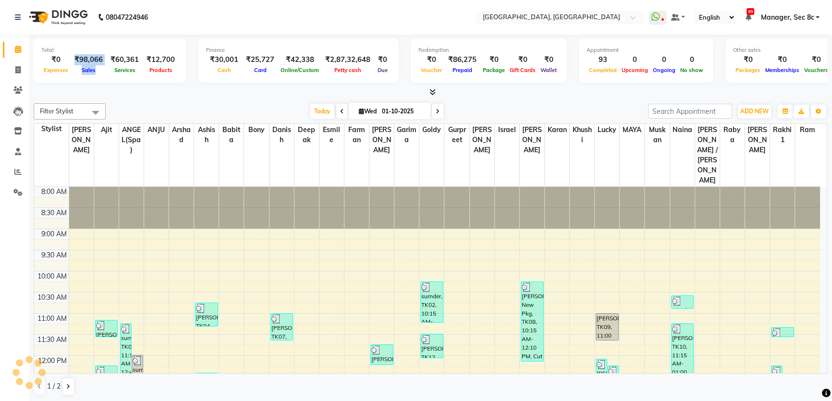
click at [107, 57] on div "₹0 Expenses ₹98,066 Sales ₹60,361 Services ₹12,700 Products" at bounding box center [109, 64] width 137 height 21
drag, startPoint x: 0, startPoint y: 65, endPoint x: 5, endPoint y: 67, distance: 5.5
click at [0, 66] on li "Invoice" at bounding box center [14, 70] width 29 height 21
drag, startPoint x: 7, startPoint y: 67, endPoint x: 18, endPoint y: 67, distance: 11.5
click at [8, 67] on link "Invoice" at bounding box center [14, 70] width 23 height 16
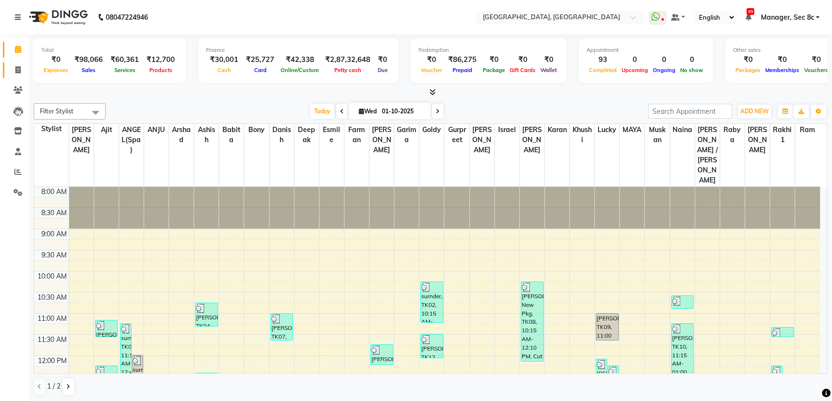
select select "service"
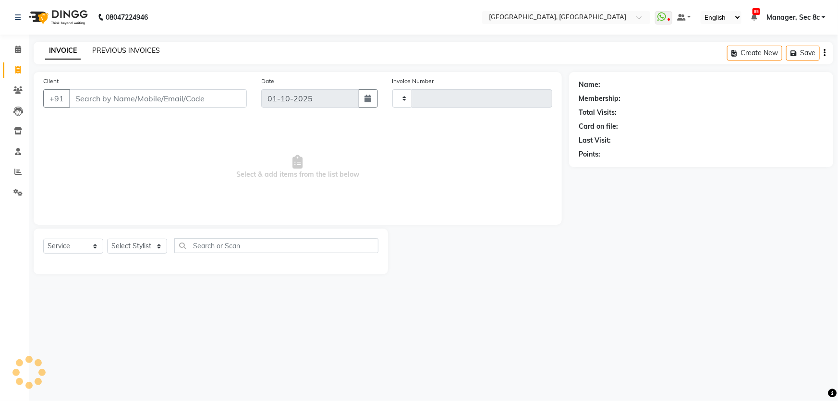
click at [115, 54] on link "PREVIOUS INVOICES" at bounding box center [126, 50] width 68 height 9
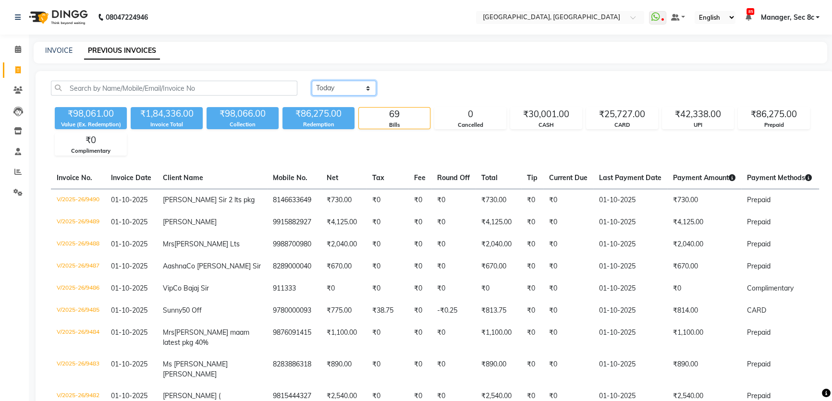
drag, startPoint x: 359, startPoint y: 88, endPoint x: 358, endPoint y: 95, distance: 7.2
click at [359, 88] on select "Today Yesterday Custom Range" at bounding box center [344, 88] width 64 height 15
select select "range"
click at [312, 81] on select "Today Yesterday Custom Range" at bounding box center [344, 88] width 64 height 15
click at [446, 82] on input "01-10-2025" at bounding box center [421, 88] width 67 height 13
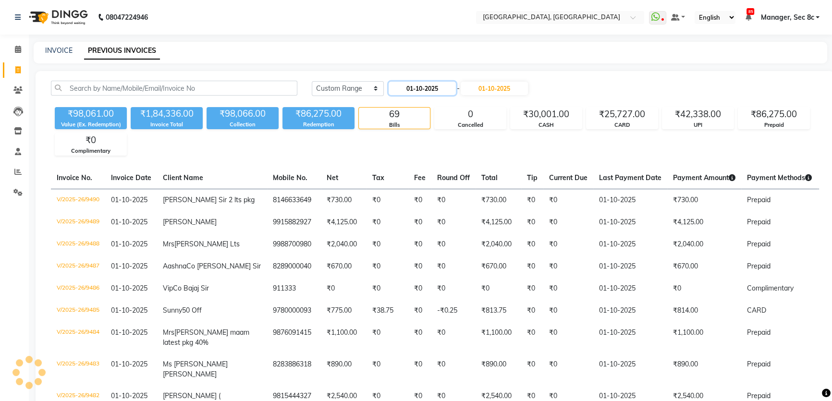
select select "10"
select select "2025"
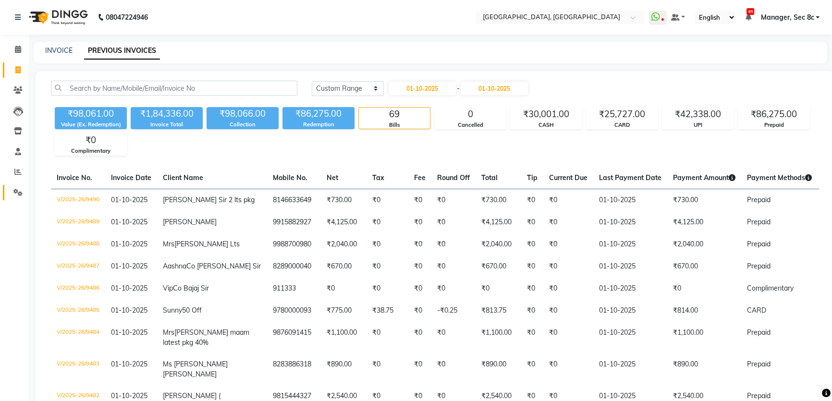
click at [6, 190] on link "Settings" at bounding box center [14, 193] width 23 height 16
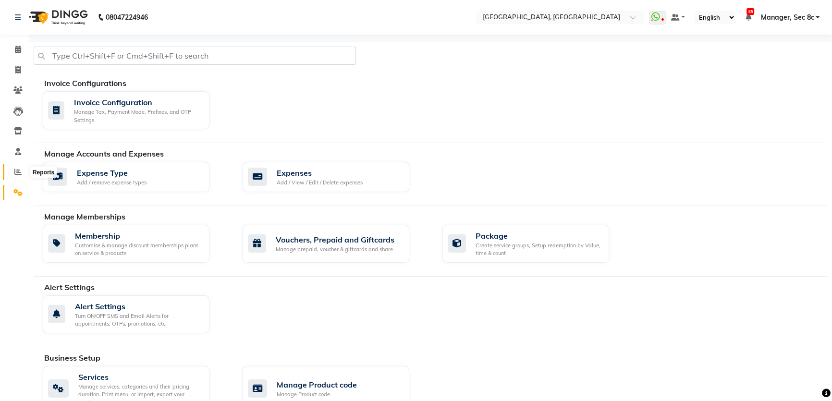
click at [20, 169] on icon at bounding box center [17, 171] width 7 height 7
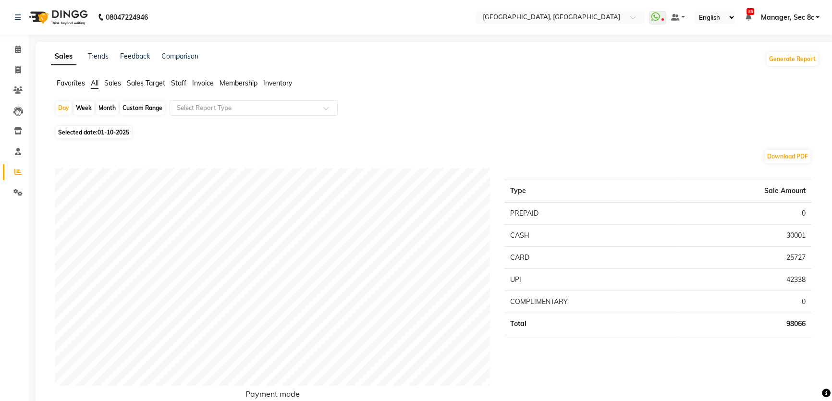
click at [131, 105] on div "Custom Range" at bounding box center [142, 107] width 45 height 13
select select "10"
select select "2025"
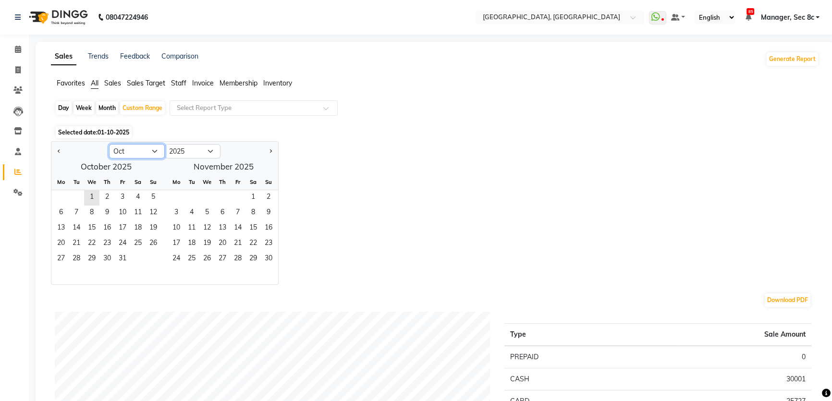
drag, startPoint x: 127, startPoint y: 151, endPoint x: 133, endPoint y: 157, distance: 8.5
click at [127, 151] on select "Jan Feb Mar Apr May Jun Jul Aug Sep Oct Nov Dec" at bounding box center [137, 151] width 56 height 14
select select "9"
click at [109, 144] on select "Jan Feb Mar Apr May Jun Jul Aug Sep Oct Nov Dec" at bounding box center [137, 151] width 56 height 14
click at [88, 241] on span "24" at bounding box center [91, 243] width 15 height 15
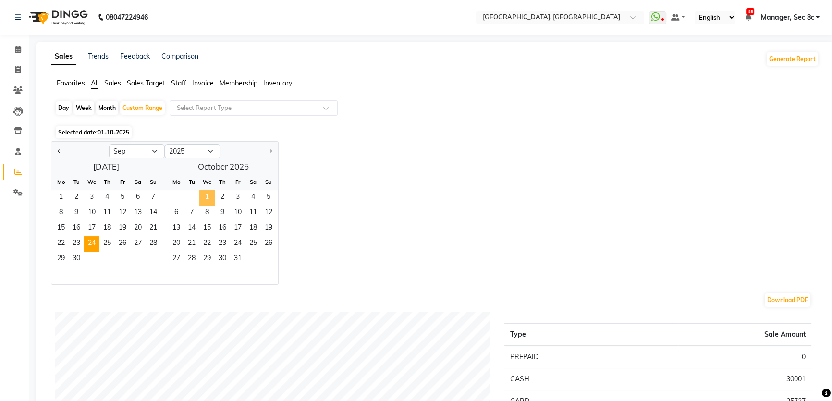
click at [207, 192] on span "1" at bounding box center [206, 197] width 15 height 15
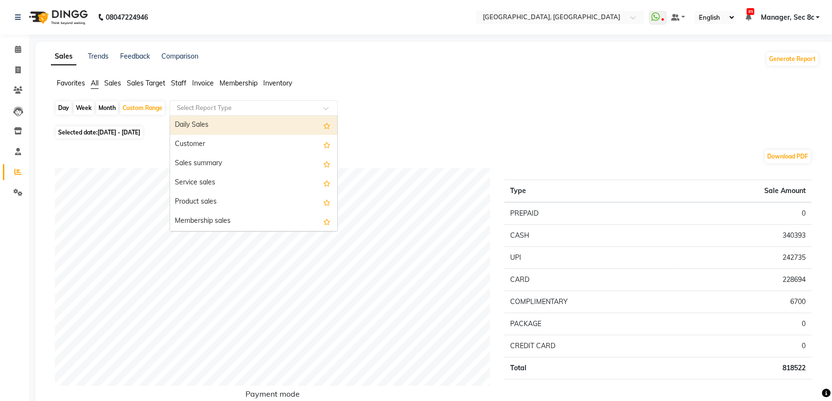
click at [267, 101] on div "Select Report Type" at bounding box center [253, 107] width 168 height 15
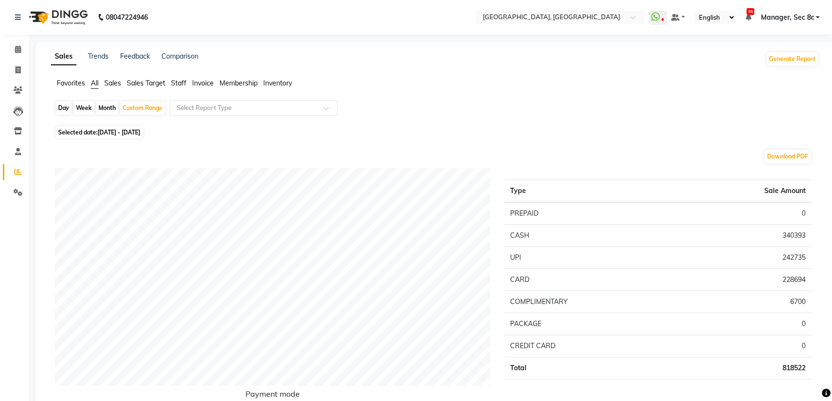
click at [173, 82] on span "Staff" at bounding box center [178, 83] width 15 height 9
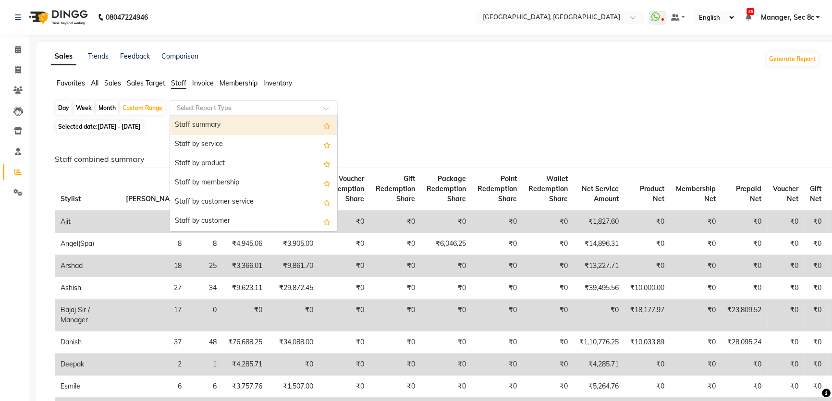
click at [237, 105] on input "text" at bounding box center [244, 108] width 138 height 10
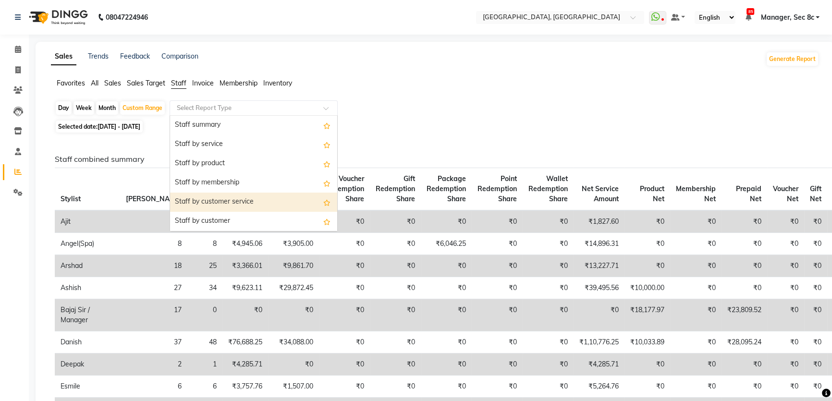
click at [224, 198] on div "Staff by customer service" at bounding box center [253, 202] width 167 height 19
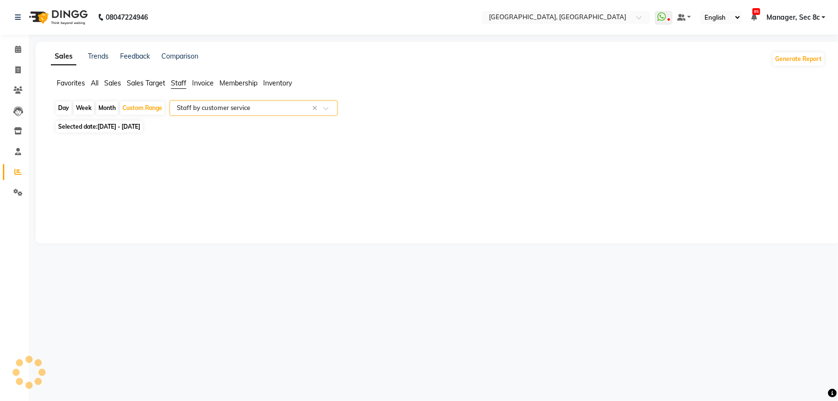
select select "full_report"
select select "csv"
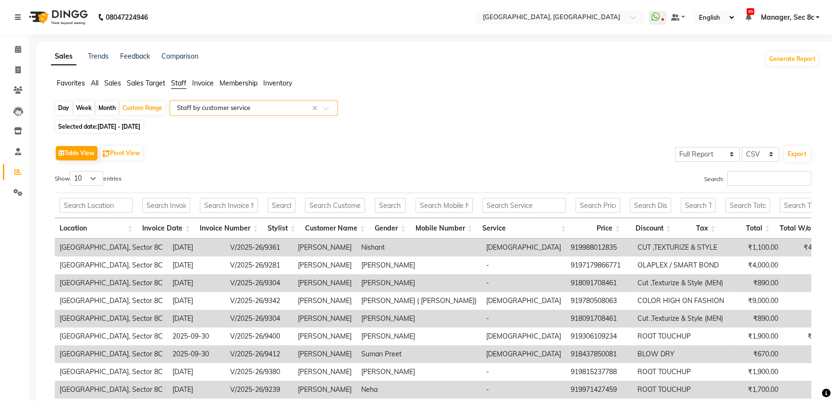
click at [219, 107] on input "text" at bounding box center [244, 108] width 138 height 10
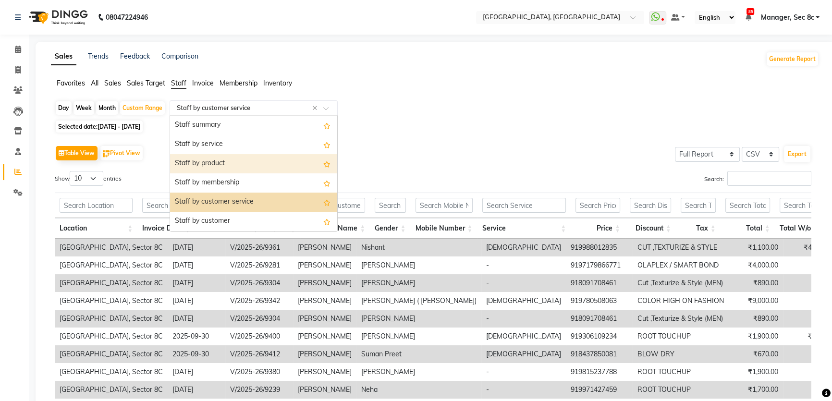
click at [228, 163] on div "Staff by product" at bounding box center [253, 163] width 167 height 19
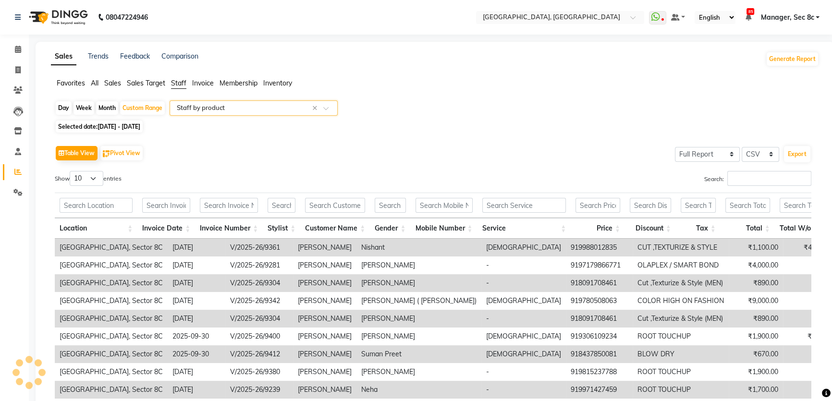
click at [251, 107] on input "text" at bounding box center [244, 108] width 138 height 10
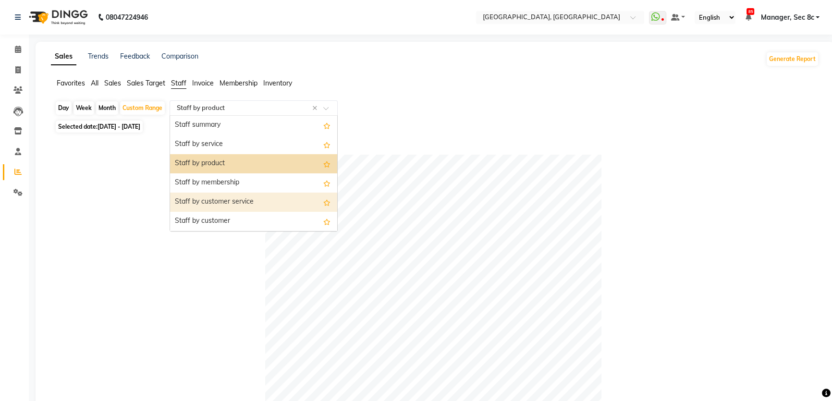
click at [241, 202] on div "Staff by customer service" at bounding box center [253, 202] width 167 height 19
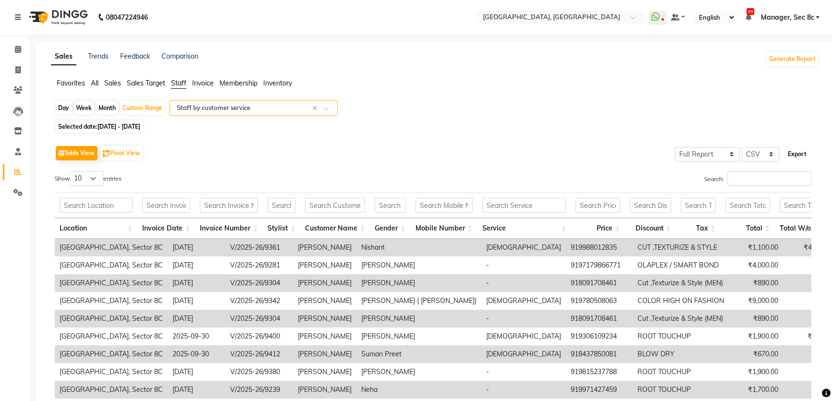
click at [797, 154] on button "Export" at bounding box center [797, 154] width 26 height 16
drag, startPoint x: 287, startPoint y: 109, endPoint x: 282, endPoint y: 112, distance: 5.6
click at [287, 109] on input "text" at bounding box center [244, 108] width 138 height 10
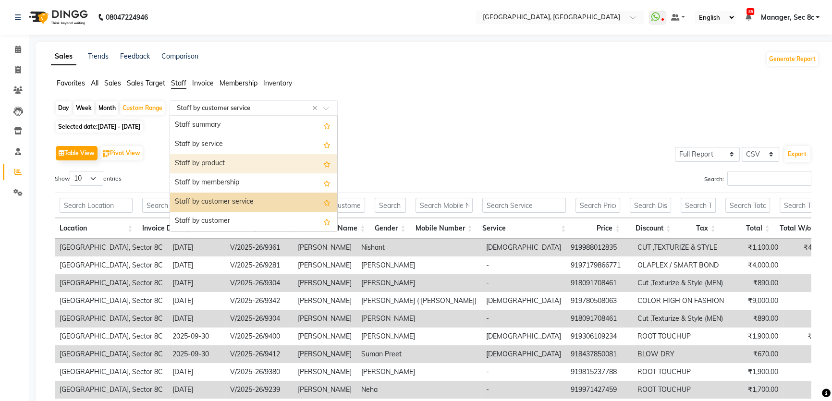
click at [240, 166] on div "Staff by product" at bounding box center [253, 163] width 167 height 19
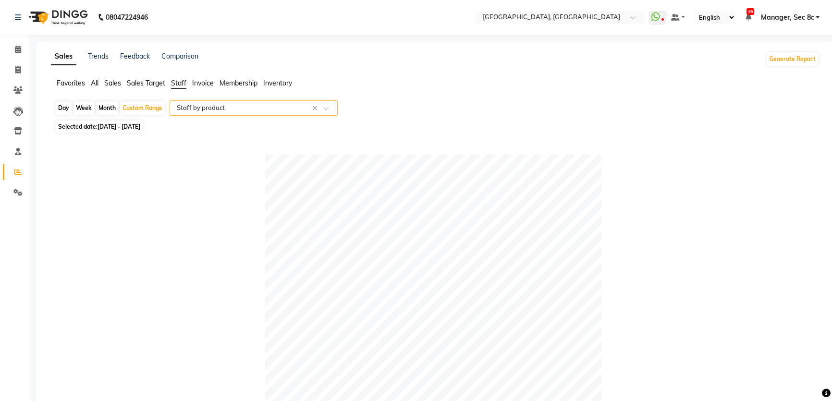
scroll to position [349, 0]
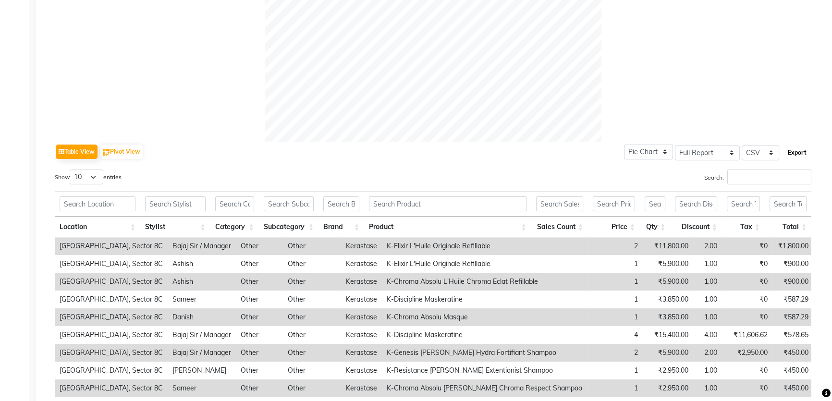
click at [802, 158] on button "Export" at bounding box center [797, 153] width 26 height 16
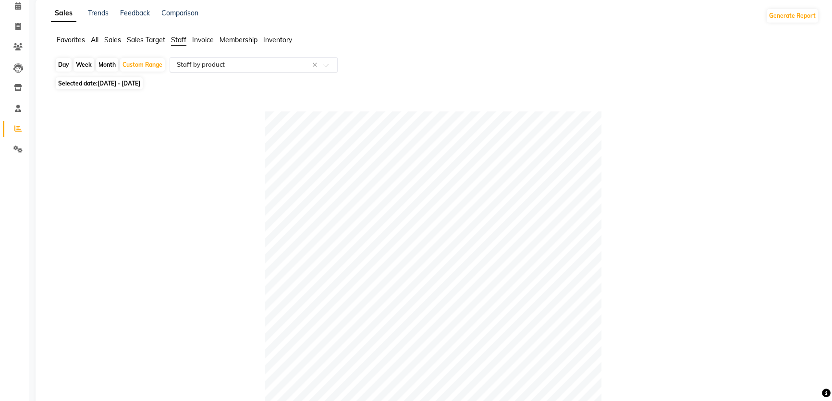
click at [255, 64] on input "text" at bounding box center [244, 65] width 138 height 10
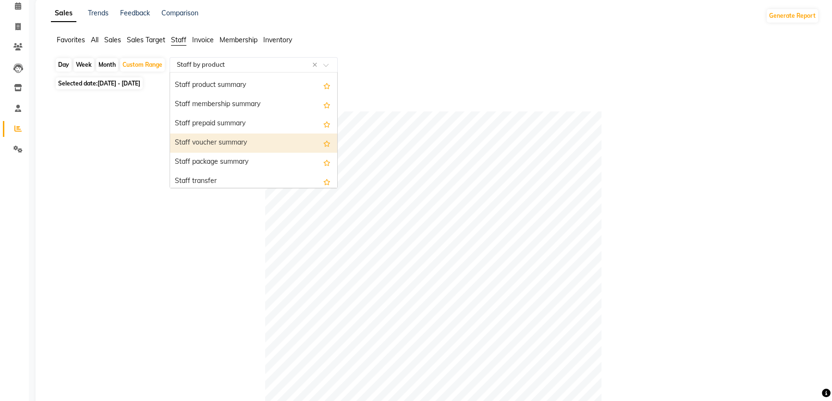
scroll to position [262, 0]
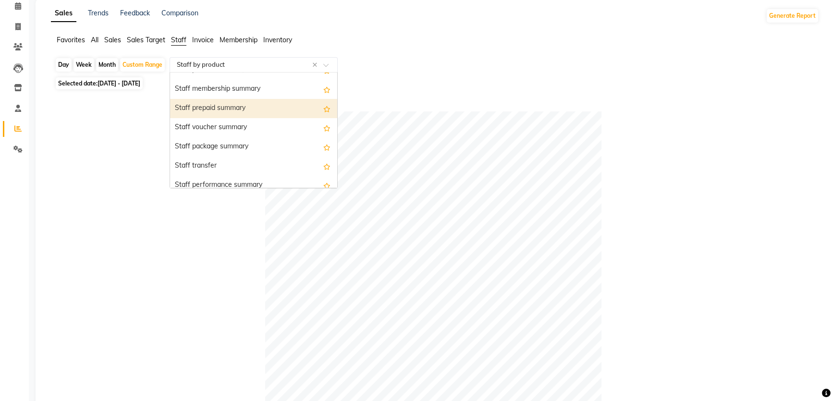
click at [244, 108] on div "Staff prepaid summary" at bounding box center [253, 108] width 167 height 19
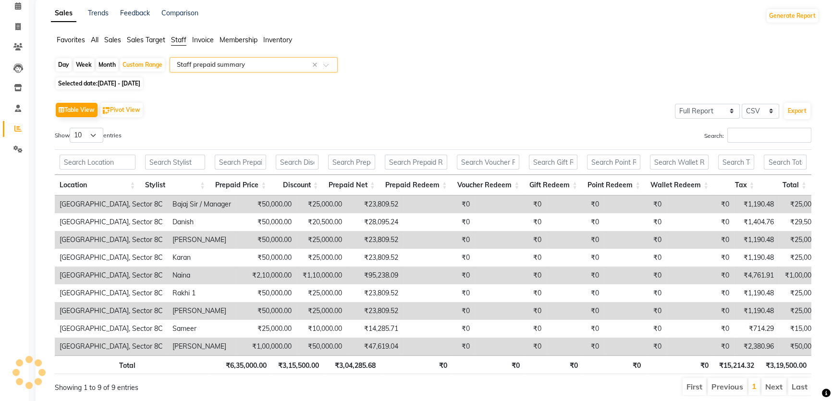
scroll to position [0, 0]
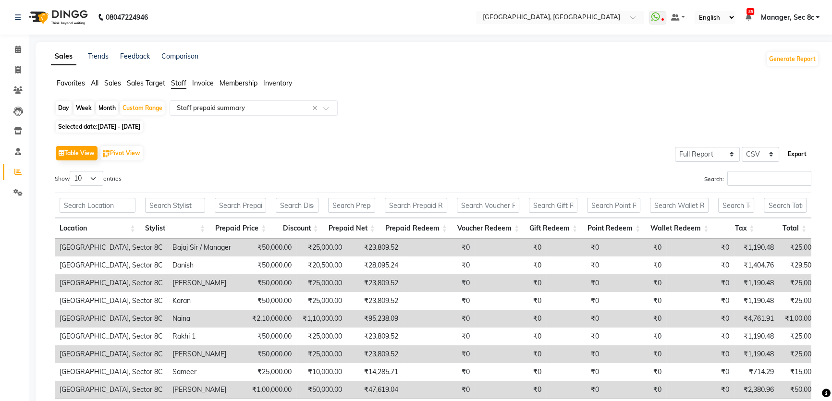
click at [787, 152] on button "Export" at bounding box center [797, 154] width 26 height 16
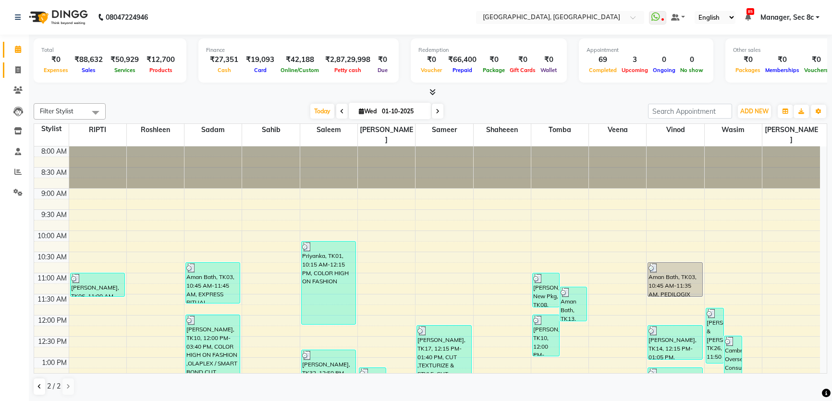
click at [22, 72] on span at bounding box center [18, 70] width 17 height 11
click at [19, 49] on icon at bounding box center [18, 49] width 6 height 7
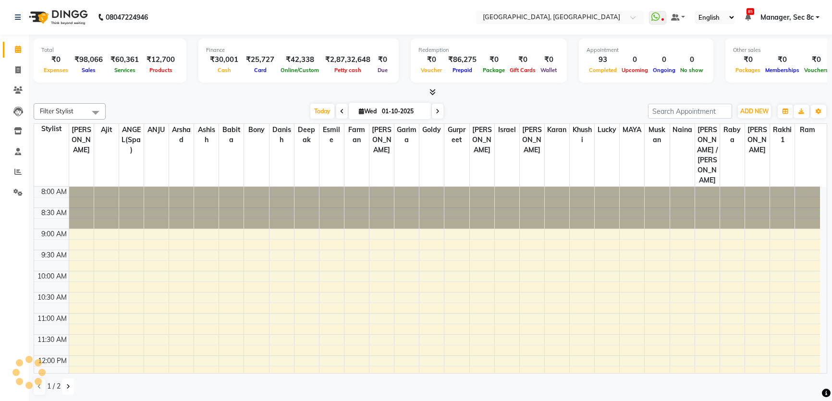
click at [66, 389] on button at bounding box center [68, 386] width 12 height 16
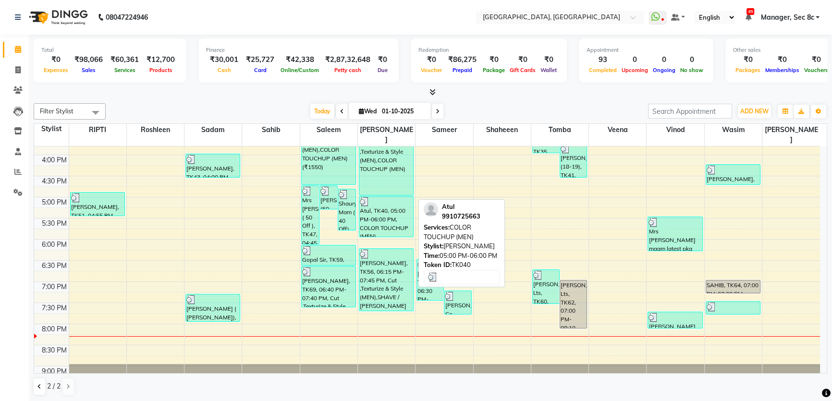
scroll to position [308, 0]
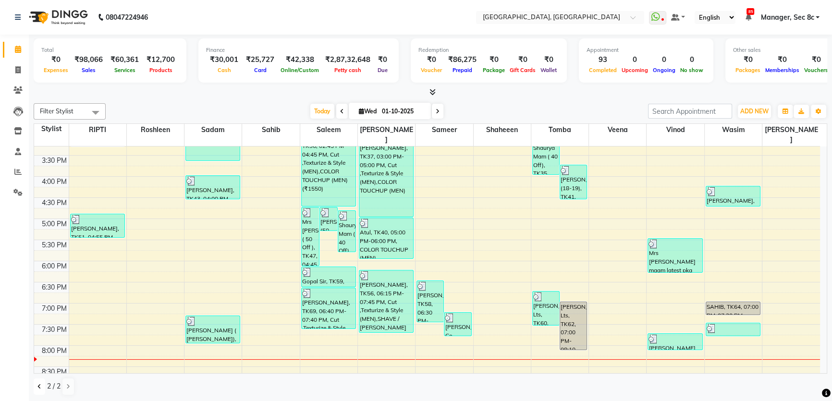
click at [42, 384] on button at bounding box center [40, 386] width 12 height 16
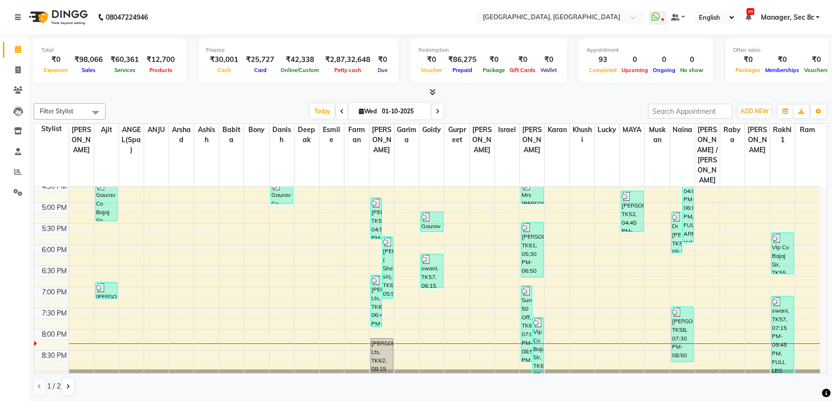
scroll to position [372, 0]
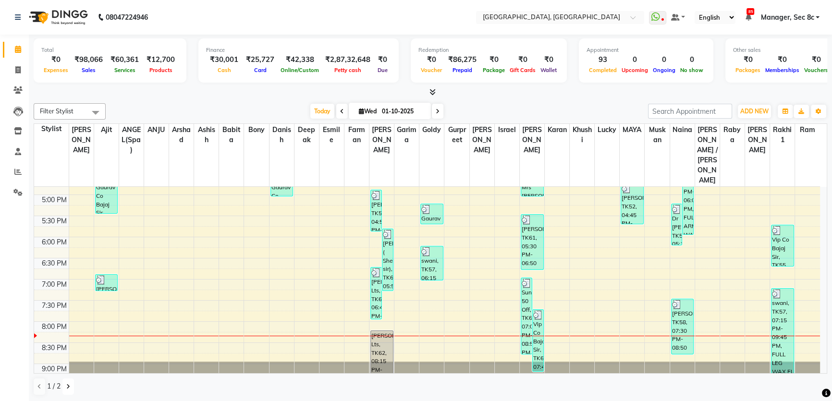
click at [67, 382] on button at bounding box center [68, 386] width 12 height 16
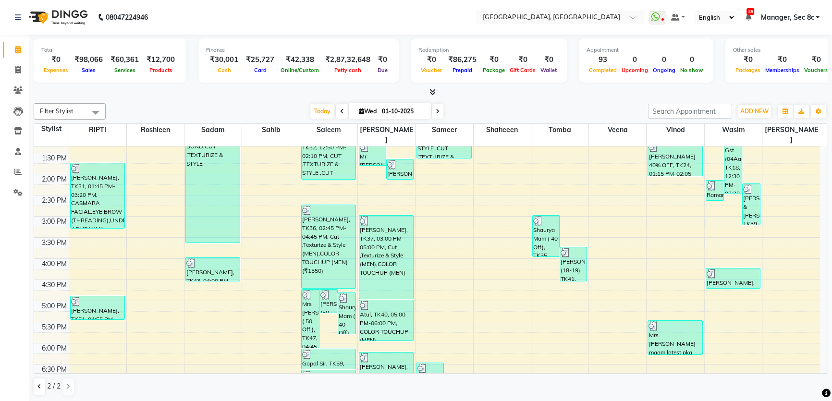
scroll to position [349, 0]
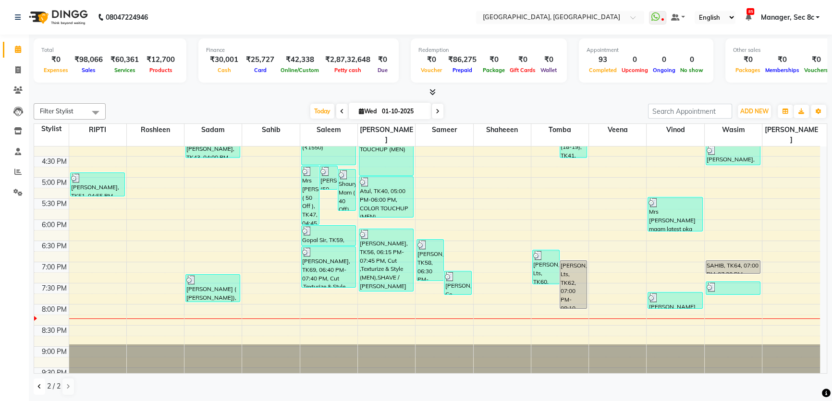
click at [37, 385] on icon at bounding box center [39, 387] width 4 height 6
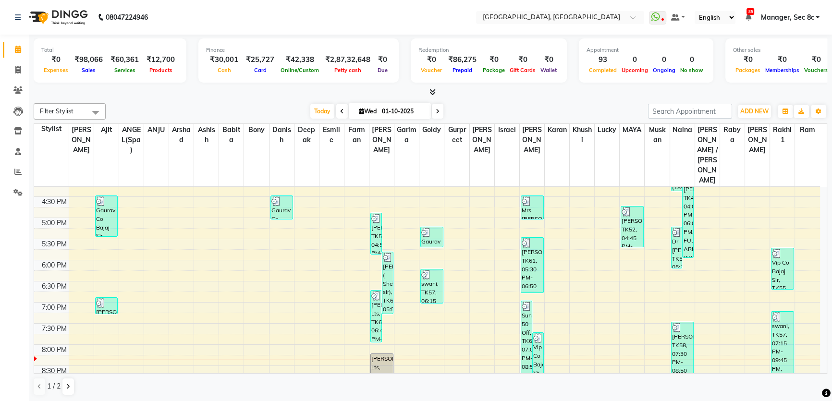
click at [808, 16] on span "Manager, Sec 8c" at bounding box center [786, 17] width 53 height 10
click at [784, 62] on link "Sign out" at bounding box center [770, 66] width 88 height 15
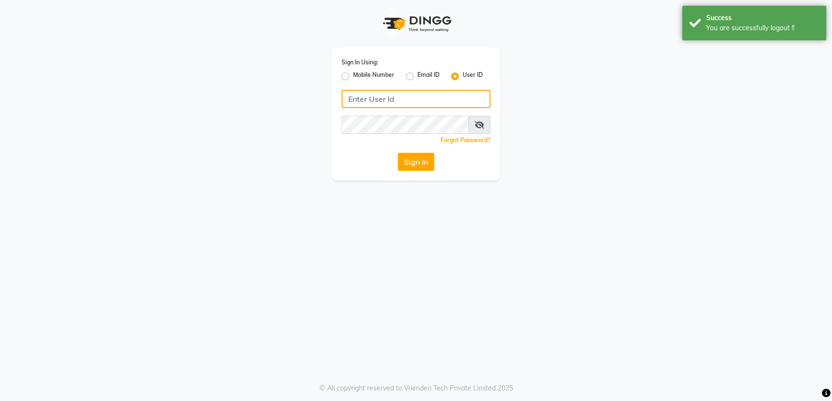
type input "1724656581"
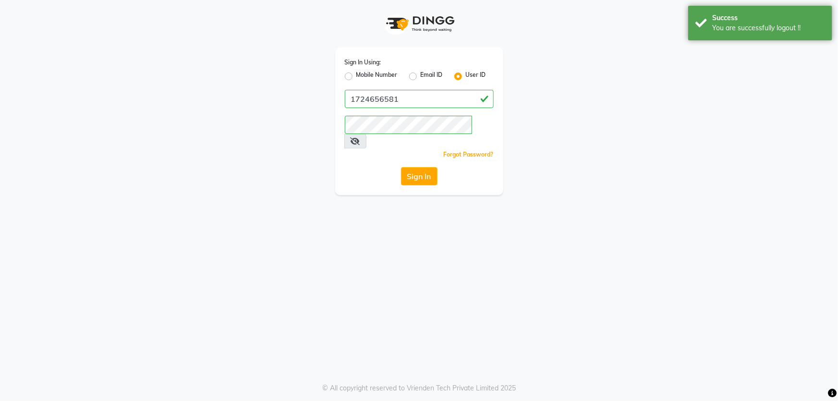
click at [394, 70] on div "Sign In Using: Mobile Number Email ID User ID" at bounding box center [419, 69] width 149 height 25
click at [394, 73] on label "Mobile Number" at bounding box center [376, 77] width 41 height 12
click at [362, 73] on input "Mobile Number" at bounding box center [359, 74] width 6 height 6
radio input "true"
radio input "false"
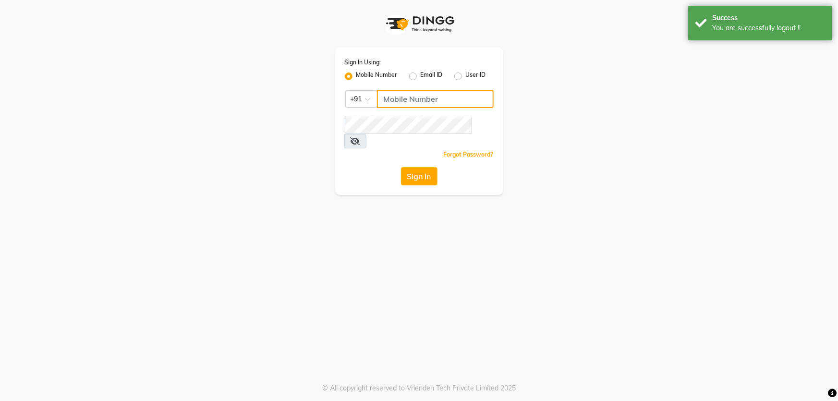
click at [410, 100] on input "Username" at bounding box center [435, 99] width 117 height 18
type input "6239163922"
click at [422, 167] on button "Sign In" at bounding box center [419, 176] width 36 height 18
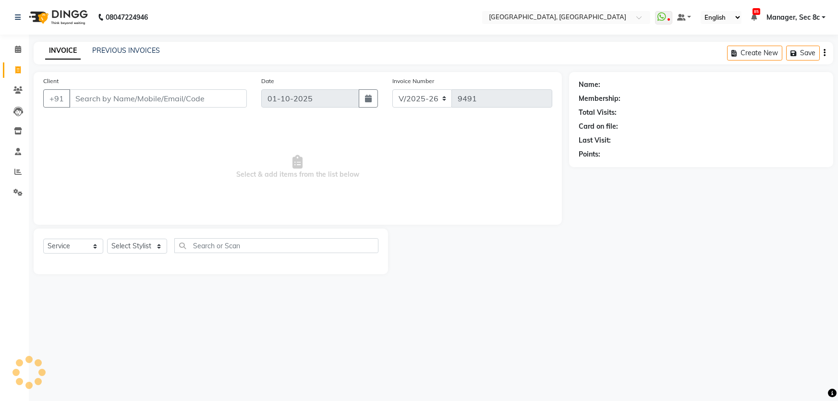
select select "4281"
select select "service"
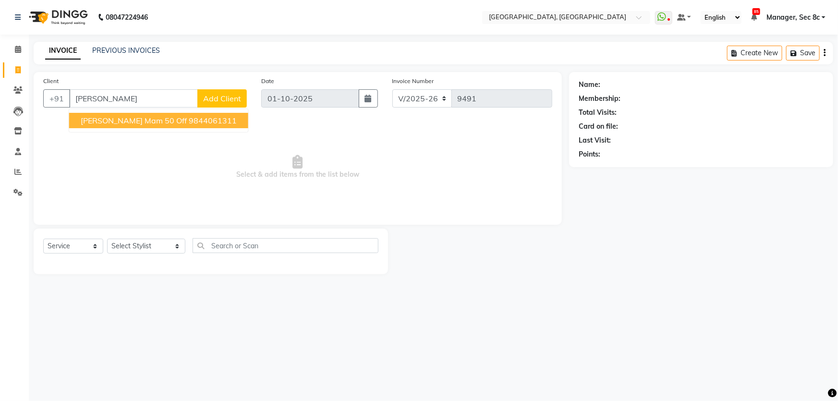
click at [195, 118] on ngb-highlight "9844061311" at bounding box center [213, 121] width 48 height 10
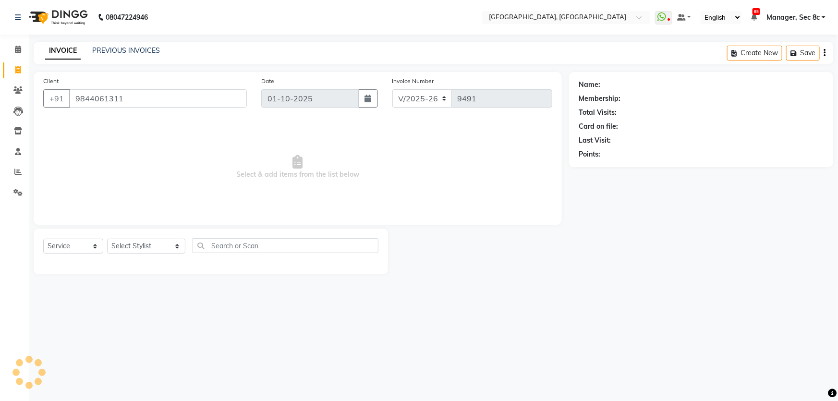
type input "9844061311"
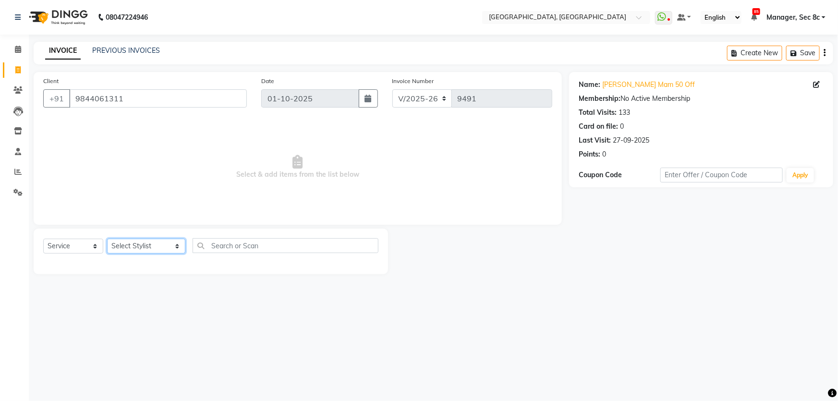
click at [132, 244] on select "Select Stylist [PERSON_NAME] [PERSON_NAME] Aditya [PERSON_NAME] [PERSON_NAME](S…" at bounding box center [146, 246] width 78 height 15
select select "25446"
click at [107, 239] on select "Select Stylist [PERSON_NAME] [PERSON_NAME] Aditya [PERSON_NAME] [PERSON_NAME](S…" at bounding box center [146, 246] width 78 height 15
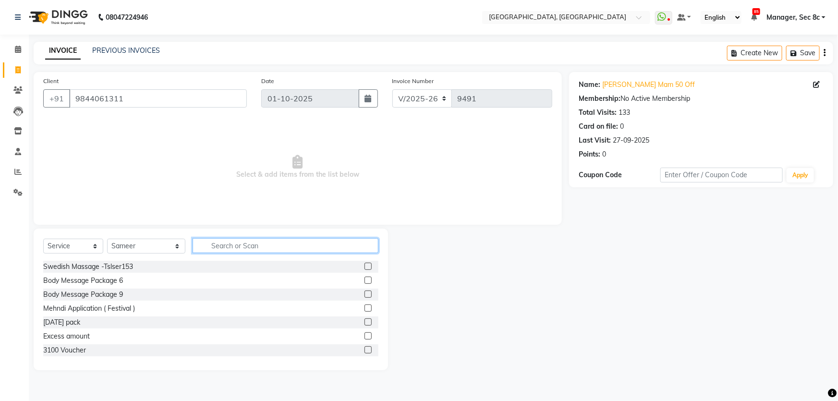
click at [215, 249] on input "text" at bounding box center [286, 245] width 186 height 15
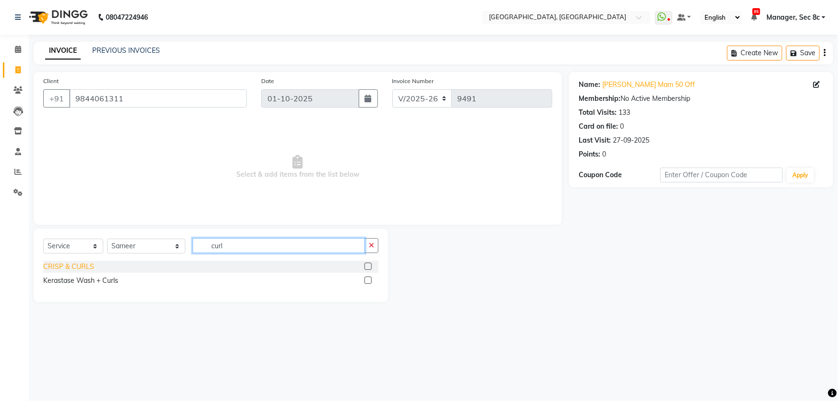
type input "curl"
click at [81, 264] on div "CRISP & CURLS" at bounding box center [68, 267] width 51 height 10
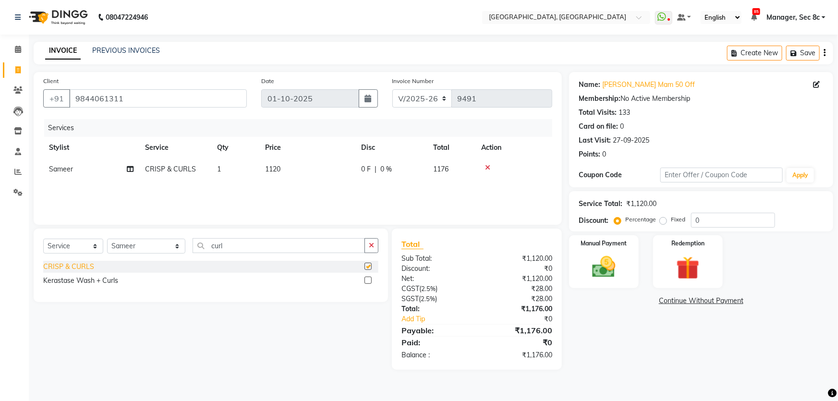
checkbox input "false"
click at [667, 221] on div "Fixed" at bounding box center [674, 220] width 24 height 12
click at [652, 220] on label "Percentage" at bounding box center [640, 219] width 31 height 9
click at [623, 220] on input "Percentage" at bounding box center [619, 219] width 7 height 7
click at [667, 221] on div "Fixed" at bounding box center [674, 220] width 24 height 12
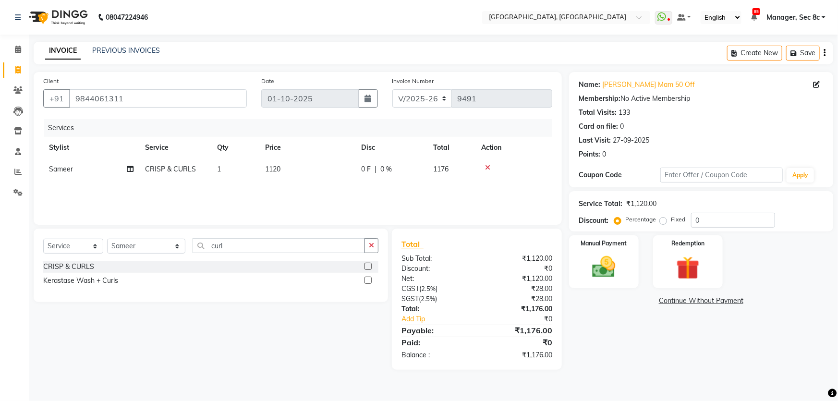
click at [671, 221] on label "Fixed" at bounding box center [678, 219] width 14 height 9
click at [665, 221] on input "Fixed" at bounding box center [665, 219] width 7 height 7
radio input "true"
drag, startPoint x: 737, startPoint y: 223, endPoint x: 530, endPoint y: 216, distance: 207.0
click at [581, 217] on div "Discount: Percentage Fixed 0" at bounding box center [701, 220] width 245 height 15
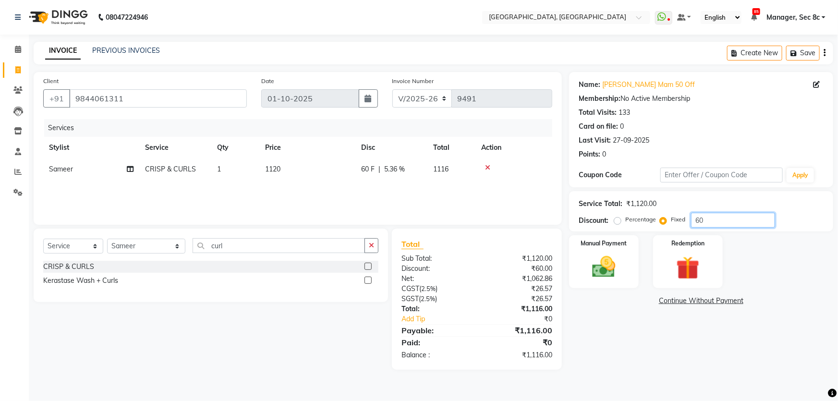
type input "6"
type input "576"
click at [621, 253] on img at bounding box center [603, 267] width 39 height 28
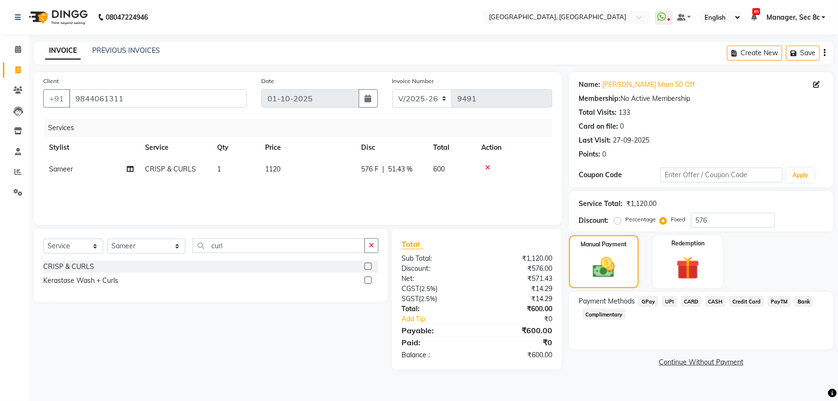
drag, startPoint x: 711, startPoint y: 300, endPoint x: 711, endPoint y: 317, distance: 17.3
click at [712, 300] on span "CASH" at bounding box center [715, 301] width 21 height 11
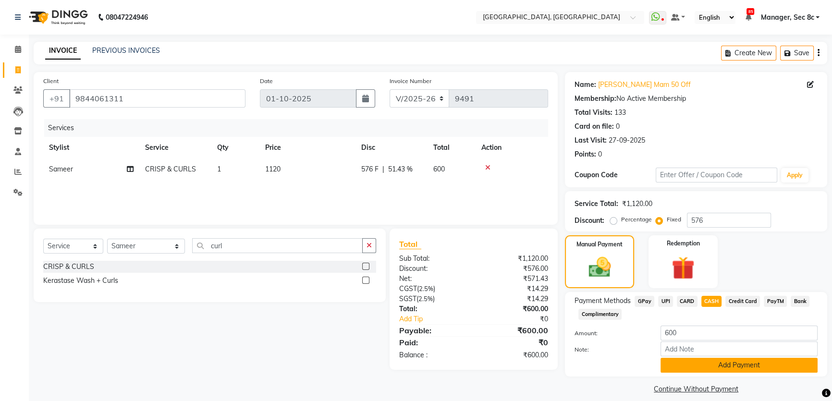
click at [689, 364] on button "Add Payment" at bounding box center [738, 365] width 157 height 15
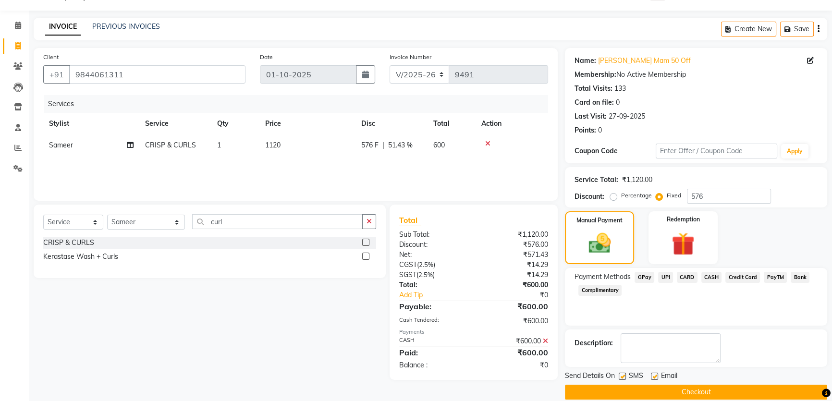
scroll to position [36, 0]
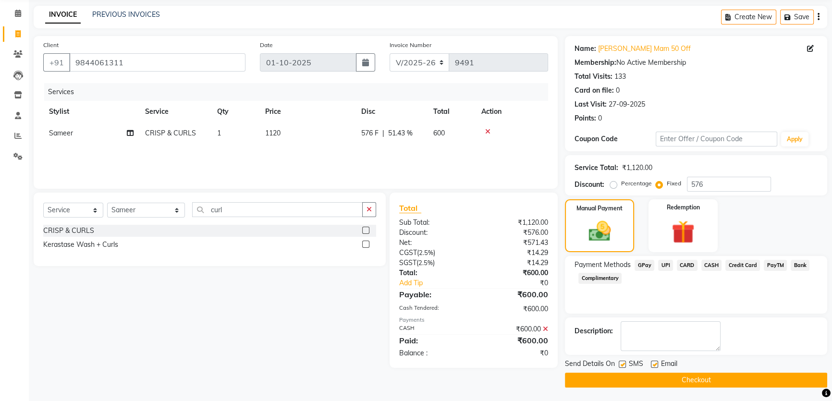
click at [622, 362] on label at bounding box center [621, 364] width 7 height 7
click at [622, 362] on input "checkbox" at bounding box center [621, 365] width 6 height 6
checkbox input "false"
click at [635, 375] on button "Checkout" at bounding box center [696, 380] width 262 height 15
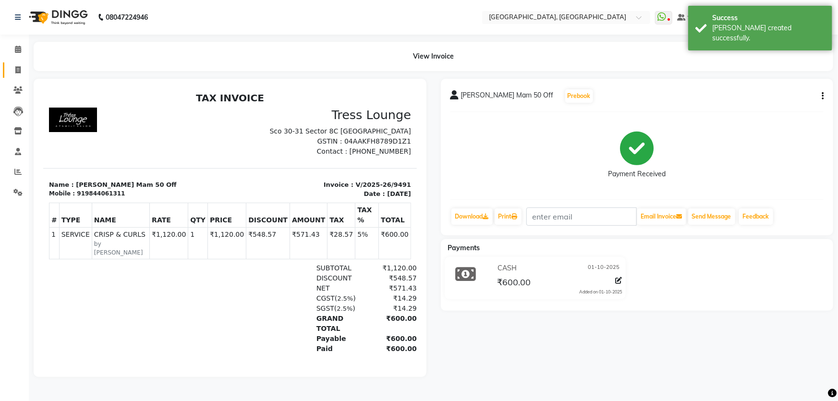
click at [20, 77] on link "Invoice" at bounding box center [14, 70] width 23 height 16
select select "service"
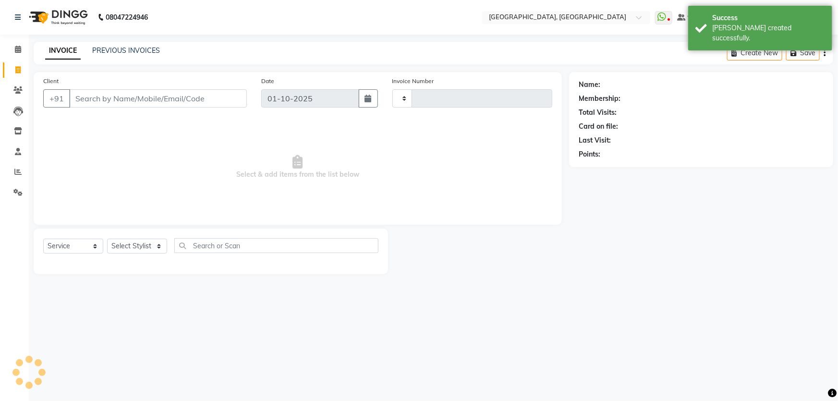
type input "9492"
select select "4281"
click at [18, 55] on link "Calendar" at bounding box center [14, 50] width 23 height 16
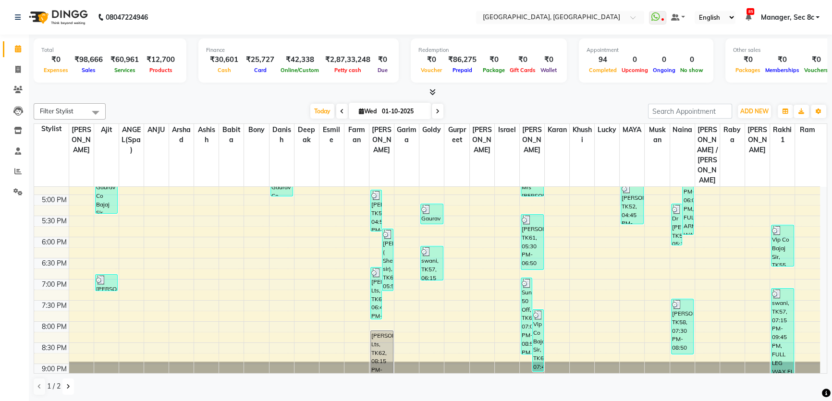
click at [67, 382] on button at bounding box center [68, 386] width 12 height 16
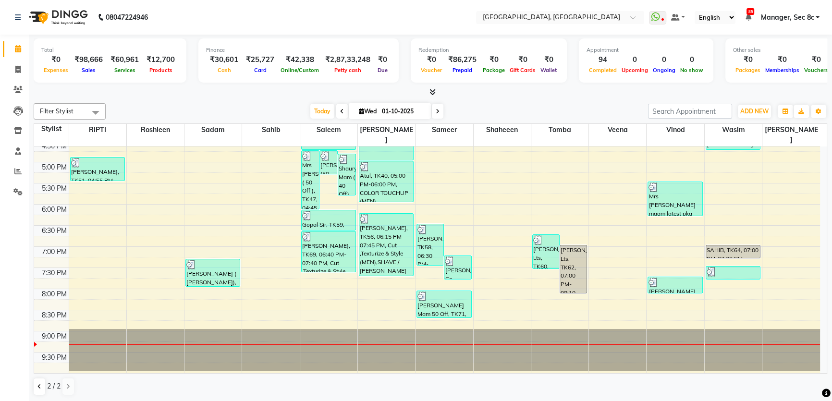
scroll to position [352, 0]
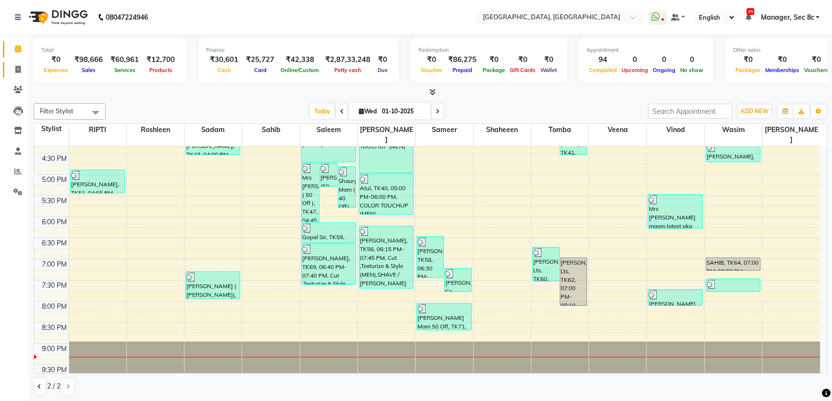
click at [11, 68] on span at bounding box center [18, 69] width 17 height 11
select select "service"
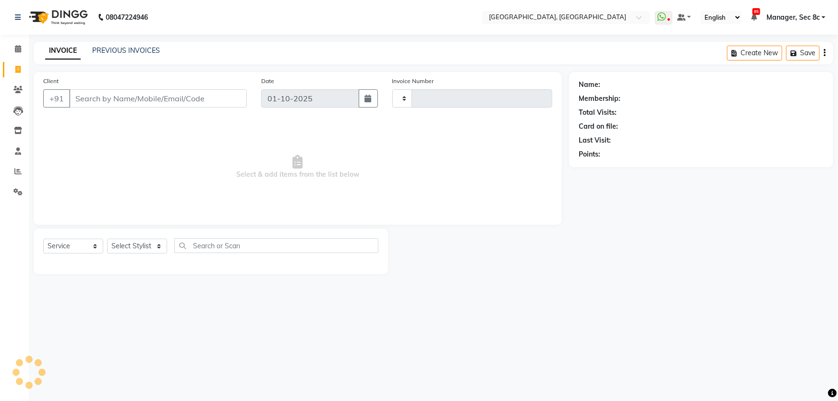
type input "9493"
select select "4281"
click at [121, 97] on input "Client" at bounding box center [158, 98] width 178 height 18
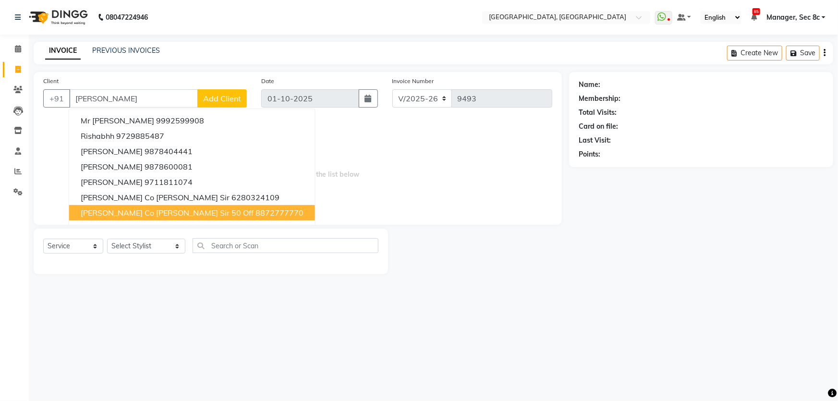
click at [255, 212] on ngb-highlight "8872777770" at bounding box center [279, 213] width 48 height 10
type input "8872777770"
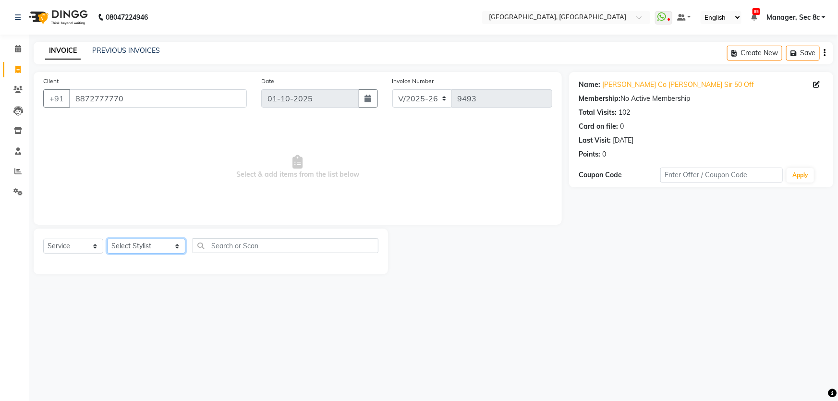
drag, startPoint x: 134, startPoint y: 245, endPoint x: 215, endPoint y: 250, distance: 81.2
click at [134, 245] on select "Select Stylist [PERSON_NAME] [PERSON_NAME] Aditya [PERSON_NAME] [PERSON_NAME](S…" at bounding box center [146, 246] width 78 height 15
click at [107, 239] on select "Select Stylist [PERSON_NAME] [PERSON_NAME] Aditya [PERSON_NAME] [PERSON_NAME](S…" at bounding box center [146, 246] width 78 height 15
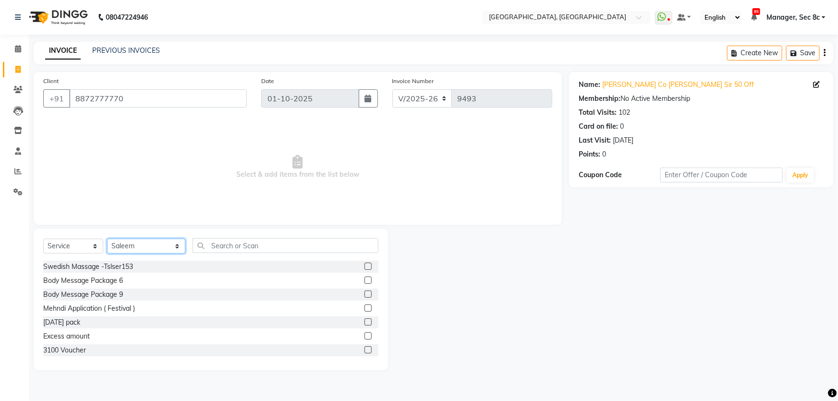
click at [142, 251] on select "Select Stylist [PERSON_NAME] [PERSON_NAME] Aditya [PERSON_NAME] [PERSON_NAME](S…" at bounding box center [146, 246] width 78 height 15
select select "25453"
click at [107, 239] on select "Select Stylist [PERSON_NAME] [PERSON_NAME] Aditya [PERSON_NAME] [PERSON_NAME](S…" at bounding box center [146, 246] width 78 height 15
click at [225, 253] on input "text" at bounding box center [286, 245] width 186 height 15
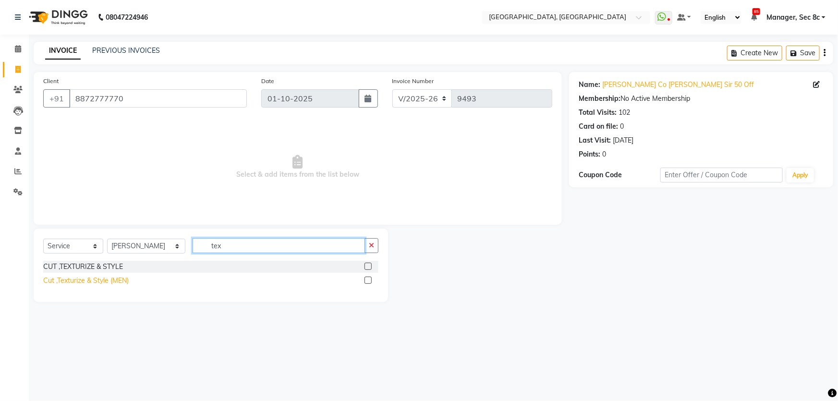
type input "tex"
drag, startPoint x: 83, startPoint y: 280, endPoint x: 194, endPoint y: 284, distance: 111.0
click at [84, 280] on div "Cut ,Texturize & Style (MEN)" at bounding box center [85, 281] width 85 height 10
checkbox input "false"
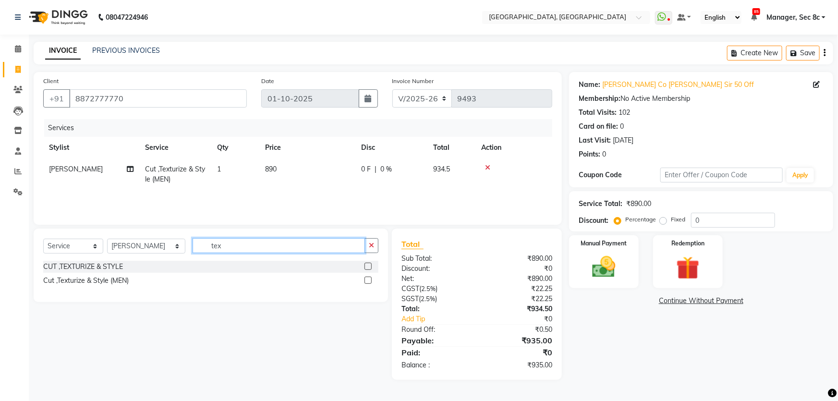
click at [225, 249] on input "tex" at bounding box center [279, 245] width 173 height 15
type input "shave"
click at [109, 264] on div "SHAVE / [PERSON_NAME] TRIM (MEN)" at bounding box center [103, 267] width 121 height 10
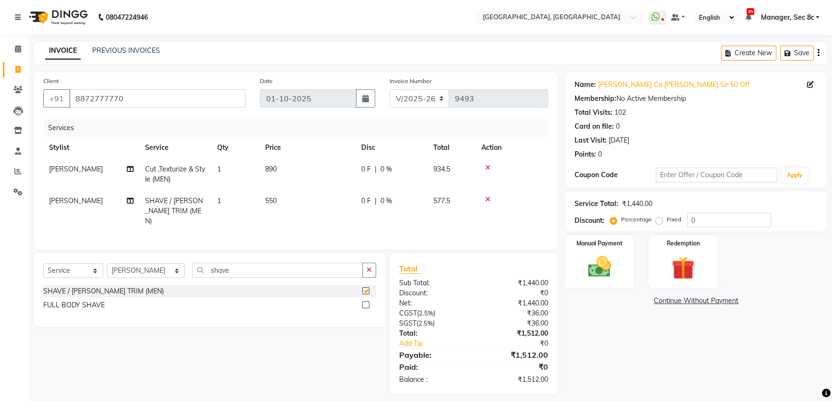
checkbox input "false"
click at [666, 221] on label "Fixed" at bounding box center [673, 219] width 14 height 9
click at [658, 221] on input "Fixed" at bounding box center [660, 219] width 7 height 7
radio input "true"
drag, startPoint x: 740, startPoint y: 222, endPoint x: 552, endPoint y: 219, distance: 188.7
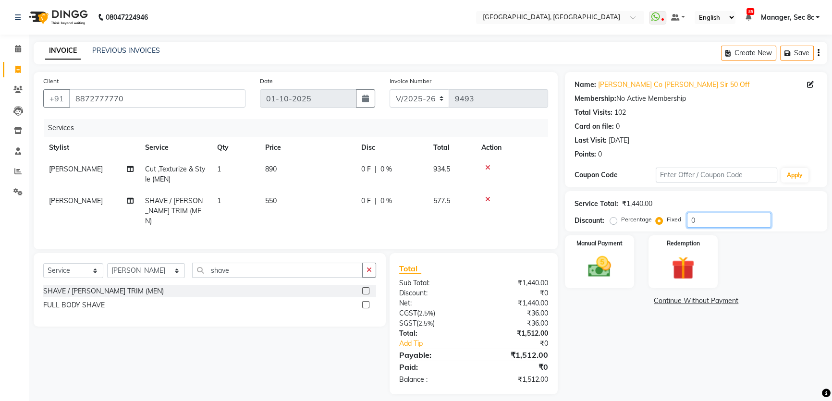
click at [556, 219] on div "Client [PHONE_NUMBER] Date [DATE] Invoice Number V/2025 V/[PHONE_NUMBER] Servic…" at bounding box center [430, 233] width 808 height 322
type input "8"
type input "712"
click at [622, 271] on div "Manual Payment" at bounding box center [599, 261] width 72 height 55
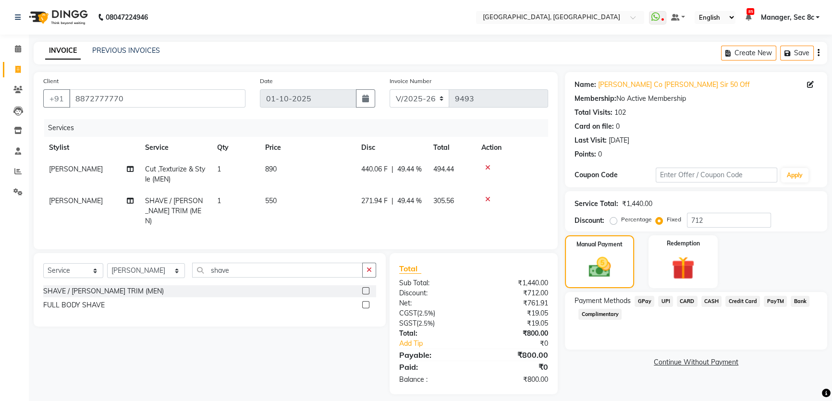
drag, startPoint x: 710, startPoint y: 302, endPoint x: 749, endPoint y: 321, distance: 43.4
click at [710, 302] on span "CASH" at bounding box center [711, 301] width 21 height 11
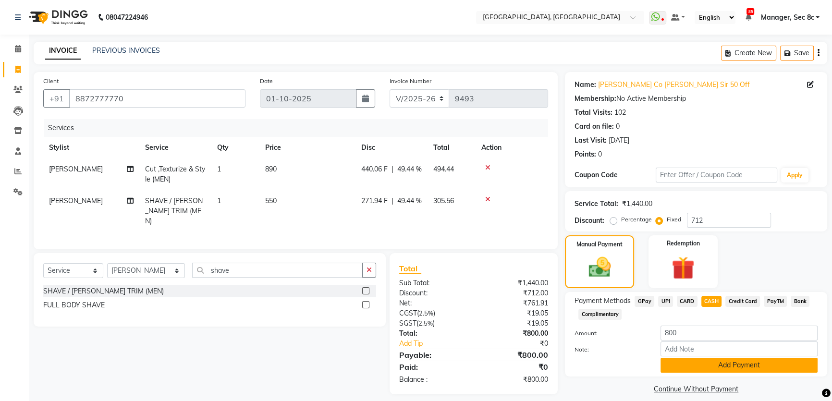
click at [691, 362] on button "Add Payment" at bounding box center [738, 365] width 157 height 15
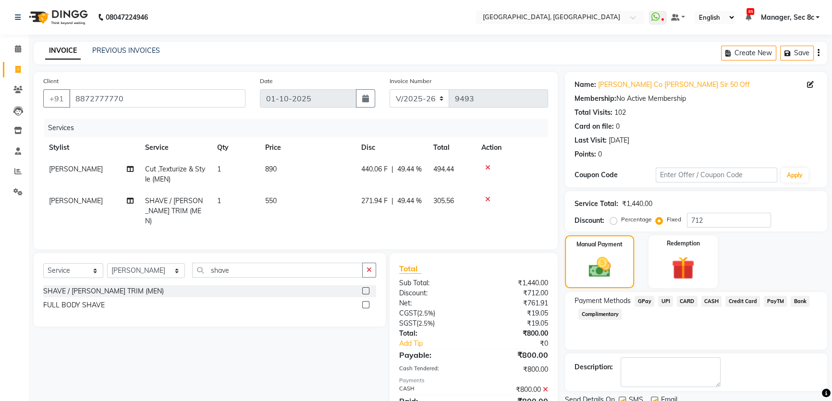
scroll to position [38, 0]
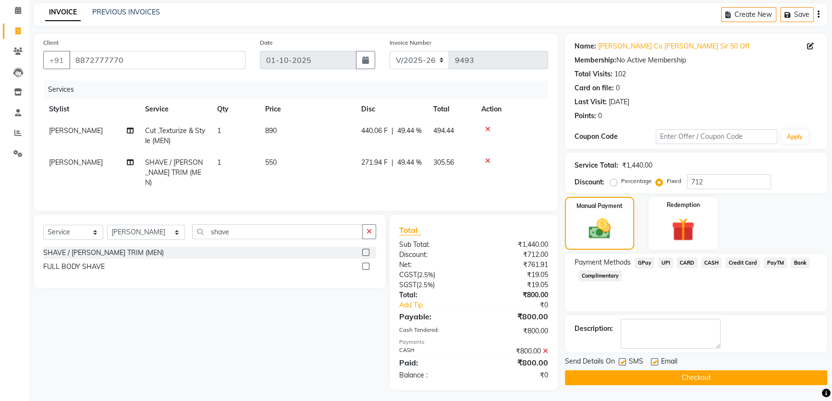
click at [625, 361] on label at bounding box center [621, 361] width 7 height 7
click at [625, 361] on input "checkbox" at bounding box center [621, 362] width 6 height 6
checkbox input "false"
click at [720, 379] on button "Checkout" at bounding box center [696, 377] width 262 height 15
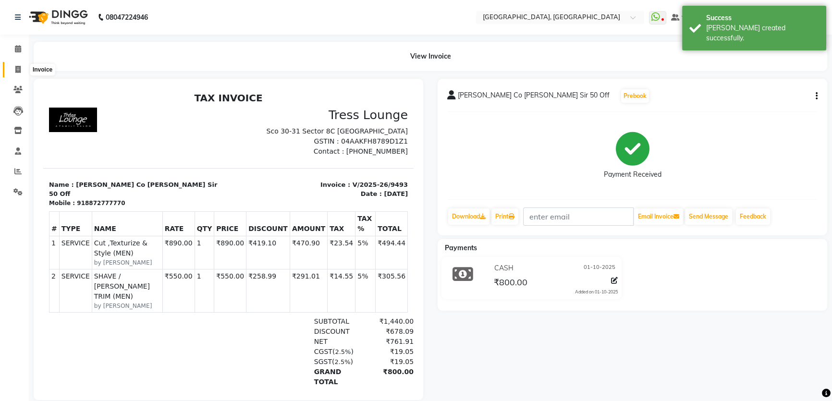
click at [20, 67] on icon at bounding box center [17, 69] width 5 height 7
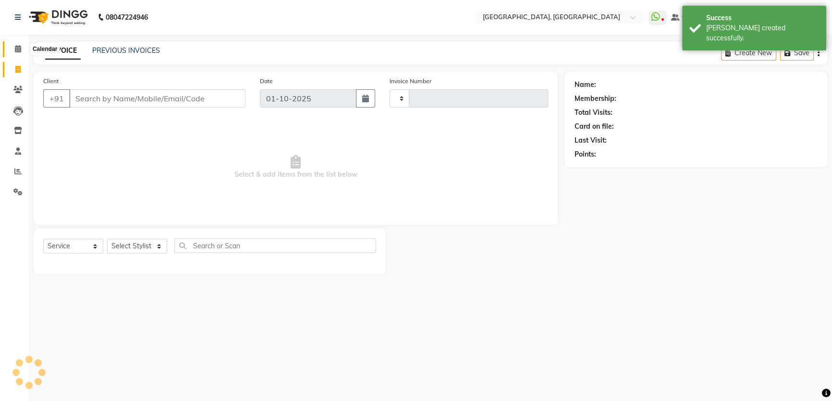
click at [19, 52] on icon at bounding box center [18, 48] width 6 height 7
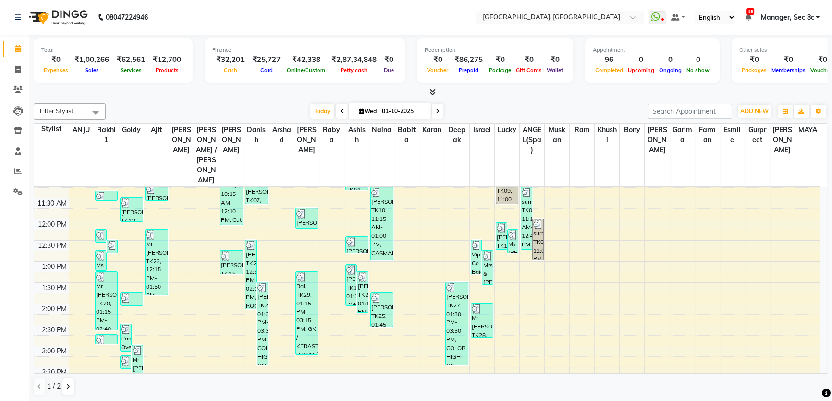
scroll to position [67, 0]
